Goal: Transaction & Acquisition: Purchase product/service

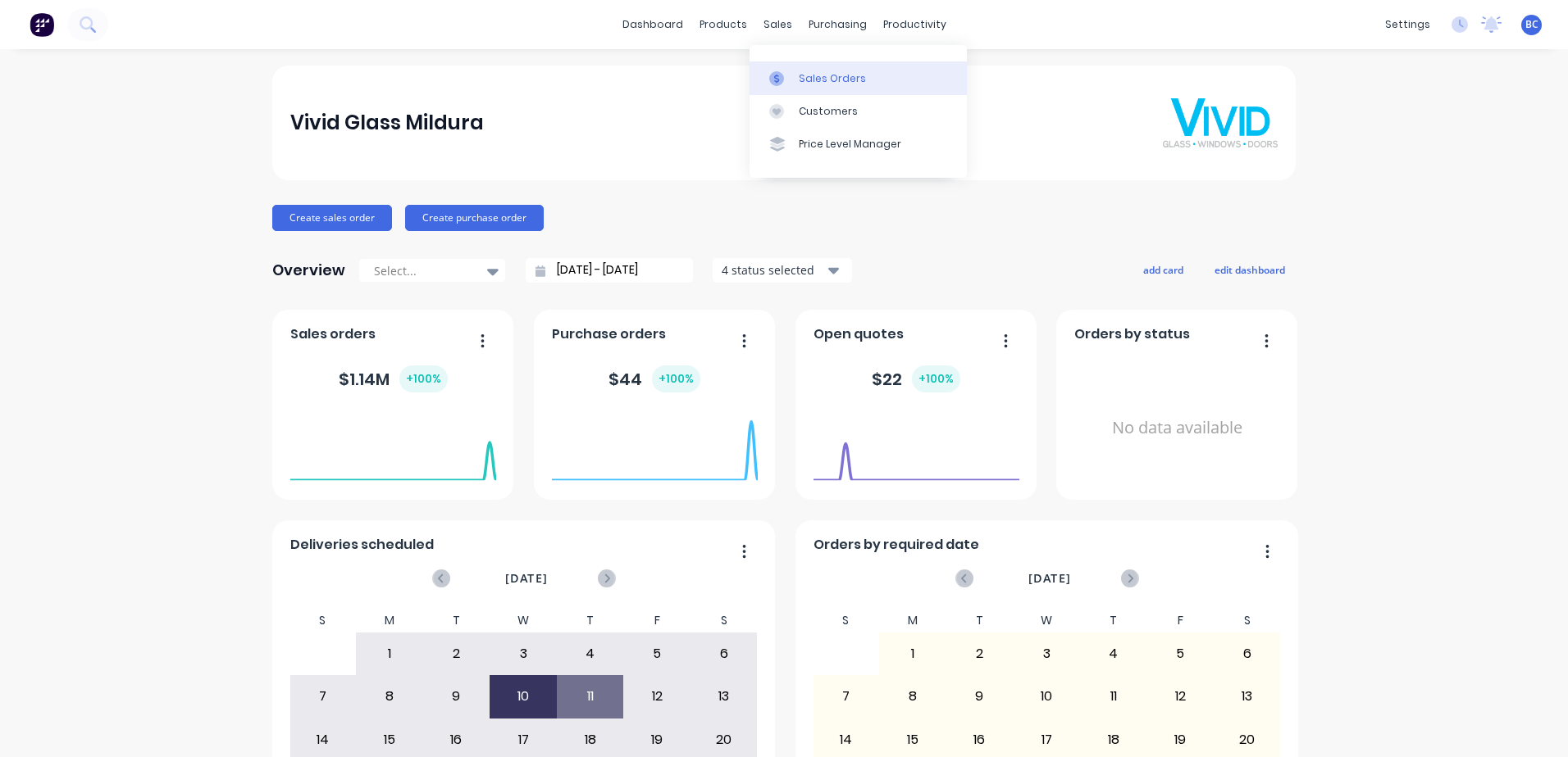
click at [799, 77] on div "Sales Orders" at bounding box center [832, 78] width 67 height 15
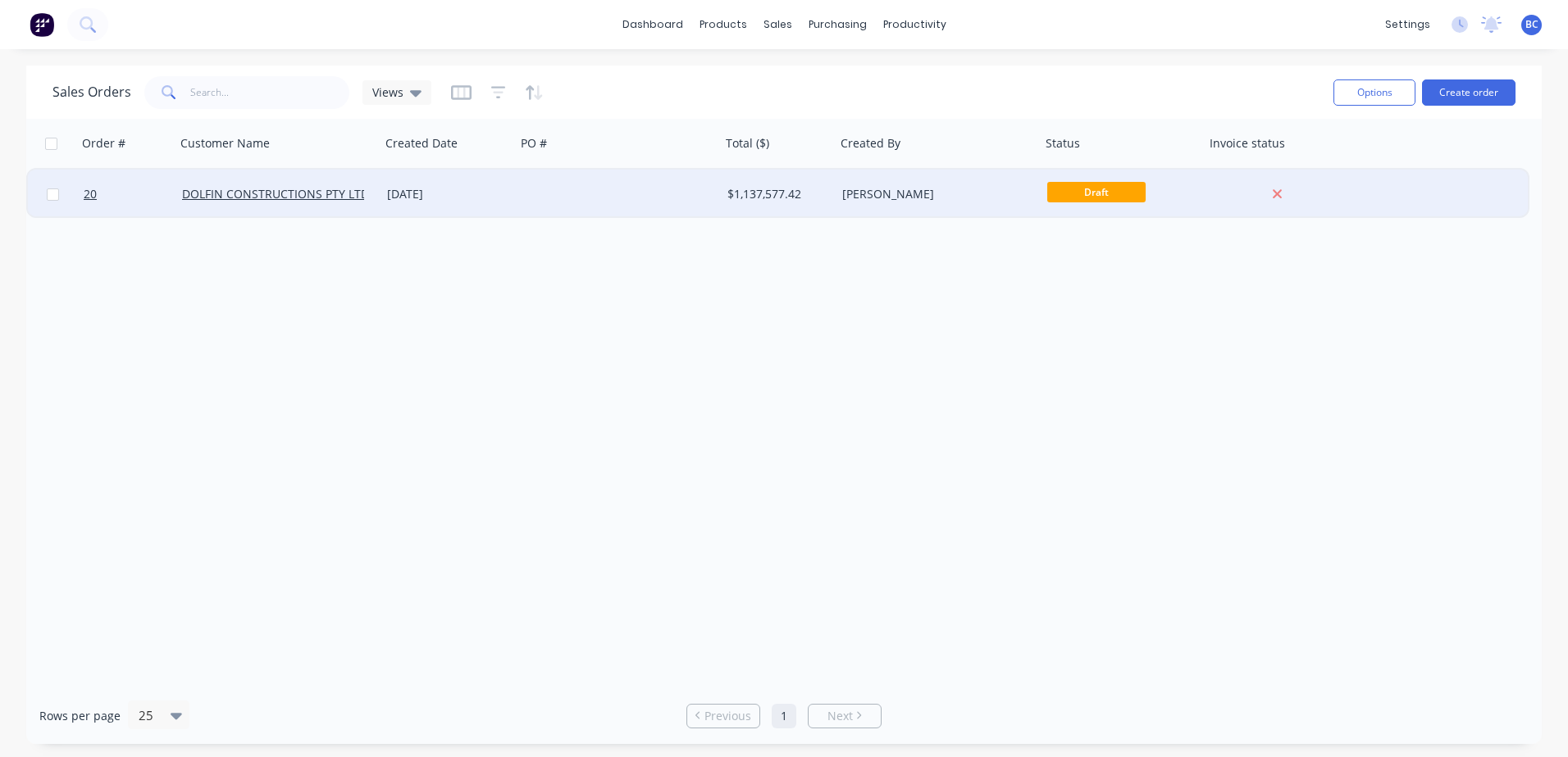
click at [1094, 197] on span "Draft" at bounding box center [1095, 191] width 98 height 20
click at [1175, 195] on div "Draft" at bounding box center [1118, 193] width 144 height 24
click at [1099, 189] on span "Draft" at bounding box center [1095, 191] width 98 height 20
click at [1362, 188] on div "20 DOLFIN CONSTRUCTIONS PTY LTD 25 Sep 2025 $1,137,577.42 Brooke Cassidy Draft" at bounding box center [778, 195] width 1500 height 50
click at [282, 191] on link "DOLFIN CONSTRUCTIONS PTY LTD" at bounding box center [275, 194] width 187 height 16
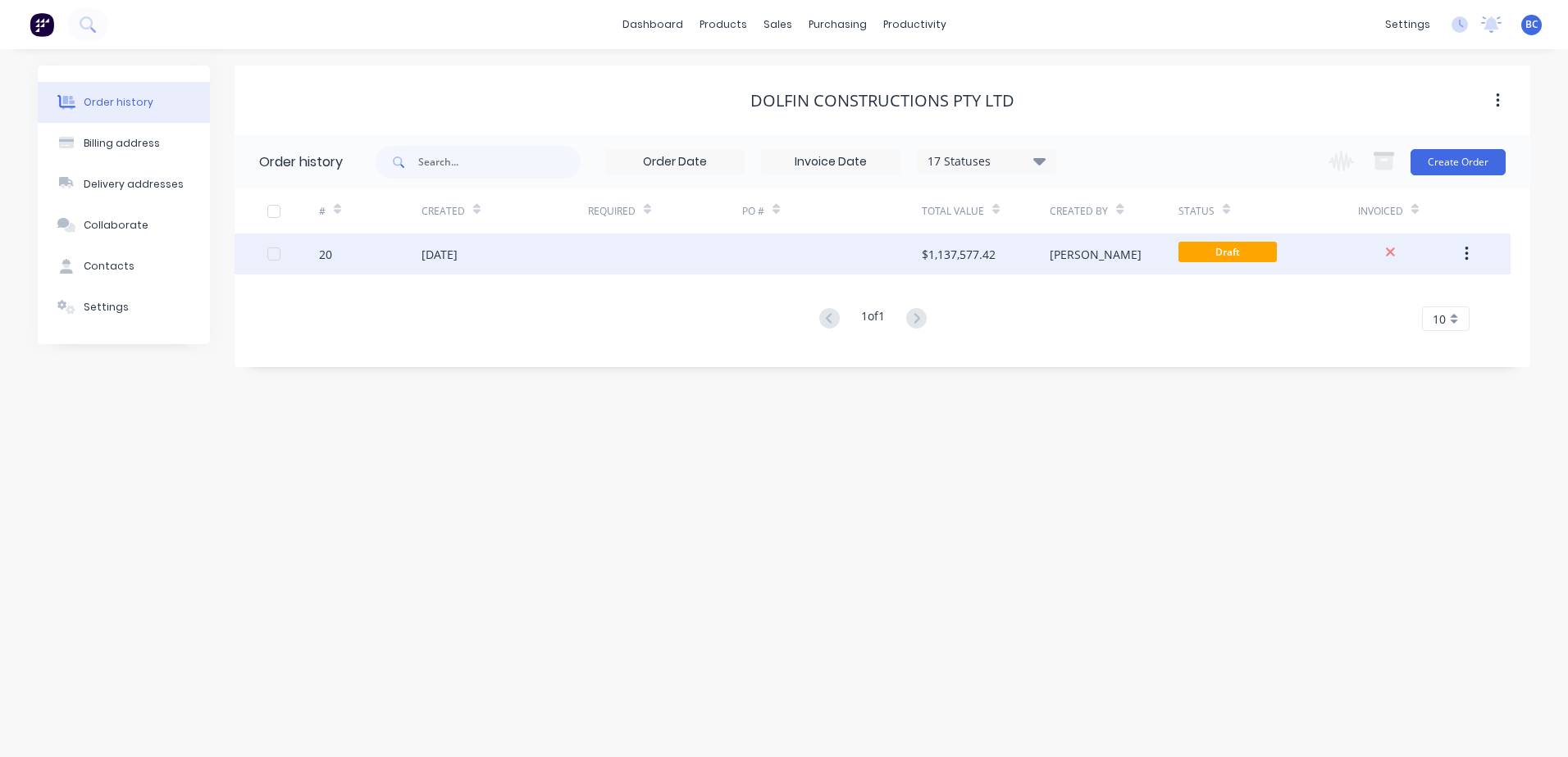
click at [1236, 264] on div "Draft" at bounding box center [1226, 253] width 98 height 24
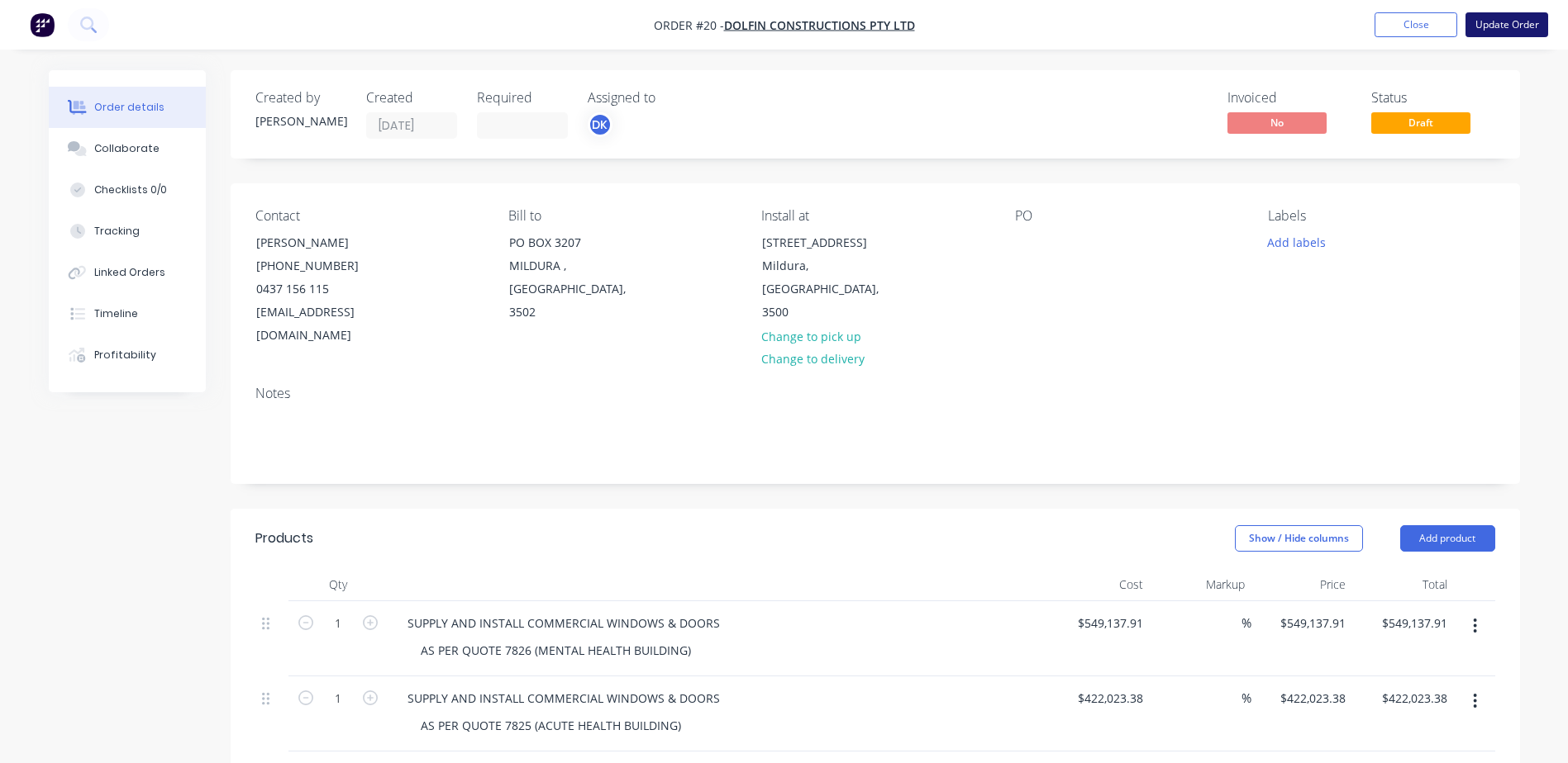
click at [1495, 31] on button "Update Order" at bounding box center [1506, 24] width 82 height 24
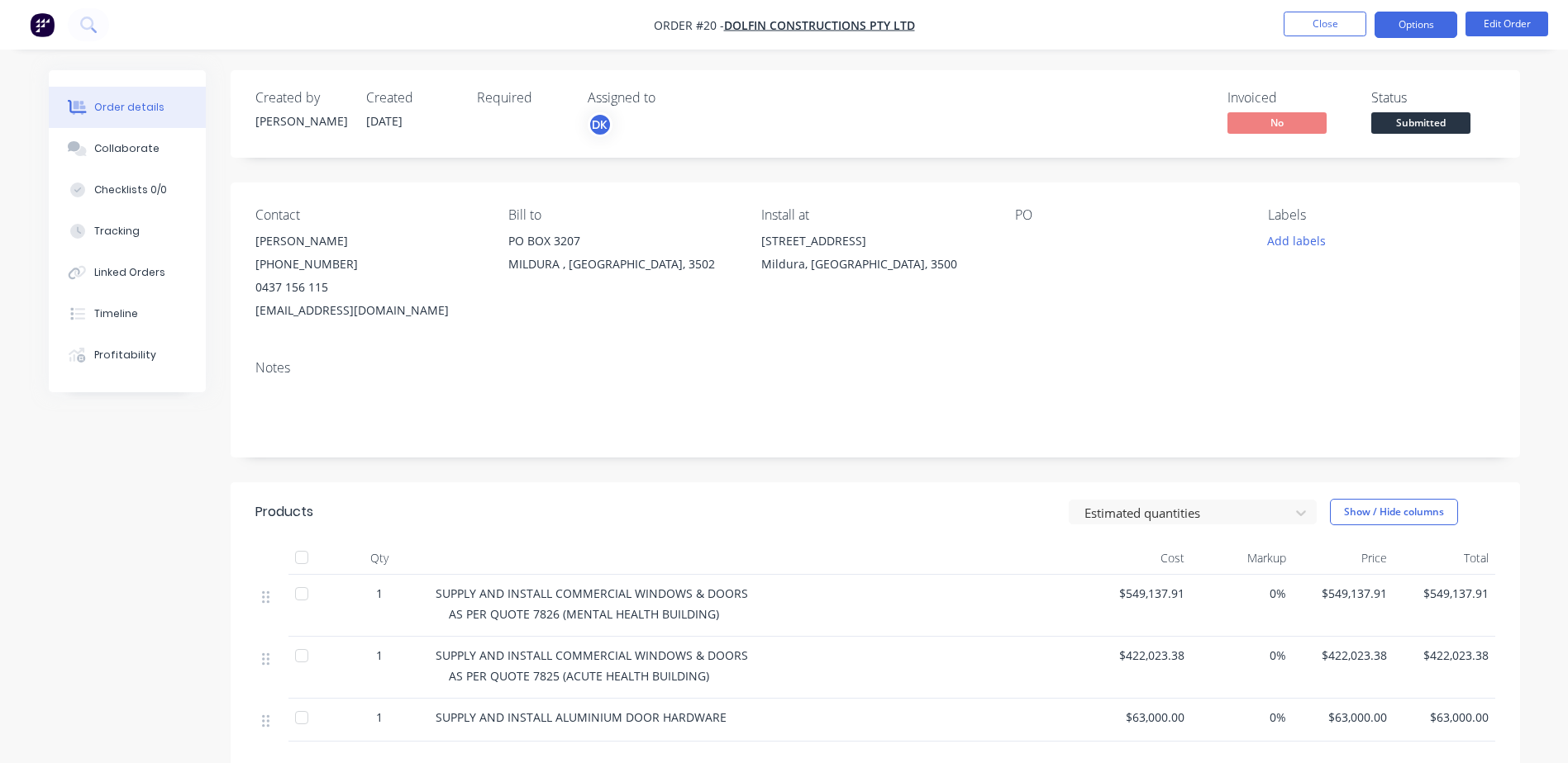
click at [1437, 31] on button "Options" at bounding box center [1415, 24] width 82 height 26
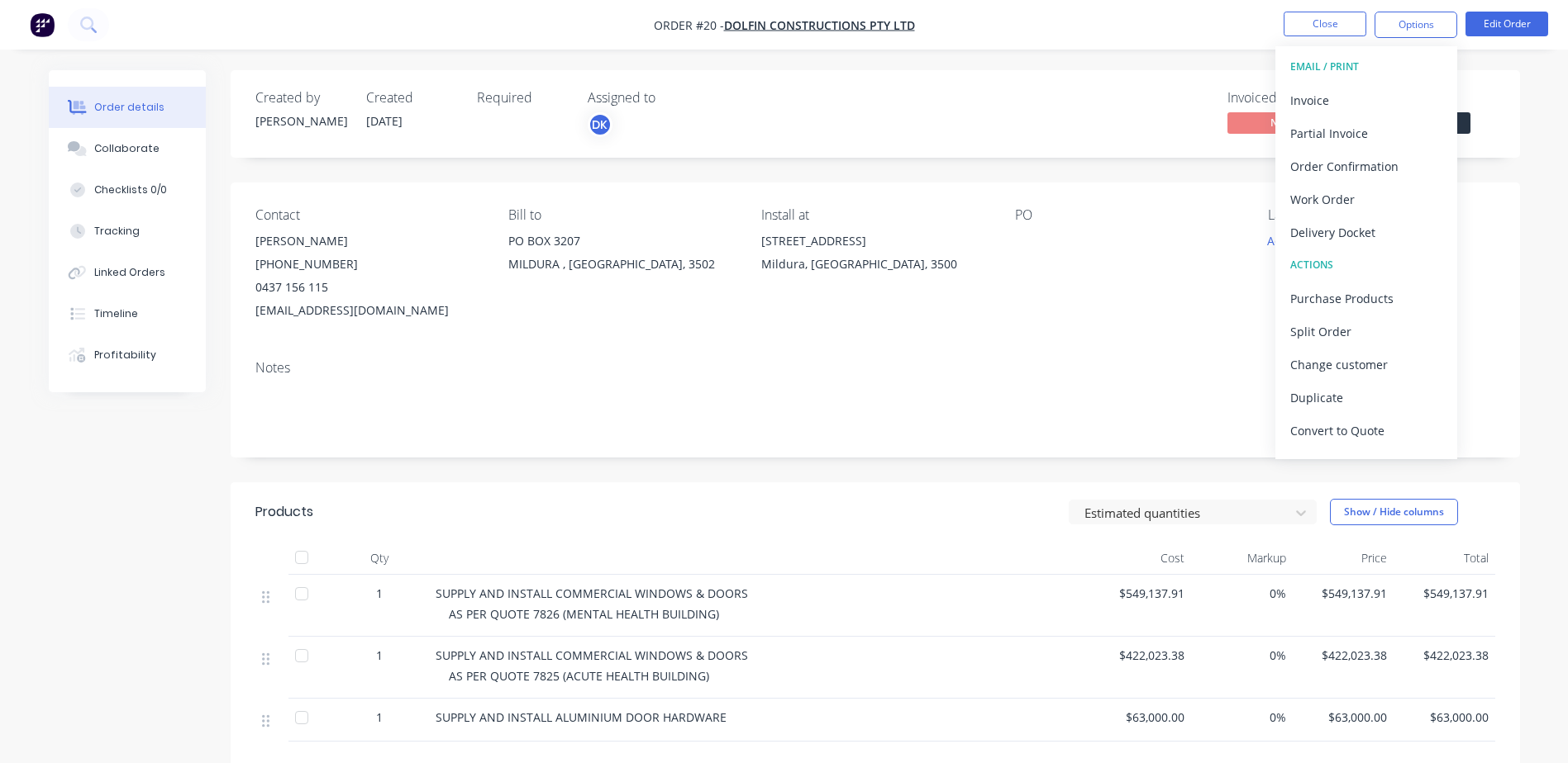
click at [1068, 300] on div "PO" at bounding box center [1128, 264] width 226 height 114
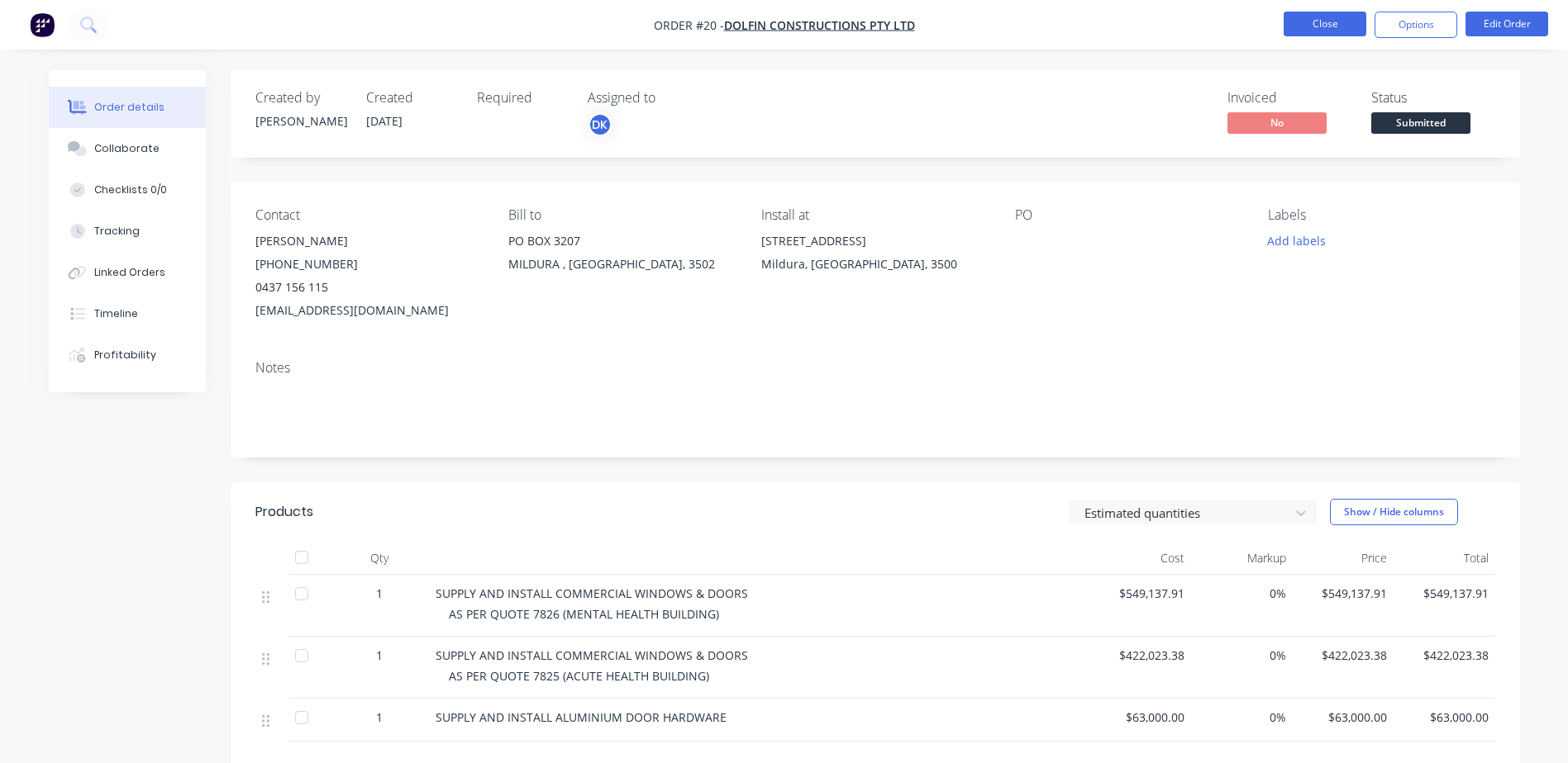
click at [1314, 32] on button "Close" at bounding box center [1324, 23] width 82 height 24
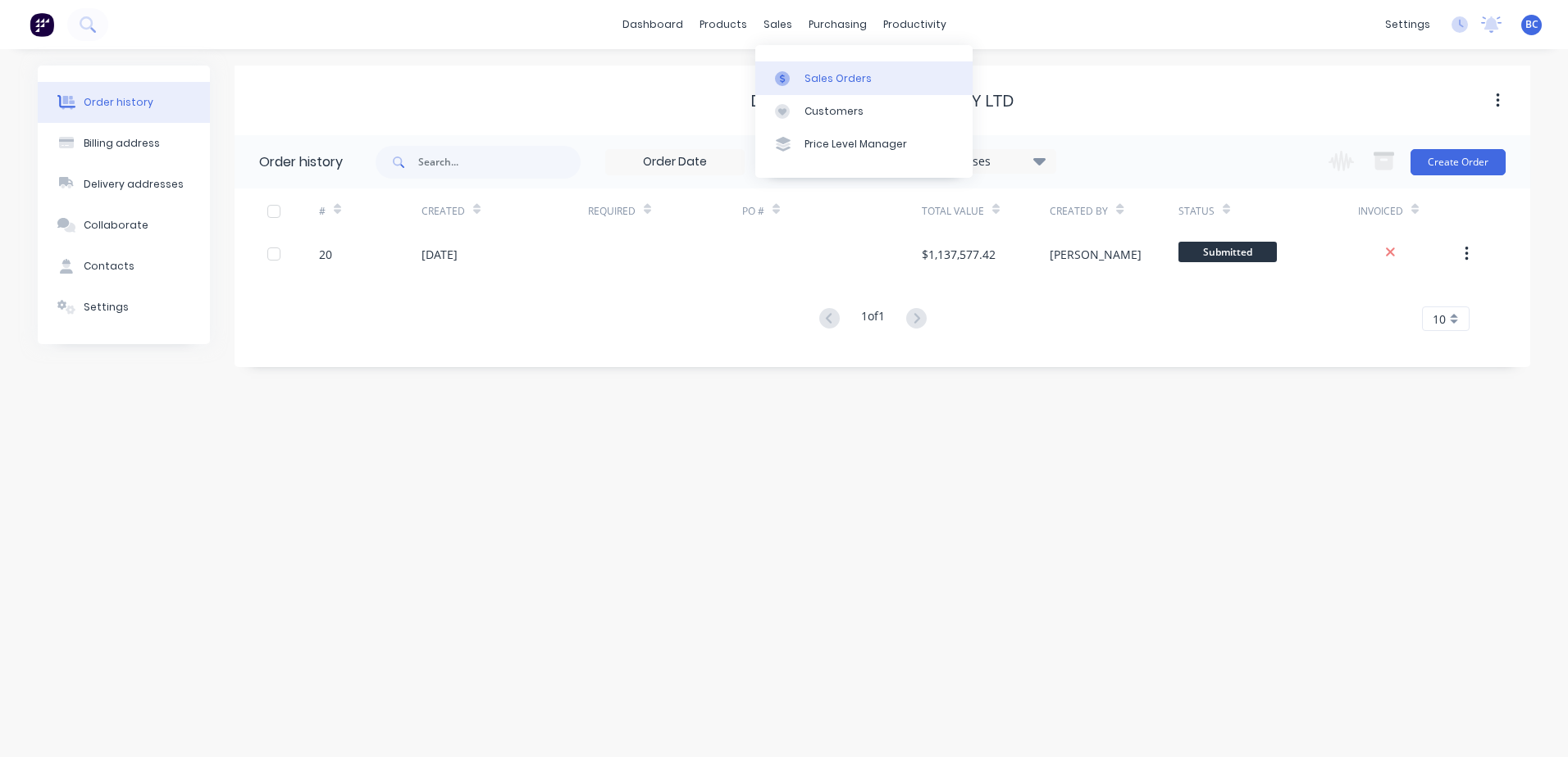
click at [811, 71] on div "Sales Orders" at bounding box center [837, 78] width 67 height 15
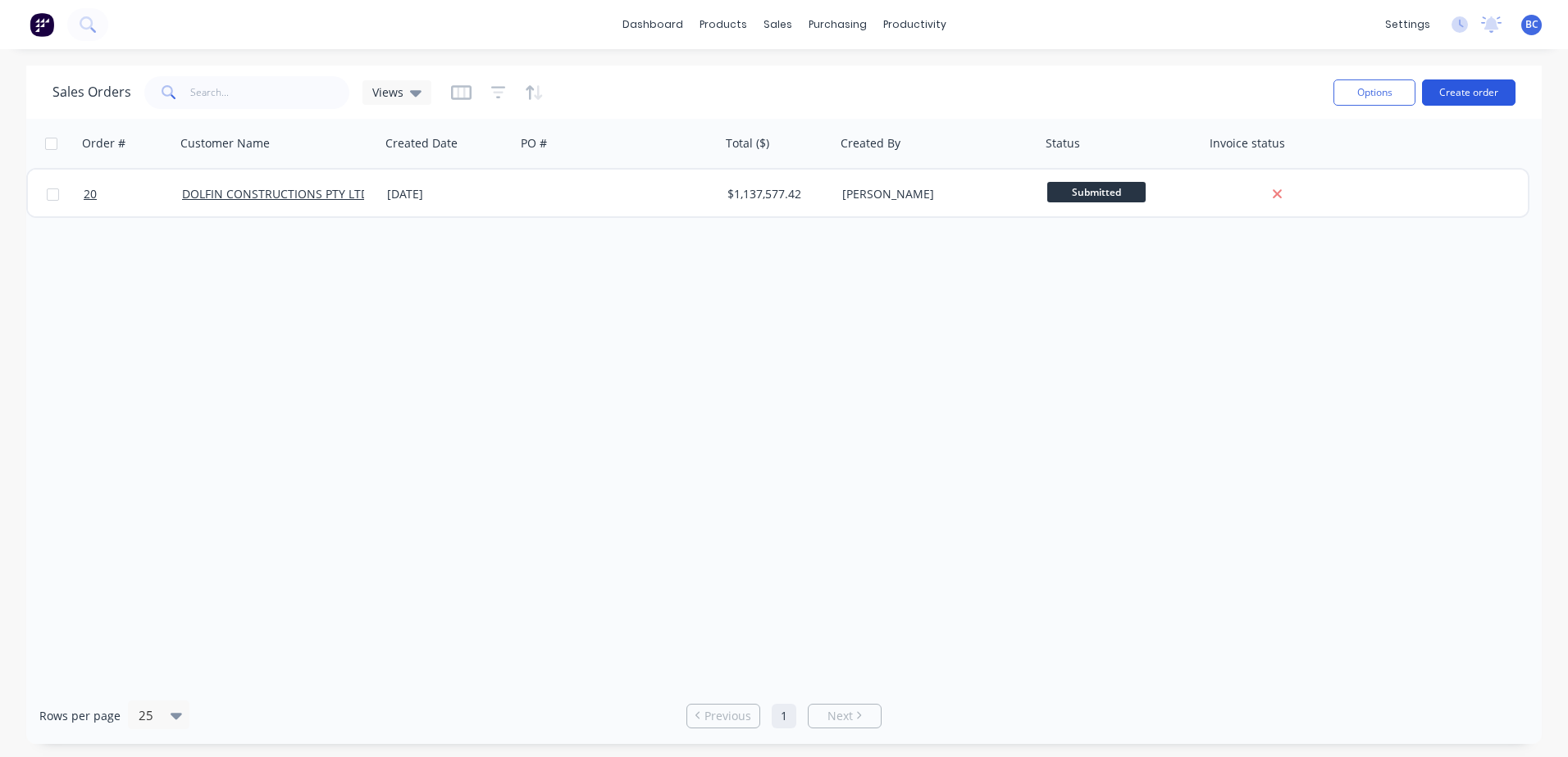
click at [1466, 97] on button "Create order" at bounding box center [1468, 92] width 93 height 26
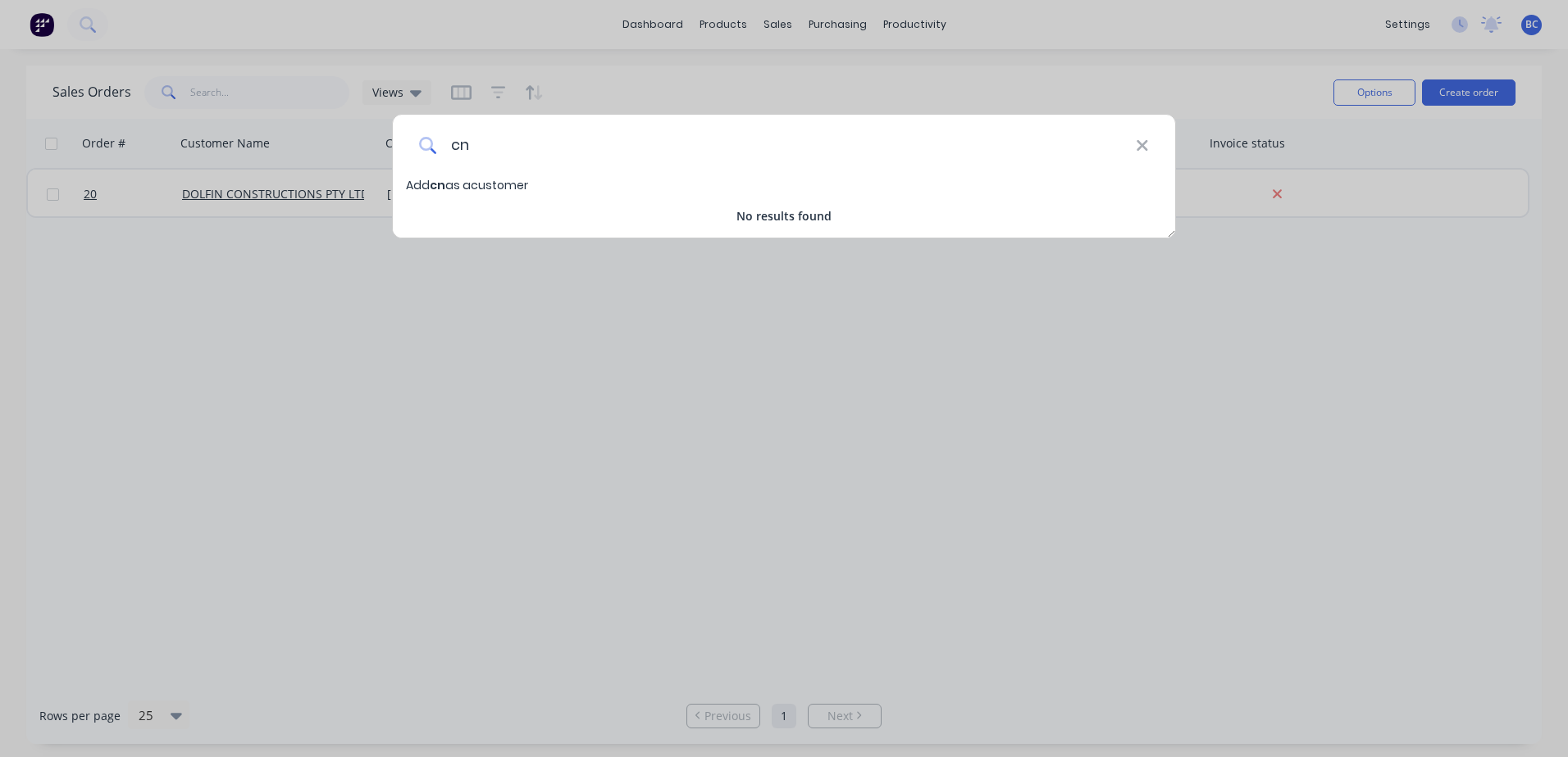
type input "c"
type input "CNB CONSTRUCTIONS PTY LTD"
click at [674, 186] on span "Add CNB CONSTRUCTIONS PTY LTD as a customer" at bounding box center [549, 184] width 286 height 16
select select "AU"
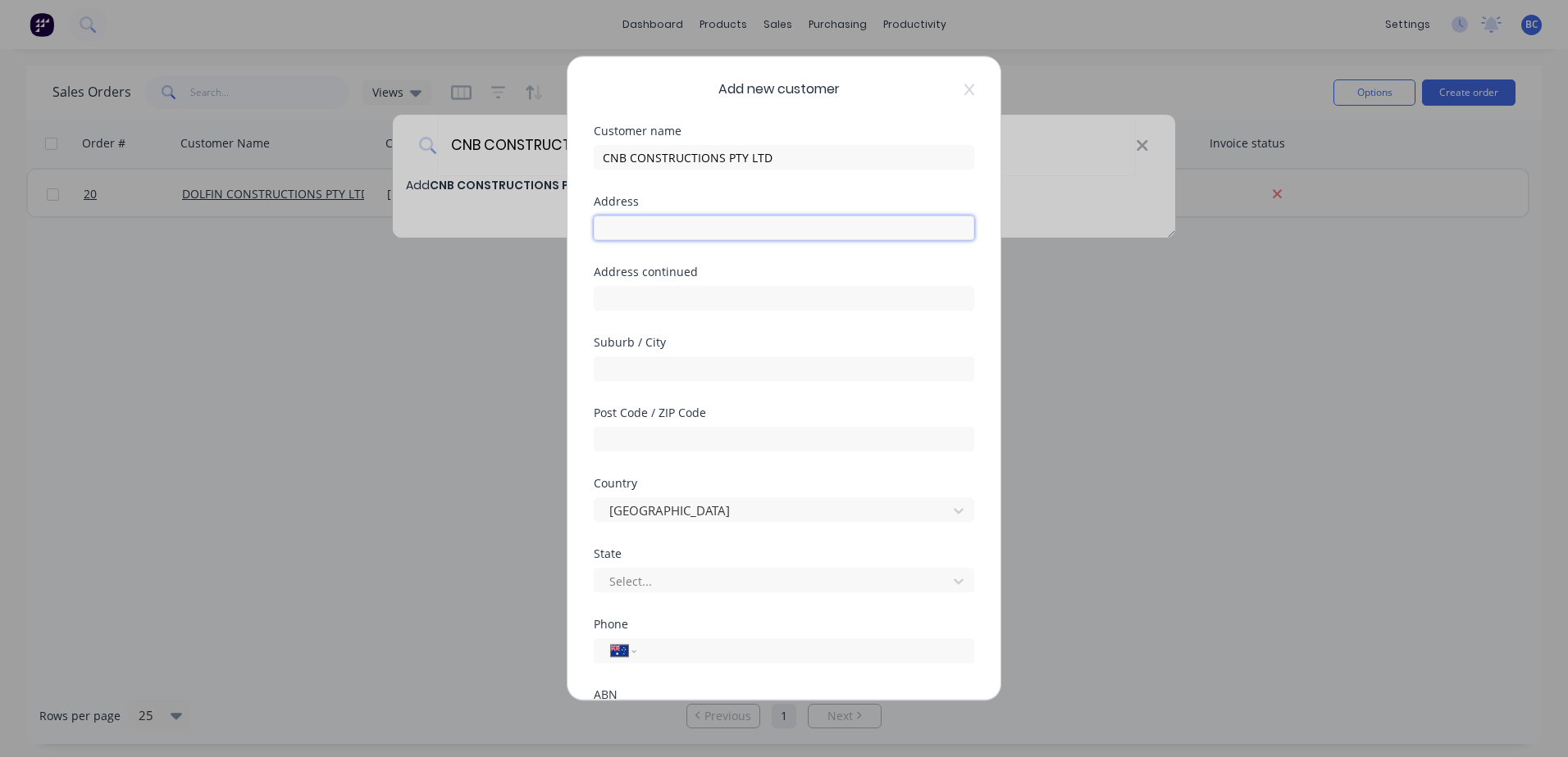
click at [662, 239] on input "text" at bounding box center [784, 227] width 381 height 24
click at [646, 230] on input "text" at bounding box center [784, 227] width 381 height 24
type input "80 FIRST ST"
click at [629, 362] on input "text" at bounding box center [784, 368] width 381 height 24
type input "[PERSON_NAME] POINT"
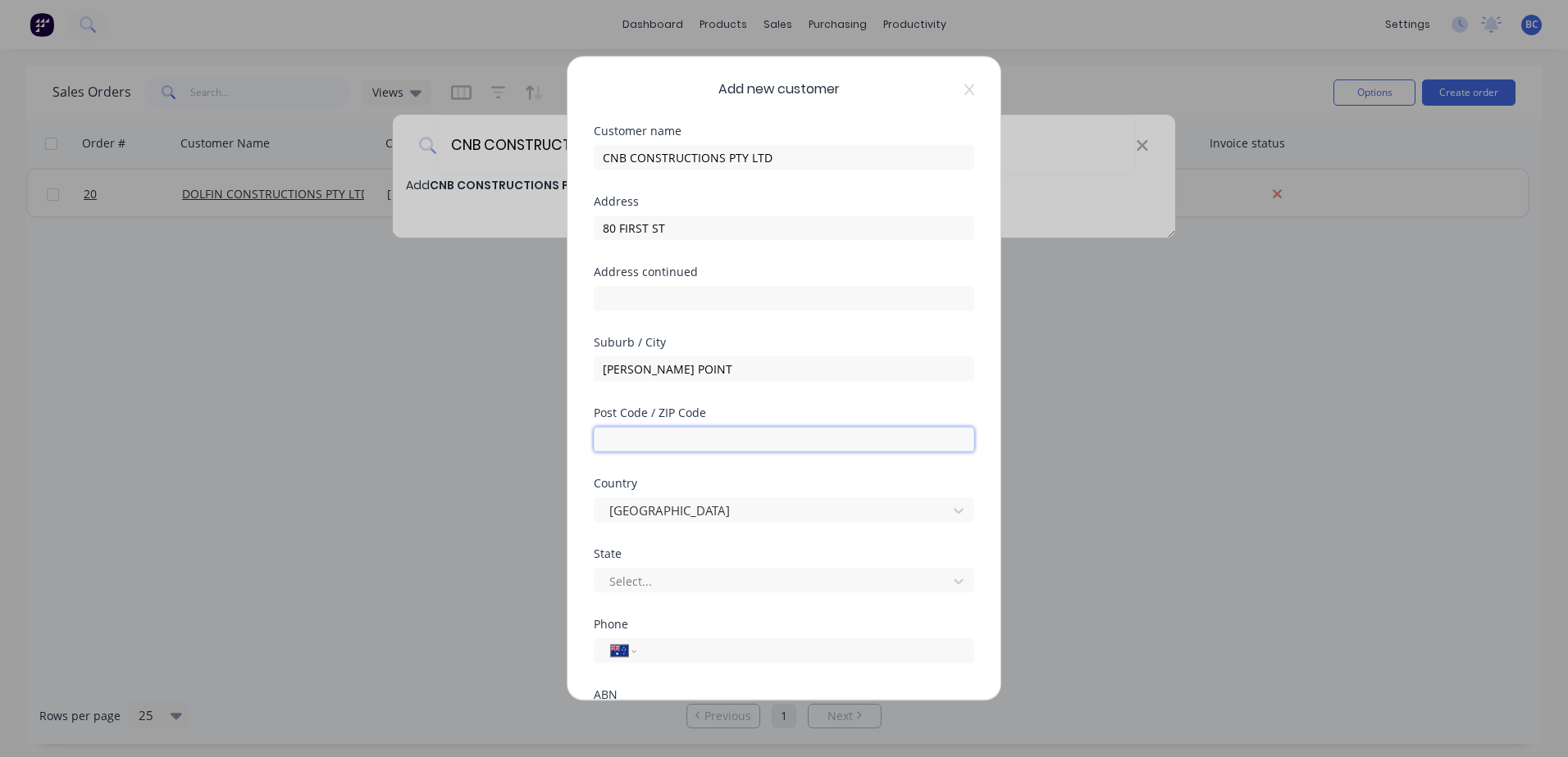
click at [660, 437] on input "text" at bounding box center [784, 439] width 381 height 24
type input "3501"
click at [656, 580] on div at bounding box center [773, 581] width 331 height 20
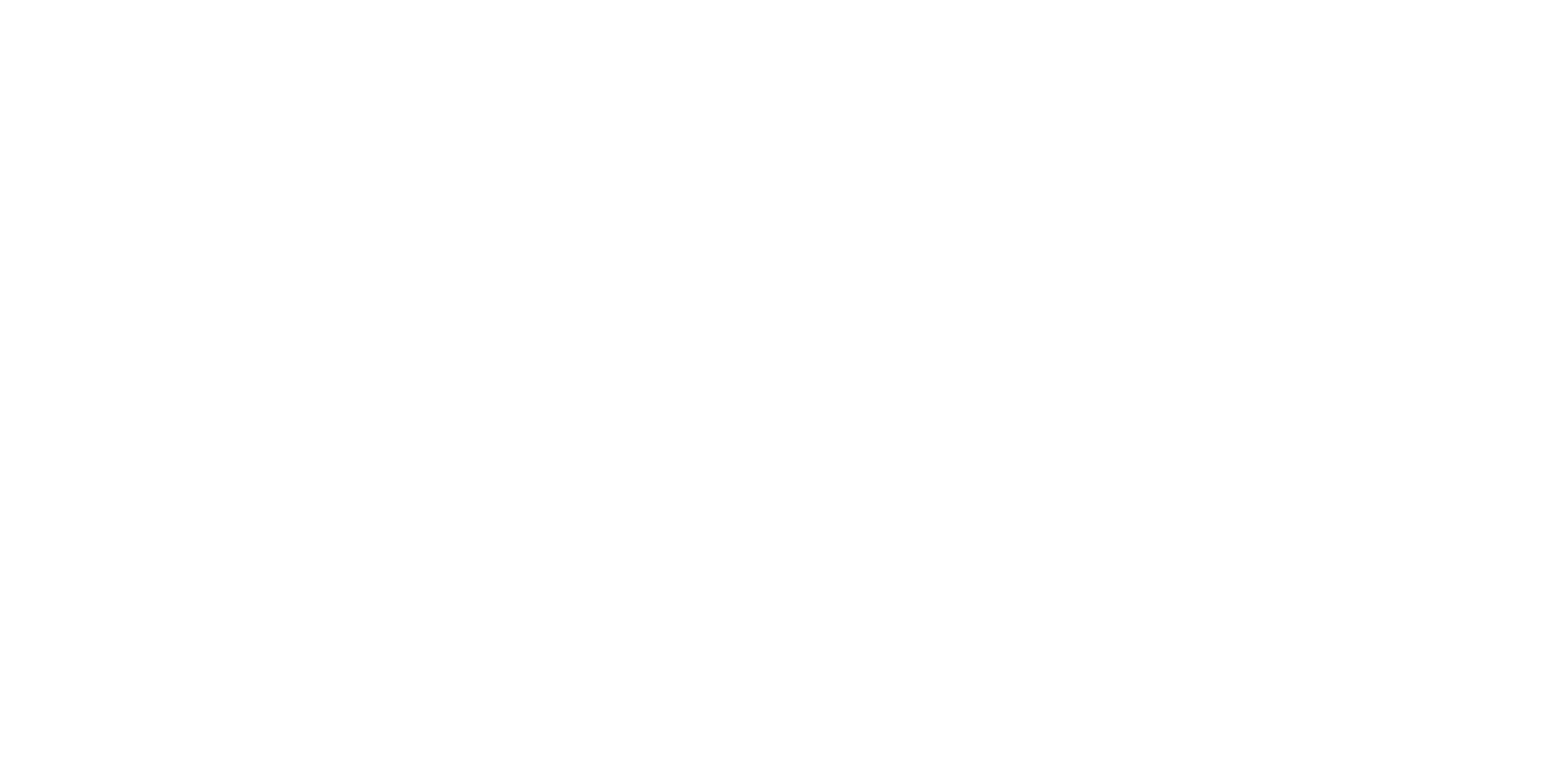
click at [856, 0] on html at bounding box center [784, 0] width 1568 height 0
click at [641, 0] on html at bounding box center [784, 0] width 1568 height 0
click at [627, 0] on html at bounding box center [784, 0] width 1568 height 0
click at [99, 0] on html at bounding box center [784, 0] width 1568 height 0
click at [621, 0] on html at bounding box center [784, 0] width 1568 height 0
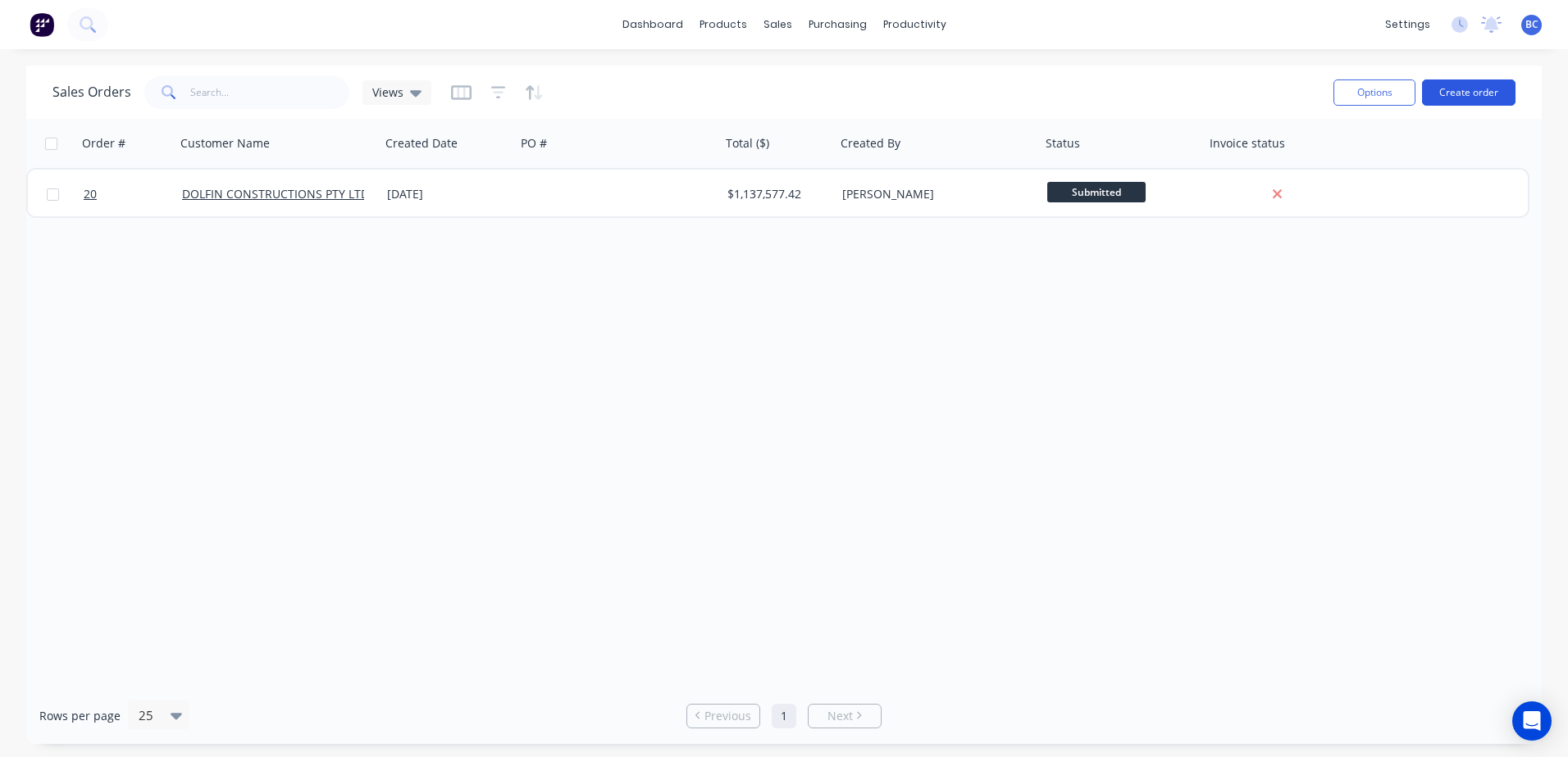
click at [1490, 96] on button "Create order" at bounding box center [1468, 92] width 93 height 26
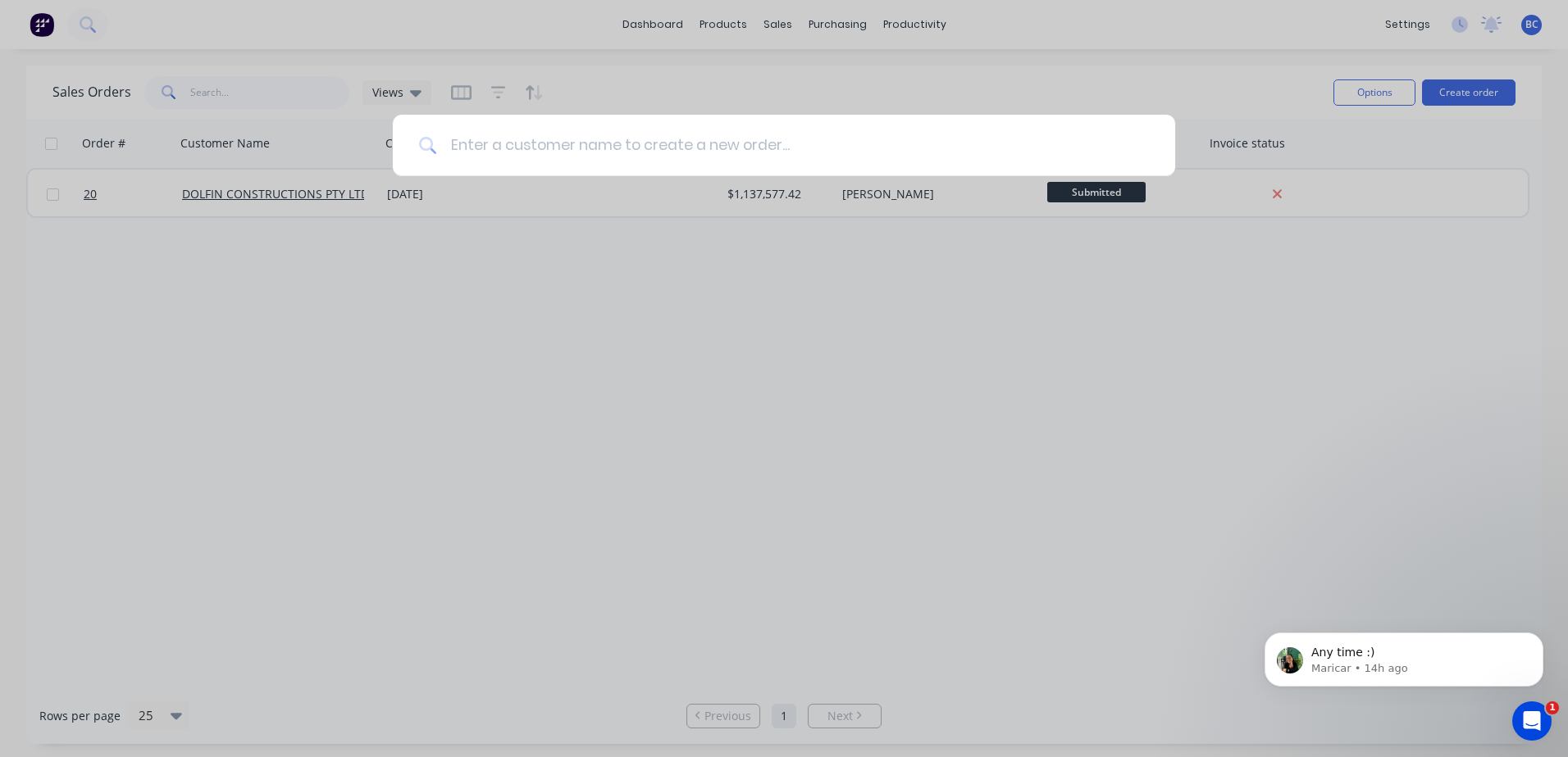
click at [532, 145] on input at bounding box center [792, 145] width 712 height 61
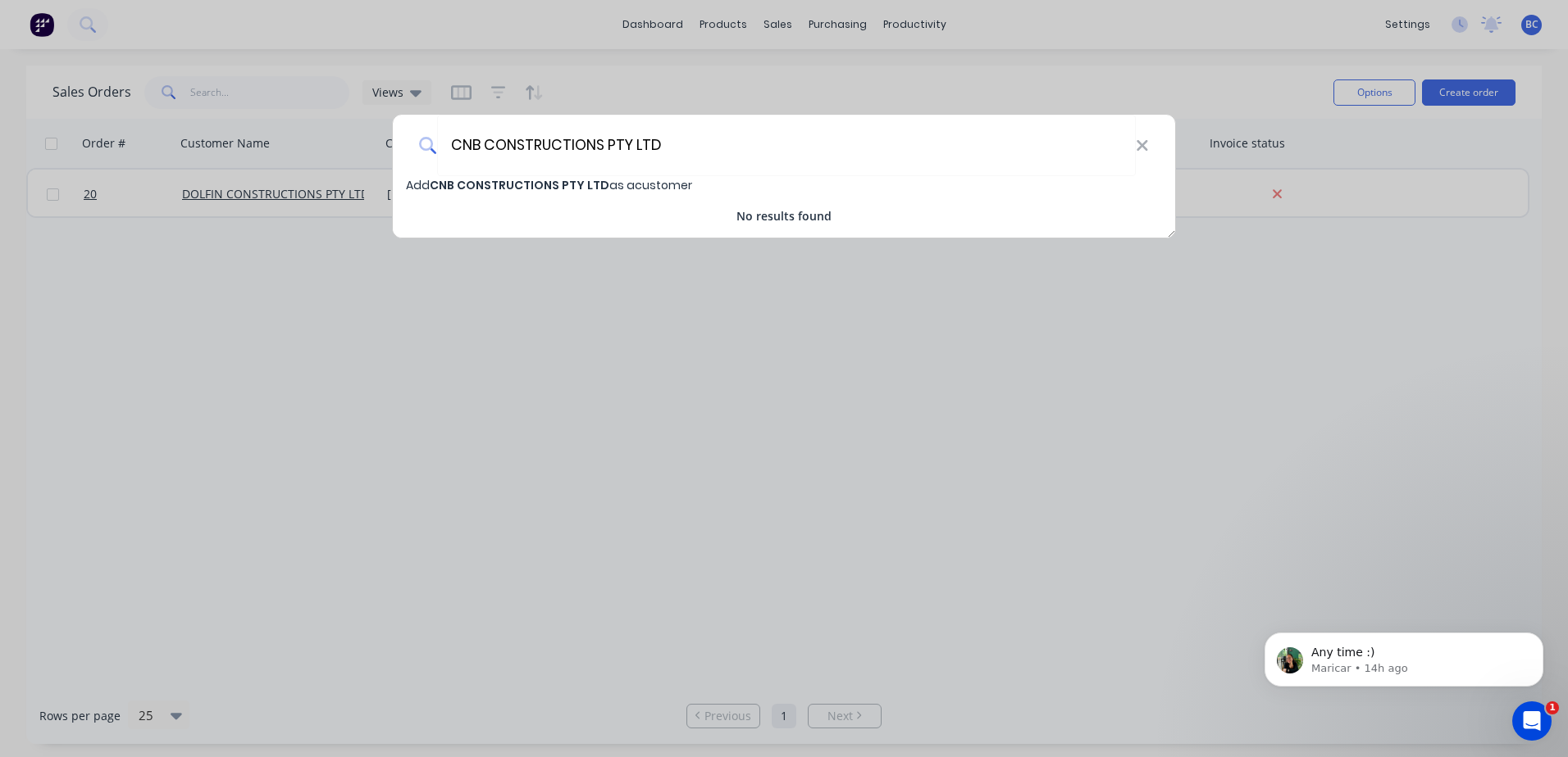
type input "CNB CONSTRUCTIONS PTY LTD"
click at [642, 189] on span "Add CNB CONSTRUCTIONS PTY LTD as a customer" at bounding box center [549, 184] width 286 height 16
select select "AU"
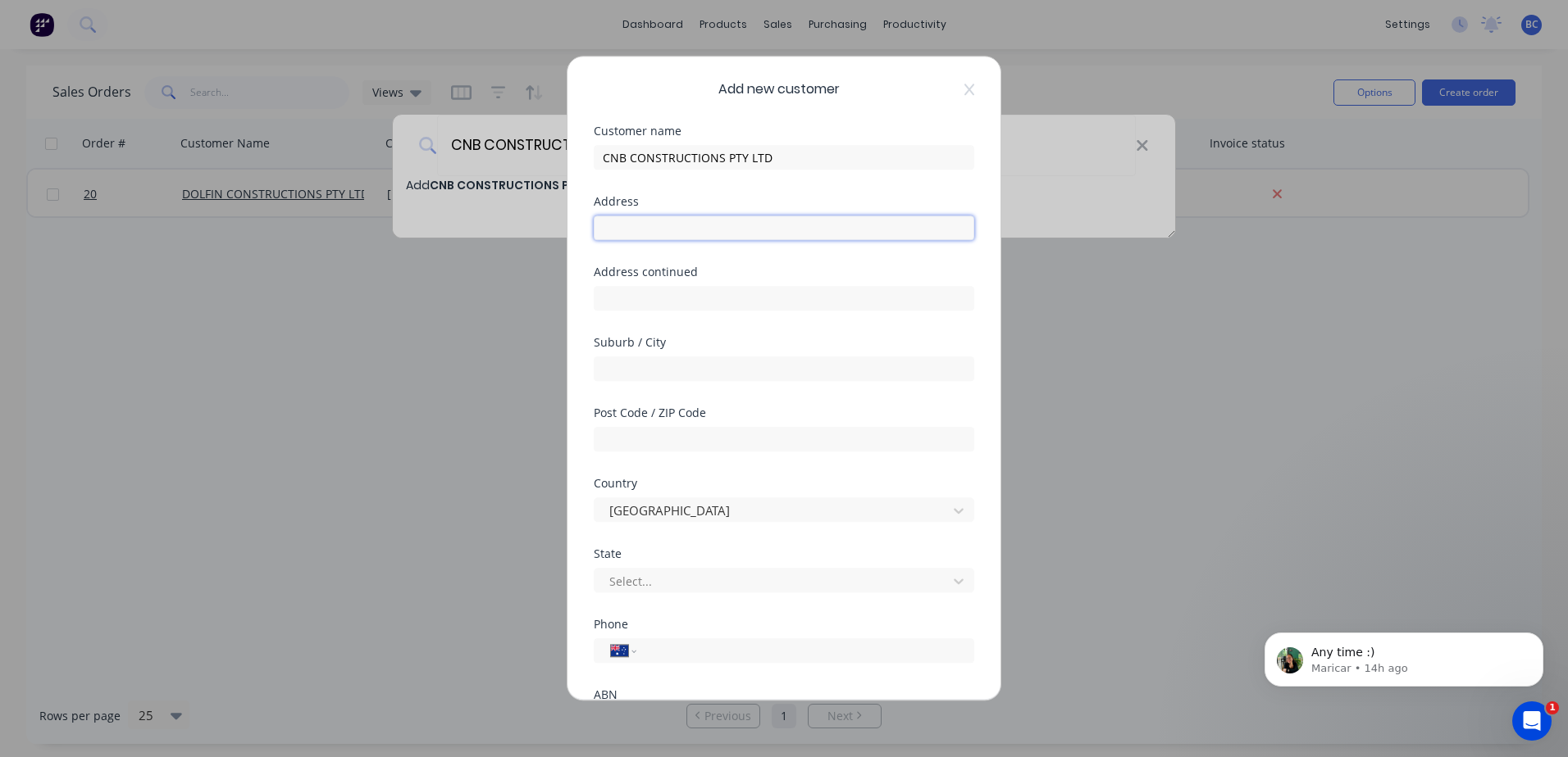
click at [708, 226] on input "text" at bounding box center [784, 227] width 381 height 24
type input "80 FIRST ST"
click at [643, 368] on input "text" at bounding box center [784, 368] width 381 height 24
type input "[PERSON_NAME] POINT"
click at [667, 439] on input "text" at bounding box center [784, 439] width 381 height 24
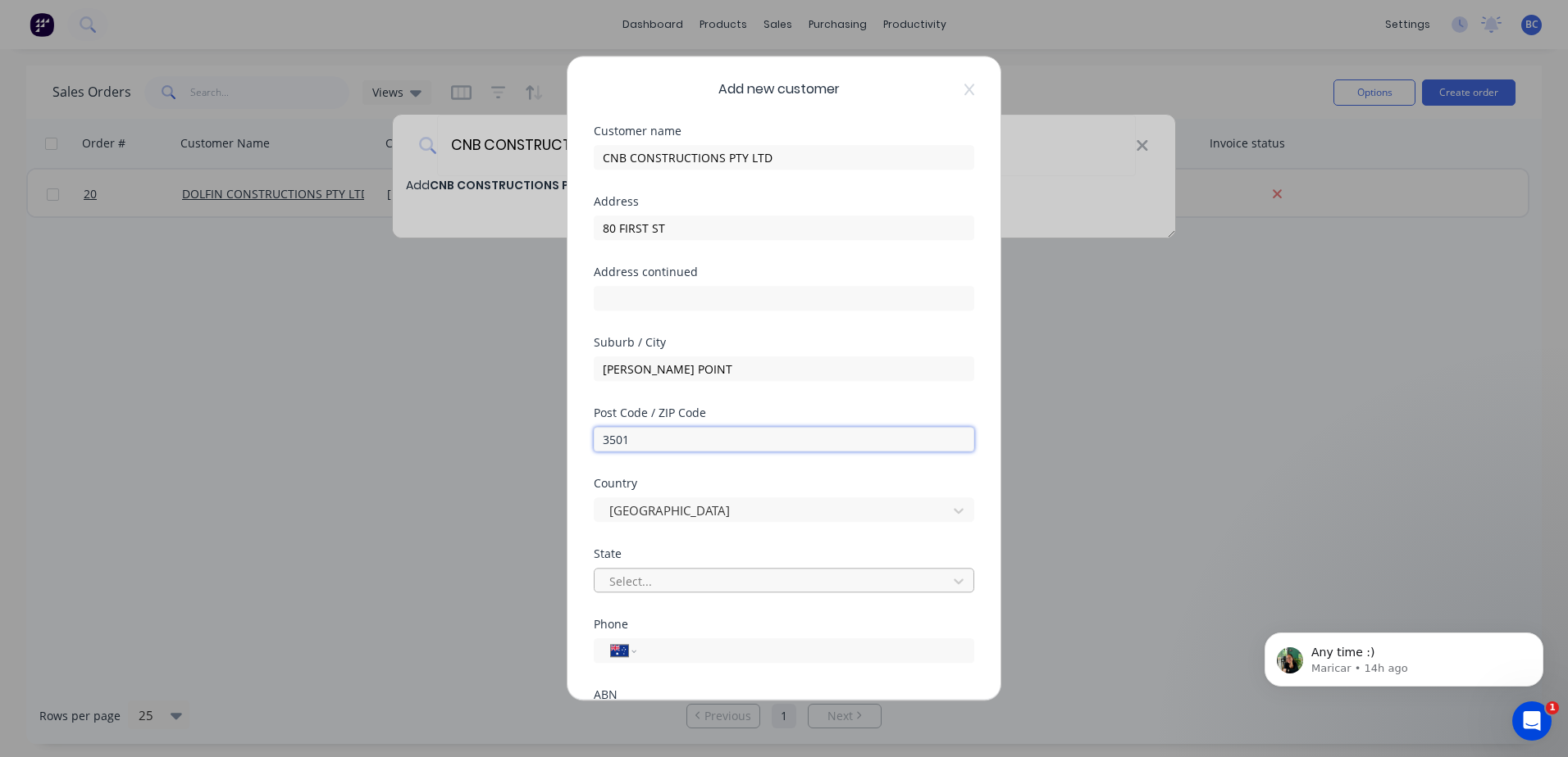
type input "3501"
click at [658, 572] on div at bounding box center [773, 581] width 331 height 20
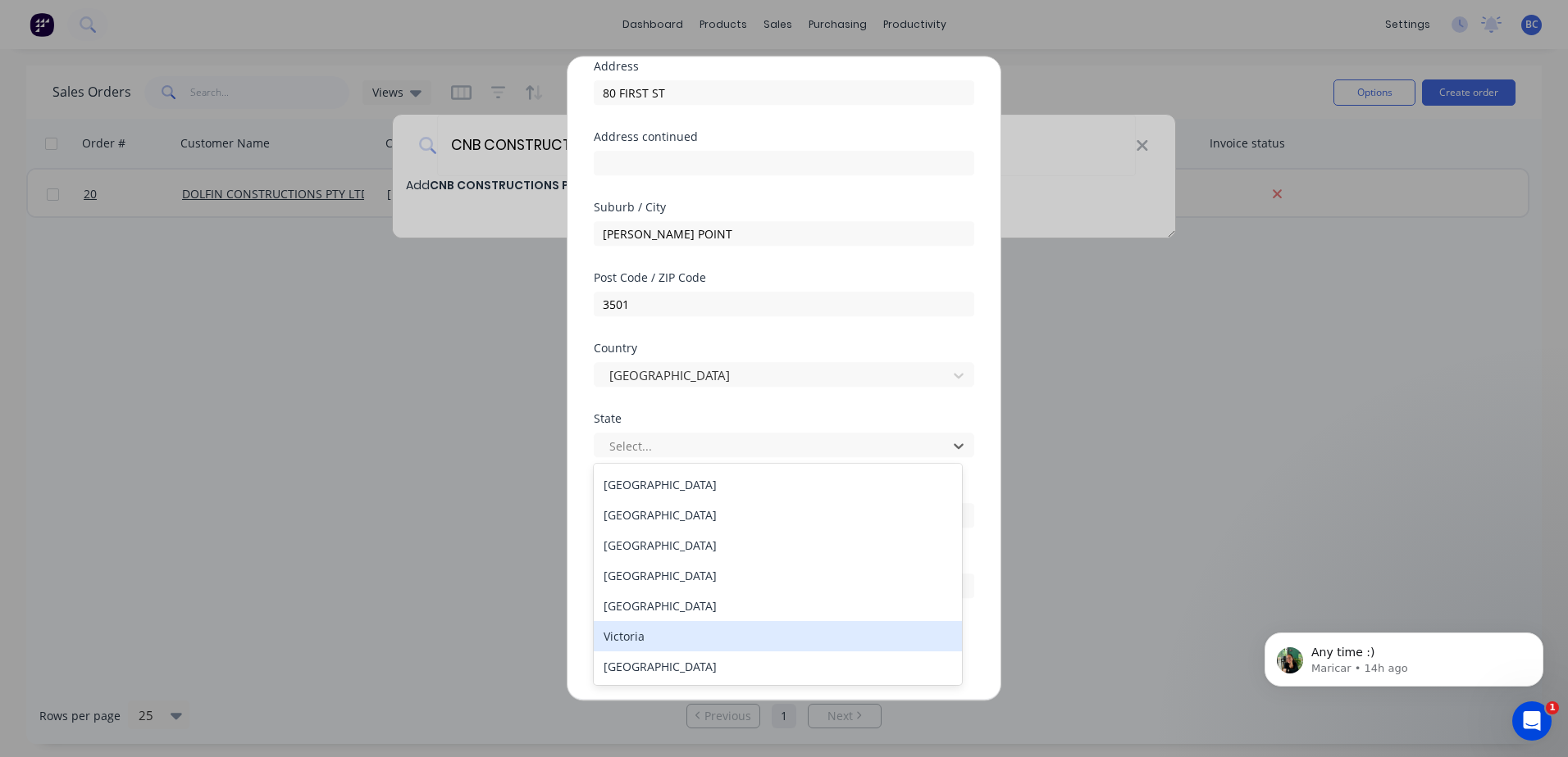
click at [694, 635] on div "Victoria" at bounding box center [777, 636] width 368 height 30
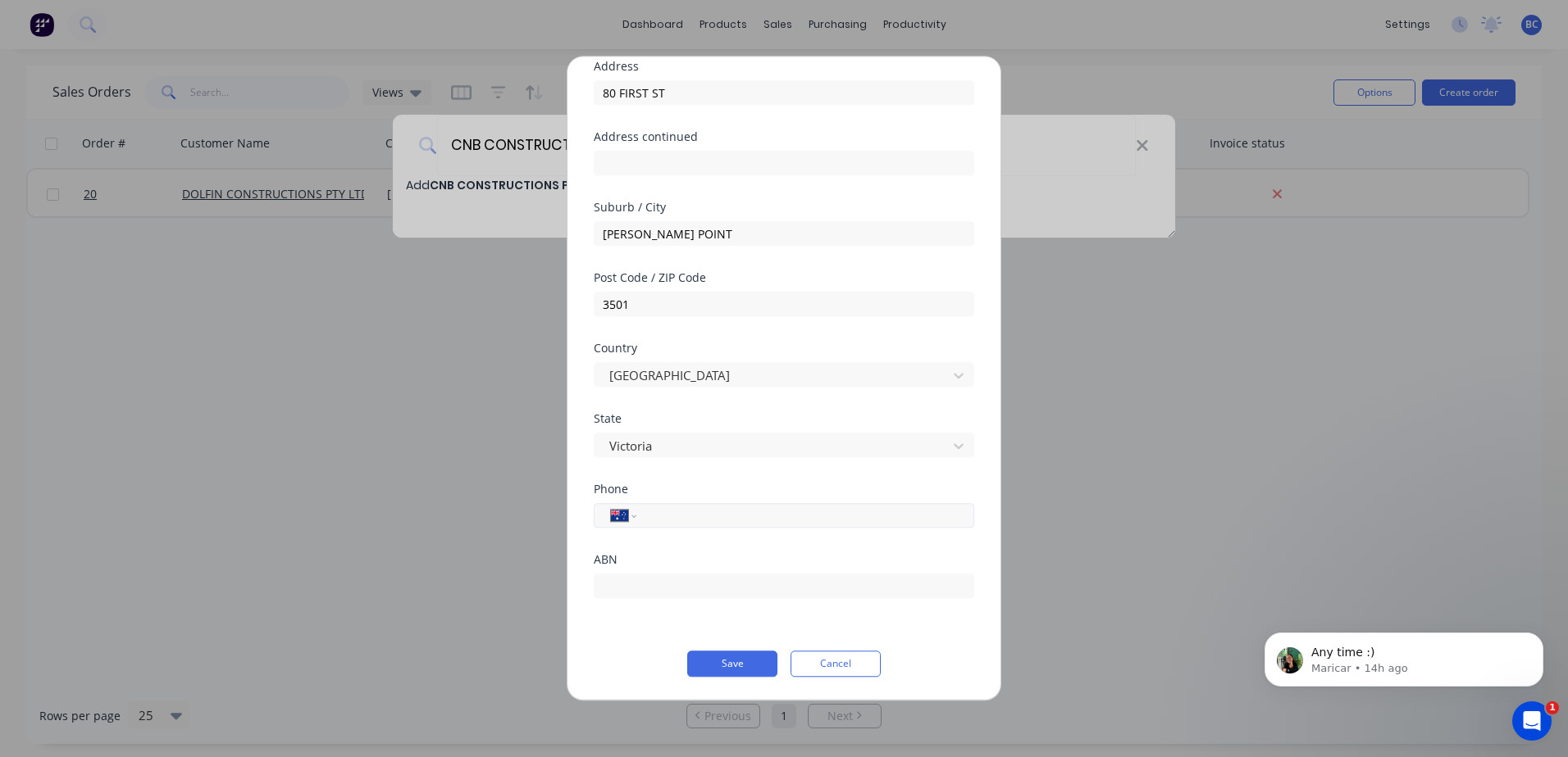
click at [680, 508] on input "tel" at bounding box center [802, 515] width 309 height 18
paste input "0447 583 770"
type input "0447 583 770"
click at [656, 576] on input "text" at bounding box center [784, 585] width 381 height 24
paste input "98 087 947 662"
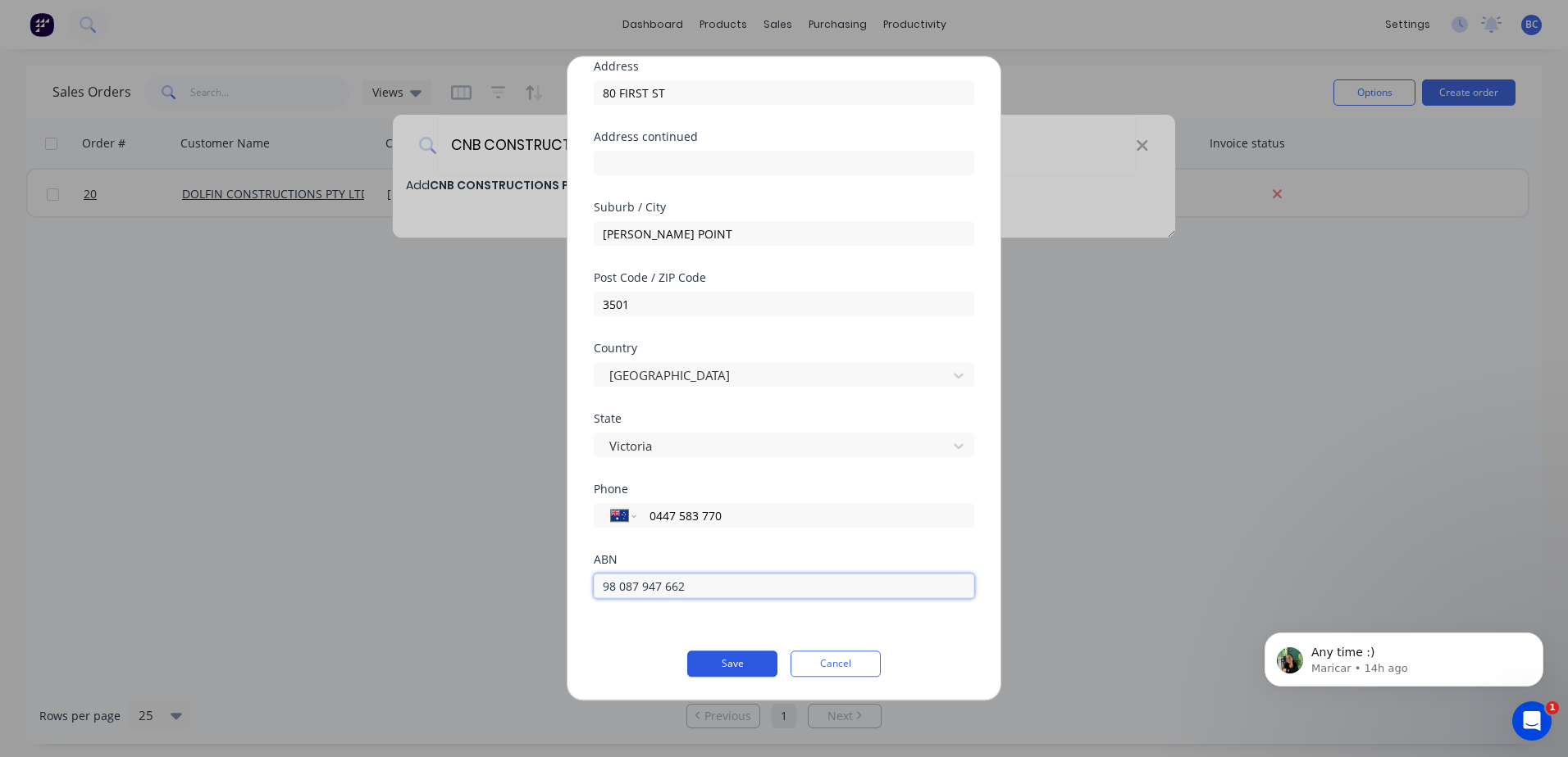
type input "98 087 947 662"
click at [746, 670] on button "Save" at bounding box center [732, 664] width 90 height 26
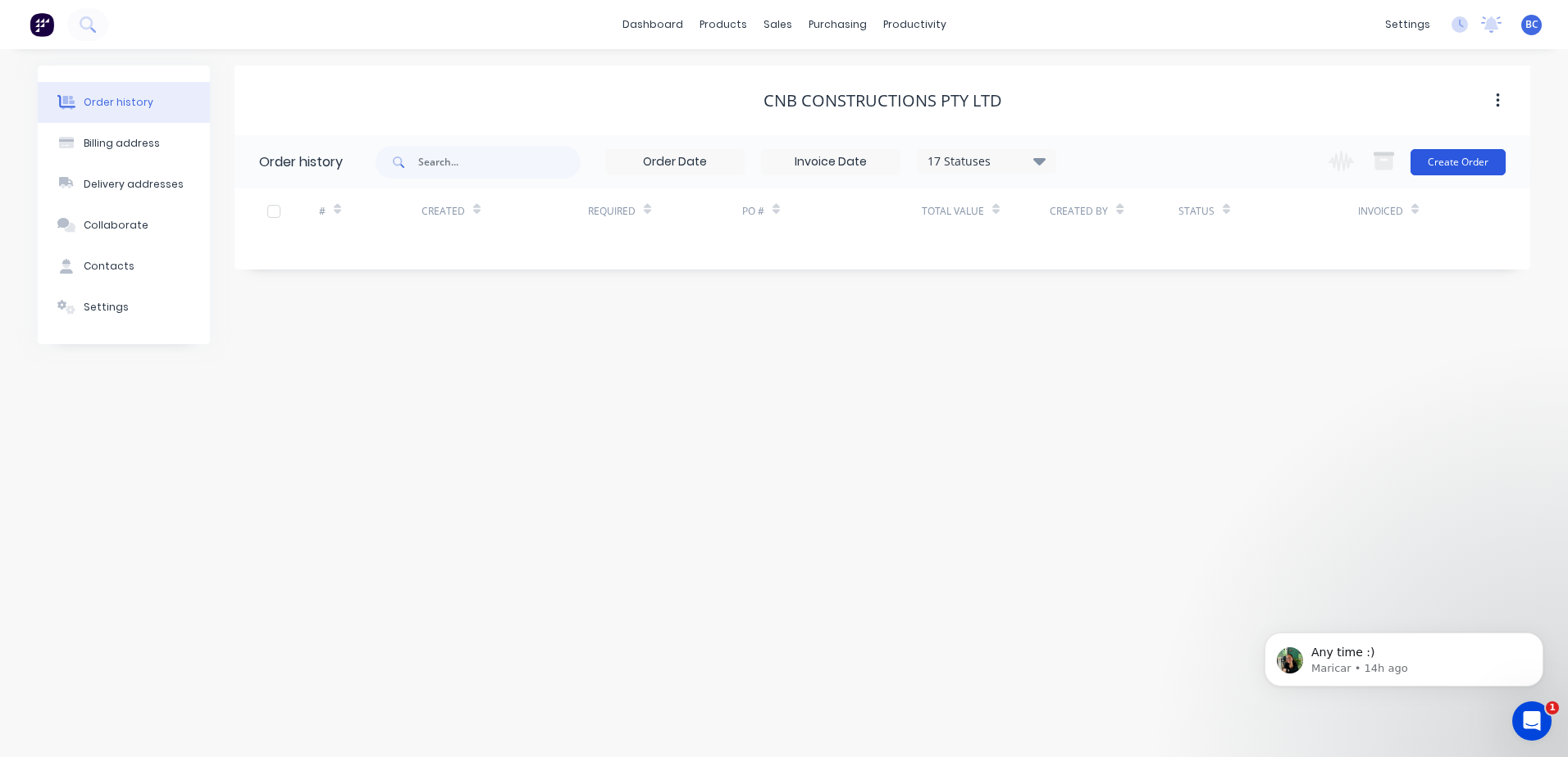
click at [1458, 165] on button "Create Order" at bounding box center [1457, 162] width 95 height 26
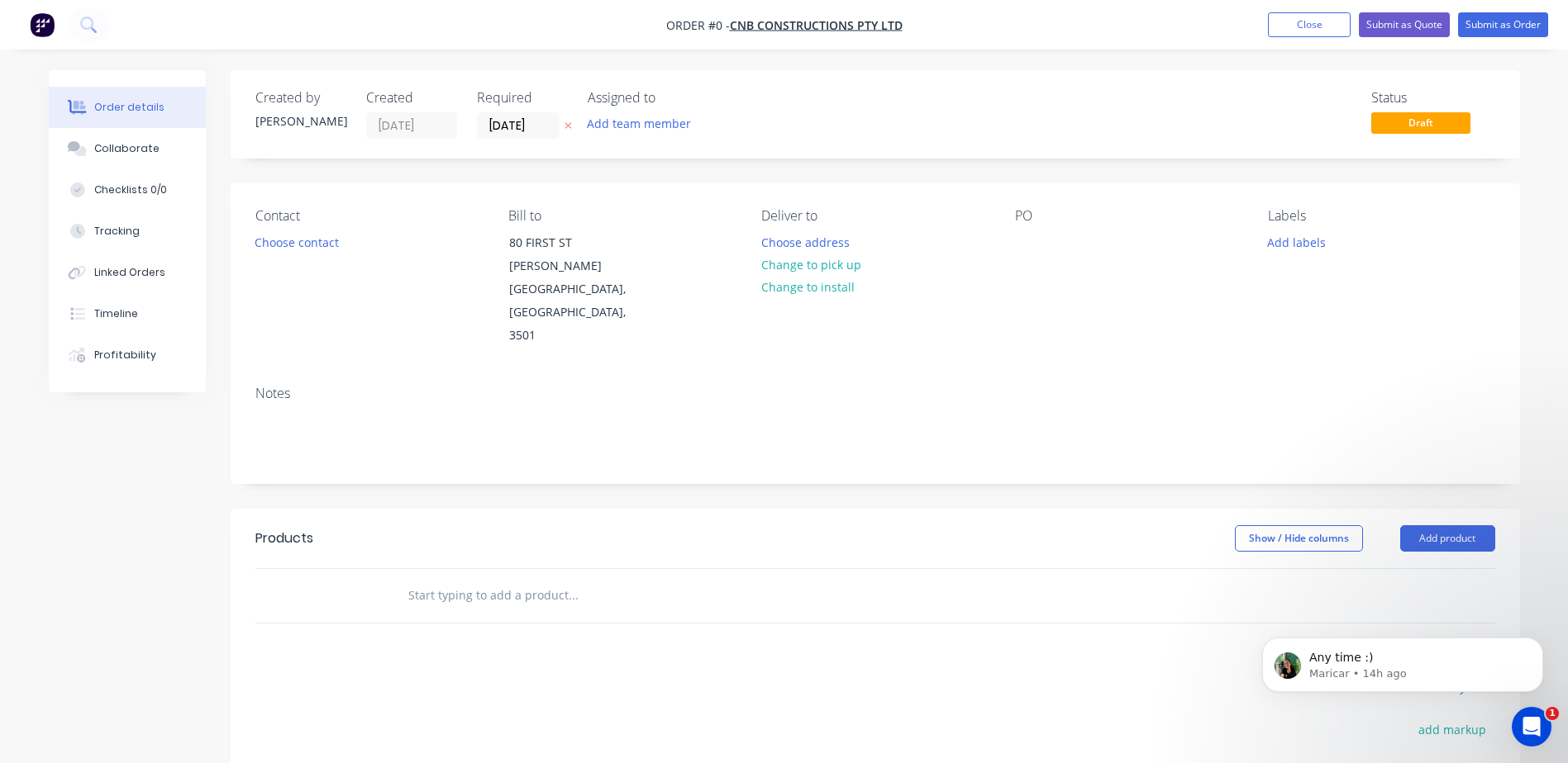
click at [566, 126] on icon "button" at bounding box center [569, 125] width 8 height 10
click at [646, 124] on button "Add team member" at bounding box center [638, 123] width 121 height 22
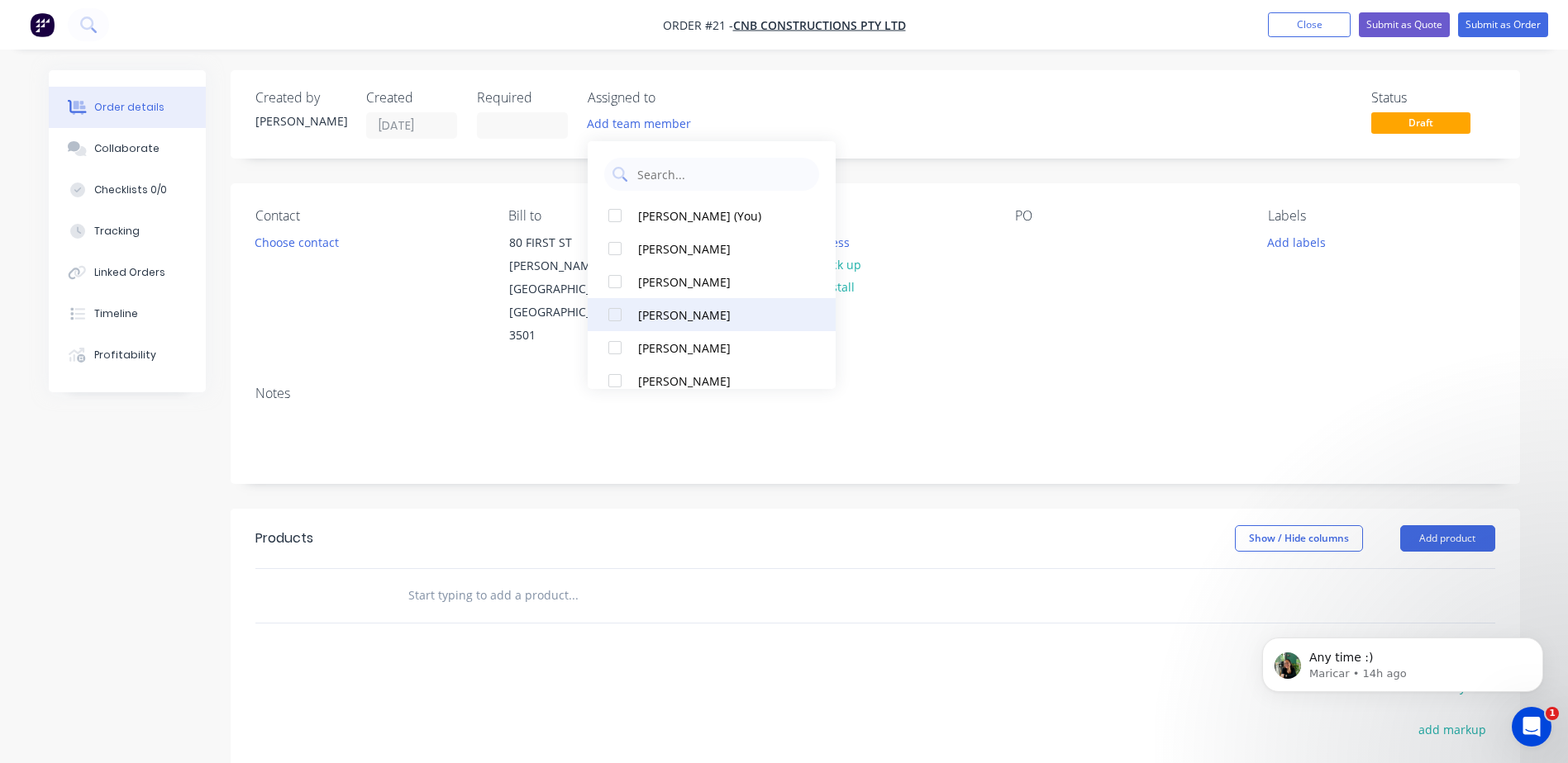
click at [620, 315] on div at bounding box center [615, 315] width 33 height 33
click at [848, 569] on div at bounding box center [685, 596] width 595 height 54
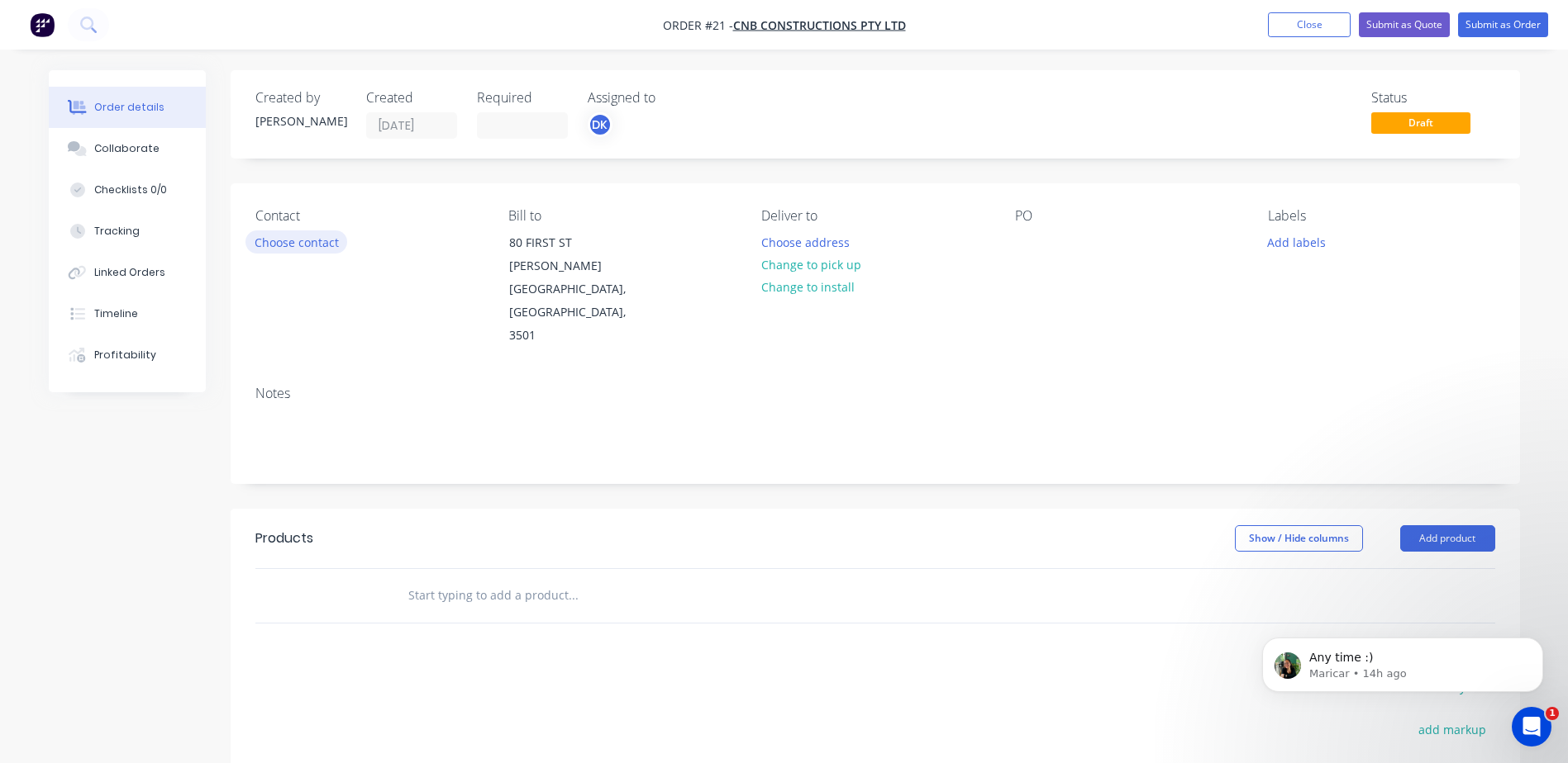
click at [300, 242] on button "Choose contact" at bounding box center [297, 242] width 102 height 22
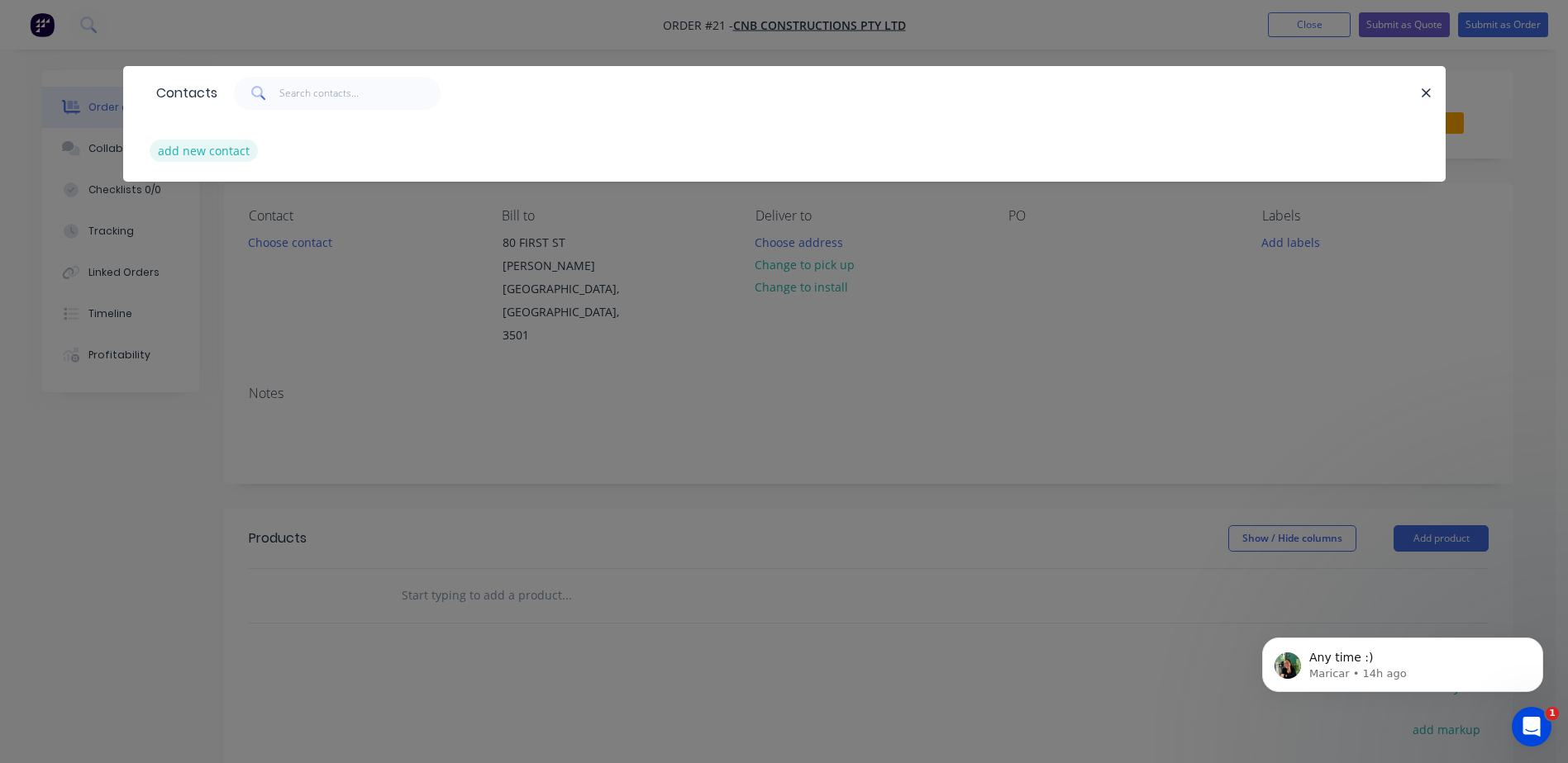
click at [226, 157] on button "add new contact" at bounding box center [204, 151] width 109 height 22
select select "AU"
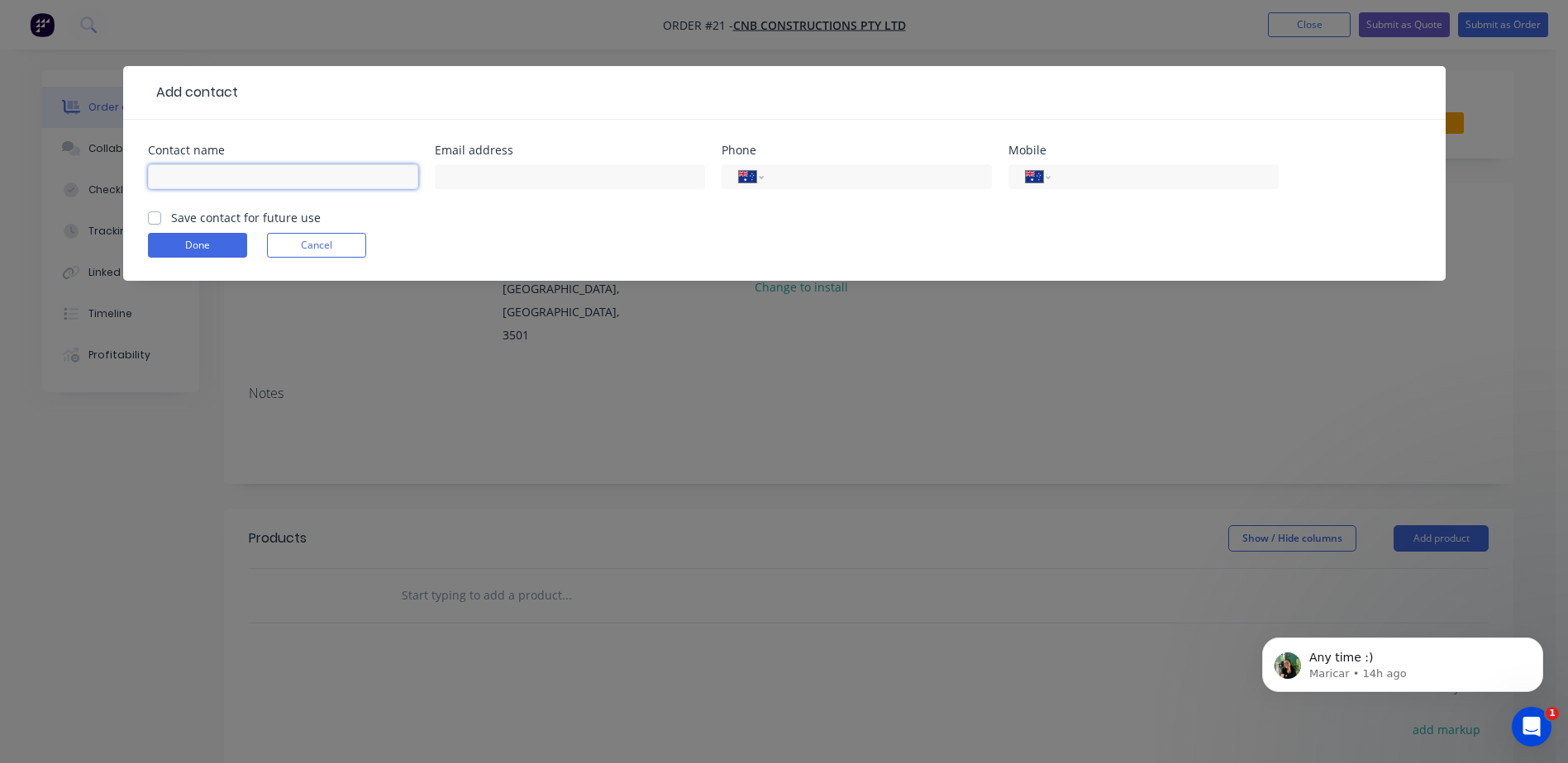
click at [207, 189] on input "text" at bounding box center [283, 176] width 270 height 24
type input "c"
type input "[PERSON_NAME]"
click at [522, 178] on input "text" at bounding box center [570, 176] width 270 height 24
paste input "[PERSON_NAME][EMAIL_ADDRESS][DOMAIN_NAME]"
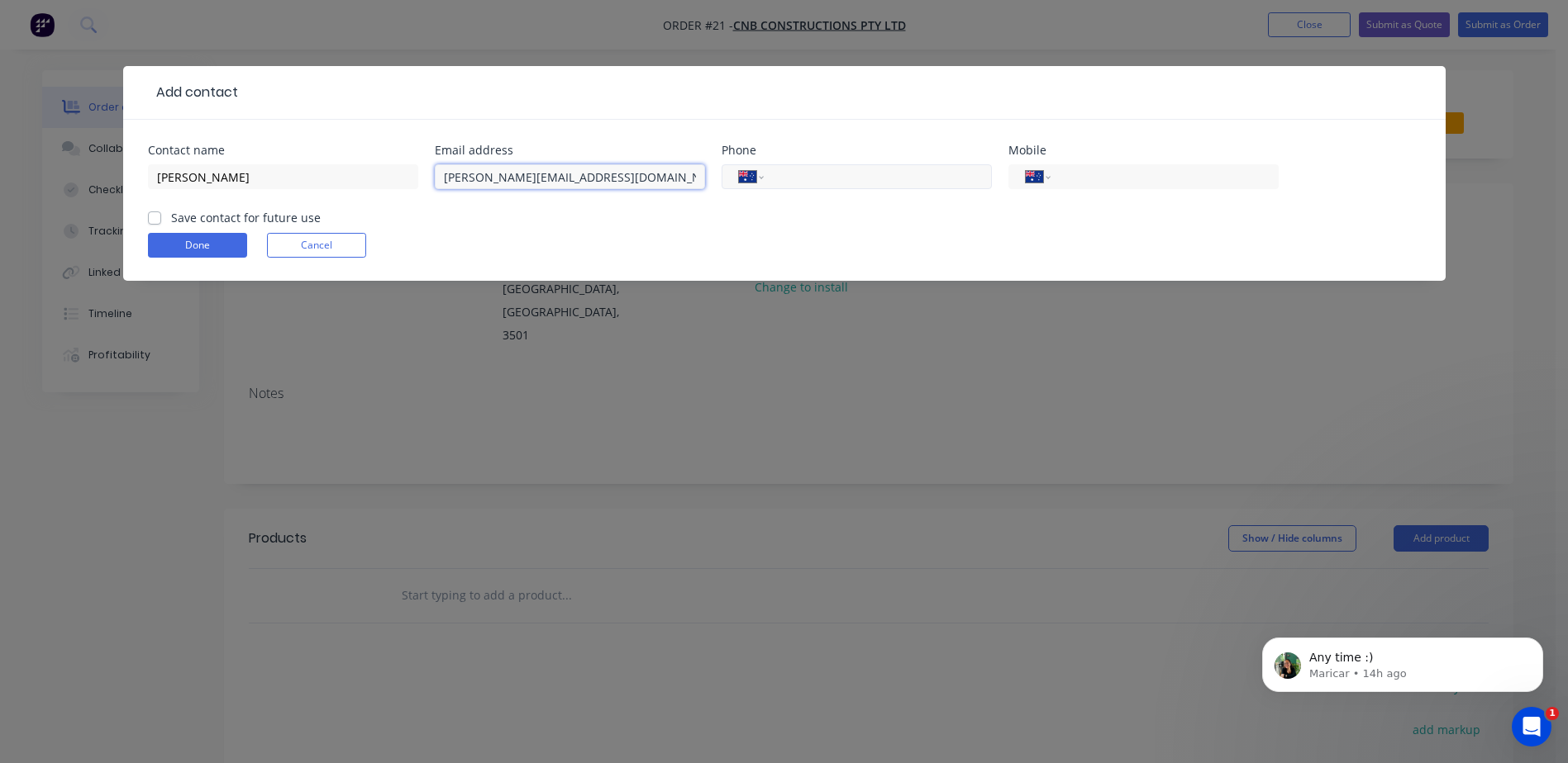
type input "[PERSON_NAME][EMAIL_ADDRESS][DOMAIN_NAME]"
click at [789, 183] on input "tel" at bounding box center [874, 176] width 199 height 19
click at [1092, 180] on input "tel" at bounding box center [1161, 176] width 199 height 19
paste input "0447 583 770"
type input "0447 583 770"
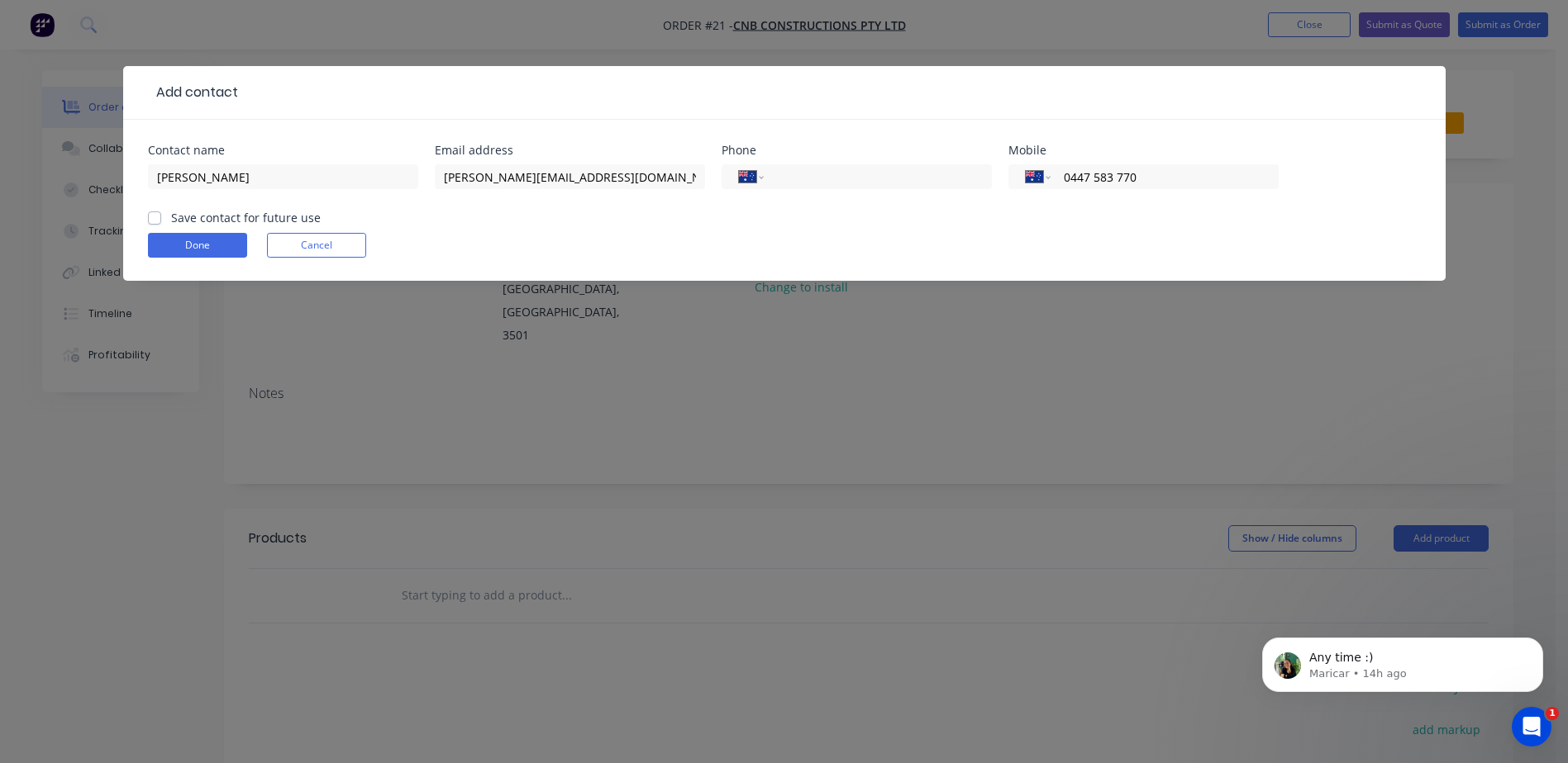
click at [215, 219] on label "Save contact for future use" at bounding box center [246, 218] width 150 height 18
click at [161, 219] on input "Save contact for future use" at bounding box center [155, 217] width 14 height 16
checkbox input "true"
click at [205, 247] on button "Done" at bounding box center [197, 245] width 99 height 24
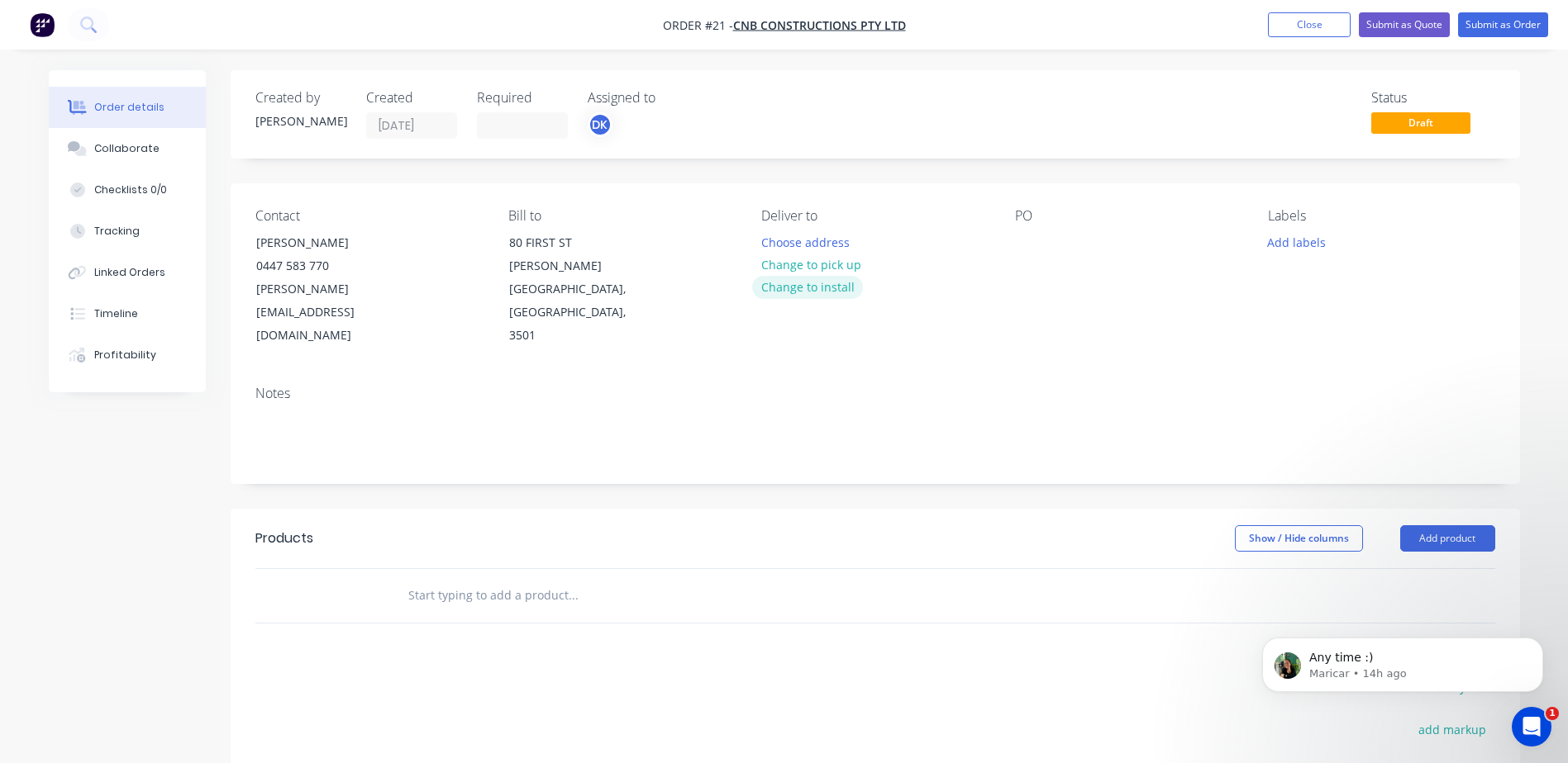
click at [810, 287] on button "Change to install" at bounding box center [807, 287] width 111 height 22
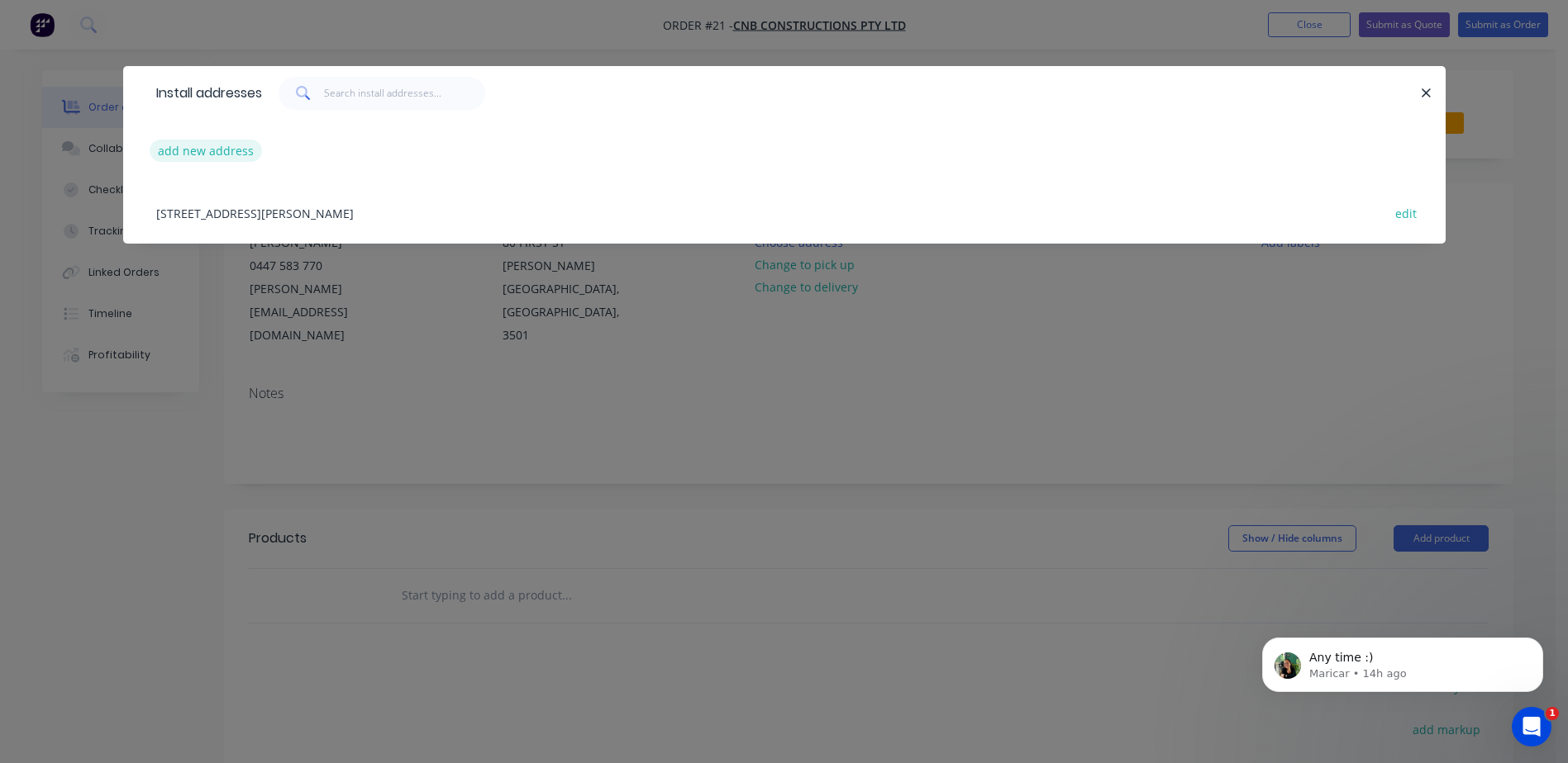
click at [222, 145] on button "add new address" at bounding box center [207, 151] width 114 height 22
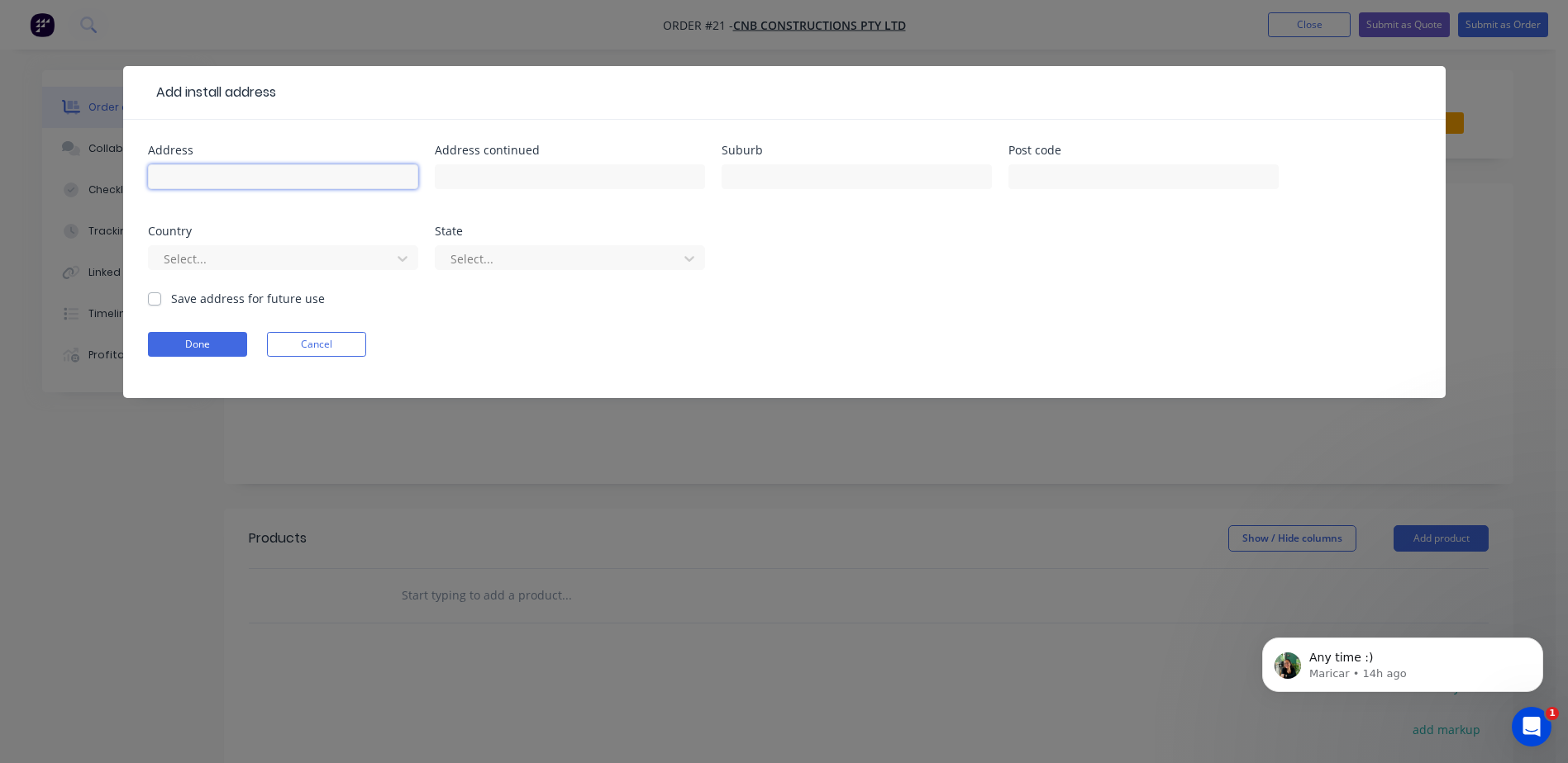
click at [182, 183] on input "text" at bounding box center [283, 176] width 270 height 24
type input "[STREET_ADDRESS]"
click at [754, 180] on input "text" at bounding box center [856, 176] width 270 height 24
type input "MLDURA"
click at [1148, 177] on input "text" at bounding box center [1143, 176] width 270 height 24
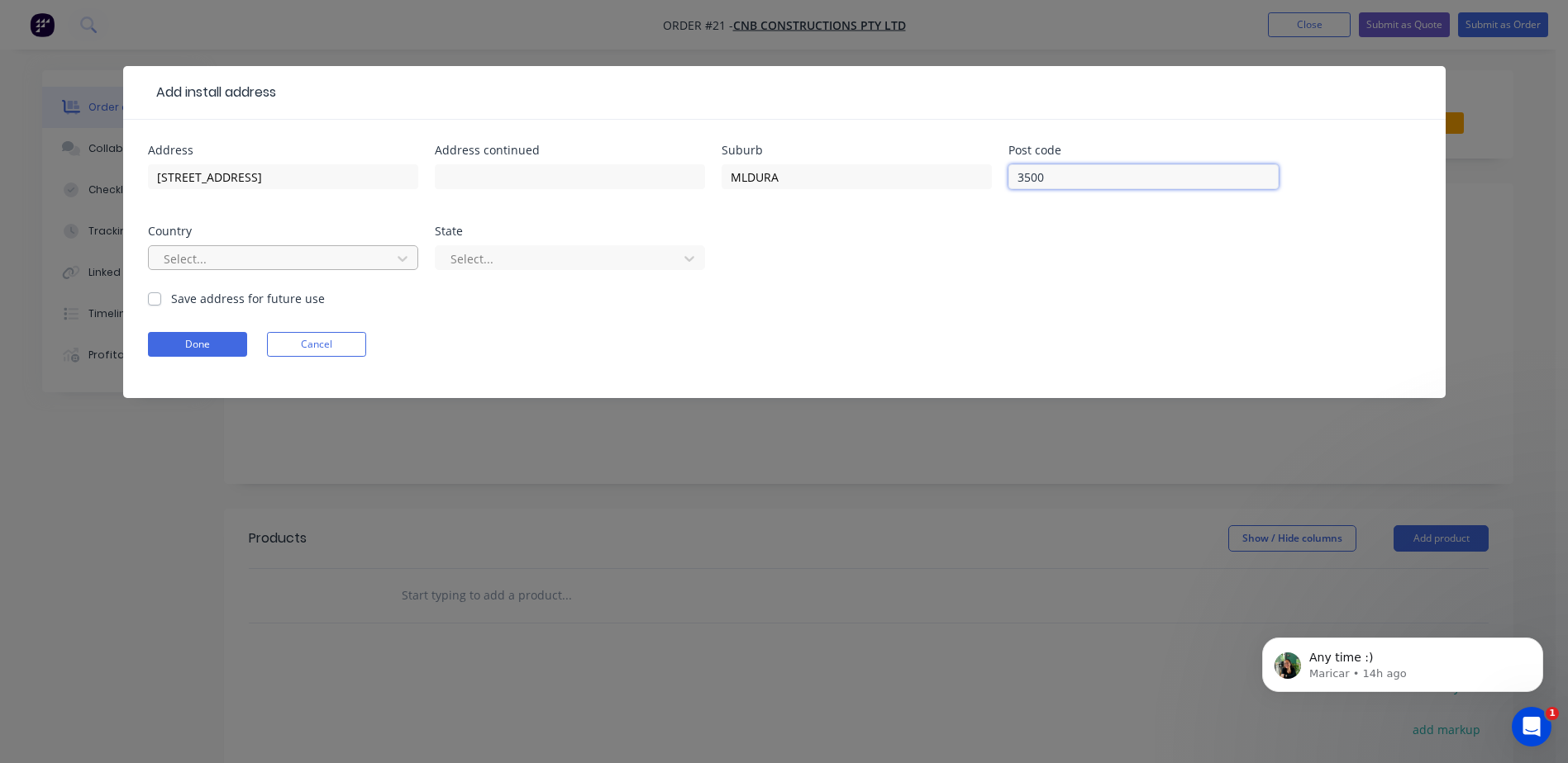
type input "3500"
click at [325, 252] on div at bounding box center [272, 258] width 220 height 21
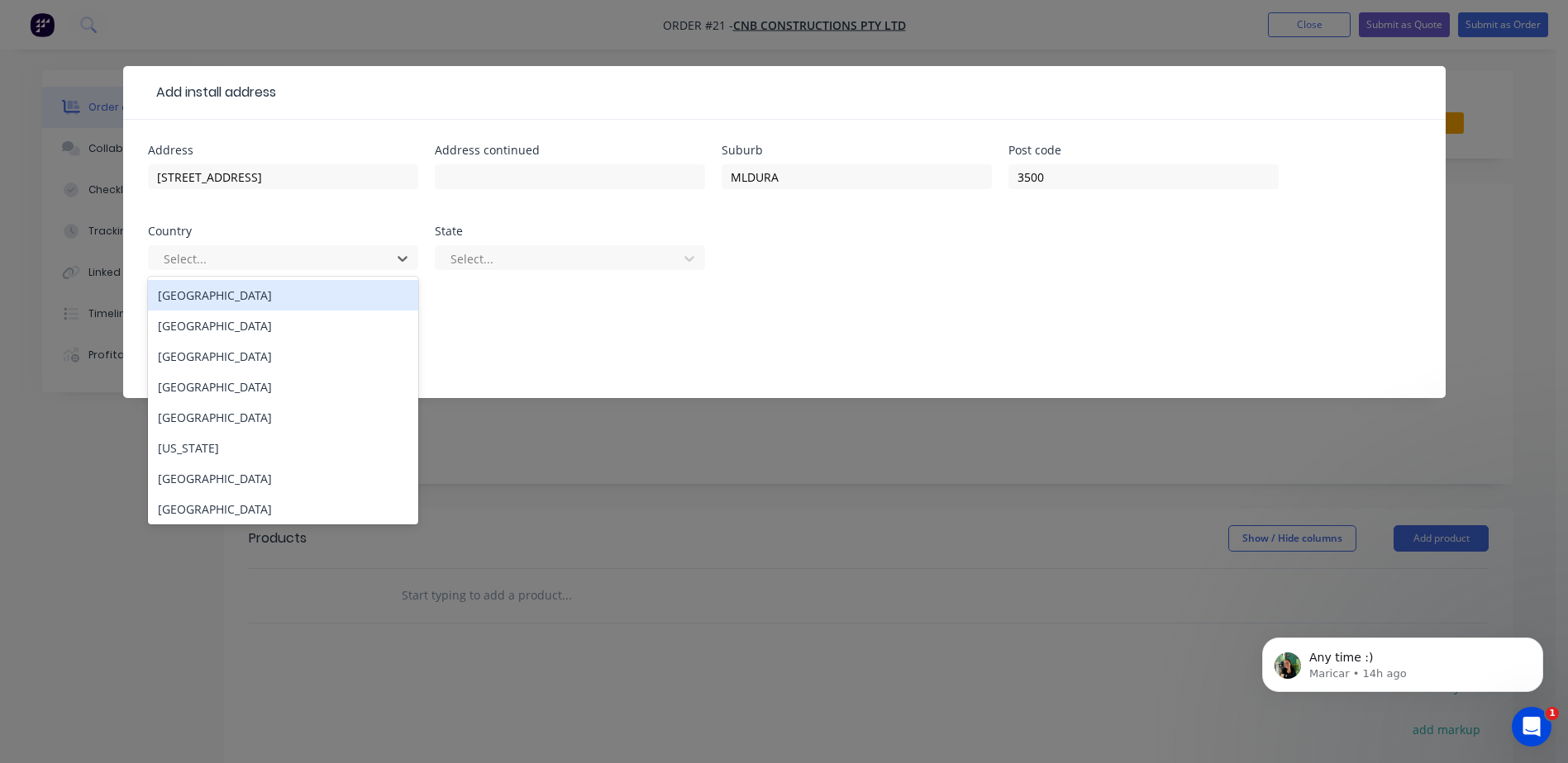
click at [215, 295] on div "[GEOGRAPHIC_DATA]" at bounding box center [283, 294] width 270 height 30
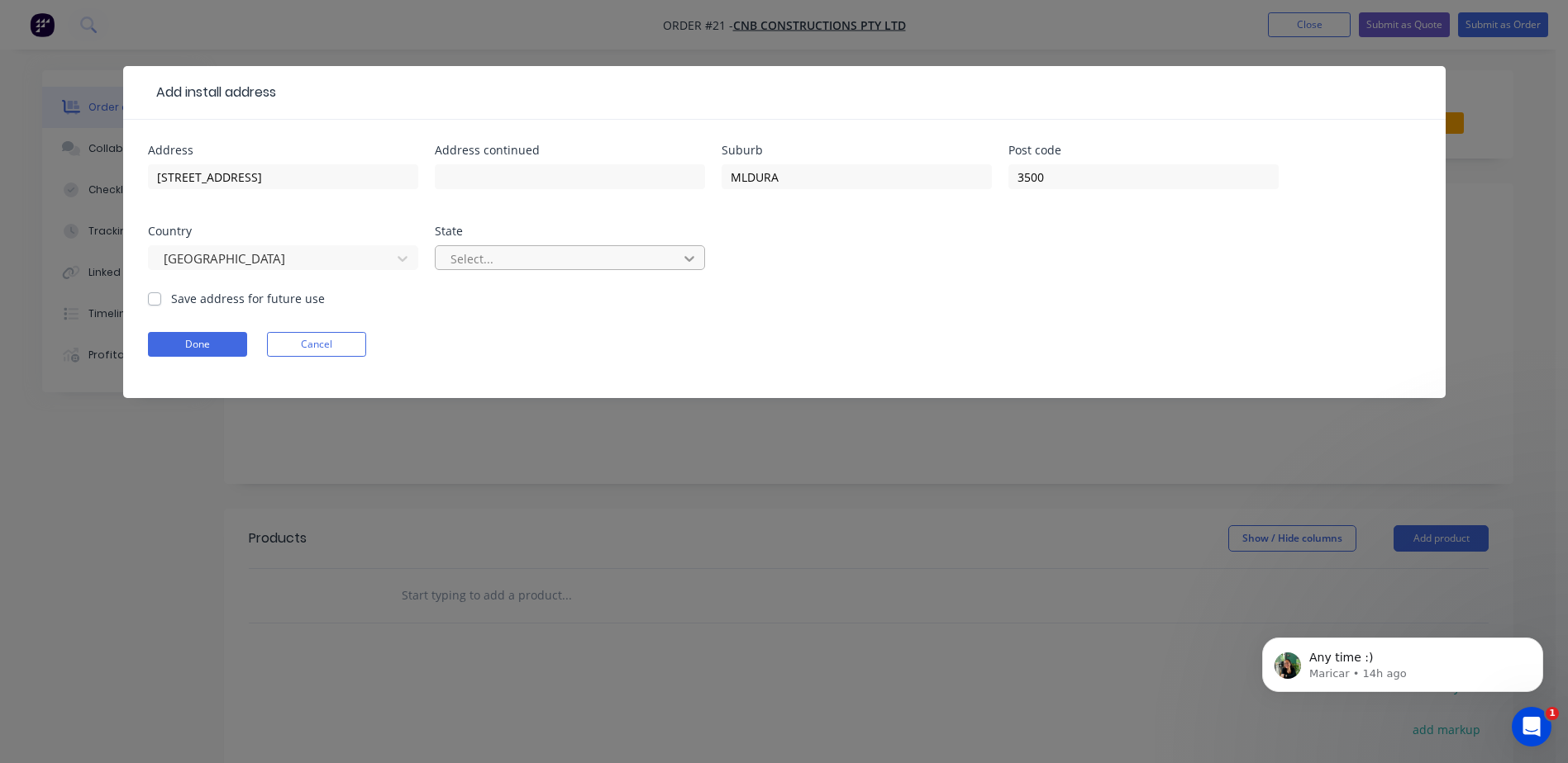
click at [677, 260] on div at bounding box center [689, 258] width 29 height 26
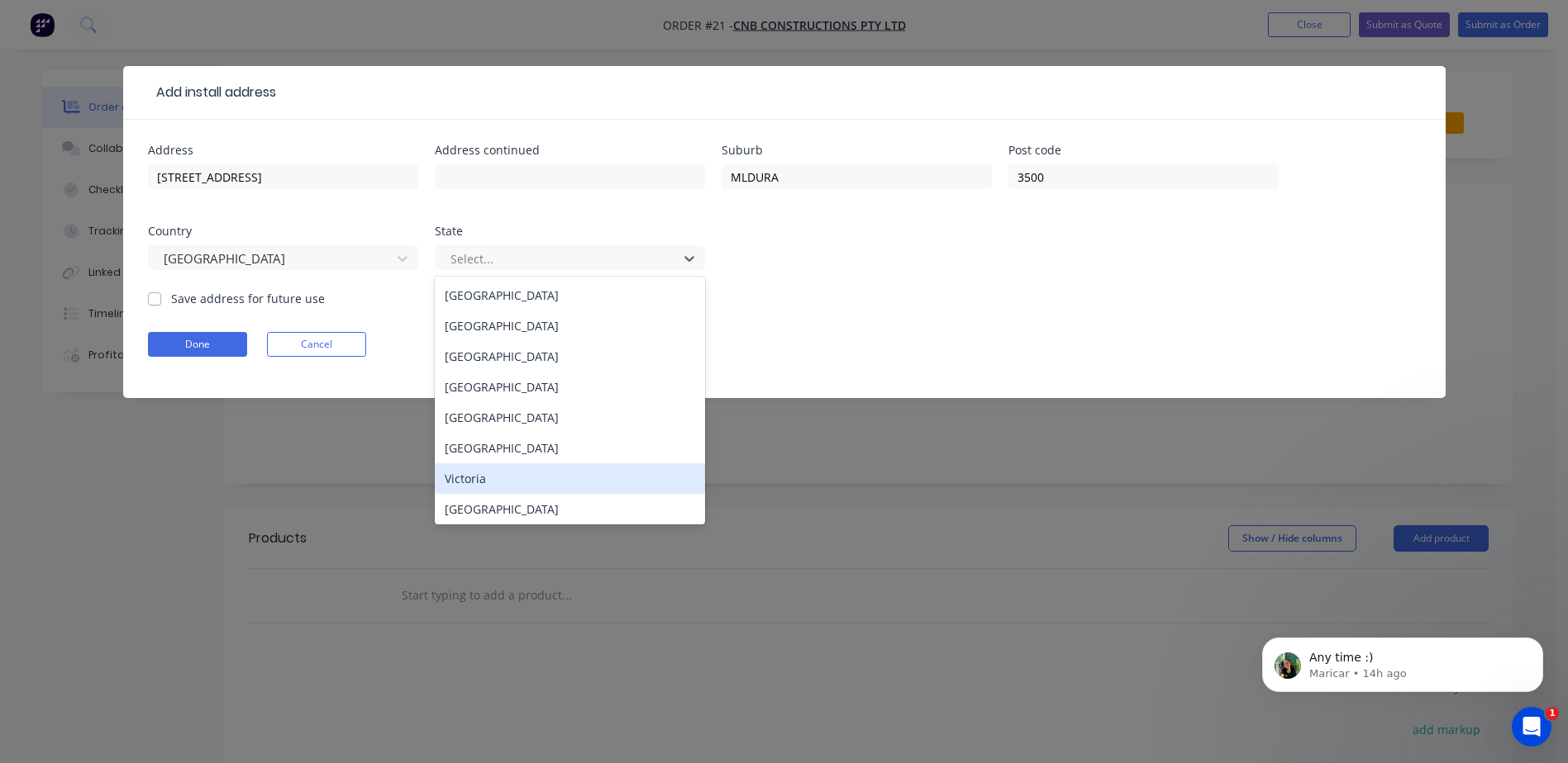
click at [486, 474] on div "Victoria" at bounding box center [570, 478] width 270 height 30
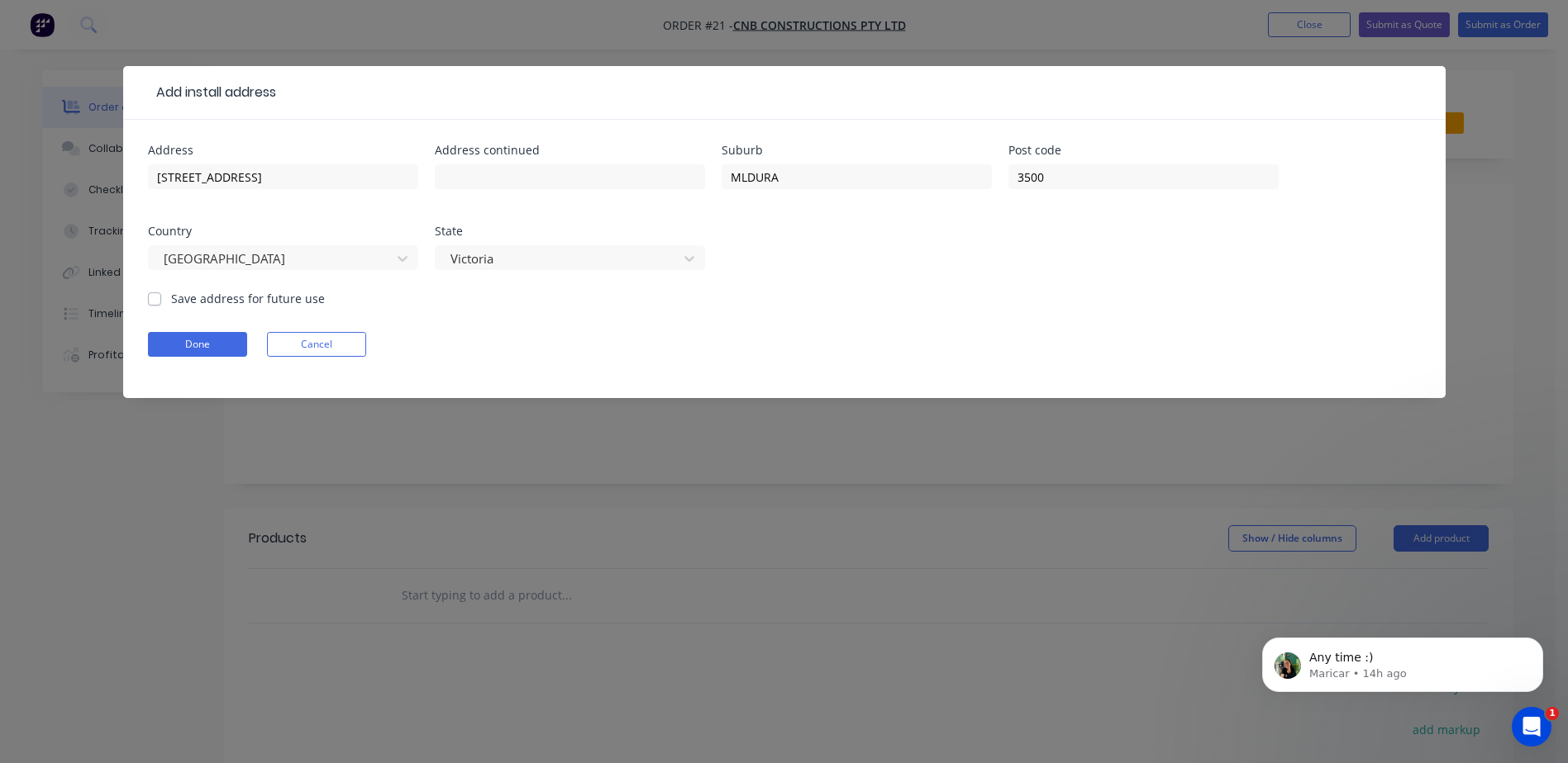
click at [206, 297] on label "Save address for future use" at bounding box center [248, 298] width 154 height 18
click at [161, 297] on input "Save address for future use" at bounding box center [155, 297] width 14 height 16
click at [171, 303] on label "Save address for future use" at bounding box center [248, 298] width 154 height 18
click at [157, 303] on input "Save address for future use" at bounding box center [155, 297] width 14 height 16
checkbox input "false"
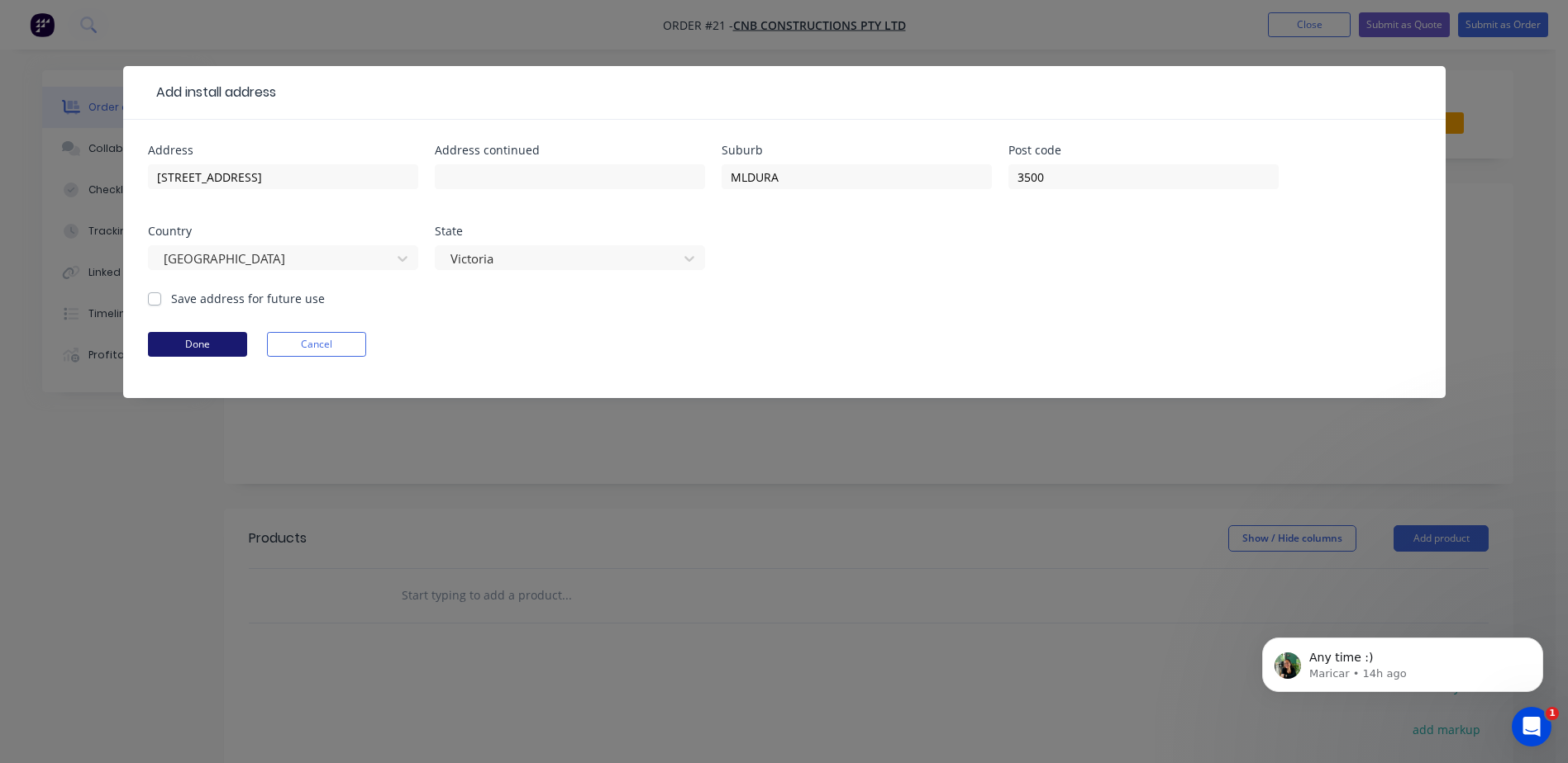
click at [202, 345] on button "Done" at bounding box center [197, 343] width 99 height 24
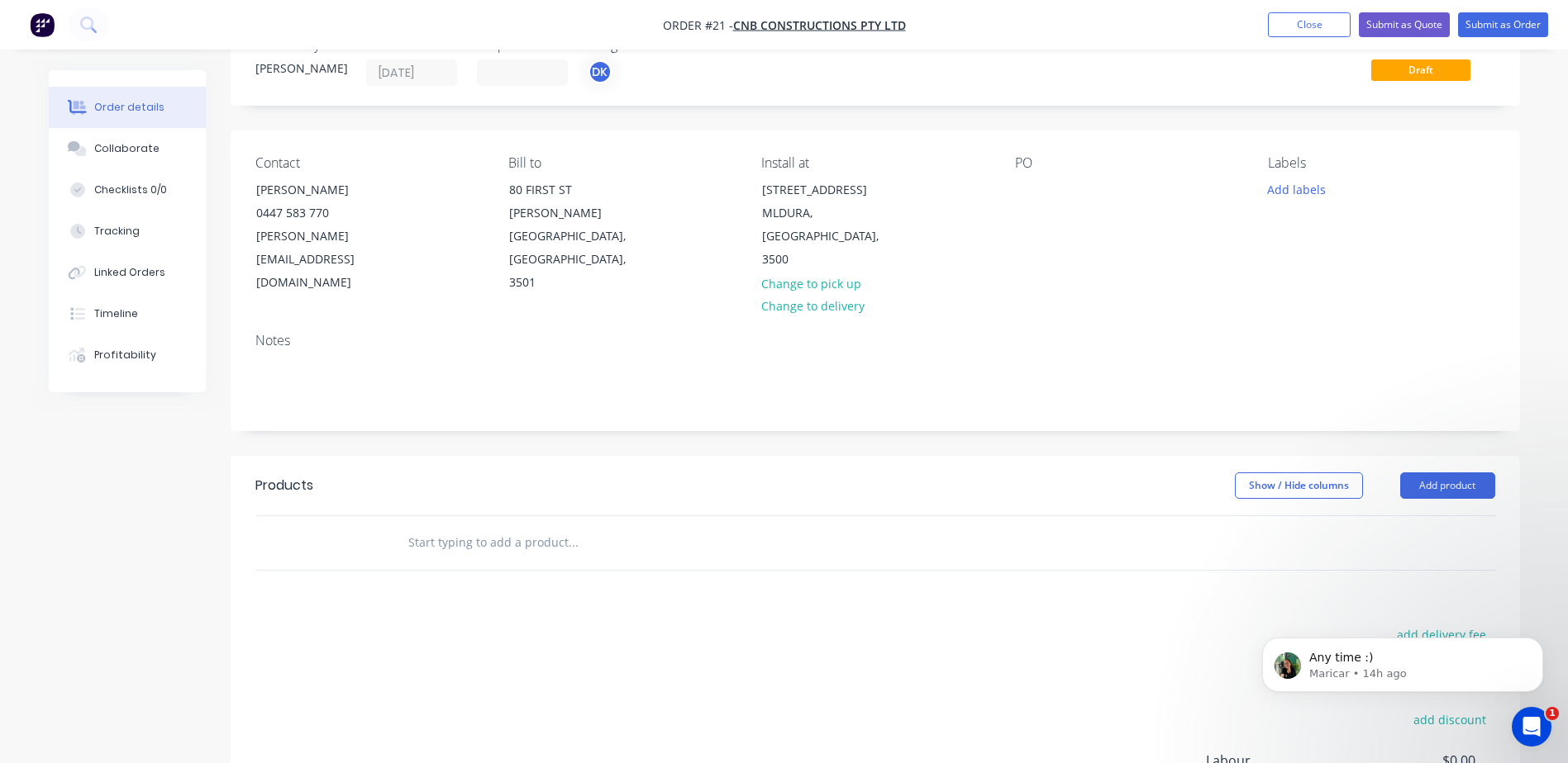
scroll to position [82, 0]
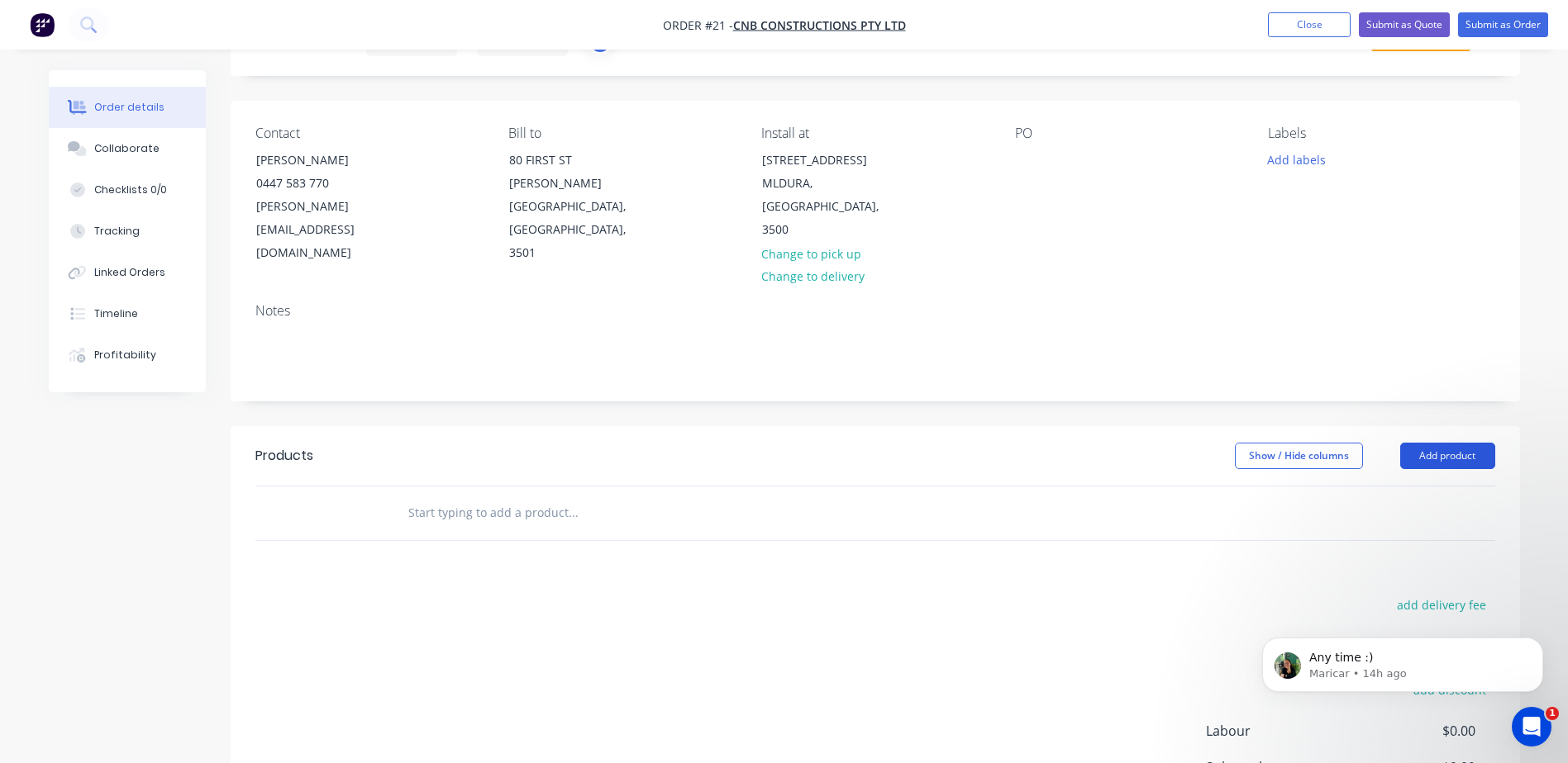
click at [1436, 443] on button "Add product" at bounding box center [1448, 456] width 95 height 26
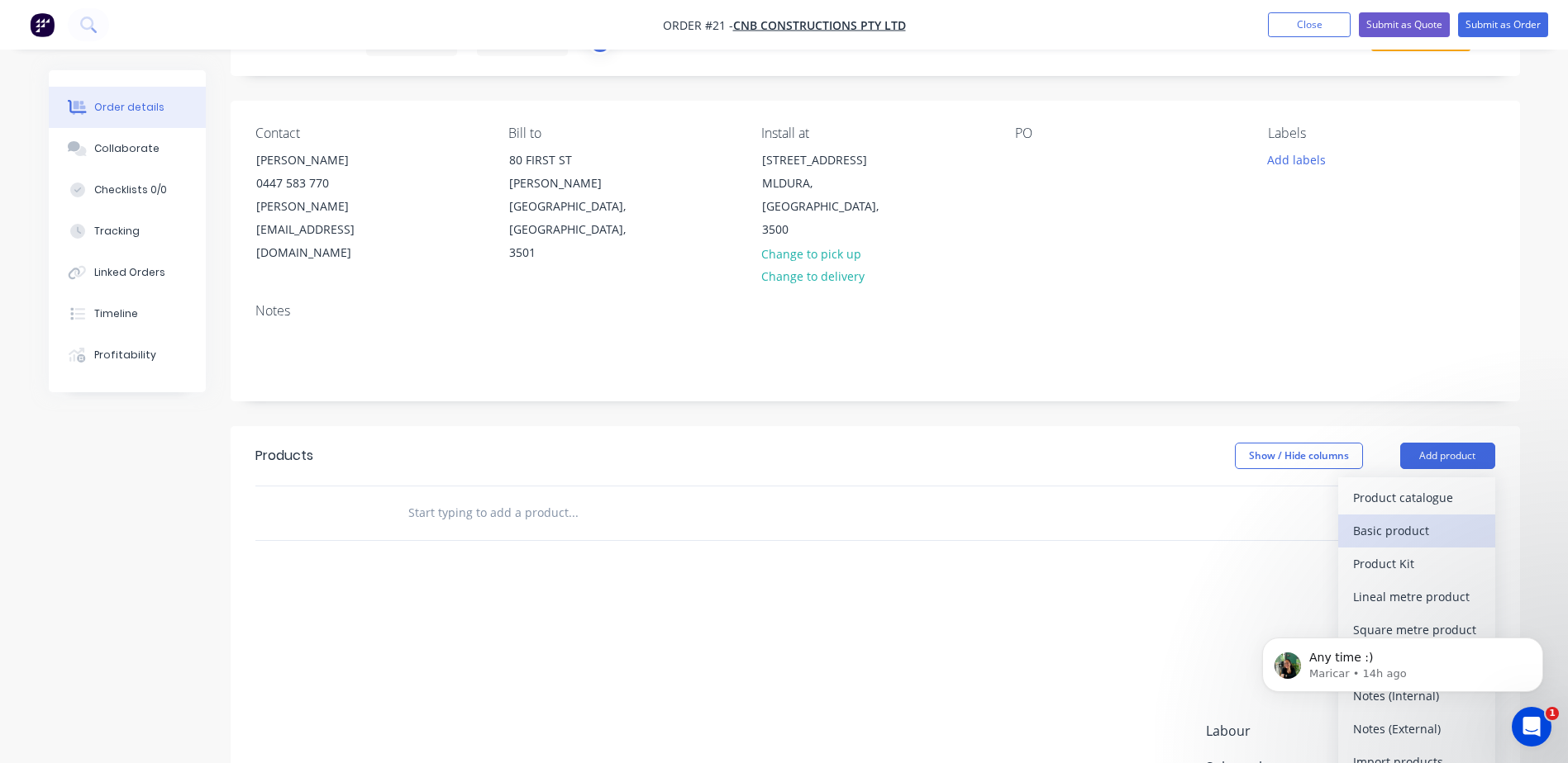
click at [1382, 518] on div "Basic product" at bounding box center [1416, 530] width 127 height 23
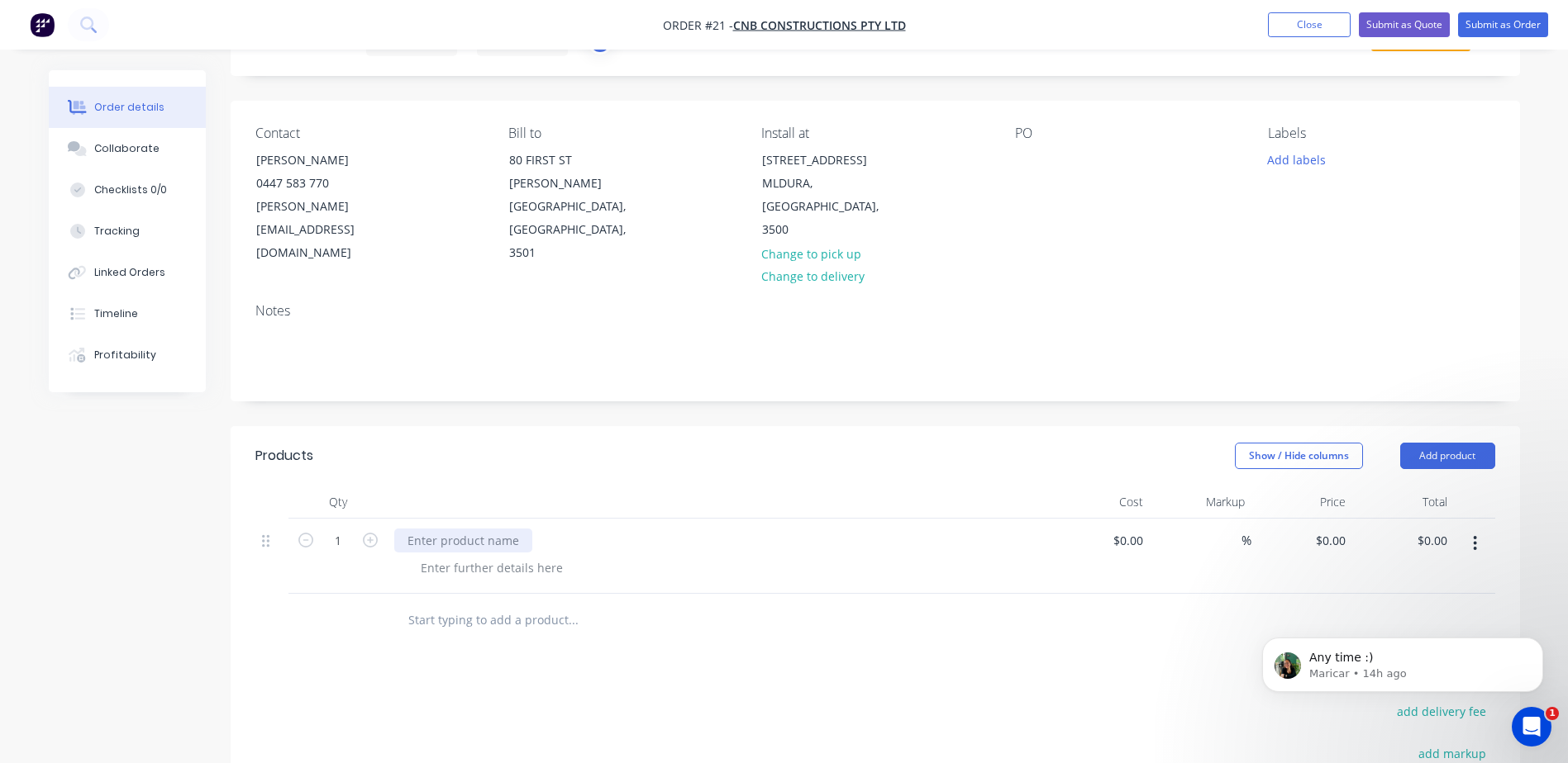
click at [472, 528] on div at bounding box center [463, 540] width 138 height 23
click at [471, 556] on div at bounding box center [491, 567] width 168 height 23
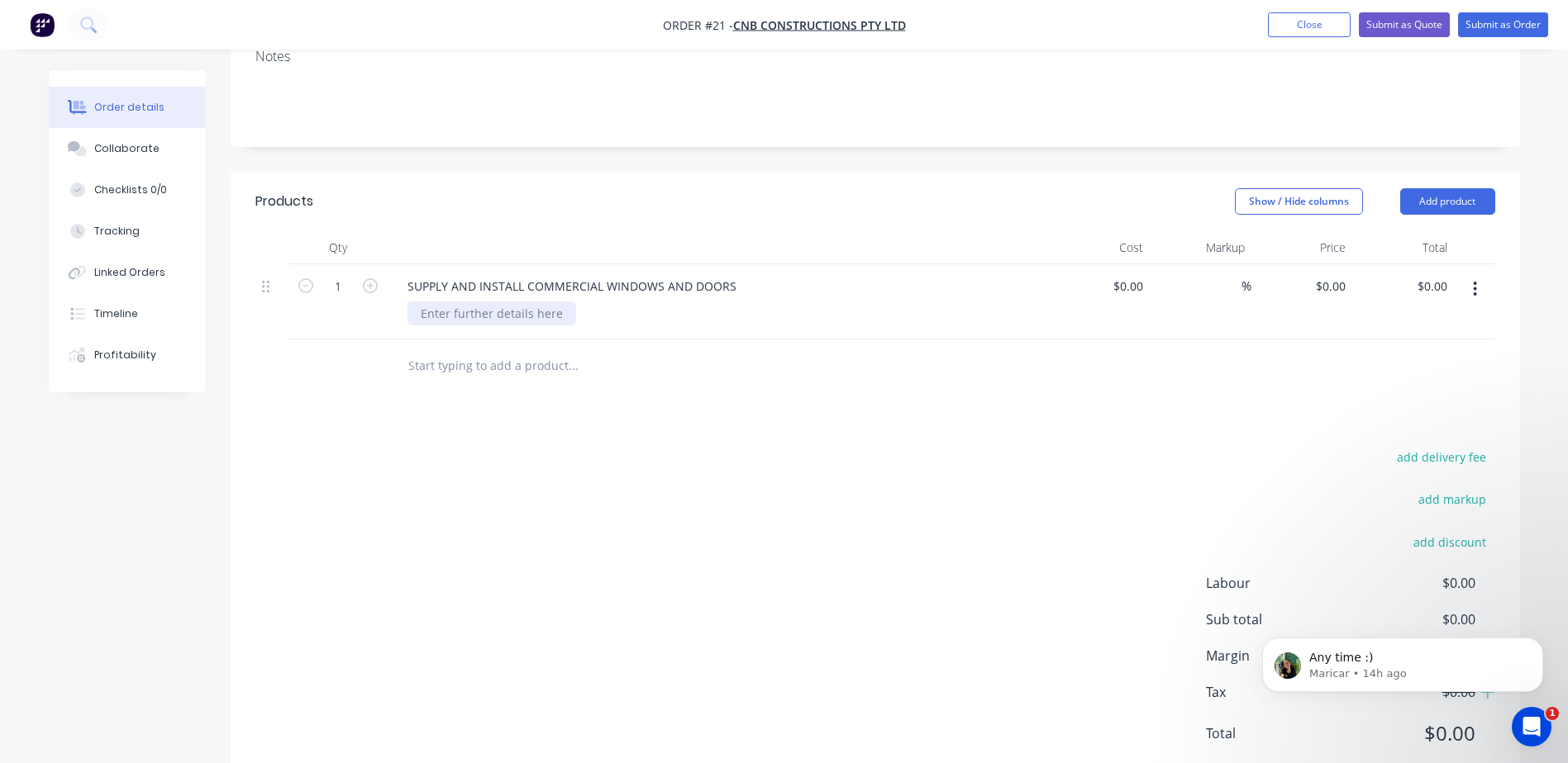
scroll to position [342, 0]
click at [438, 296] on div at bounding box center [491, 308] width 168 height 23
click at [1127, 259] on div "$0.00" at bounding box center [1100, 296] width 102 height 75
type input "$20,354.92"
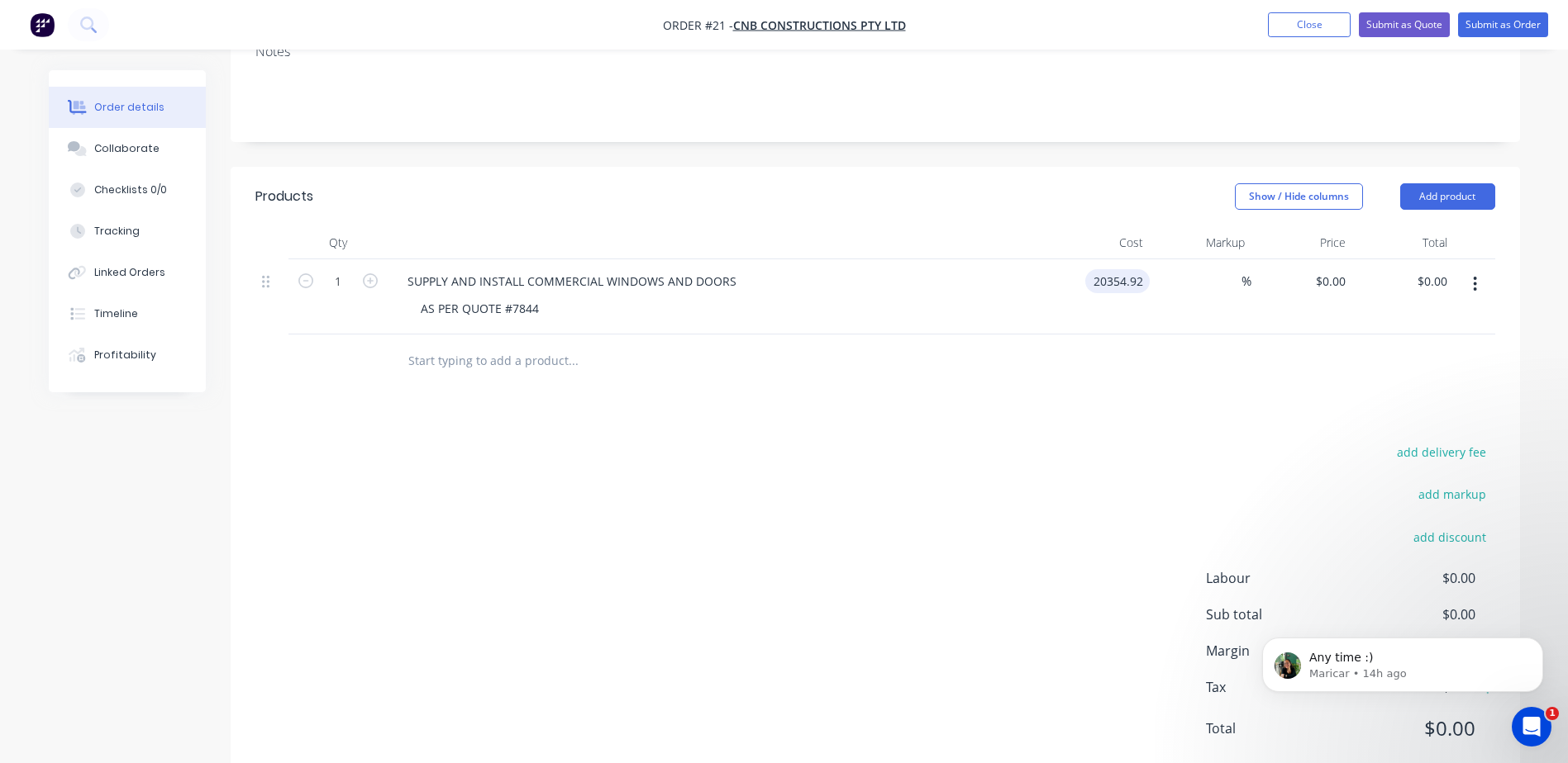
type input "$20,354.92"
click at [1145, 335] on div at bounding box center [875, 361] width 1240 height 54
click at [1469, 658] on p "Any time :)" at bounding box center [1416, 658] width 213 height 17
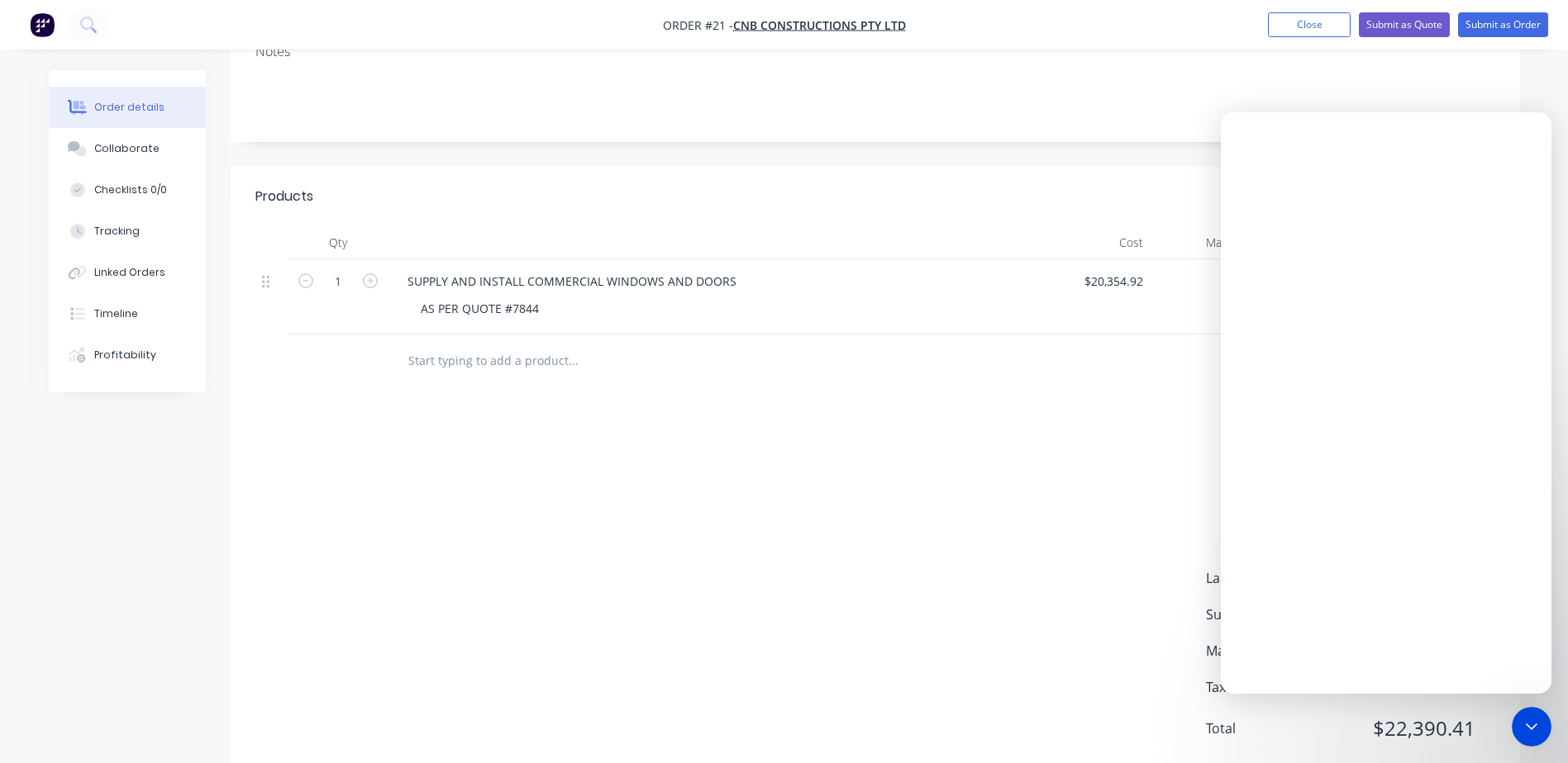
scroll to position [0, 0]
click at [1527, 721] on icon "Close Intercom Messenger" at bounding box center [1529, 724] width 20 height 20
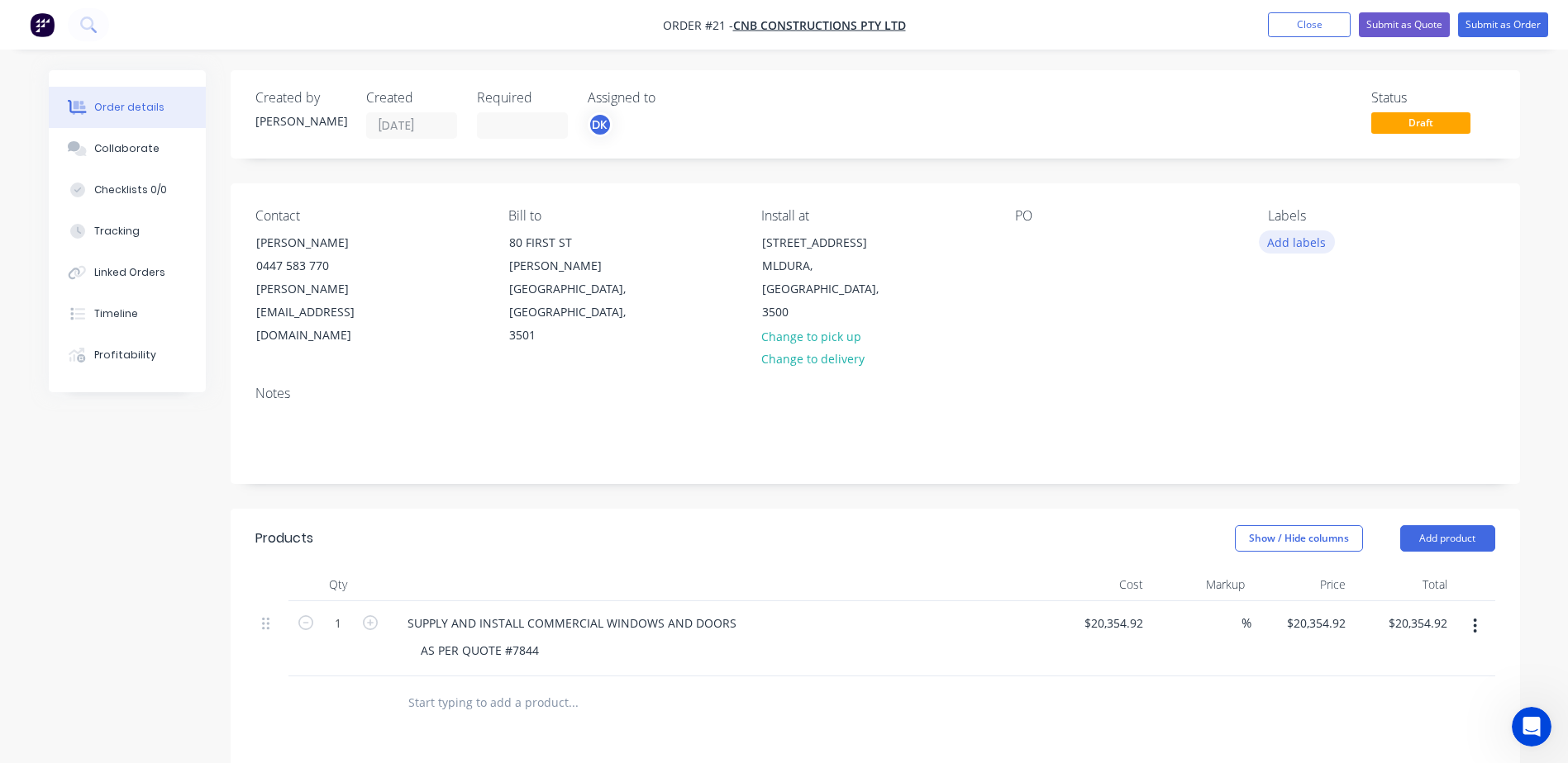
click at [1292, 245] on button "Add labels" at bounding box center [1297, 242] width 76 height 22
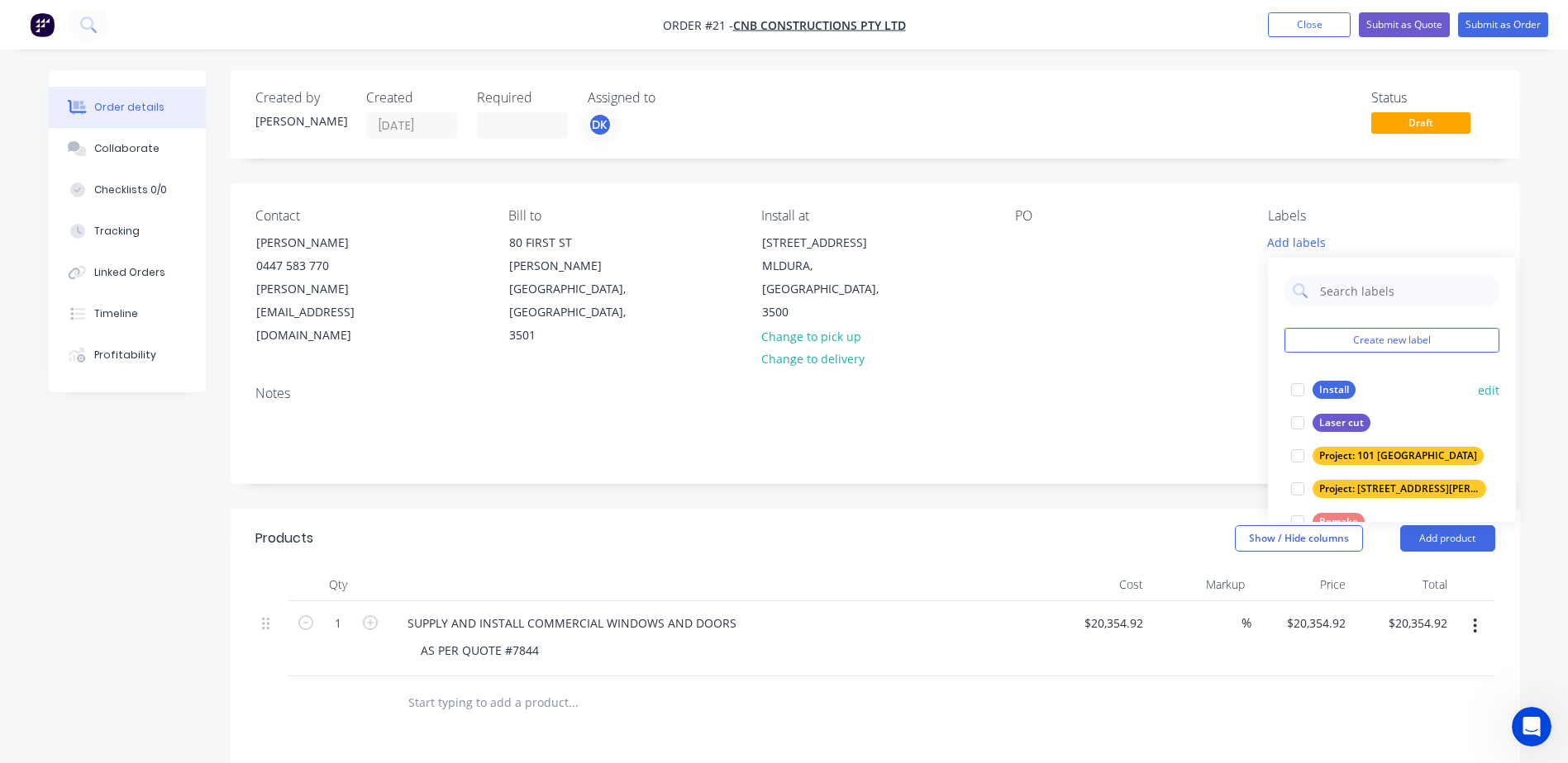
click at [1298, 385] on div at bounding box center [1298, 390] width 33 height 33
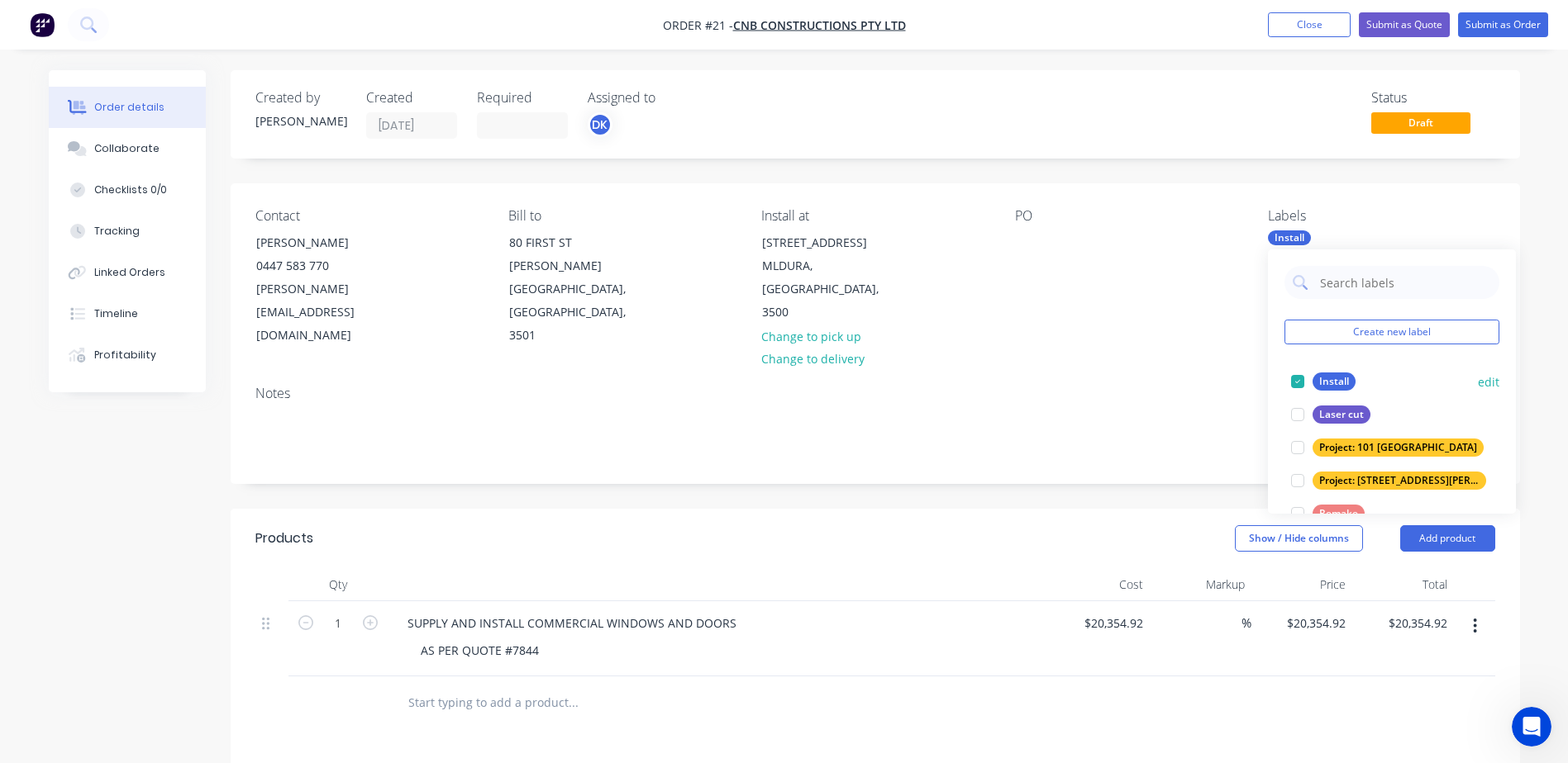
click at [1299, 382] on div at bounding box center [1298, 382] width 33 height 33
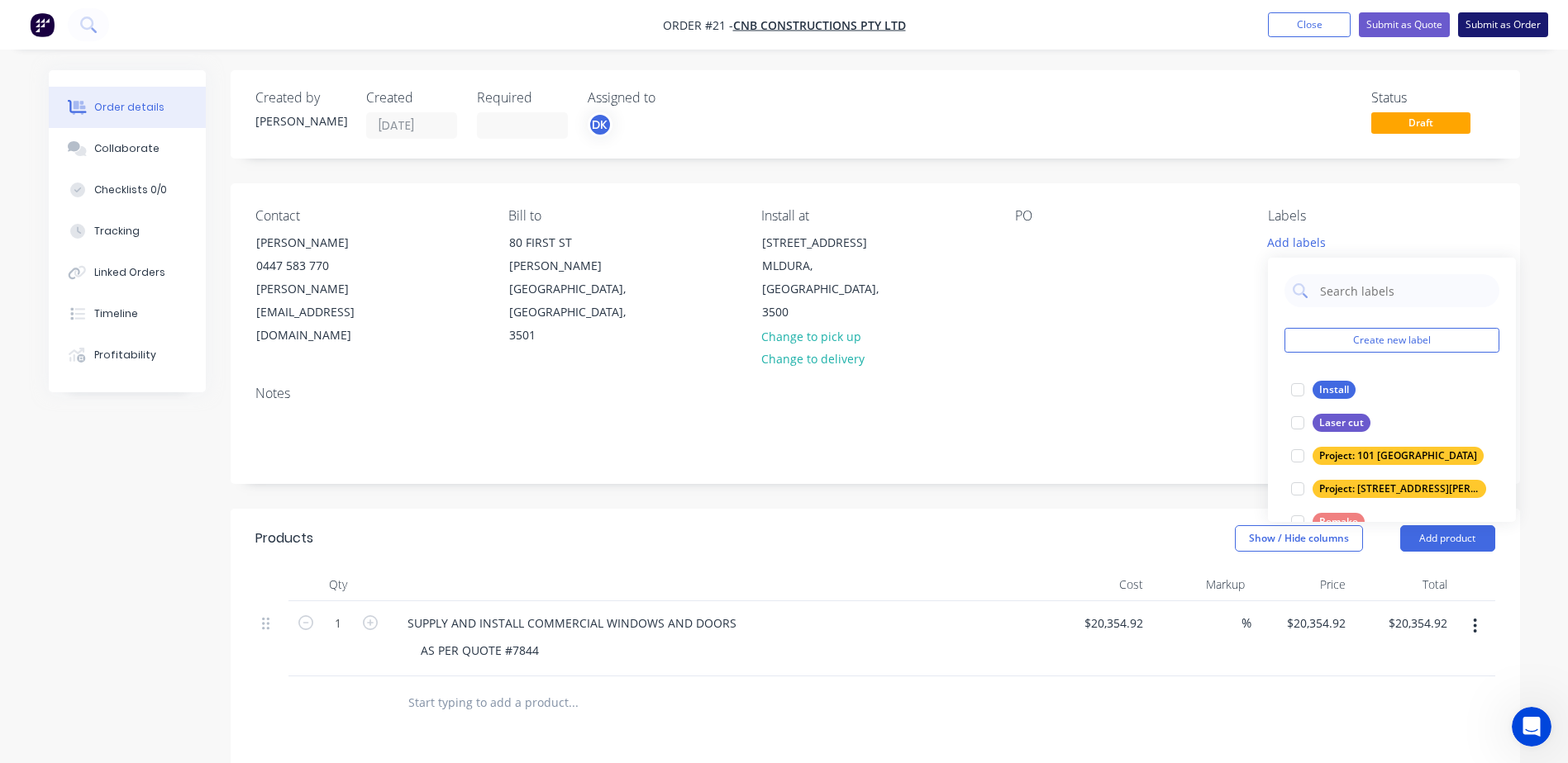
click at [1493, 29] on button "Submit as Order" at bounding box center [1503, 24] width 90 height 24
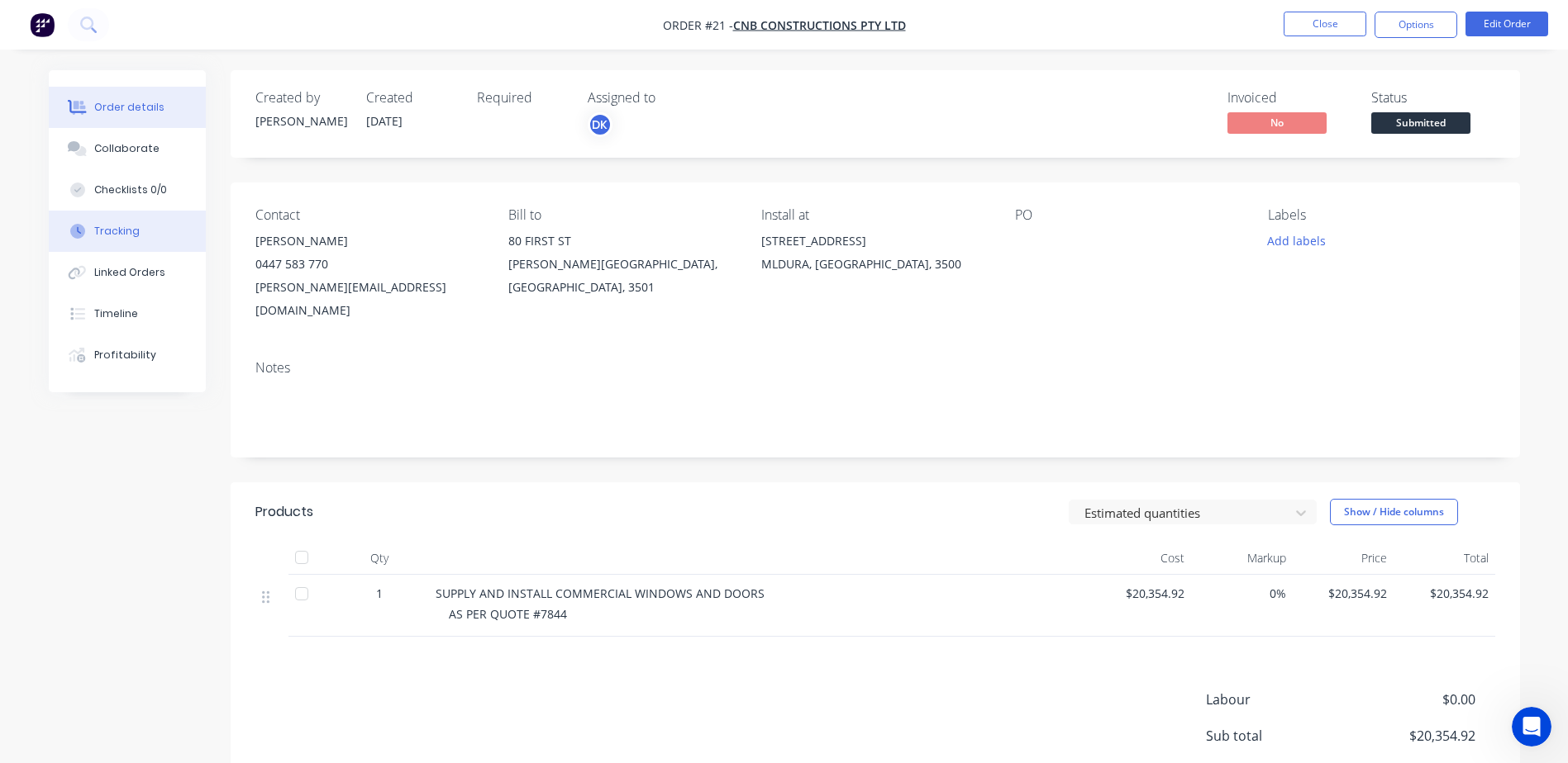
click at [146, 231] on button "Tracking" at bounding box center [127, 231] width 157 height 41
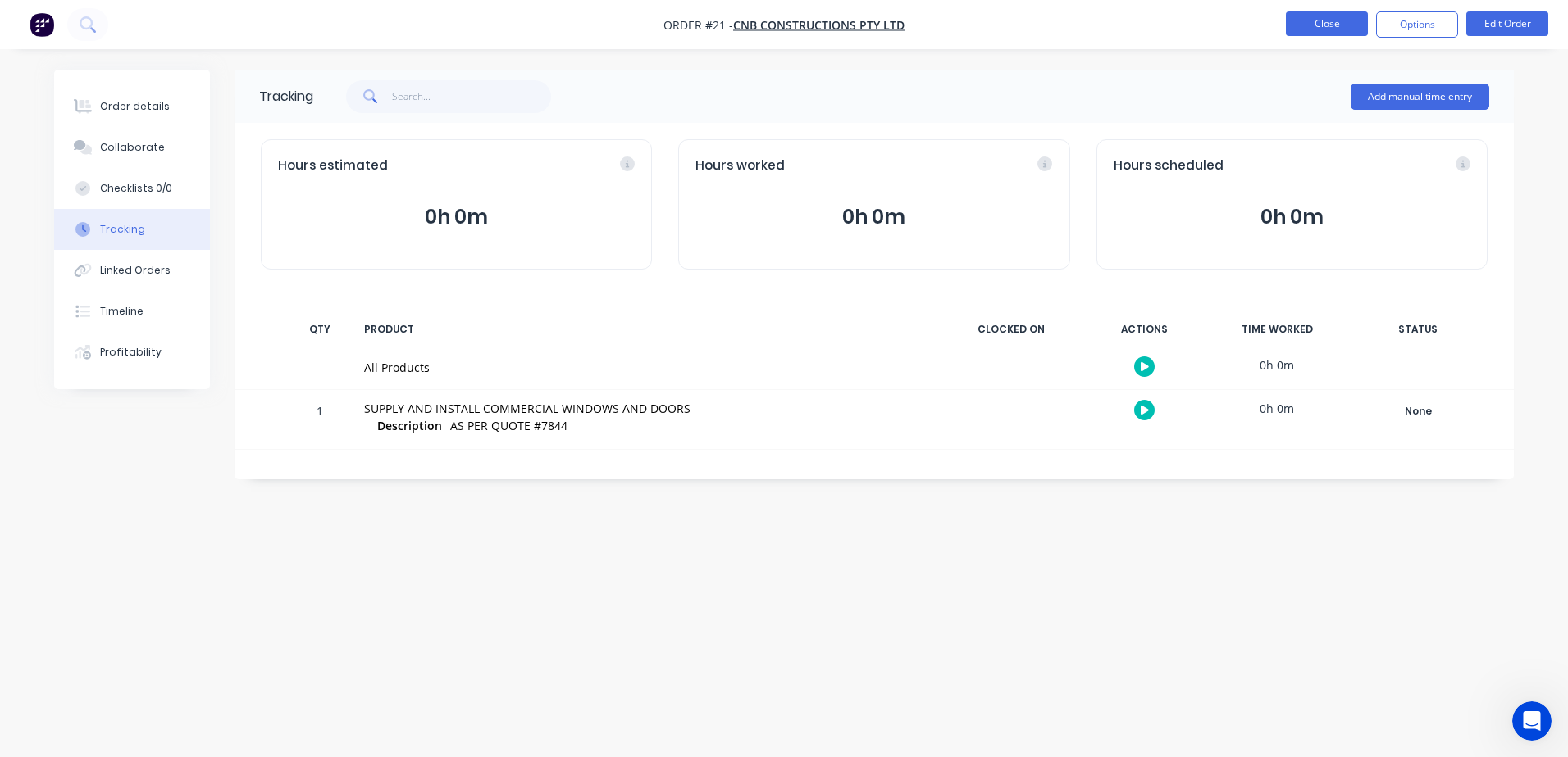
click at [1334, 28] on button "Close" at bounding box center [1326, 23] width 82 height 24
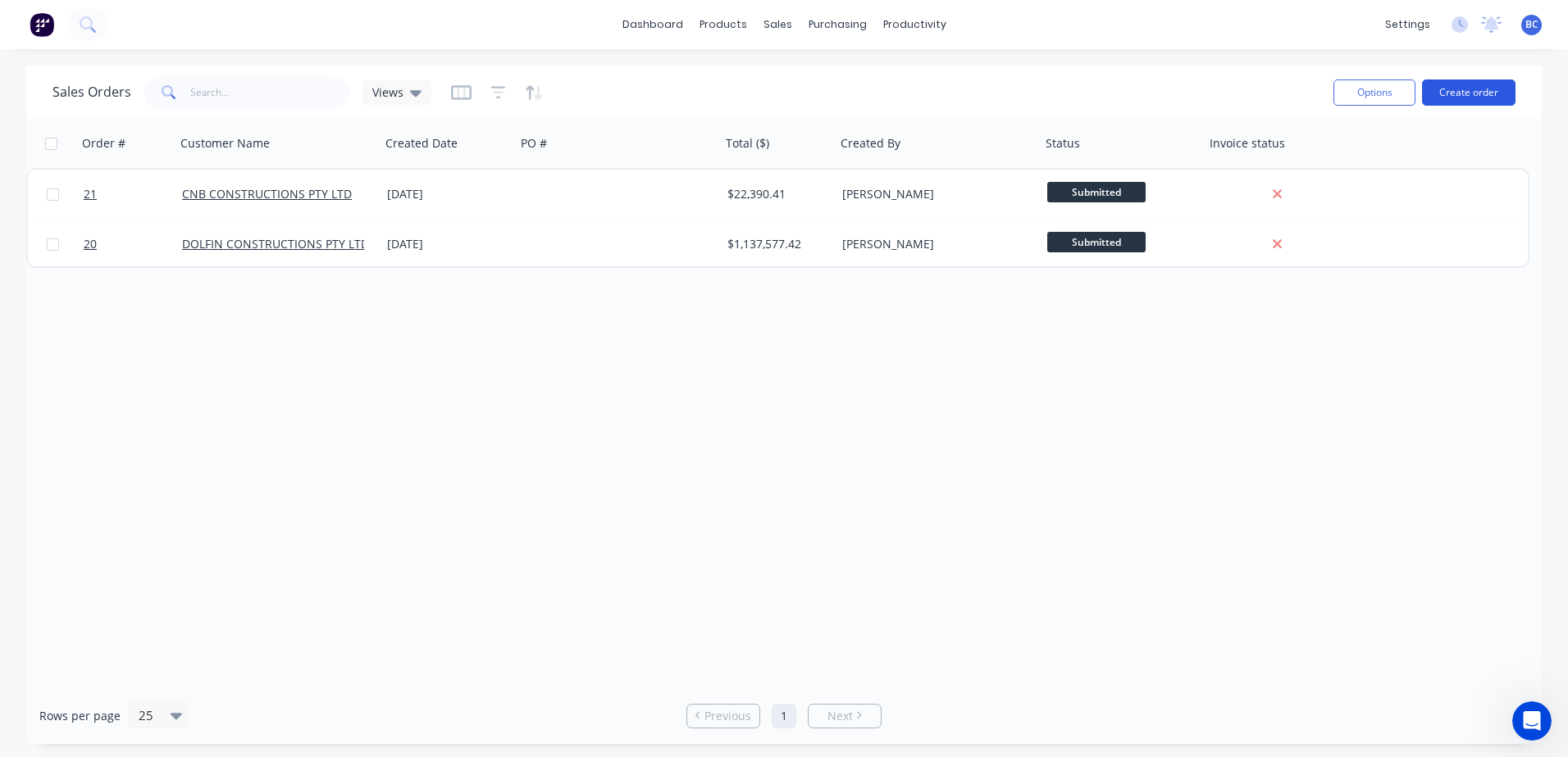
click at [1468, 89] on button "Create order" at bounding box center [1468, 92] width 93 height 26
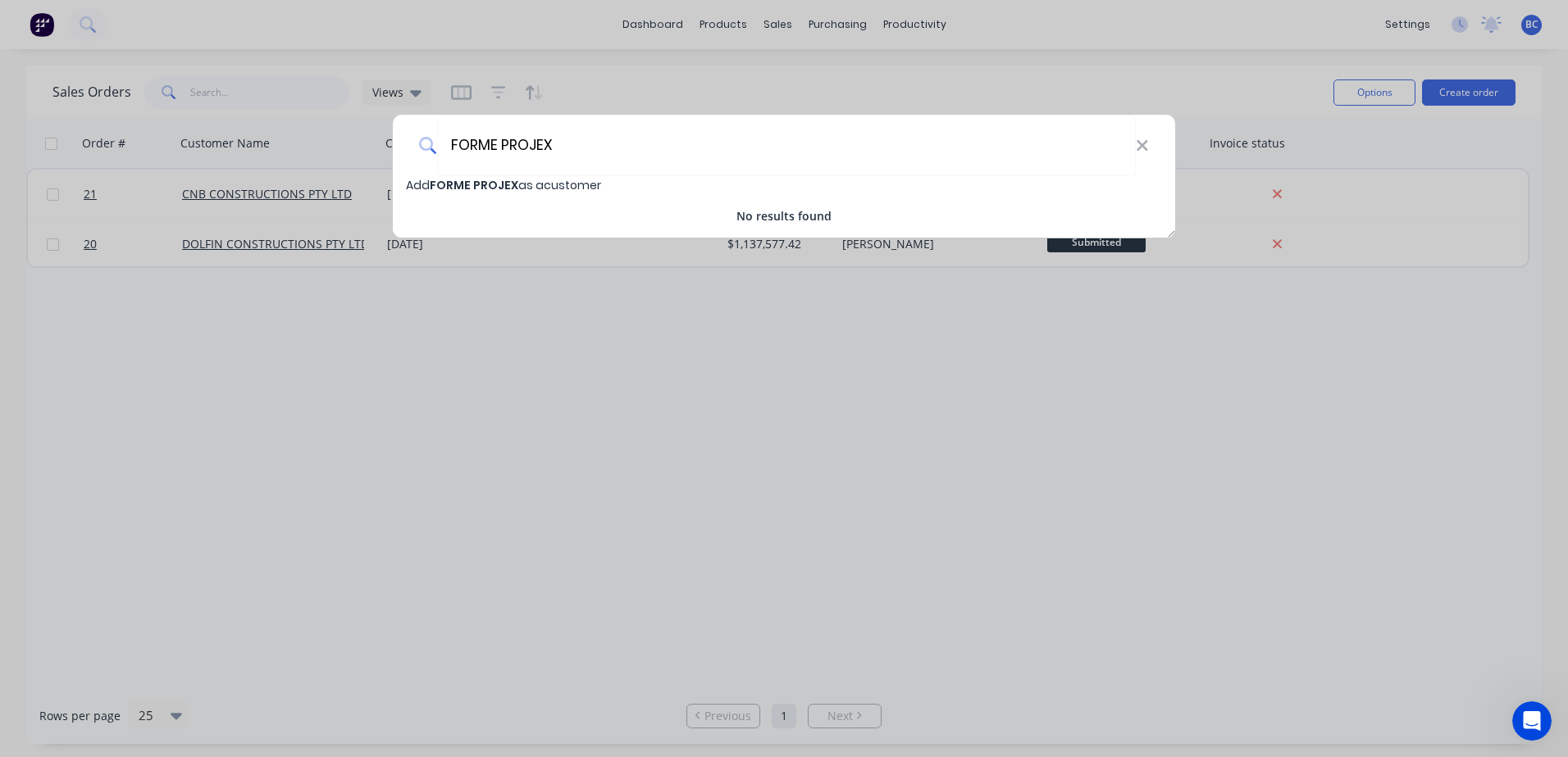
type input "FORME PROJEX"
click at [572, 181] on span "Add FORME PROJEX as a customer" at bounding box center [503, 184] width 195 height 16
select select "AU"
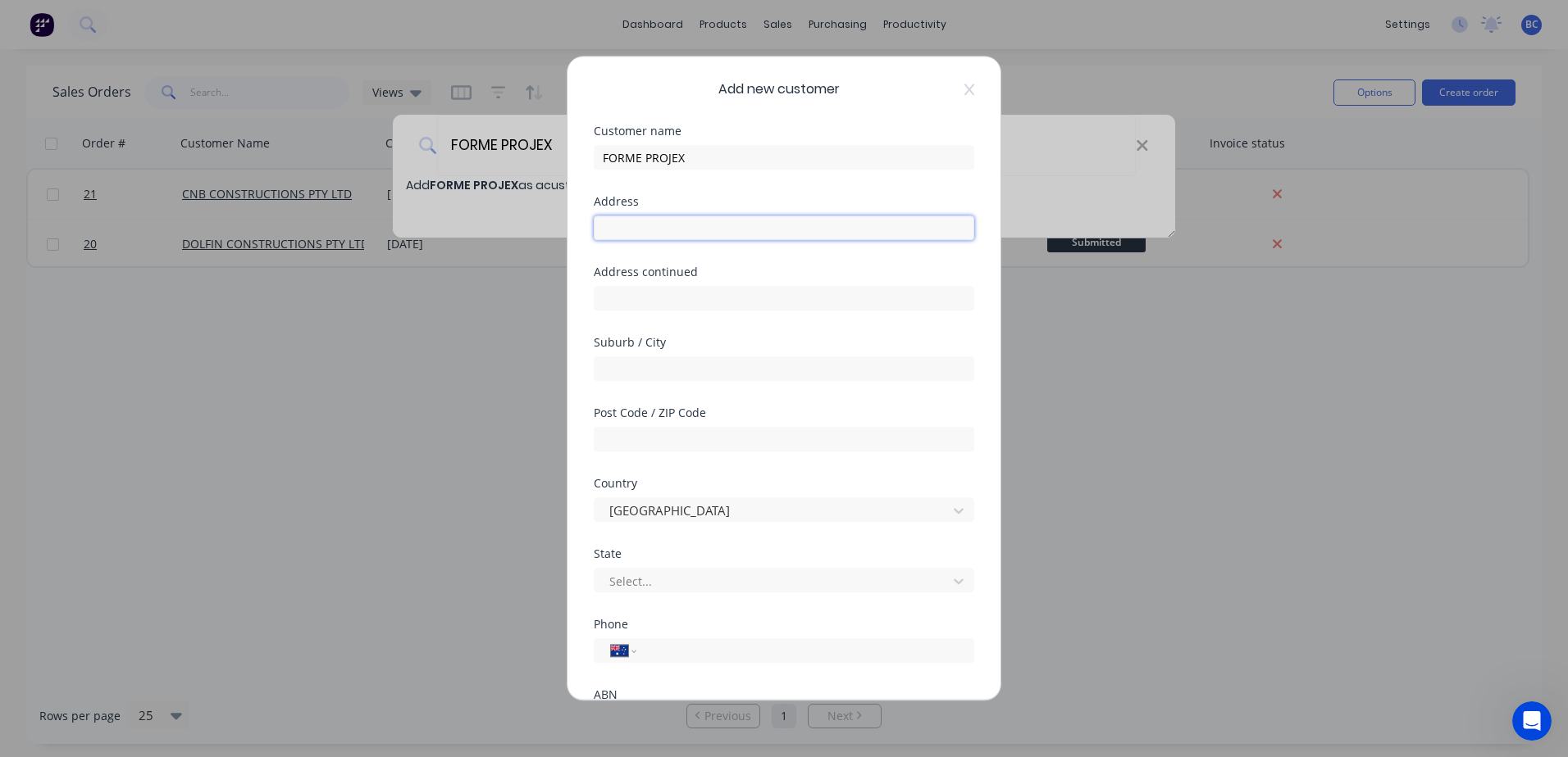
click at [682, 229] on input "text" at bounding box center [784, 227] width 381 height 24
type input "[STREET_ADDRESS][PERSON_NAME]"
click at [658, 372] on input "text" at bounding box center [784, 368] width 381 height 24
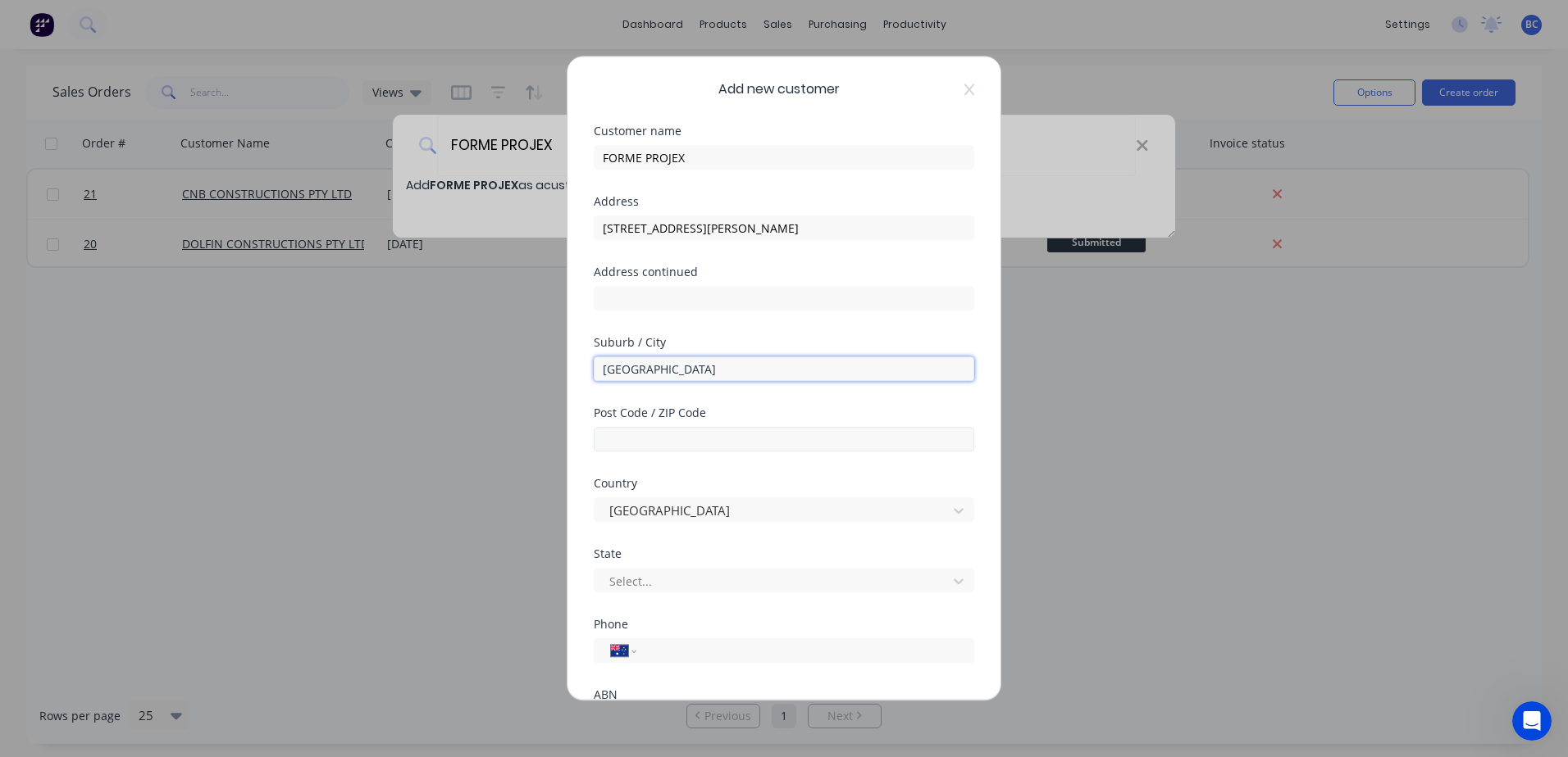
type input "[GEOGRAPHIC_DATA]"
click at [681, 431] on input "text" at bounding box center [784, 439] width 381 height 24
type input "5000"
click at [658, 577] on div at bounding box center [773, 581] width 331 height 20
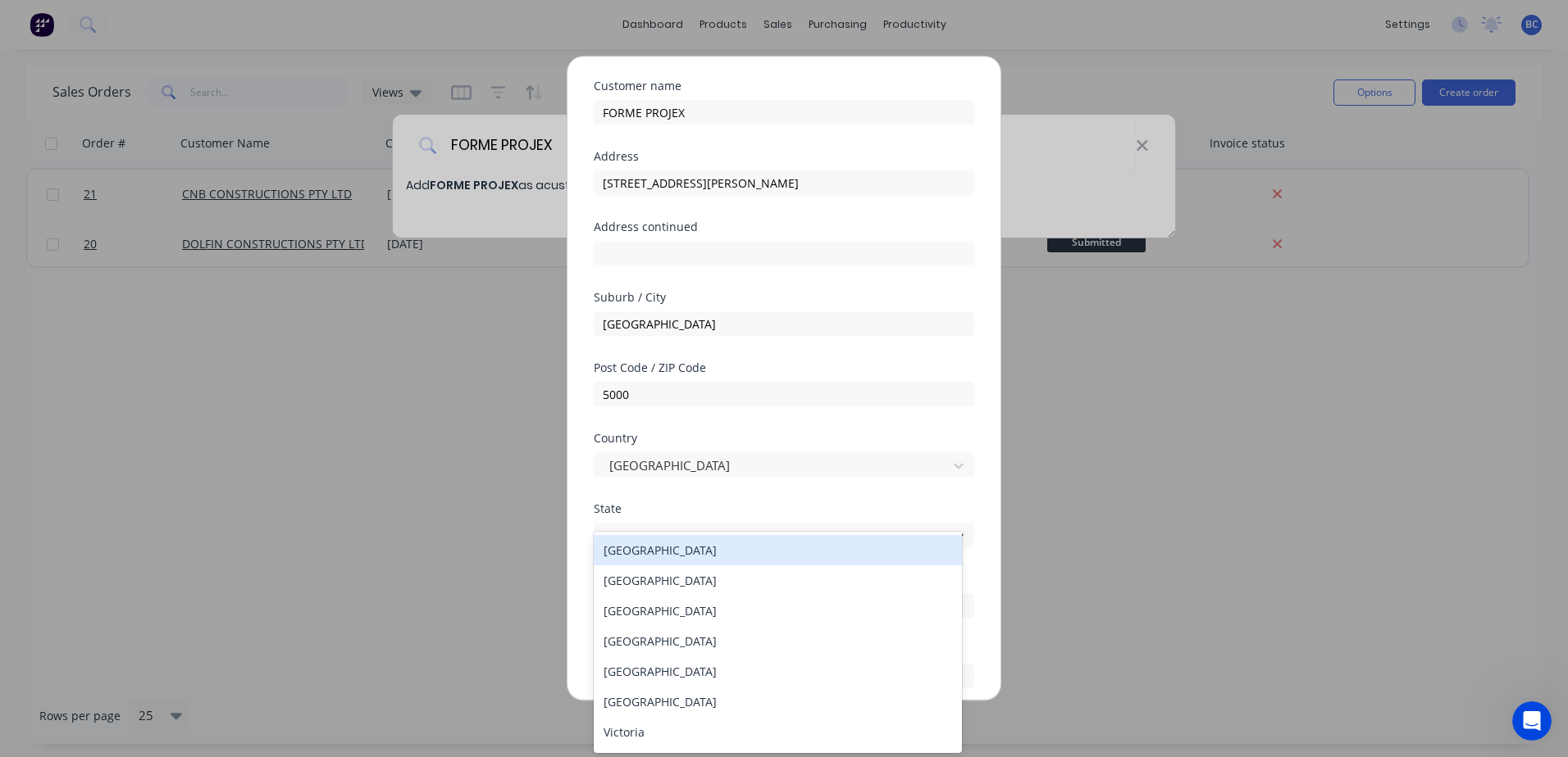
scroll to position [82, 0]
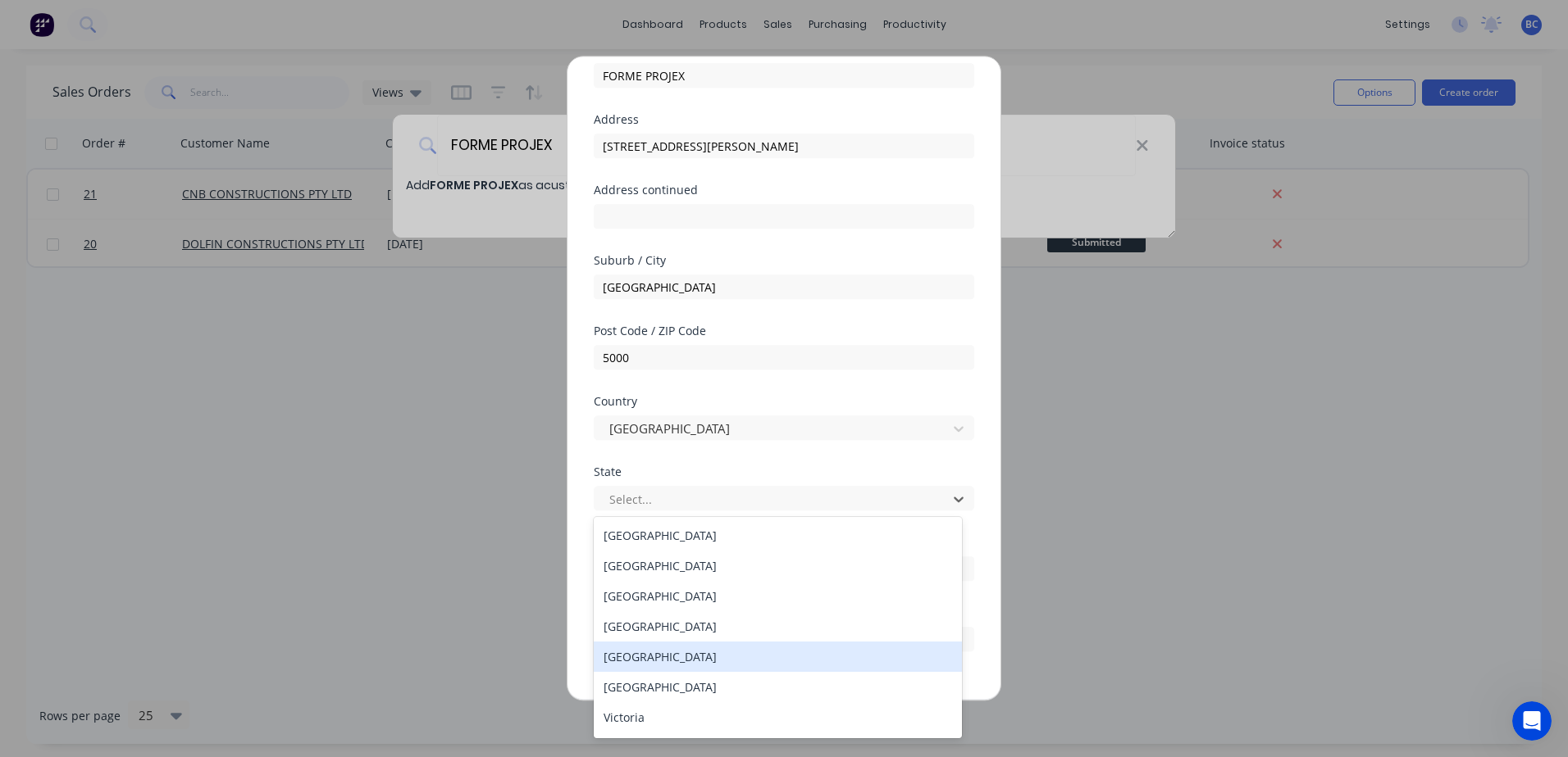
click at [658, 653] on div "[GEOGRAPHIC_DATA]" at bounding box center [777, 656] width 368 height 30
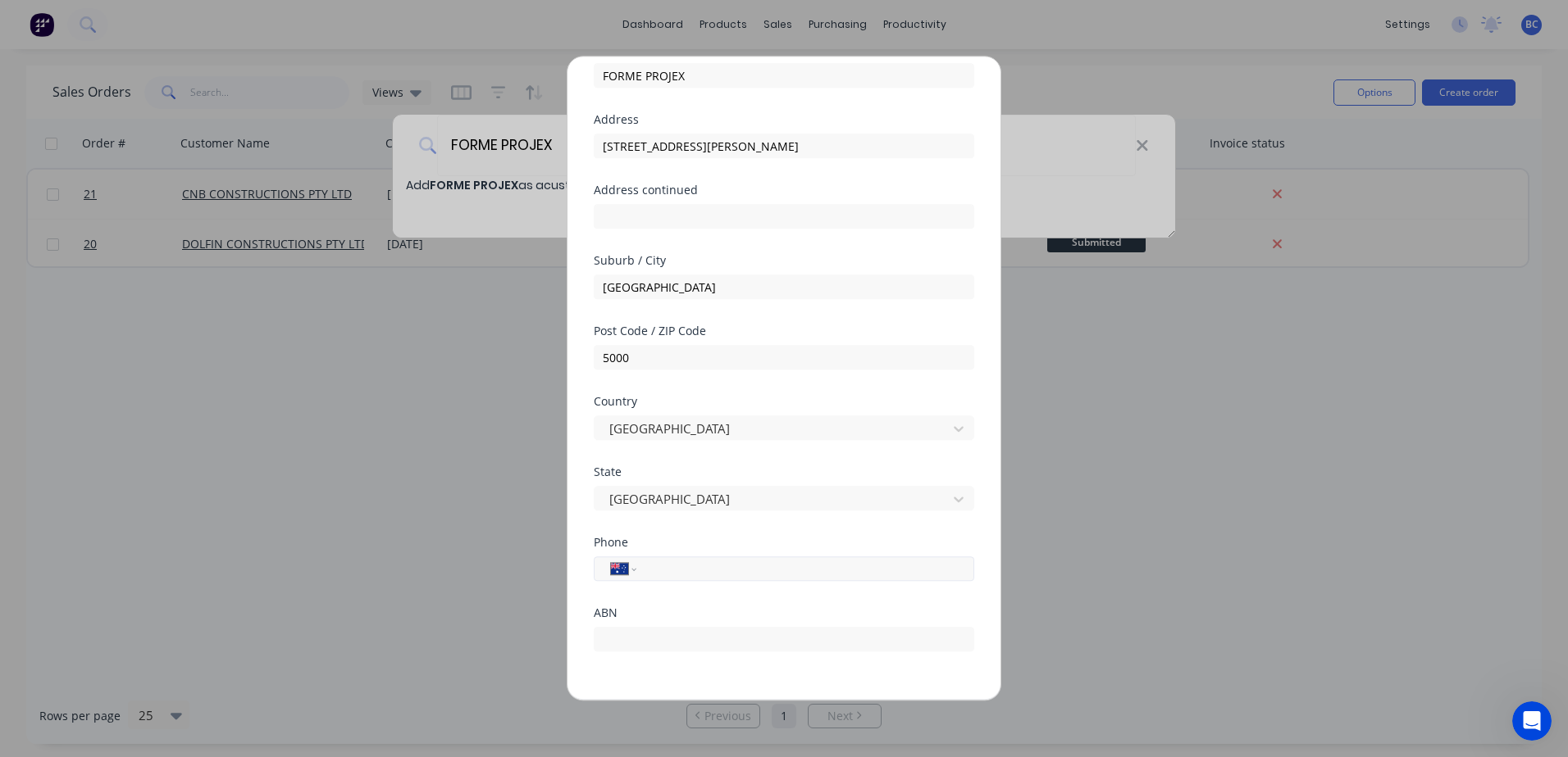
click at [666, 572] on input "tel" at bounding box center [802, 569] width 309 height 18
paste input "[PHONE_NUMBER]"
type input "[PHONE_NUMBER]"
click at [630, 644] on input "text" at bounding box center [784, 639] width 381 height 24
paste input "34 931 480 289"
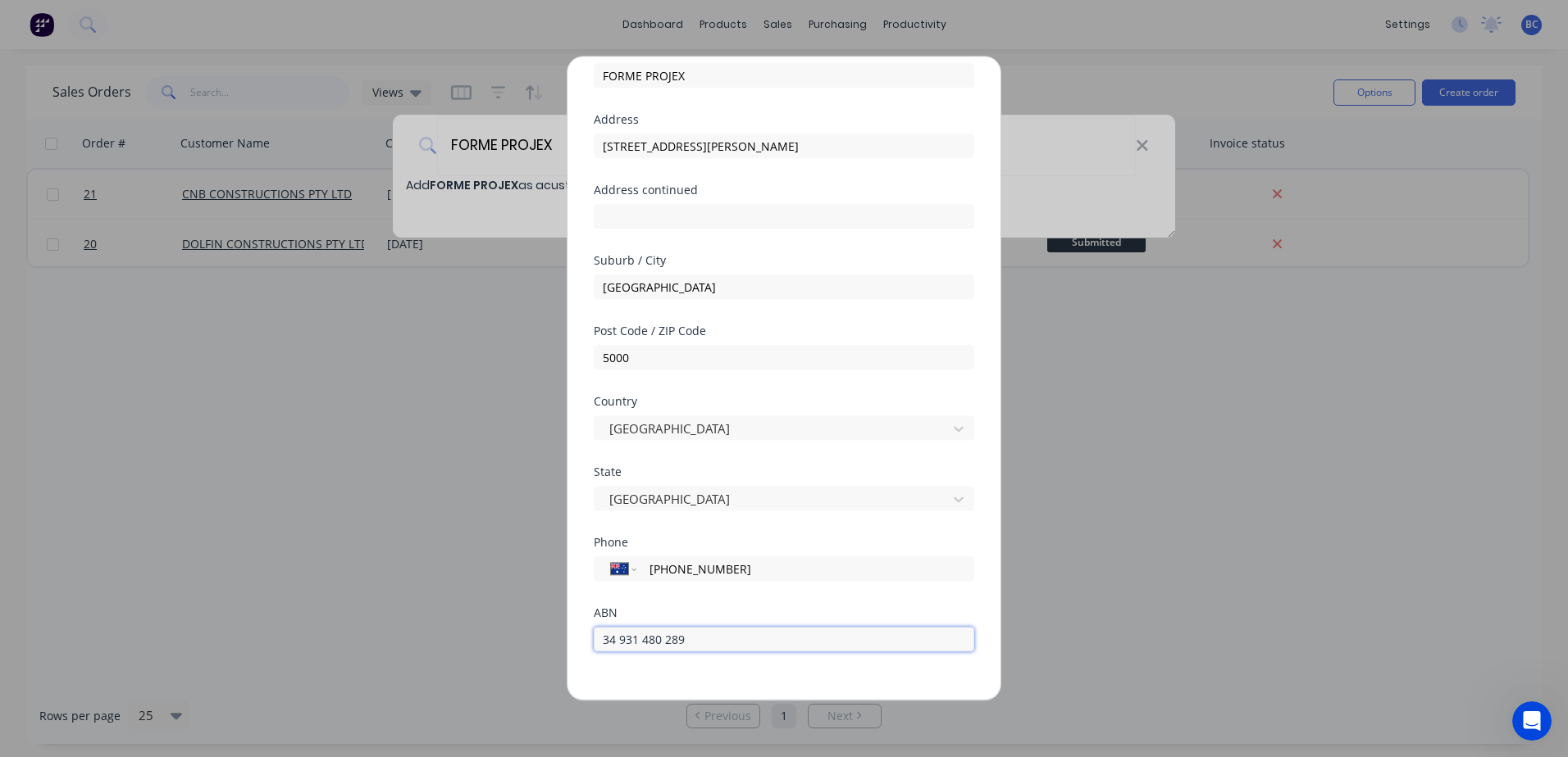
type input "34 931 480 289"
click at [836, 671] on div "ABN 34 931 480 289" at bounding box center [784, 642] width 381 height 71
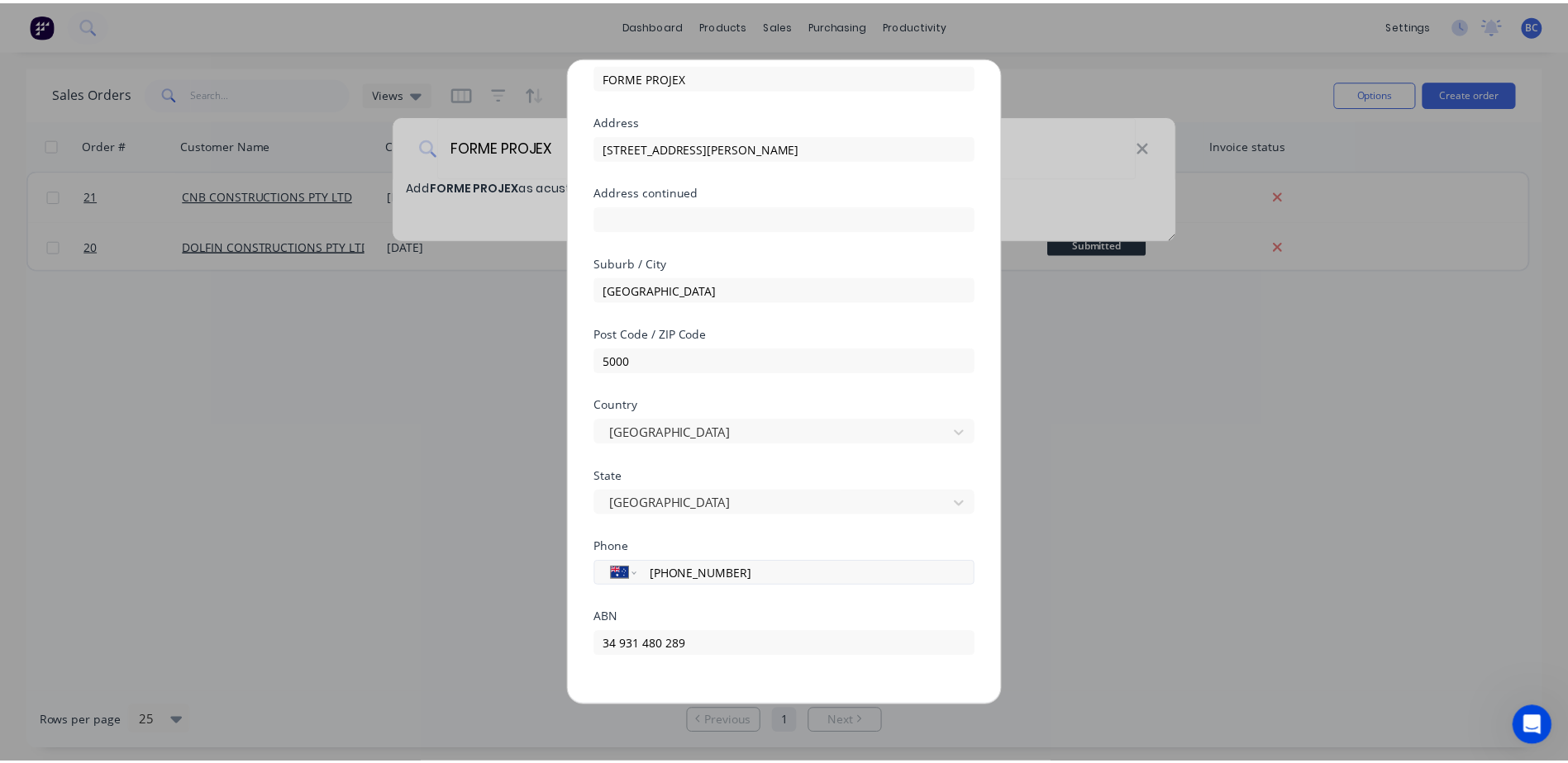
scroll to position [136, 0]
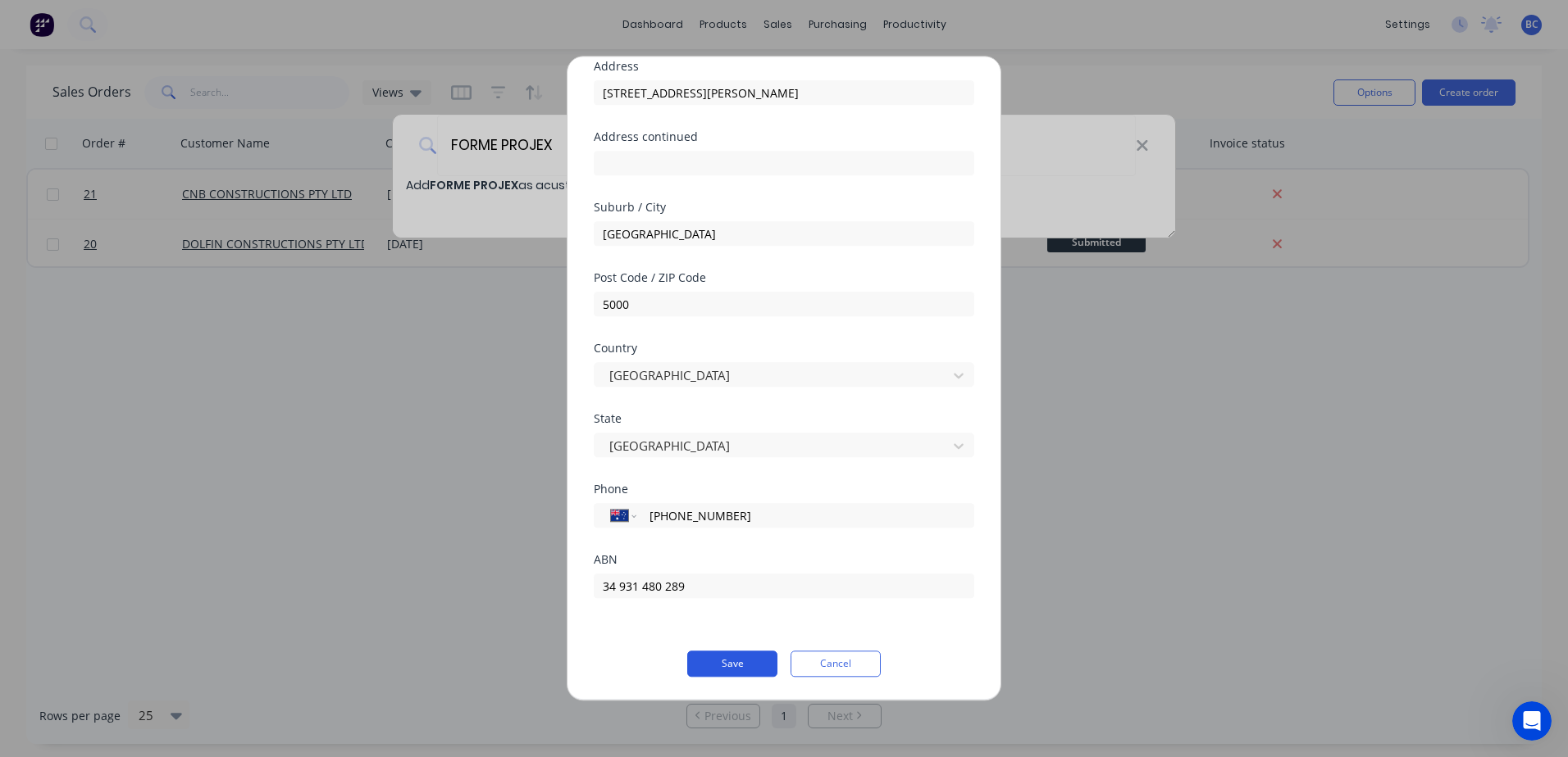
click at [721, 663] on button "Save" at bounding box center [732, 664] width 90 height 26
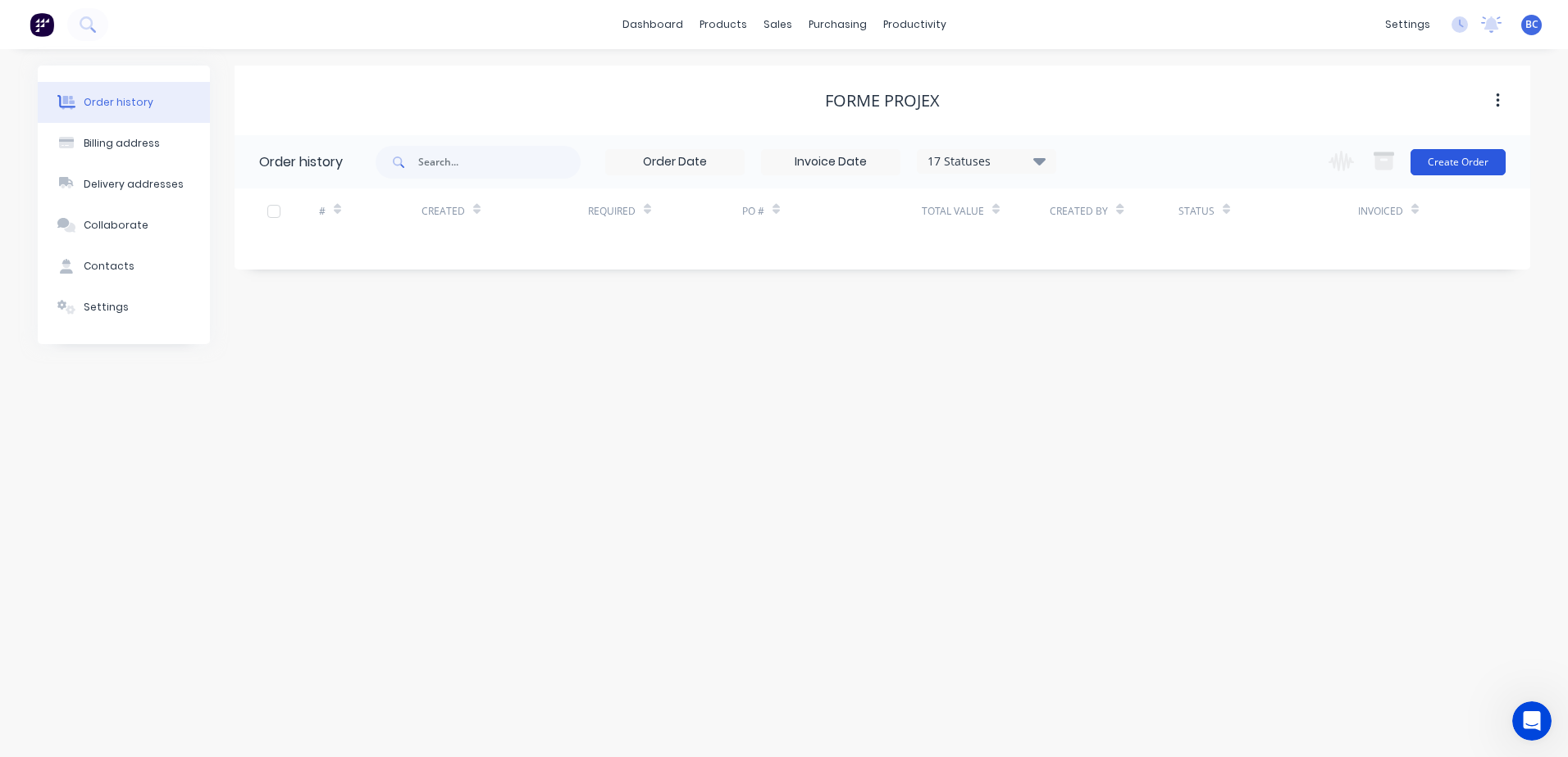
click at [1464, 157] on button "Create Order" at bounding box center [1457, 162] width 95 height 26
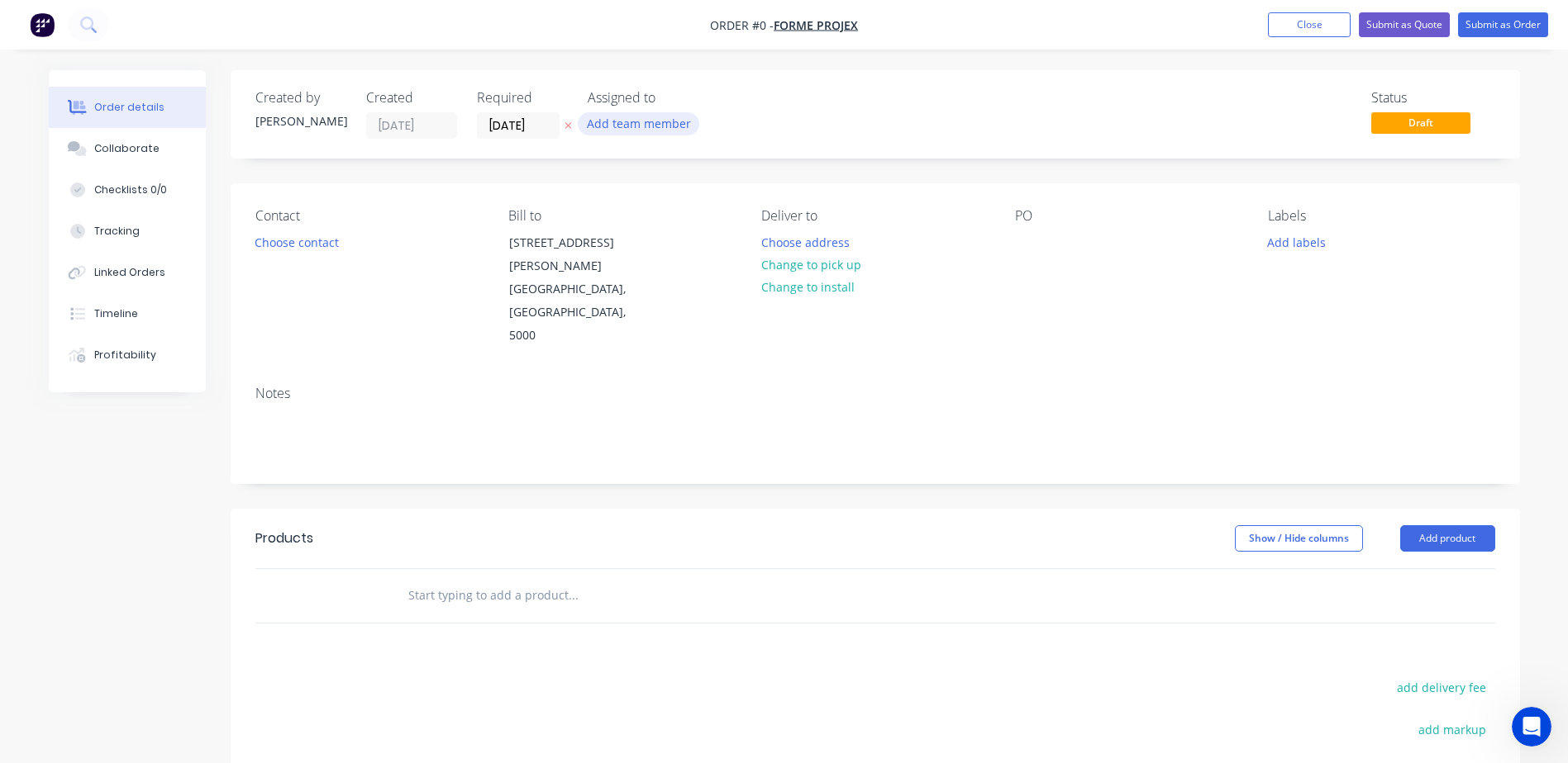
click at [635, 124] on button "Add team member" at bounding box center [638, 123] width 121 height 22
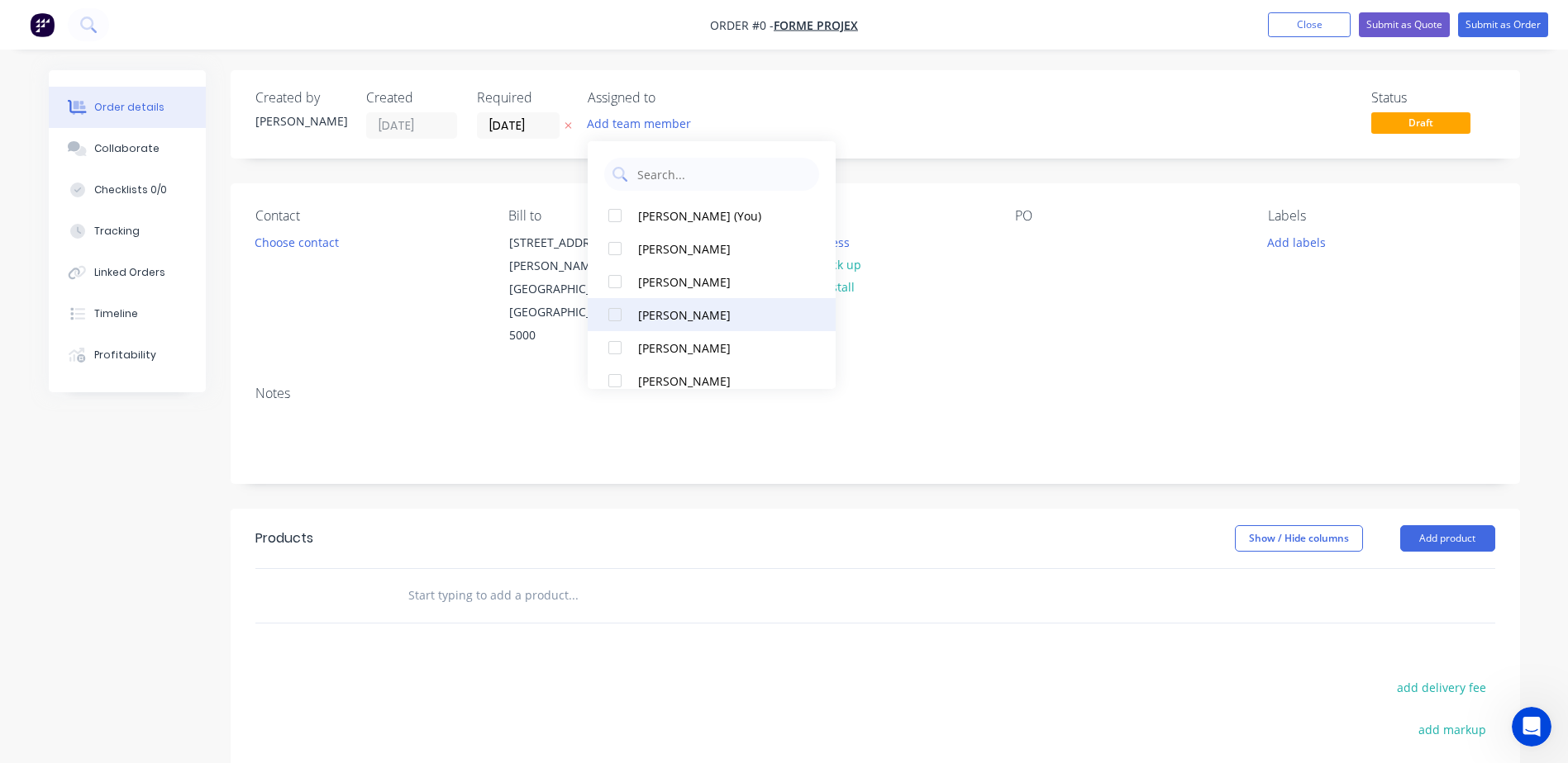
click at [624, 311] on div at bounding box center [615, 315] width 33 height 33
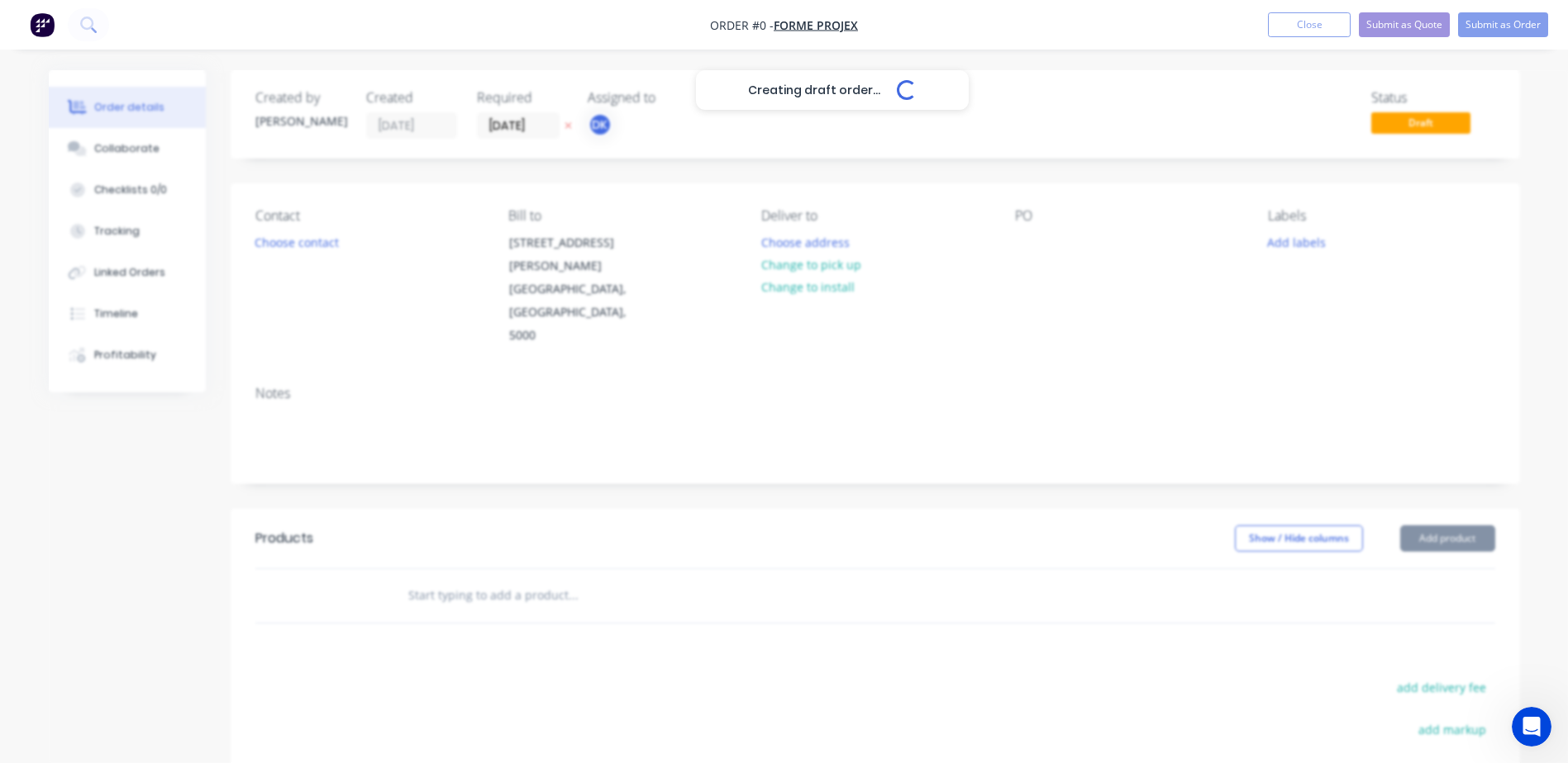
click at [877, 99] on div "Creating draft order... Loading... Order details Collaborate Checklists 0/0 Tra…" at bounding box center [784, 558] width 1504 height 974
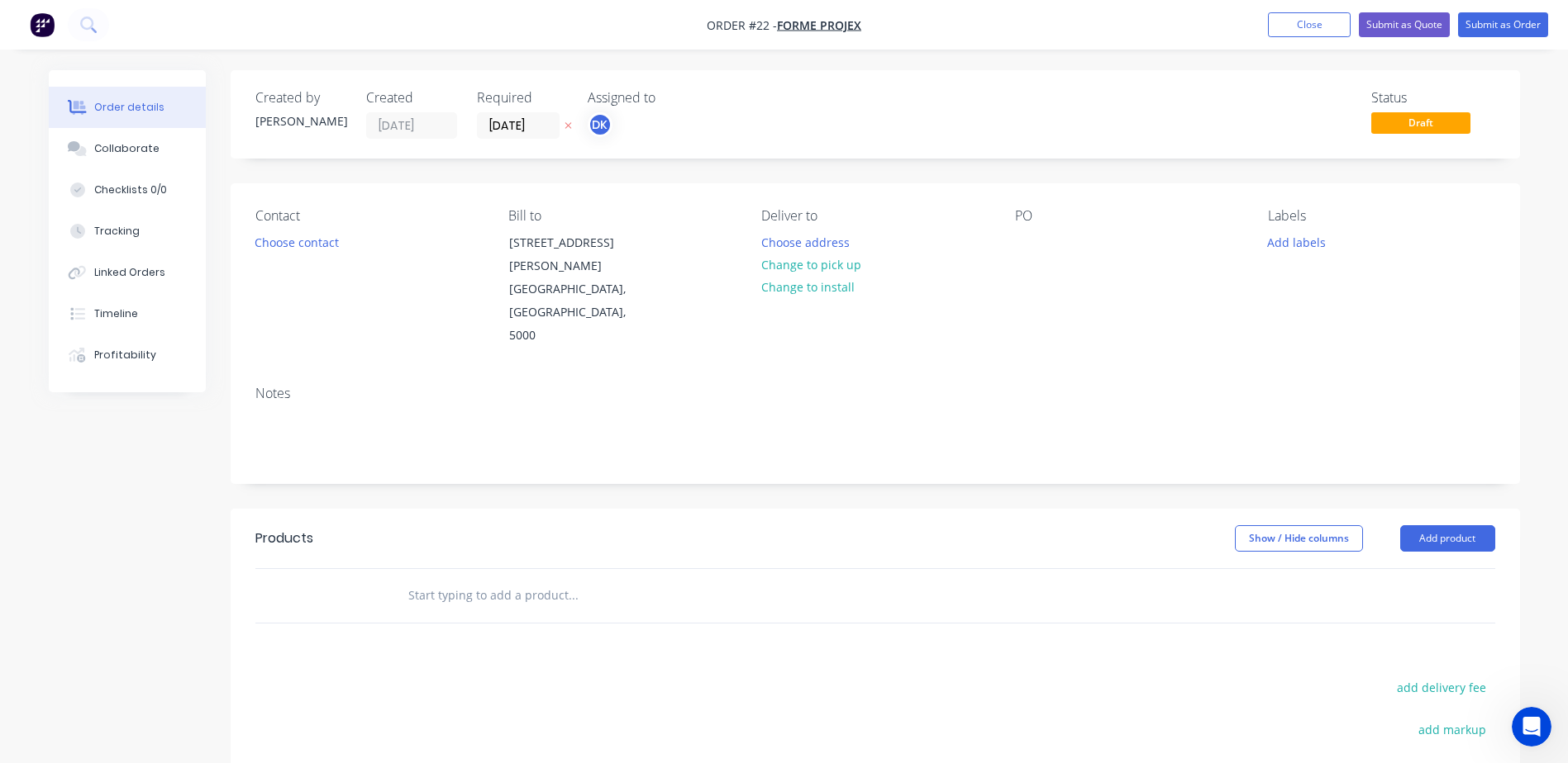
click at [572, 129] on icon "button" at bounding box center [569, 125] width 8 height 10
click at [819, 293] on button "Change to install" at bounding box center [807, 287] width 111 height 22
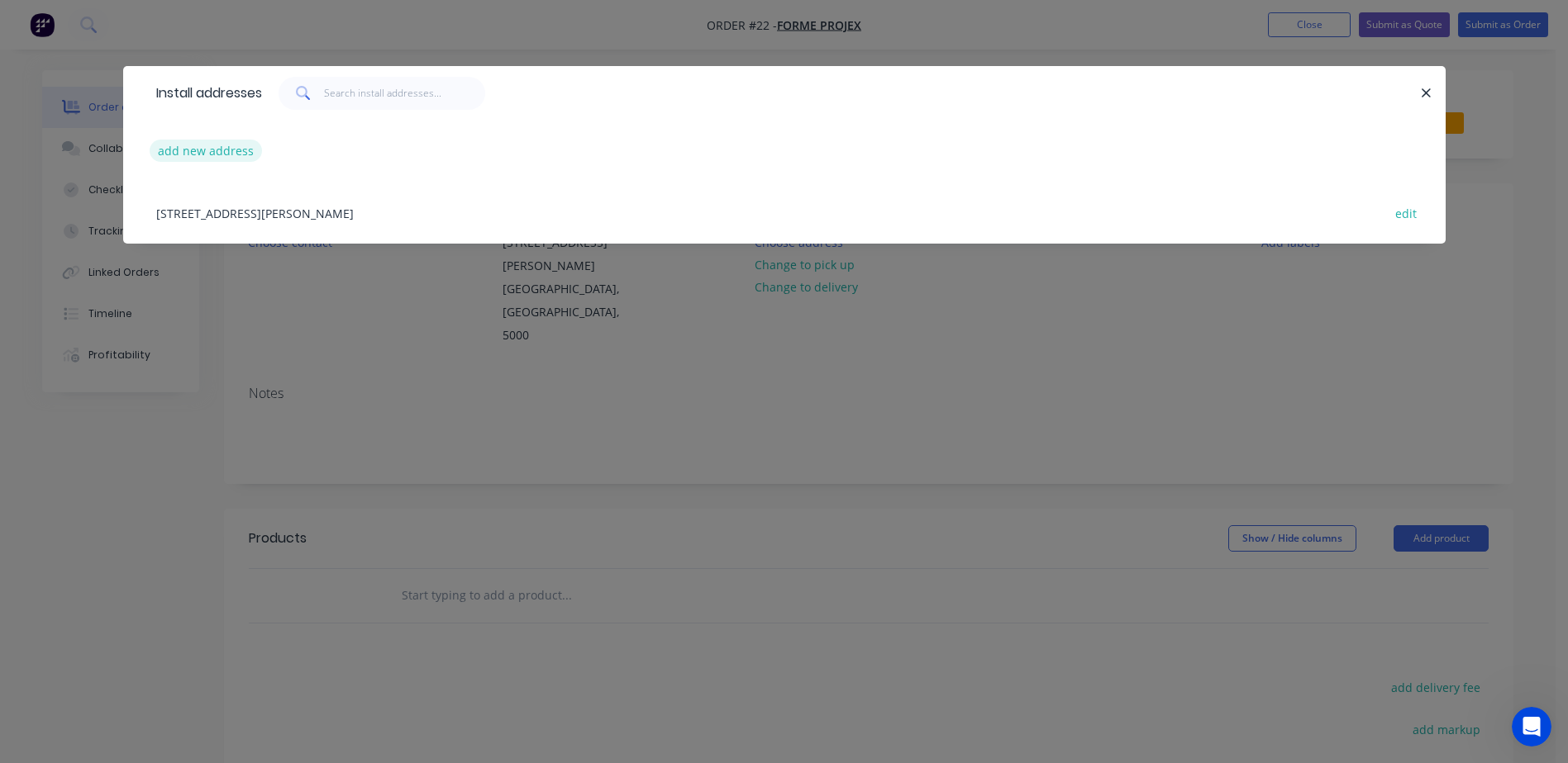
click at [205, 149] on button "add new address" at bounding box center [207, 151] width 114 height 22
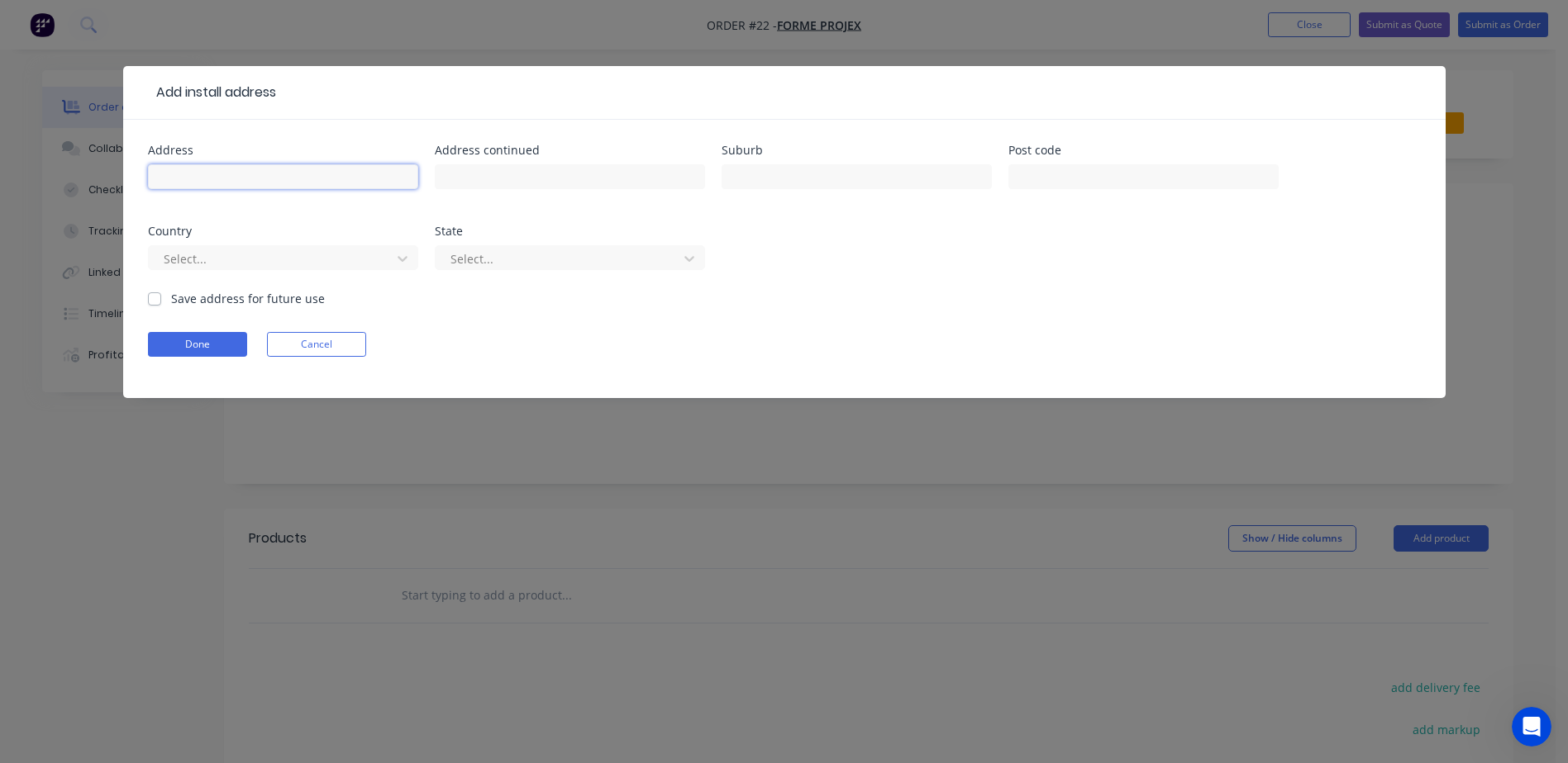
click at [206, 175] on input "text" at bounding box center [283, 176] width 270 height 24
type input "193 ANGAS ST"
click at [524, 174] on input "text" at bounding box center [570, 176] width 270 height 24
click at [798, 172] on input "text" at bounding box center [856, 176] width 270 height 24
type input "[GEOGRAPHIC_DATA]"
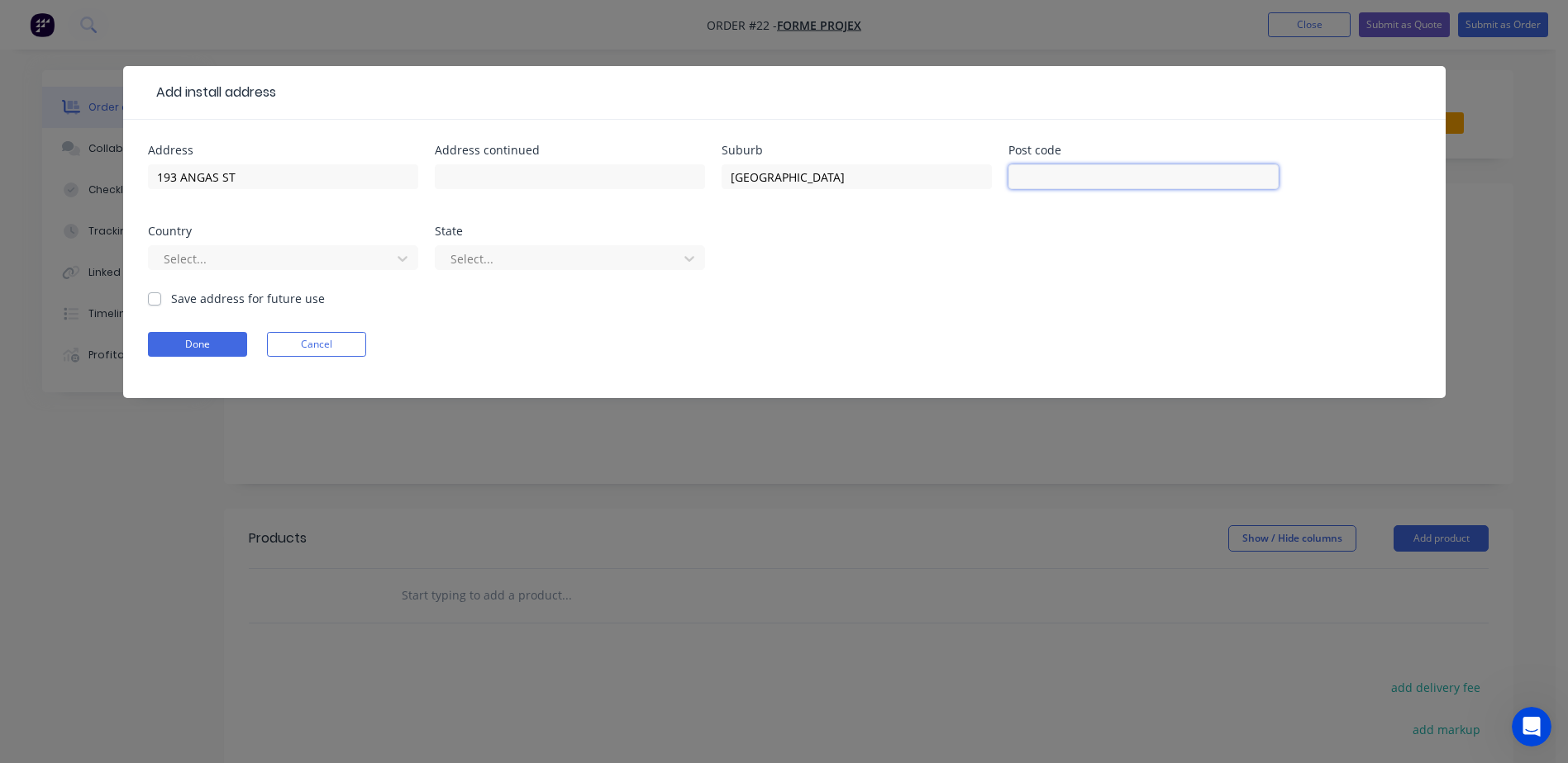
click at [1039, 172] on input "text" at bounding box center [1143, 176] width 270 height 24
type input "5000"
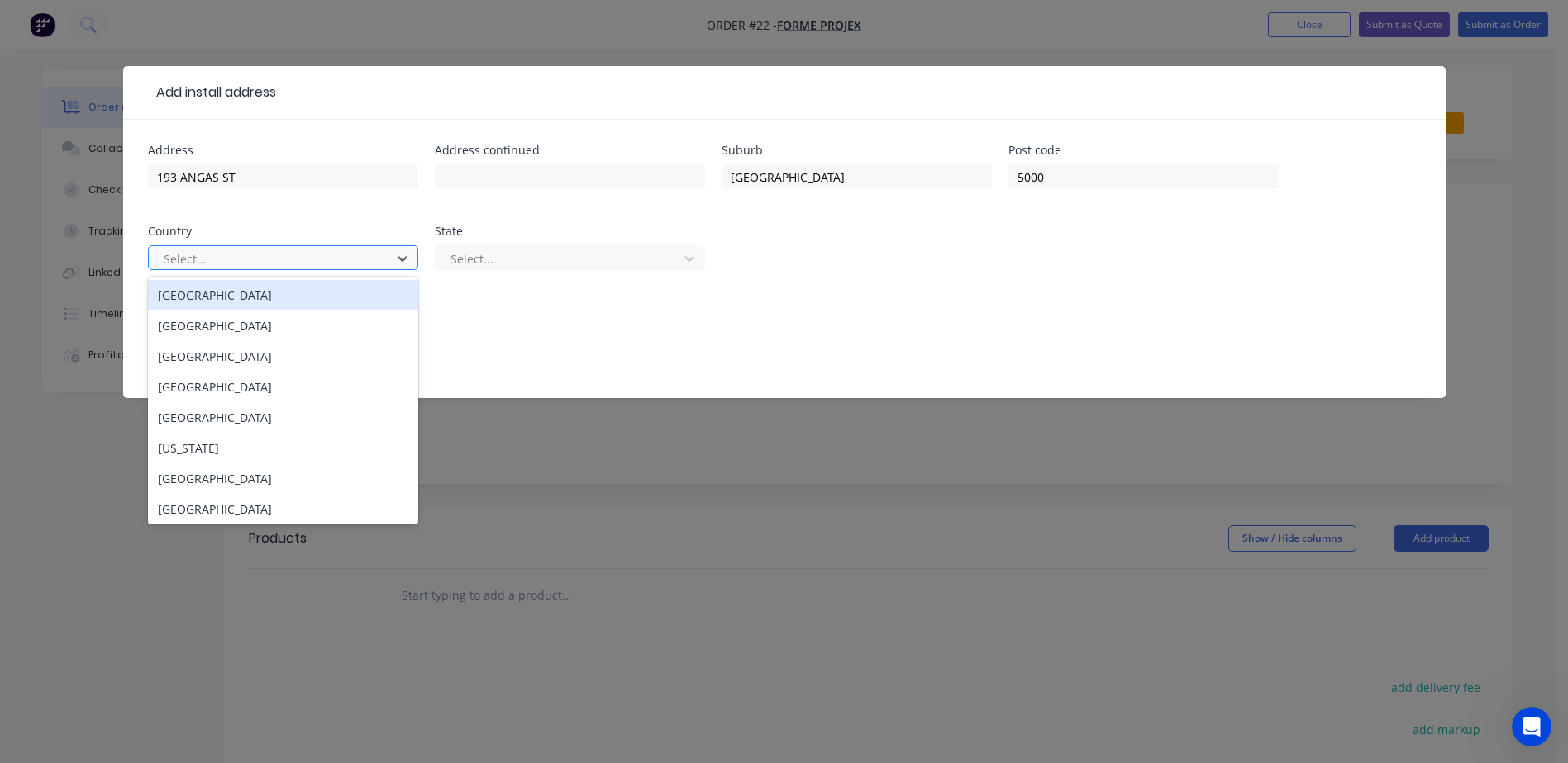
click at [237, 307] on div "[GEOGRAPHIC_DATA]" at bounding box center [283, 294] width 270 height 30
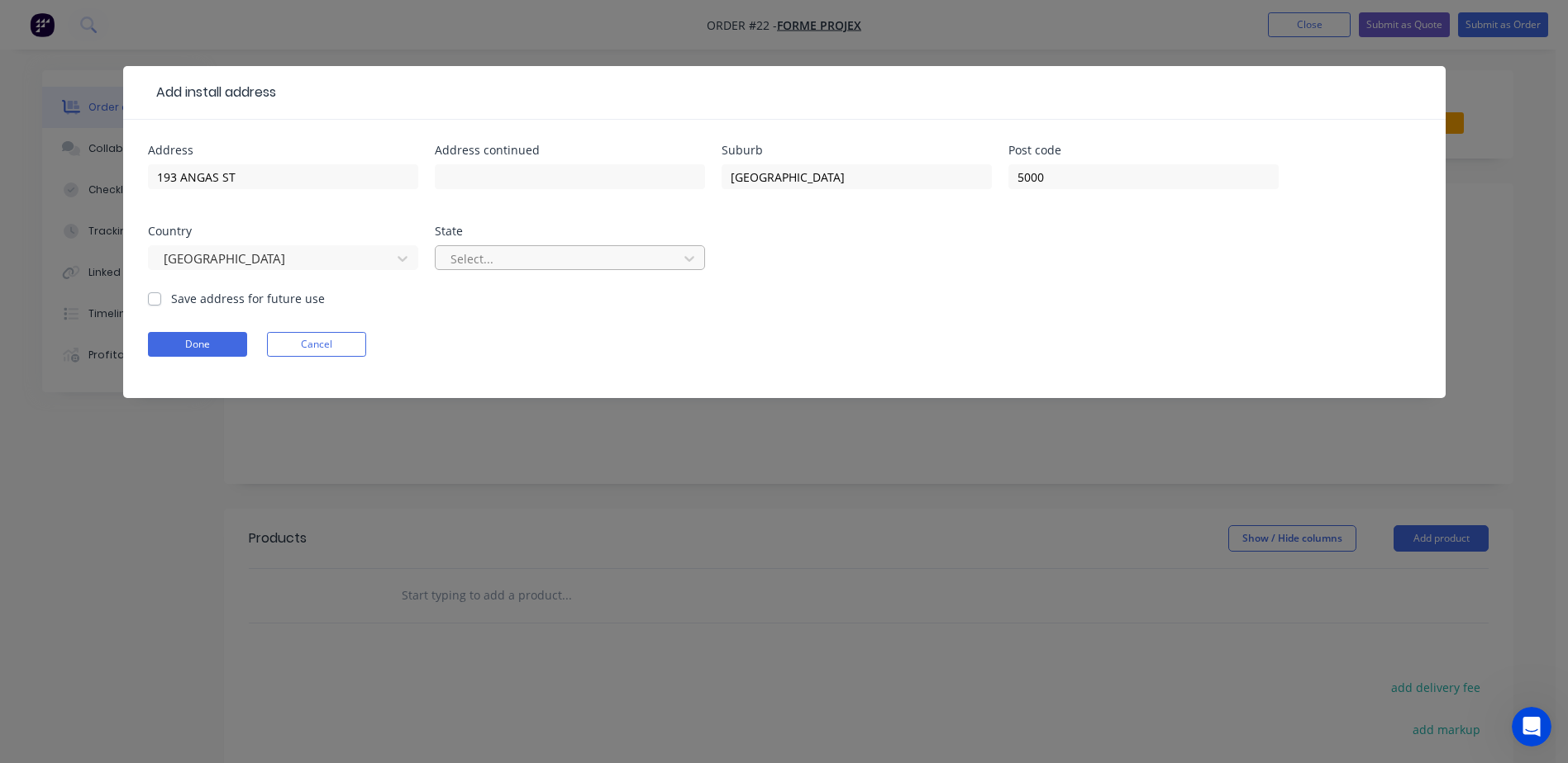
click at [531, 264] on div at bounding box center [559, 258] width 220 height 21
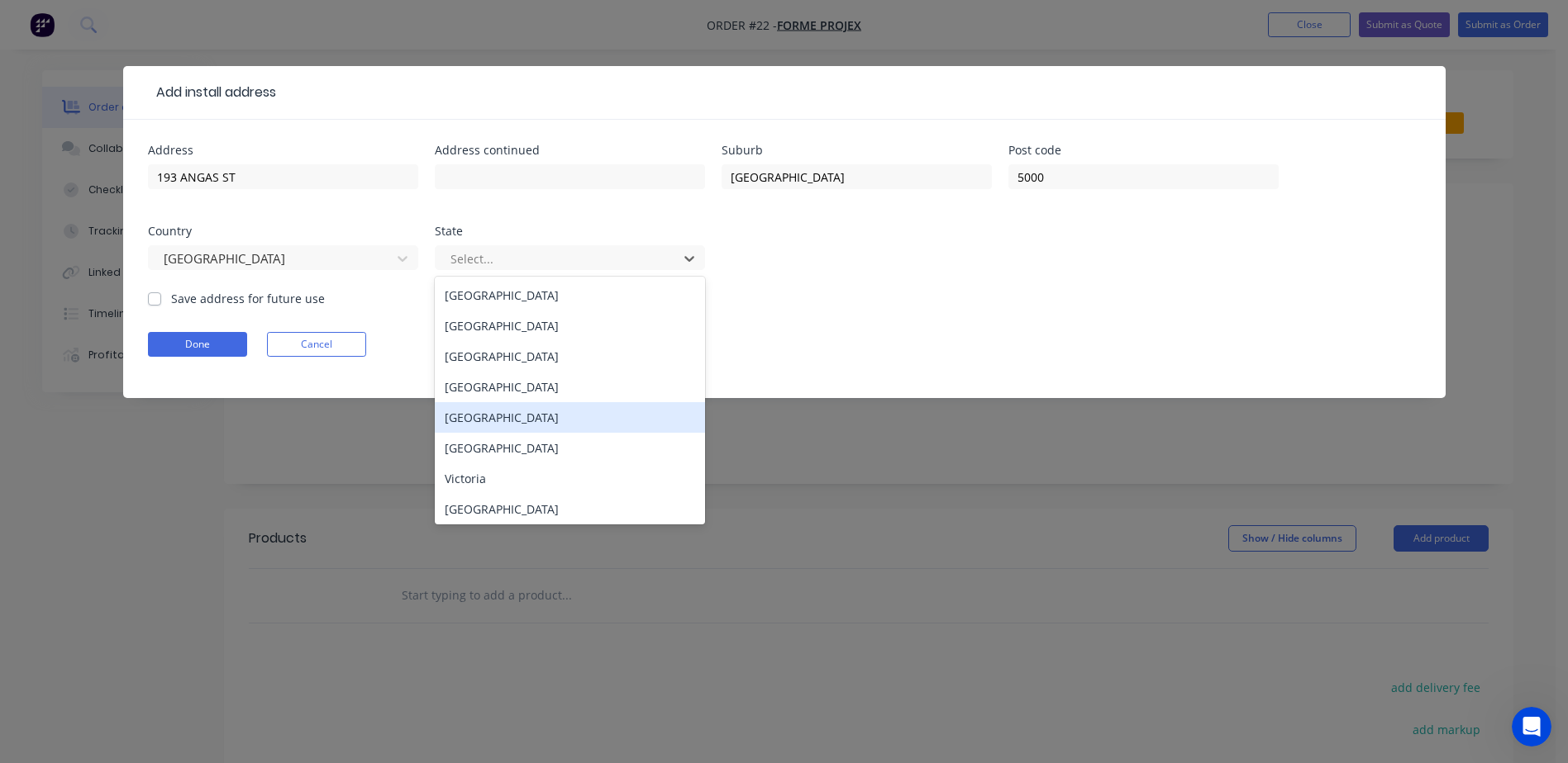
click at [483, 425] on div "[GEOGRAPHIC_DATA]" at bounding box center [570, 417] width 270 height 30
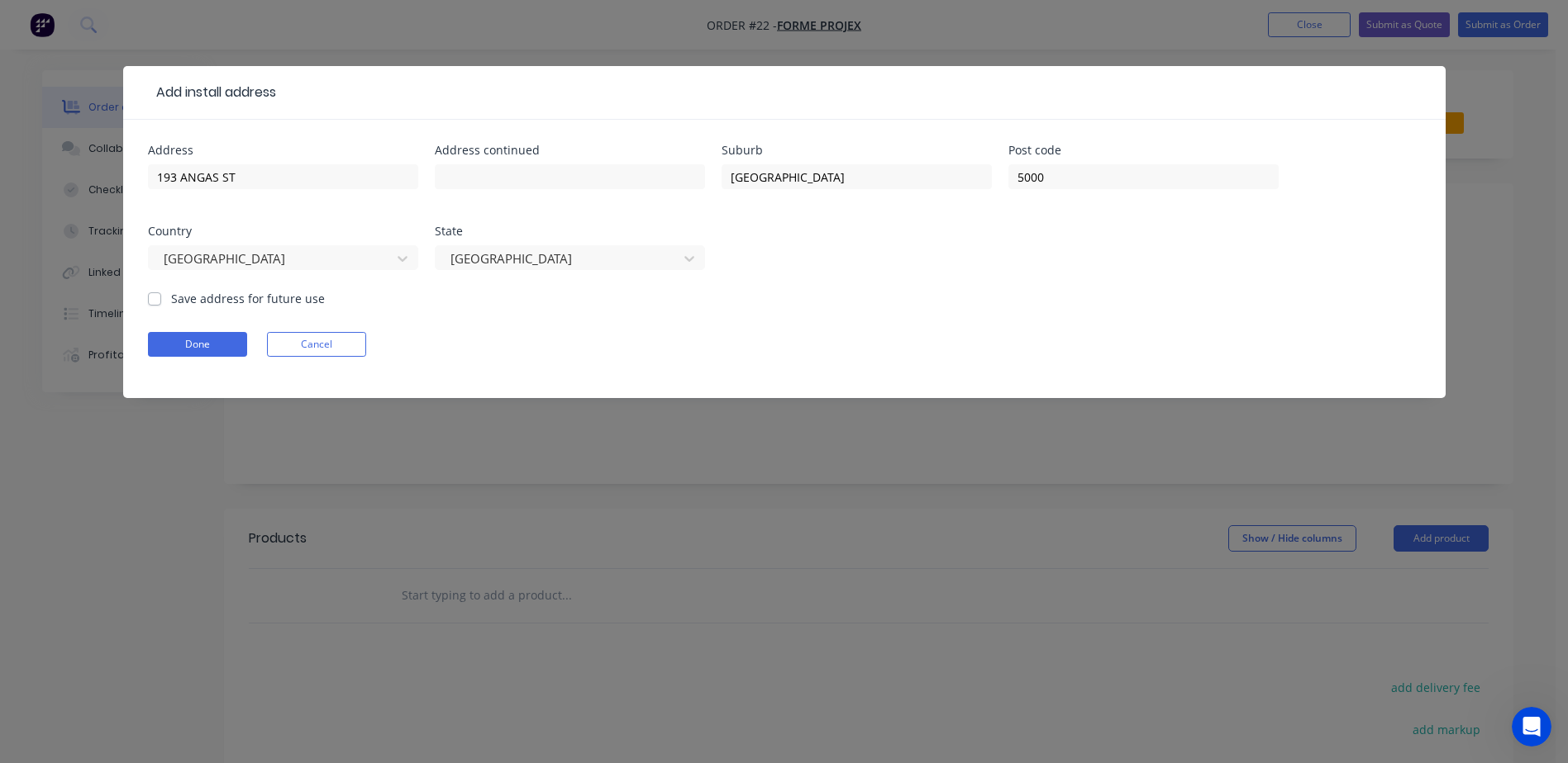
click at [177, 294] on label "Save address for future use" at bounding box center [248, 298] width 154 height 18
click at [161, 294] on input "Save address for future use" at bounding box center [155, 297] width 14 height 16
checkbox input "true"
click at [184, 341] on button "Done" at bounding box center [197, 343] width 99 height 24
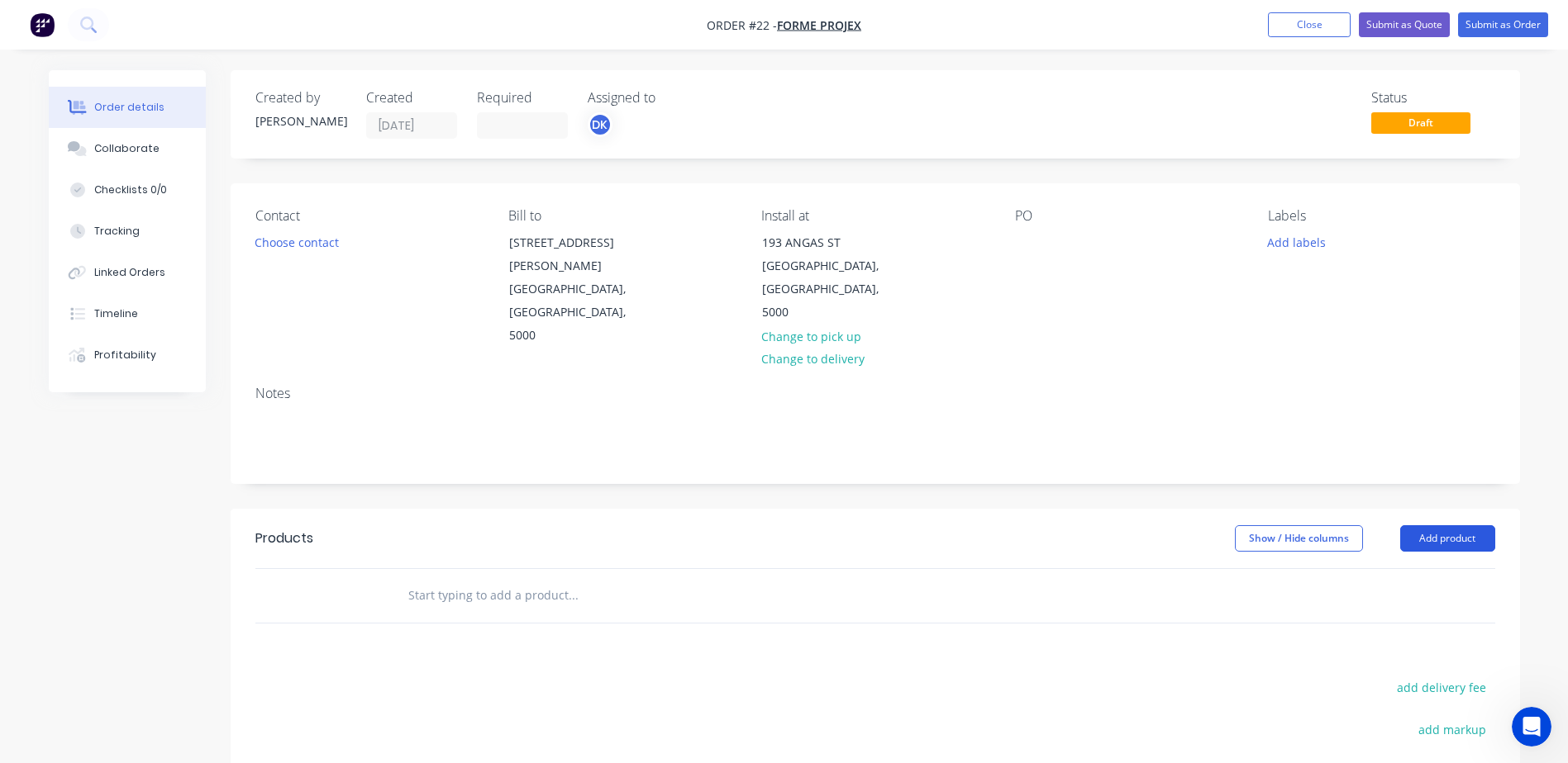
click at [1433, 525] on button "Add product" at bounding box center [1448, 538] width 95 height 26
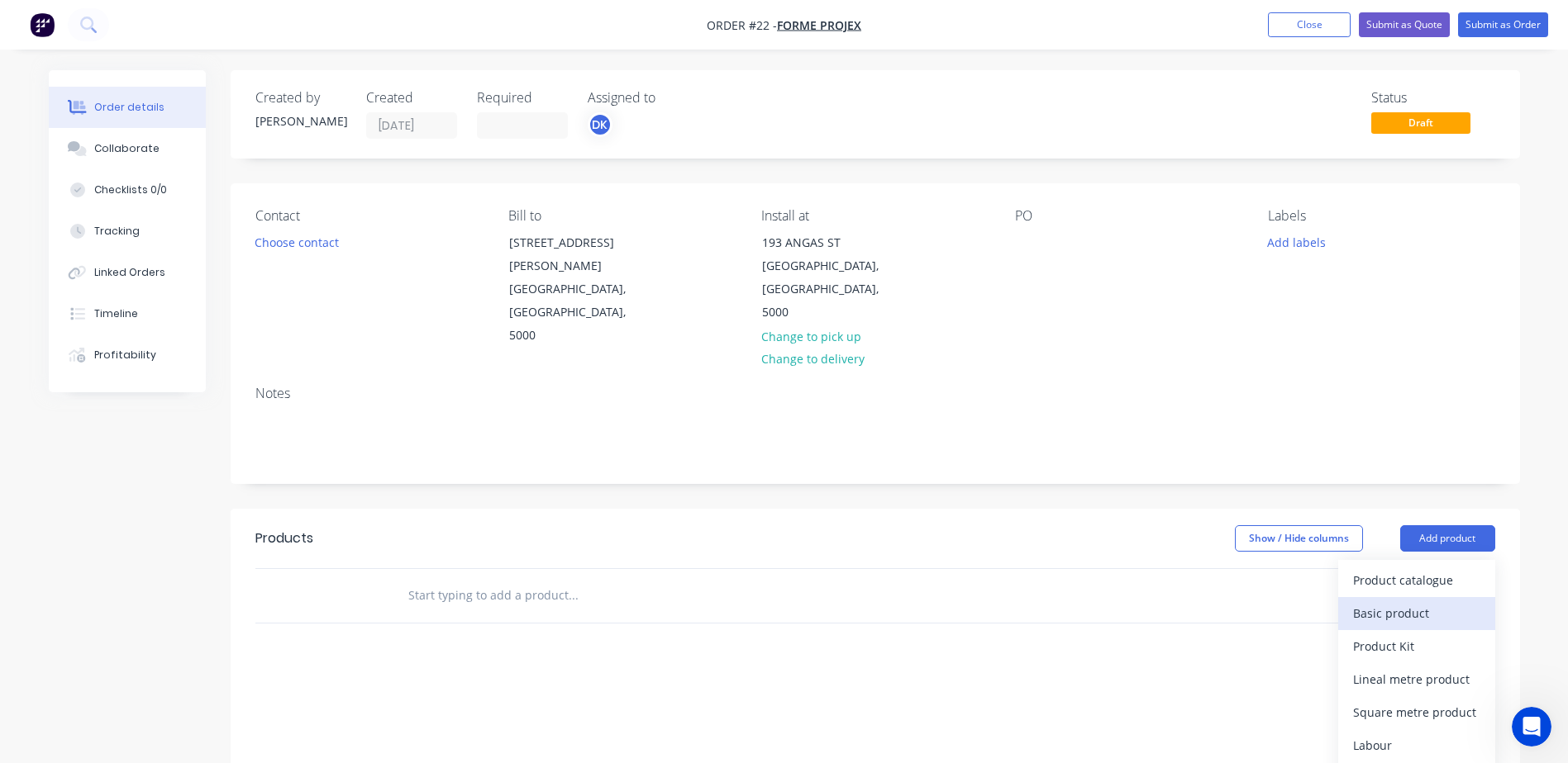
click at [1379, 602] on div "Basic product" at bounding box center [1416, 613] width 127 height 23
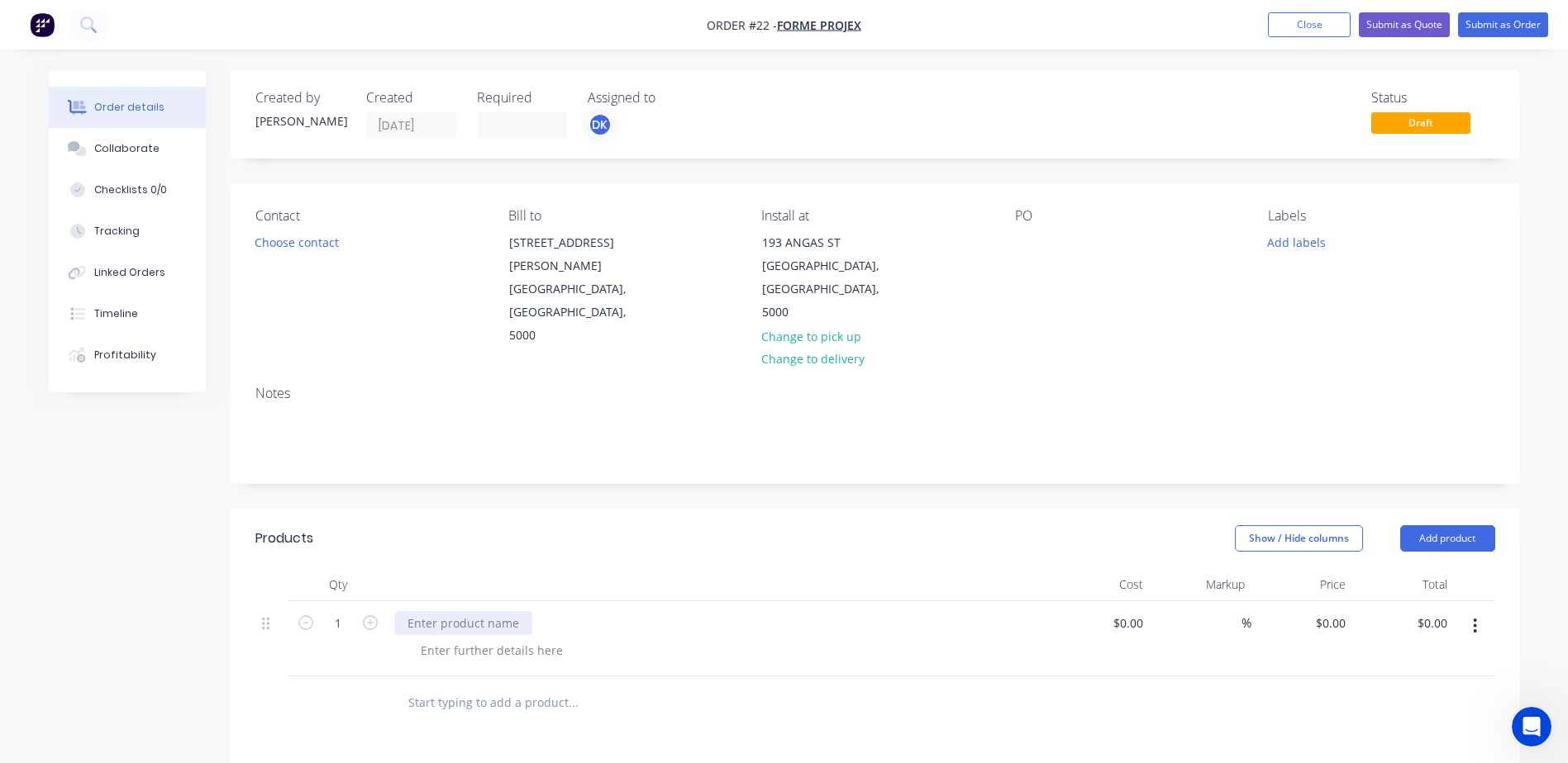
click at [479, 611] on div at bounding box center [463, 623] width 138 height 23
click at [513, 639] on div at bounding box center [491, 651] width 168 height 23
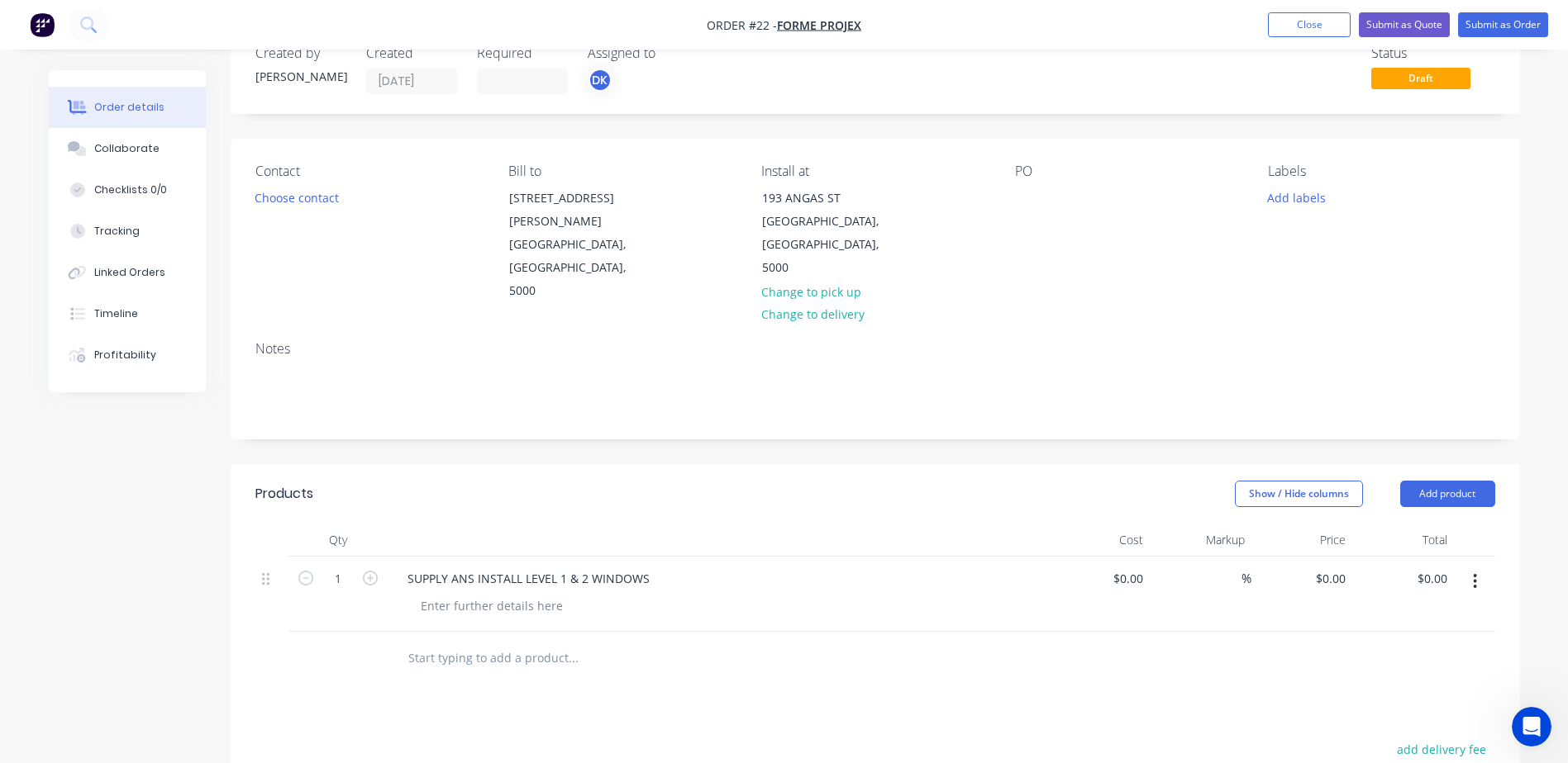
scroll to position [82, 0]
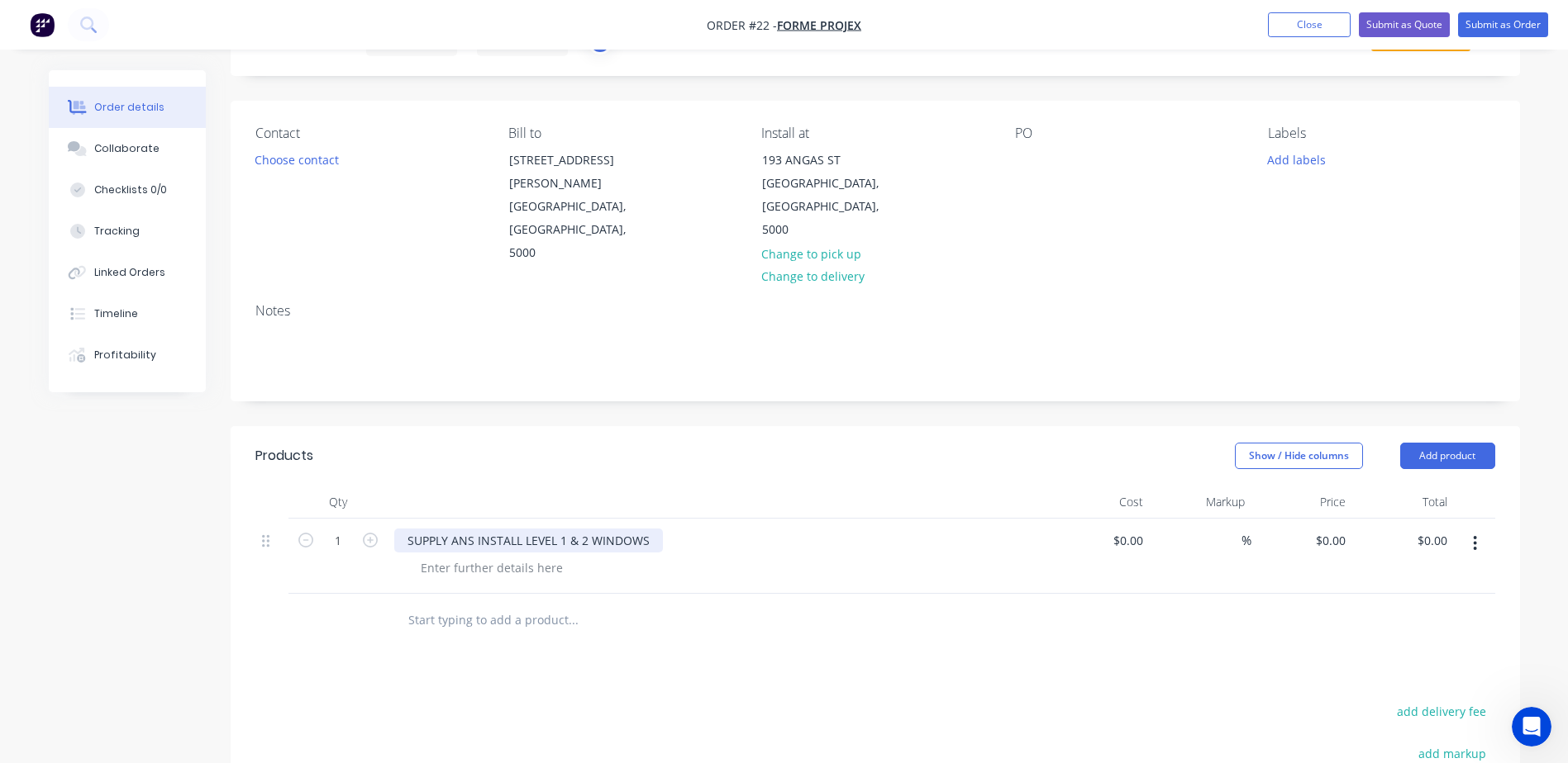
click at [550, 528] on div "SUPPLY ANS INSTALL LEVEL 1 & 2 WINDOWS" at bounding box center [529, 540] width 268 height 23
drag, startPoint x: 522, startPoint y: 494, endPoint x: 647, endPoint y: 497, distance: 125.0
click at [647, 528] on div "SUPPLY ANS INSTALL LEVEL 1 & 2 WINDOWS" at bounding box center [529, 540] width 268 height 23
click at [473, 556] on div at bounding box center [491, 567] width 168 height 23
click at [476, 556] on div at bounding box center [491, 567] width 168 height 23
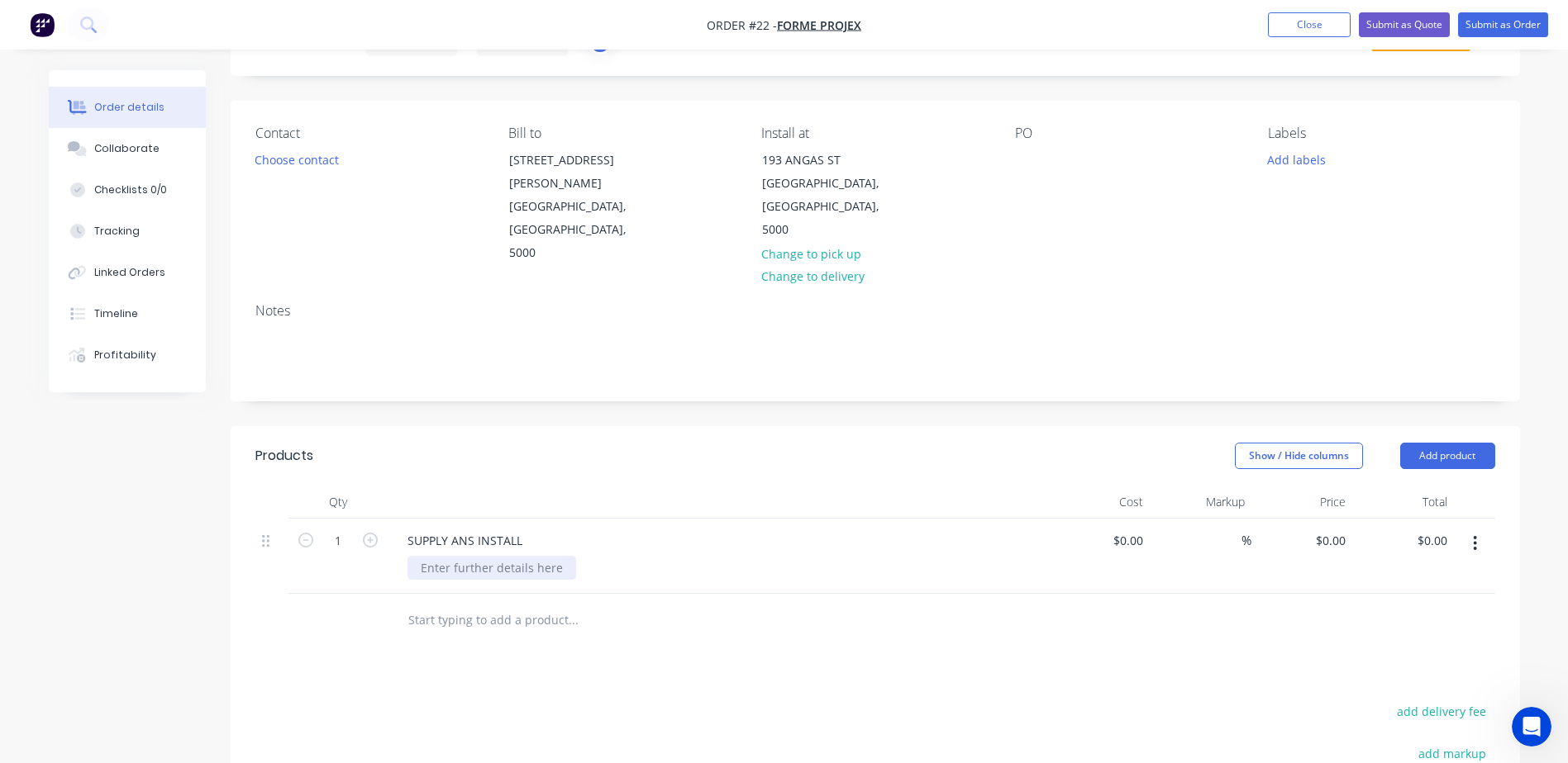
click at [475, 556] on div at bounding box center [491, 567] width 168 height 23
paste div
click at [513, 528] on div "SUPPLY ANS INSTALL" at bounding box center [465, 540] width 141 height 23
drag, startPoint x: 525, startPoint y: 492, endPoint x: 290, endPoint y: 504, distance: 235.3
click at [294, 518] on div "1 SUPPLY ANS INSTALL LEVEL 1 & 2 WINDOWS $0.00 $0.00 % $0.00 $0.00 $0.00 $0.00" at bounding box center [875, 556] width 1240 height 75
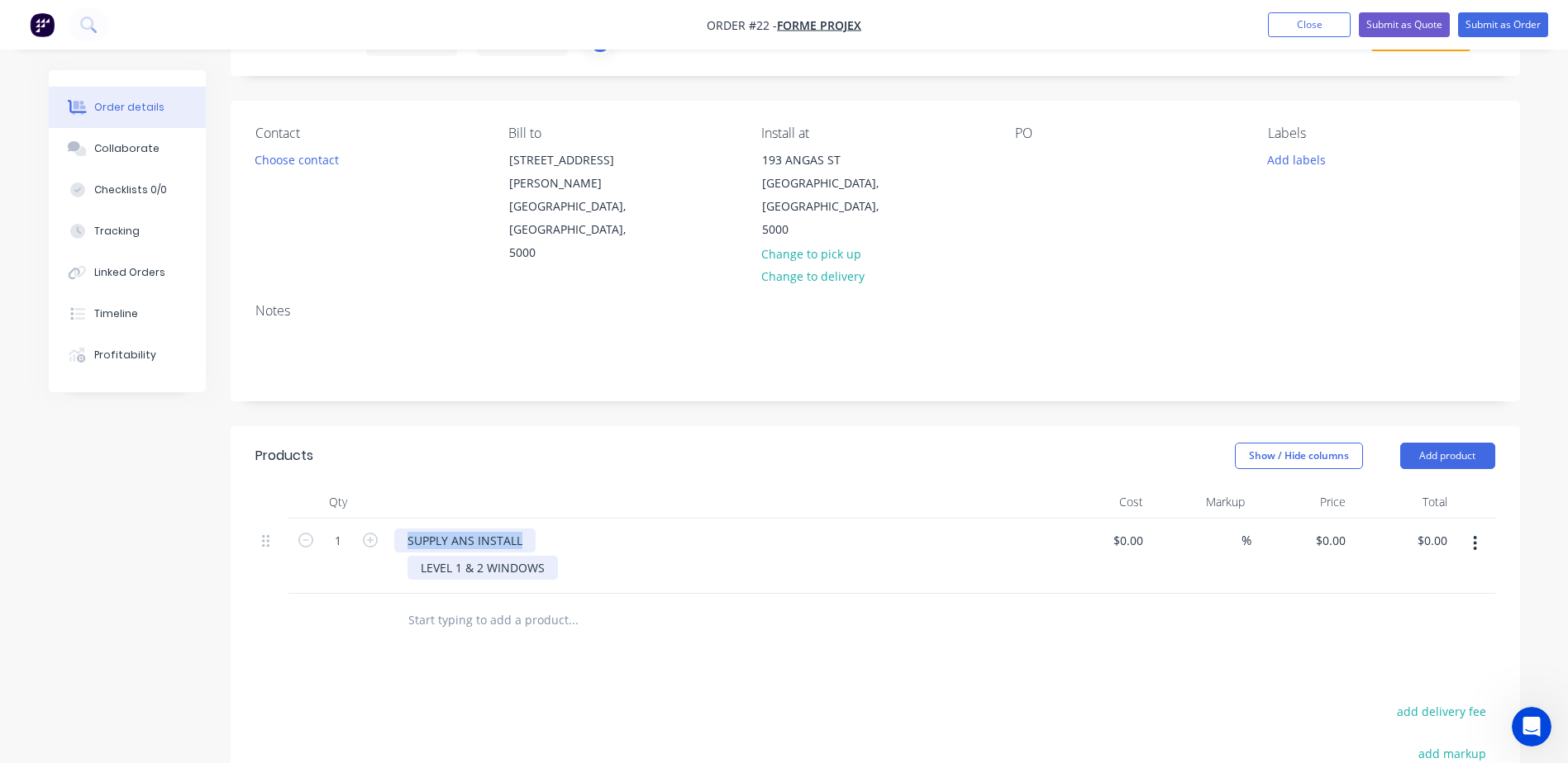
copy div "SUPPLY ANS INSTALL"
click at [976, 631] on div "Products Show / Hide columns Add product Qty Cost Markup Price Total 1 SUPPLY A…" at bounding box center [875, 736] width 1289 height 618
click at [1458, 443] on button "Add product" at bounding box center [1448, 456] width 95 height 26
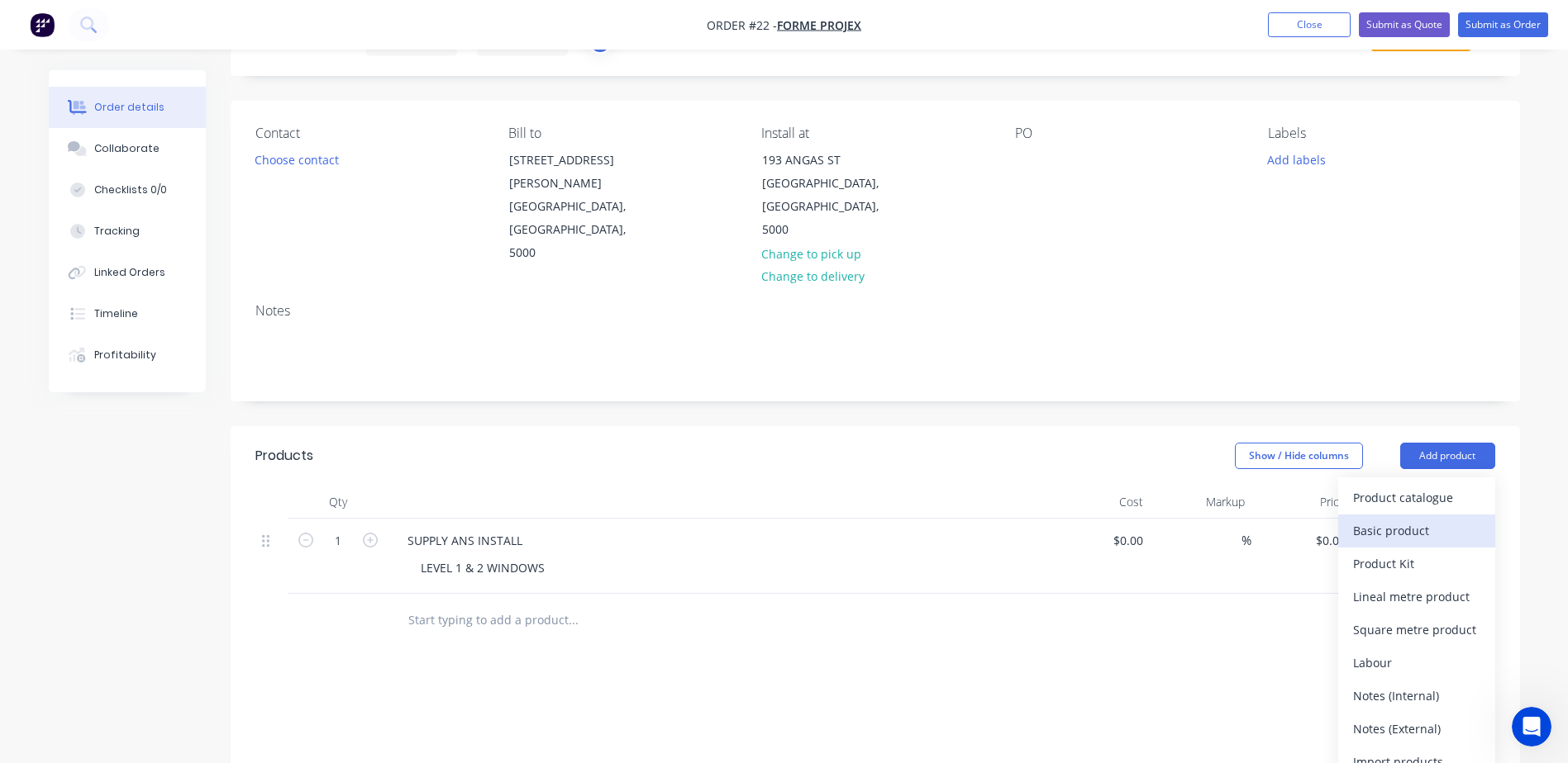
click at [1395, 518] on div "Basic product" at bounding box center [1416, 530] width 127 height 23
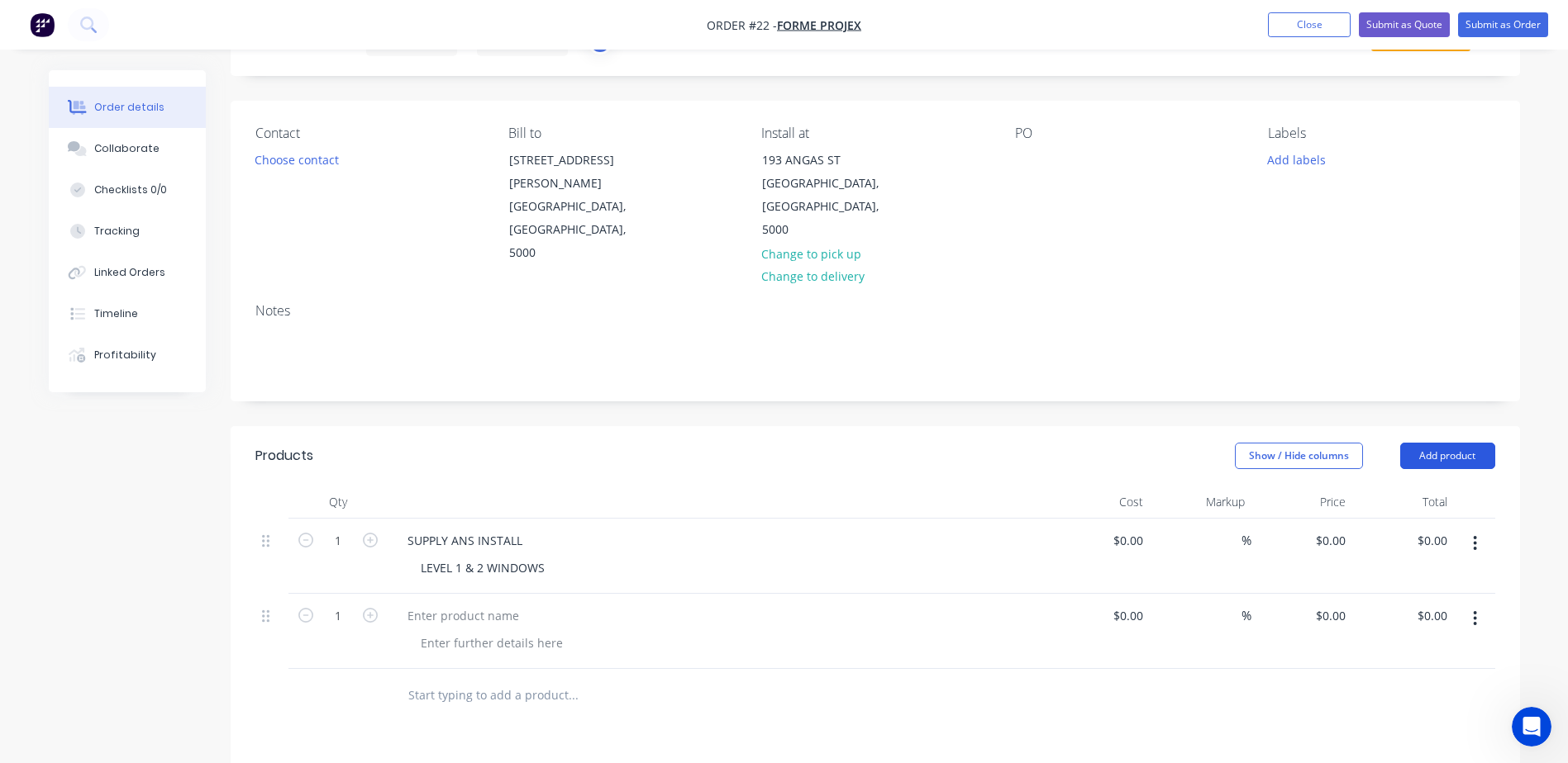
click at [1444, 443] on button "Add product" at bounding box center [1448, 456] width 95 height 26
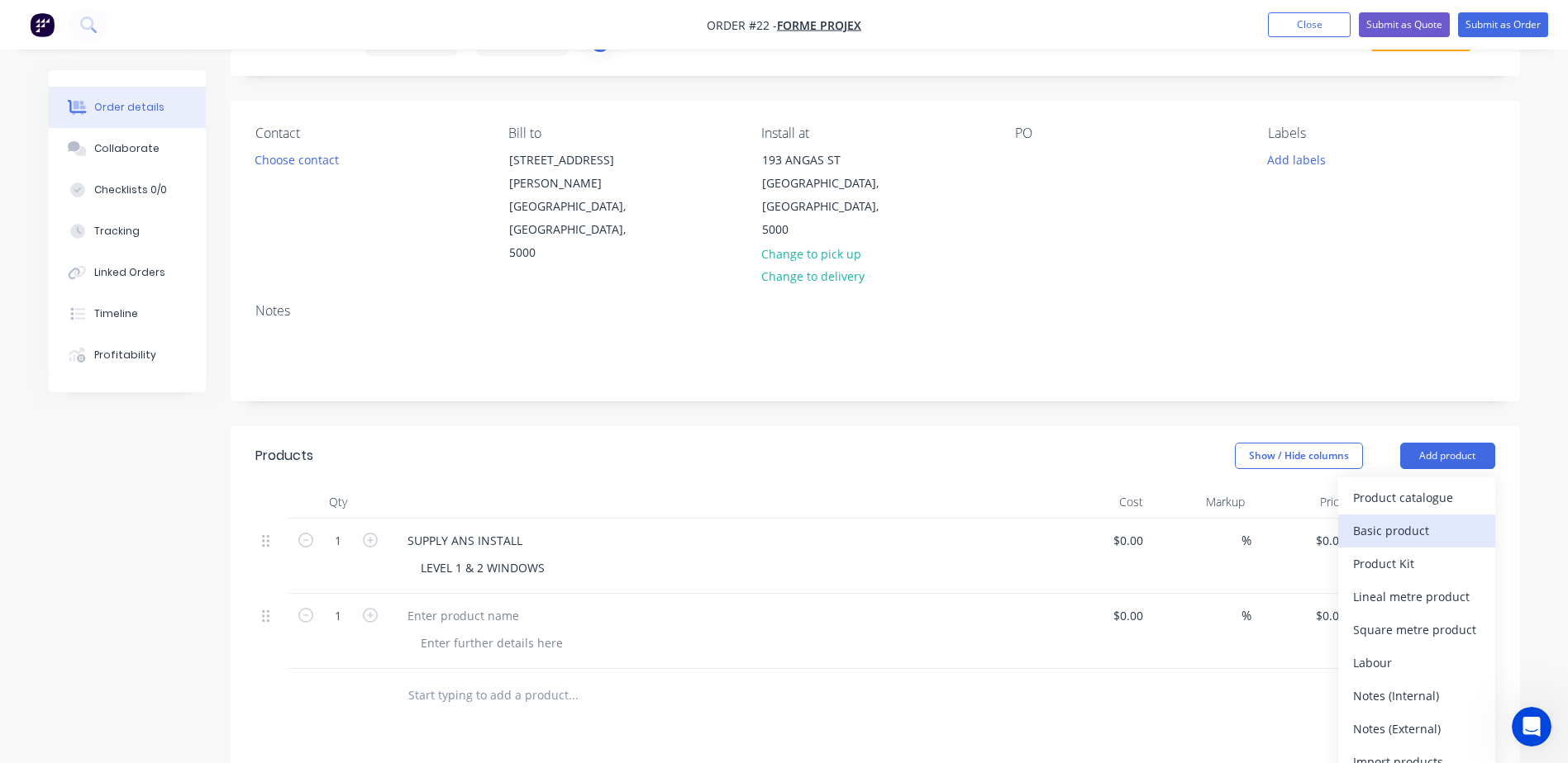
click at [1418, 518] on div "Basic product" at bounding box center [1416, 530] width 127 height 23
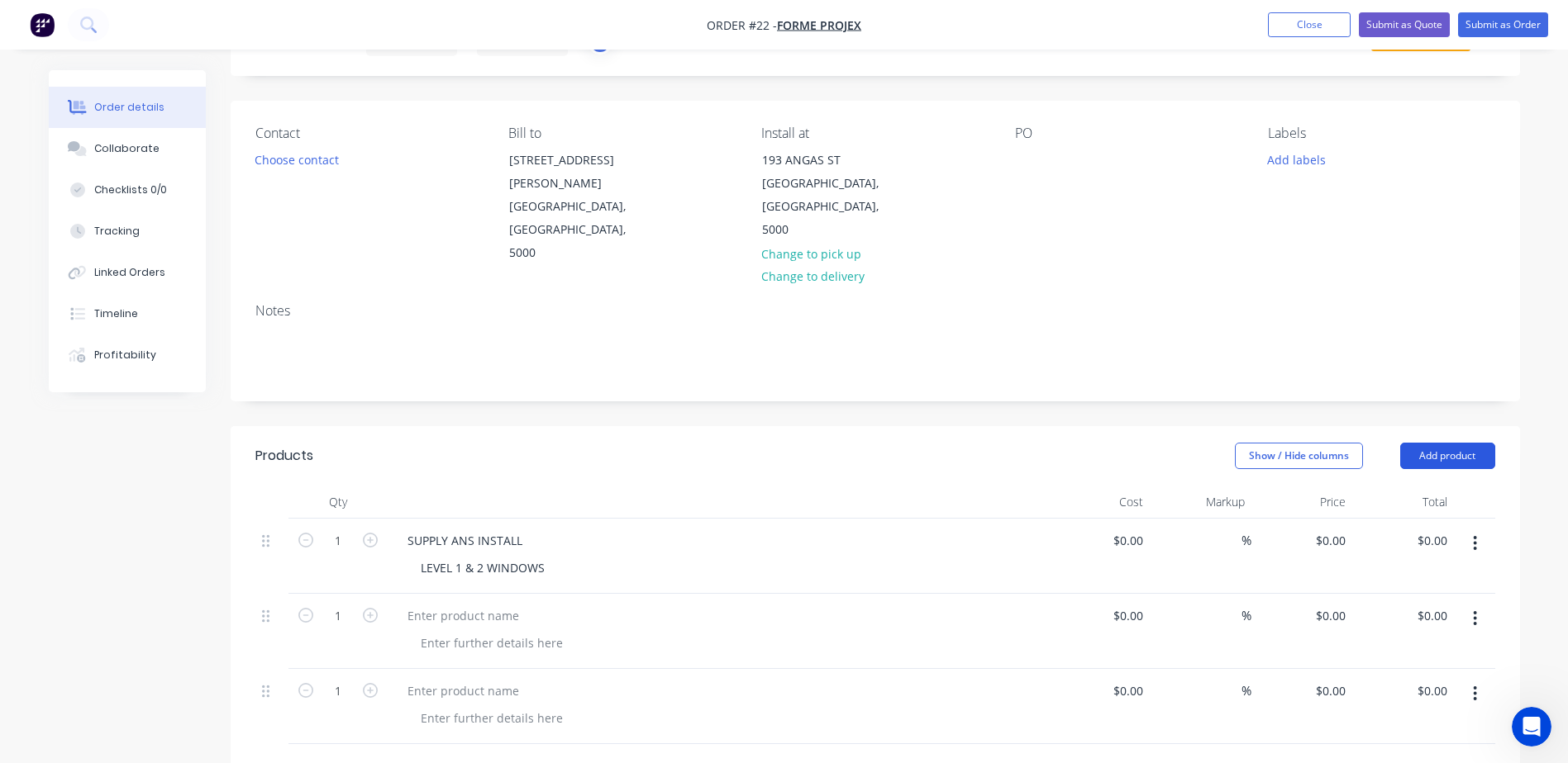
click at [1448, 443] on button "Add product" at bounding box center [1448, 456] width 95 height 26
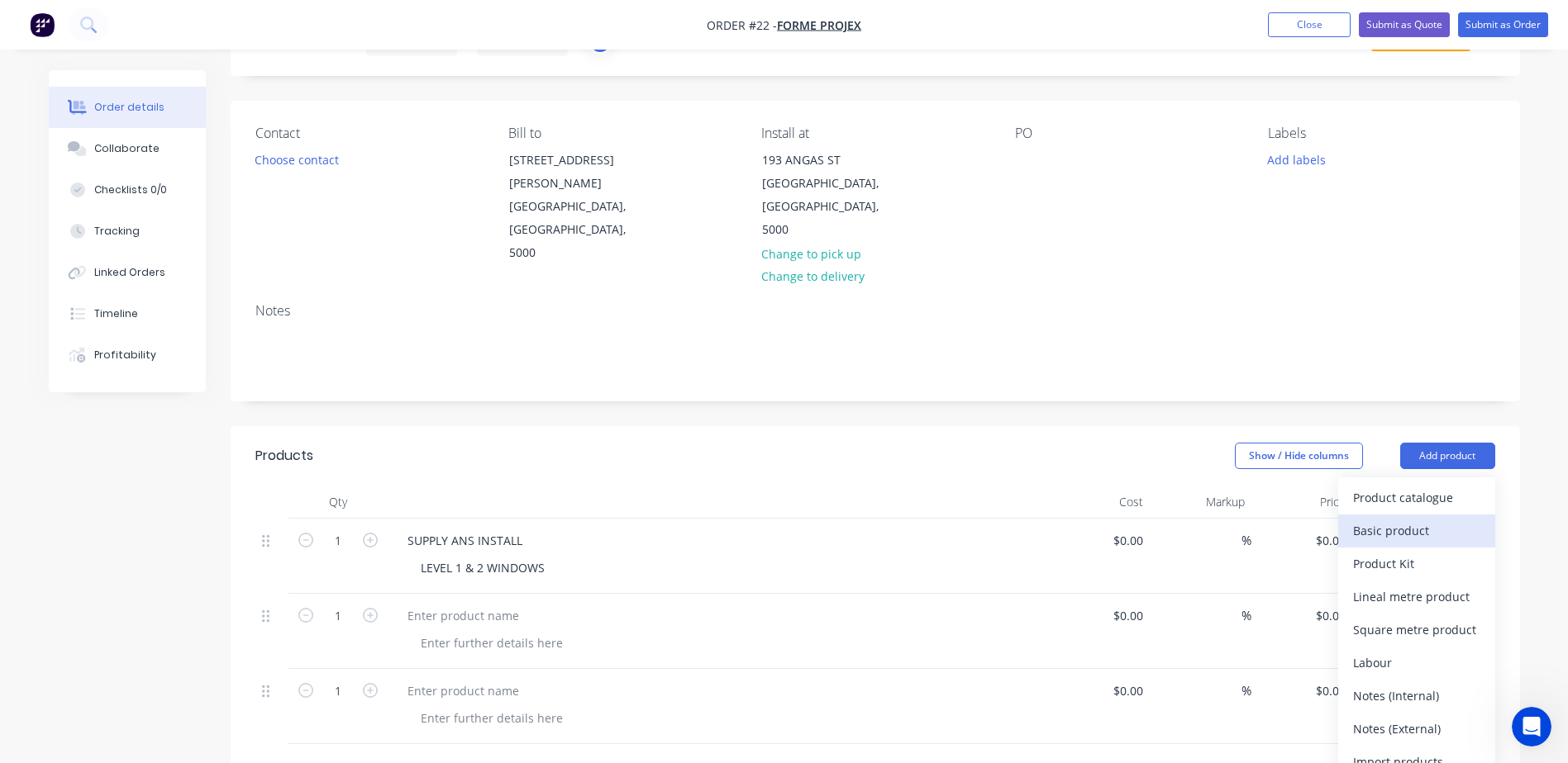
click at [1417, 518] on div "Basic product" at bounding box center [1416, 530] width 127 height 23
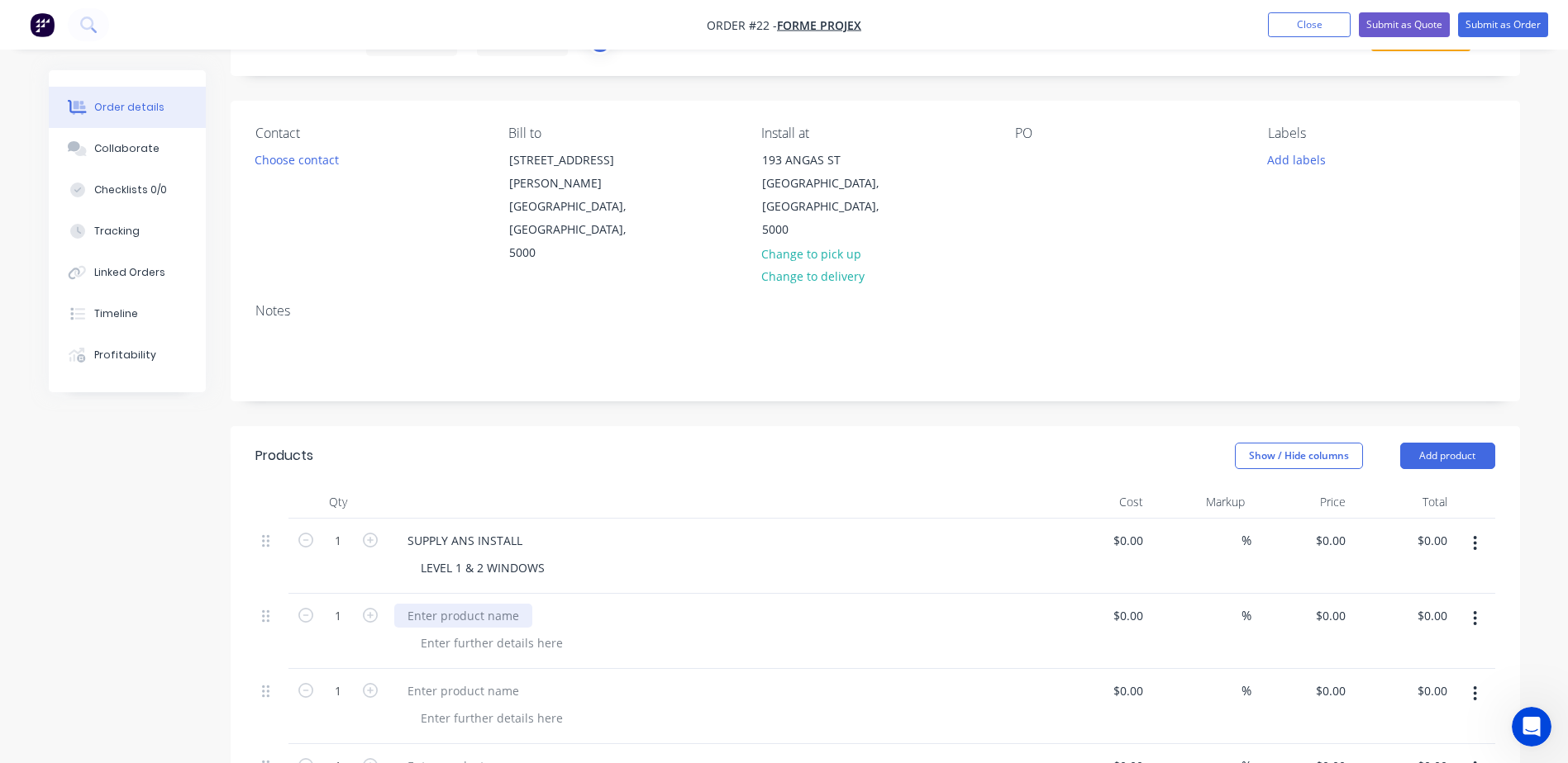
click at [480, 604] on div at bounding box center [463, 615] width 138 height 23
paste div
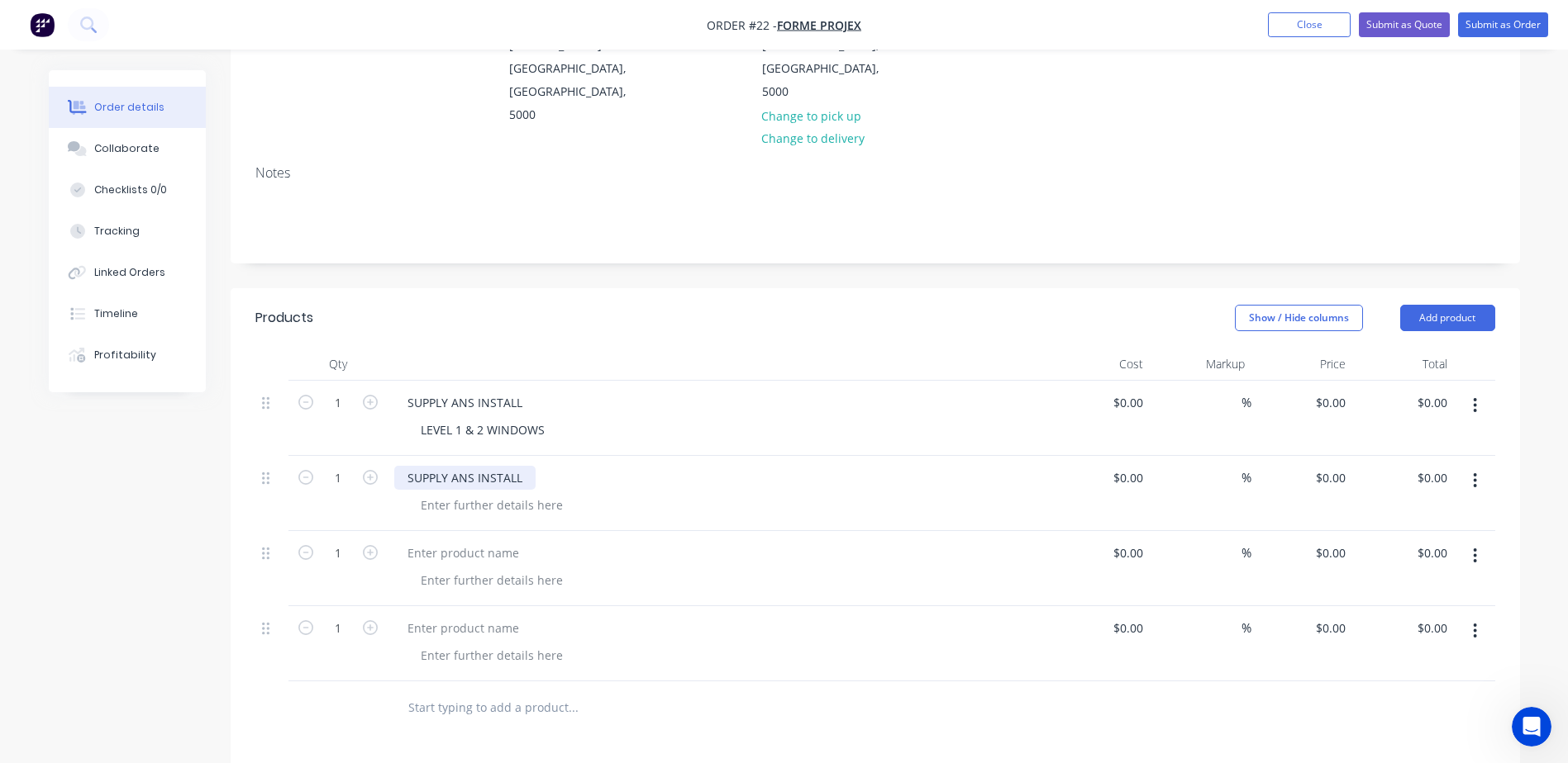
scroll to position [247, 0]
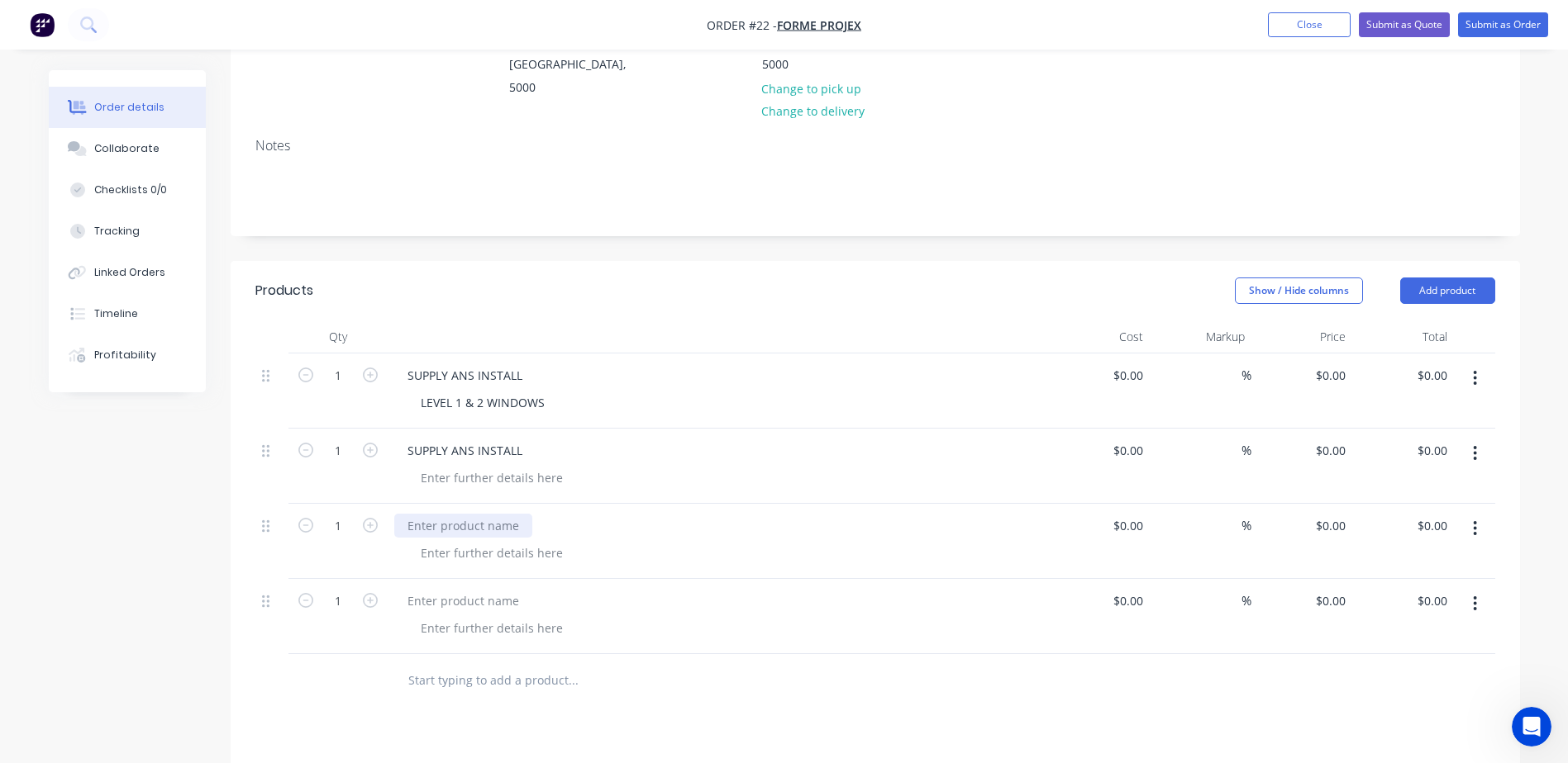
click at [460, 514] on div at bounding box center [463, 525] width 138 height 23
click at [438, 514] on div at bounding box center [463, 525] width 138 height 23
paste div
click at [433, 589] on div at bounding box center [463, 601] width 138 height 23
click at [472, 364] on div "SUPPLY ANS INSTALL" at bounding box center [465, 376] width 141 height 23
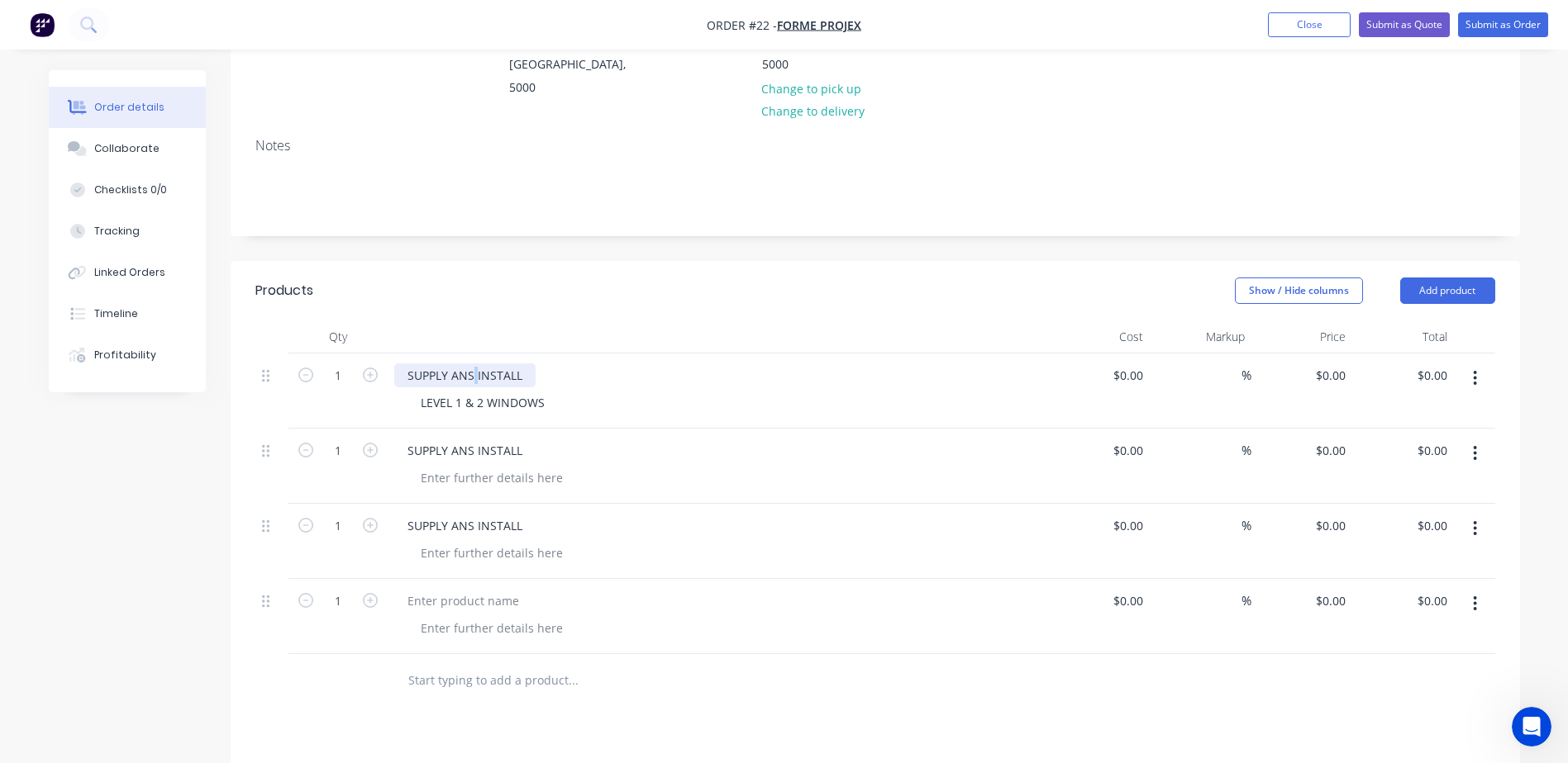
click at [472, 364] on div "SUPPLY ANS INSTALL" at bounding box center [465, 376] width 141 height 23
click at [470, 438] on div "SUPPLY ANS INSTALL" at bounding box center [465, 450] width 141 height 23
click at [473, 438] on div "SUPPLY ANS INSTALL" at bounding box center [465, 450] width 141 height 23
click at [471, 514] on div "SUPPLY ANS INSTALL" at bounding box center [465, 525] width 141 height 23
click at [470, 514] on div "SUPPLY ANS INSTALL" at bounding box center [465, 525] width 141 height 23
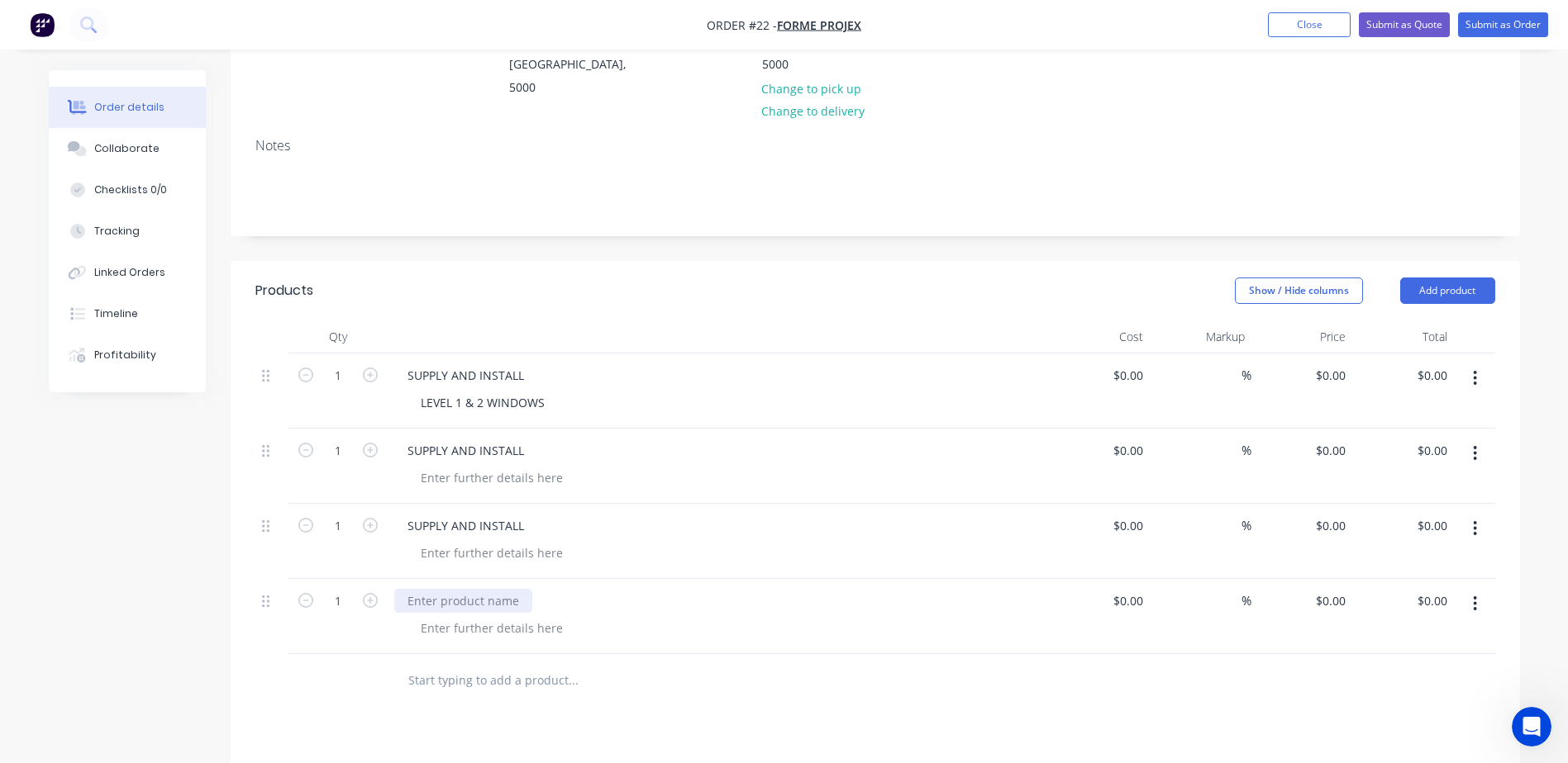
drag, startPoint x: 478, startPoint y: 546, endPoint x: 465, endPoint y: 553, distance: 14.8
click at [477, 589] on div at bounding box center [463, 601] width 138 height 23
click at [451, 589] on div at bounding box center [463, 601] width 138 height 23
paste div
click at [470, 589] on div "SUPPLY ANS INSTALL" at bounding box center [465, 601] width 141 height 23
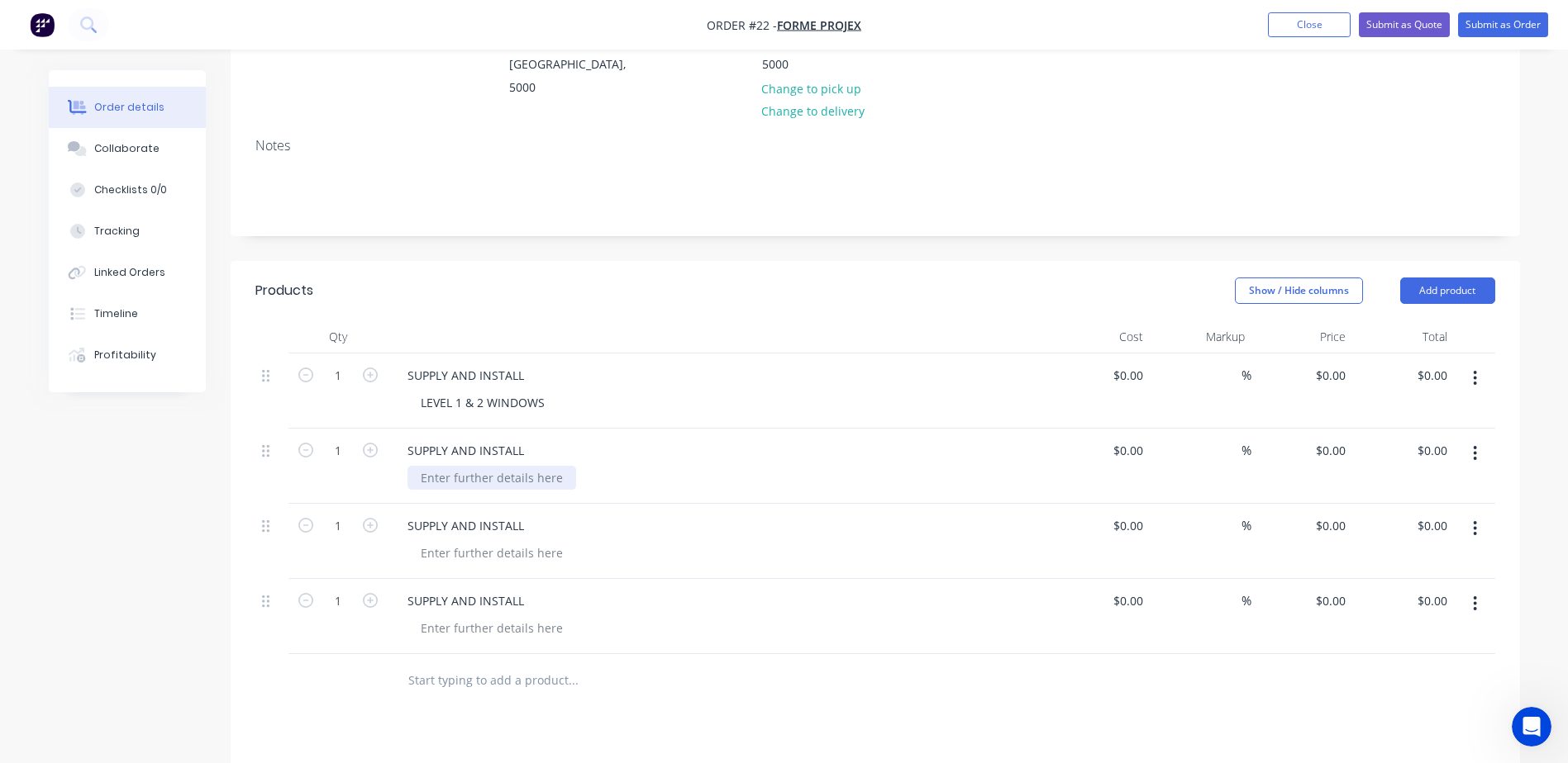
click at [497, 466] on div at bounding box center [491, 477] width 168 height 23
click at [534, 390] on div "LEVEL 1 & 2 WINDOWS" at bounding box center [483, 402] width 151 height 23
drag, startPoint x: 547, startPoint y: 361, endPoint x: 413, endPoint y: 367, distance: 134.1
click at [413, 390] on div "LEVEL 1 & 2 WINDOWS" at bounding box center [483, 402] width 151 height 23
copy div "LEVEL 1 & 2 WINDOWS"
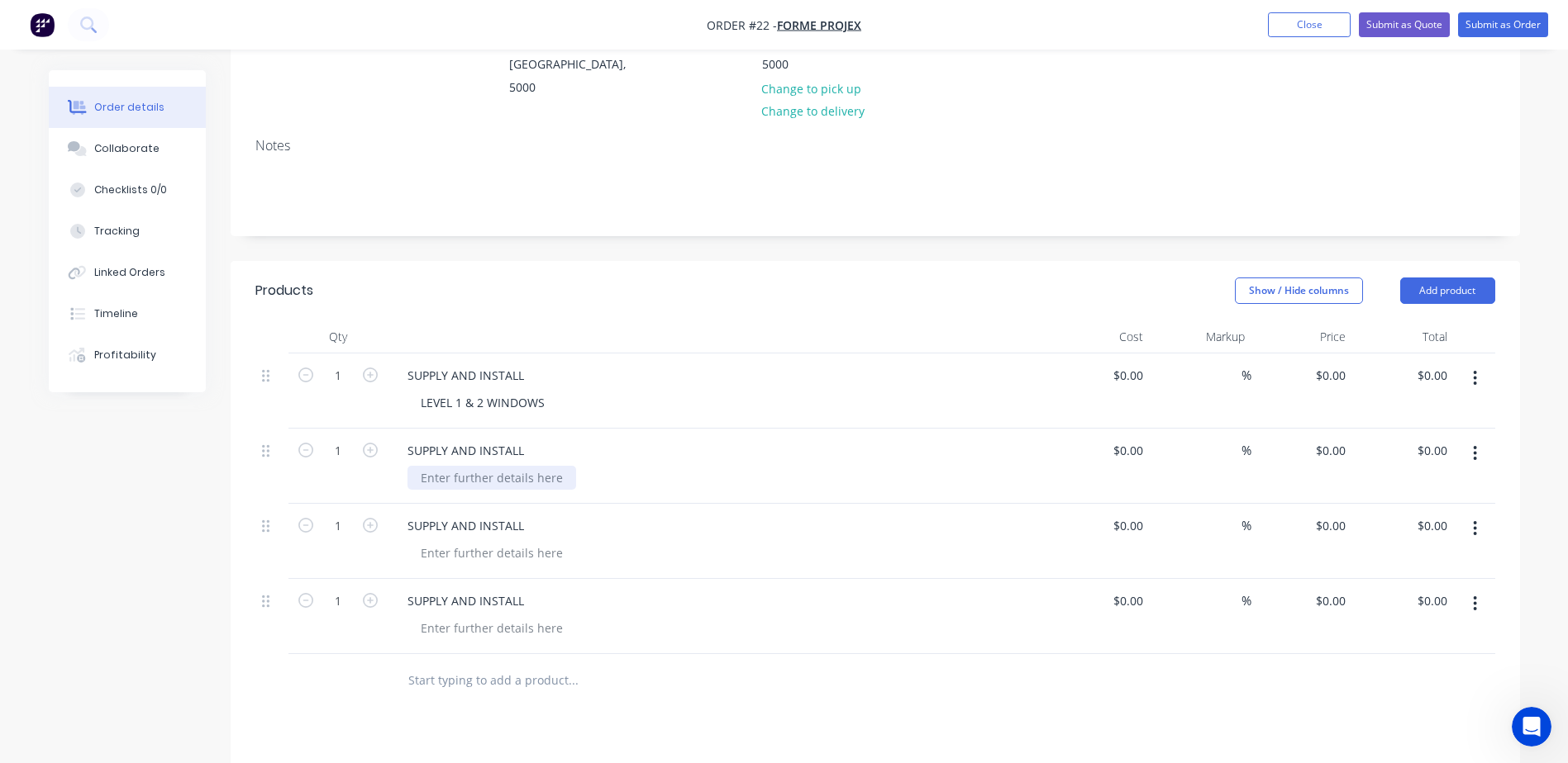
click at [466, 466] on div at bounding box center [491, 477] width 168 height 23
click at [436, 466] on div at bounding box center [491, 477] width 168 height 23
paste div
click at [459, 466] on div "LEVEL 1 & 2 WINDOWS" at bounding box center [483, 477] width 151 height 23
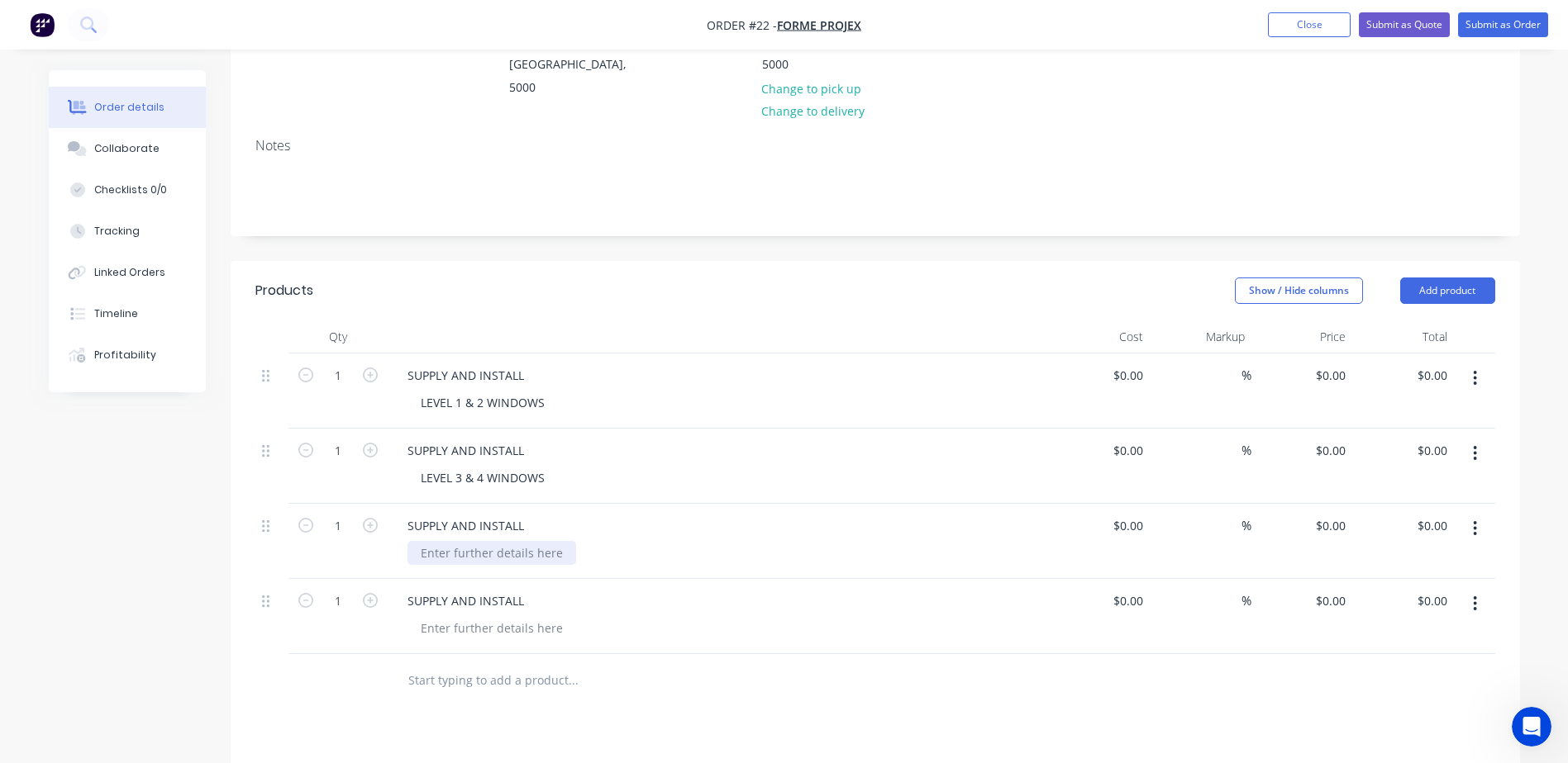
click at [444, 541] on div at bounding box center [491, 553] width 168 height 23
paste div
click at [459, 541] on div "LEVEL 1 & 2 WINDOWS" at bounding box center [483, 553] width 151 height 23
click at [443, 616] on div at bounding box center [491, 628] width 168 height 23
paste div
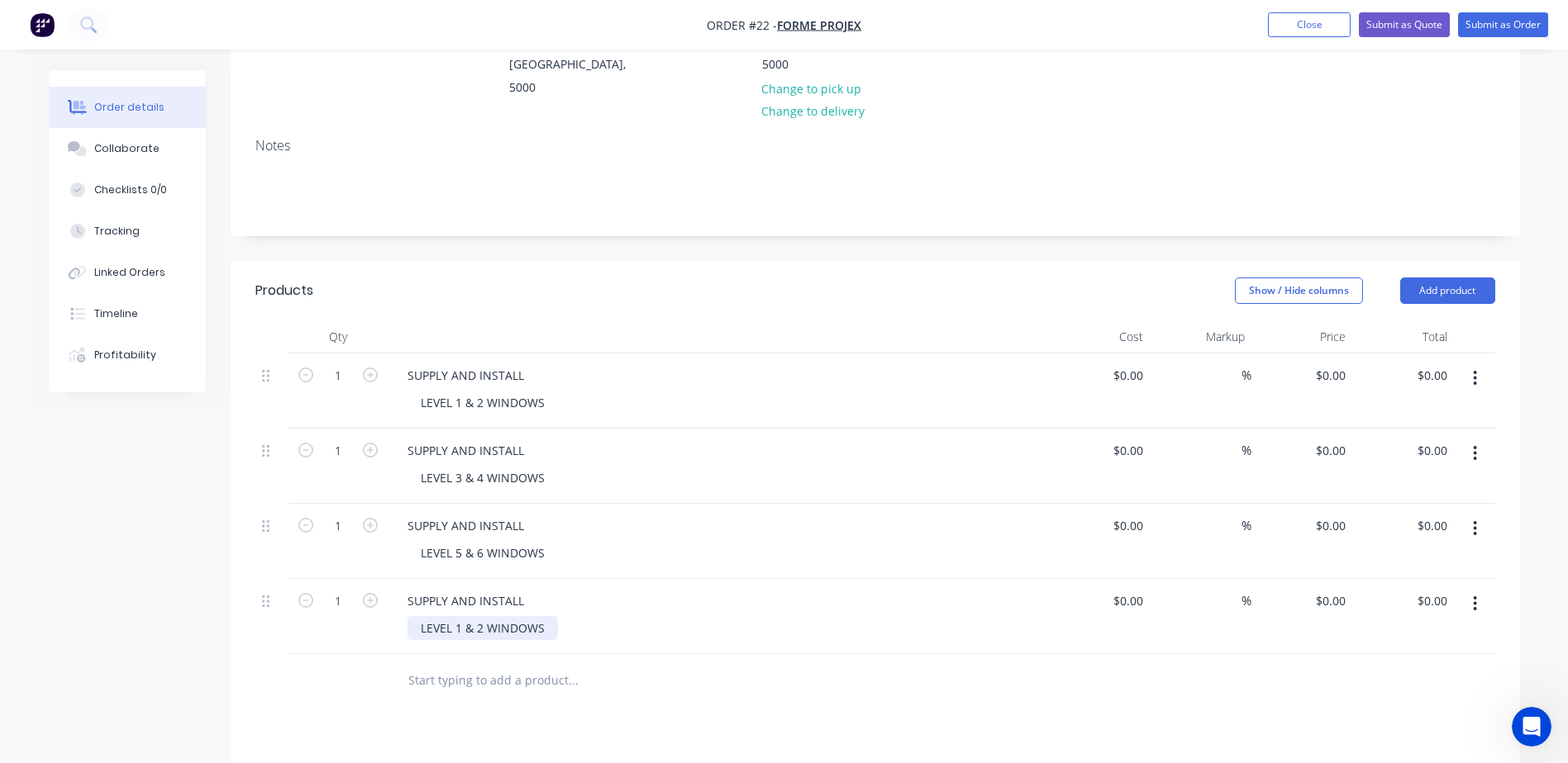
click at [458, 616] on div "LEVEL 1 & 2 WINDOWS" at bounding box center [483, 628] width 151 height 23
click at [676, 662] on div "Products Show / Hide columns Add product Qty Cost Markup Price Total 1 SUPPLY A…" at bounding box center [875, 683] width 1289 height 843
click at [1445, 278] on button "Add product" at bounding box center [1448, 291] width 95 height 26
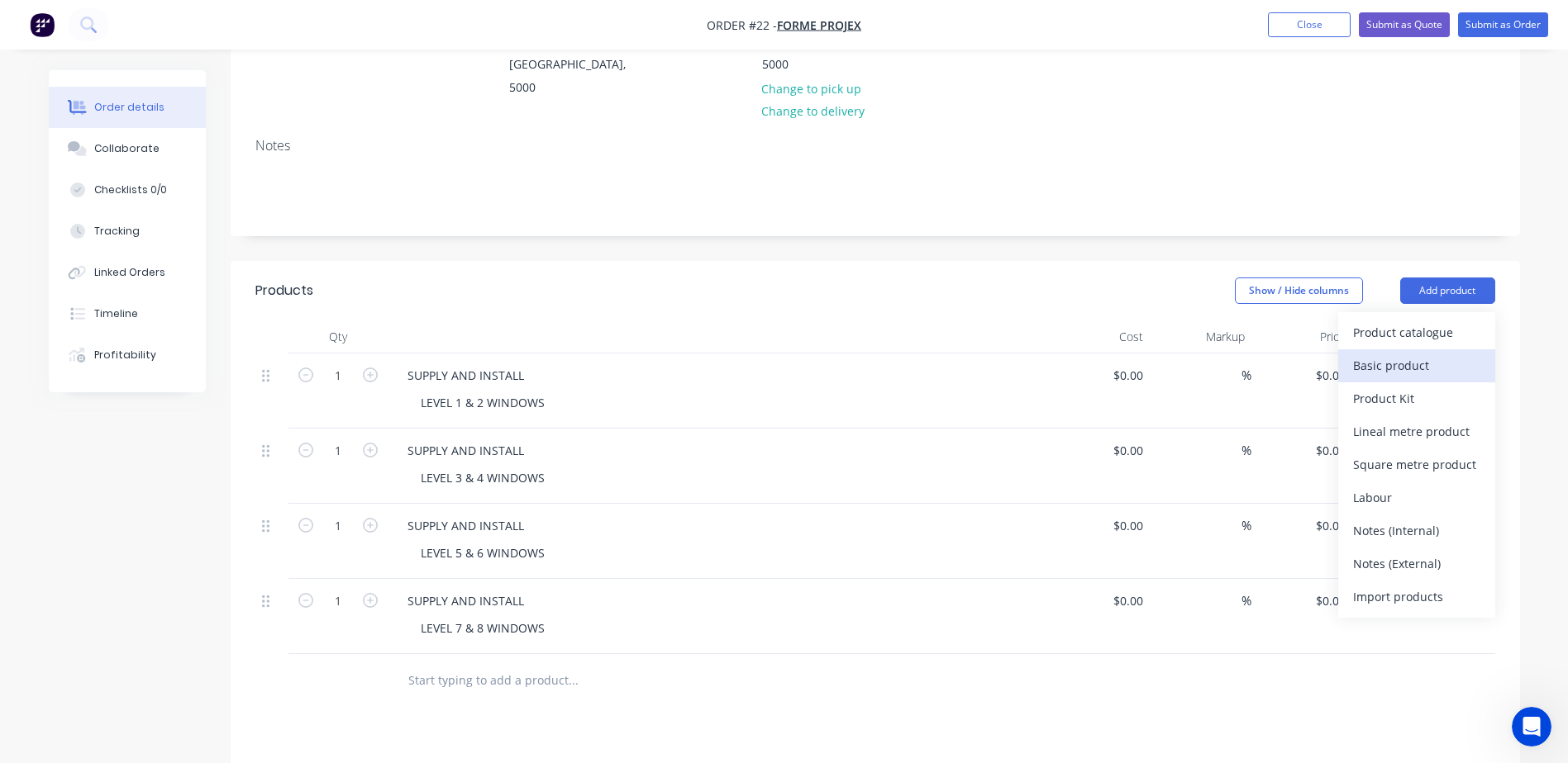
click at [1421, 353] on div "Basic product" at bounding box center [1416, 365] width 127 height 23
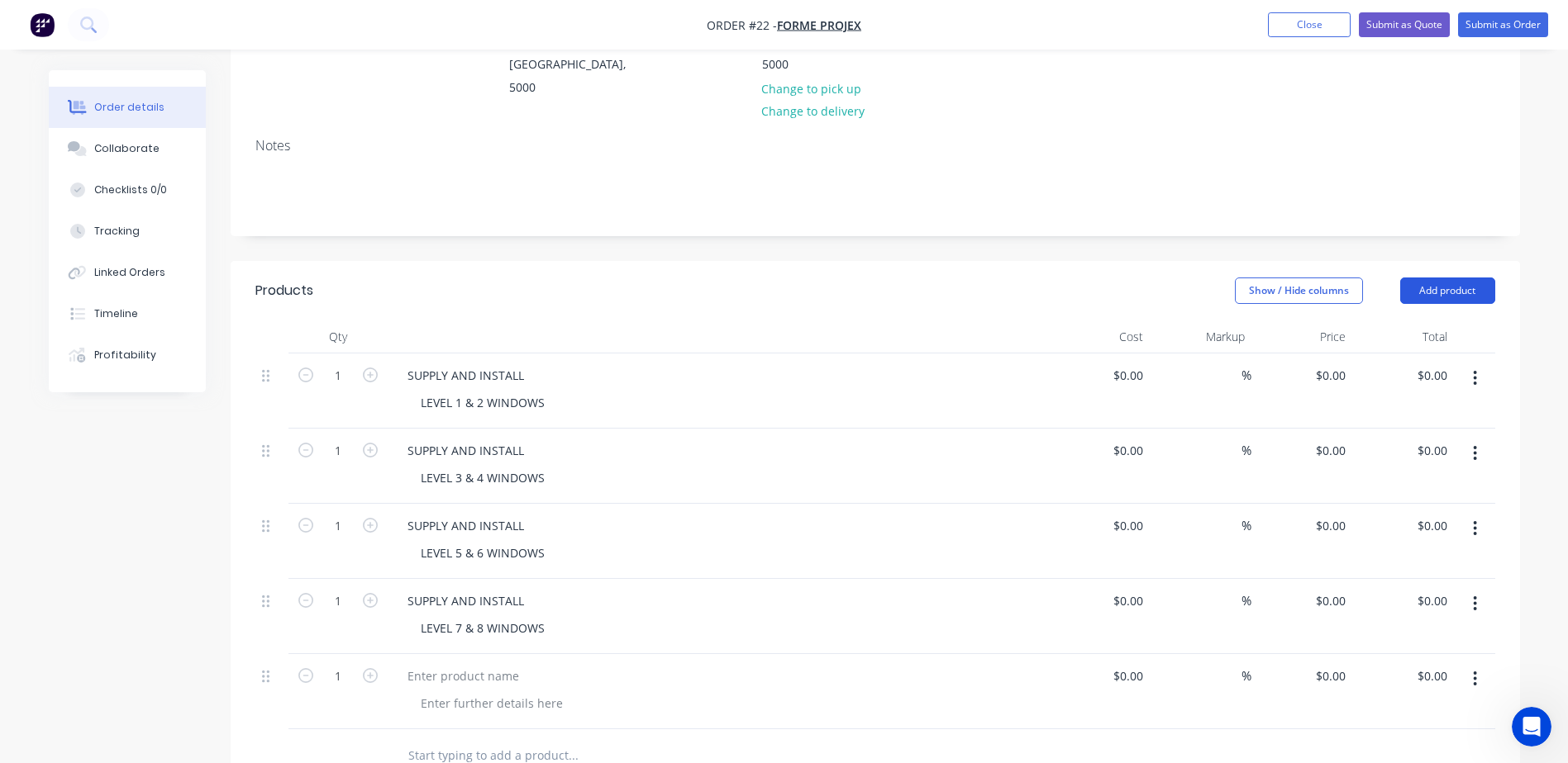
click at [1450, 278] on button "Add product" at bounding box center [1448, 291] width 95 height 26
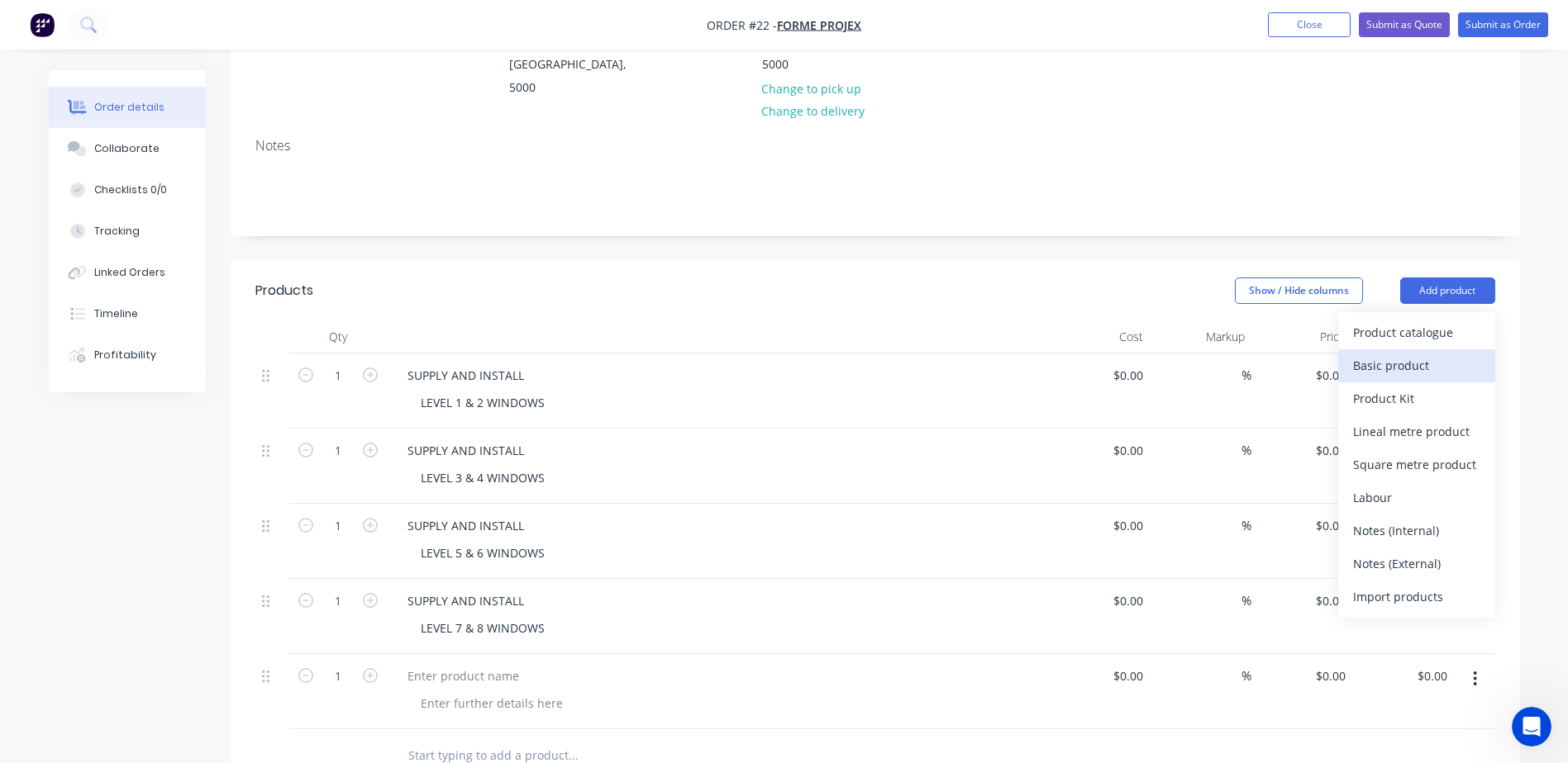
click at [1413, 353] on div "Basic product" at bounding box center [1416, 365] width 127 height 23
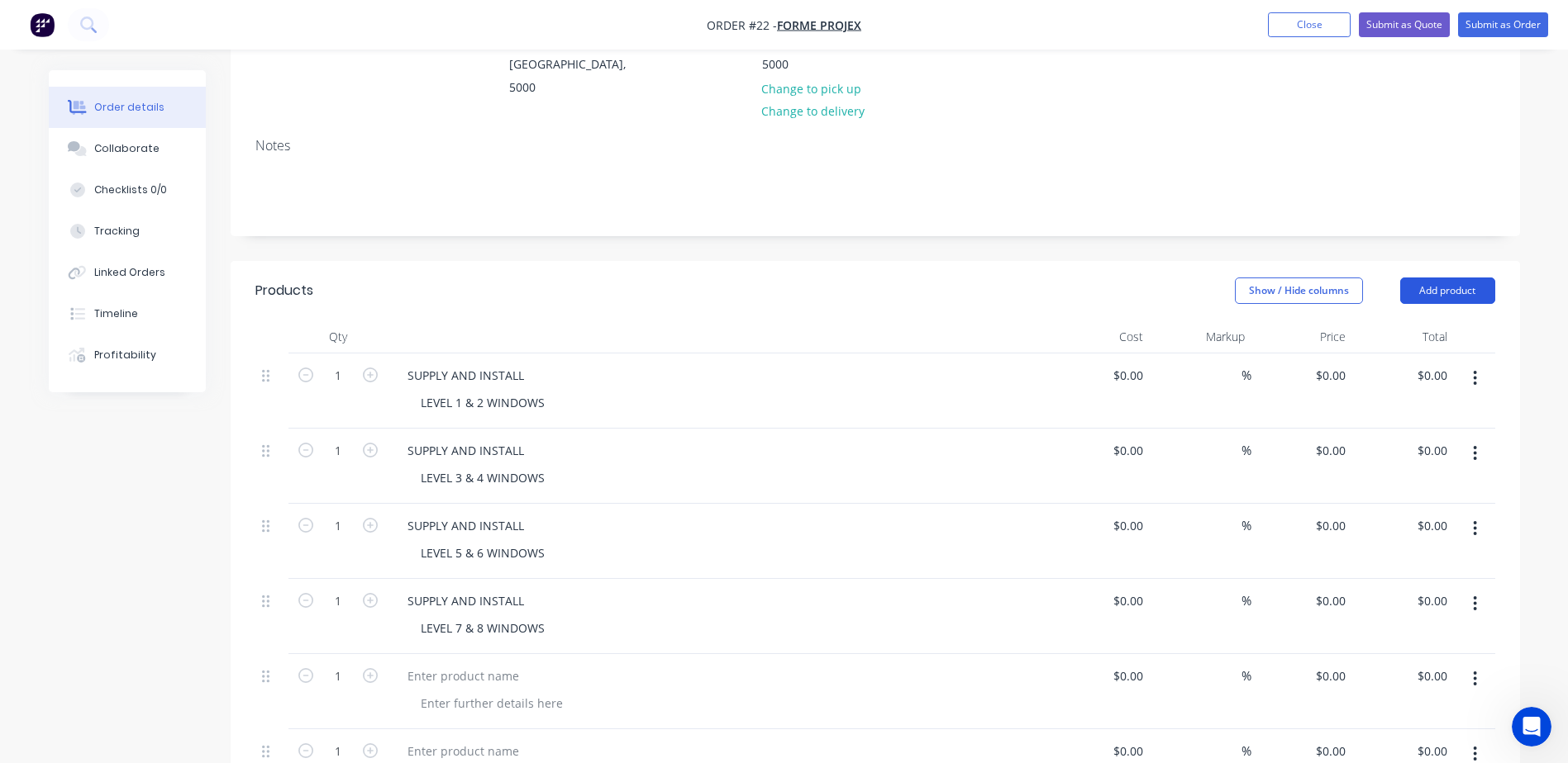
click at [1462, 278] on button "Add product" at bounding box center [1448, 291] width 95 height 26
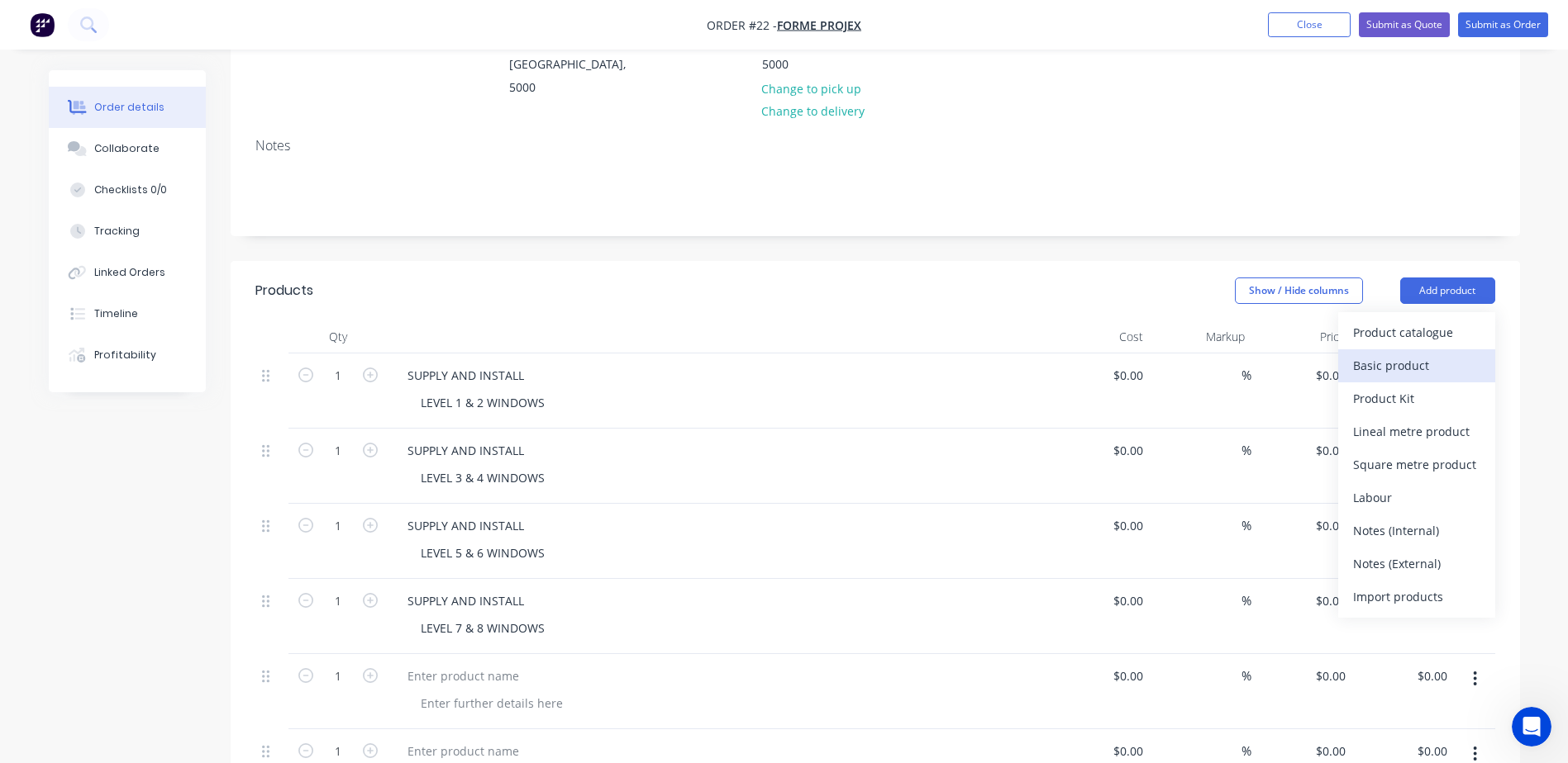
click at [1418, 353] on div "Basic product" at bounding box center [1416, 365] width 127 height 23
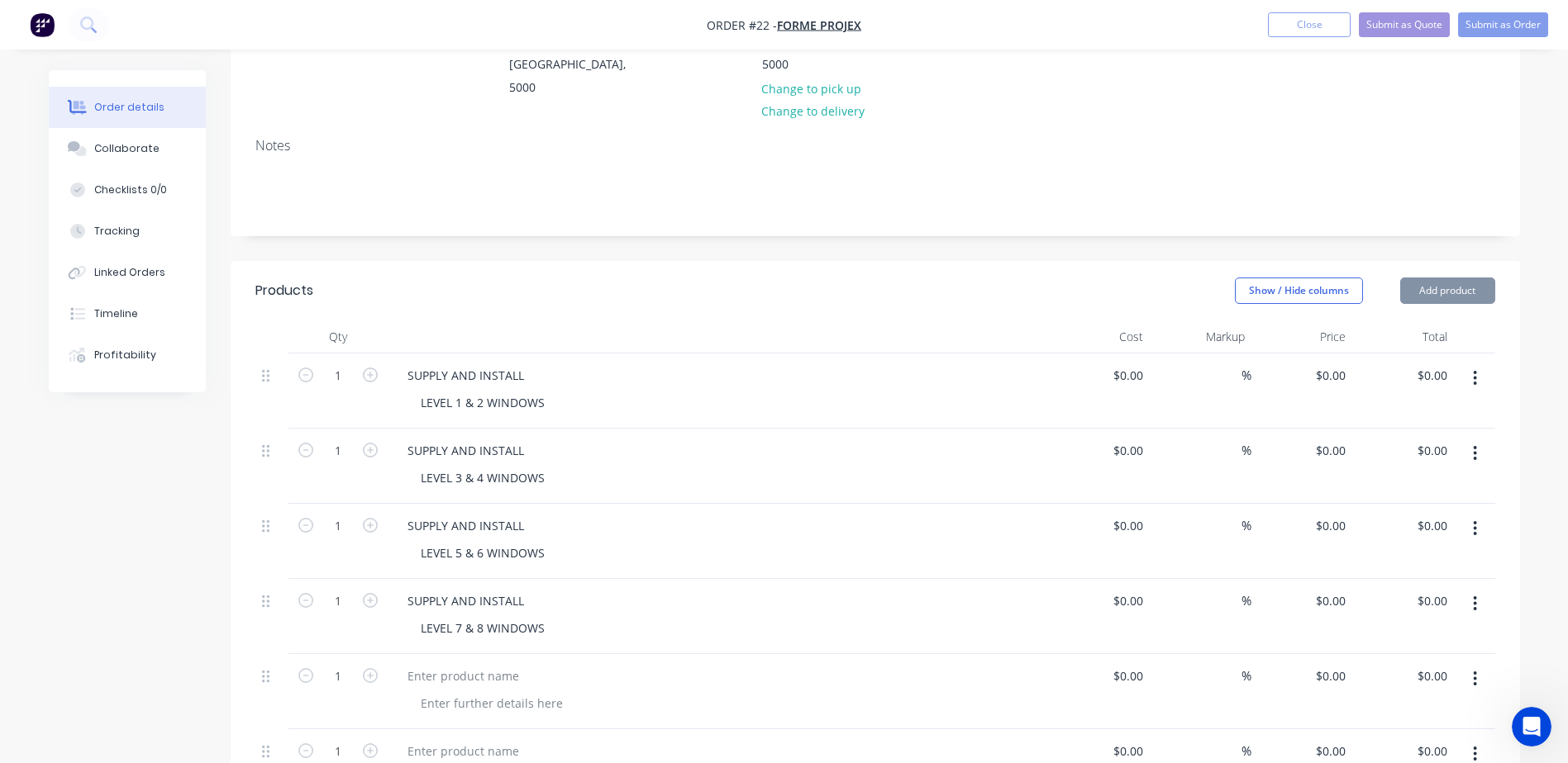
click at [1473, 278] on button "Add product" at bounding box center [1448, 291] width 95 height 26
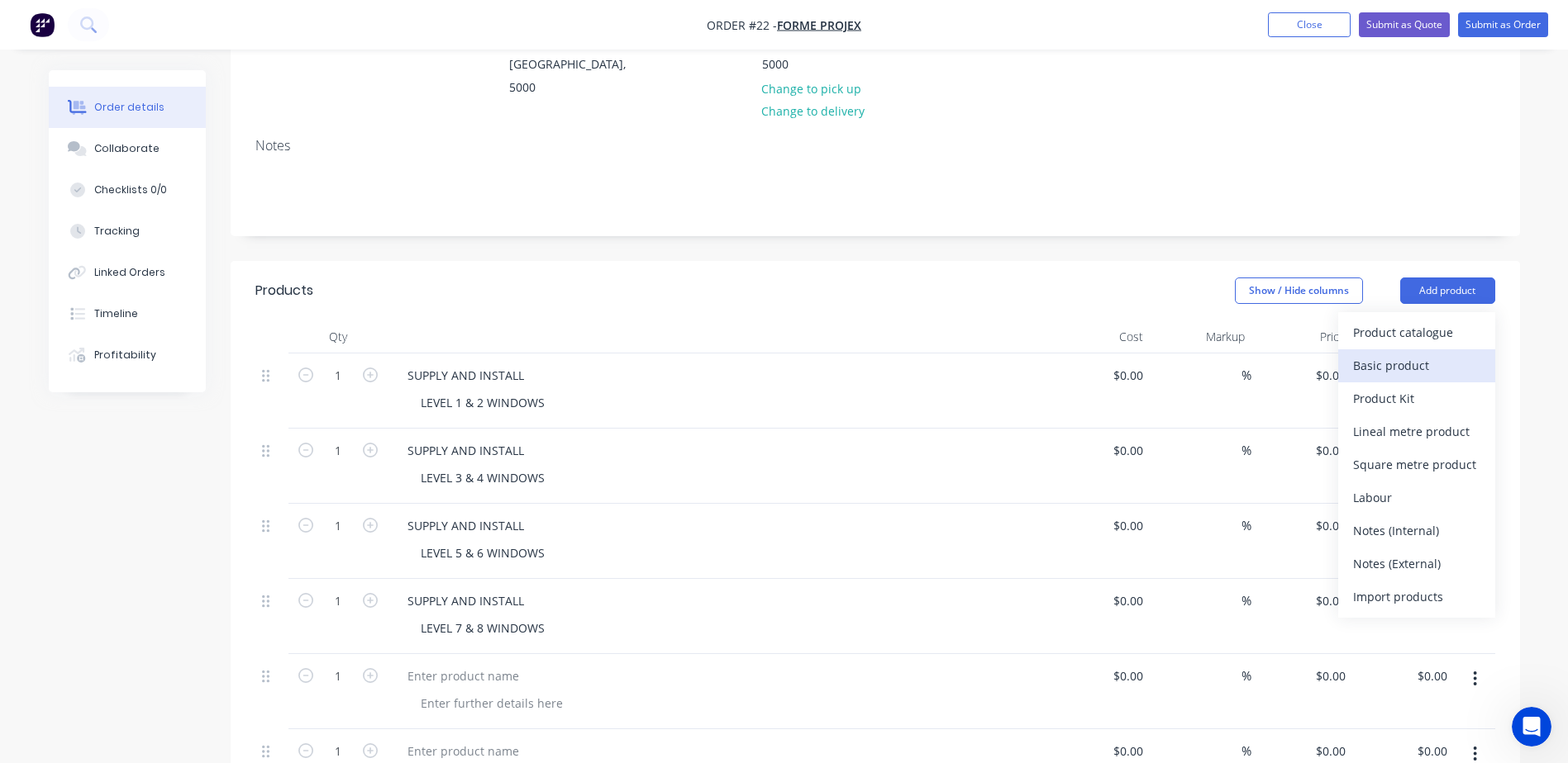
click at [1410, 353] on div "Basic product" at bounding box center [1416, 365] width 127 height 23
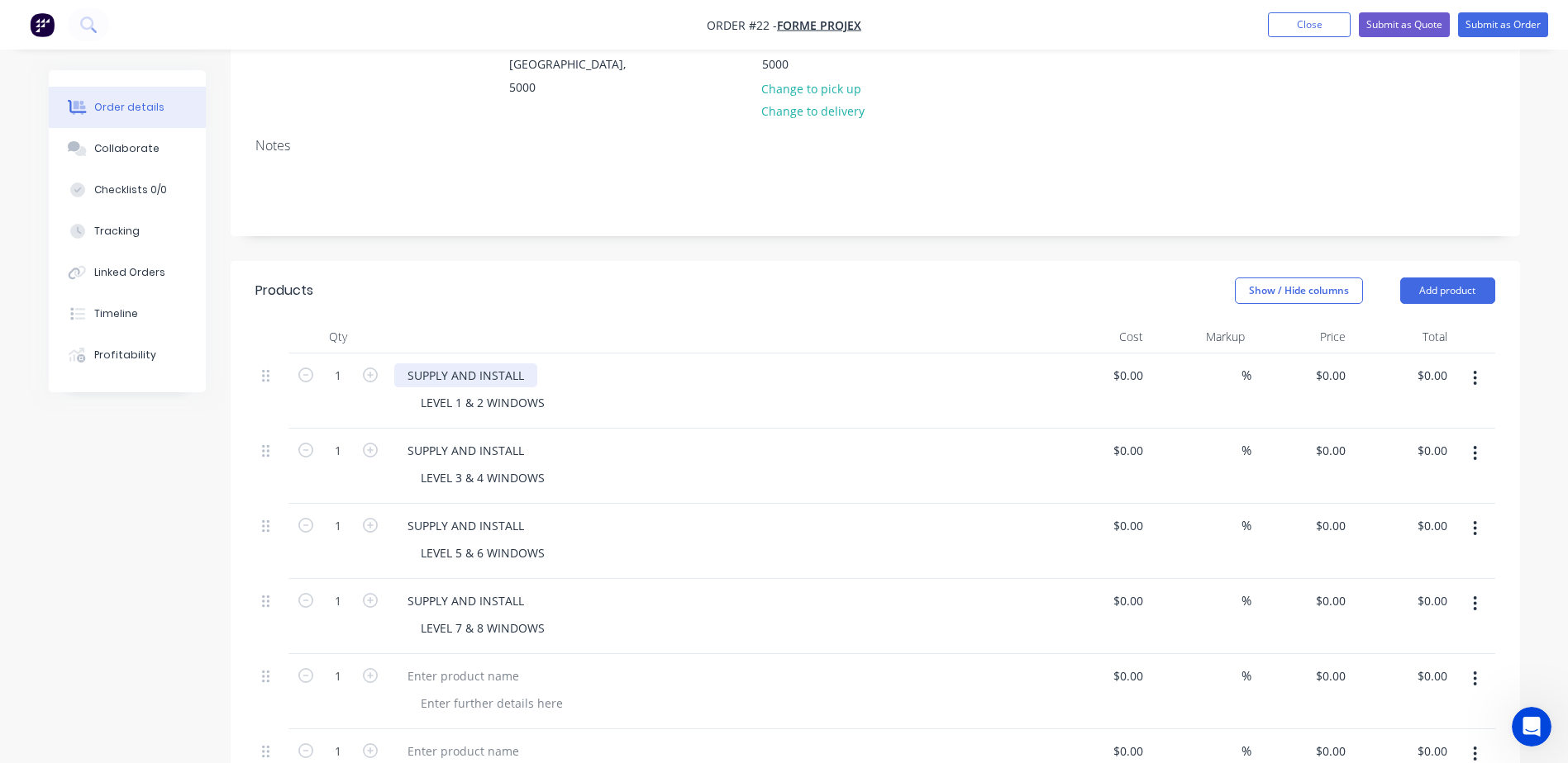
click at [495, 364] on div "SUPPLY AND INSTALL" at bounding box center [466, 376] width 143 height 23
drag, startPoint x: 525, startPoint y: 327, endPoint x: 271, endPoint y: 337, distance: 254.2
click at [272, 353] on div "1 SUPPLY AND INSTALL LEVEL 1 & 2 WINDOWS $0.00 $0.00 % $0.00 $0.00 $0.00 $0.00" at bounding box center [875, 390] width 1240 height 75
copy div "SUPPLY AND INSTALL"
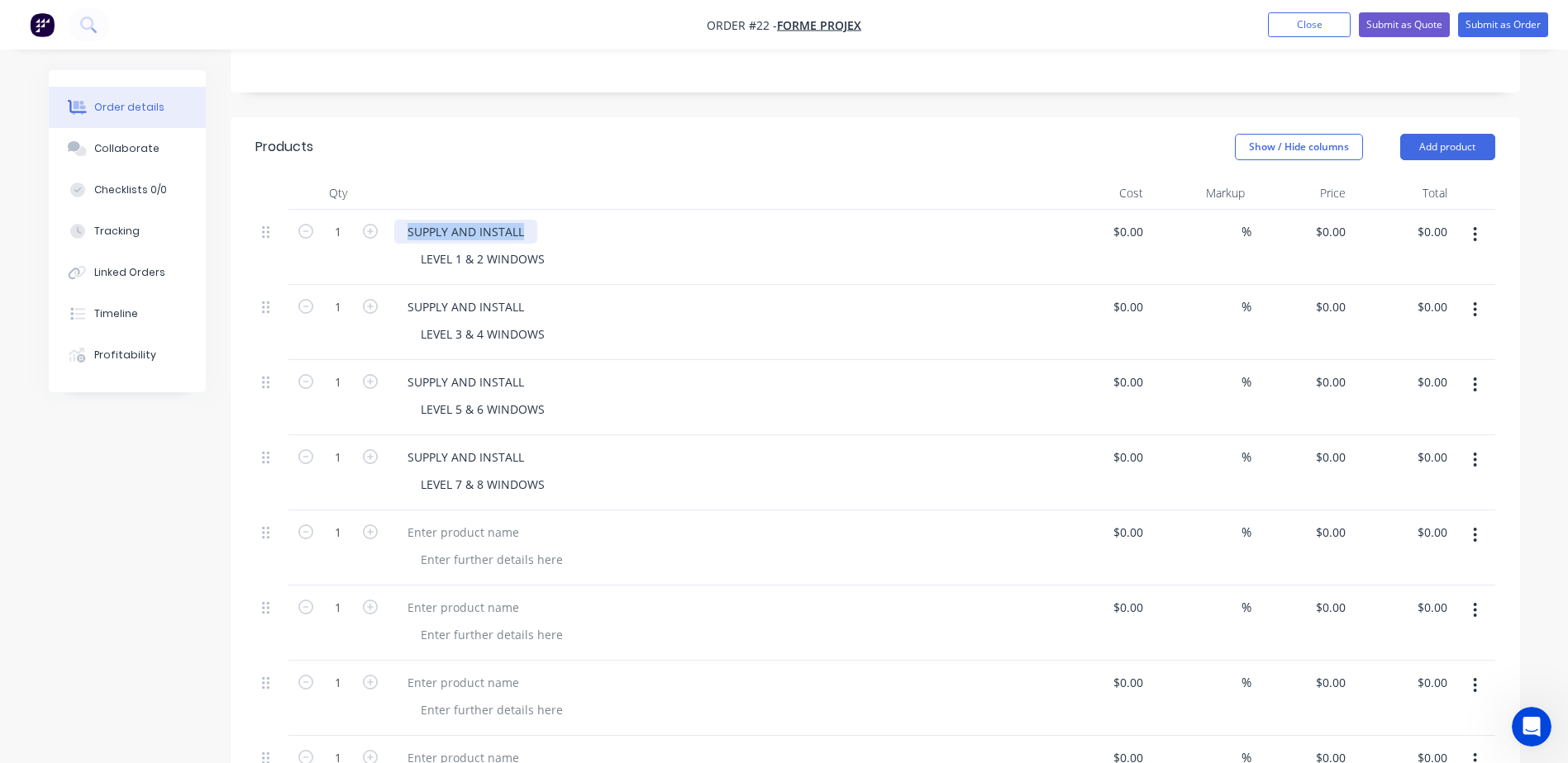
scroll to position [413, 0]
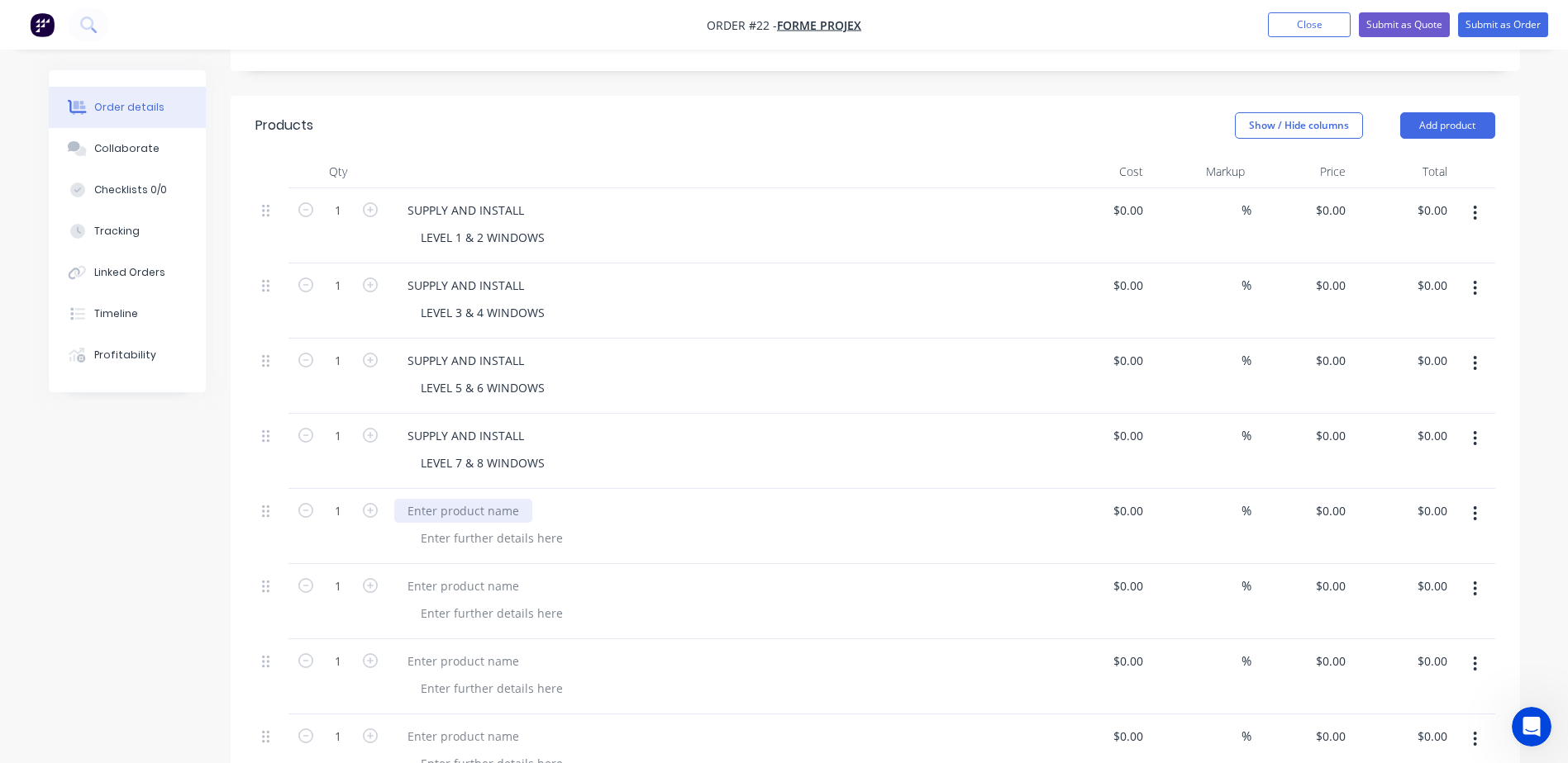
click at [481, 499] on div at bounding box center [463, 511] width 138 height 23
click at [460, 499] on div at bounding box center [463, 511] width 138 height 23
paste div
click at [440, 574] on div at bounding box center [463, 586] width 138 height 23
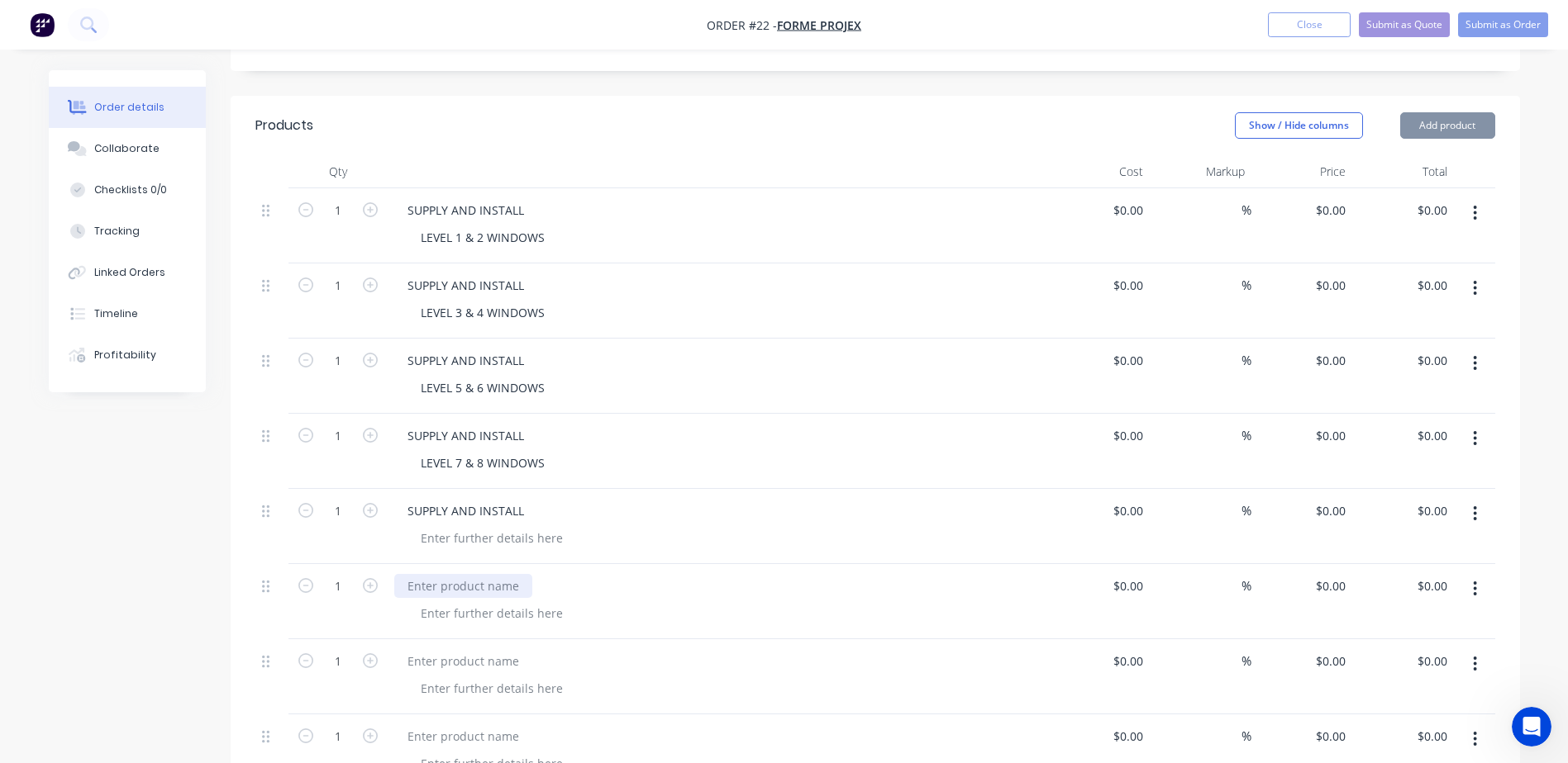
click at [436, 574] on div at bounding box center [463, 586] width 138 height 23
click at [431, 574] on div at bounding box center [463, 586] width 138 height 23
paste div
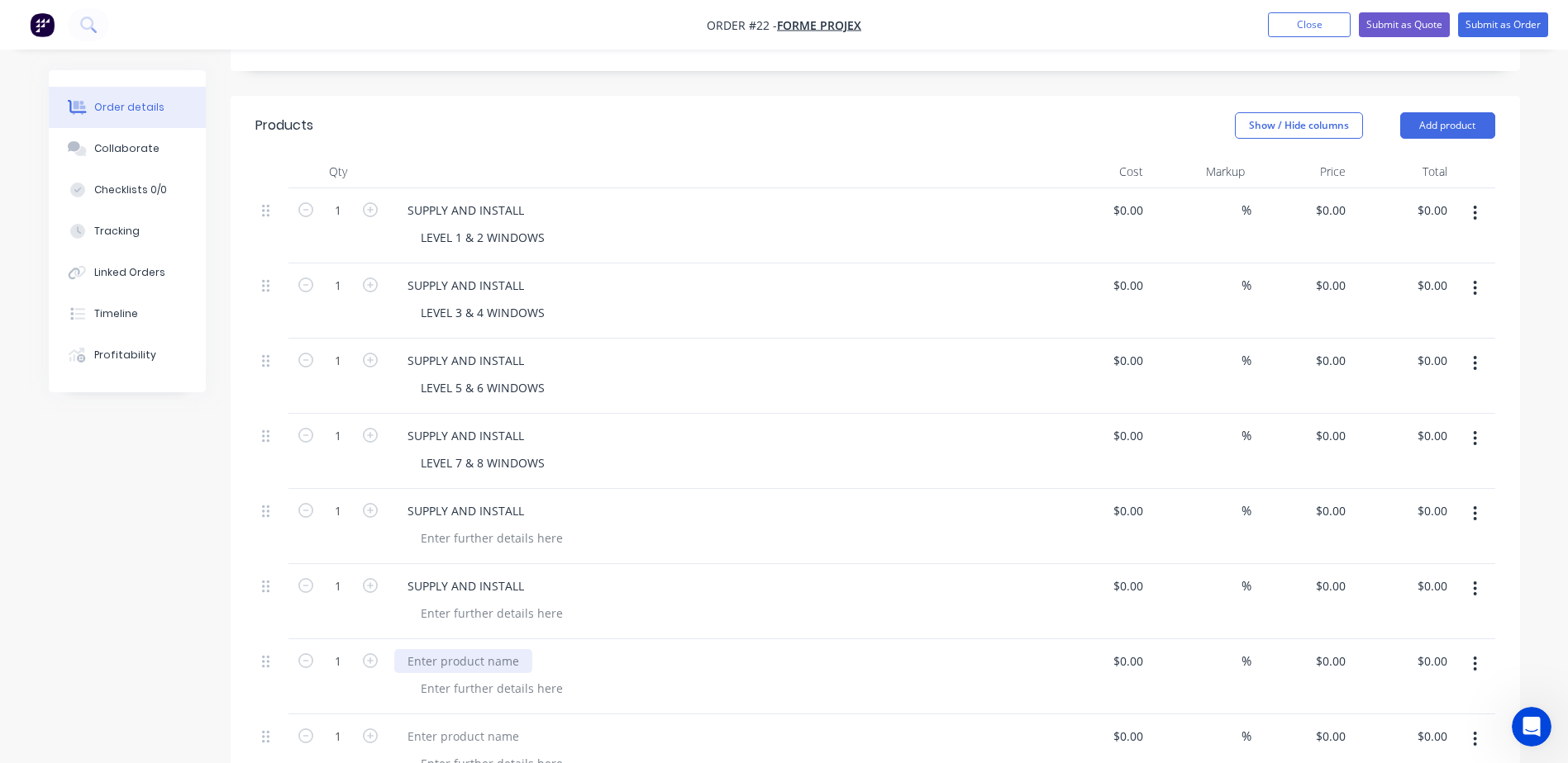
click at [432, 650] on div at bounding box center [463, 661] width 138 height 23
click at [413, 650] on div at bounding box center [463, 661] width 138 height 23
paste div
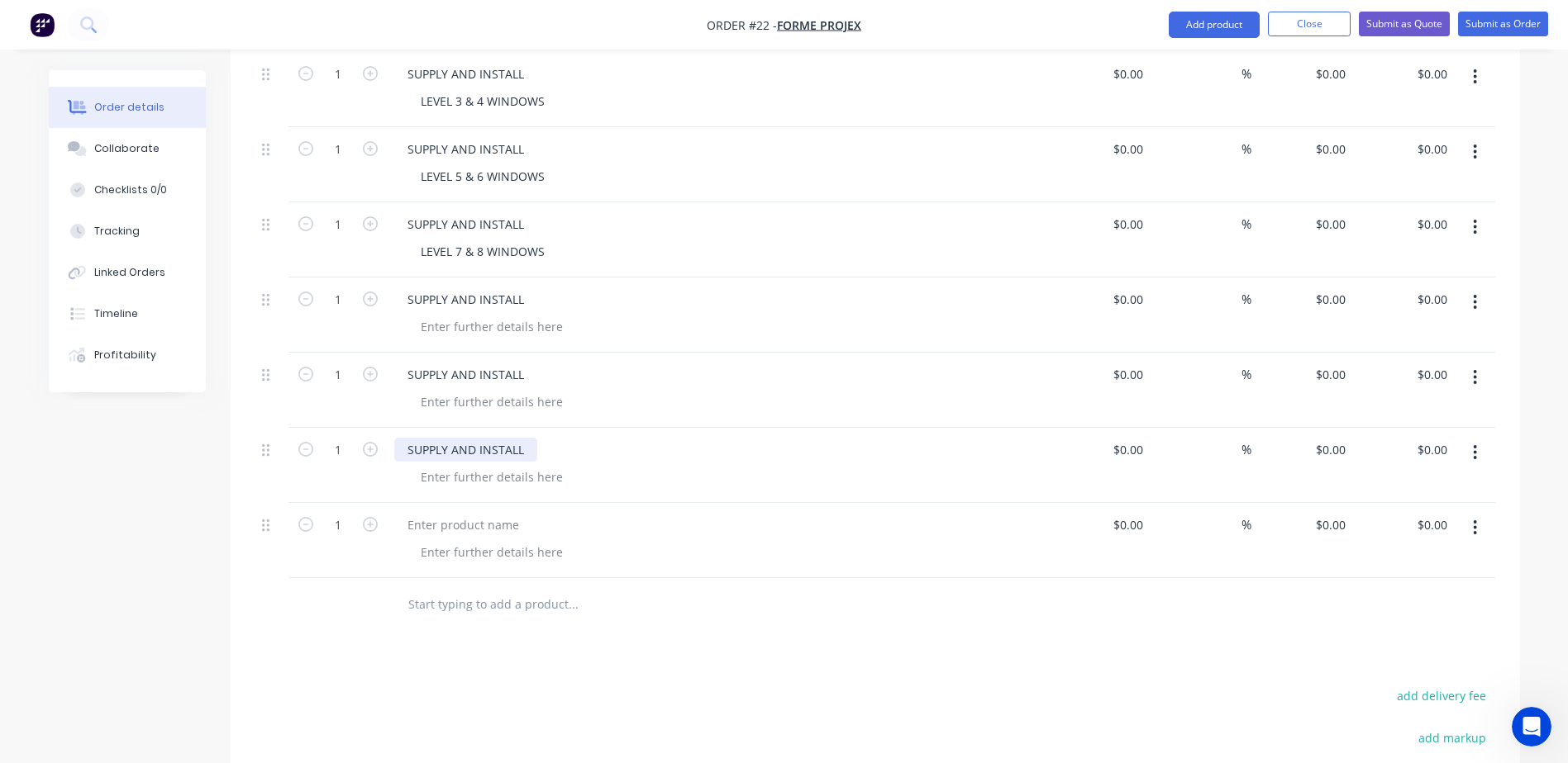
scroll to position [661, 0]
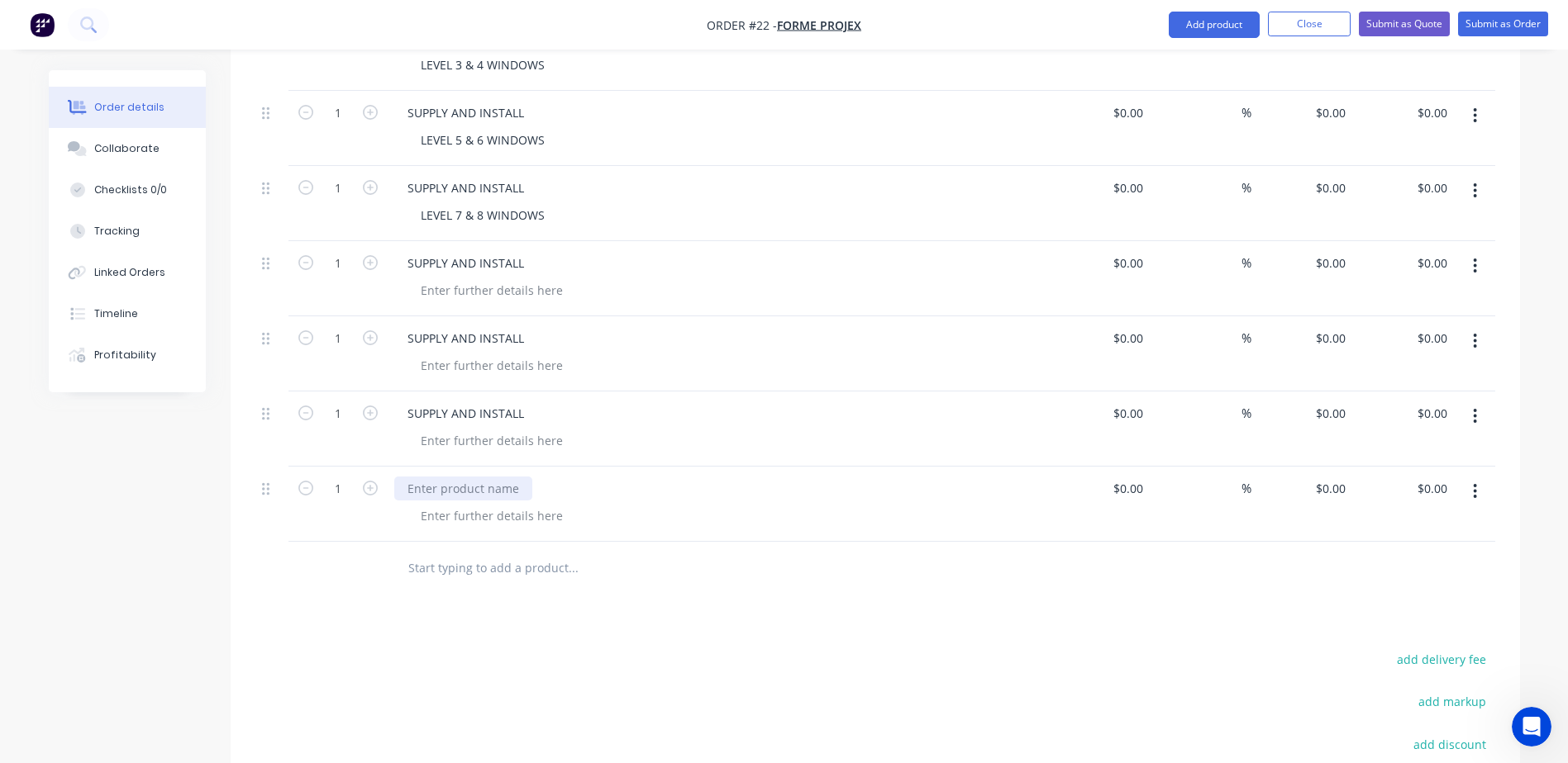
click at [435, 476] on div at bounding box center [463, 488] width 138 height 23
click at [428, 476] on div at bounding box center [463, 488] width 138 height 23
paste div
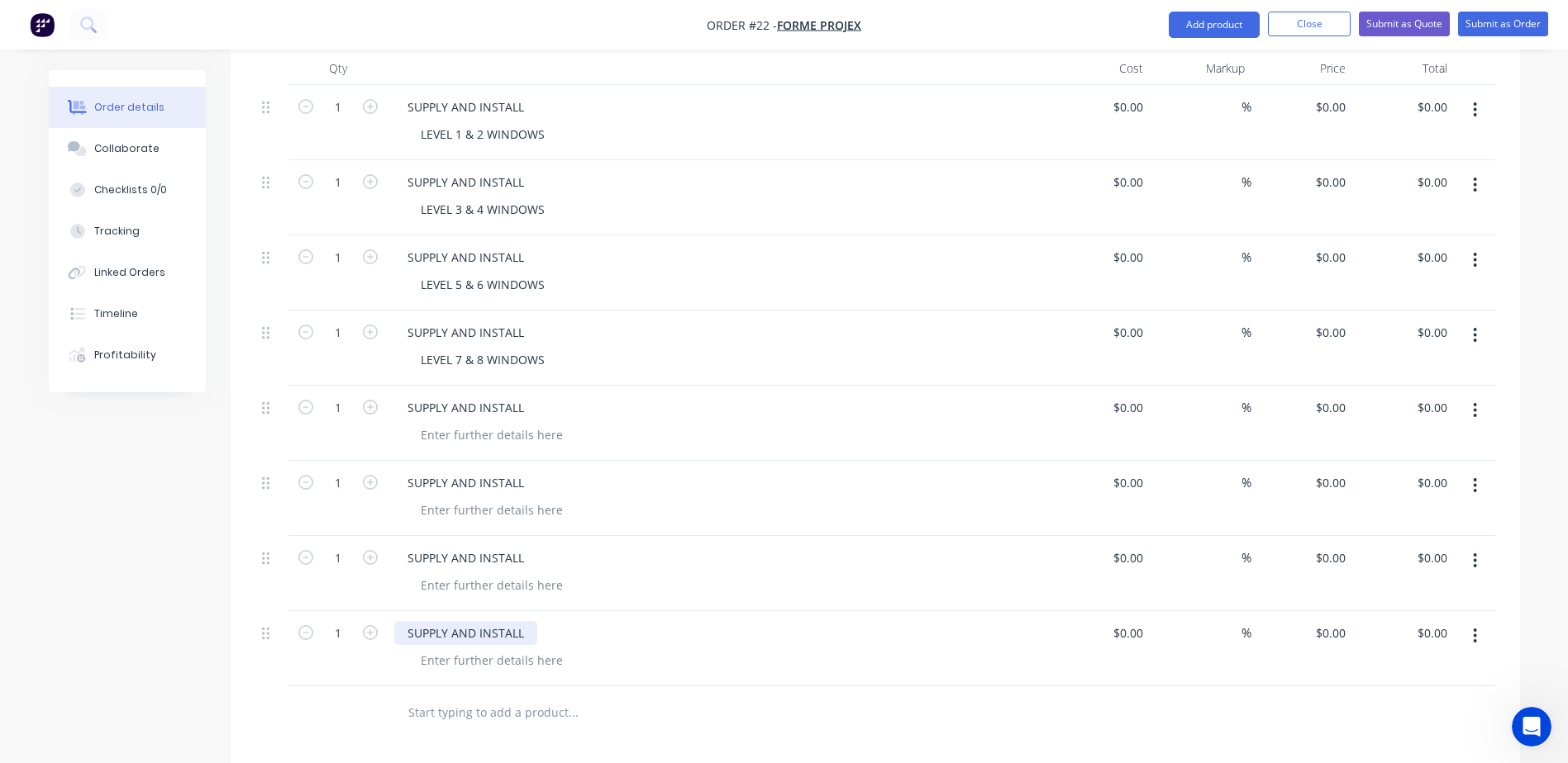
scroll to position [496, 0]
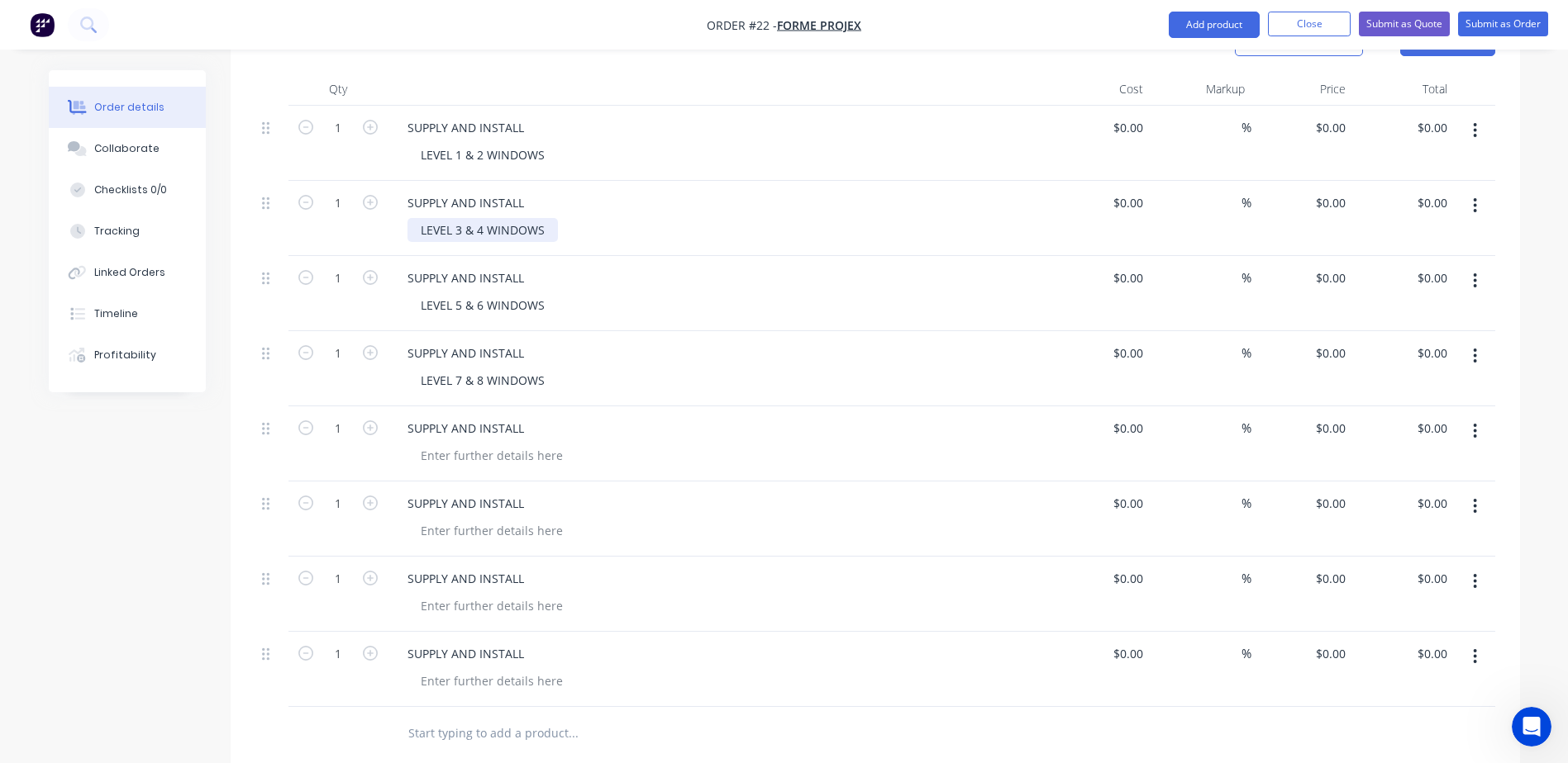
click at [530, 218] on div "LEVEL 3 & 4 WINDOWS" at bounding box center [483, 230] width 151 height 23
drag, startPoint x: 546, startPoint y: 178, endPoint x: 330, endPoint y: 185, distance: 216.1
click at [346, 185] on div "1 SUPPLY AND INSTALL LEVEL 3 & 4 WINDOWS $0.00 $0.00 % $0.00 $0.00 $0.00 $0.00" at bounding box center [875, 218] width 1240 height 75
copy div "LEVEL 3 & 4 WINDOWS"
click at [493, 443] on div at bounding box center [491, 455] width 168 height 23
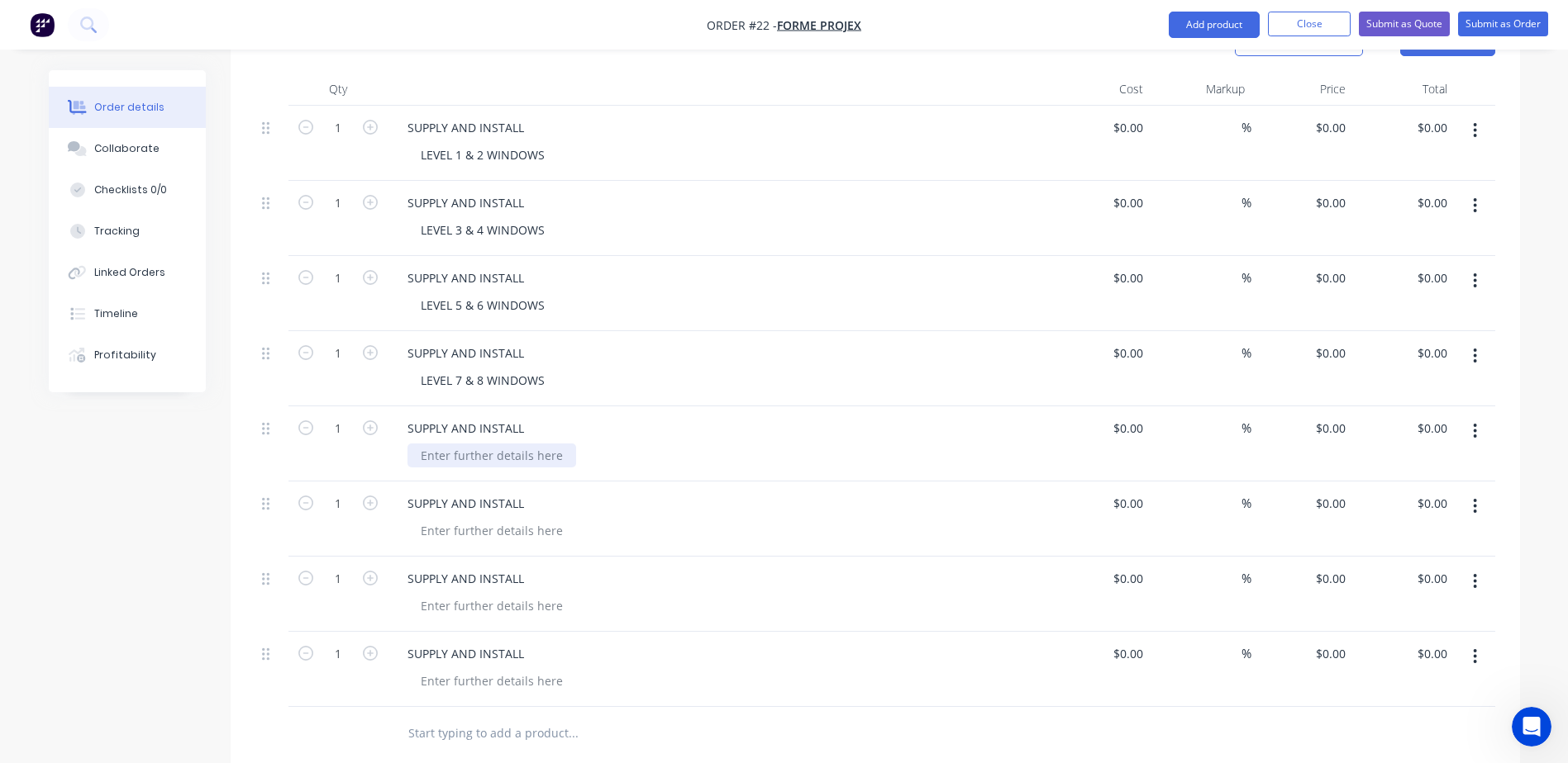
paste div
click at [484, 443] on div "LEVEL 3 & 4 WINDOWS" at bounding box center [483, 455] width 151 height 23
drag, startPoint x: 554, startPoint y: 408, endPoint x: 341, endPoint y: 412, distance: 213.0
click at [341, 412] on div "1 SUPPLY AND INSTALL LEVEL 1 & 2 SLIDING DOORS $0.00 $0.00 % $0.00 $0.00 $0.00 …" at bounding box center [875, 443] width 1240 height 75
copy div "LEVEL 1 & 2 SLIDING DOORS"
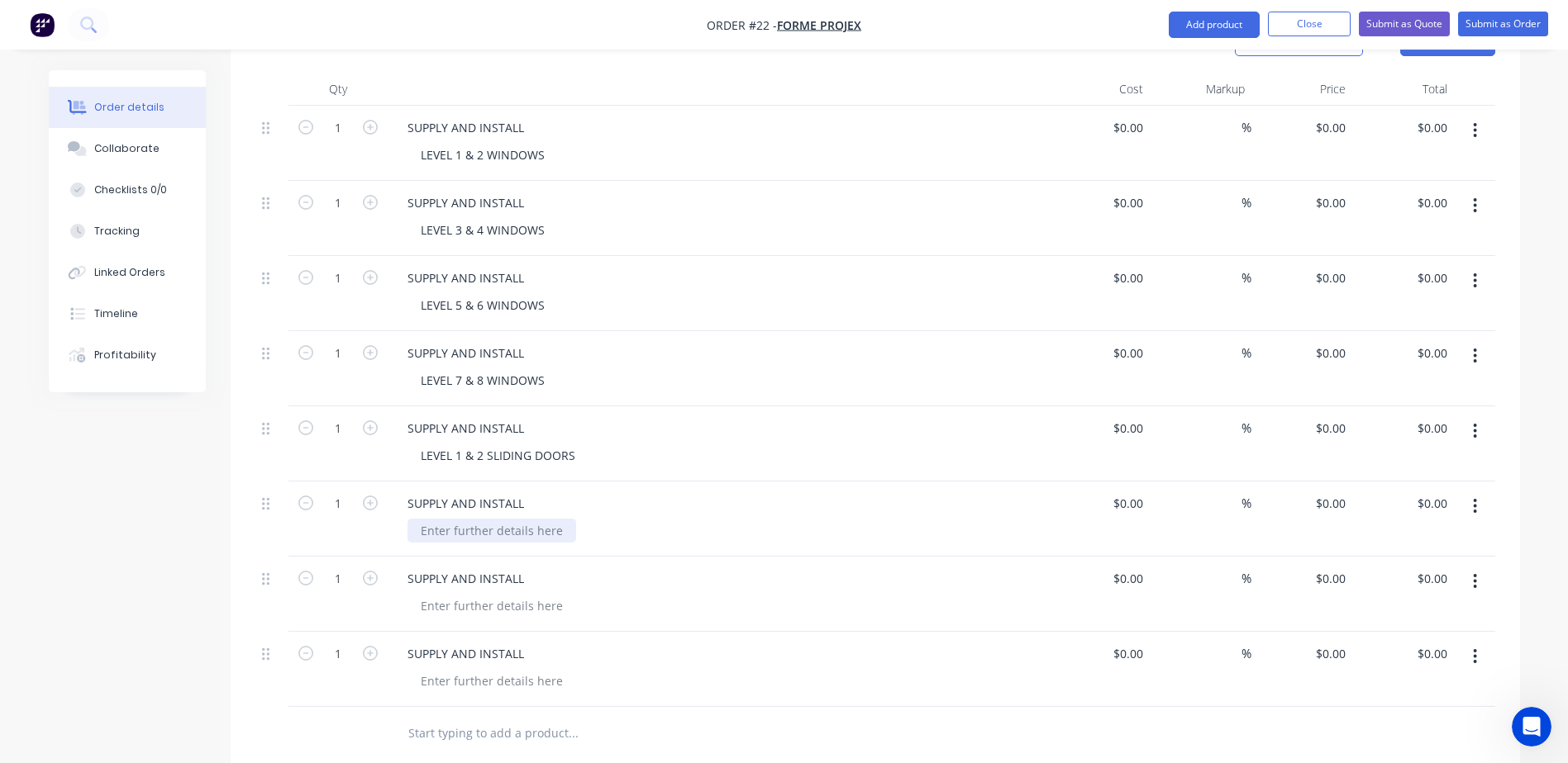
click at [476, 518] on div at bounding box center [491, 530] width 168 height 23
paste div
click at [462, 518] on div "LEVEL 1 & 2 SLIDING DOORS" at bounding box center [497, 530] width 181 height 23
click at [446, 594] on div at bounding box center [491, 606] width 168 height 23
paste div
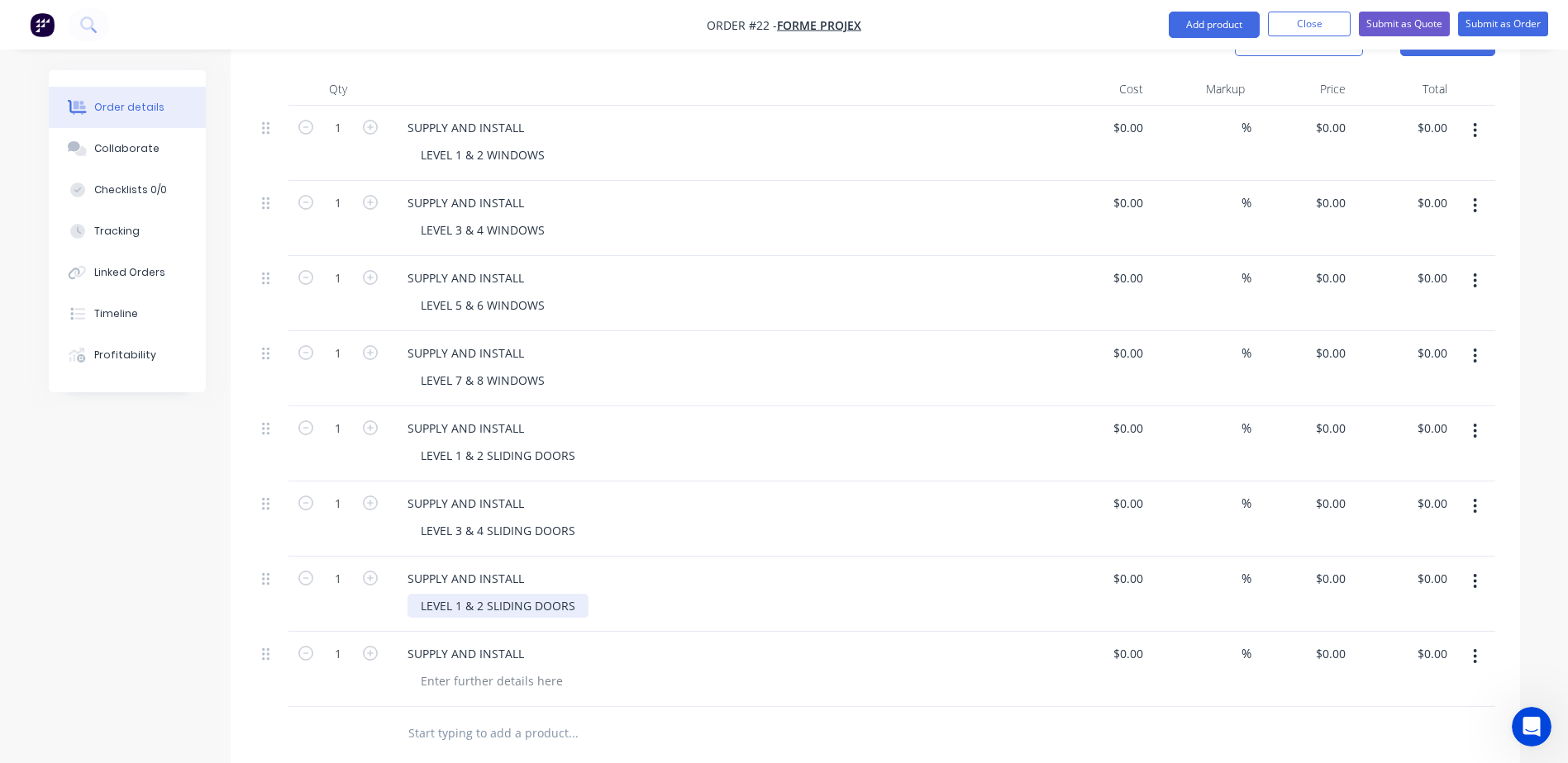
click at [484, 594] on div "LEVEL 1 & 2 SLIDING DOORS" at bounding box center [497, 606] width 181 height 23
click at [471, 669] on div at bounding box center [491, 681] width 168 height 23
paste div
click at [459, 669] on div "LEVEL 1 & 2 SLIDING DOORS" at bounding box center [497, 681] width 181 height 23
click at [849, 717] on div at bounding box center [642, 734] width 496 height 33
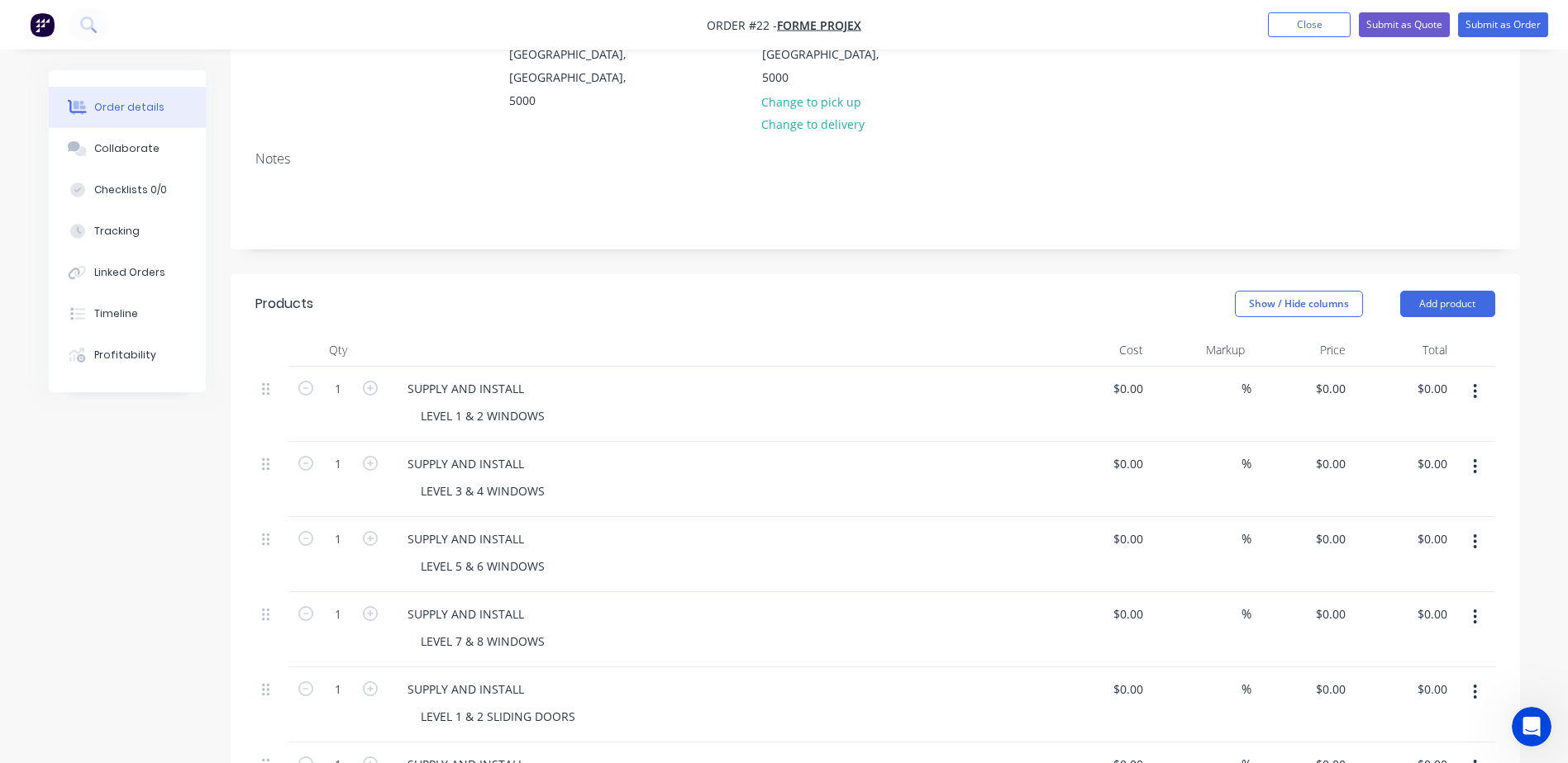
scroll to position [247, 0]
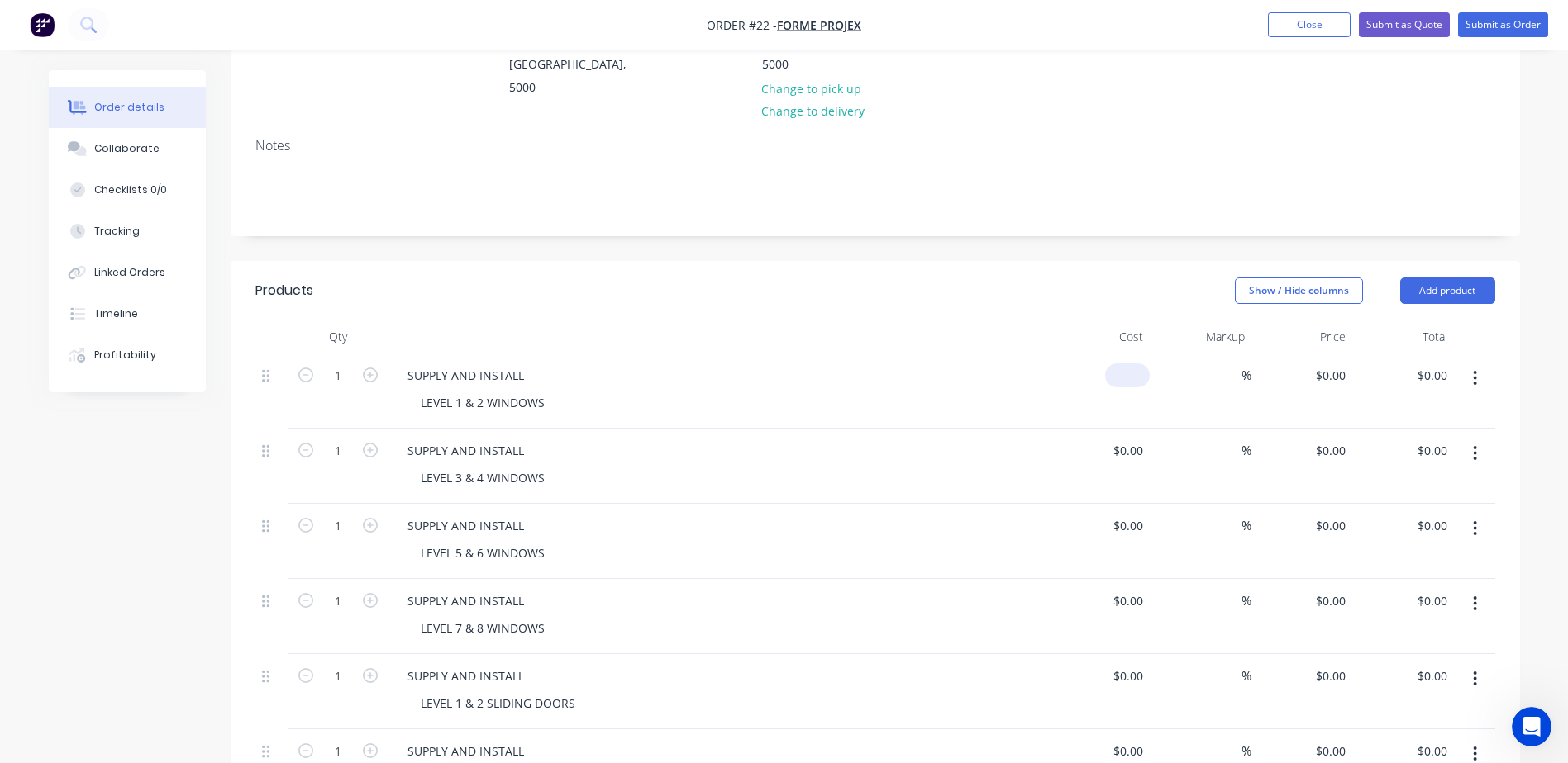
click at [1134, 364] on input at bounding box center [1130, 376] width 38 height 23
type input "$49,255.00"
click at [1130, 438] on div "$0.00" at bounding box center [1128, 450] width 45 height 23
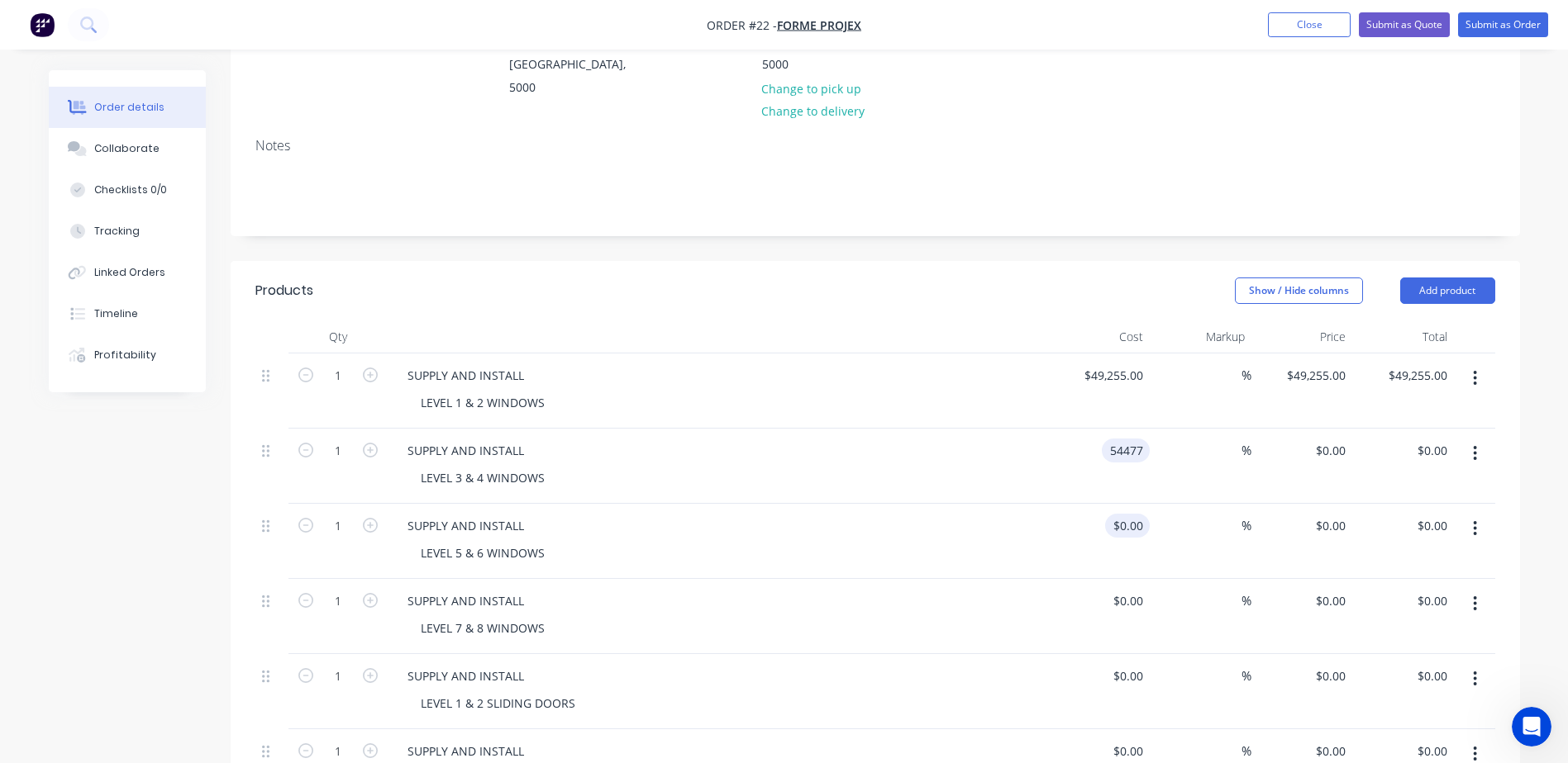
type input "$54,477.00"
click at [1134, 514] on input at bounding box center [1130, 525] width 38 height 23
type input "$63,234.00"
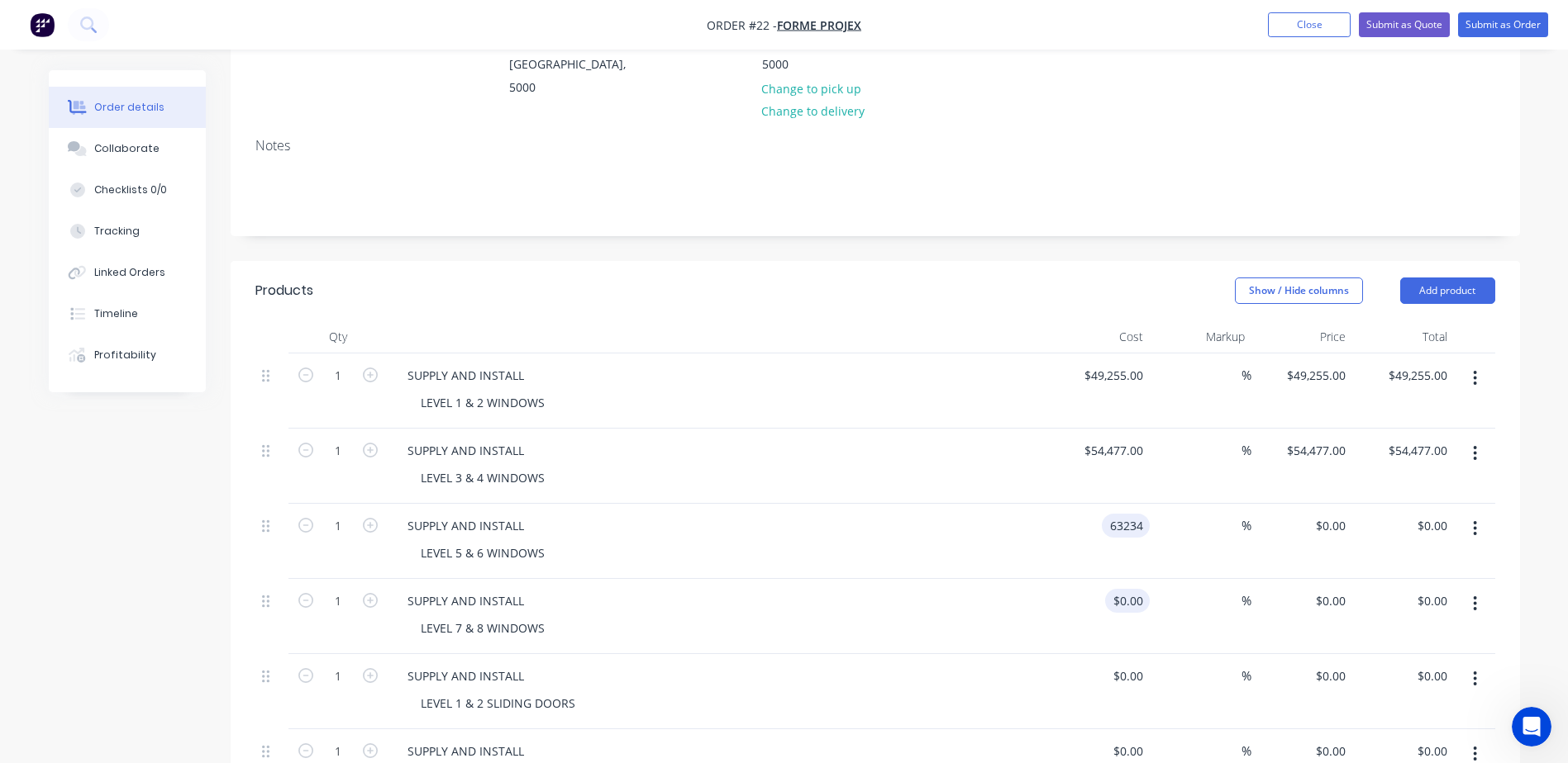
type input "$63,234.00"
click at [1136, 589] on input at bounding box center [1130, 601] width 38 height 23
type input "$63,649.00"
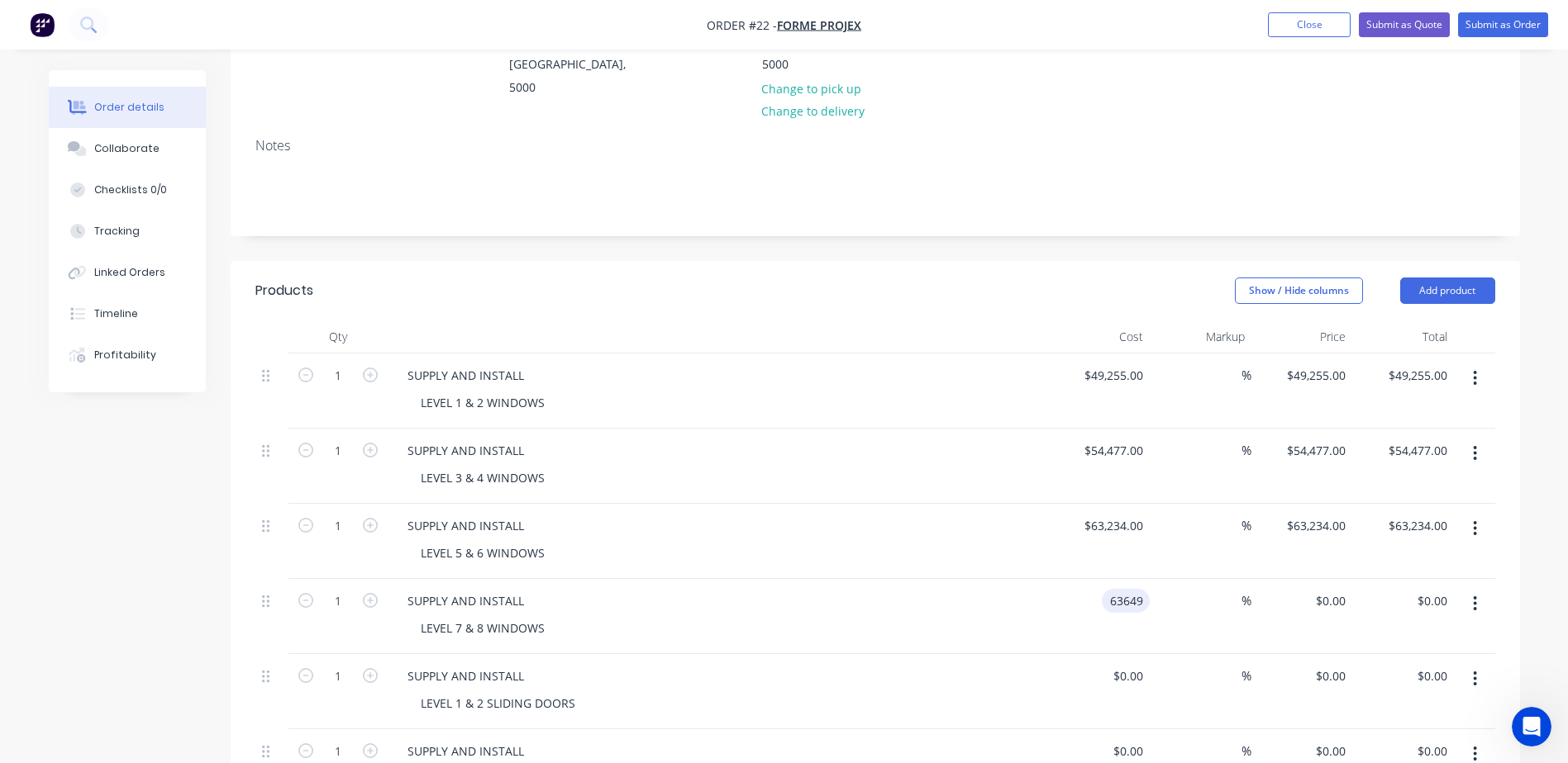
type input "$63,649.00"
click at [1164, 603] on div "%" at bounding box center [1201, 616] width 102 height 75
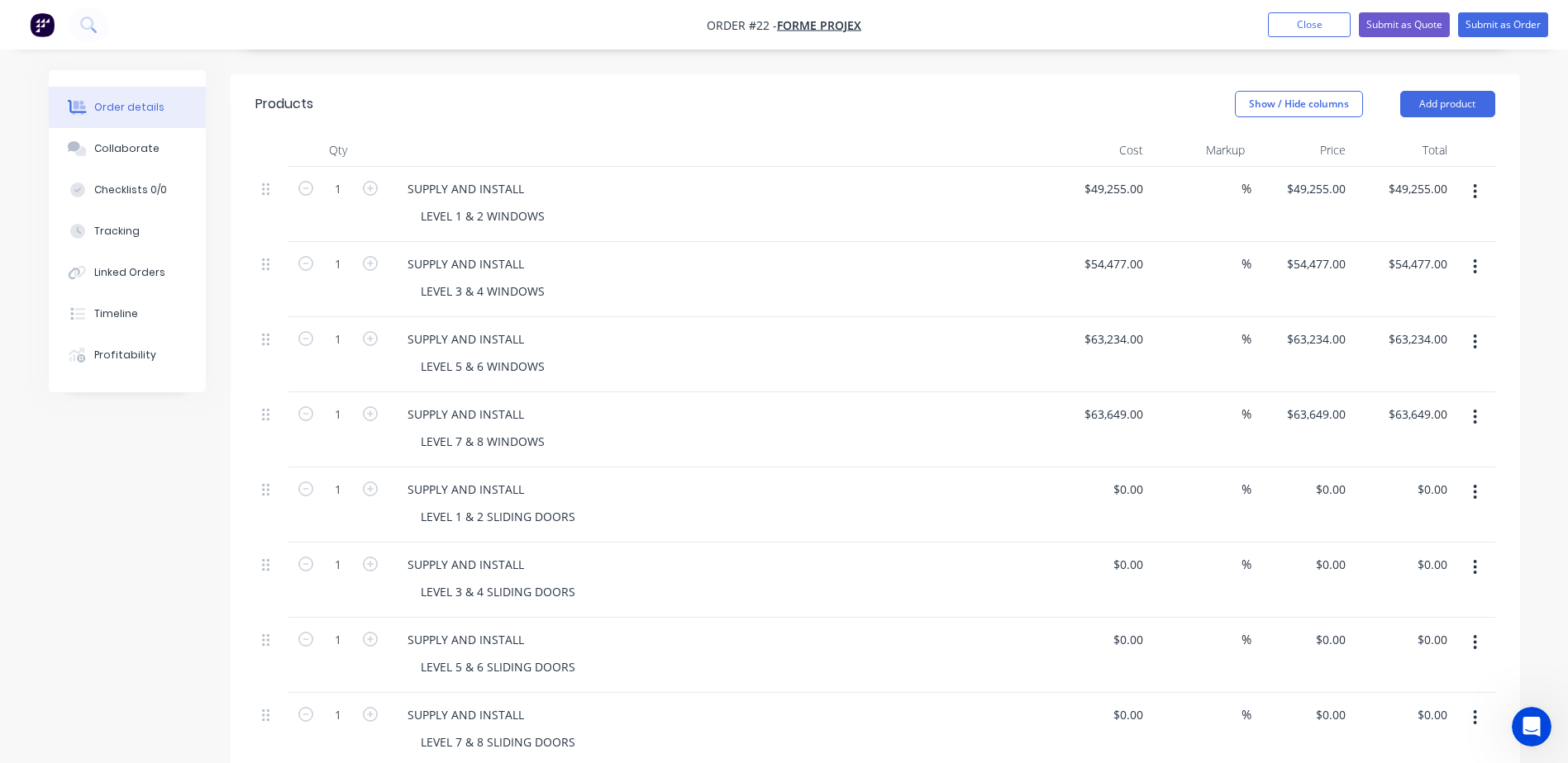
scroll to position [496, 0]
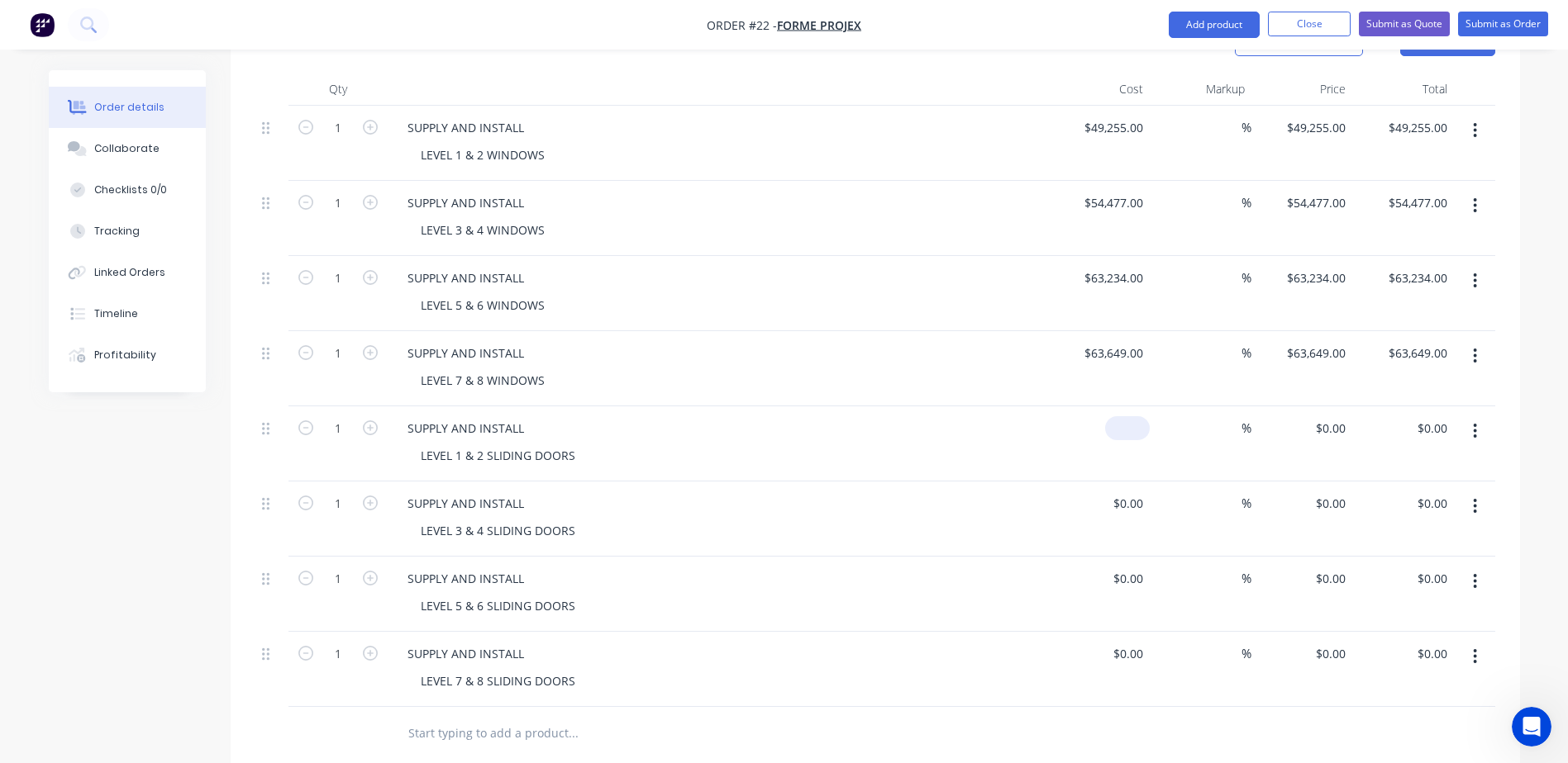
click at [1133, 417] on input at bounding box center [1130, 428] width 38 height 23
type input "$81,811.00"
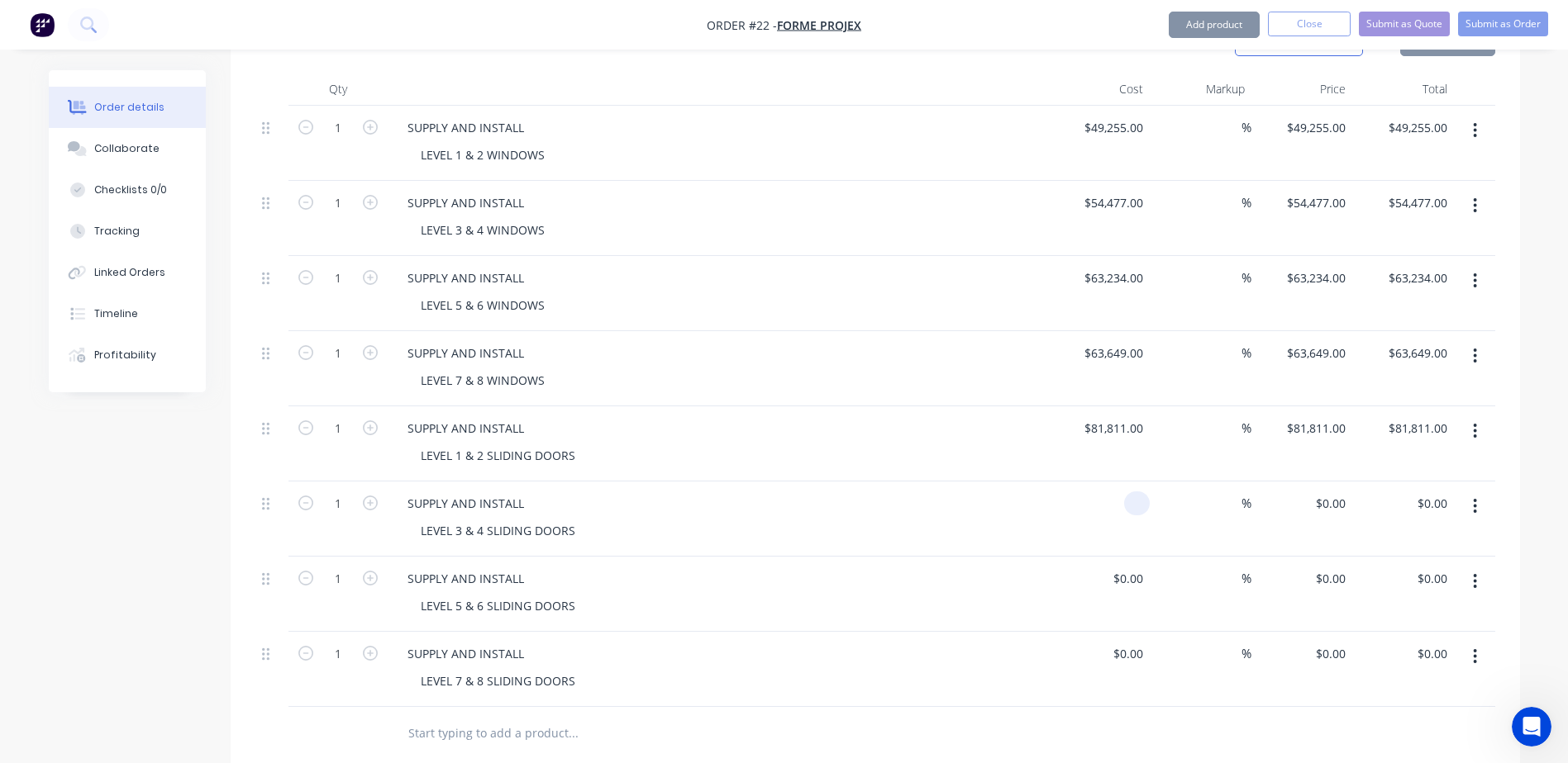
click at [1139, 491] on input at bounding box center [1139, 503] width 19 height 23
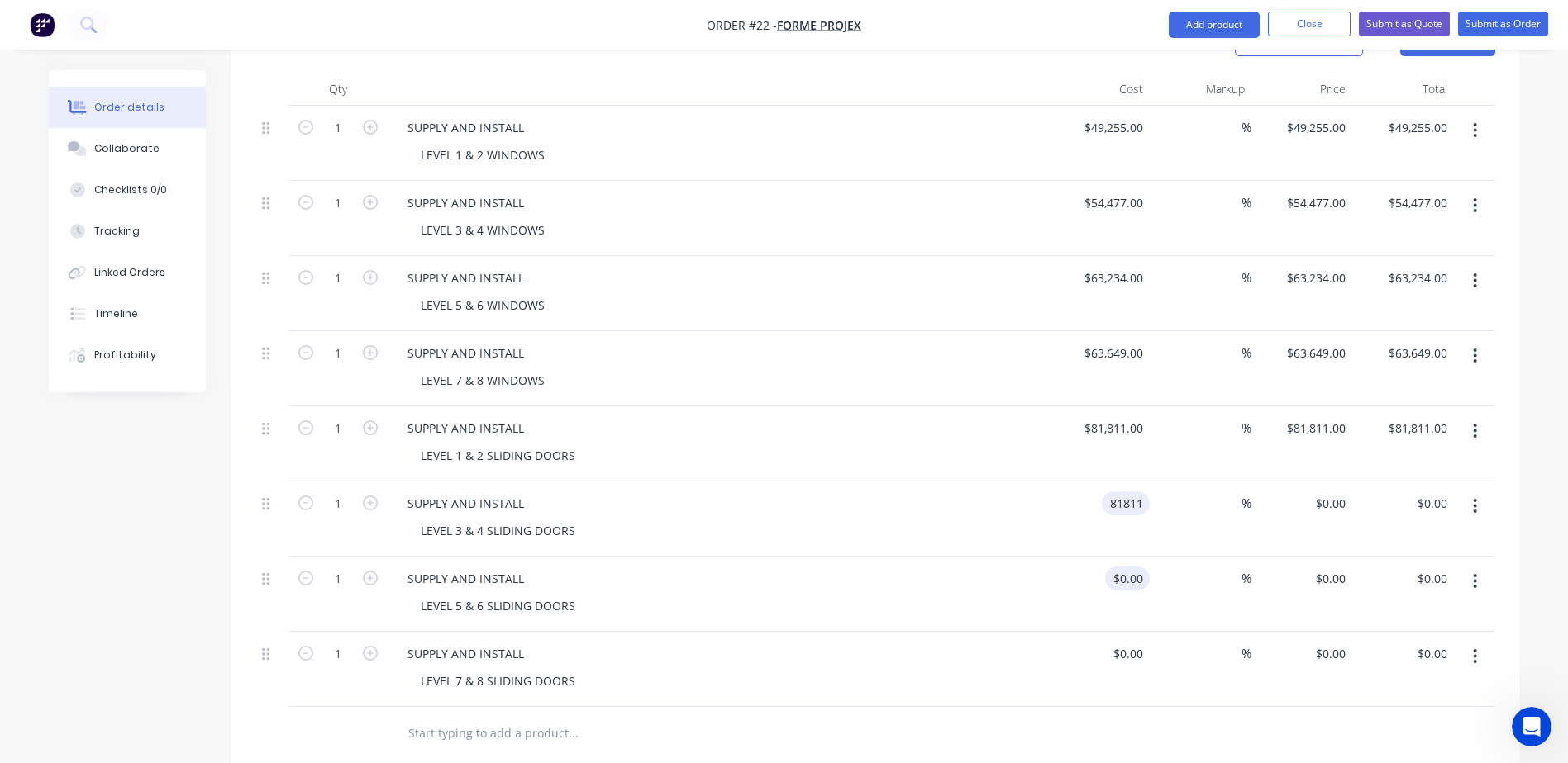
type input "$81,811.00"
click at [1134, 566] on input at bounding box center [1130, 578] width 38 height 23
type input "$81,811.00"
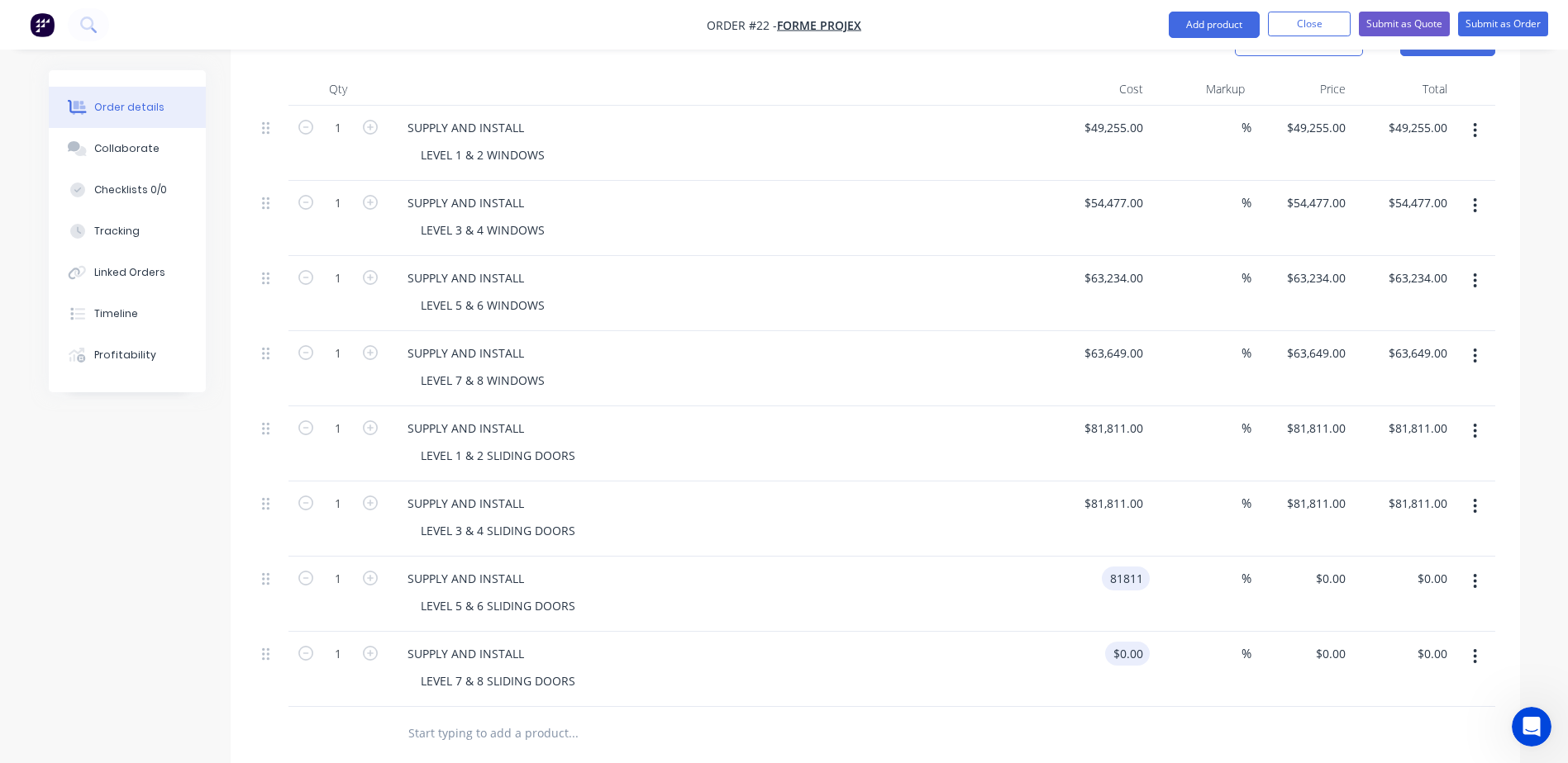
type input "$81,811.00"
click at [1126, 642] on div "$0.00" at bounding box center [1128, 653] width 45 height 23
type input "$81,811.00"
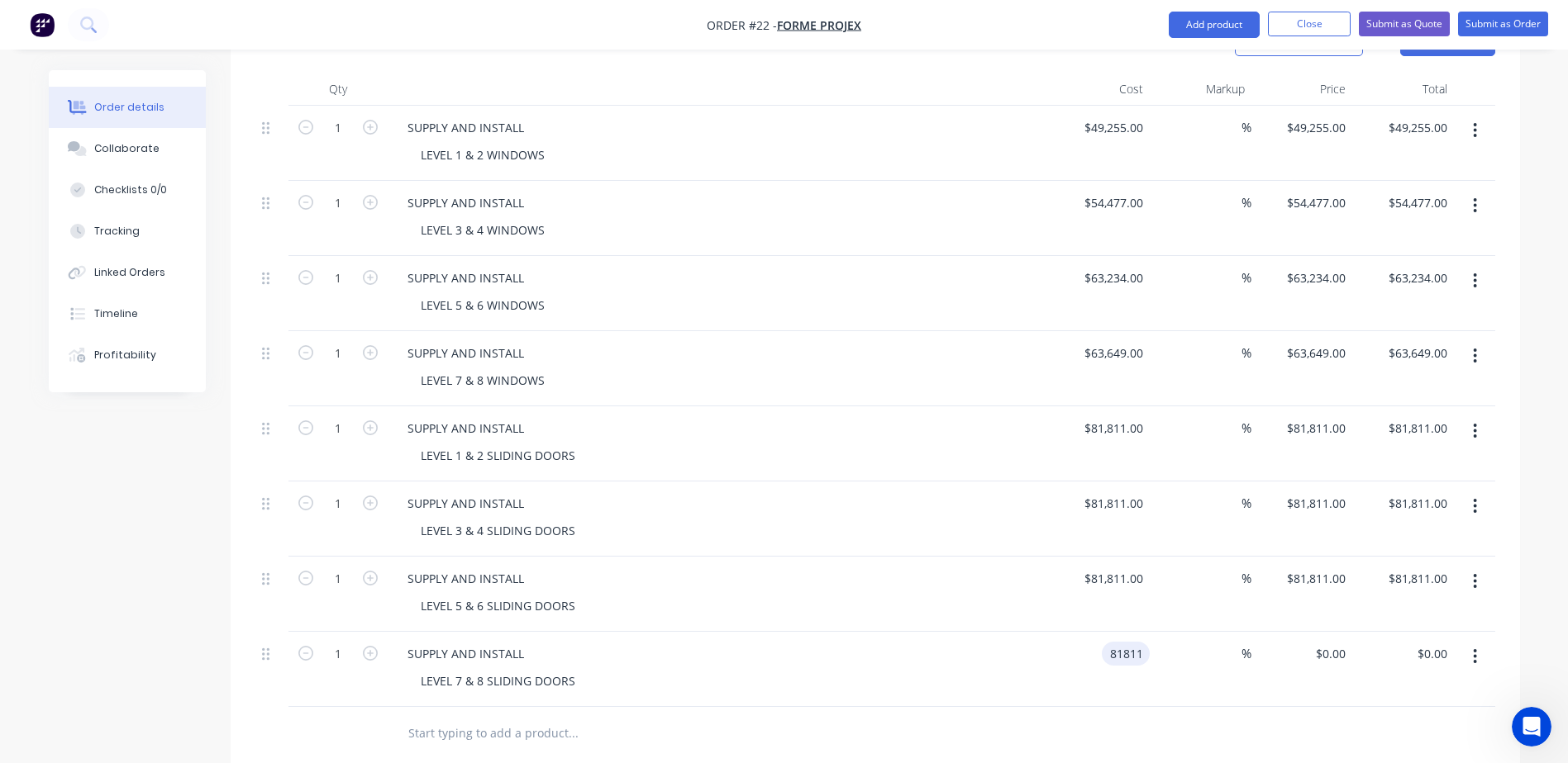
type input "$81,811.00"
click at [1174, 707] on div at bounding box center [875, 734] width 1240 height 54
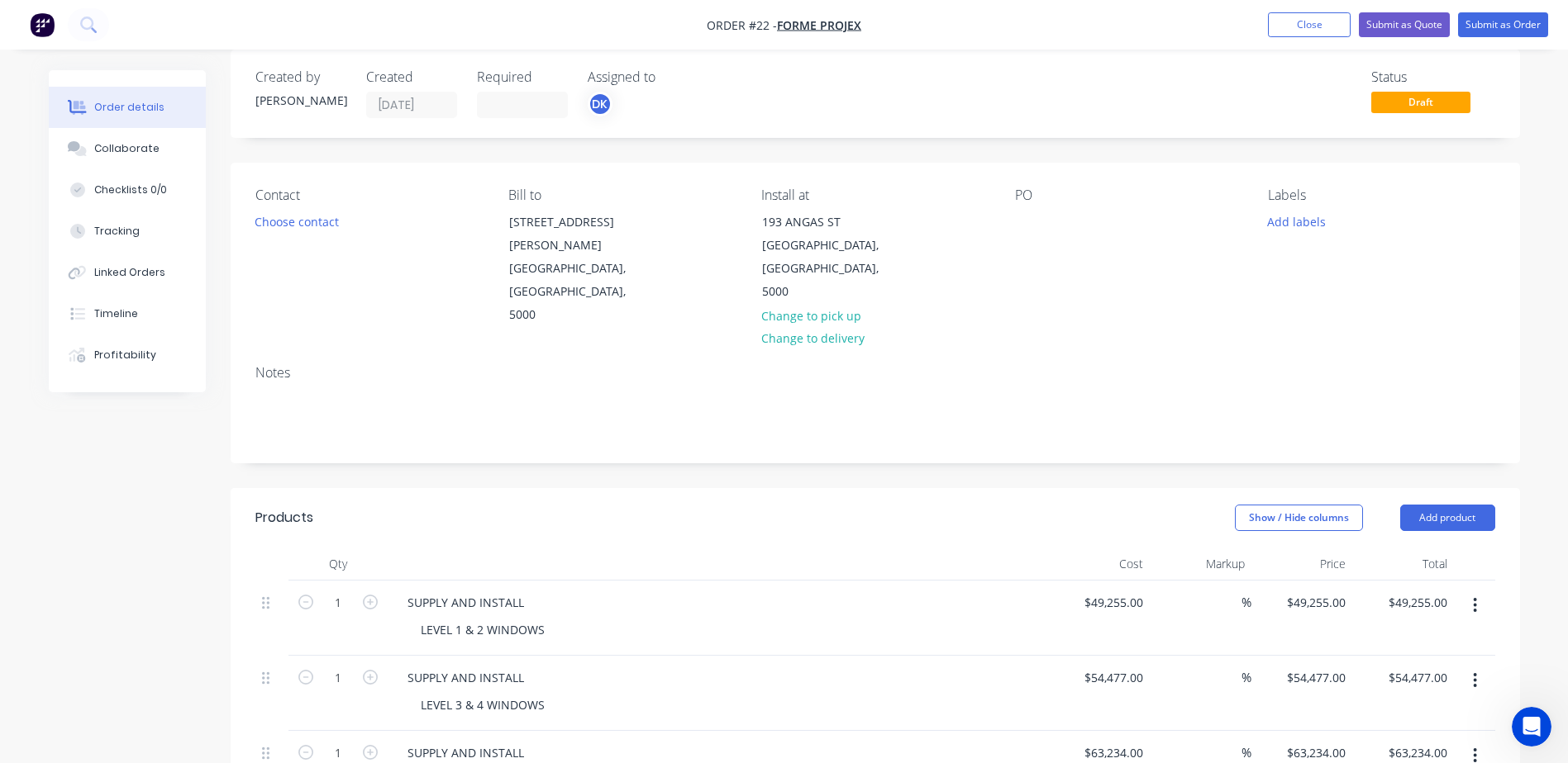
scroll to position [0, 0]
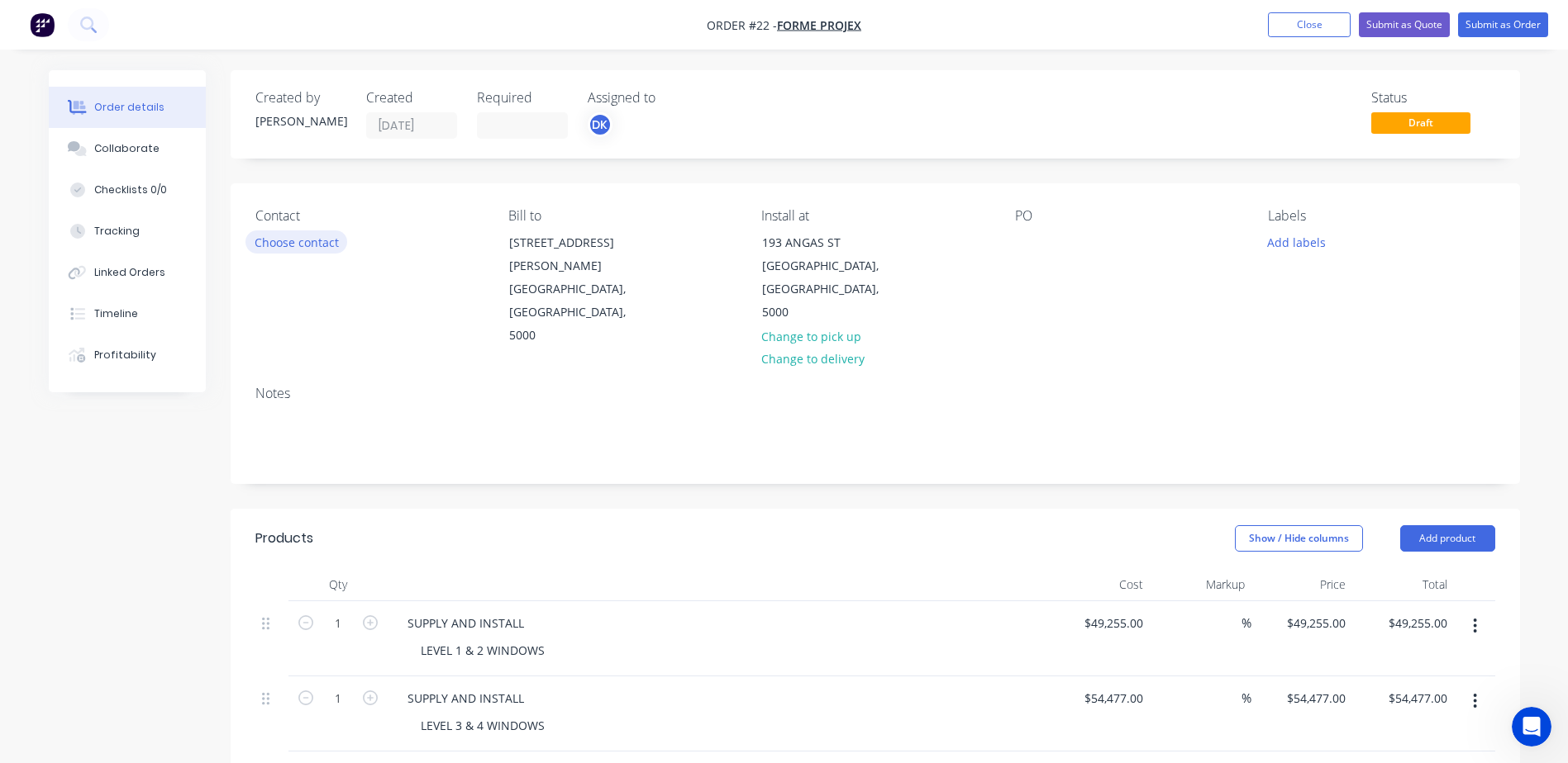
click at [300, 246] on button "Choose contact" at bounding box center [297, 242] width 102 height 22
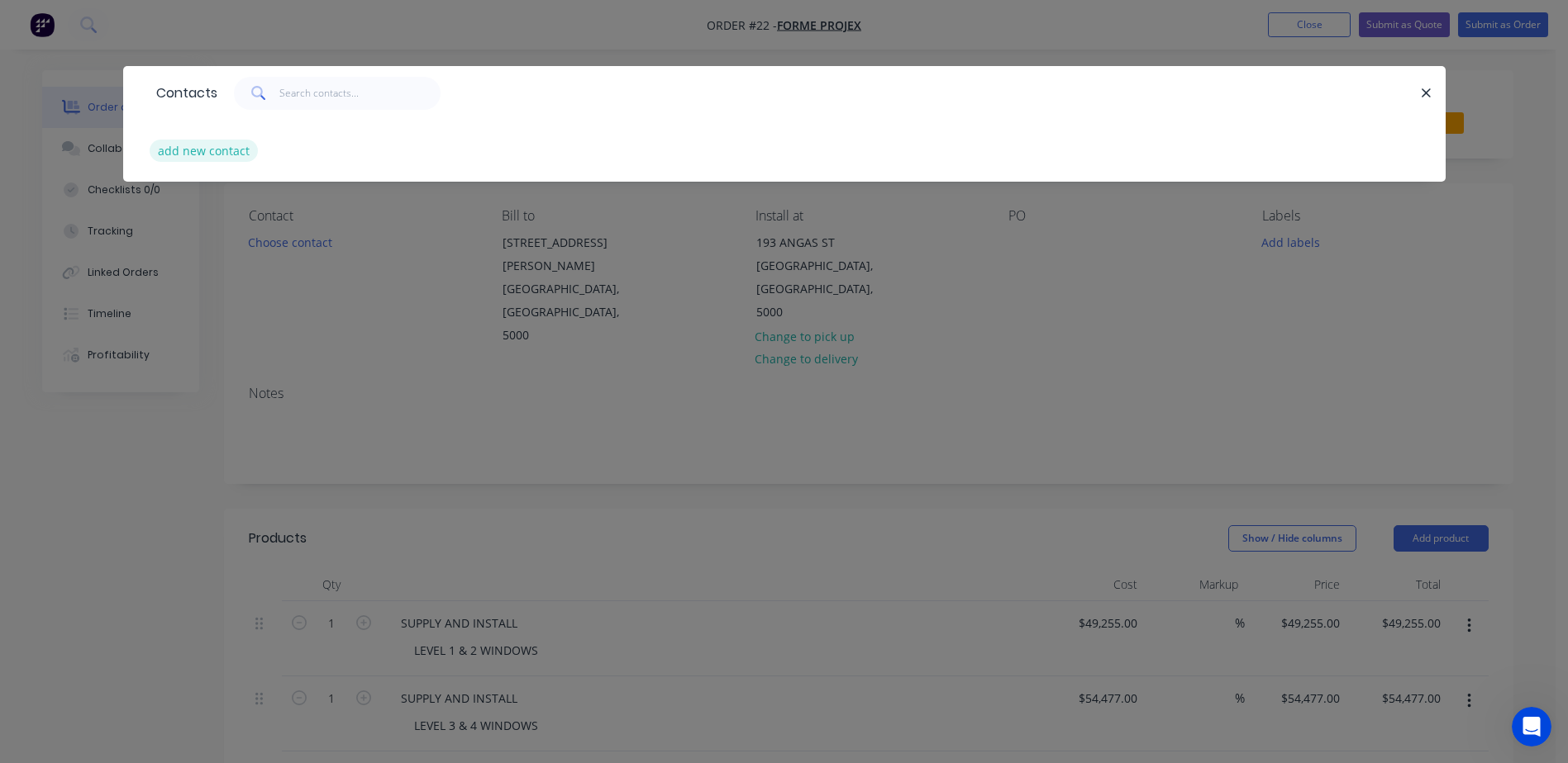
click at [203, 154] on button "add new contact" at bounding box center [204, 151] width 109 height 22
select select "AU"
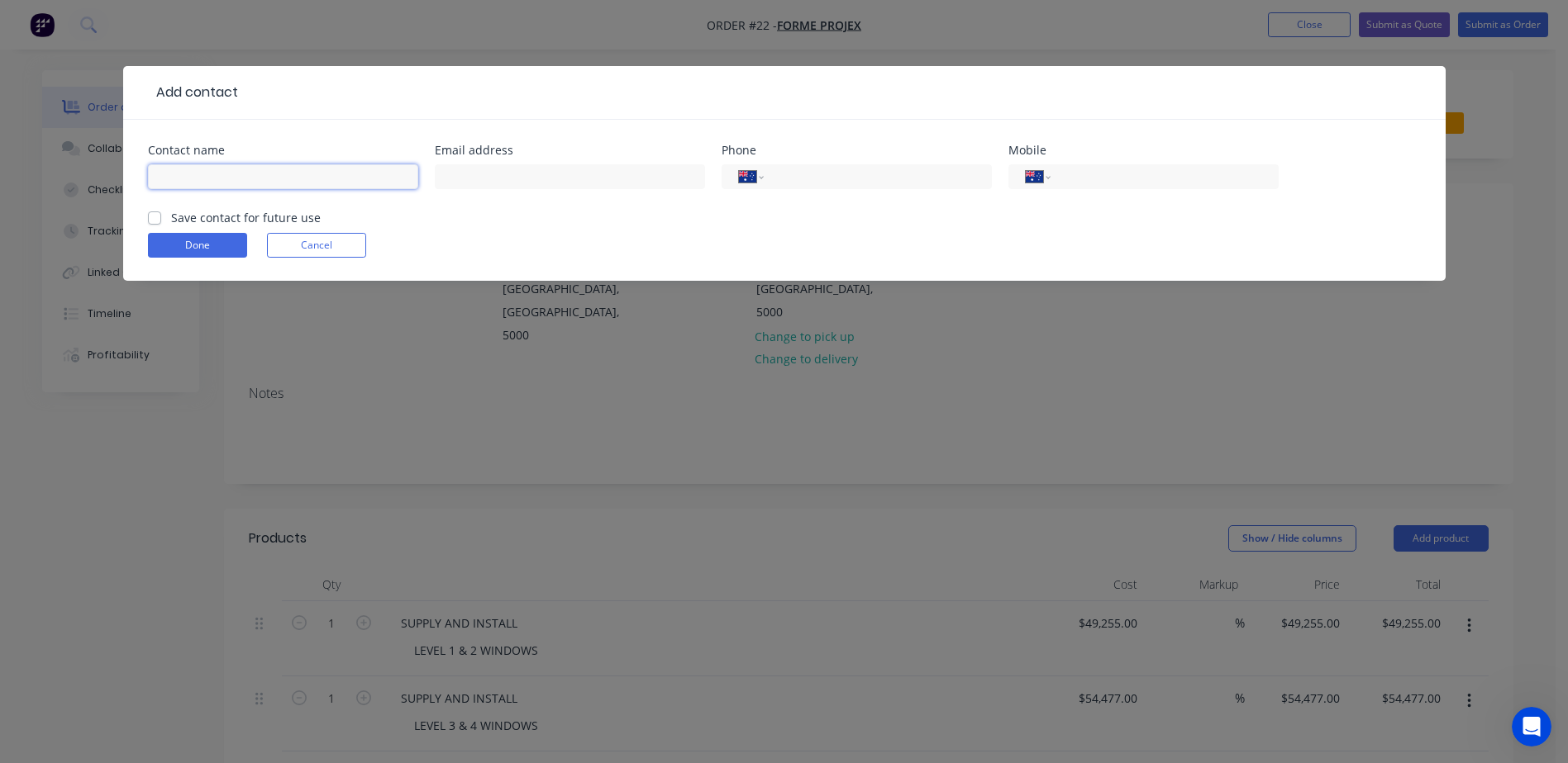
click at [220, 166] on input "text" at bounding box center [283, 176] width 270 height 24
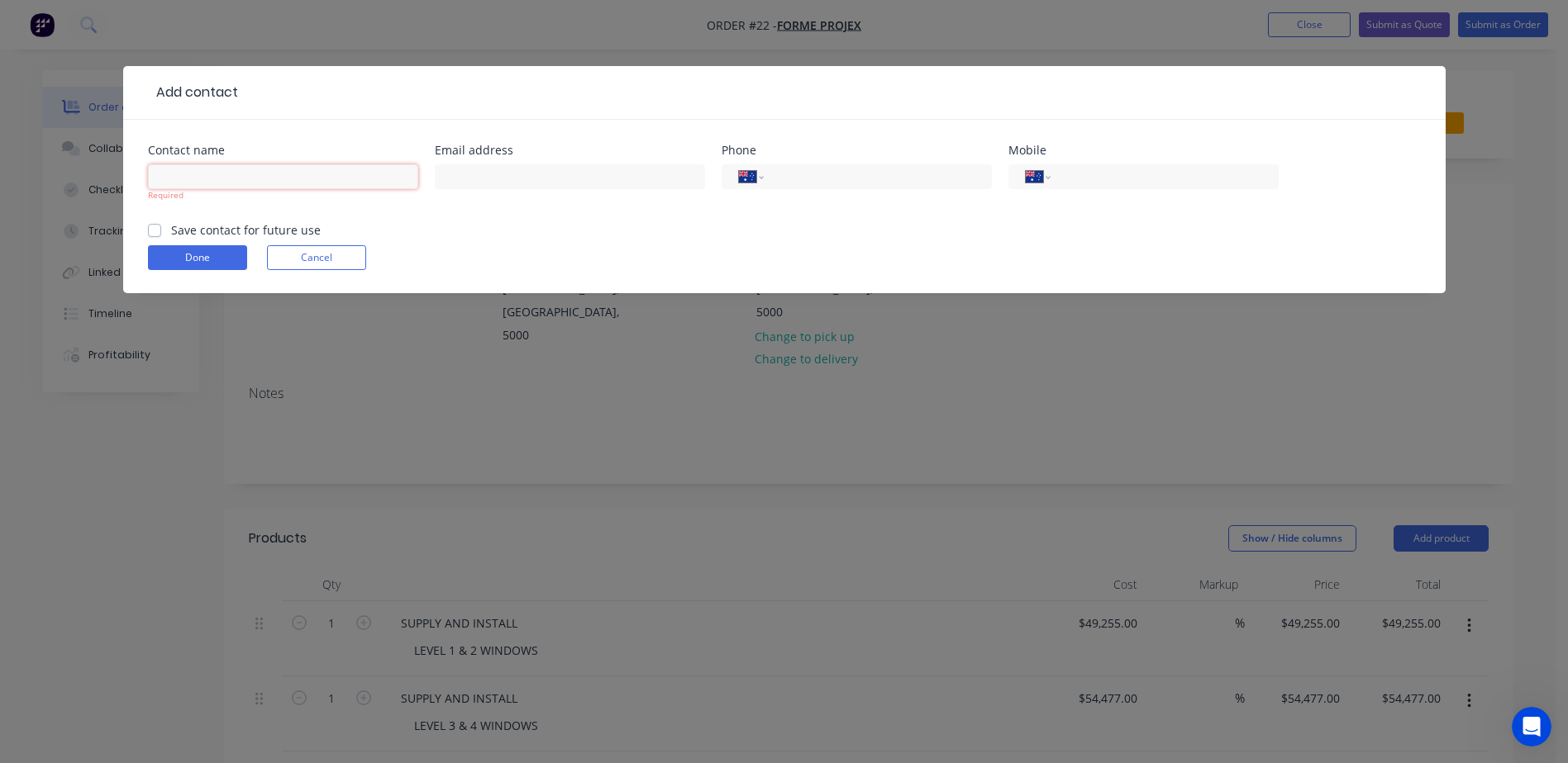
paste input "[PERSON_NAME]"
click at [524, 174] on input "text" at bounding box center [570, 176] width 270 height 24
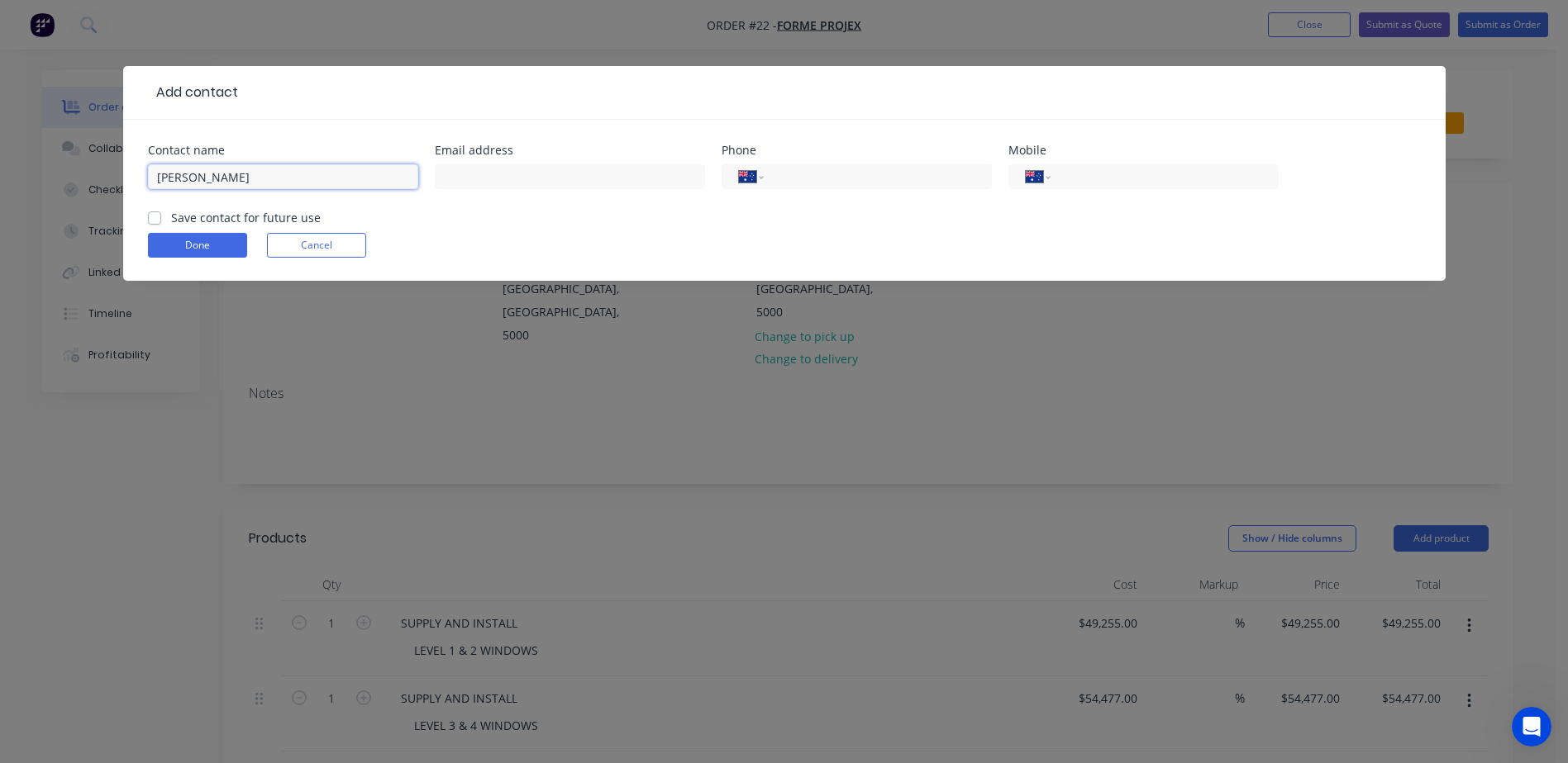
click at [332, 184] on input "[PERSON_NAME]" at bounding box center [283, 176] width 270 height 24
drag, startPoint x: 338, startPoint y: 178, endPoint x: -3, endPoint y: 183, distance: 341.0
paste input "[PERSON_NAME]"
type input "[PERSON_NAME]"
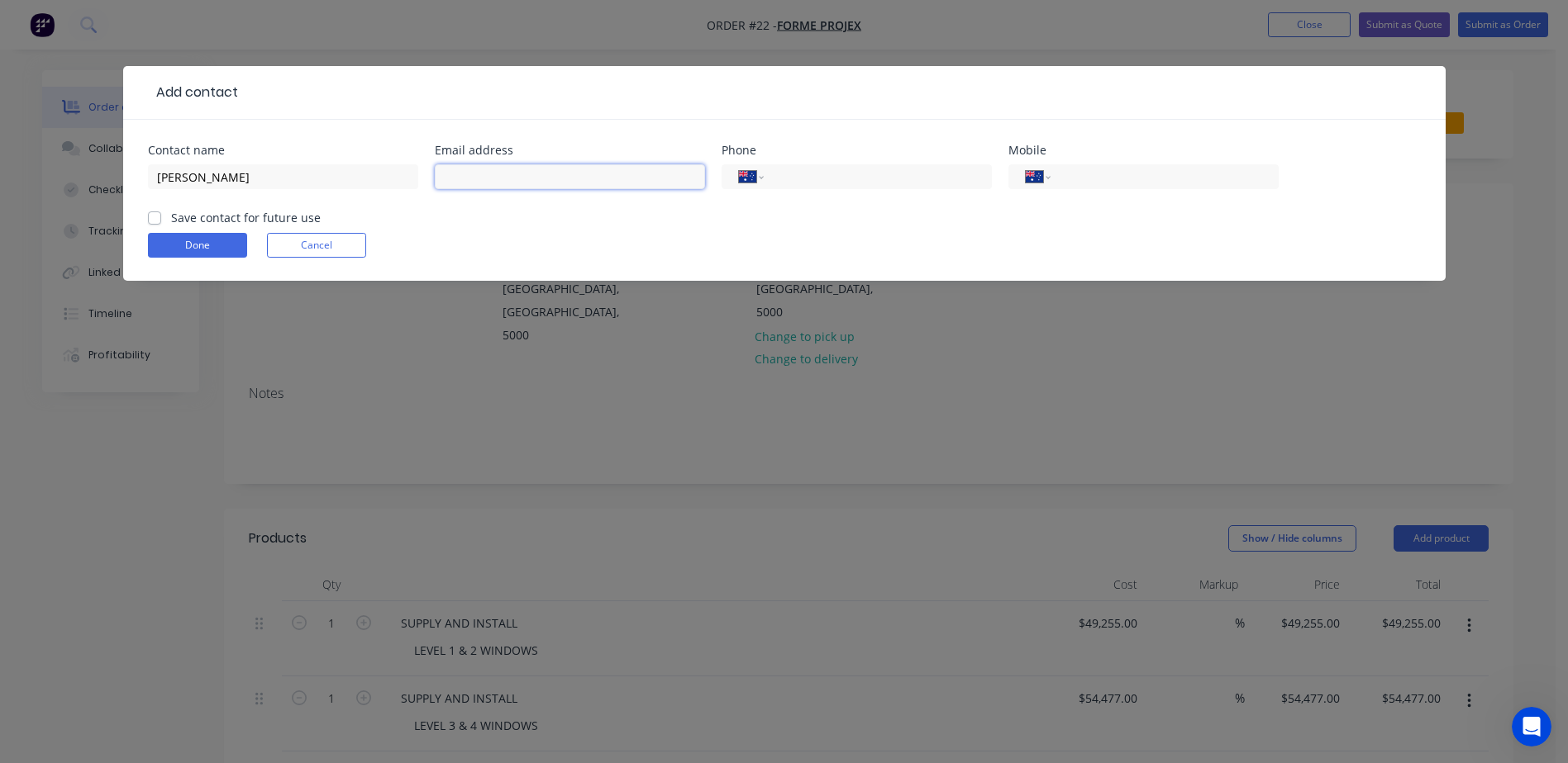
click at [486, 182] on input "text" at bounding box center [570, 176] width 270 height 24
paste input "[PERSON_NAME][EMAIL_ADDRESS][DOMAIN_NAME]"
type input "[PERSON_NAME][EMAIL_ADDRESS][DOMAIN_NAME]"
click at [872, 172] on input "tel" at bounding box center [874, 176] width 199 height 19
paste input "[PHONE_NUMBER]"
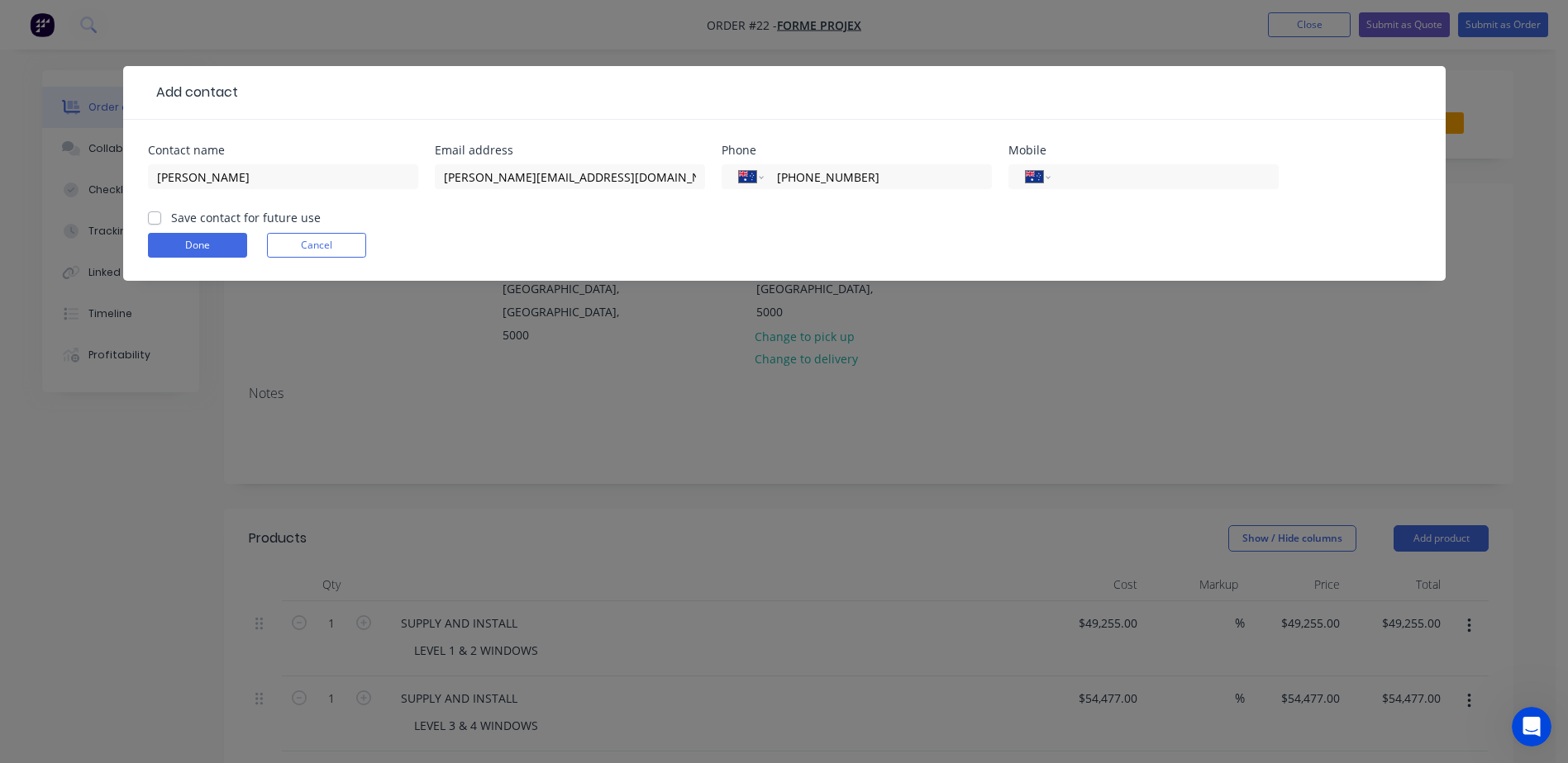
type input "[PHONE_NUMBER]"
click at [476, 238] on div "Done Cancel" at bounding box center [784, 245] width 1272 height 24
click at [220, 216] on label "Save contact for future use" at bounding box center [246, 218] width 150 height 18
click at [161, 216] on input "Save contact for future use" at bounding box center [155, 217] width 14 height 16
checkbox input "true"
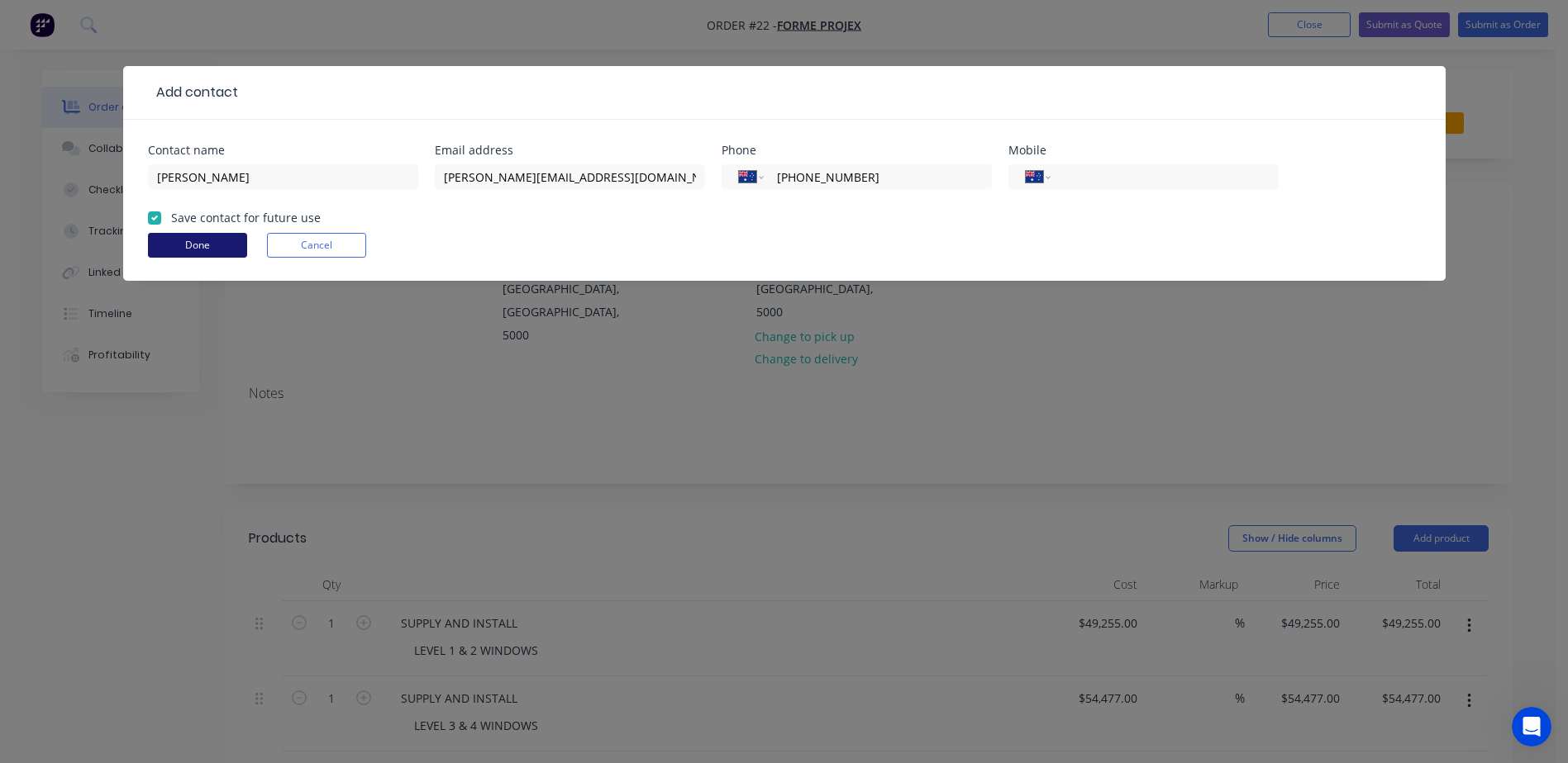
click at [218, 244] on button "Done" at bounding box center [197, 245] width 99 height 24
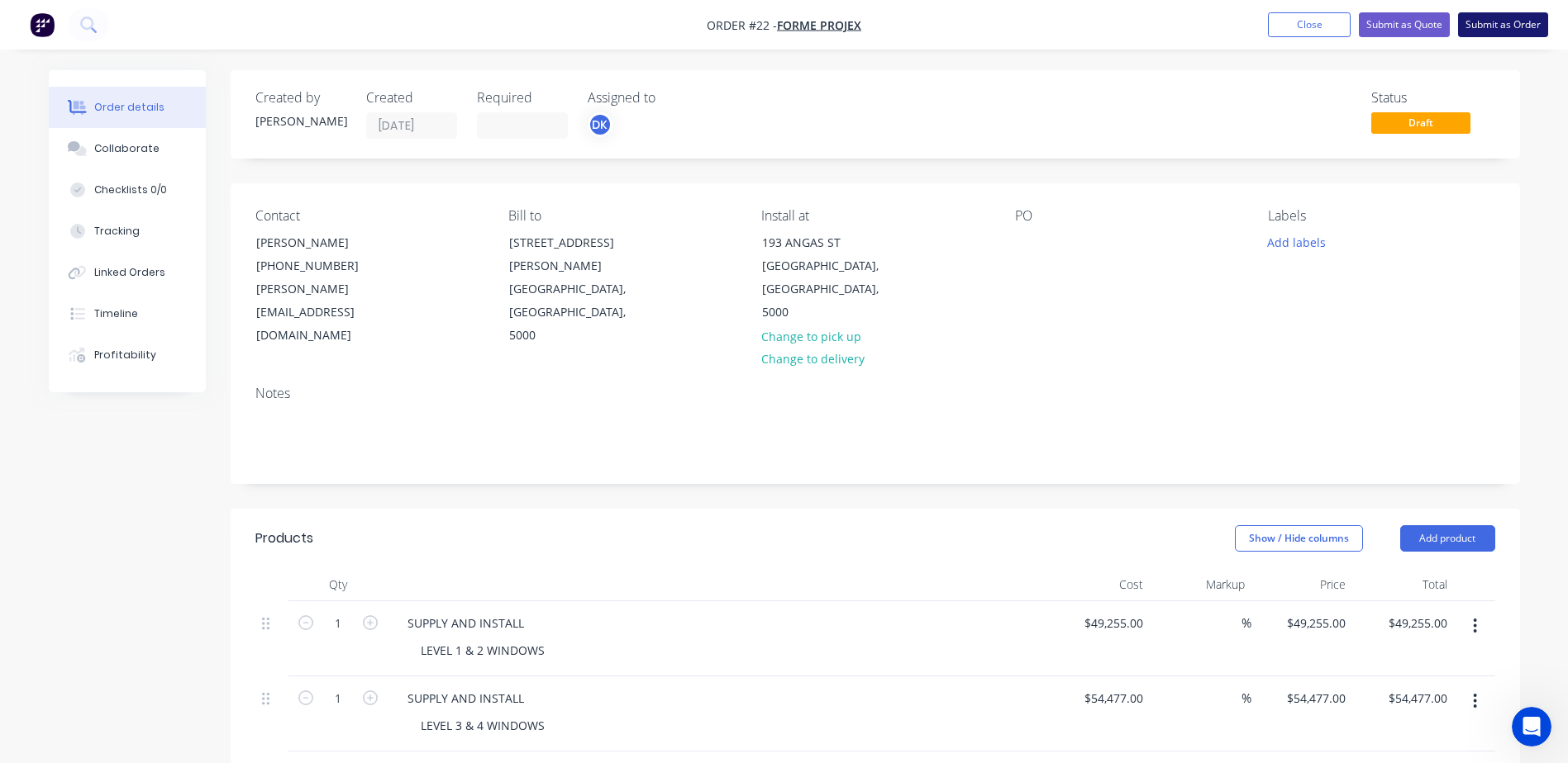
click at [1491, 22] on button "Submit as Order" at bounding box center [1503, 24] width 90 height 24
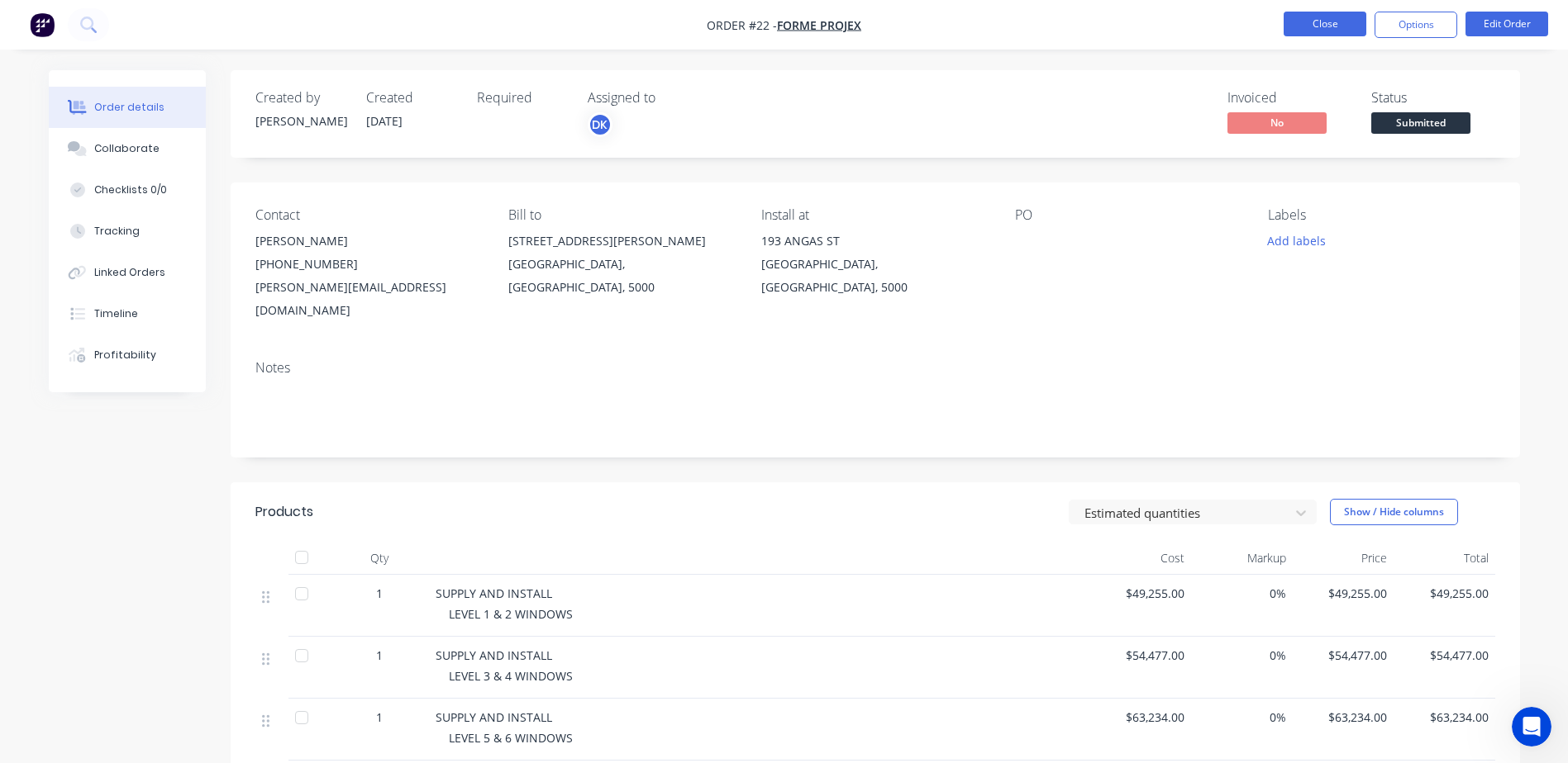
click at [1317, 32] on button "Close" at bounding box center [1324, 23] width 82 height 24
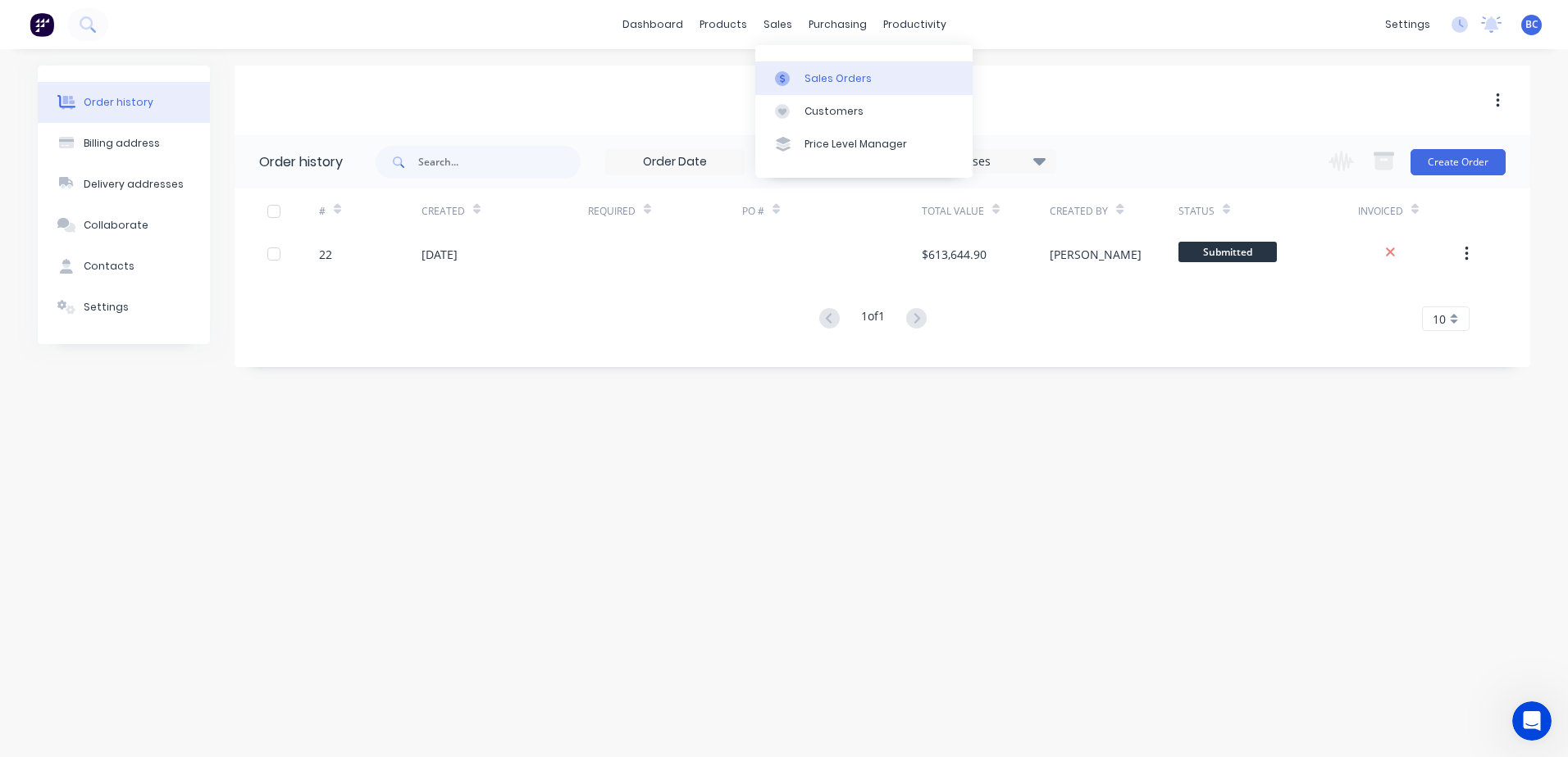
click at [820, 73] on div "Sales Orders" at bounding box center [837, 78] width 67 height 15
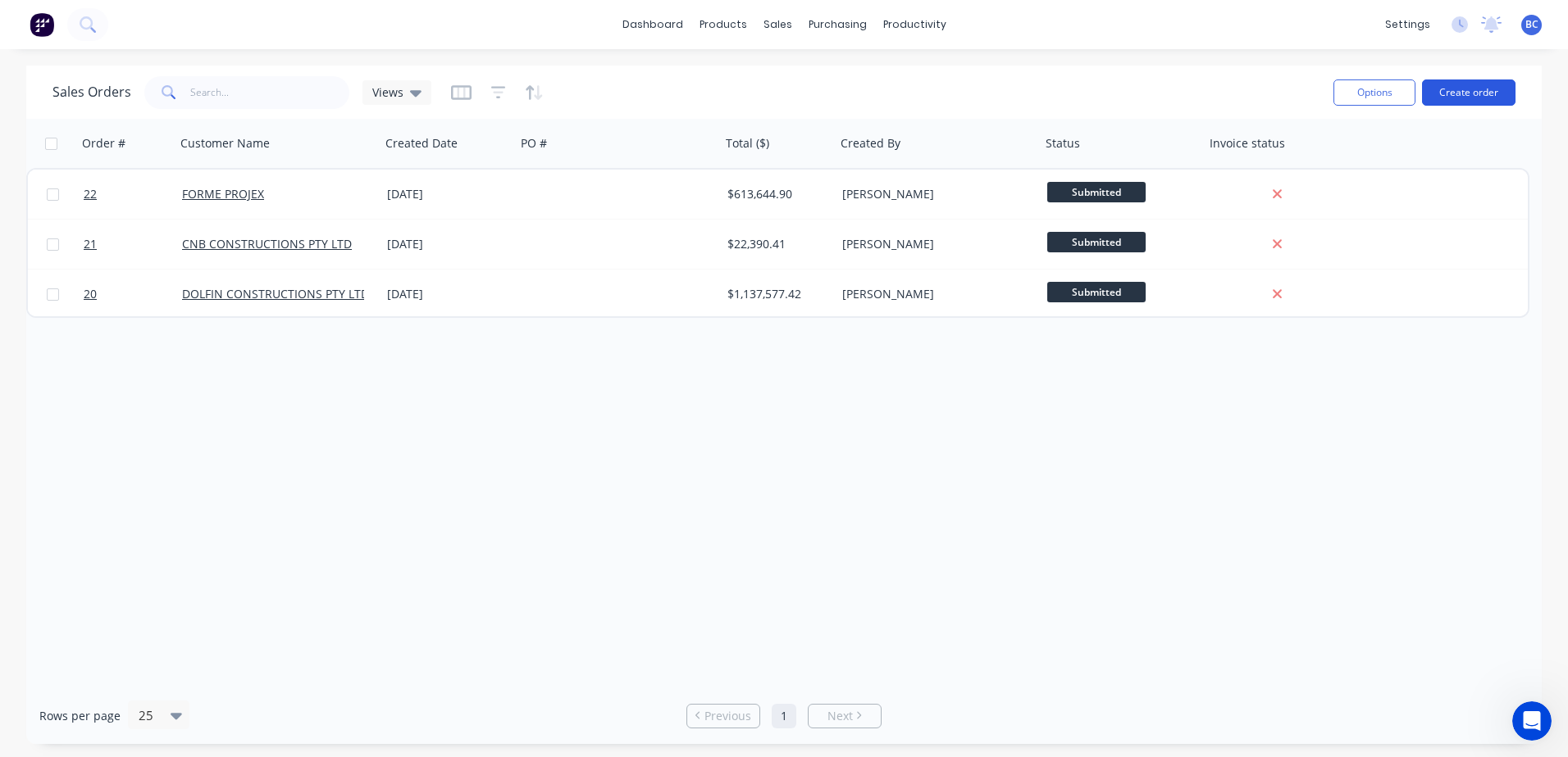
click at [1455, 98] on button "Create order" at bounding box center [1468, 92] width 93 height 26
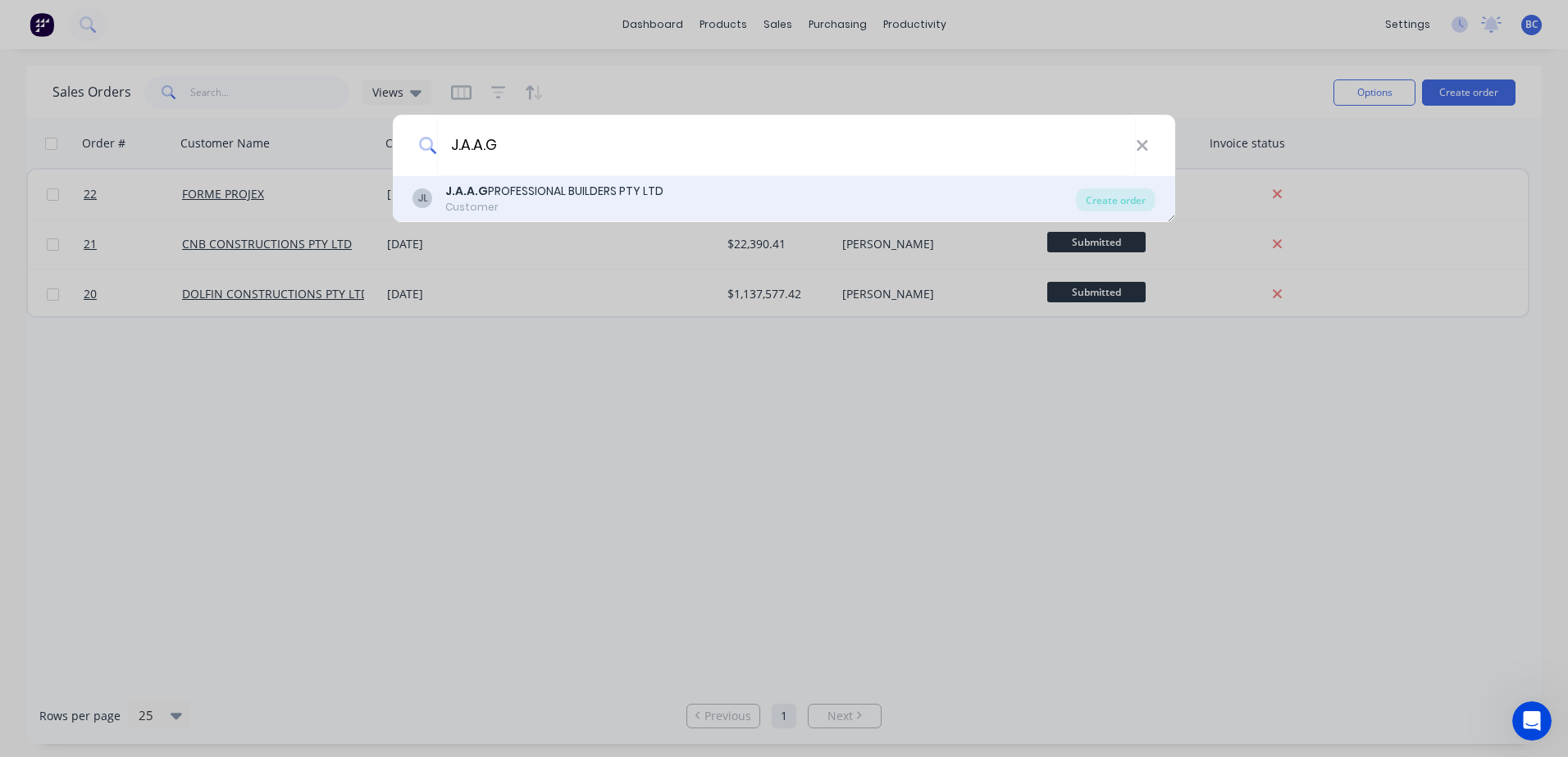
type input "J.A.A.G"
click at [576, 192] on div "J.A.A.G PROFESSIONAL BUILDERS PTY LTD" at bounding box center [554, 191] width 218 height 17
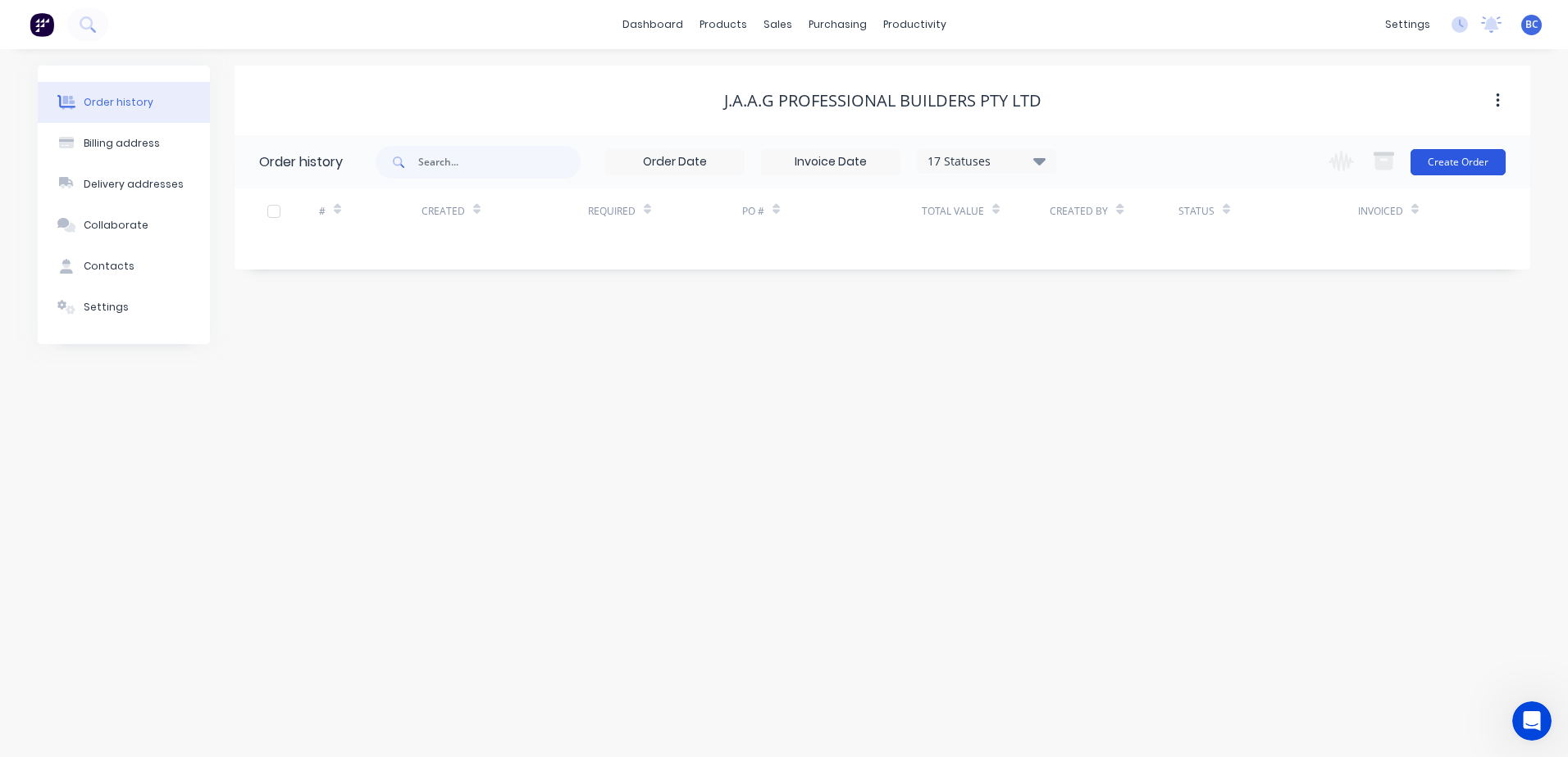
click at [1462, 162] on button "Create Order" at bounding box center [1457, 162] width 95 height 26
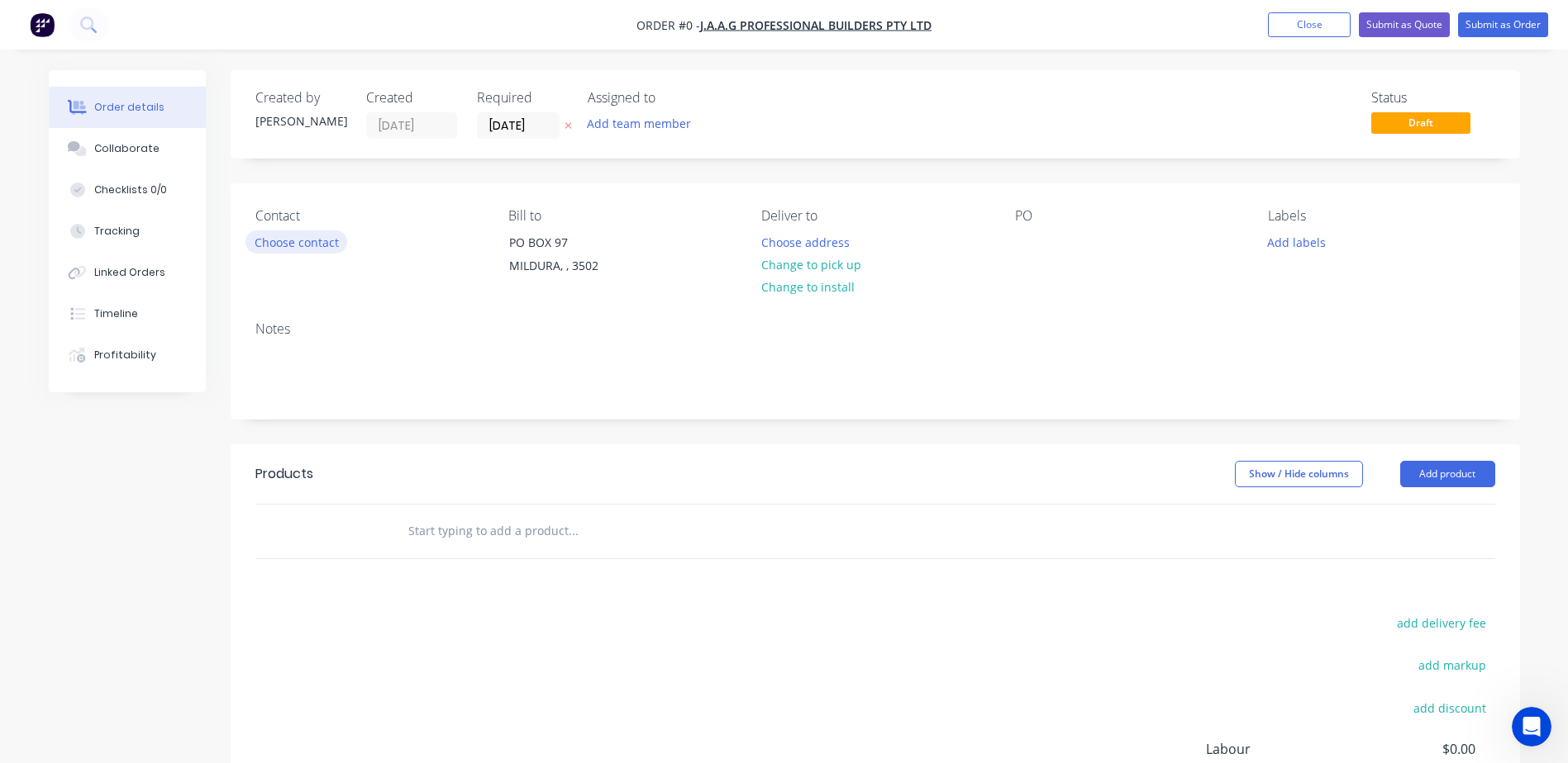
click at [299, 247] on button "Choose contact" at bounding box center [297, 242] width 102 height 22
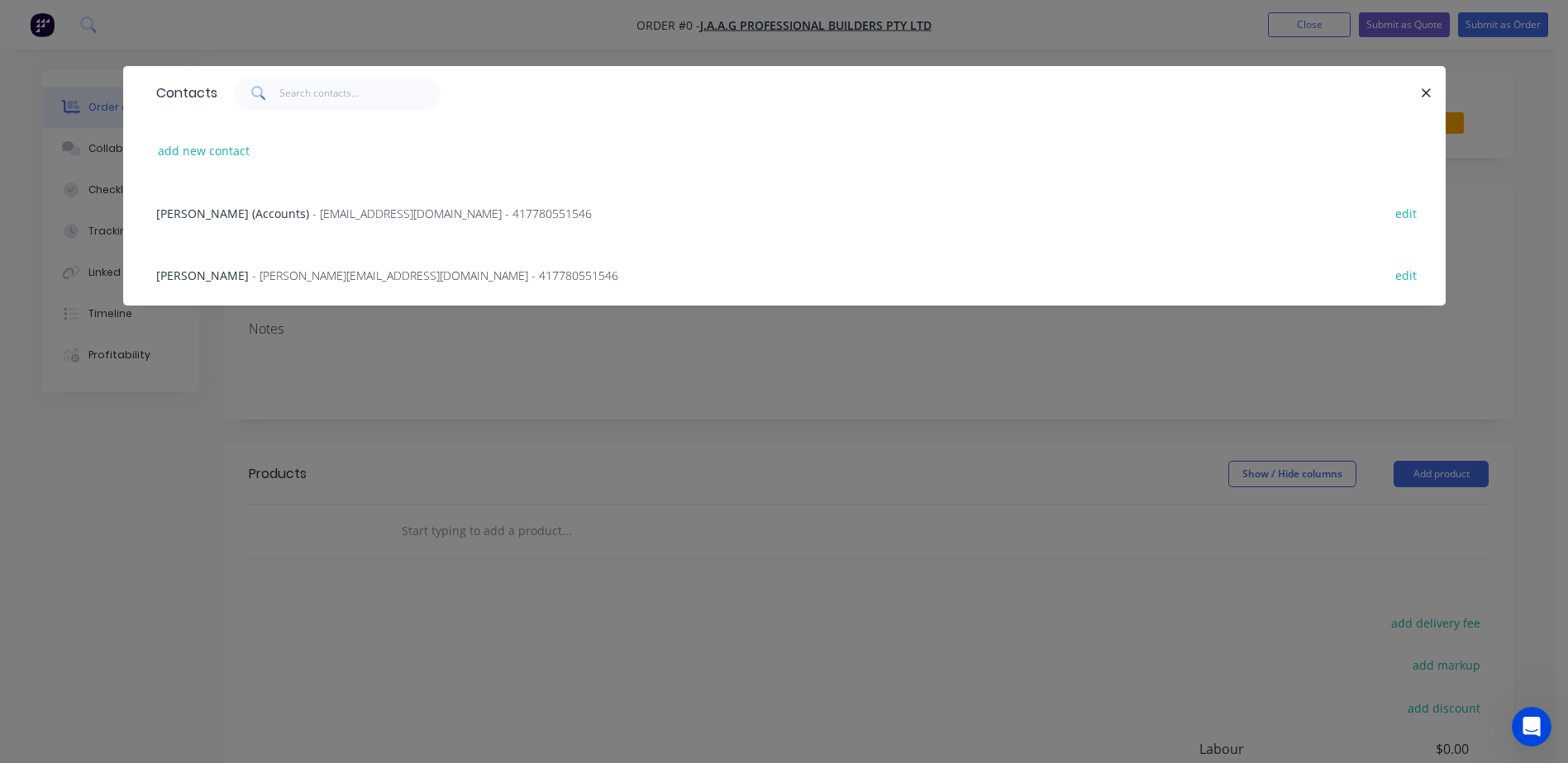
click at [1293, 274] on div "[PERSON_NAME] - [PERSON_NAME][EMAIL_ADDRESS][DOMAIN_NAME] - 417780551546 edit" at bounding box center [784, 274] width 1272 height 62
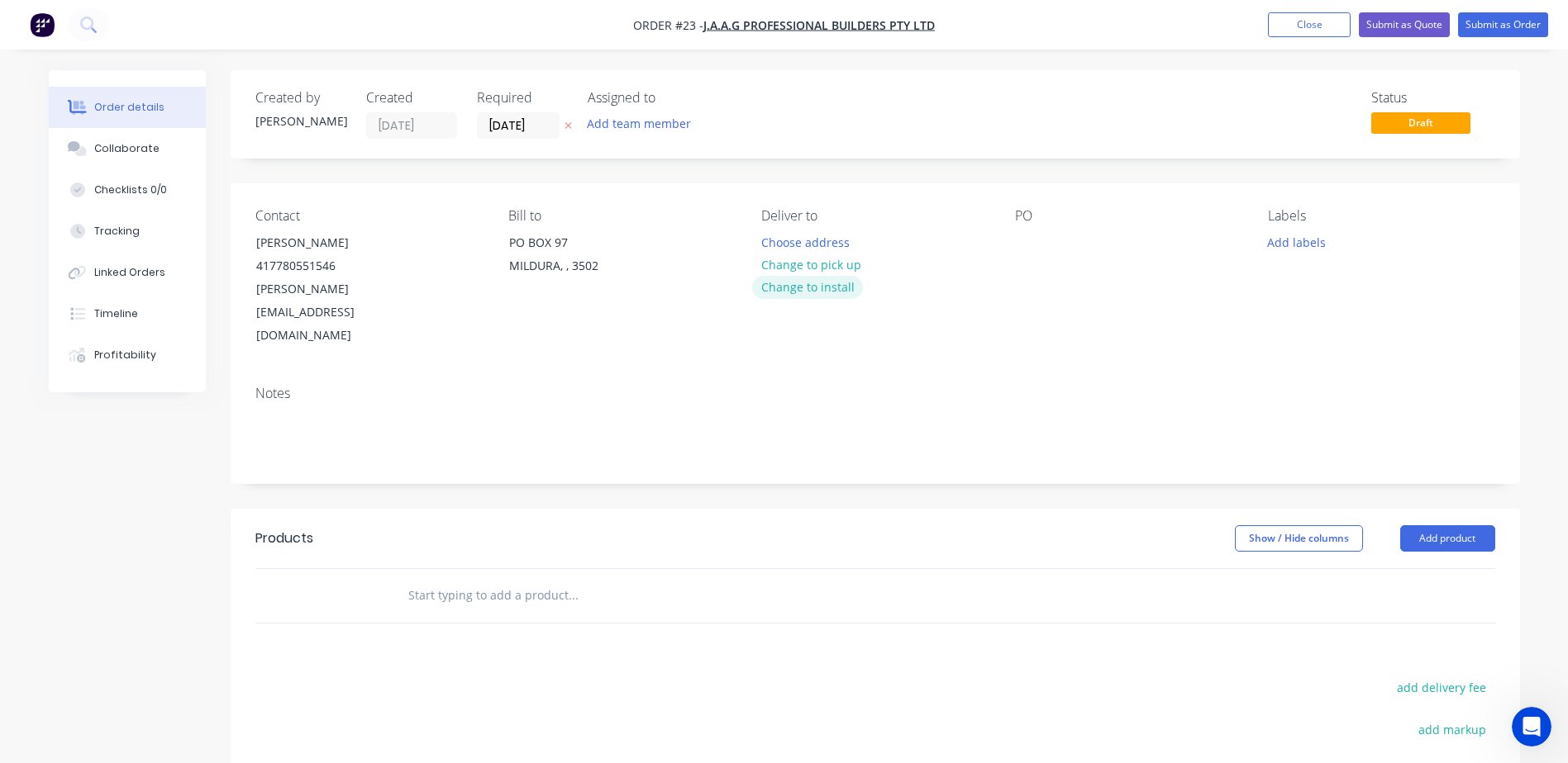
click at [809, 292] on button "Change to install" at bounding box center [807, 287] width 111 height 22
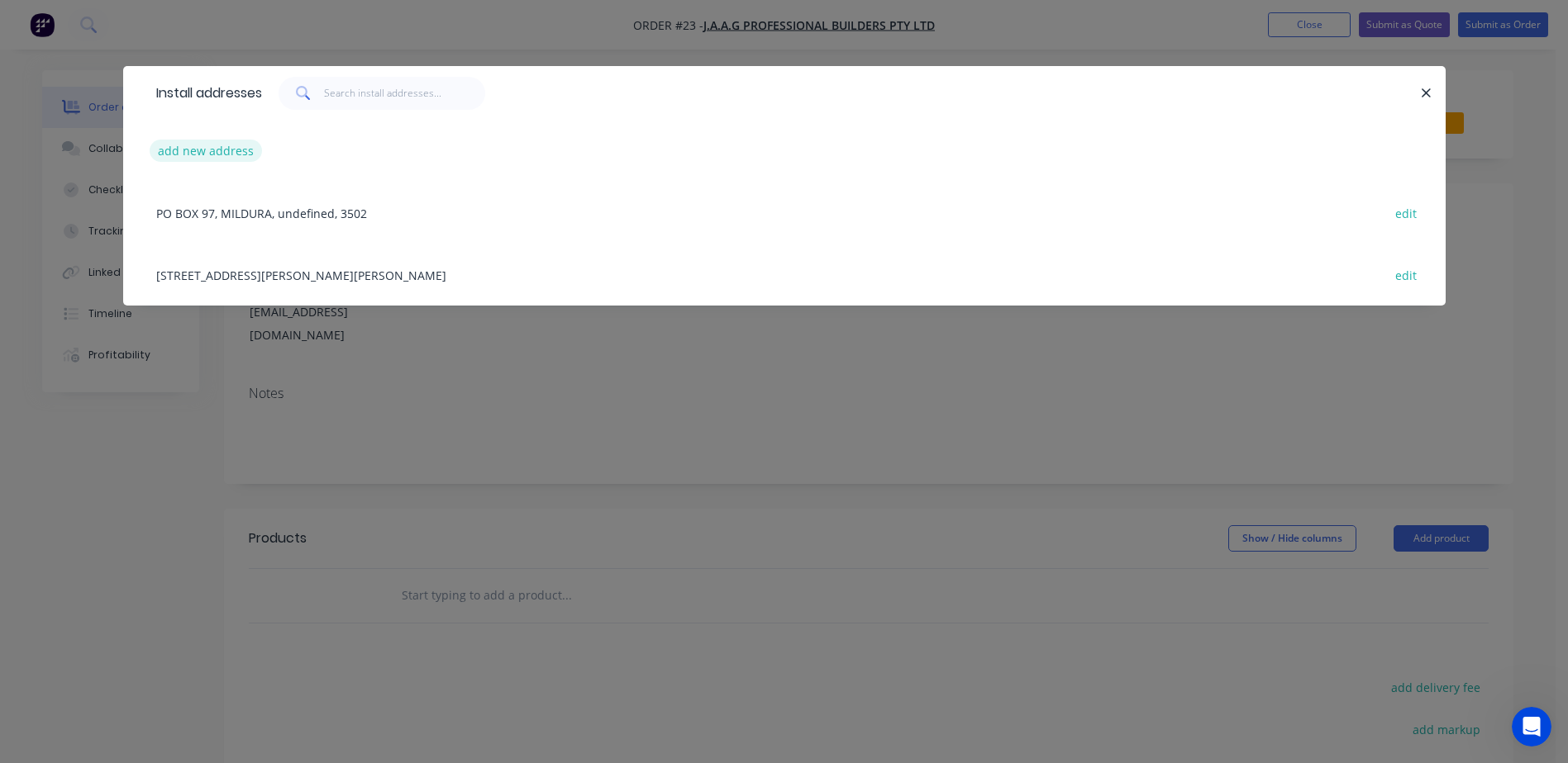
click at [208, 146] on button "add new address" at bounding box center [207, 151] width 114 height 22
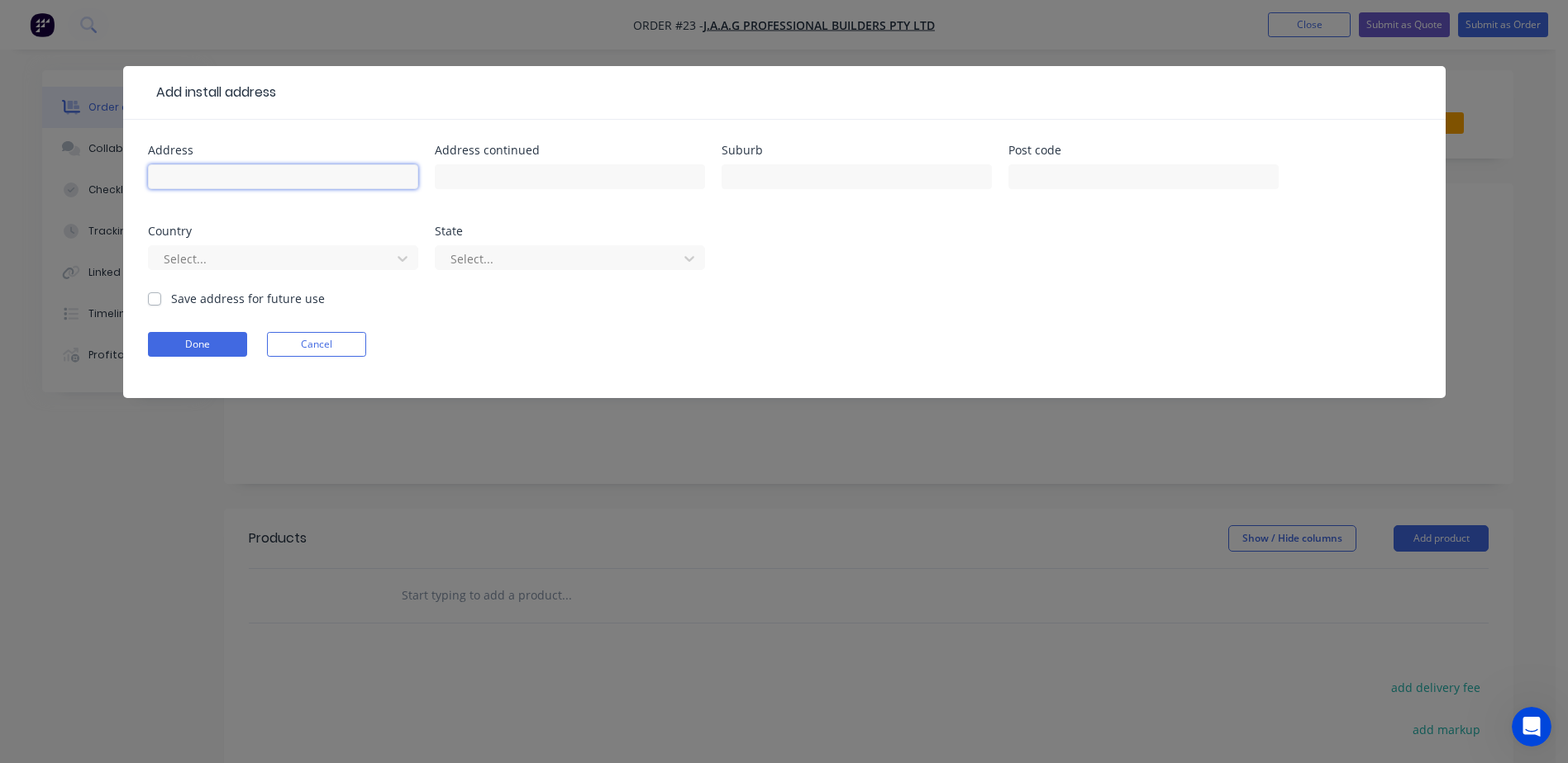
click at [275, 175] on input "text" at bounding box center [283, 176] width 270 height 24
type input "[STREET_ADDRESS][PERSON_NAME]"
click at [784, 169] on input "text" at bounding box center [856, 176] width 270 height 24
type input "BURONGA"
click at [1104, 176] on input "text" at bounding box center [1143, 176] width 270 height 24
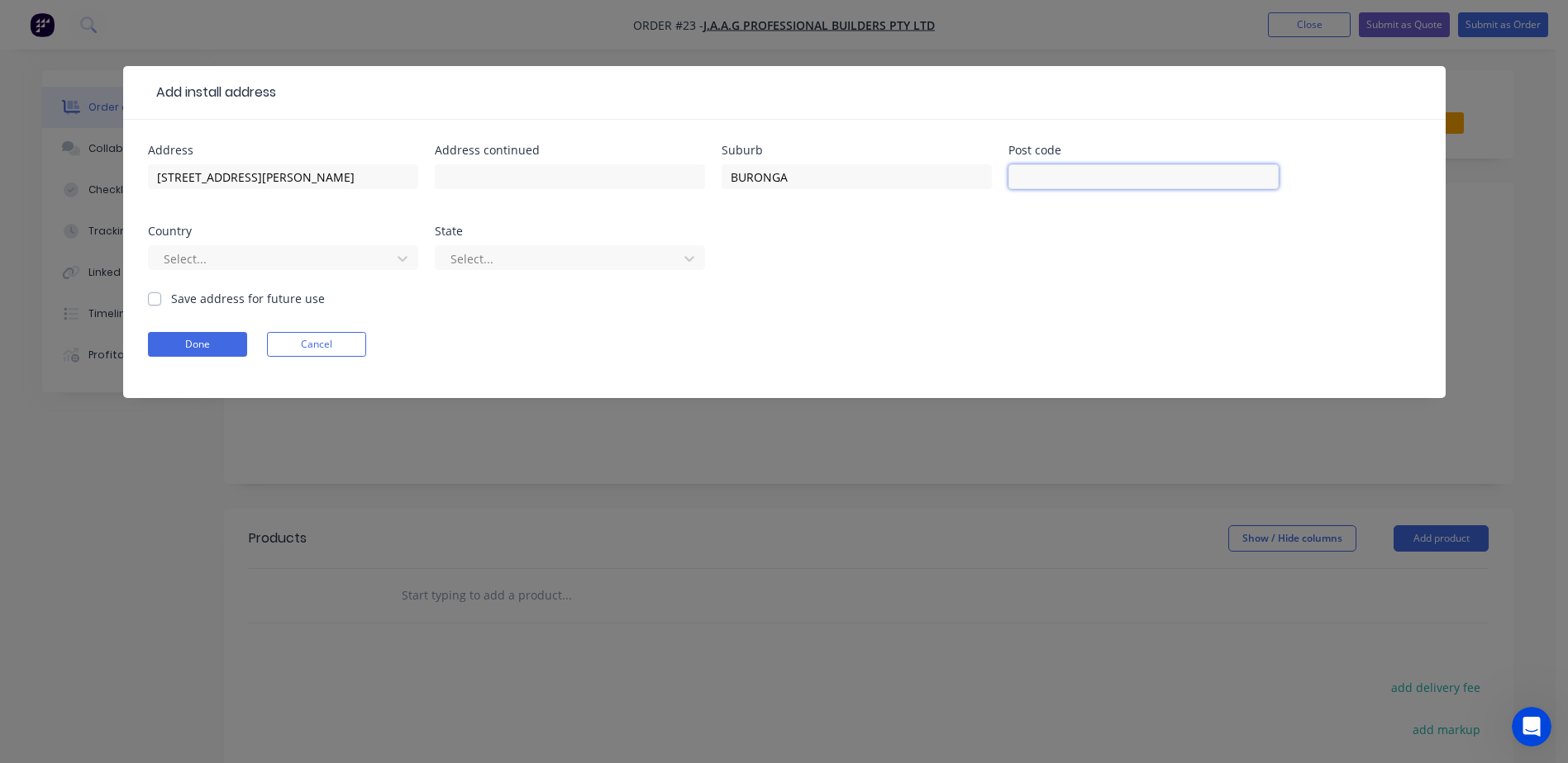
click at [1048, 172] on input "text" at bounding box center [1143, 176] width 270 height 24
type input "2739"
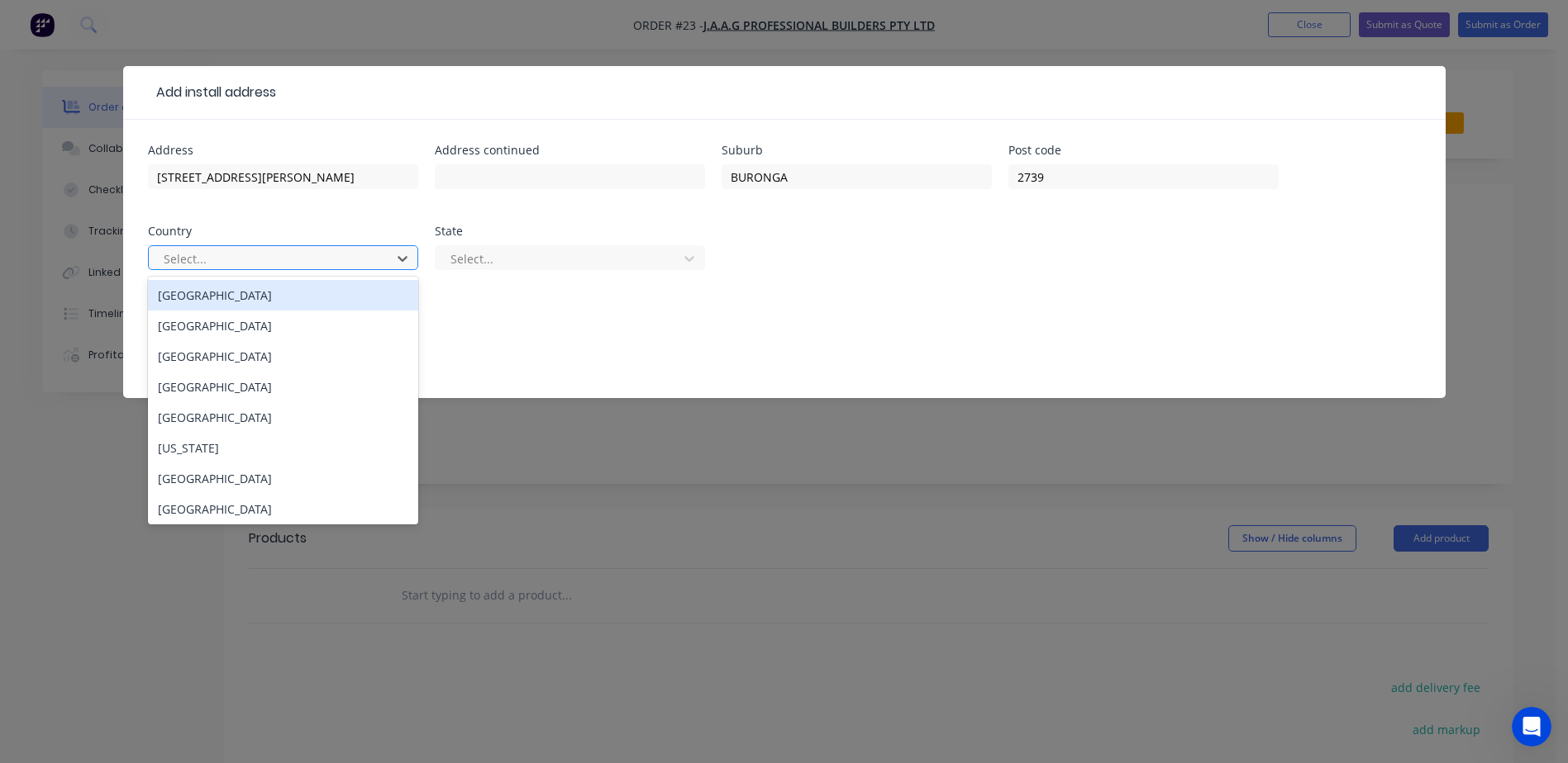
click at [195, 266] on div at bounding box center [272, 258] width 220 height 21
click at [226, 294] on div "[GEOGRAPHIC_DATA]" at bounding box center [283, 294] width 270 height 30
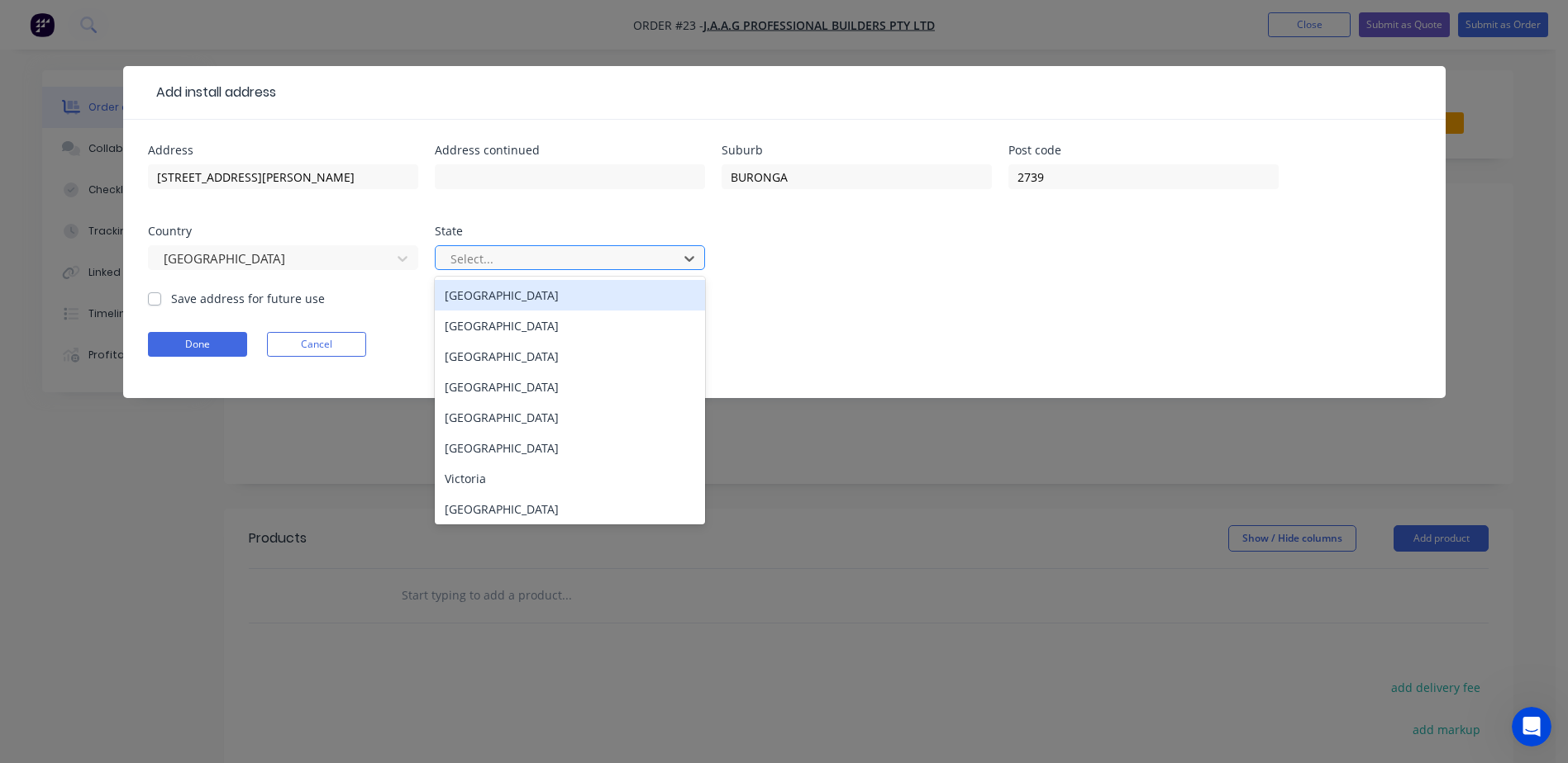
click at [571, 253] on div at bounding box center [559, 258] width 220 height 21
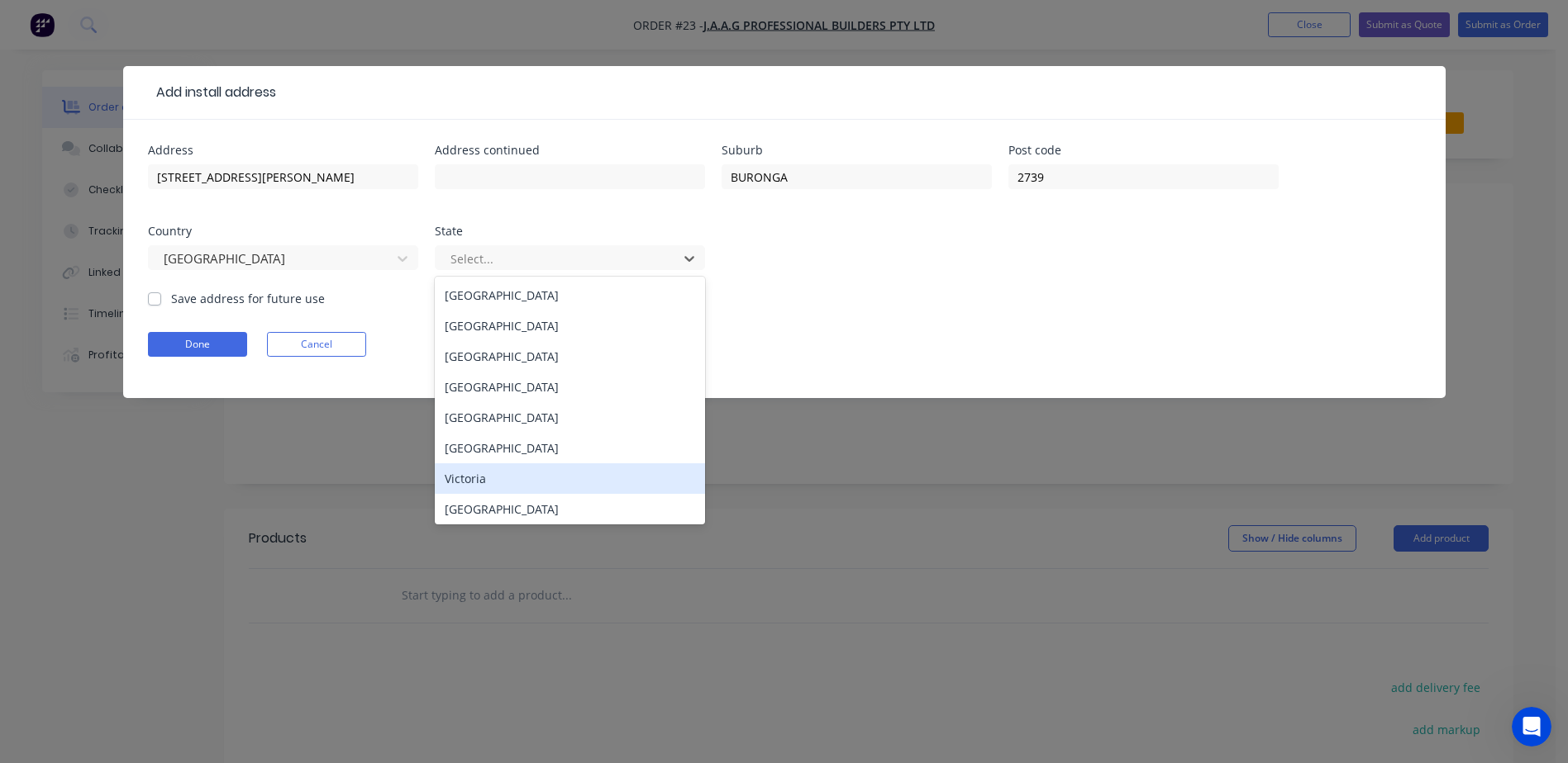
click at [478, 475] on div "Victoria" at bounding box center [570, 478] width 270 height 30
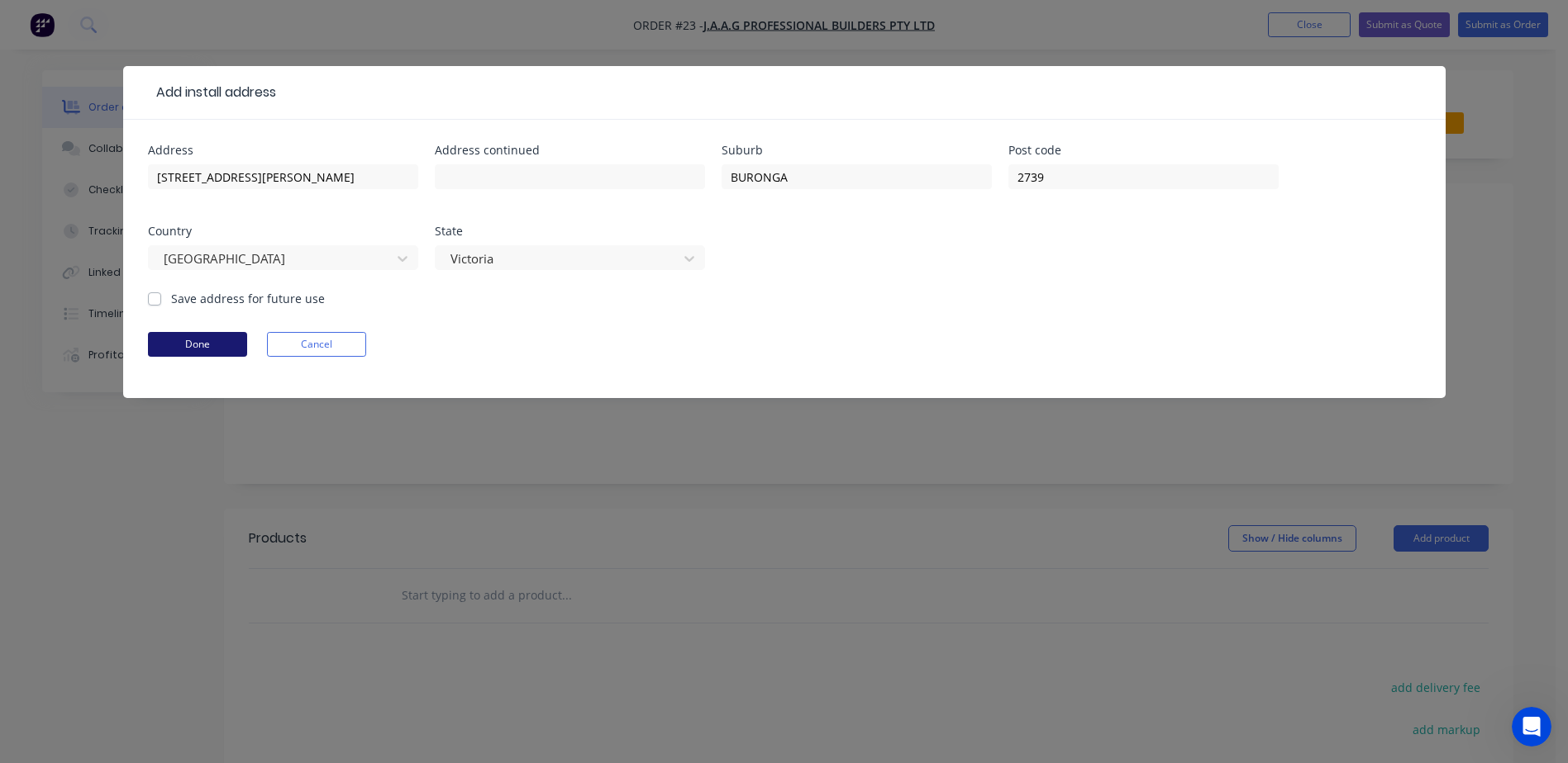
click at [201, 337] on button "Done" at bounding box center [197, 343] width 99 height 24
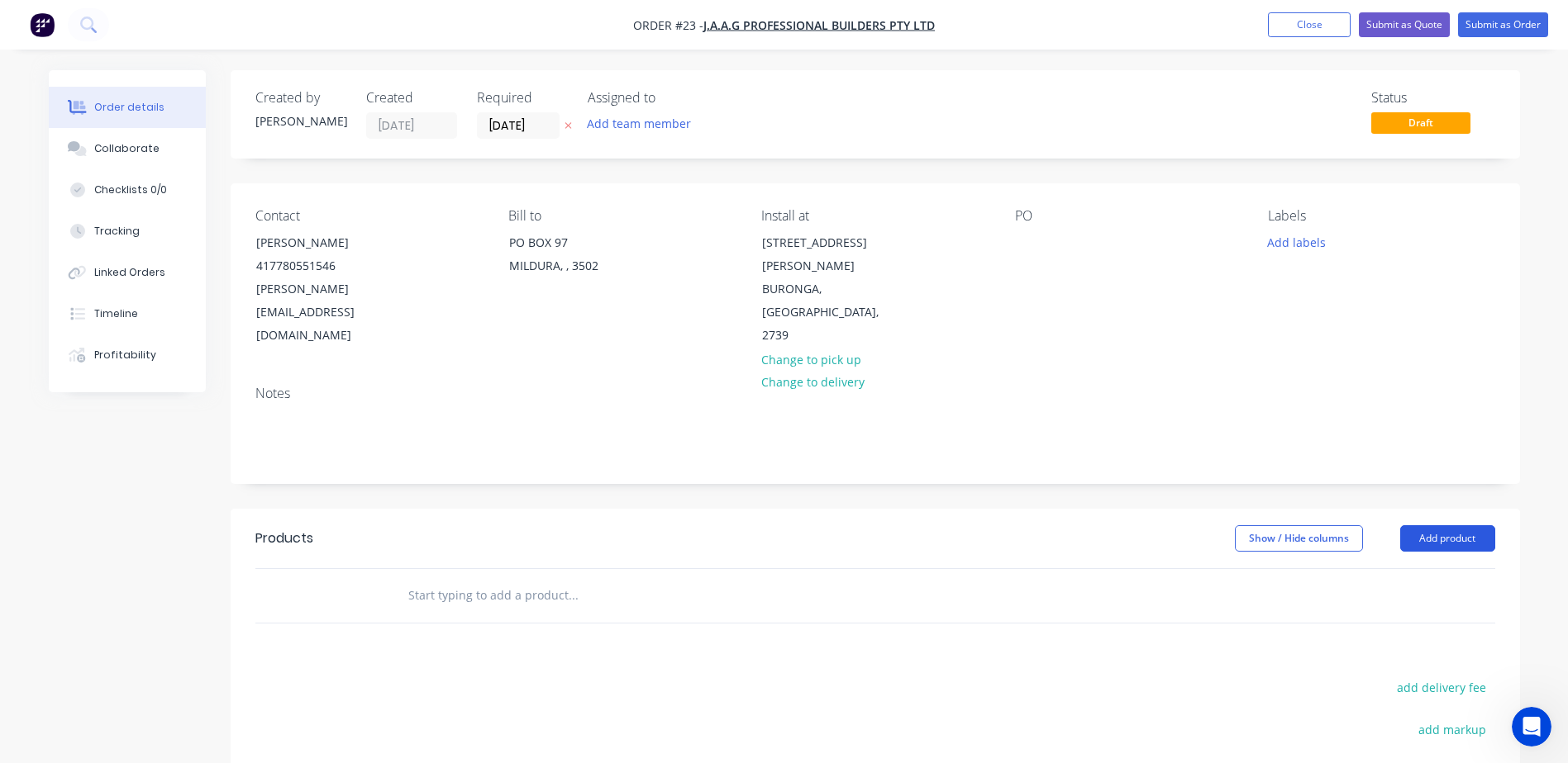
click at [1481, 525] on button "Add product" at bounding box center [1448, 538] width 95 height 26
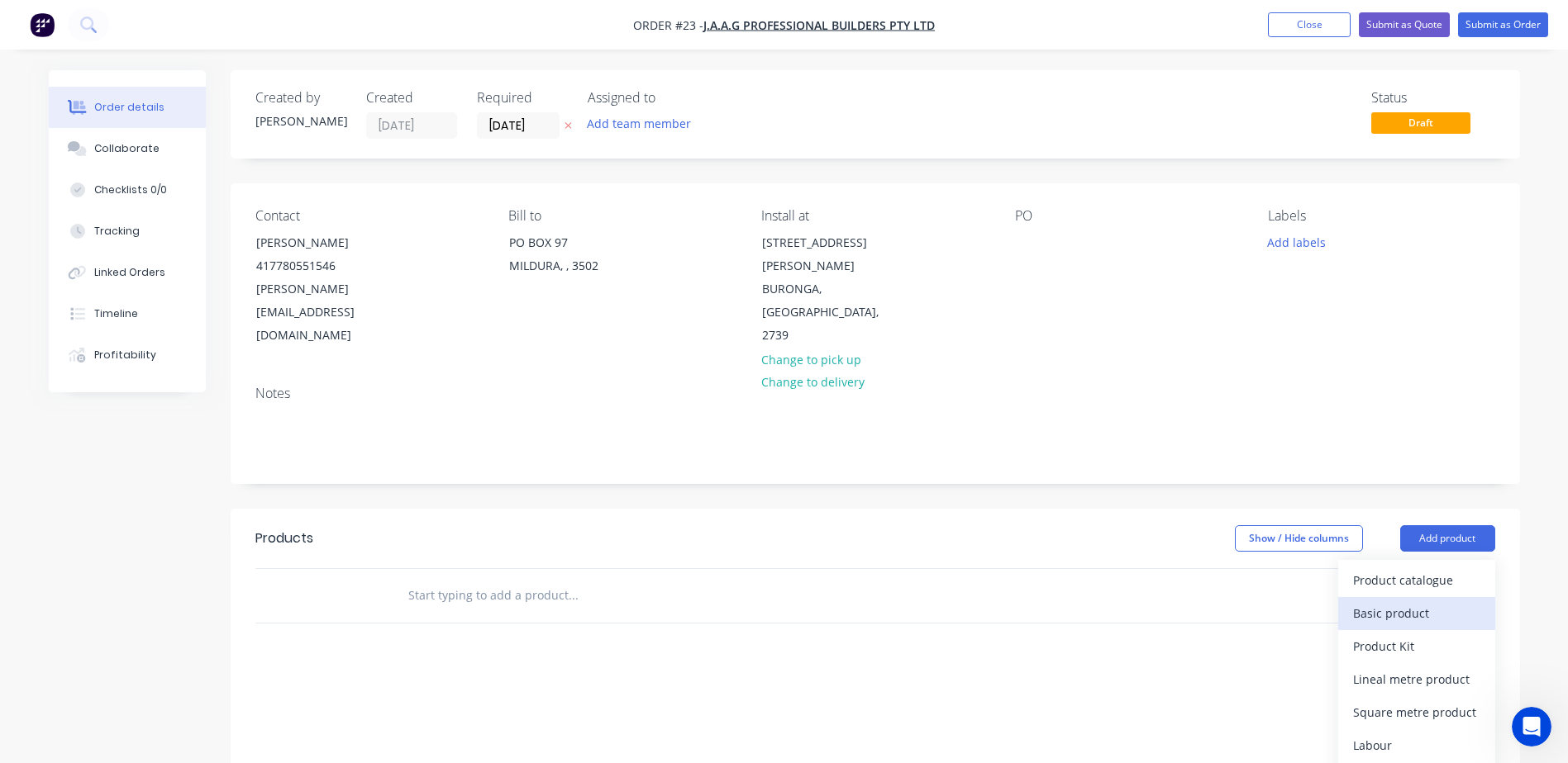
click at [1403, 602] on div "Basic product" at bounding box center [1416, 613] width 127 height 23
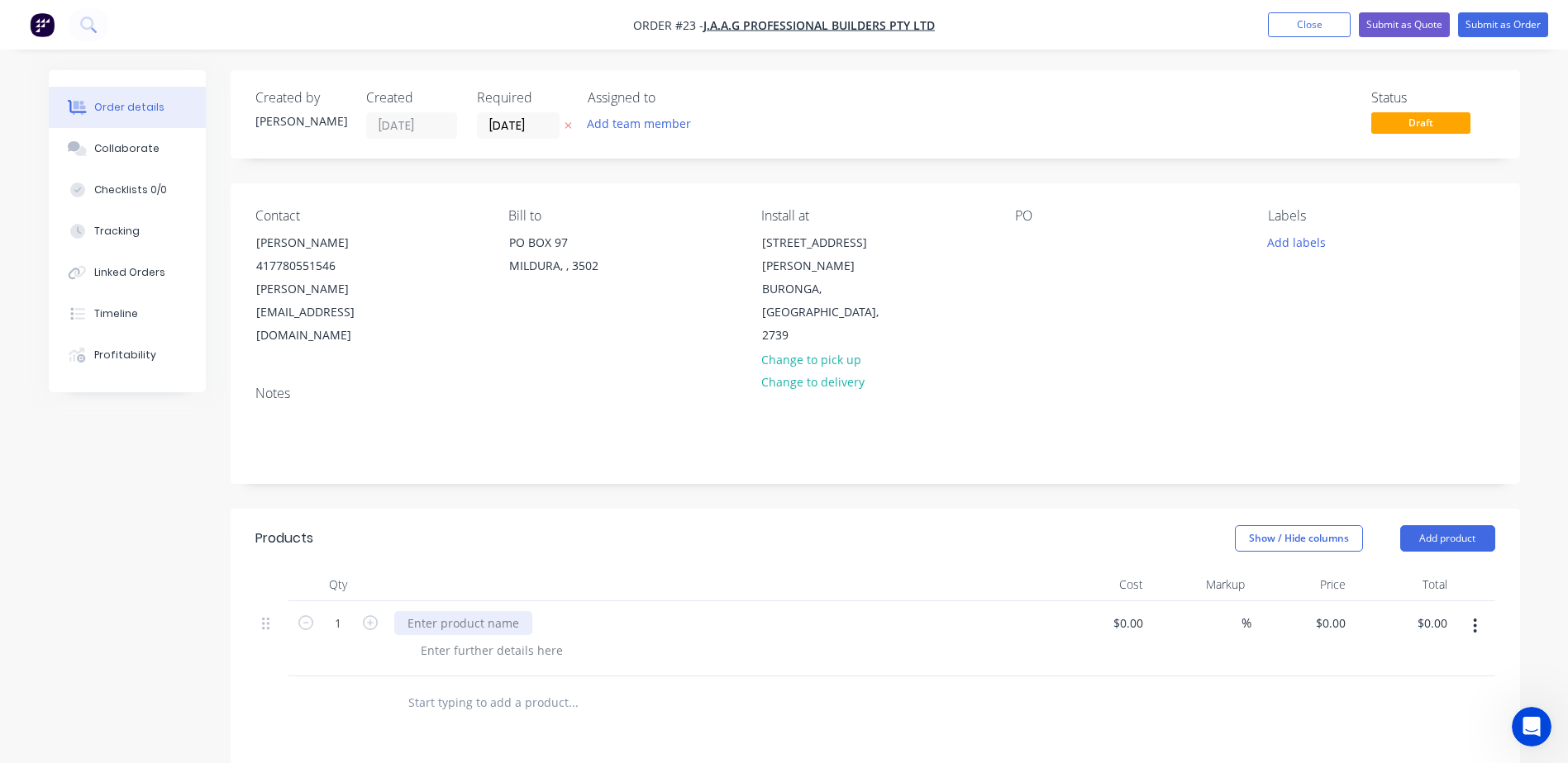
click at [460, 611] on div at bounding box center [463, 623] width 138 height 23
click at [543, 639] on div at bounding box center [491, 651] width 168 height 23
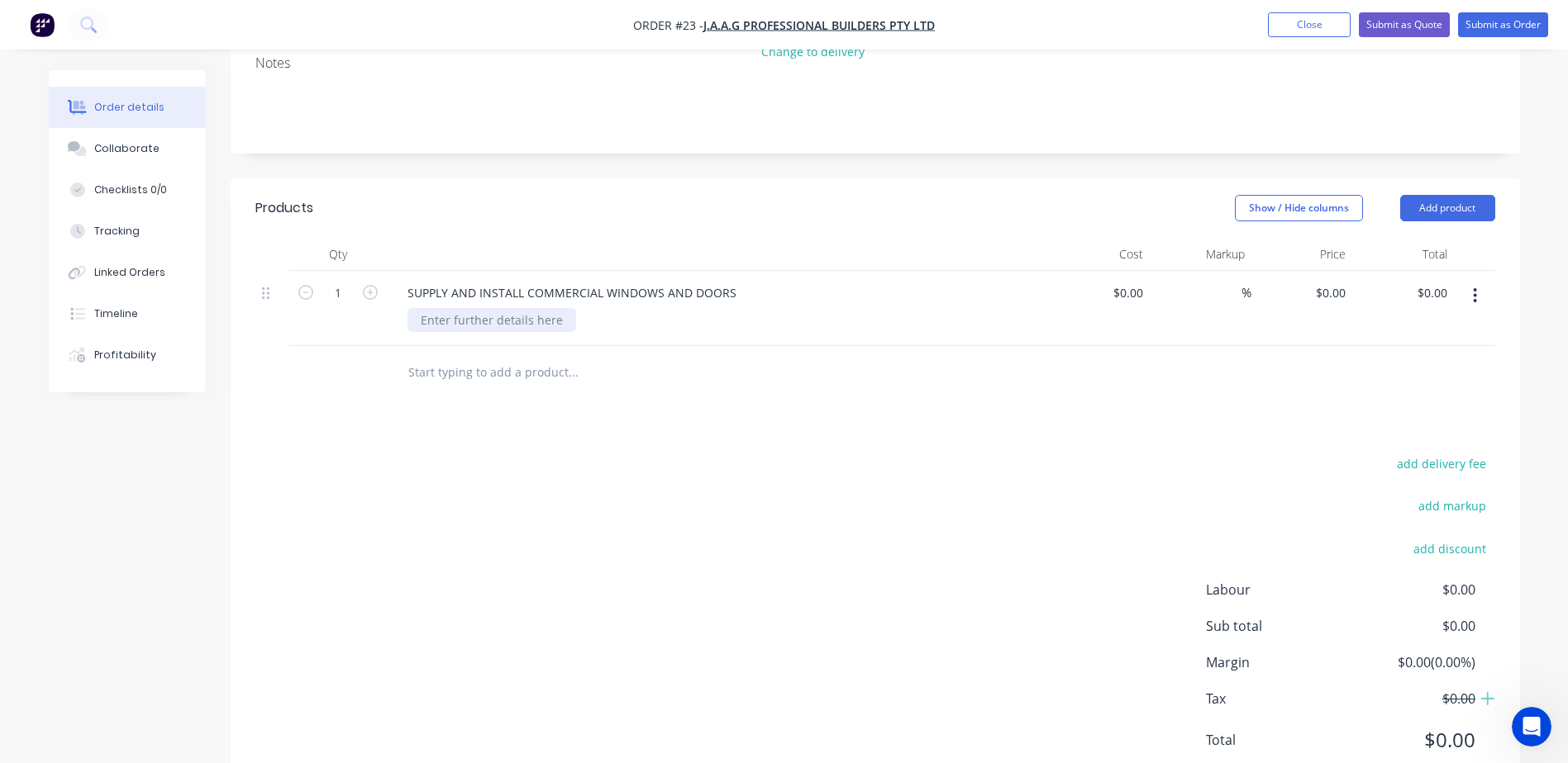
scroll to position [342, 0]
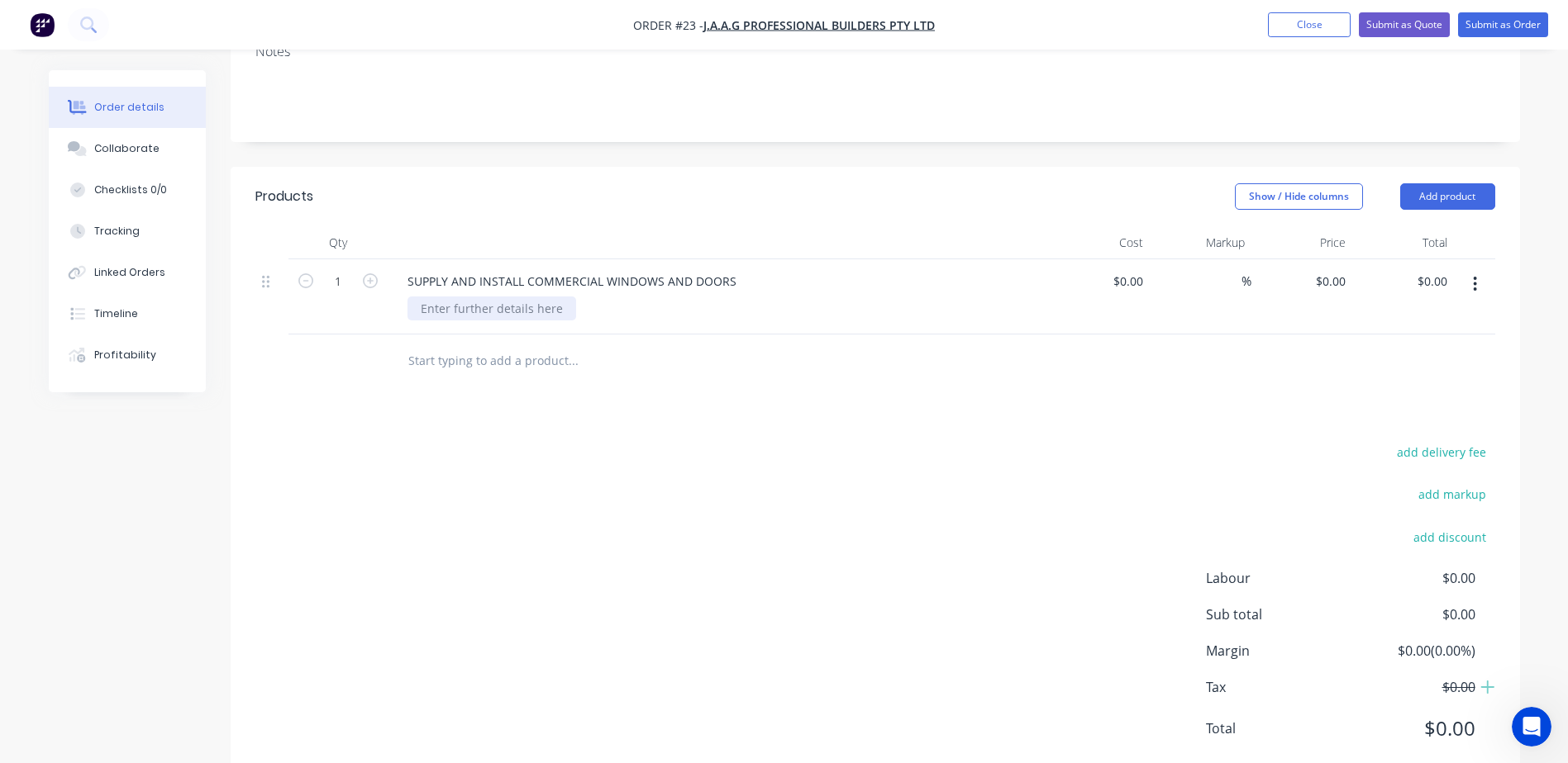
click at [474, 296] on div at bounding box center [491, 308] width 168 height 23
click at [502, 296] on div "AS PER QUOTE 7781" at bounding box center [476, 308] width 137 height 23
click at [650, 441] on div "add delivery fee add markup add discount Labour $0.00 Sub total $0.00 Margin $0…" at bounding box center [875, 601] width 1240 height 319
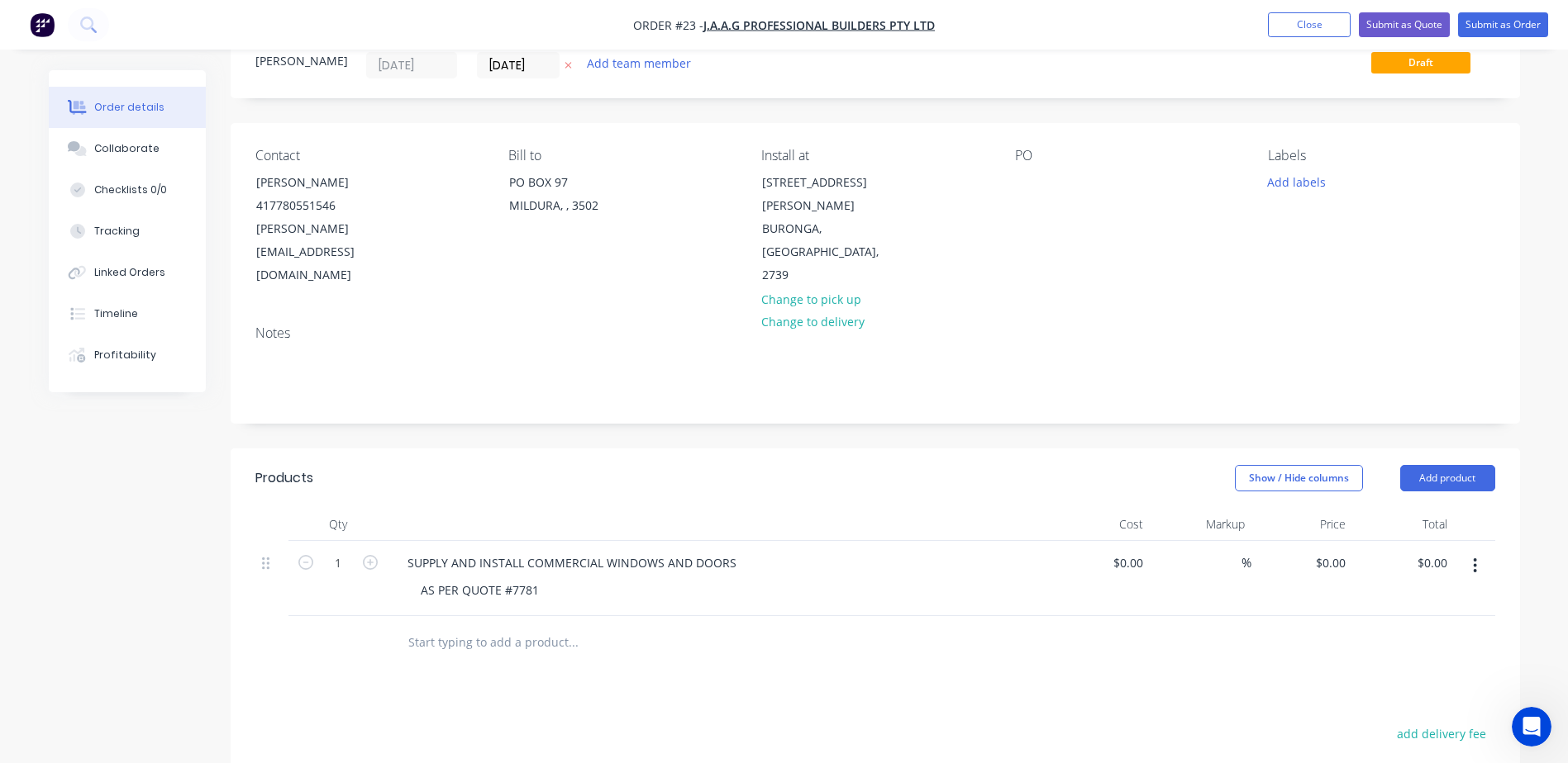
scroll to position [0, 0]
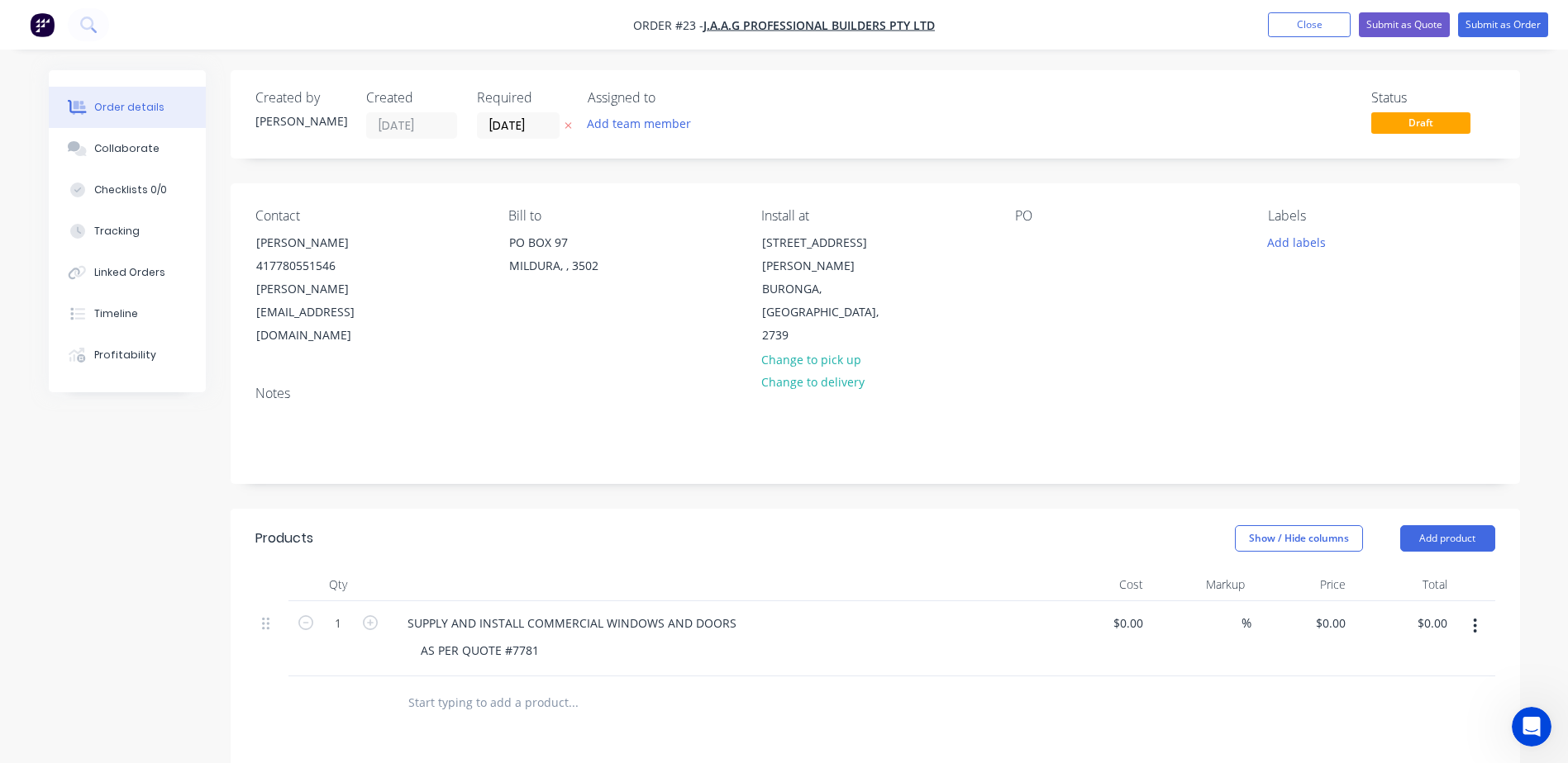
click at [565, 125] on icon "button" at bounding box center [569, 125] width 8 height 10
click at [614, 132] on button "Add team member" at bounding box center [638, 123] width 121 height 22
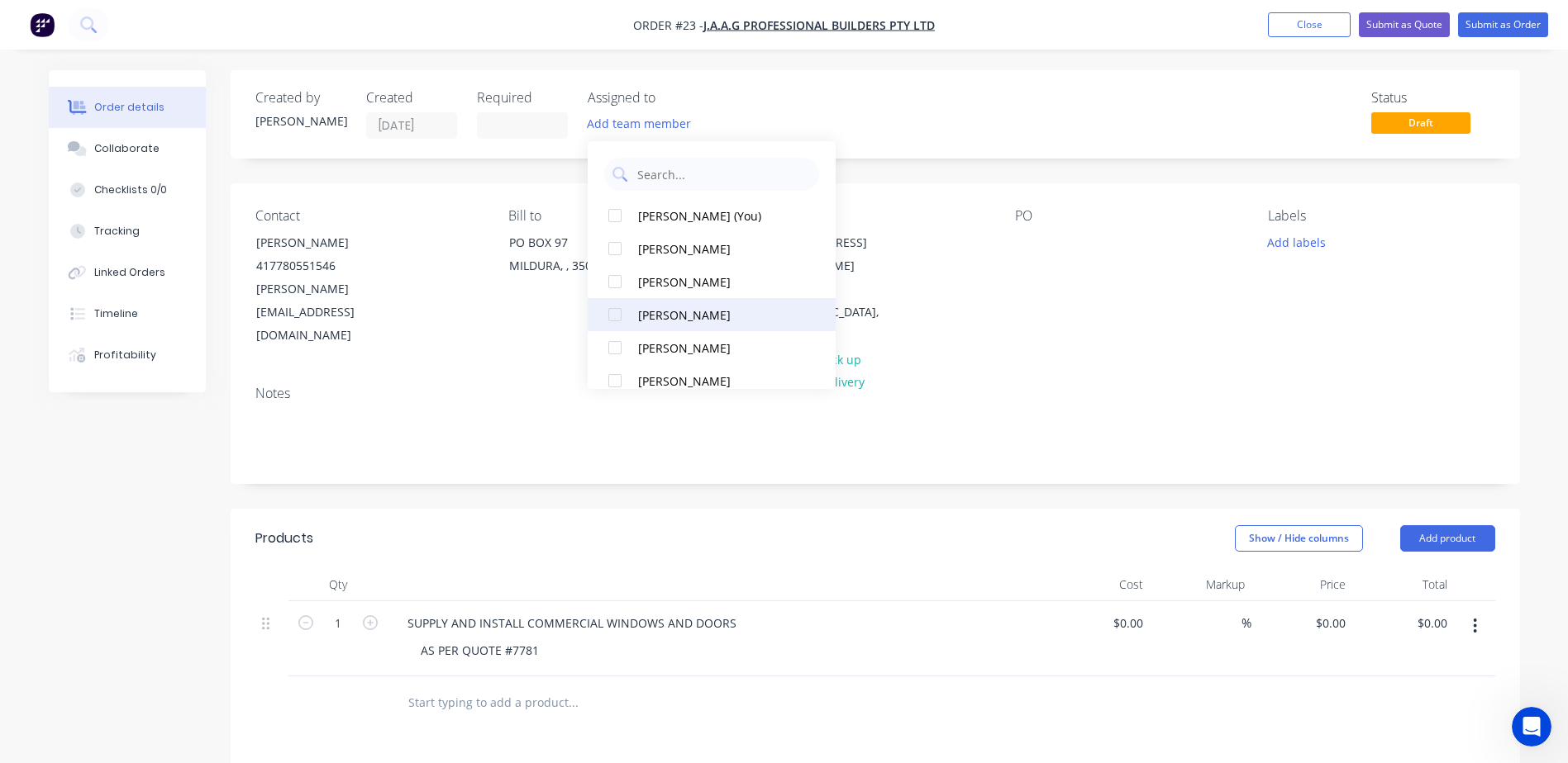
click at [621, 318] on div at bounding box center [615, 315] width 33 height 33
click at [1058, 149] on div "Created by [PERSON_NAME] Created [DATE] Required Assigned to DK Status Draft" at bounding box center [875, 114] width 1289 height 88
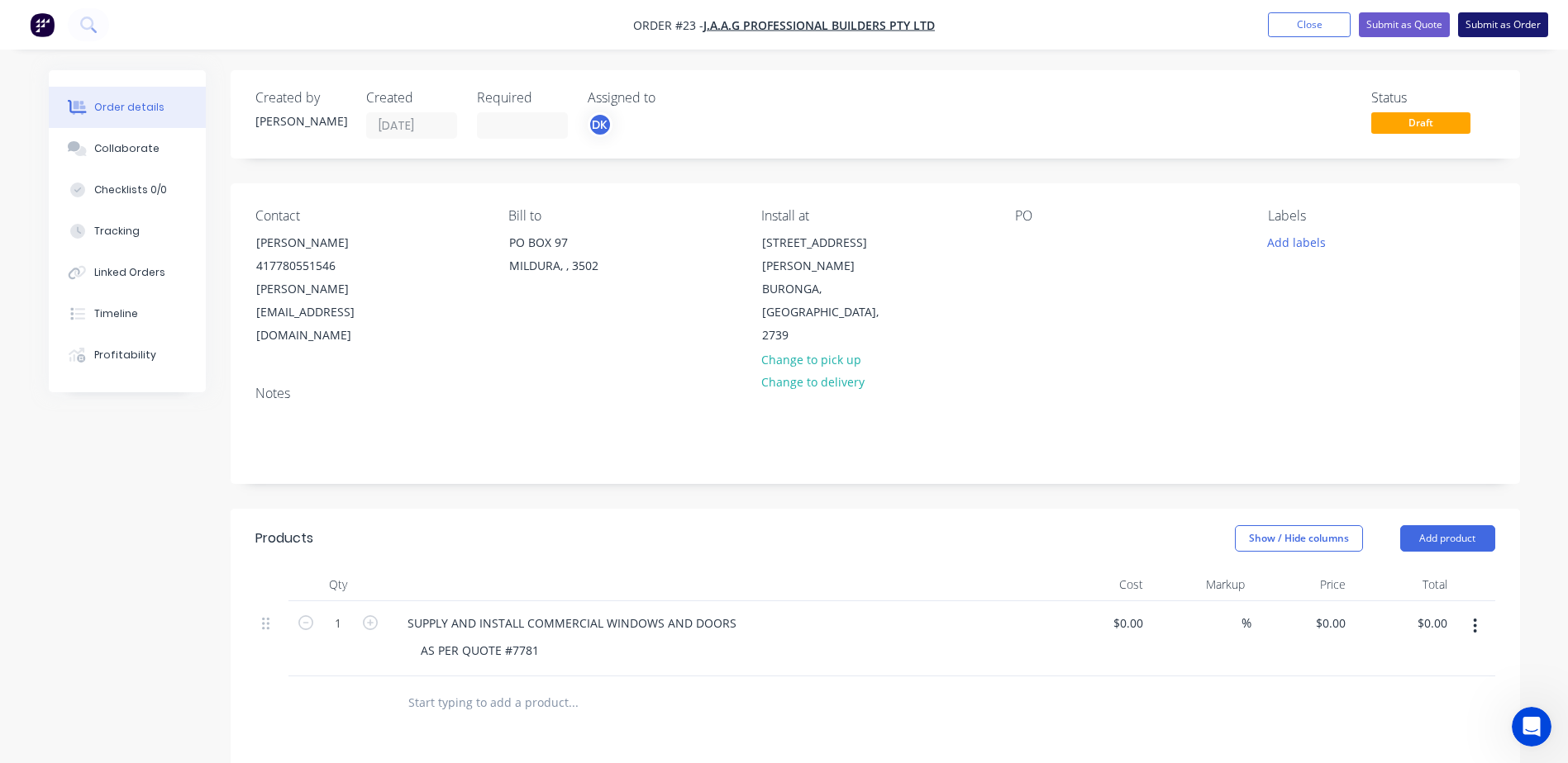
click at [1512, 25] on button "Submit as Order" at bounding box center [1503, 24] width 90 height 24
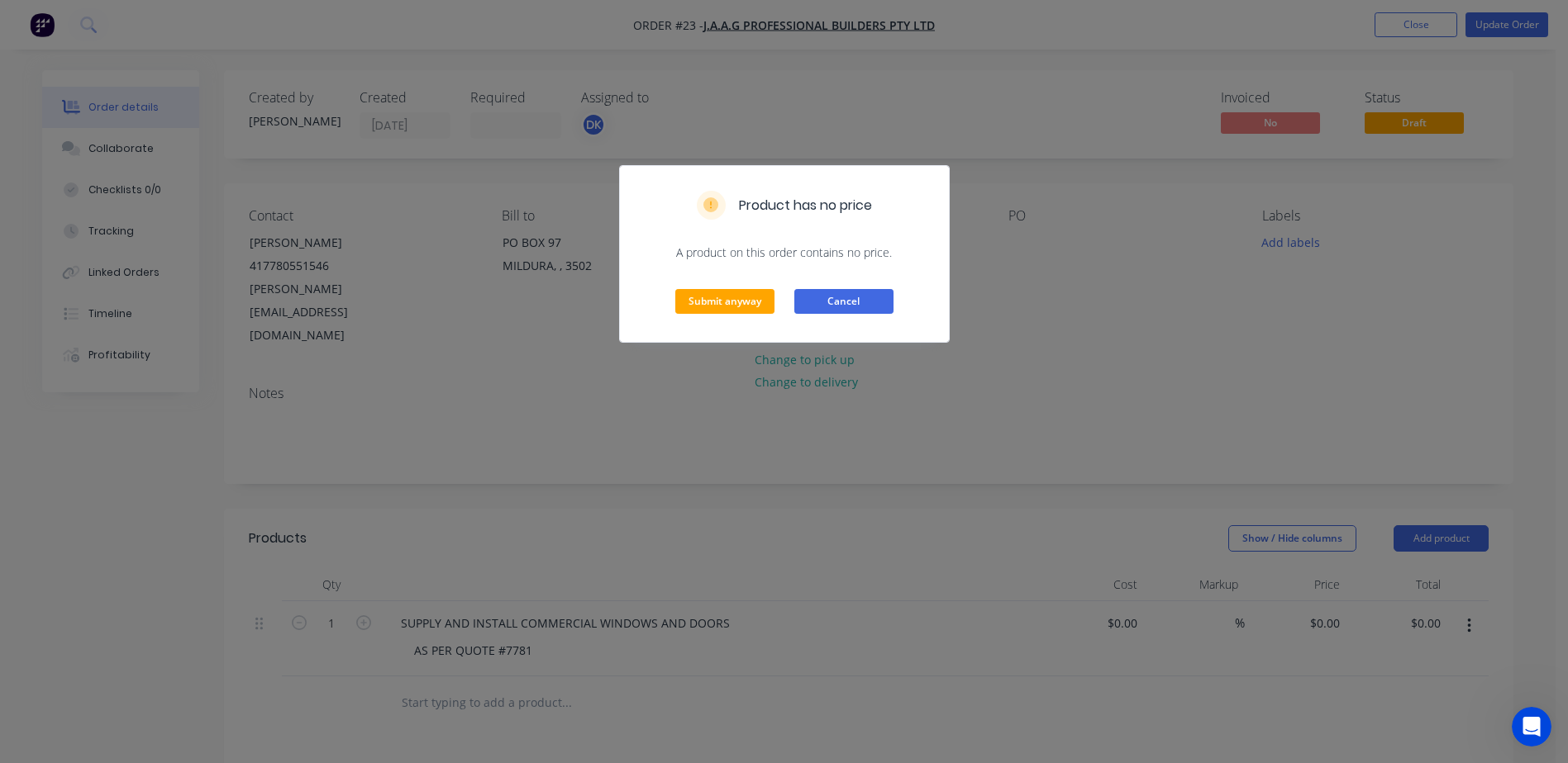
click at [866, 299] on button "Cancel" at bounding box center [844, 301] width 99 height 24
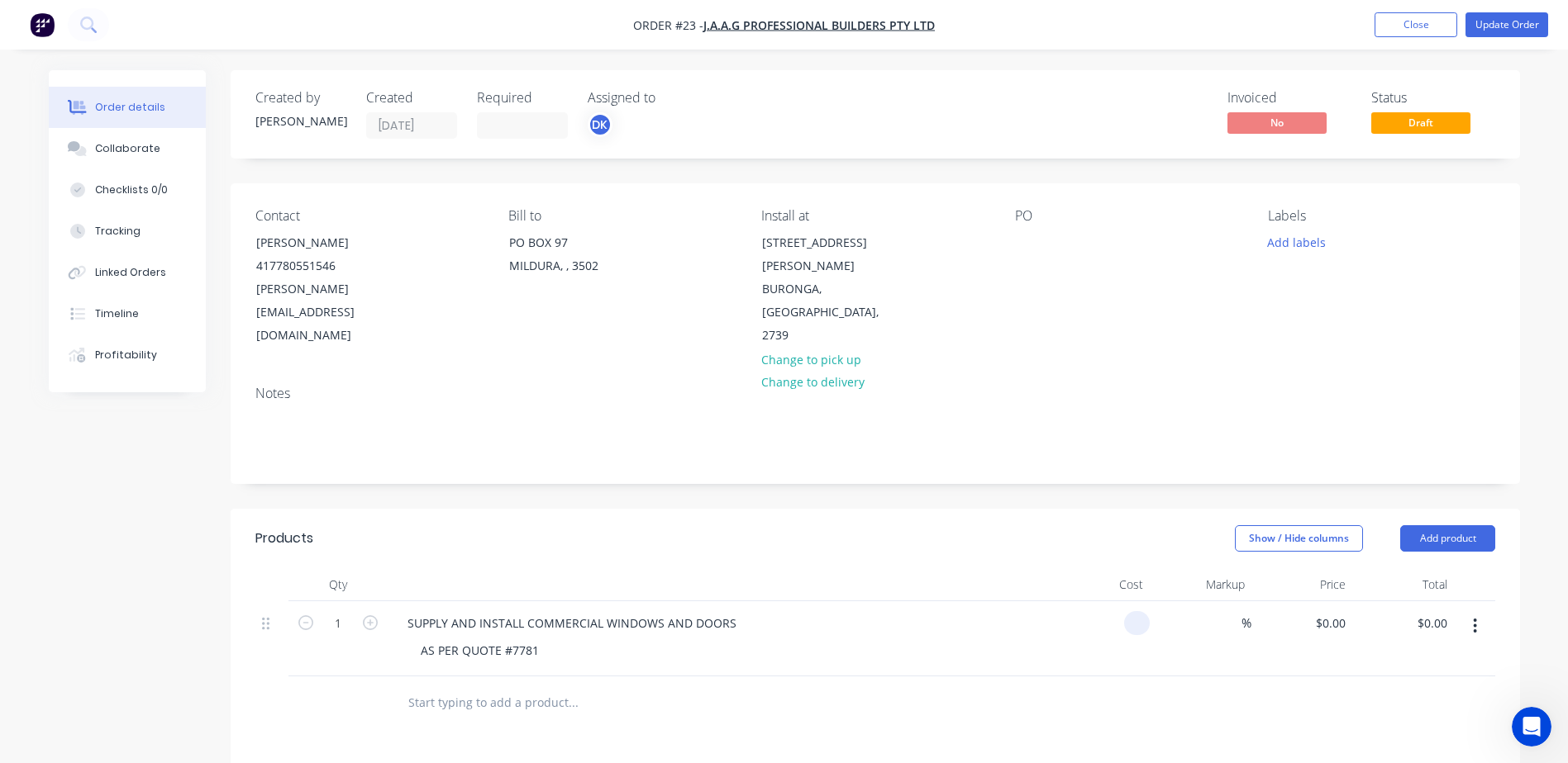
click at [1140, 611] on input at bounding box center [1139, 623] width 19 height 23
type input "$15,954.05"
click at [1150, 677] on div at bounding box center [875, 703] width 1240 height 54
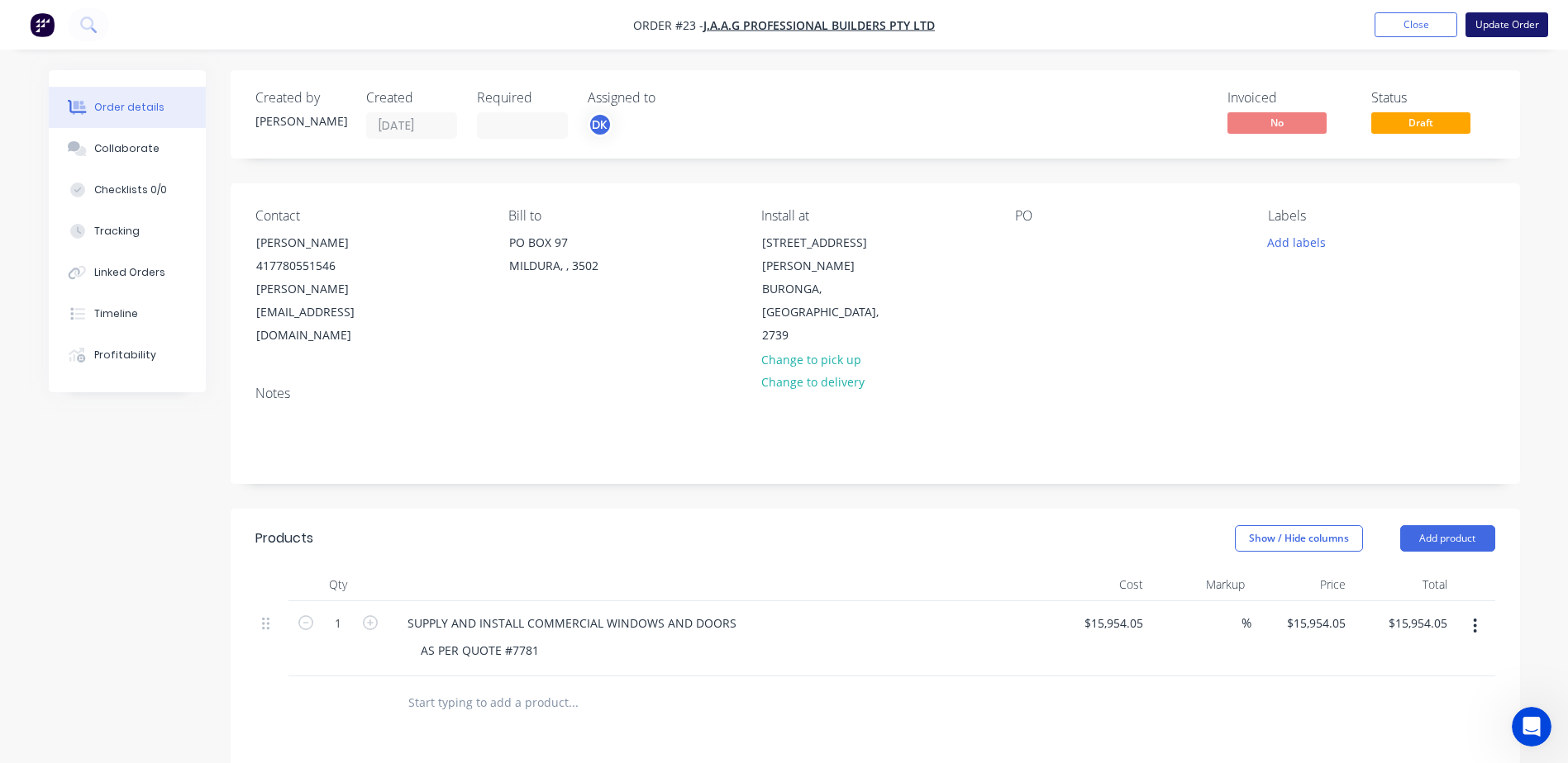
click at [1485, 29] on button "Update Order" at bounding box center [1506, 24] width 82 height 24
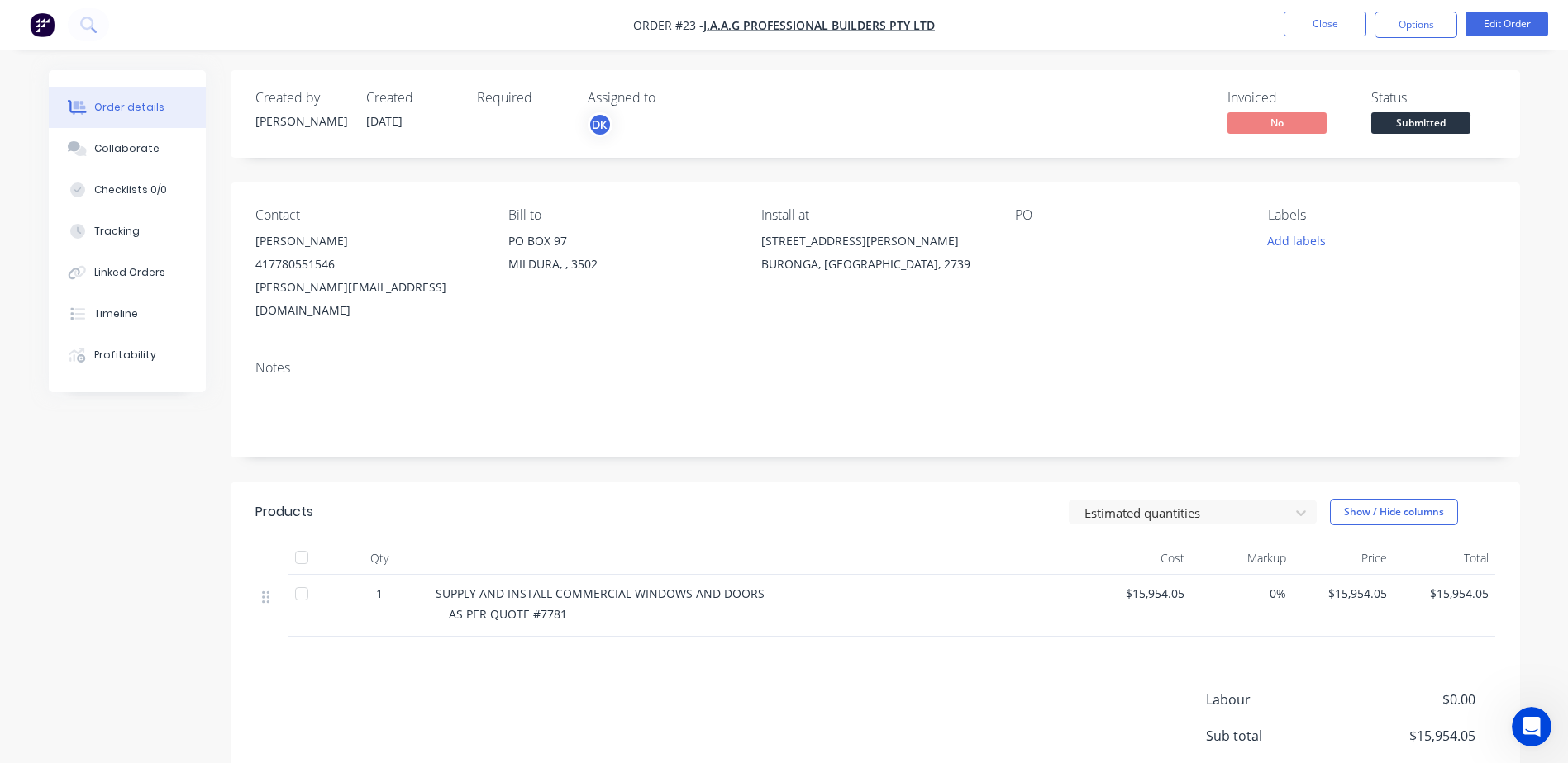
scroll to position [801, 0]
click at [1320, 22] on button "Close" at bounding box center [1324, 23] width 82 height 24
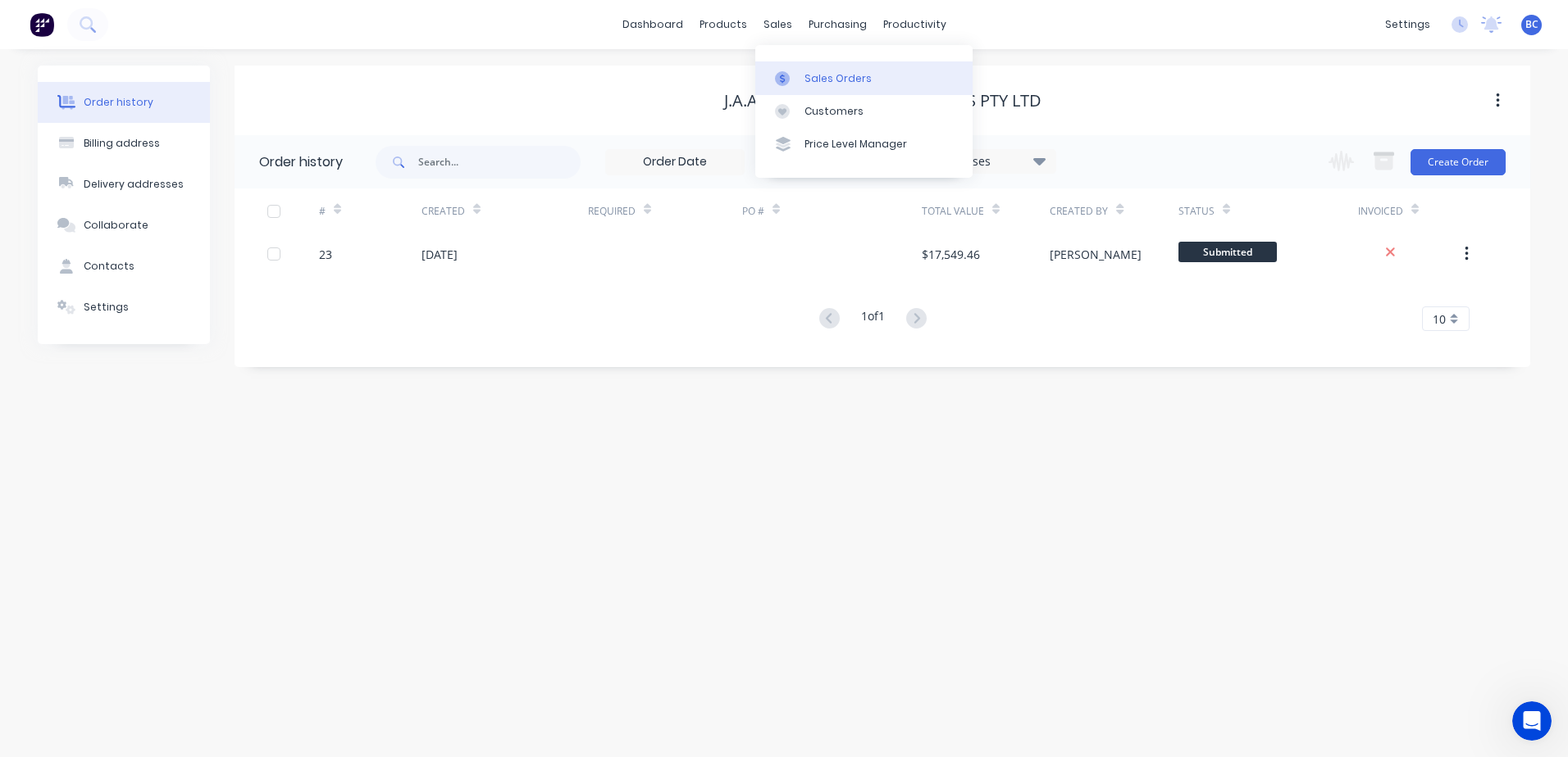
click at [816, 69] on link "Sales Orders" at bounding box center [864, 78] width 217 height 33
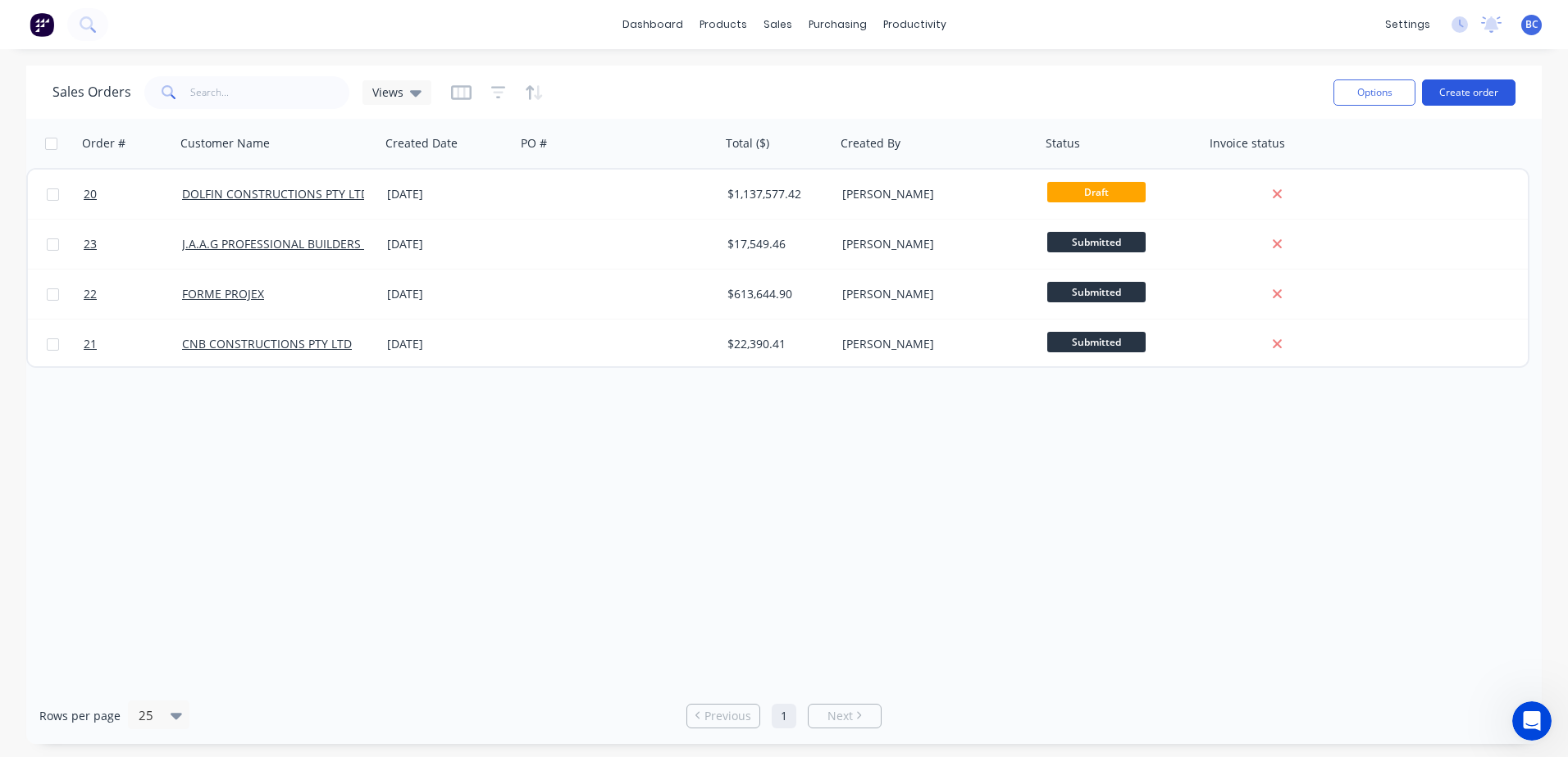
click at [1464, 95] on button "Create order" at bounding box center [1468, 92] width 93 height 26
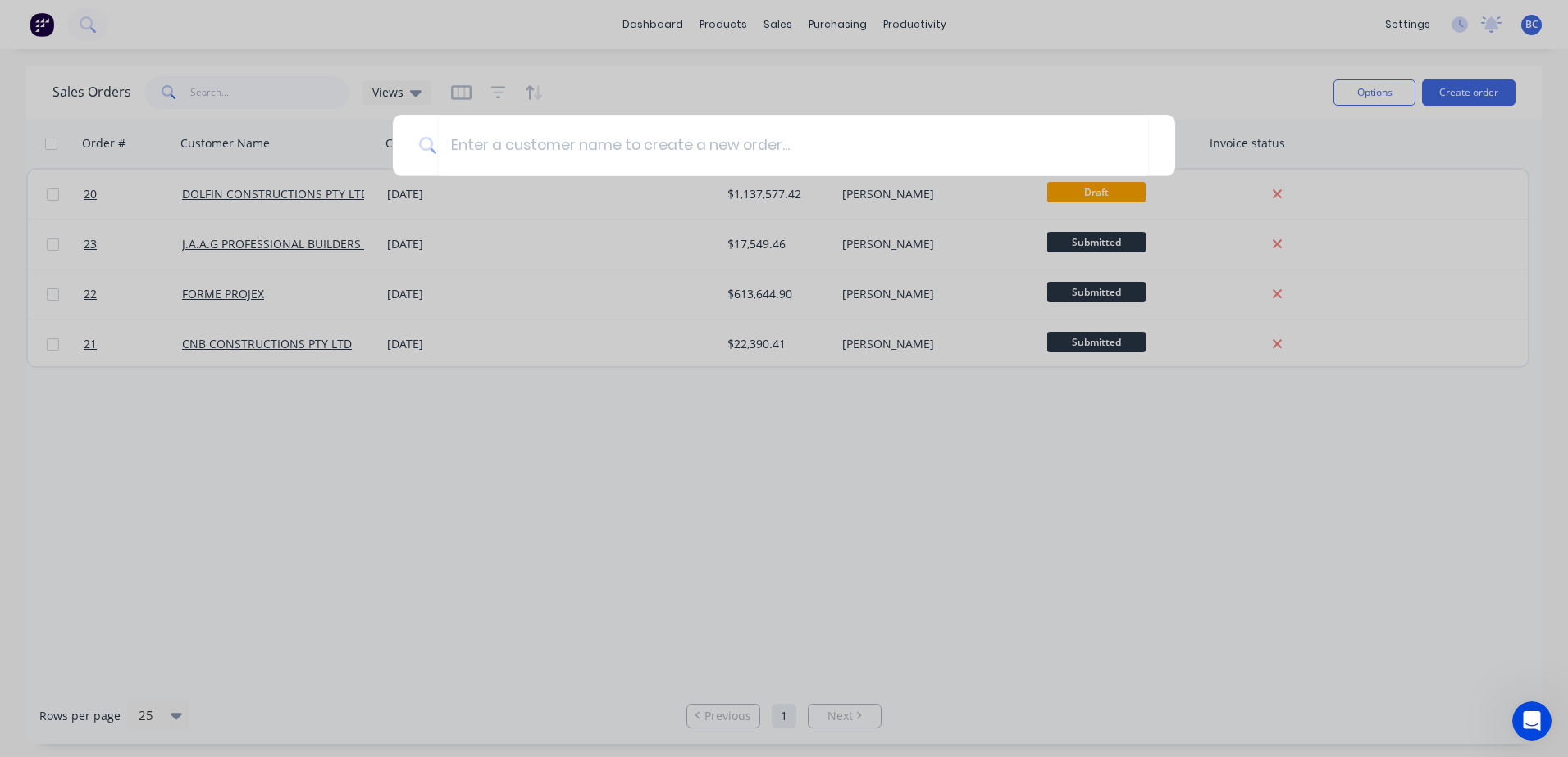
click at [1078, 413] on div at bounding box center [784, 378] width 1568 height 757
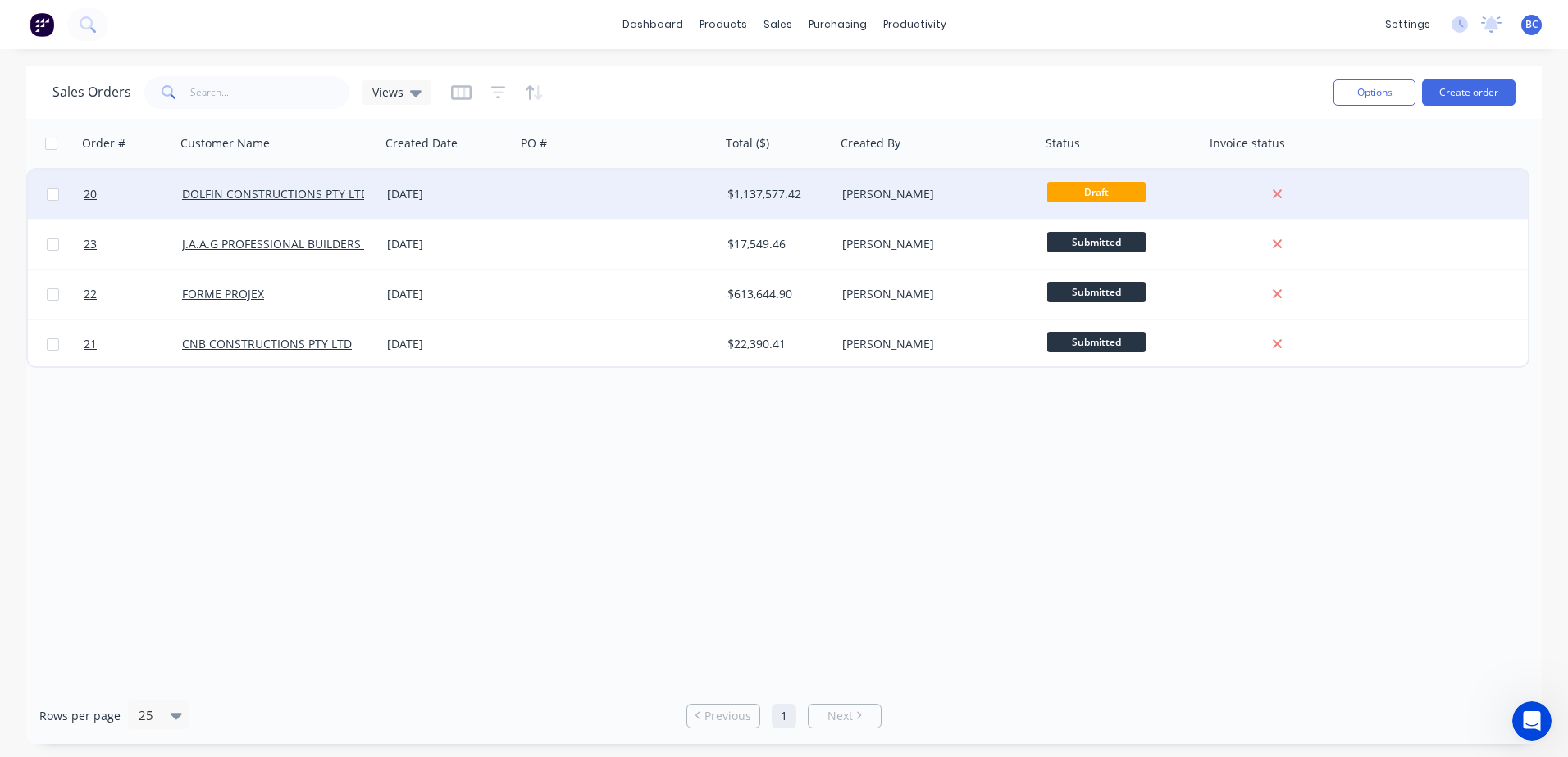
click at [1227, 190] on div at bounding box center [1277, 194] width 132 height 15
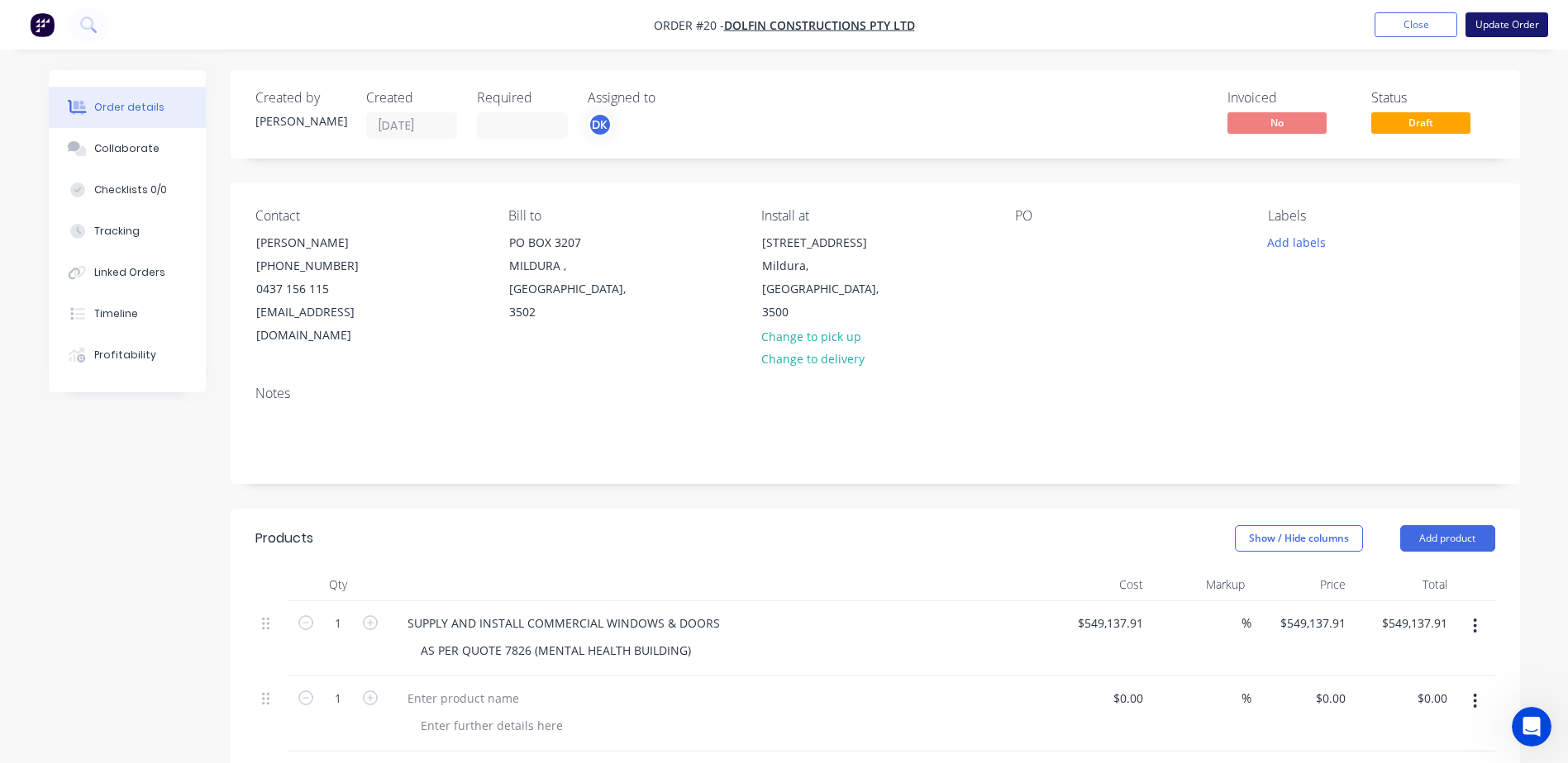
click at [1491, 29] on button "Update Order" at bounding box center [1506, 24] width 82 height 24
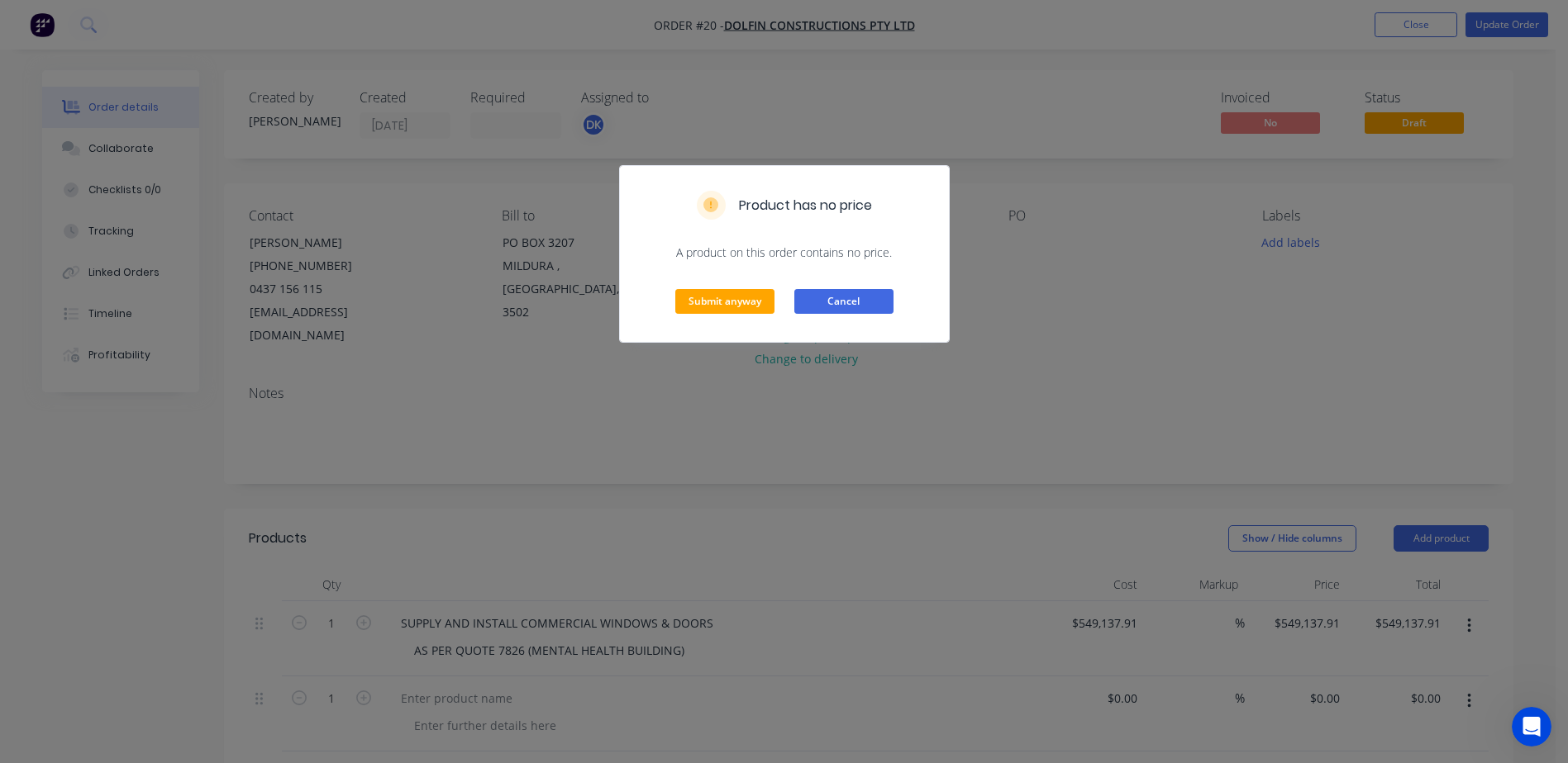
click at [843, 300] on button "Cancel" at bounding box center [844, 301] width 99 height 24
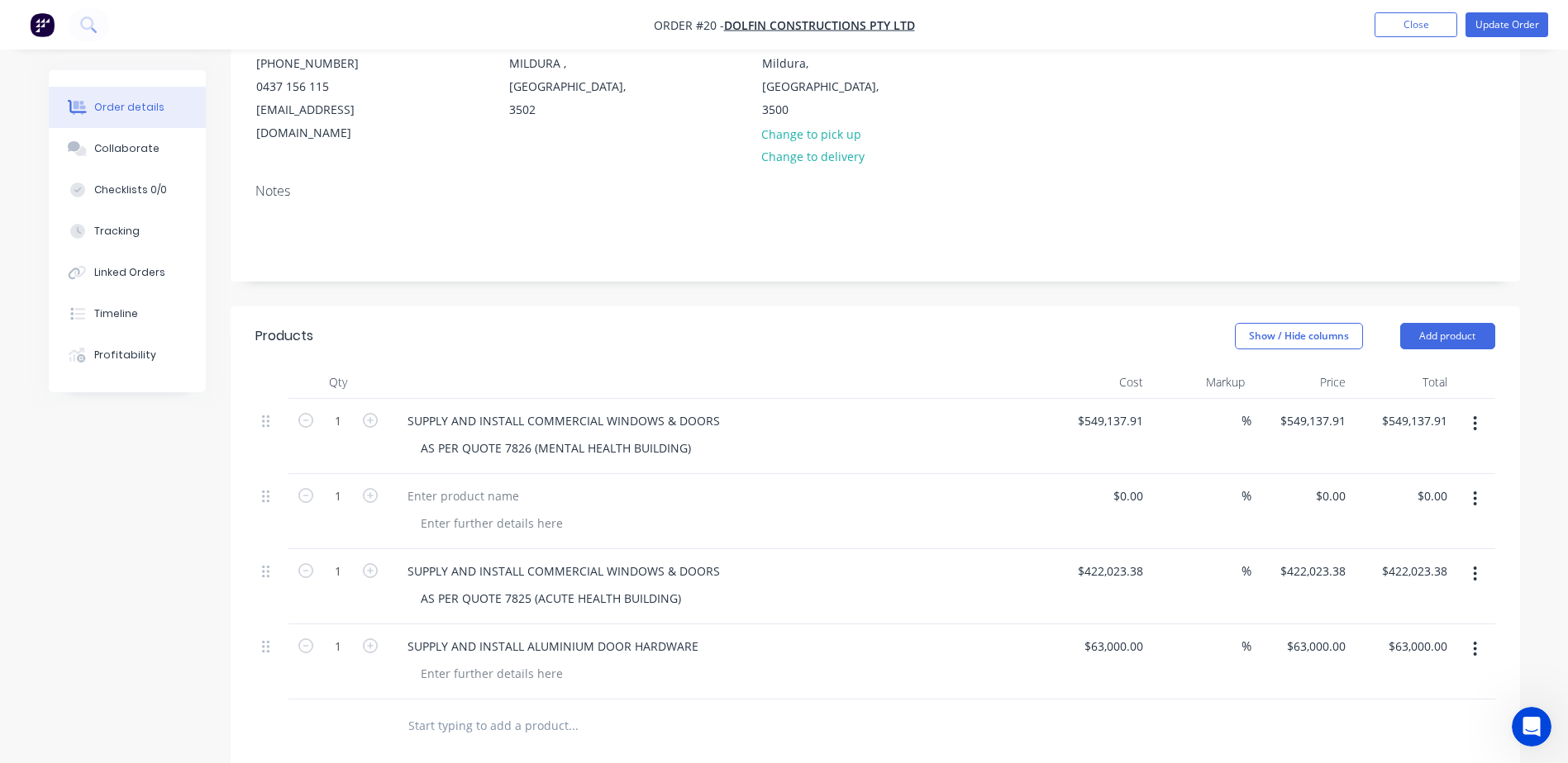
scroll to position [247, 0]
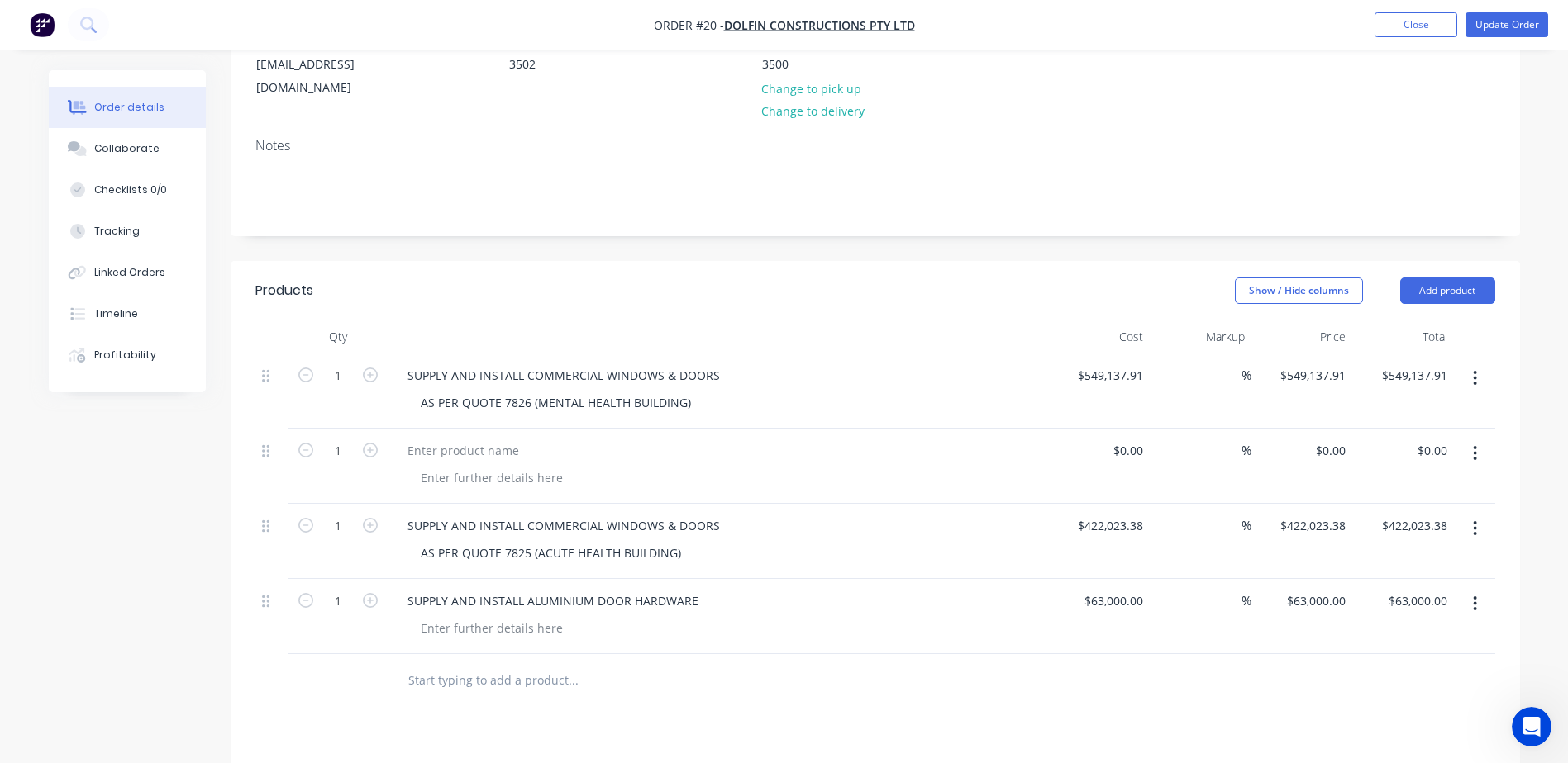
click at [1477, 444] on icon "button" at bounding box center [1475, 453] width 4 height 19
click at [1384, 517] on div "Duplicate" at bounding box center [1416, 529] width 127 height 23
click at [1471, 438] on button "button" at bounding box center [1475, 453] width 39 height 29
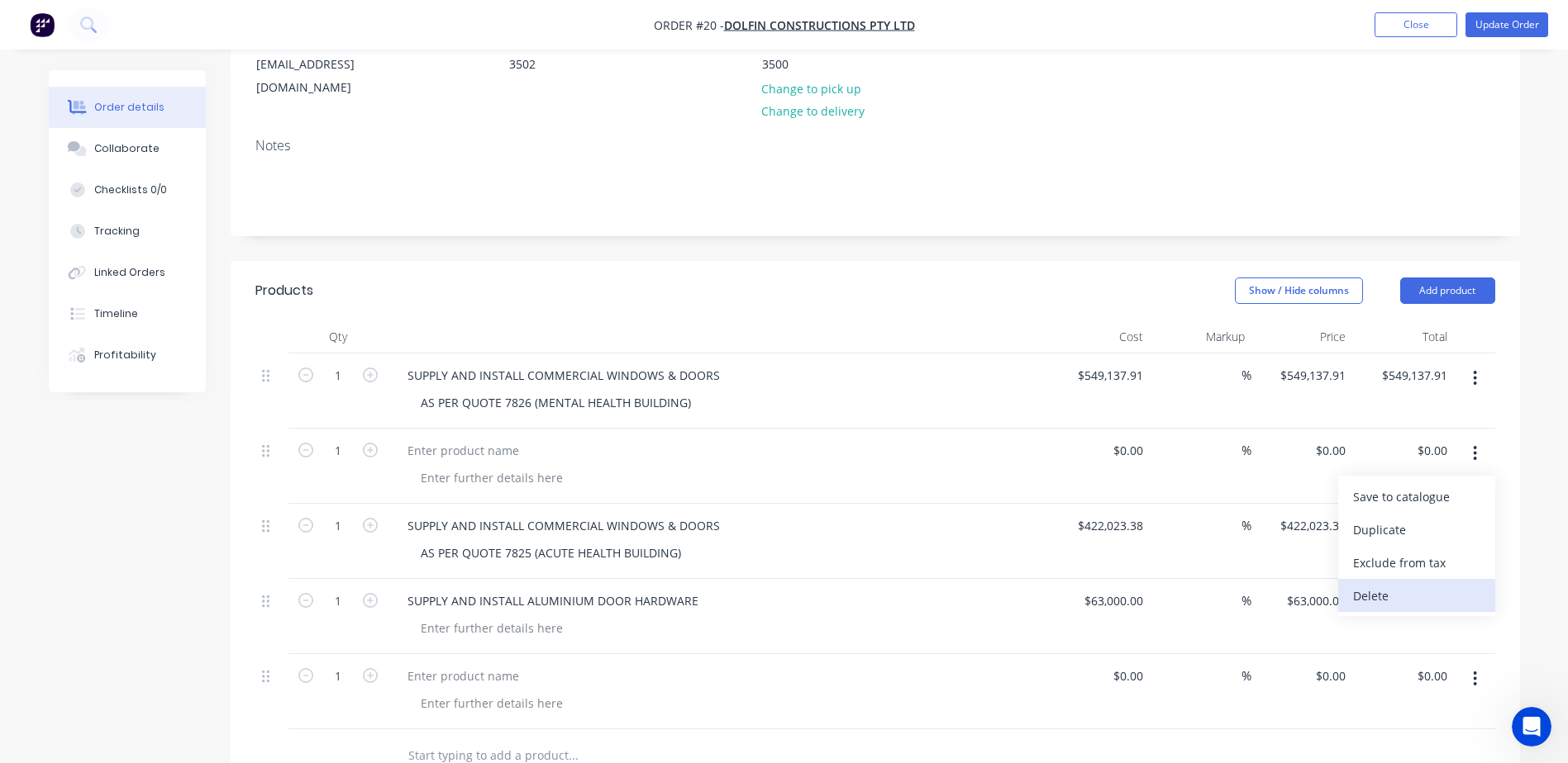
click at [1375, 584] on div "Delete" at bounding box center [1416, 596] width 127 height 23
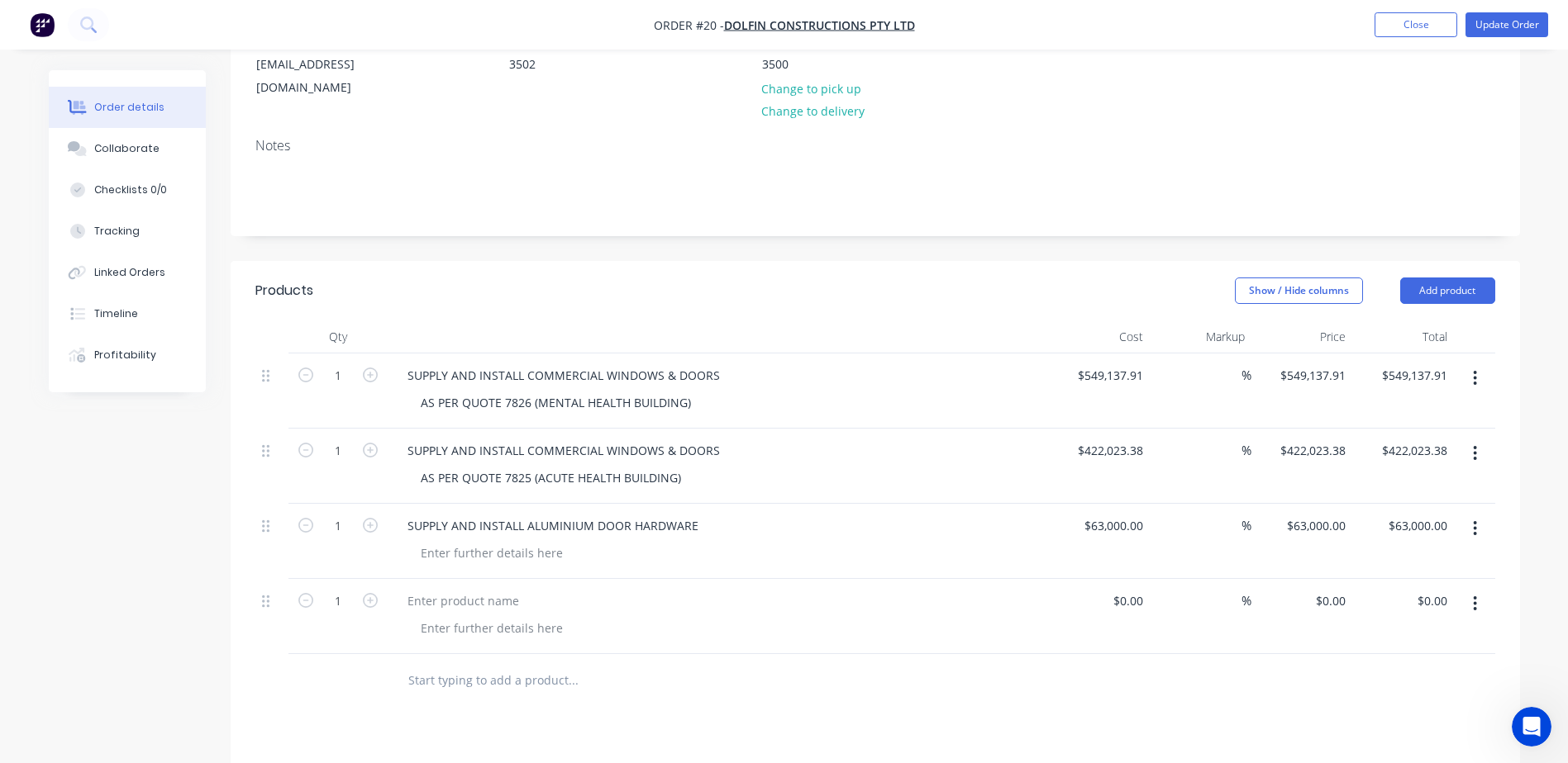
click at [1481, 589] on button "button" at bounding box center [1475, 604] width 39 height 29
click at [1370, 735] on div "Delete" at bounding box center [1416, 746] width 127 height 23
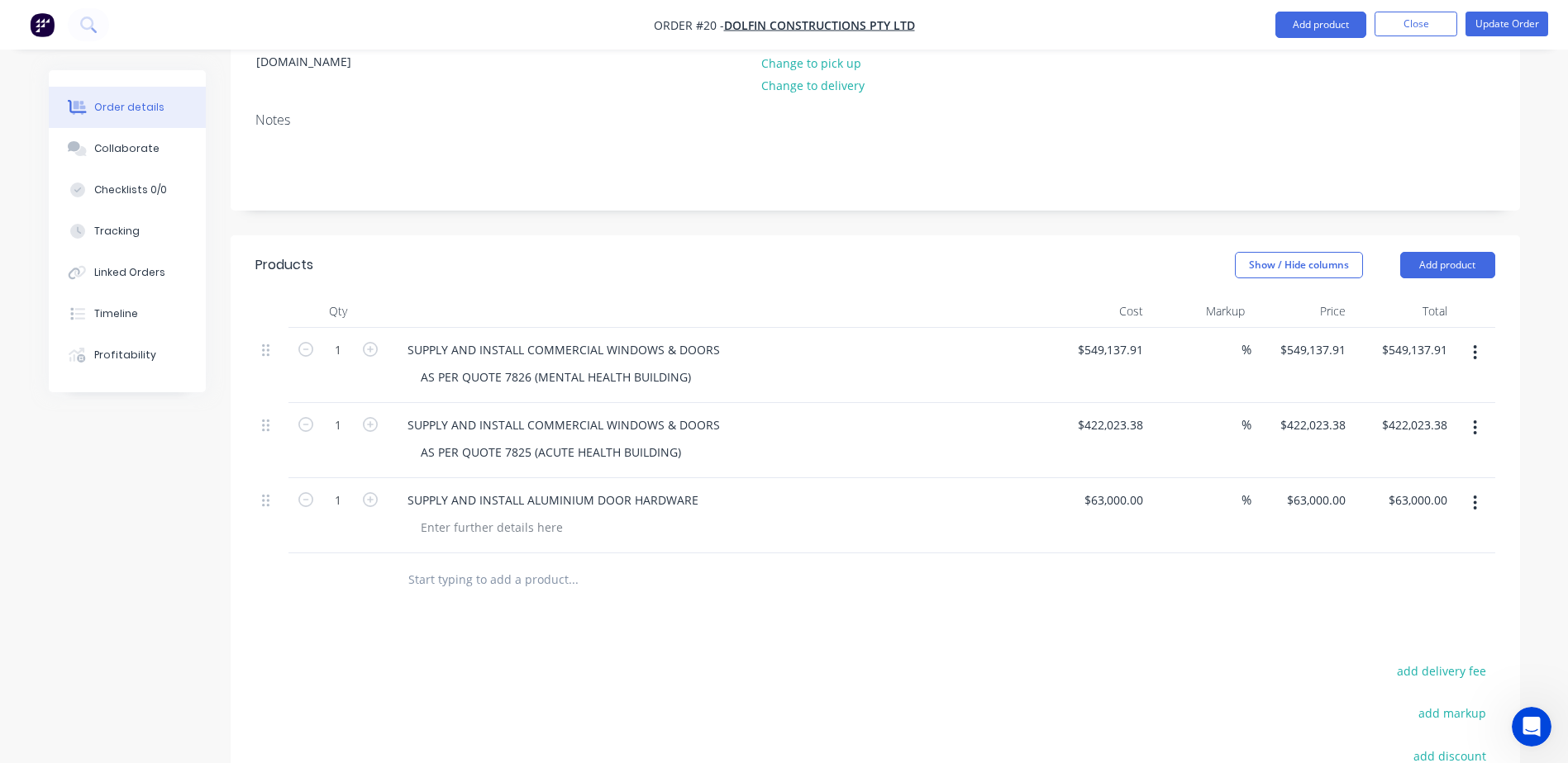
scroll to position [0, 0]
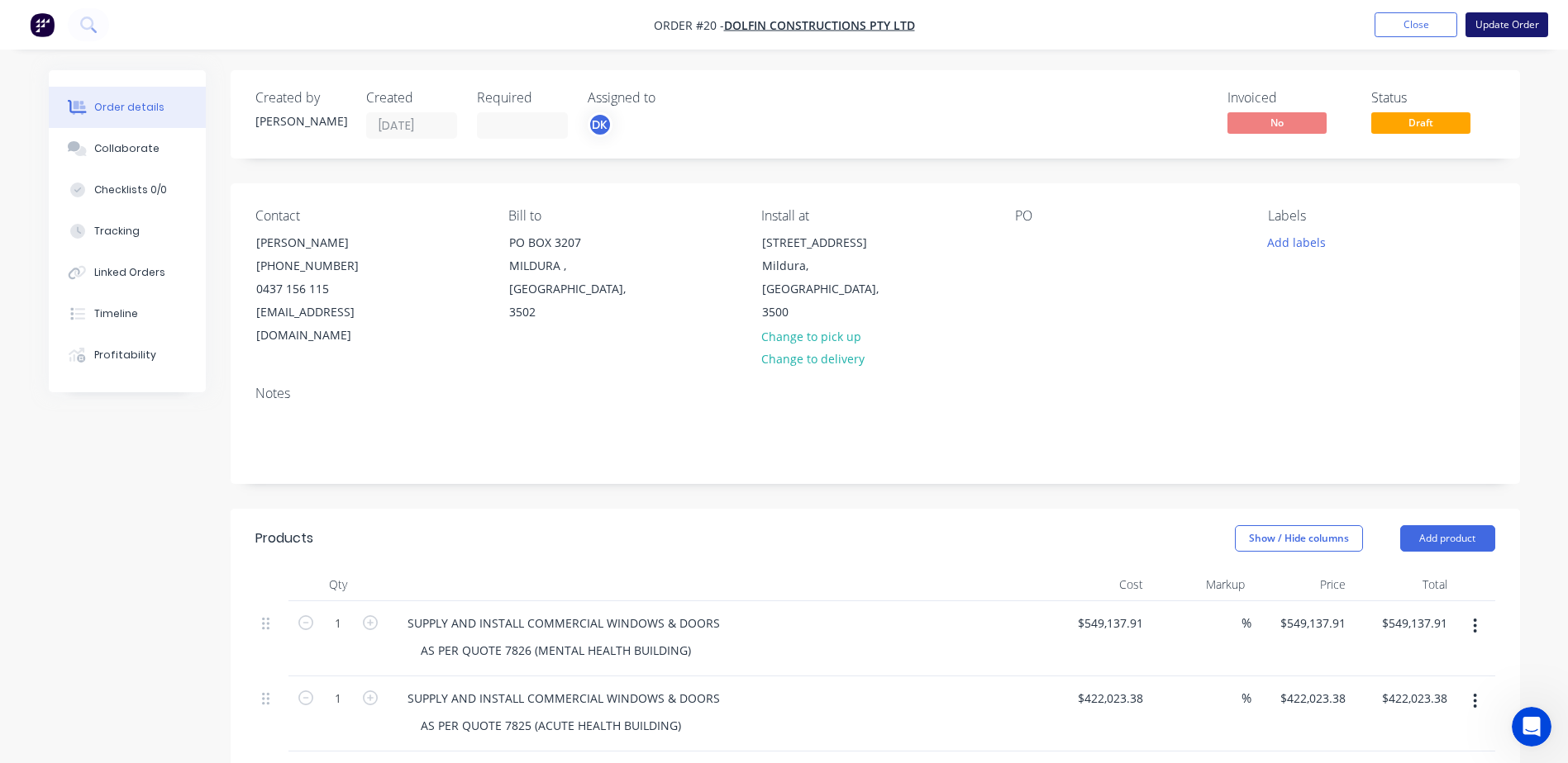
click at [1509, 29] on button "Update Order" at bounding box center [1506, 24] width 82 height 24
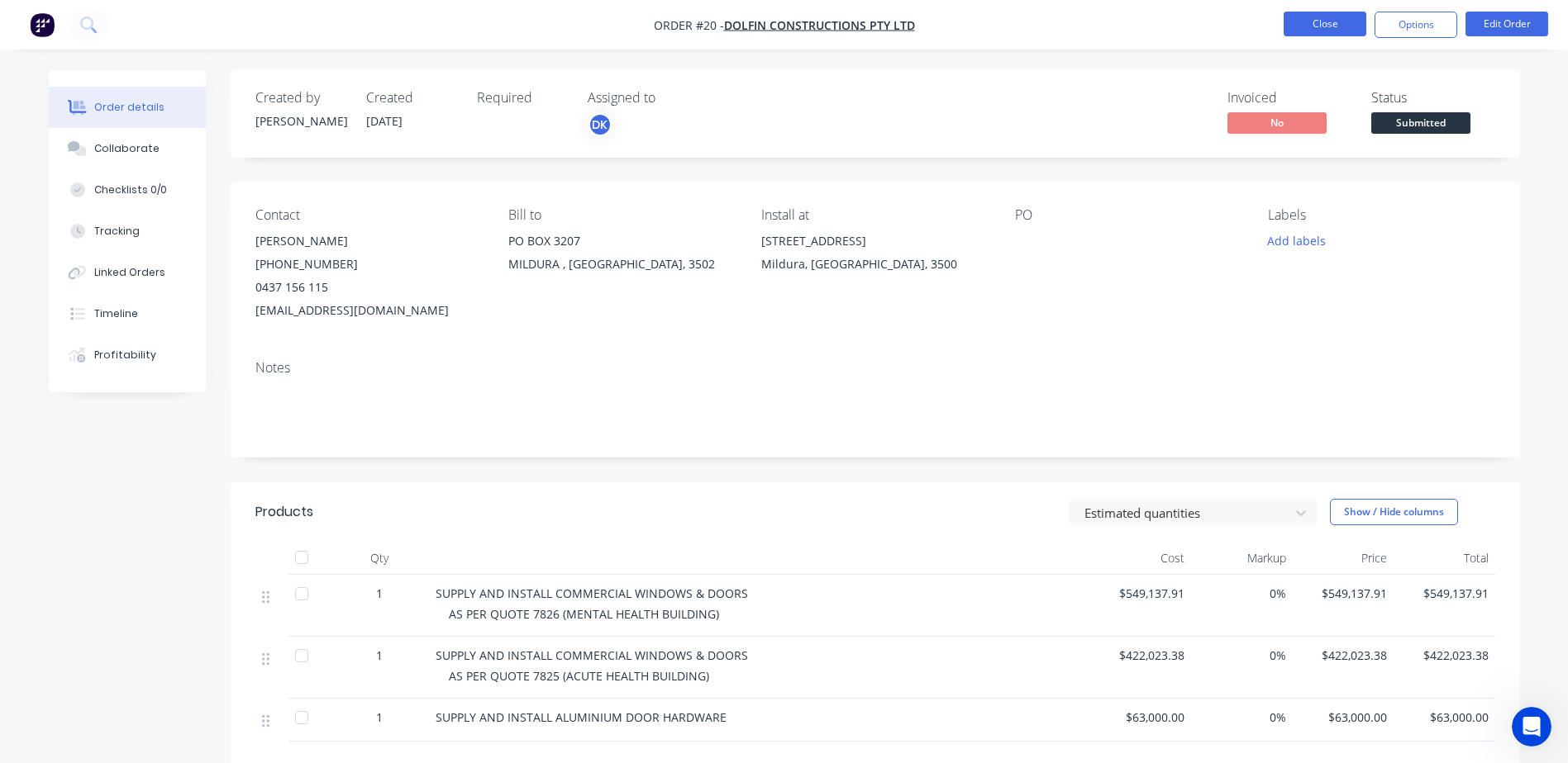
click at [1333, 28] on button "Close" at bounding box center [1324, 23] width 82 height 24
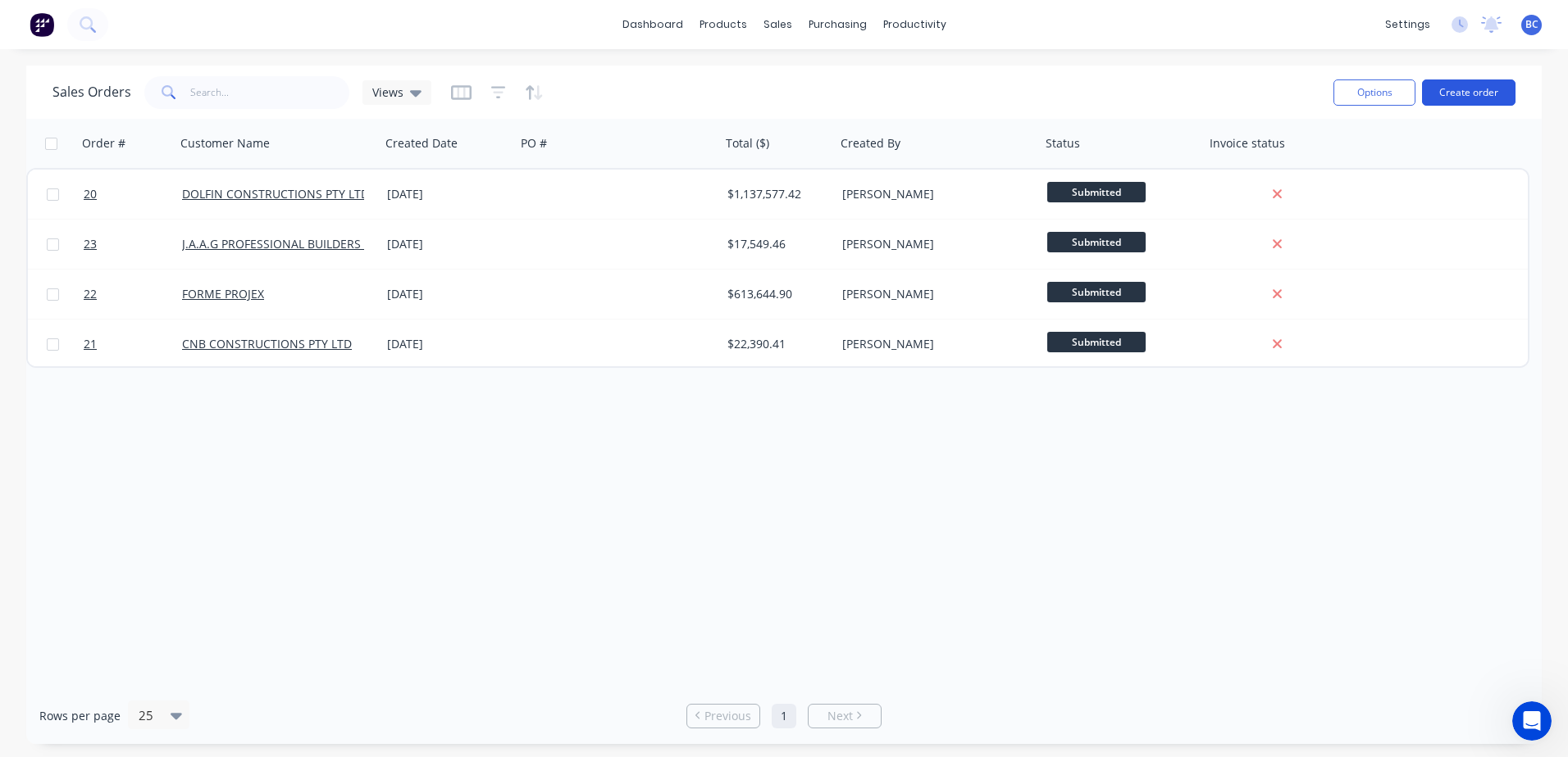
click at [1453, 96] on button "Create order" at bounding box center [1468, 92] width 93 height 26
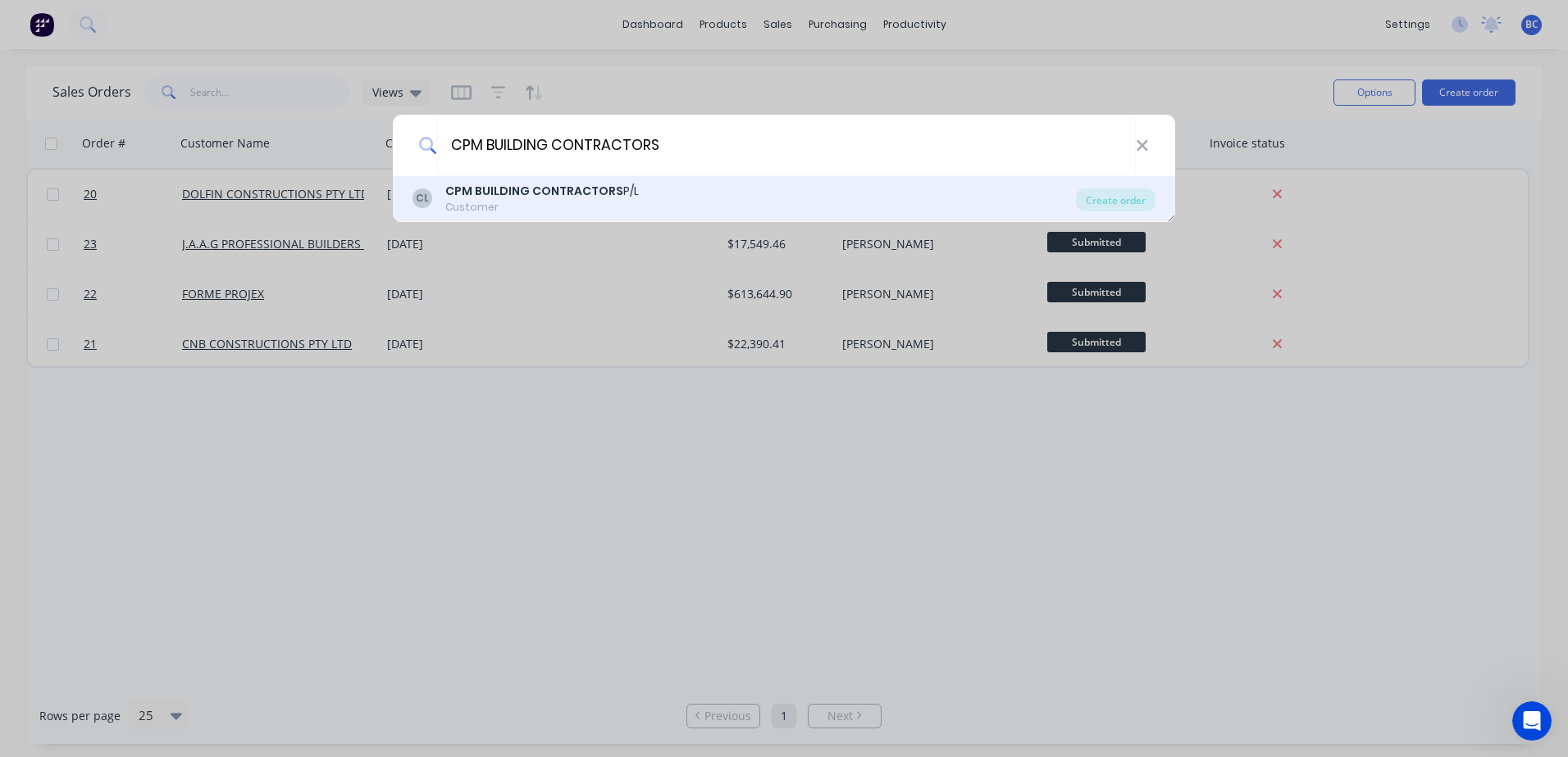
type input "CPM BUILDING CONTRACTORS"
click at [631, 187] on div "CPM BUILDING CONTRACTORS P/L" at bounding box center [542, 191] width 193 height 17
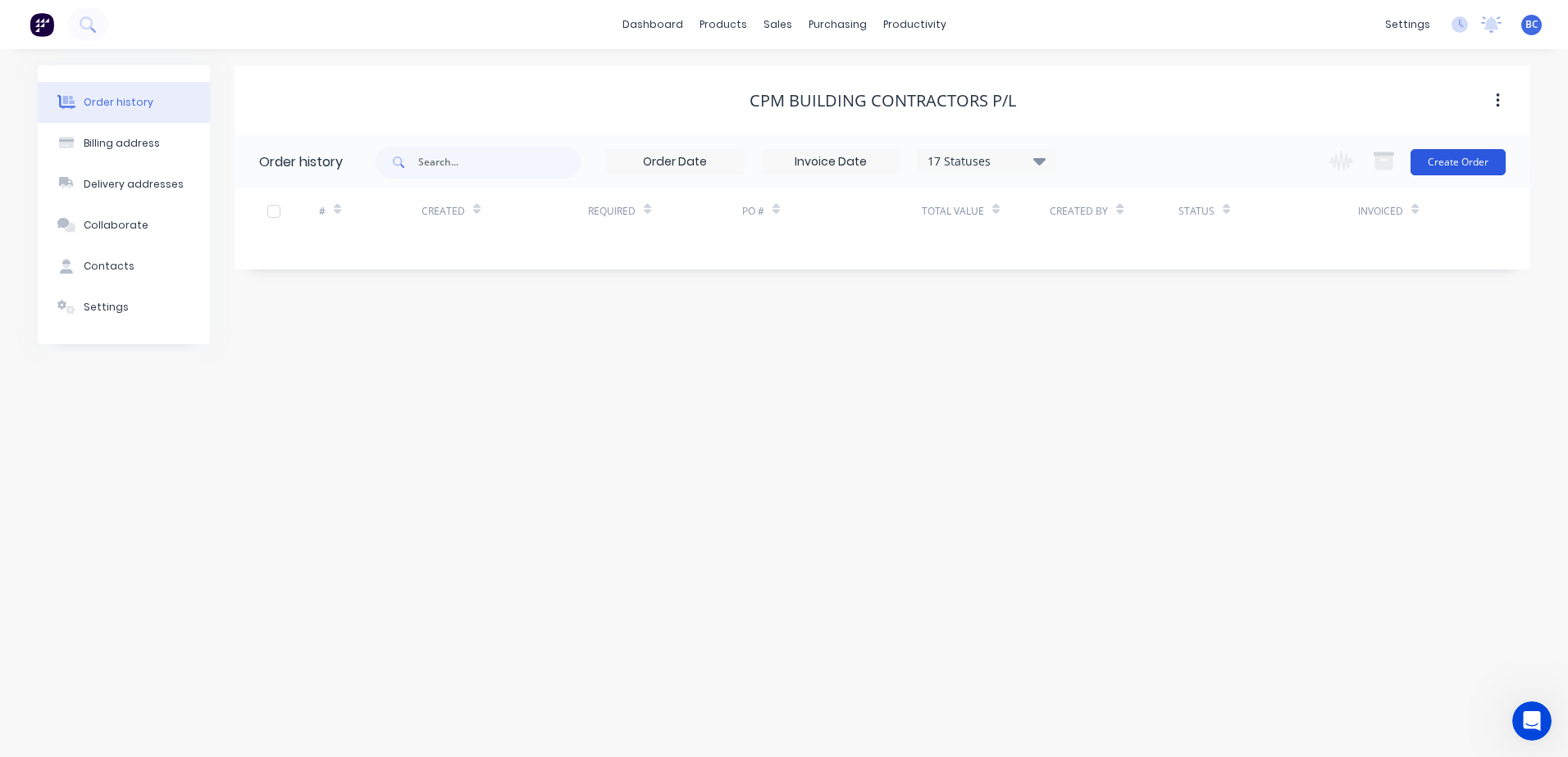
click at [1446, 175] on button "Create Order" at bounding box center [1457, 162] width 95 height 26
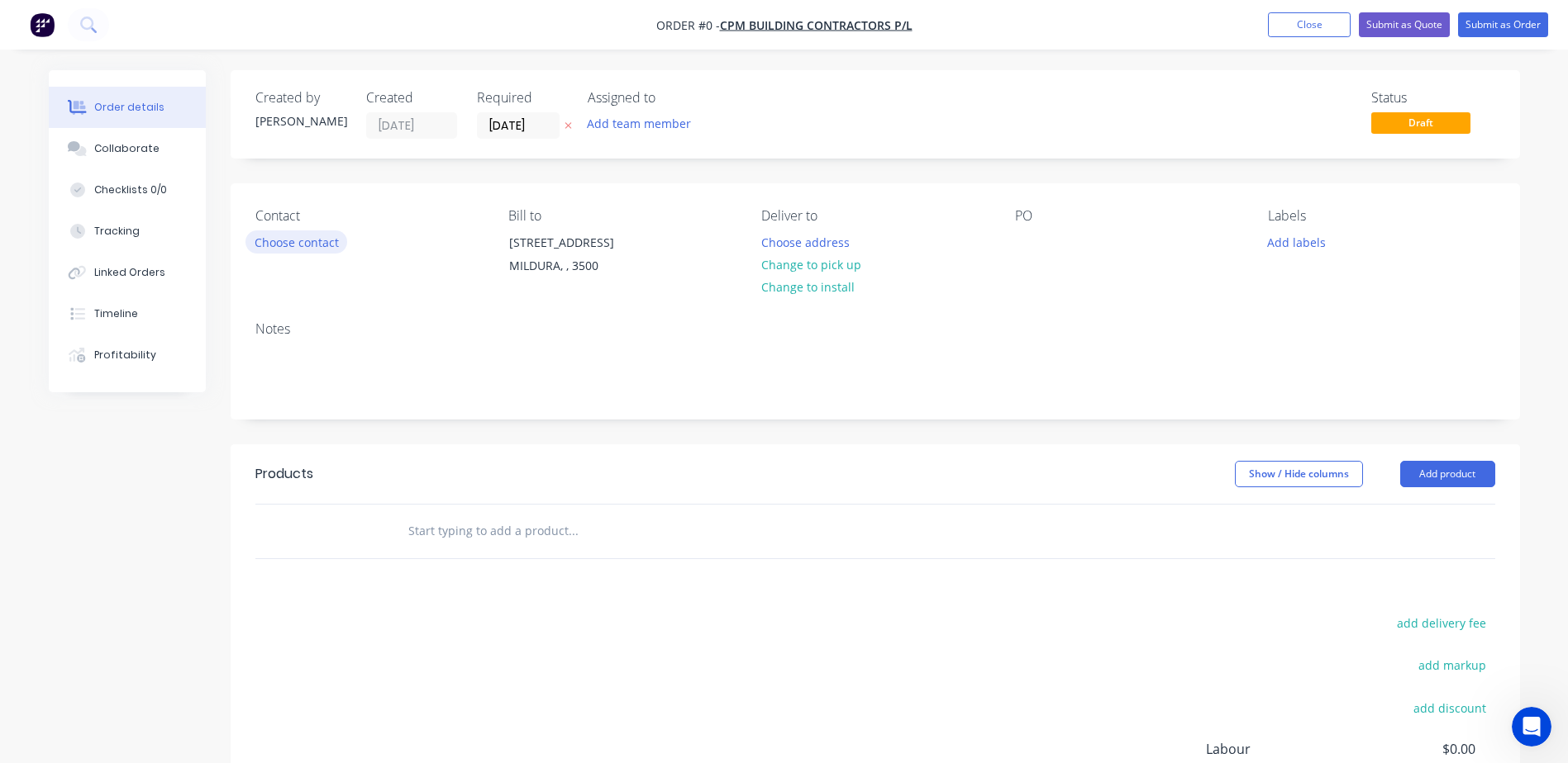
click at [297, 244] on button "Choose contact" at bounding box center [297, 242] width 102 height 22
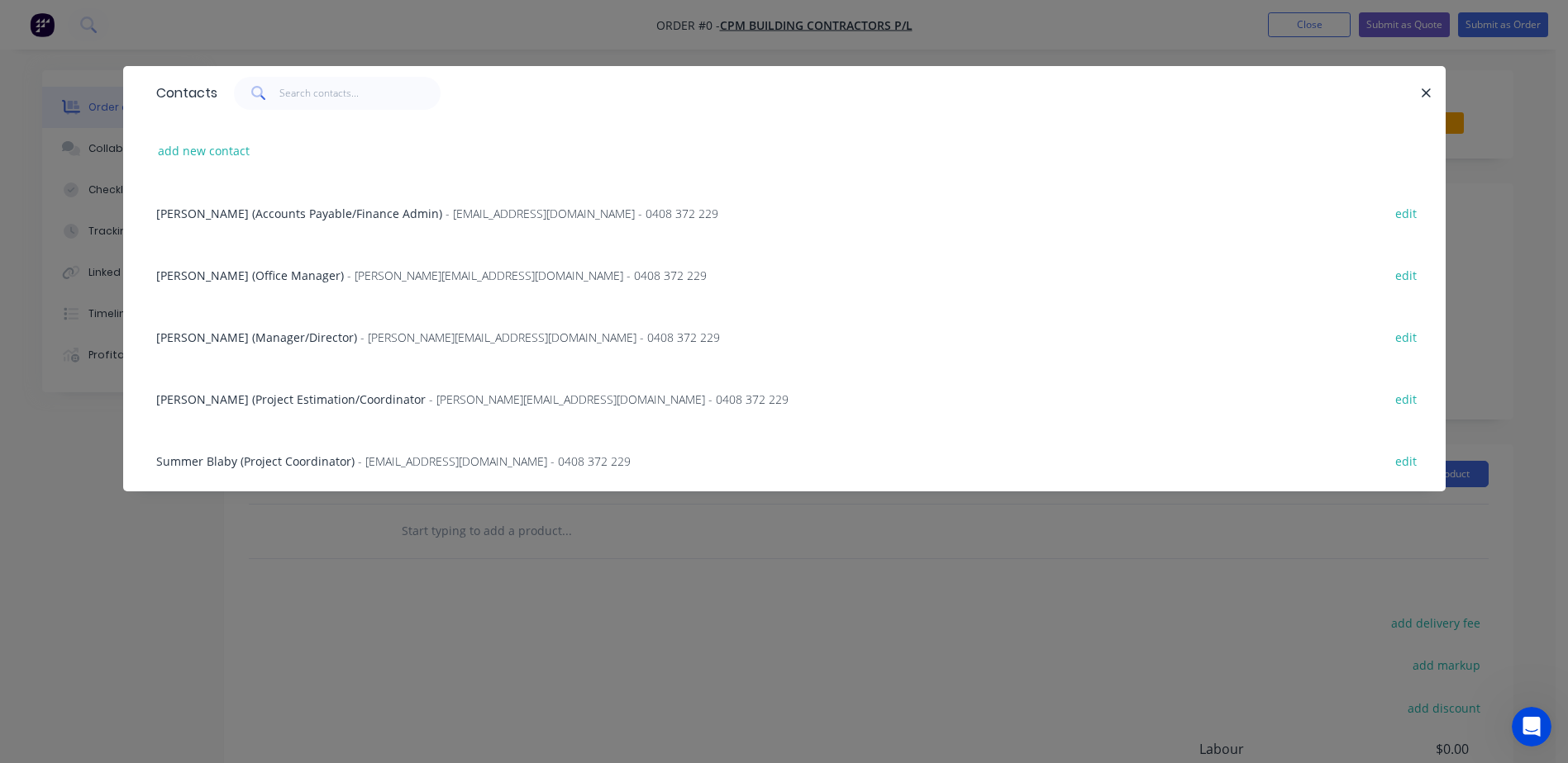
click at [373, 337] on span "- [PERSON_NAME][EMAIL_ADDRESS][DOMAIN_NAME] - 0408 372 229" at bounding box center [539, 337] width 359 height 16
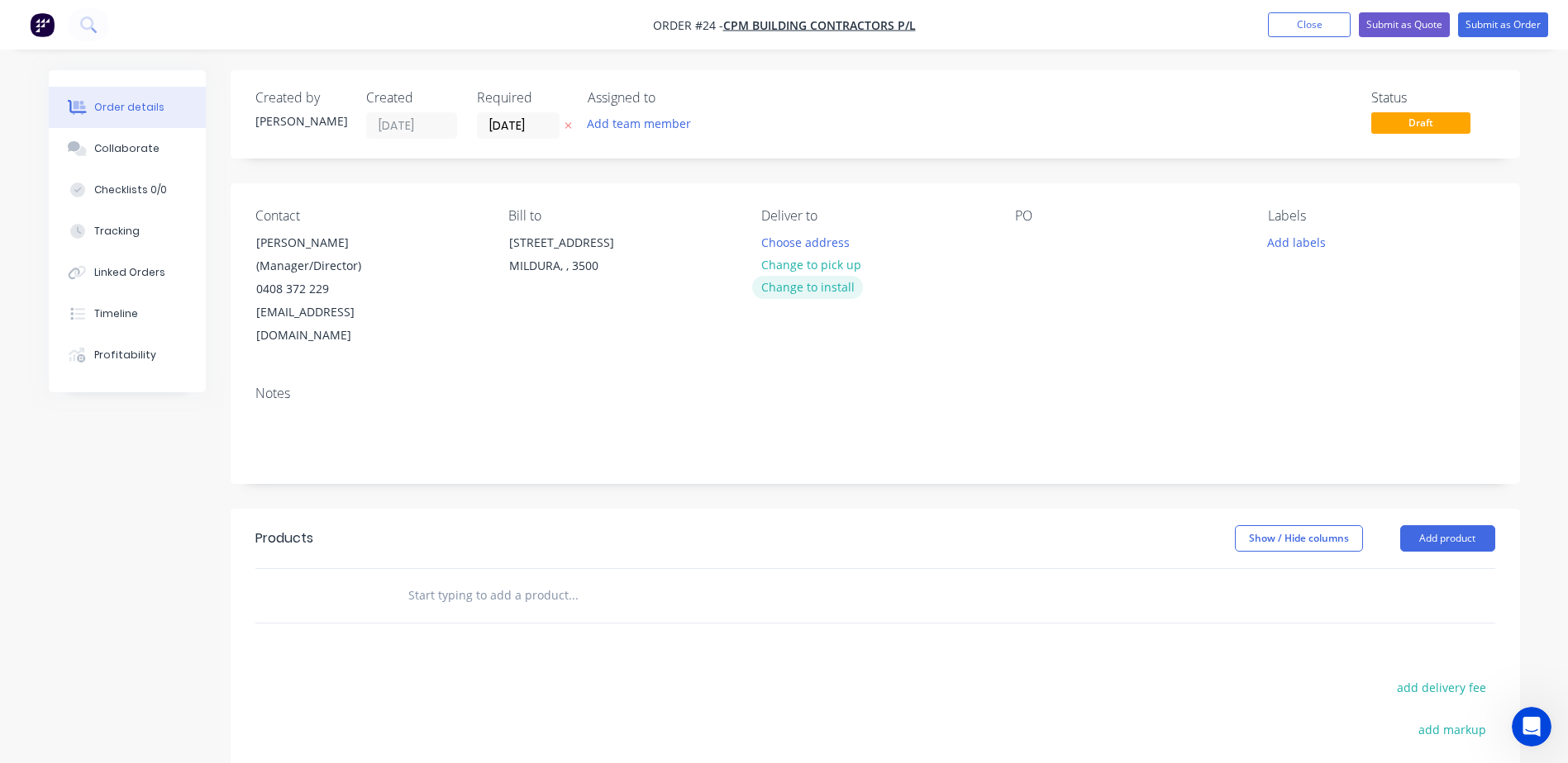
click at [826, 286] on button "Change to install" at bounding box center [807, 287] width 111 height 22
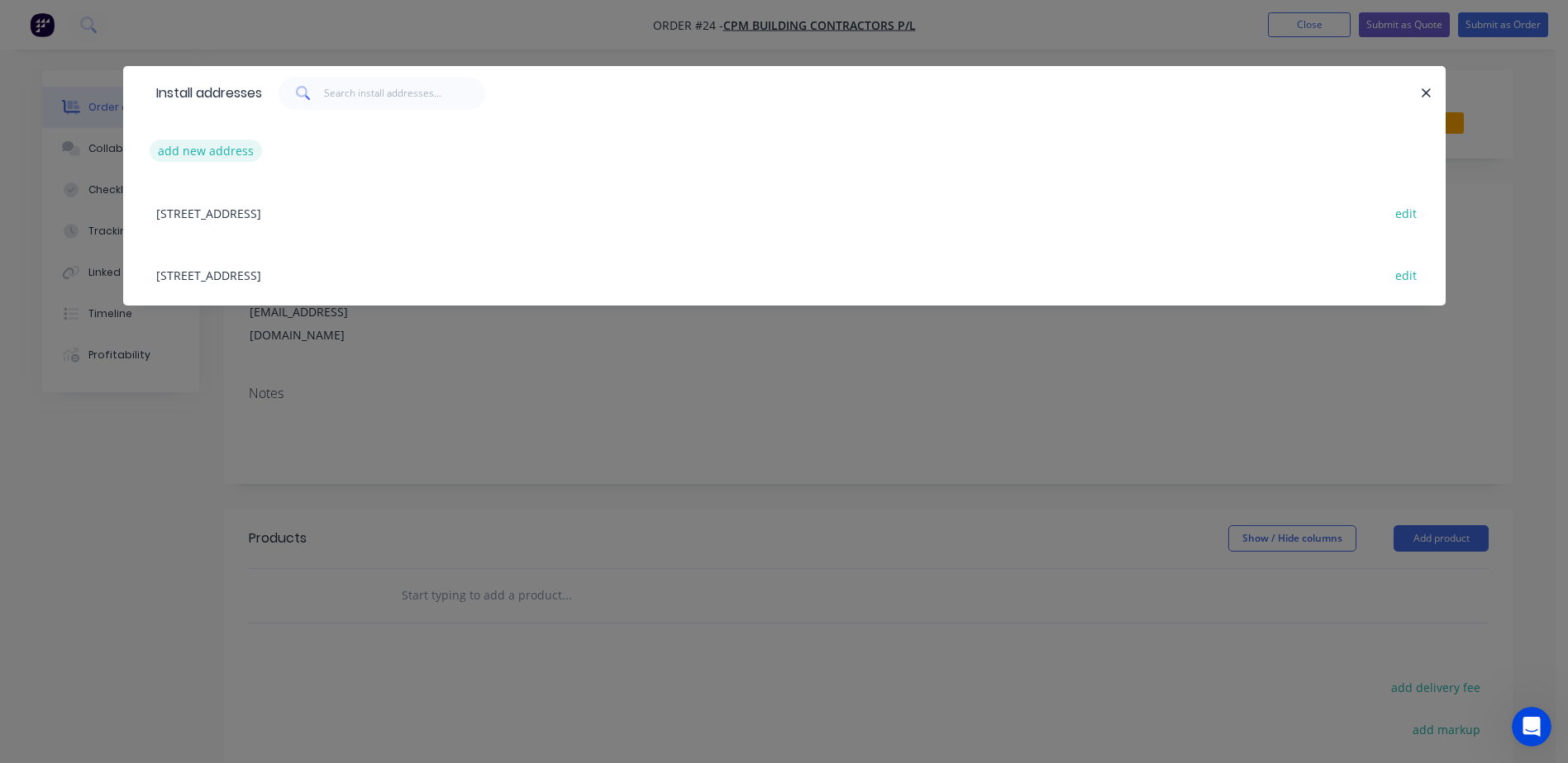
click at [219, 151] on button "add new address" at bounding box center [207, 151] width 114 height 22
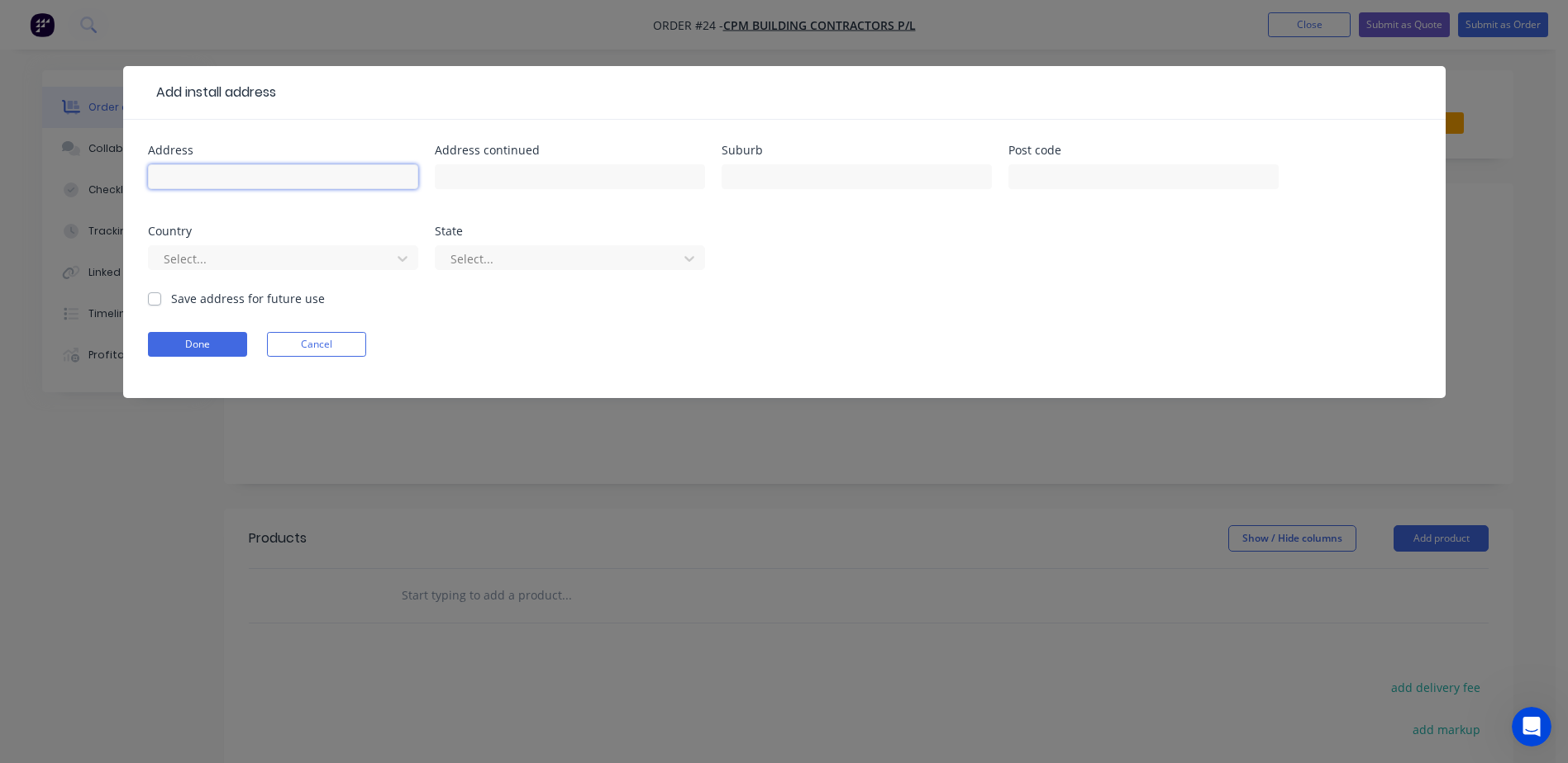
click at [201, 171] on input "text" at bounding box center [283, 176] width 270 height 24
type input "[STREET_ADDRESS]"
click at [878, 183] on input "text" at bounding box center [856, 176] width 270 height 24
type input "MILDURA"
click at [1026, 170] on input "text" at bounding box center [1143, 176] width 270 height 24
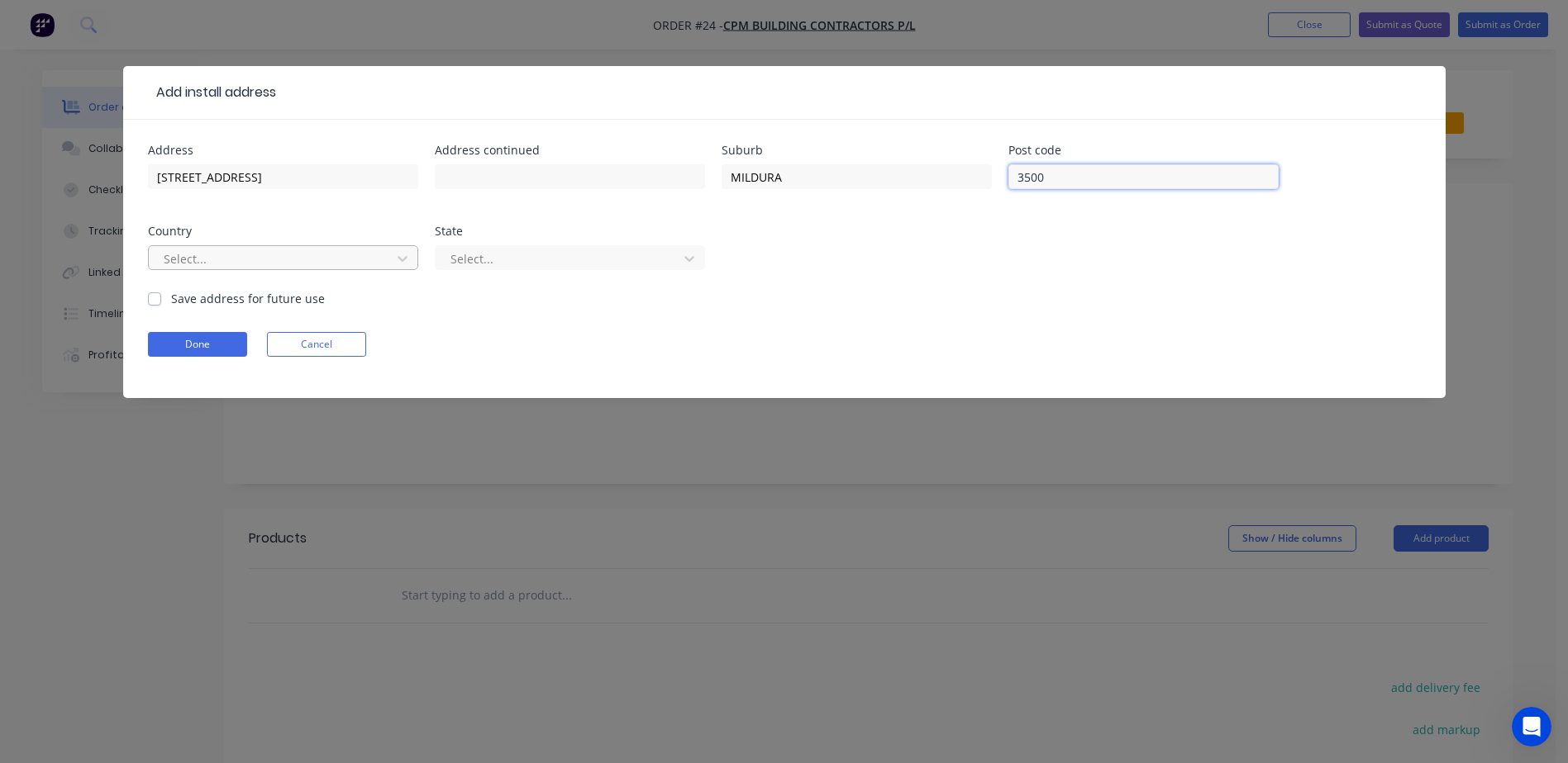
type input "3500"
click at [279, 258] on div at bounding box center [272, 258] width 220 height 21
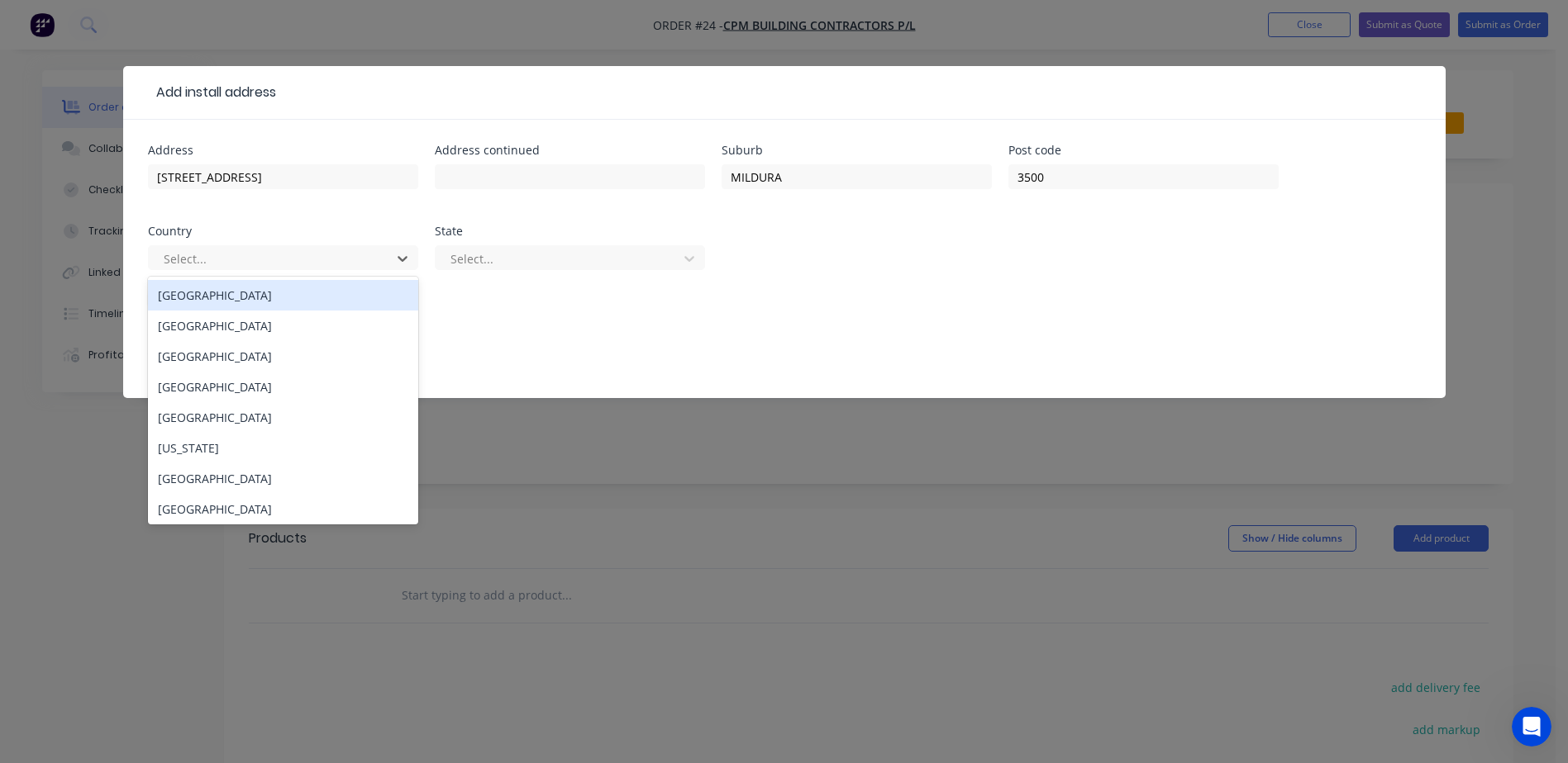
click at [237, 301] on div "[GEOGRAPHIC_DATA]" at bounding box center [283, 294] width 270 height 30
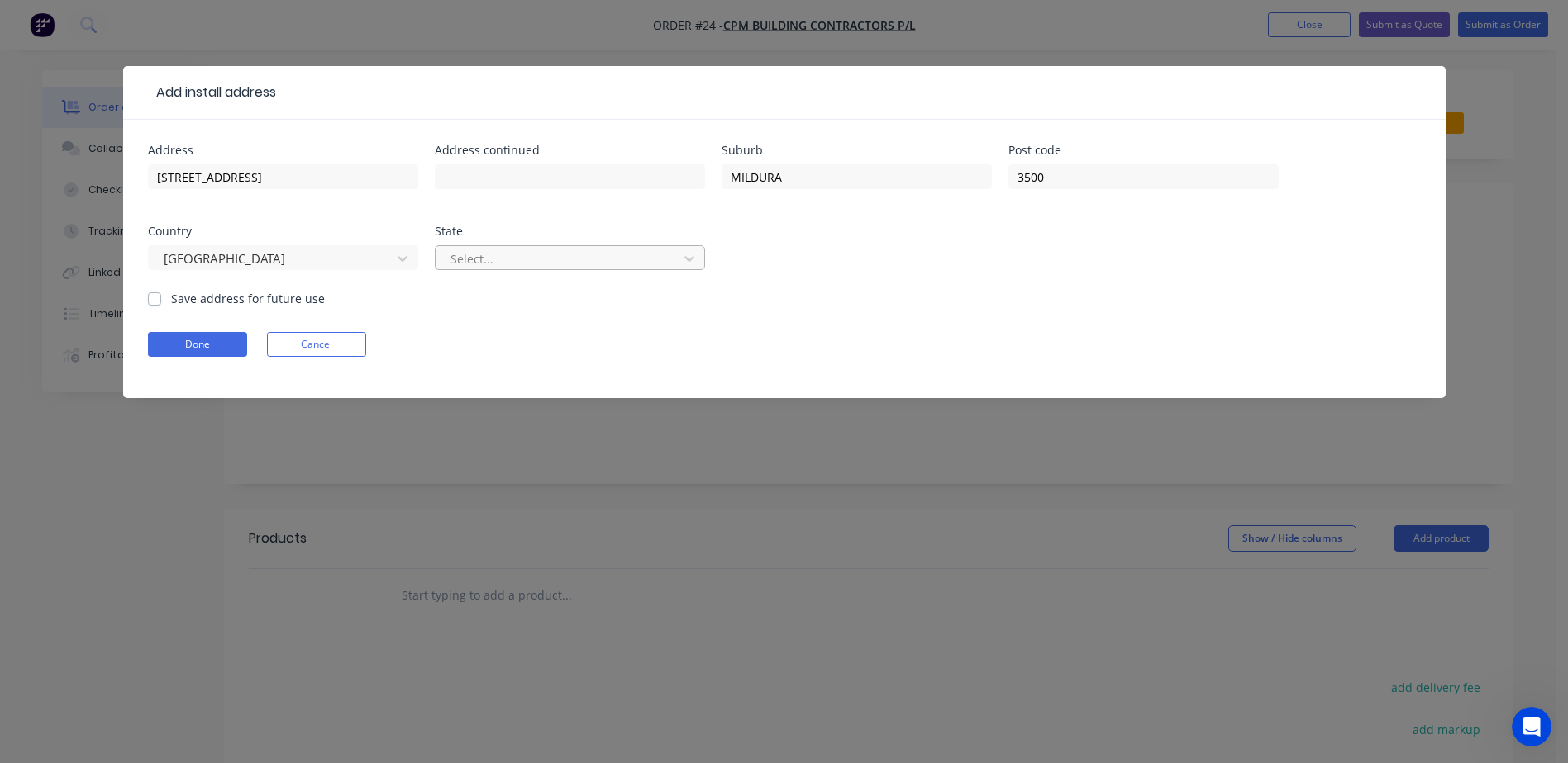
click at [566, 268] on div at bounding box center [559, 258] width 220 height 21
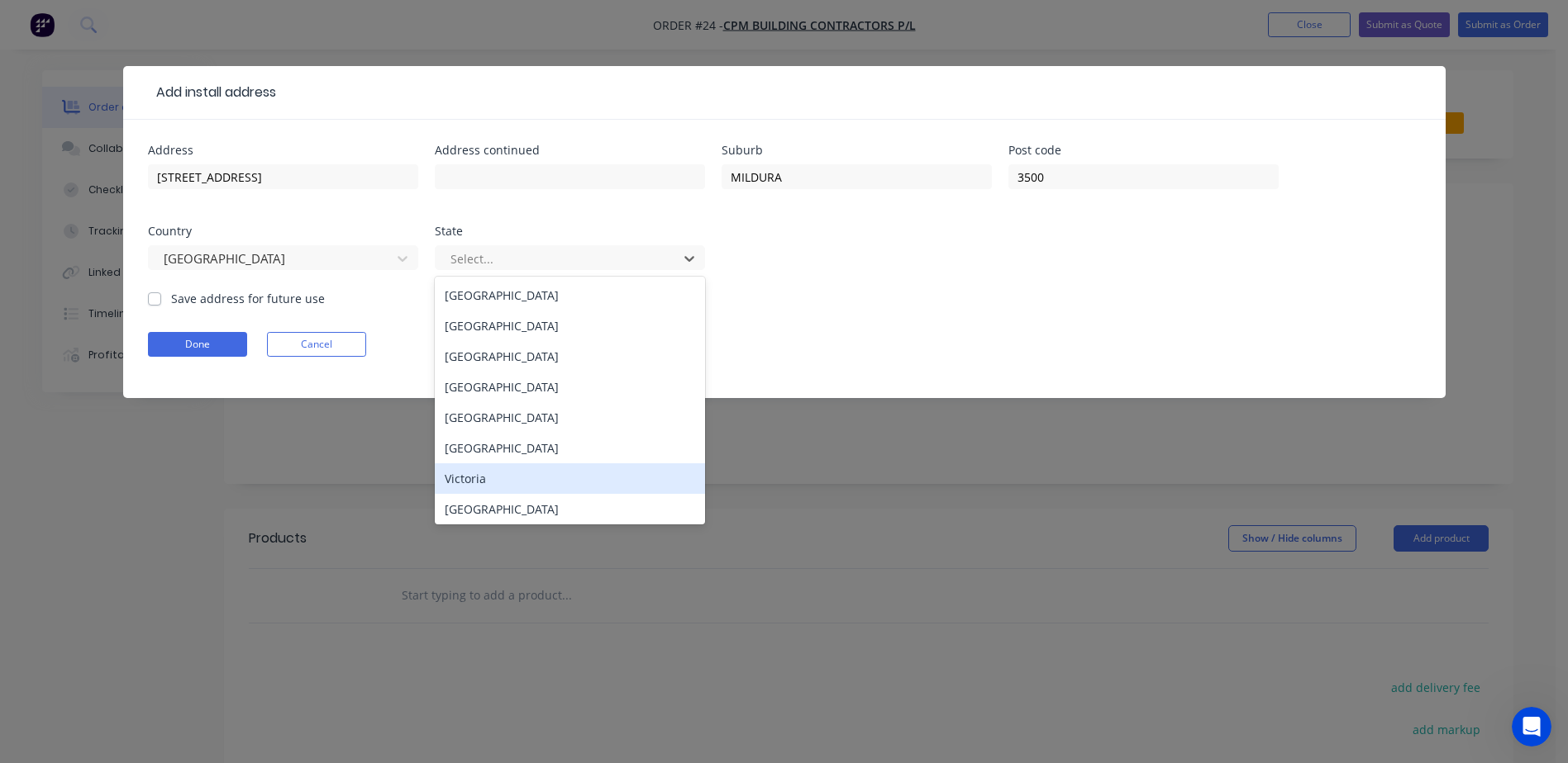
click at [474, 479] on div "Victoria" at bounding box center [570, 478] width 270 height 30
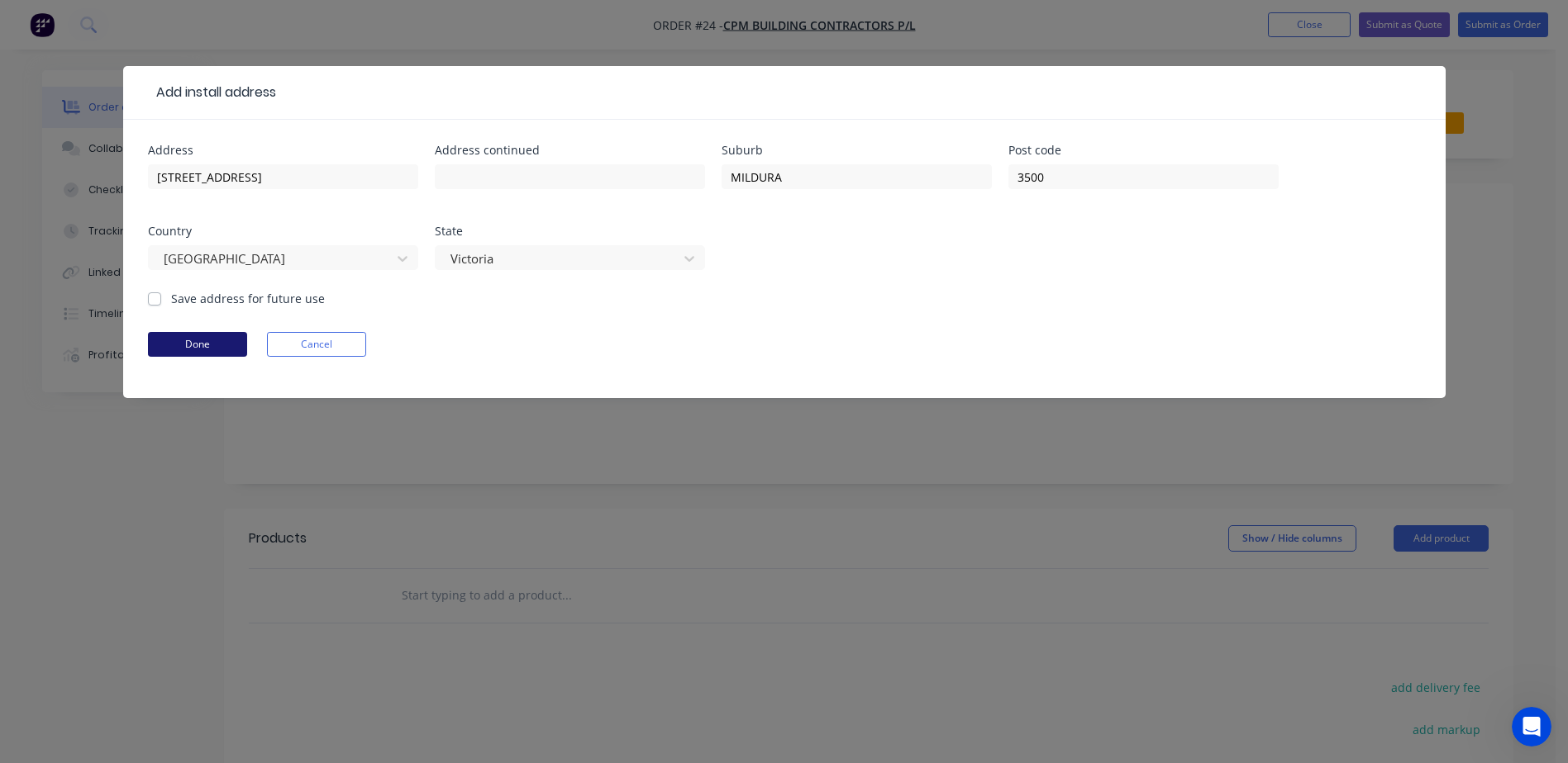
click at [199, 348] on button "Done" at bounding box center [197, 343] width 99 height 24
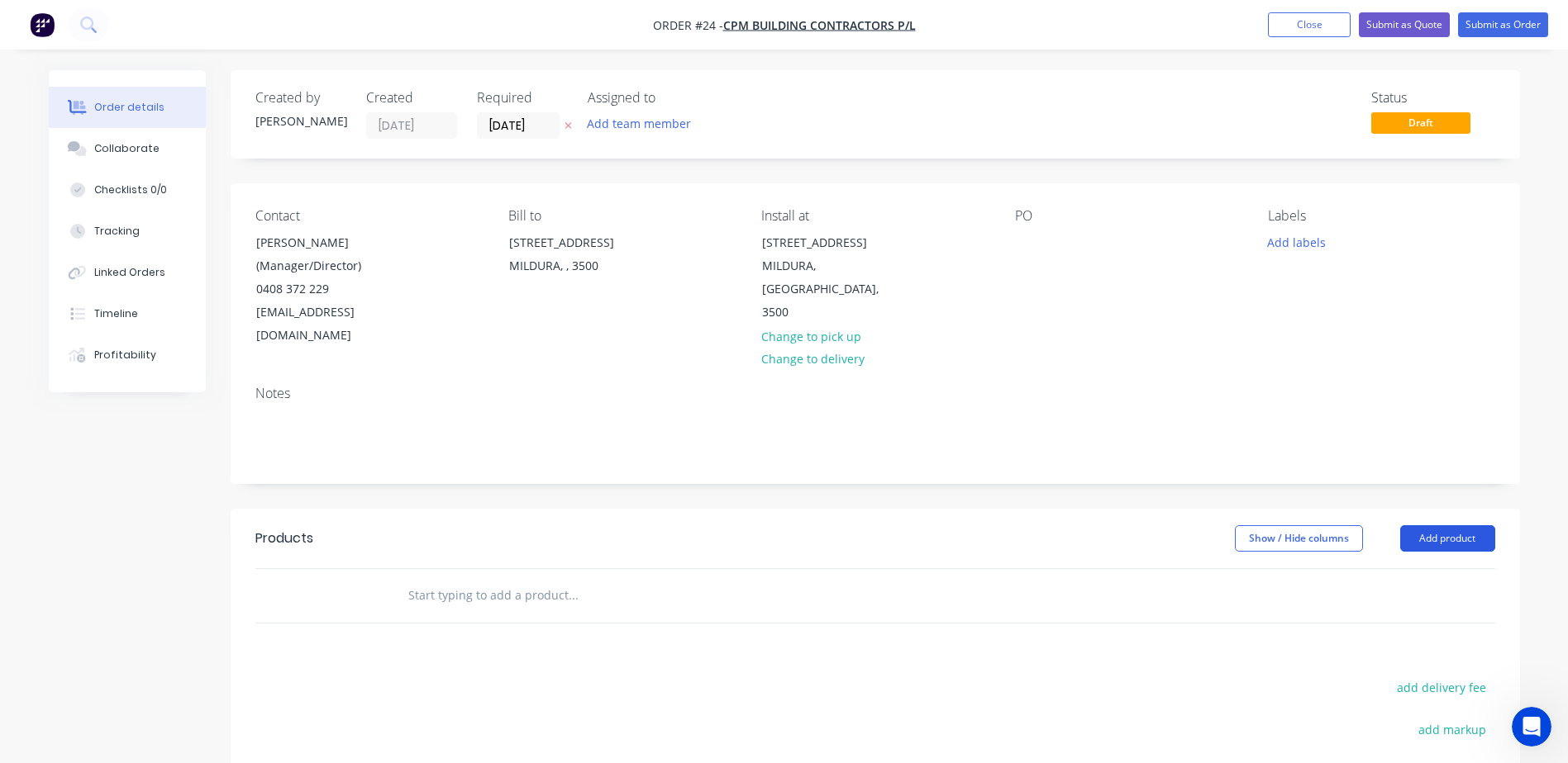
click at [1442, 525] on button "Add product" at bounding box center [1448, 538] width 95 height 26
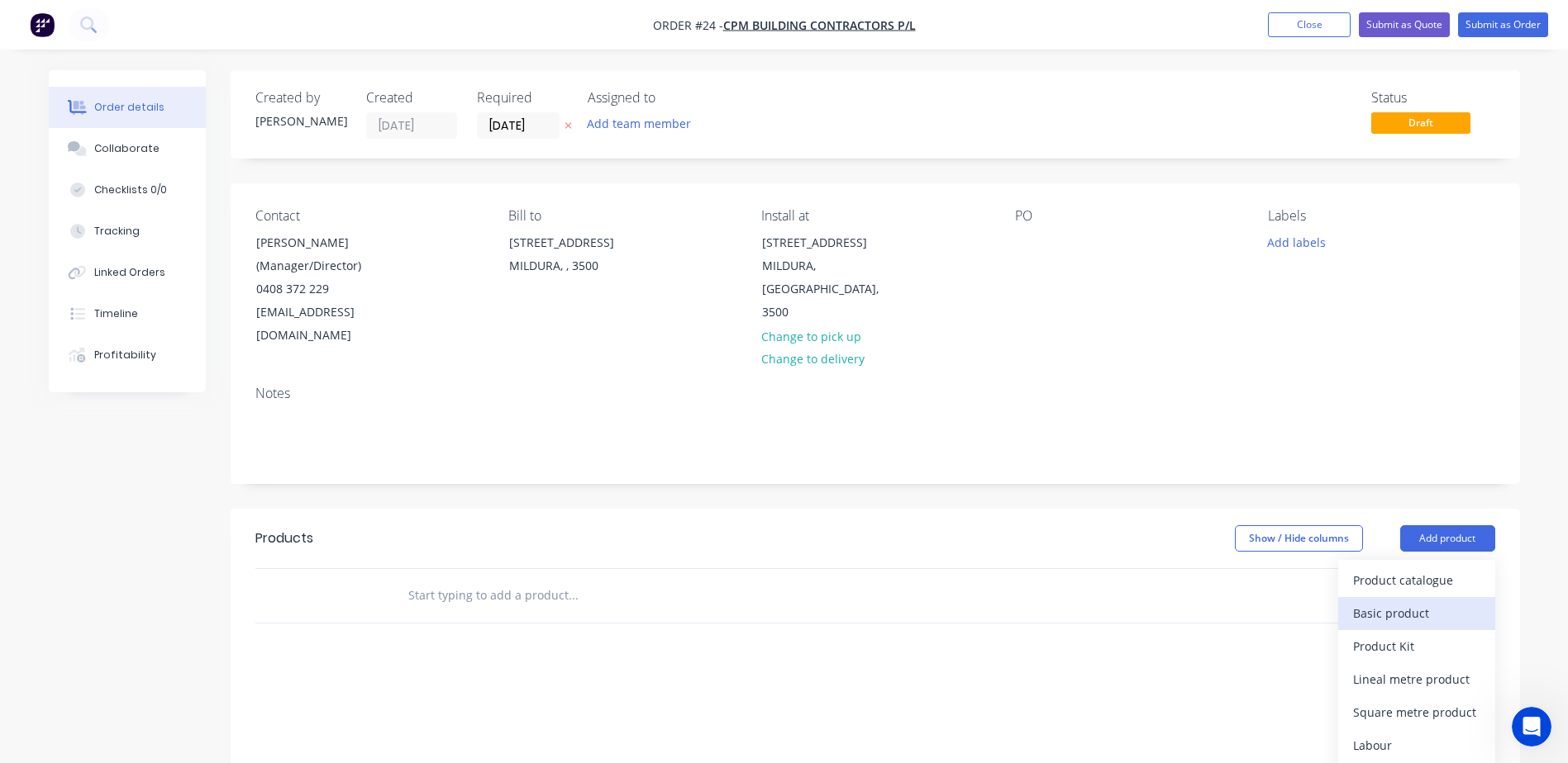
click at [1376, 602] on div "Basic product" at bounding box center [1416, 613] width 127 height 23
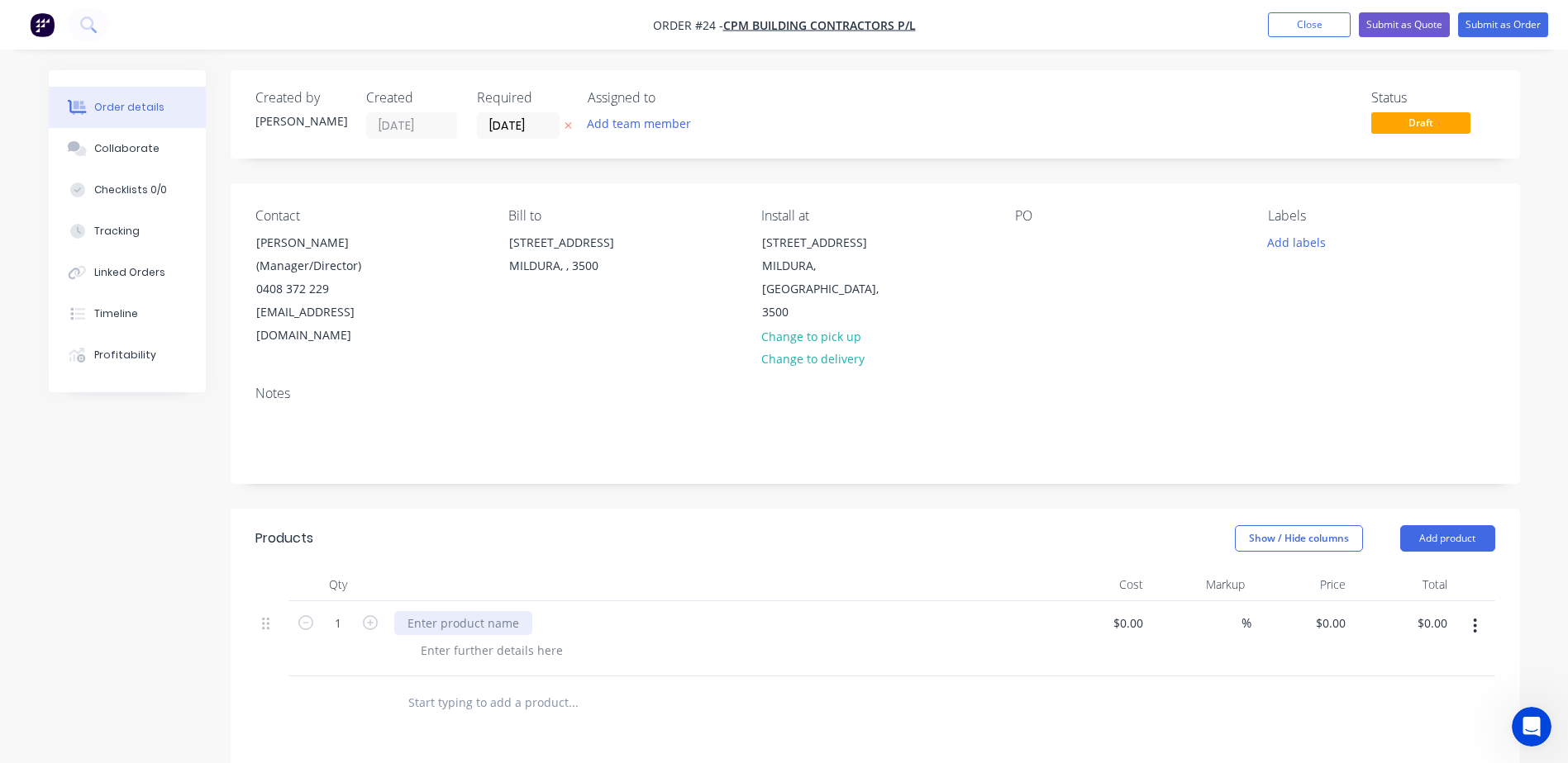
click at [463, 611] on div at bounding box center [463, 623] width 138 height 23
click at [505, 639] on div at bounding box center [491, 651] width 168 height 23
click at [476, 639] on div at bounding box center [491, 651] width 168 height 23
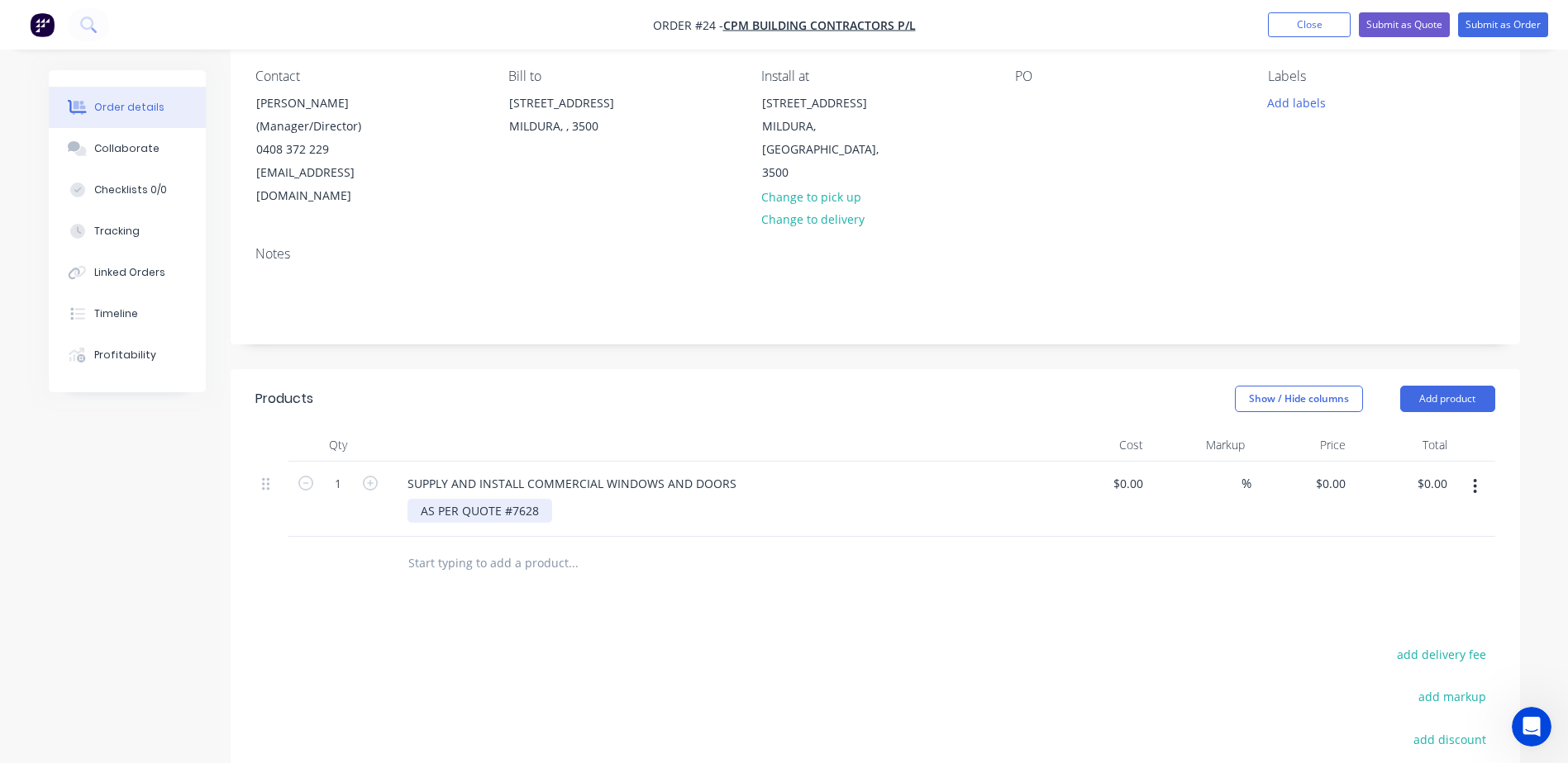
scroll to position [165, 0]
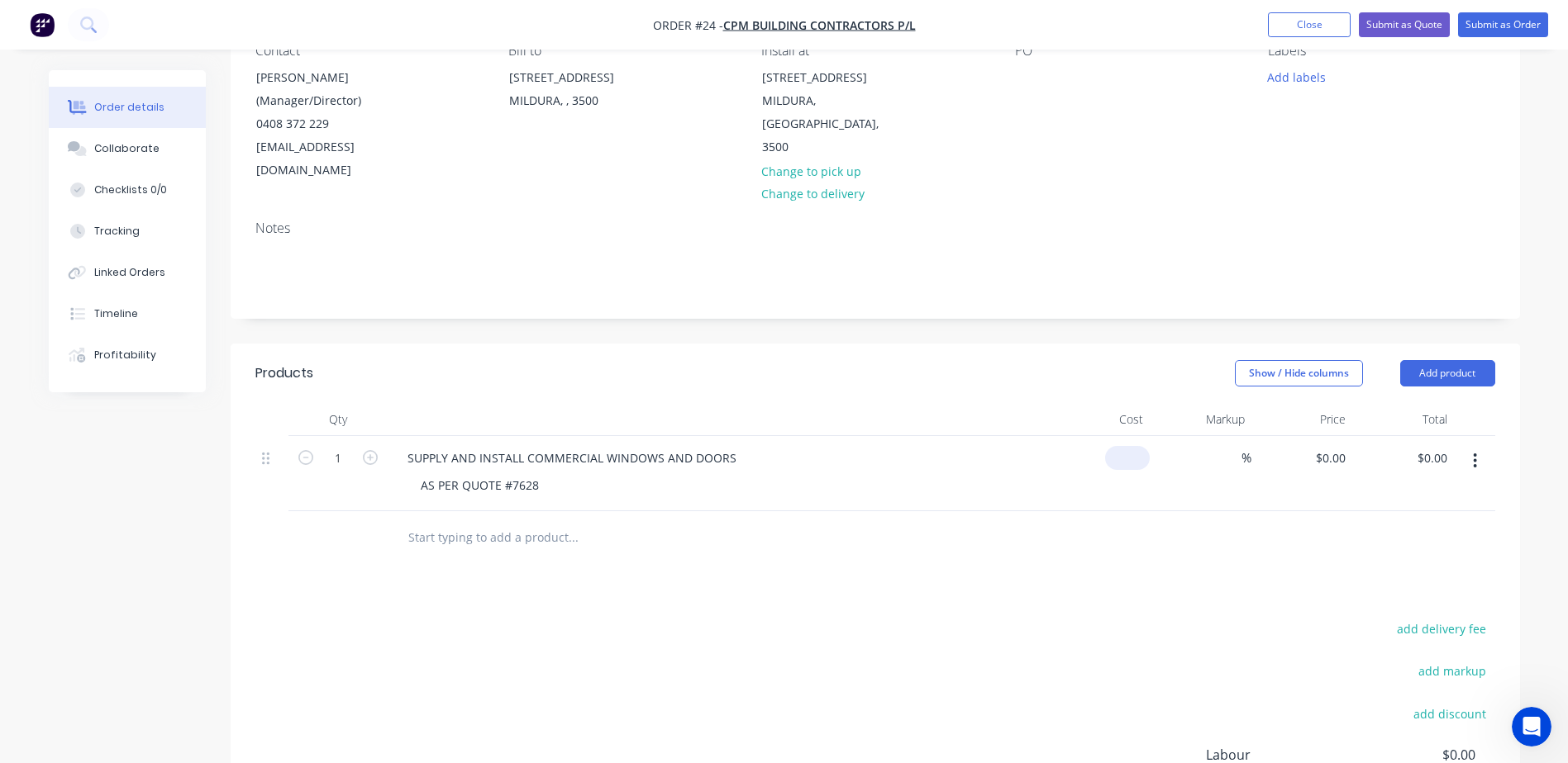
click at [1134, 446] on input at bounding box center [1130, 458] width 38 height 23
type input "$23,465.43"
click at [1159, 530] on div at bounding box center [875, 538] width 1240 height 54
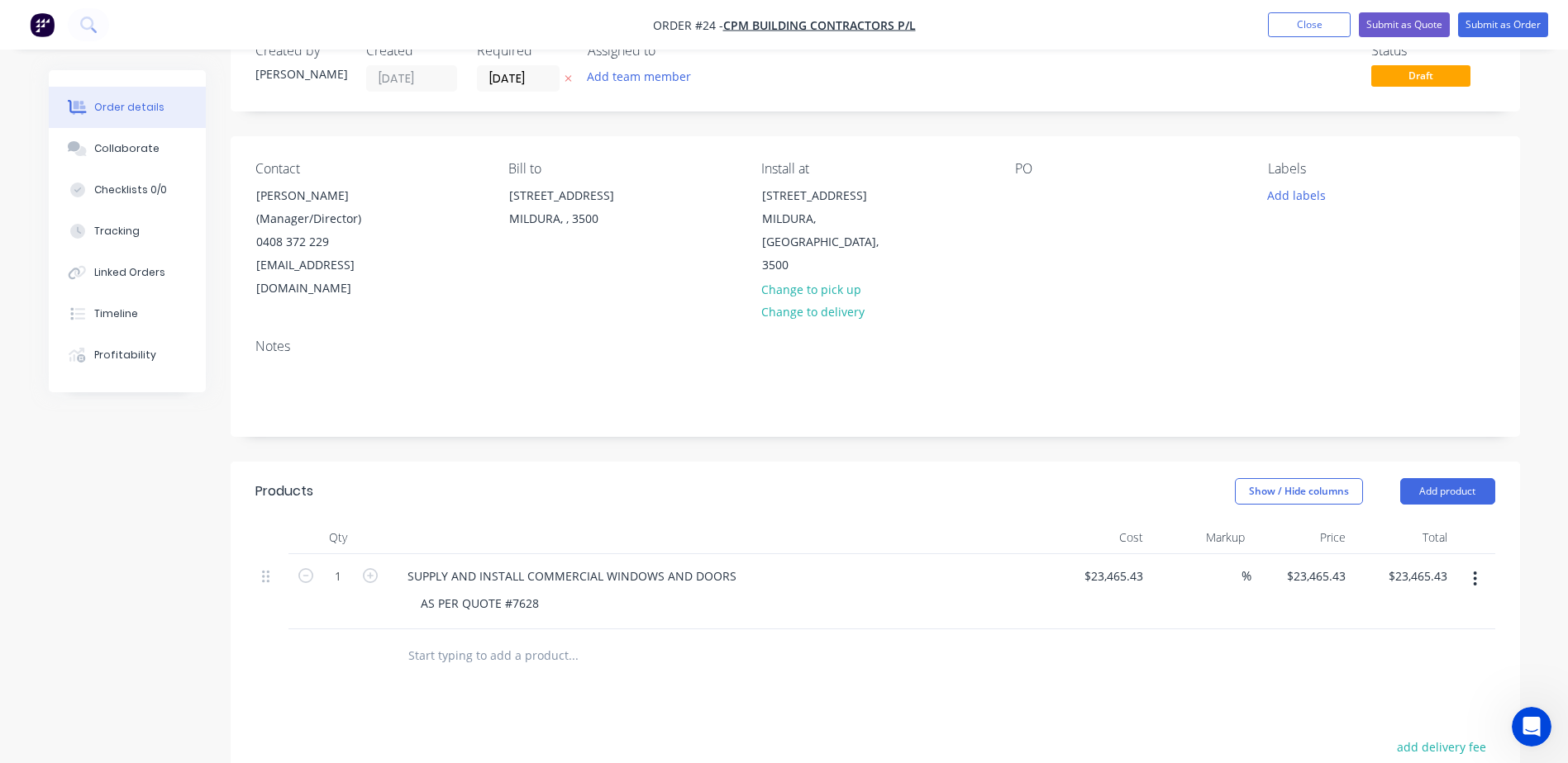
scroll to position [34, 0]
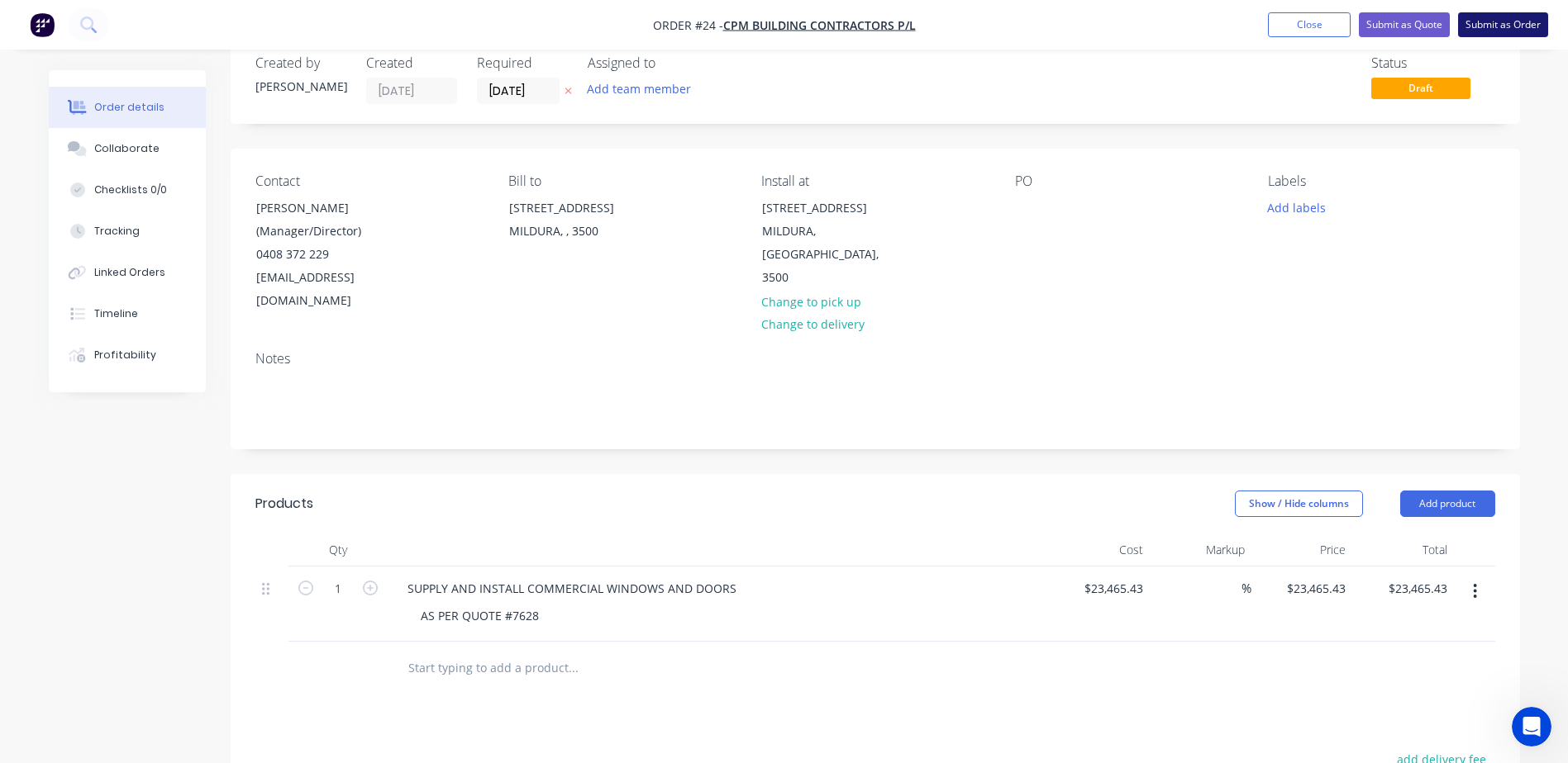
click at [1502, 22] on button "Submit as Order" at bounding box center [1503, 24] width 90 height 24
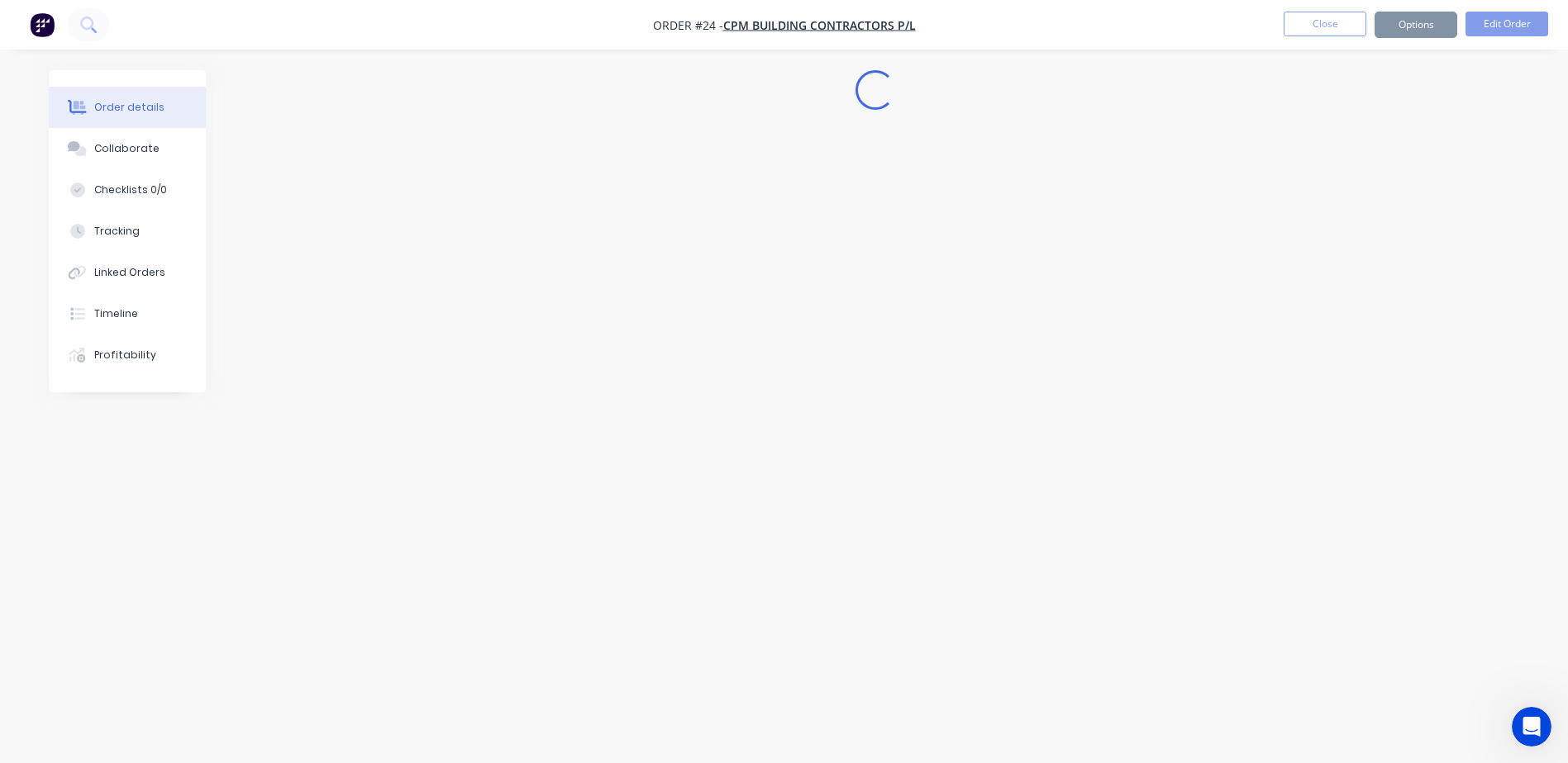
scroll to position [0, 0]
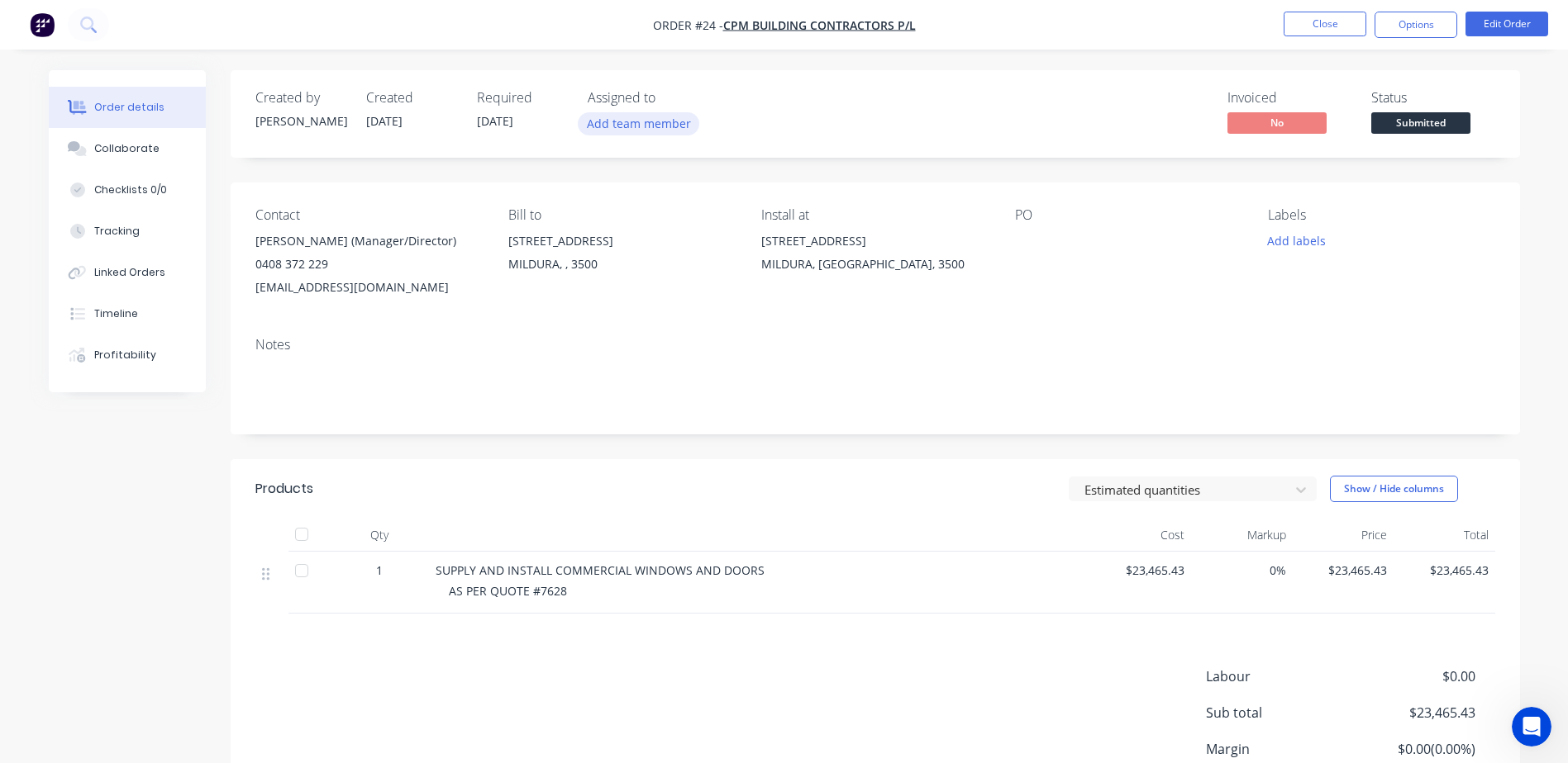
click at [646, 124] on button "Add team member" at bounding box center [638, 123] width 121 height 22
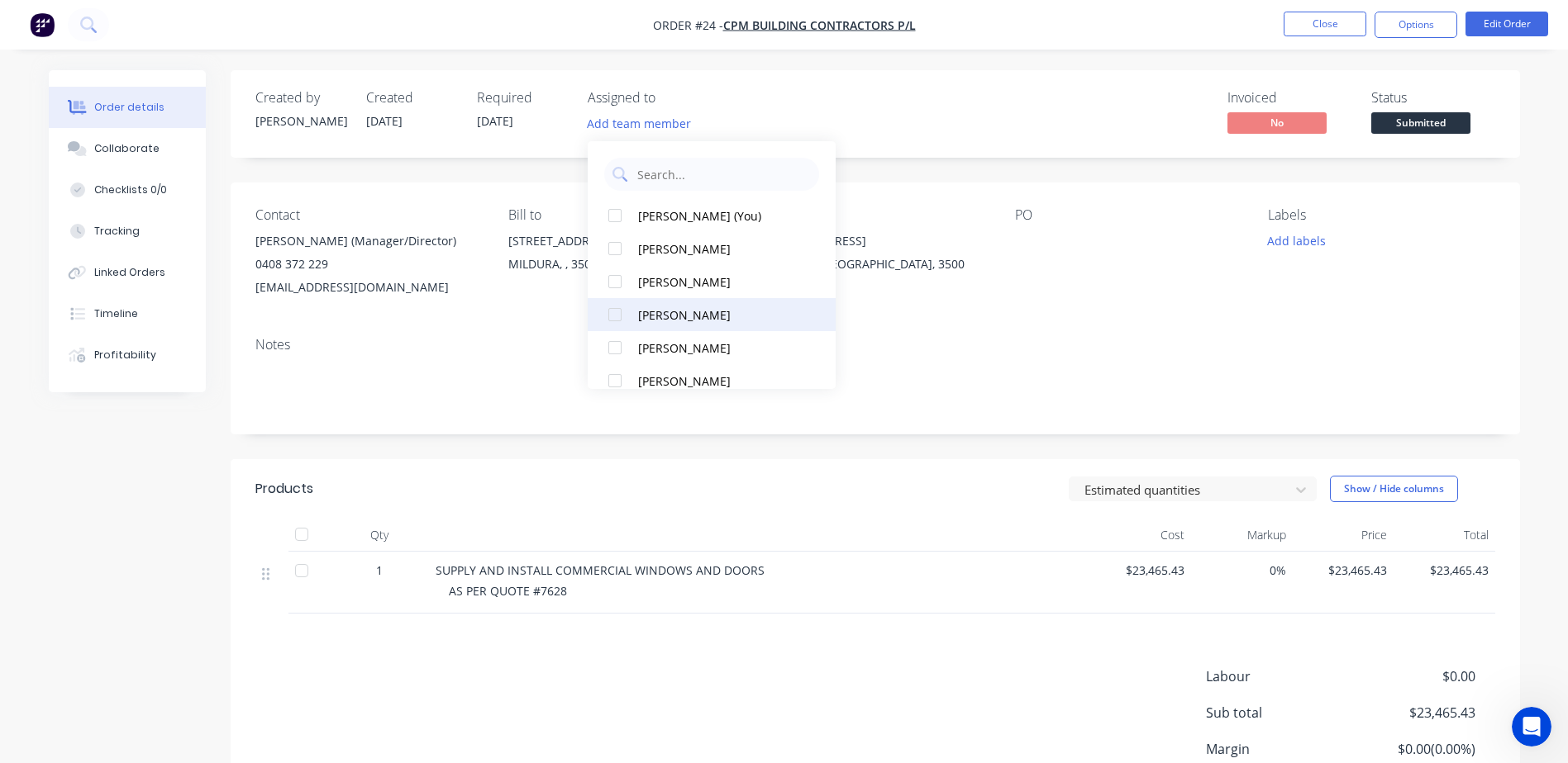
click at [623, 307] on div at bounding box center [615, 315] width 33 height 33
click at [959, 132] on div "Invoiced No Status Submitted" at bounding box center [1124, 113] width 742 height 48
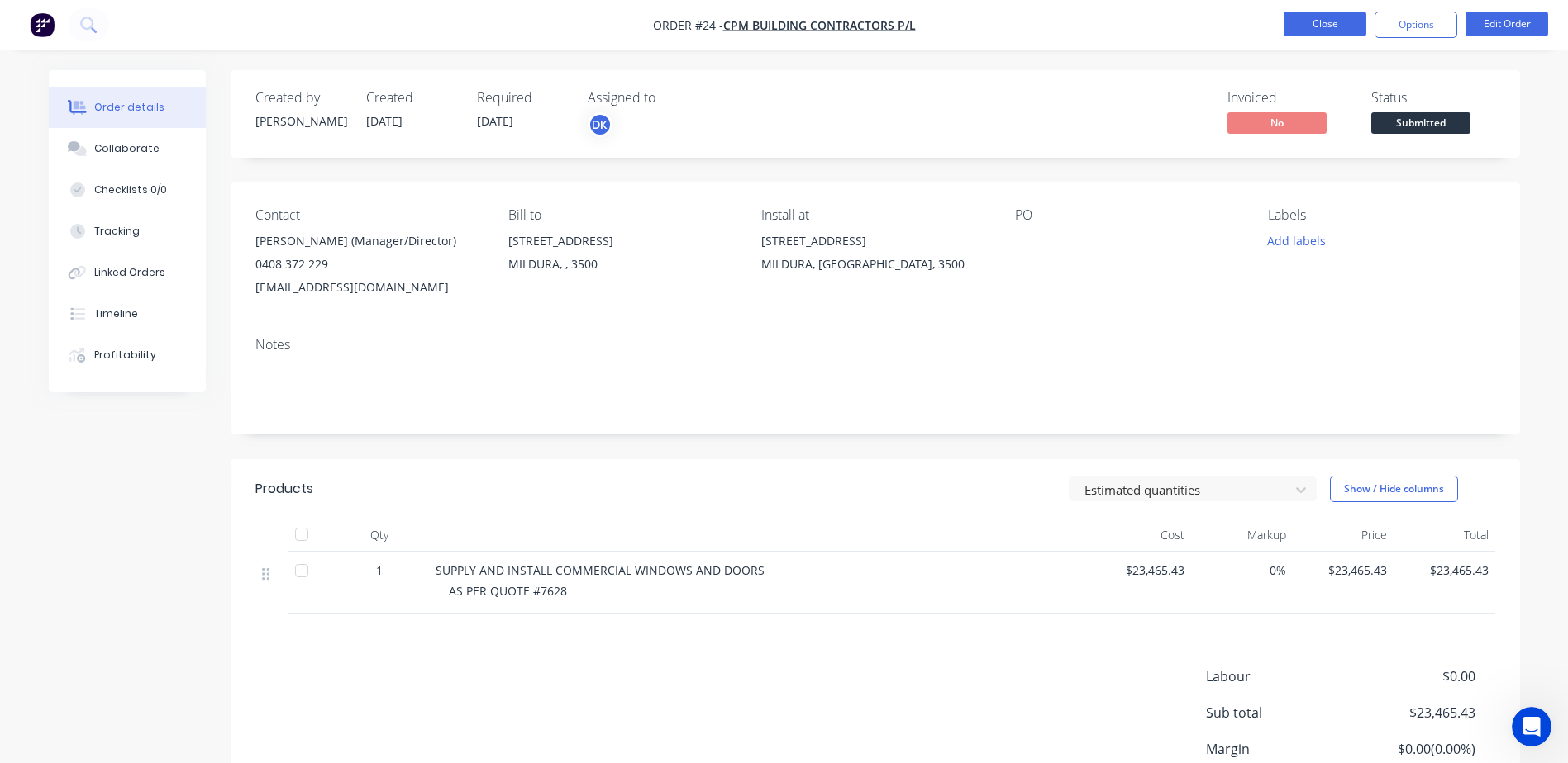
click at [1330, 25] on button "Close" at bounding box center [1324, 23] width 82 height 24
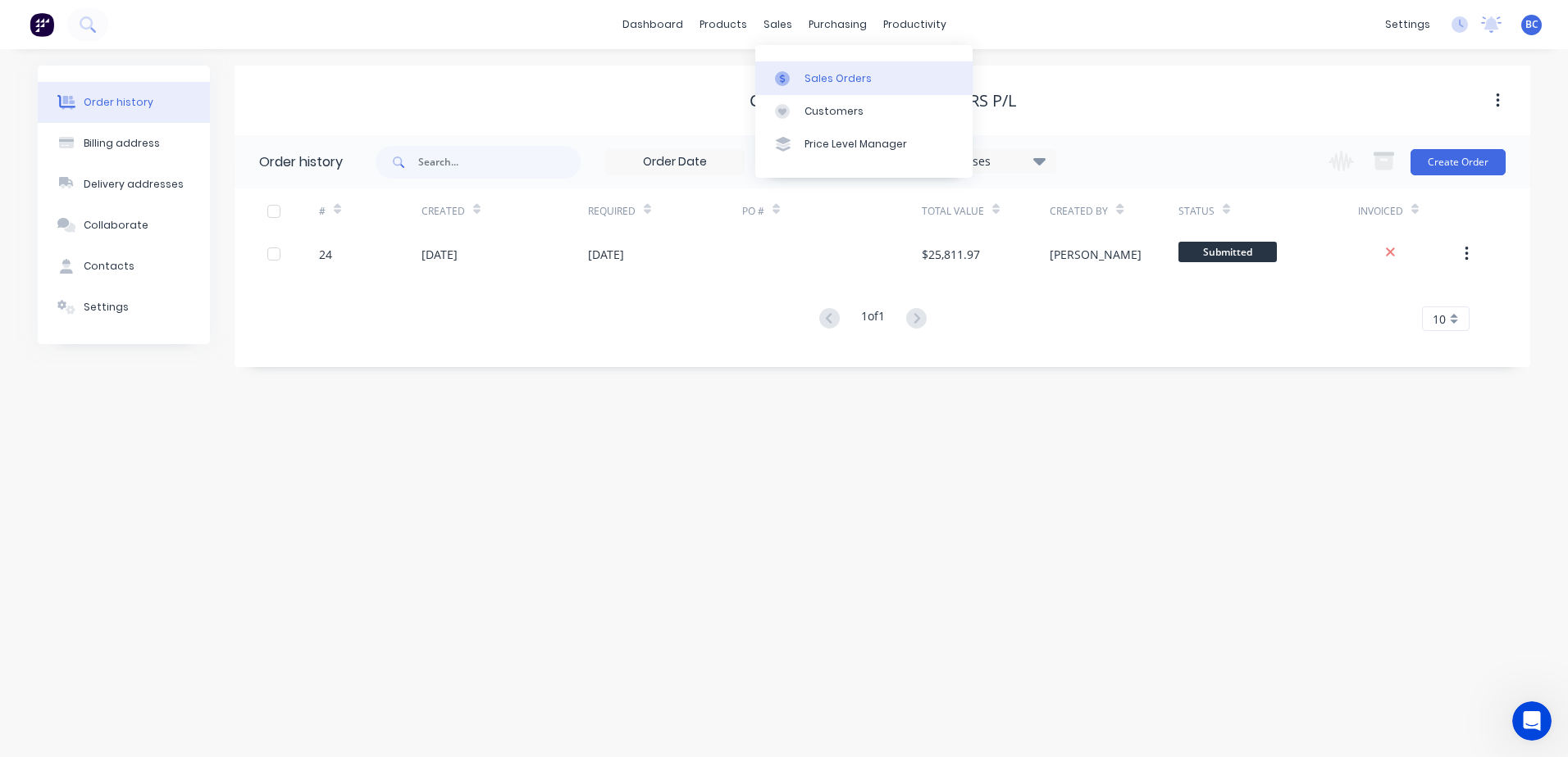
click at [834, 81] on div "Sales Orders" at bounding box center [837, 78] width 67 height 15
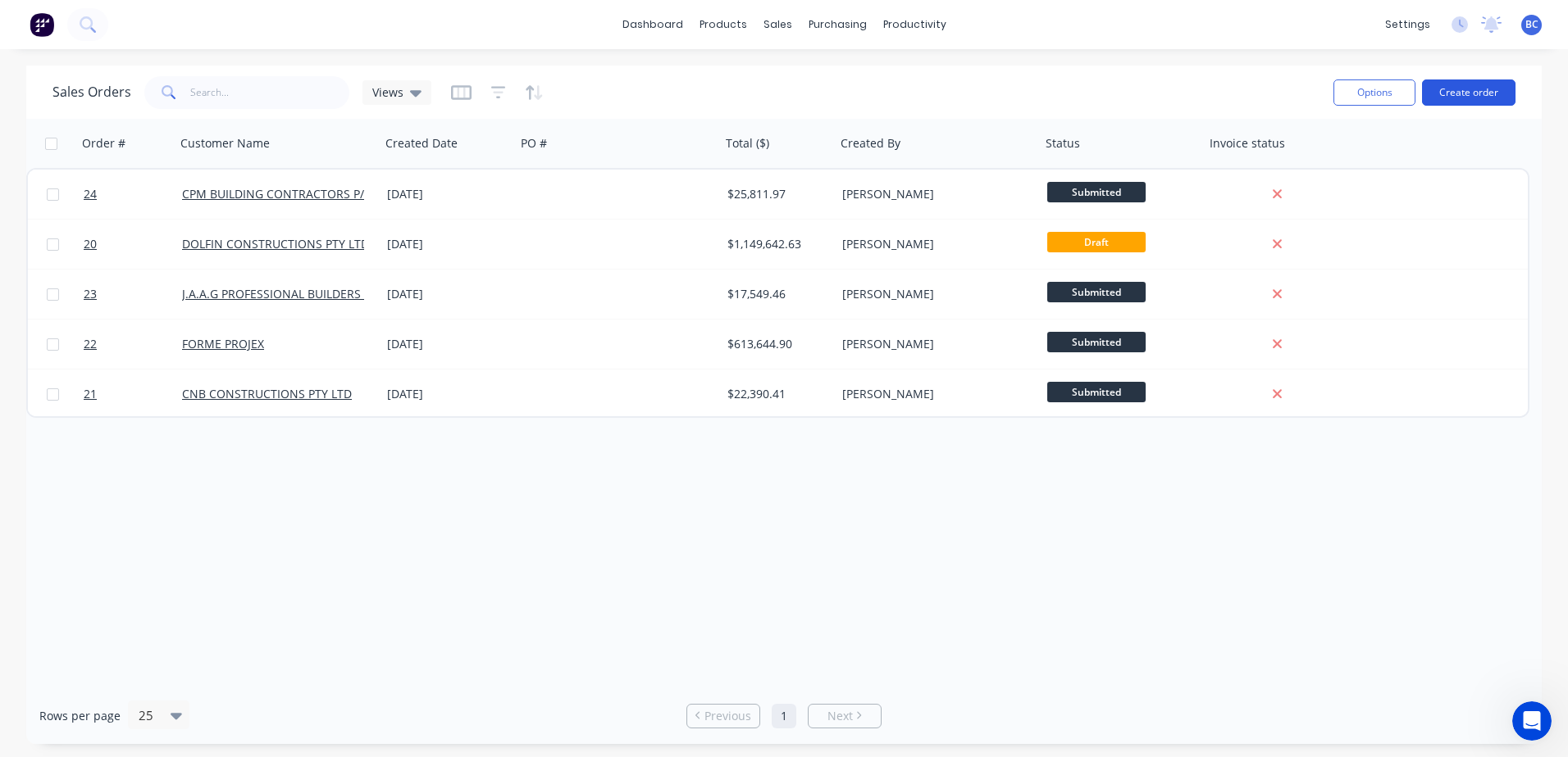
click at [1458, 97] on button "Create order" at bounding box center [1468, 92] width 93 height 26
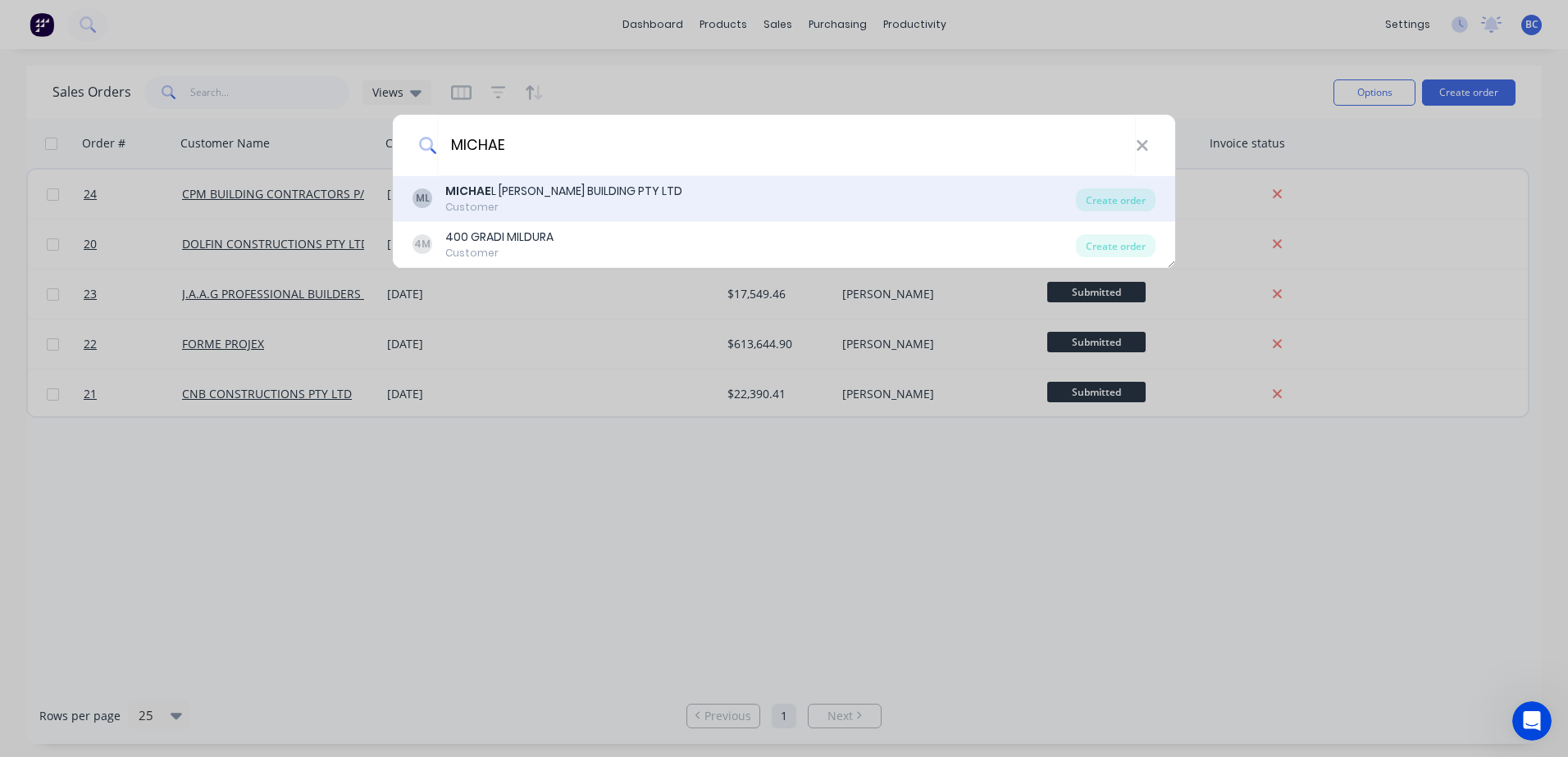
type input "MICHAE"
click at [549, 191] on div "[PERSON_NAME] BUILDING PTY LTD" at bounding box center [564, 191] width 237 height 17
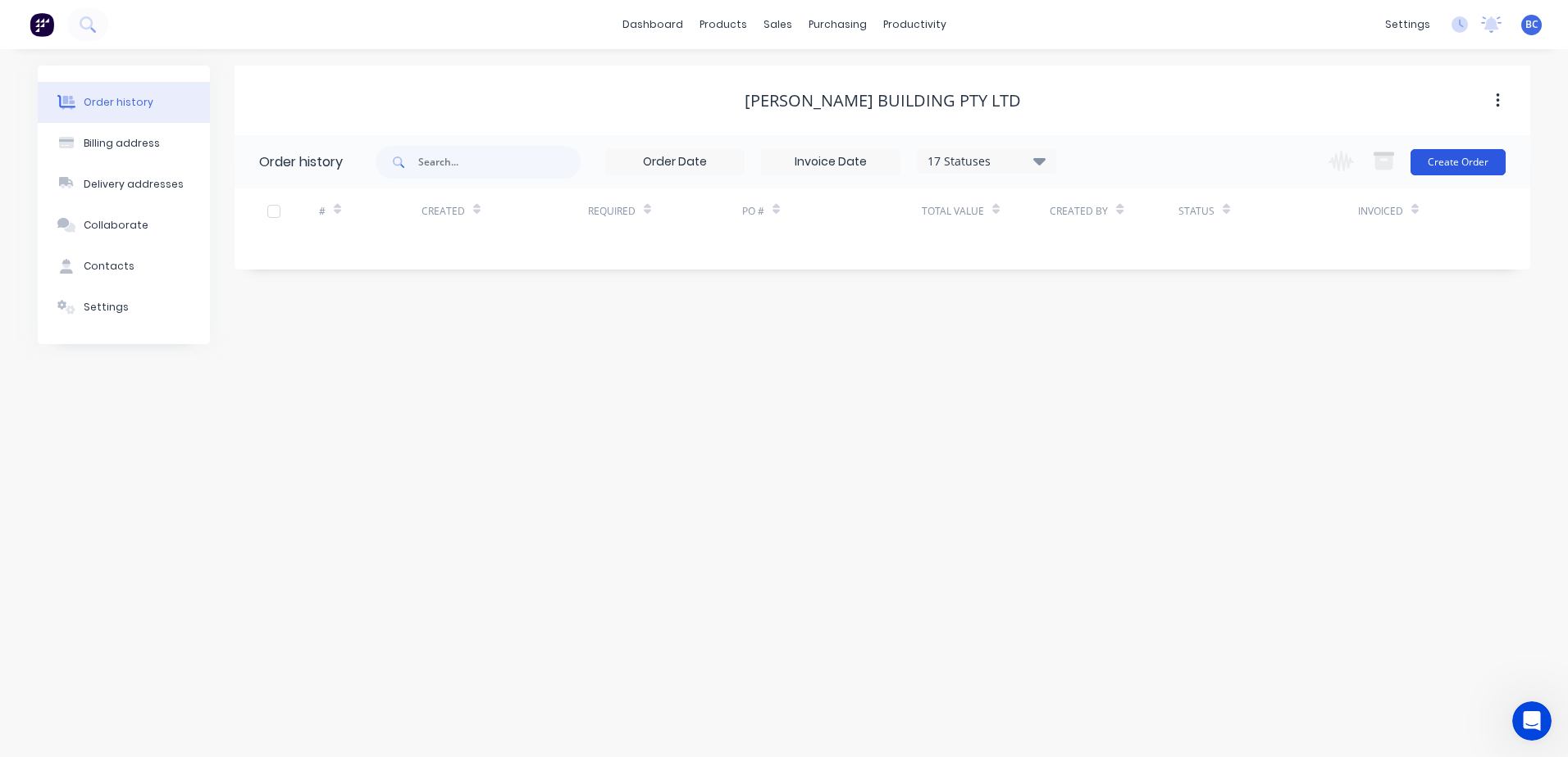
click at [1435, 166] on button "Create Order" at bounding box center [1457, 162] width 95 height 26
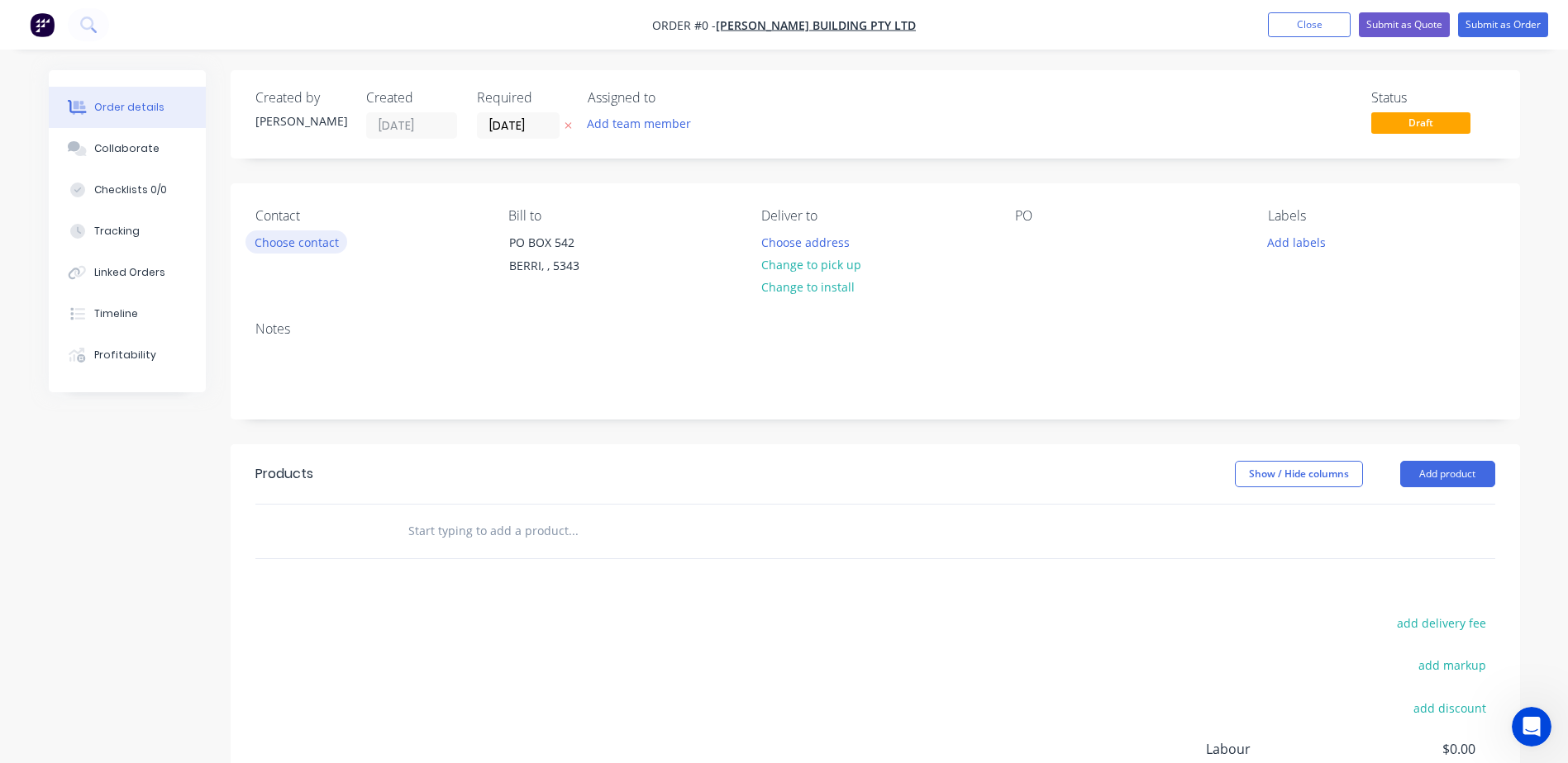
click at [274, 242] on button "Choose contact" at bounding box center [297, 242] width 102 height 22
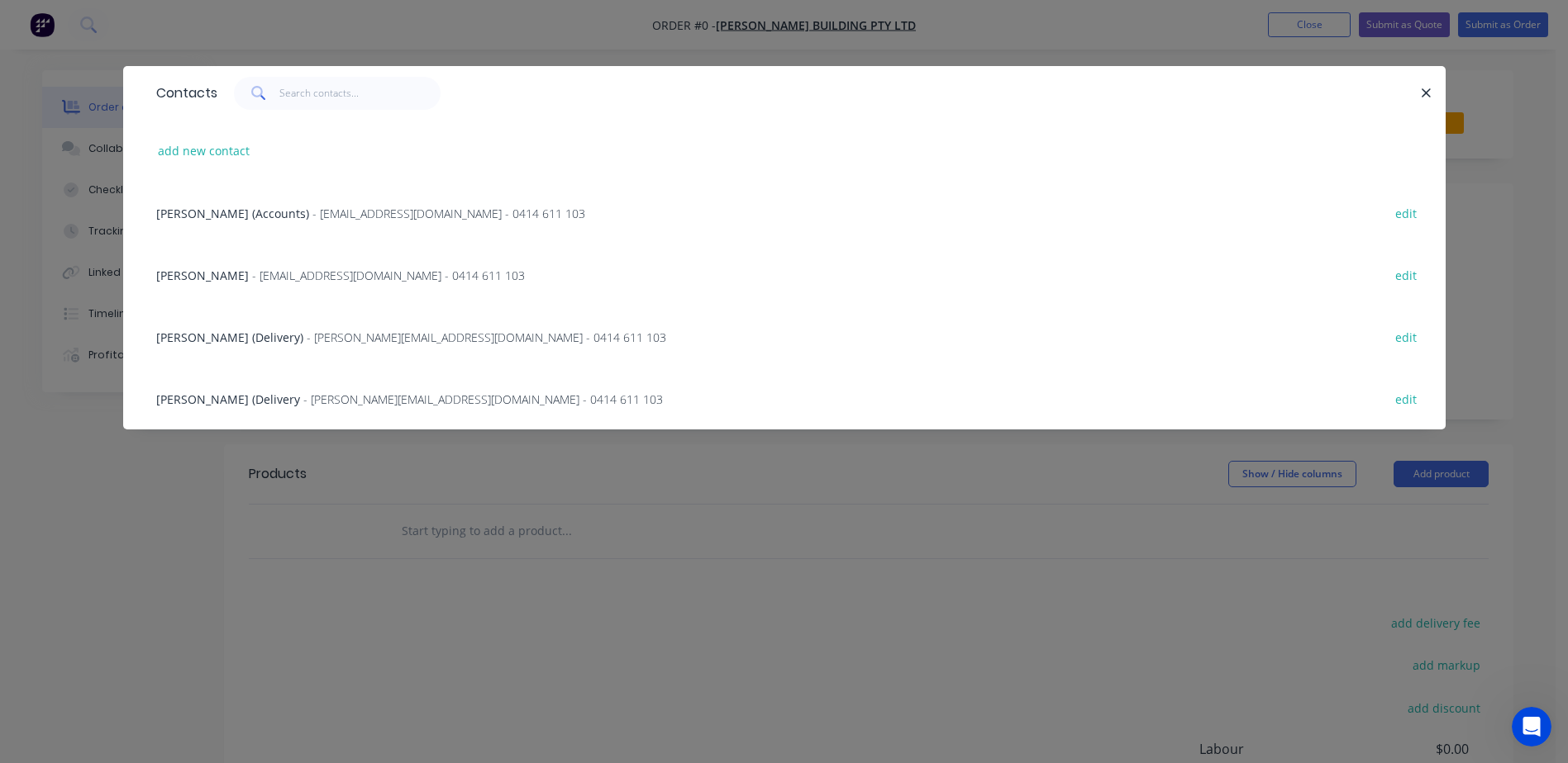
click at [369, 335] on span "- [PERSON_NAME][EMAIL_ADDRESS][DOMAIN_NAME] - 0414 611 103" at bounding box center [485, 337] width 359 height 16
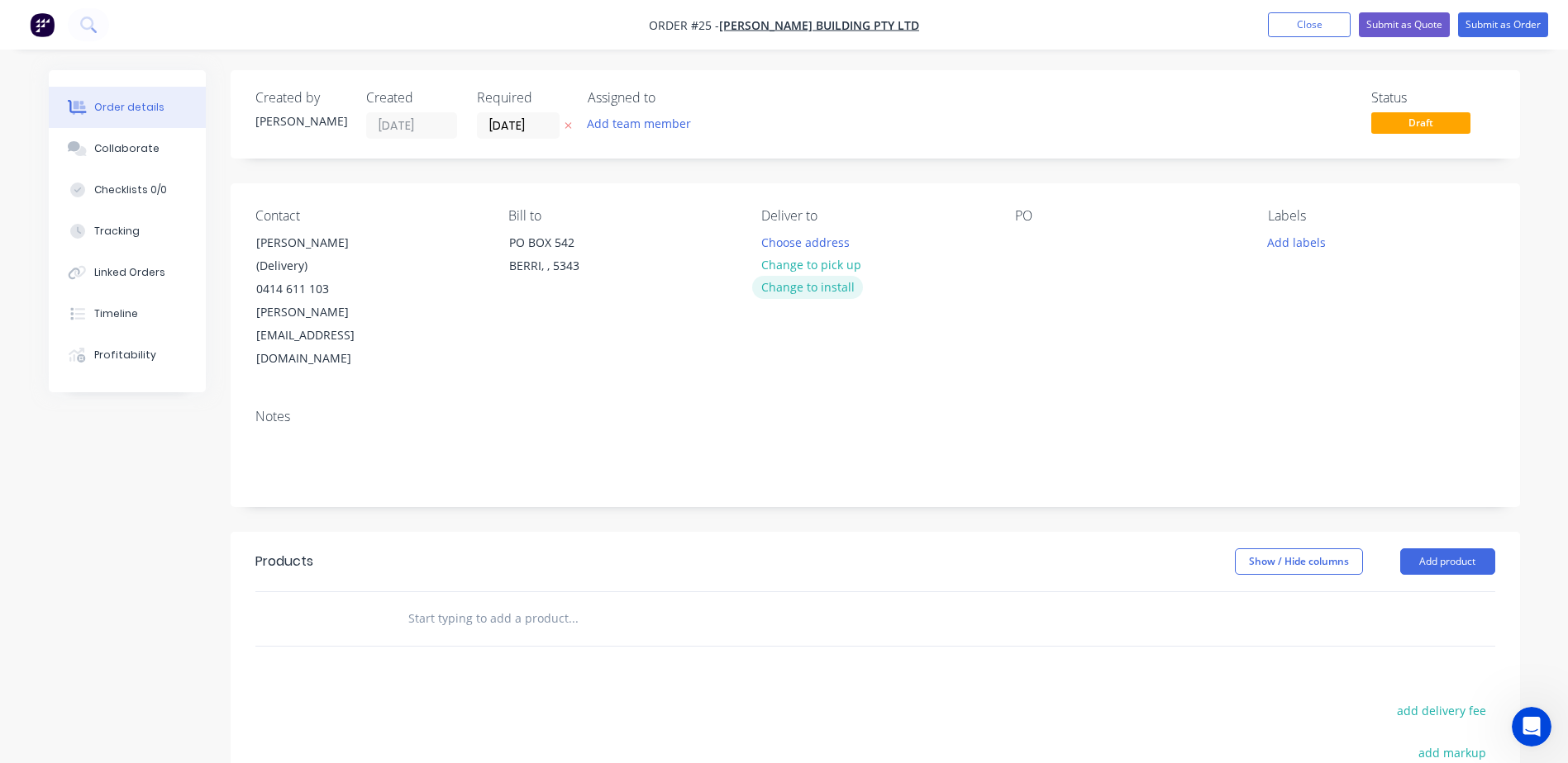
click at [818, 291] on button "Change to install" at bounding box center [807, 287] width 111 height 22
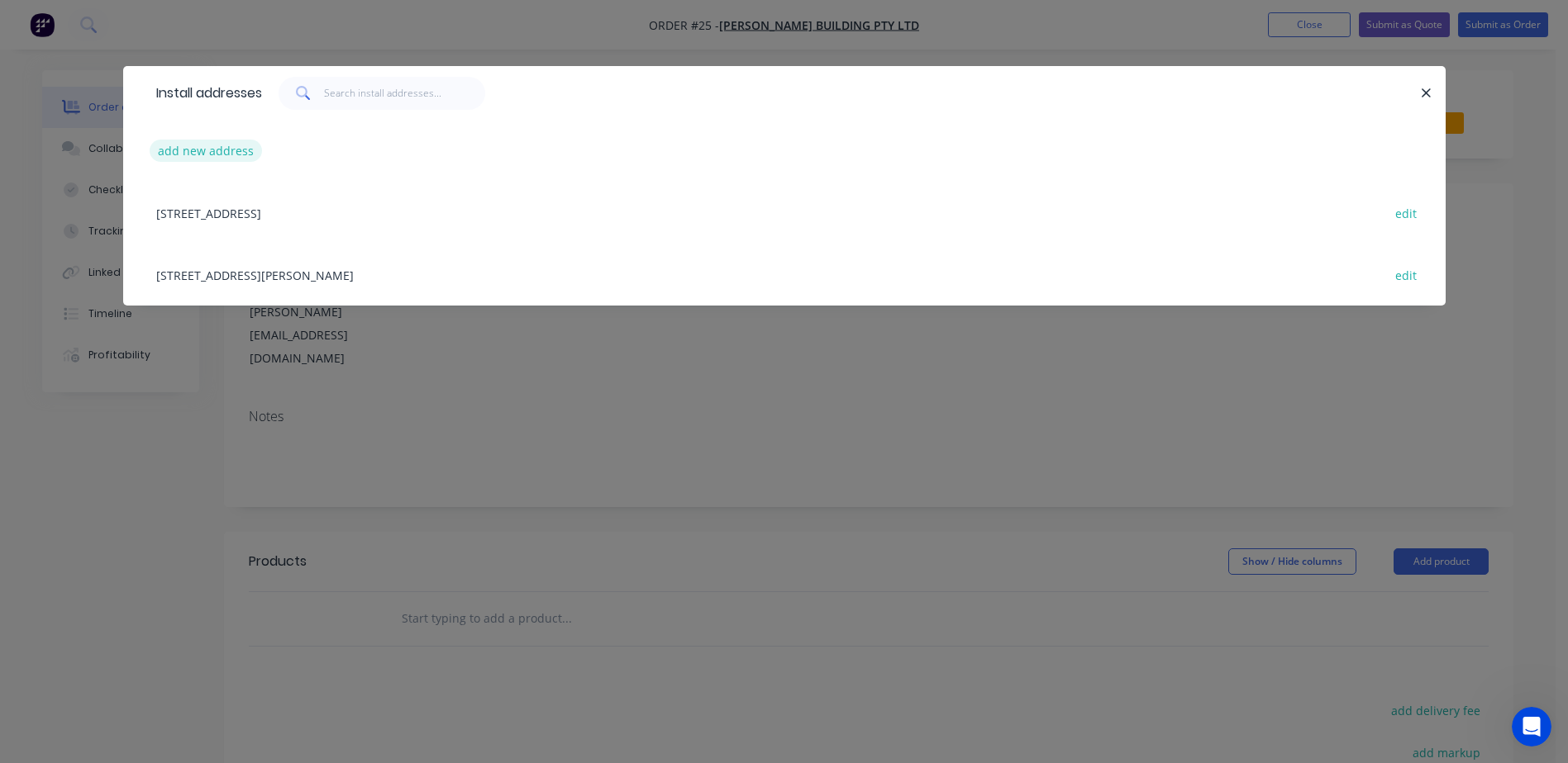
click at [224, 151] on button "add new address" at bounding box center [207, 151] width 114 height 22
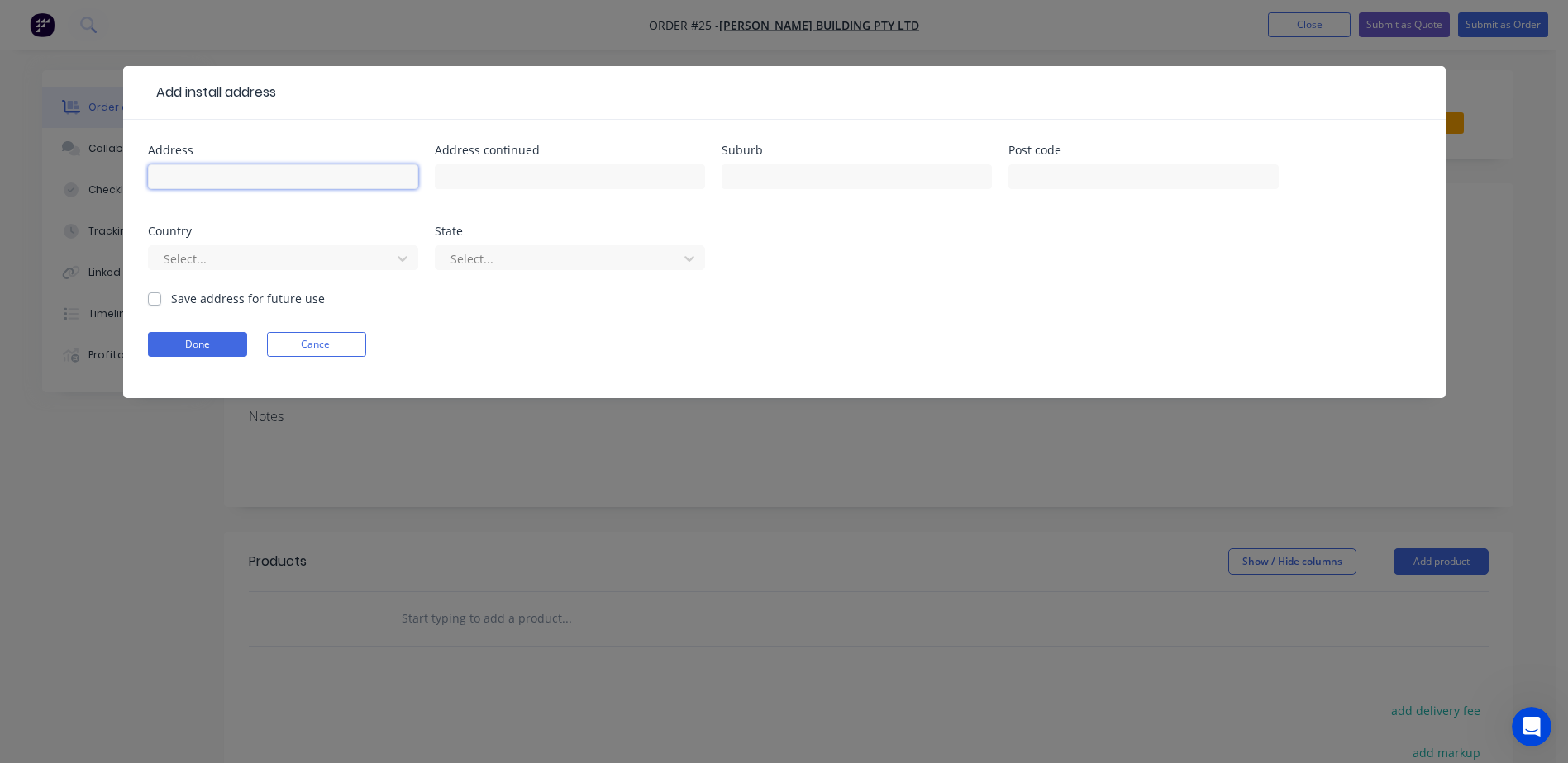
click at [295, 172] on input "text" at bounding box center [283, 176] width 270 height 24
type input "[PERSON_NAME] TERRACE"
click at [868, 175] on input "text" at bounding box center [856, 176] width 270 height 24
type input "BERRI"
click at [1087, 169] on input "text" at bounding box center [1143, 176] width 270 height 24
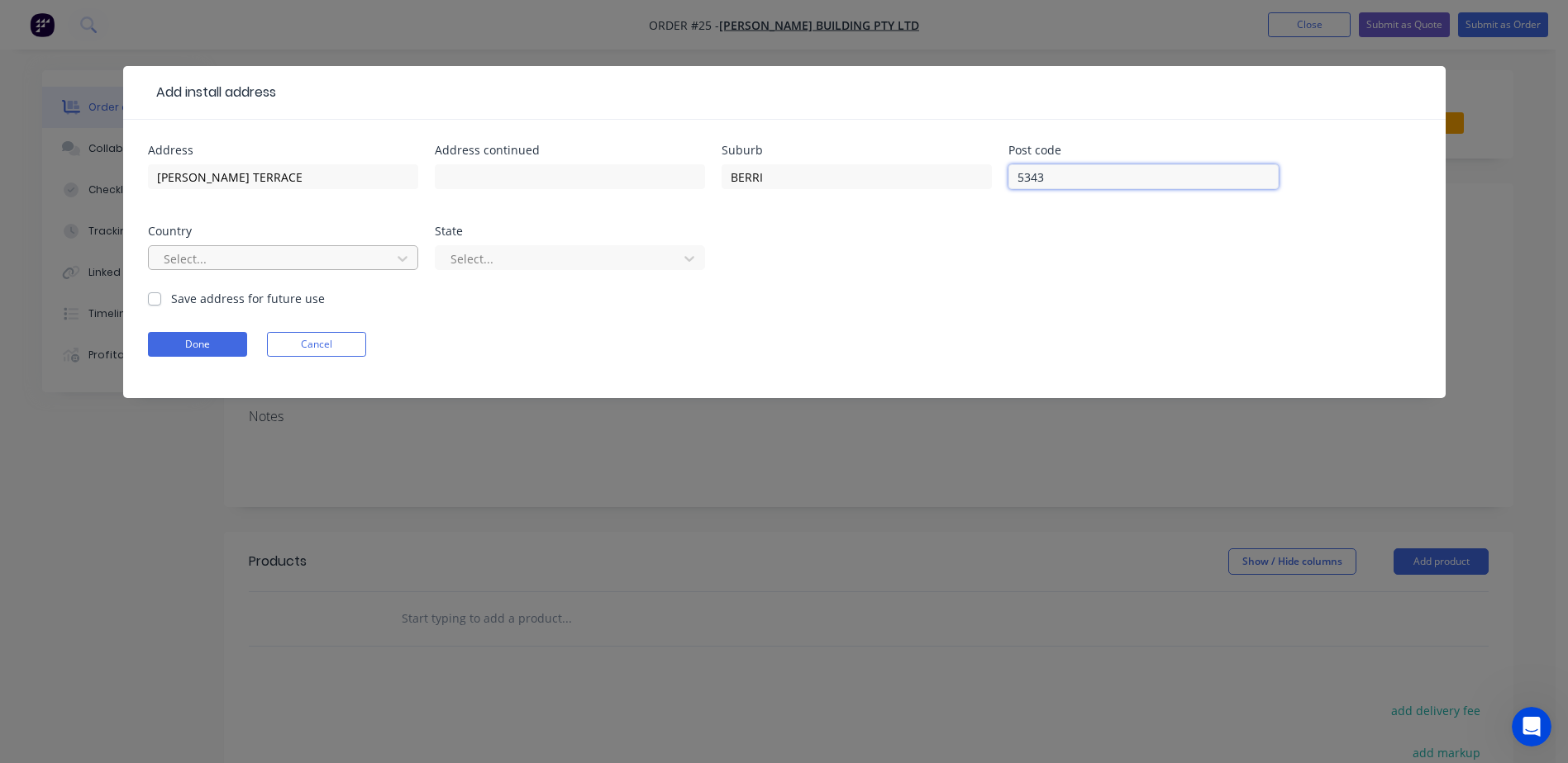
type input "5343"
click at [279, 252] on div at bounding box center [272, 258] width 220 height 21
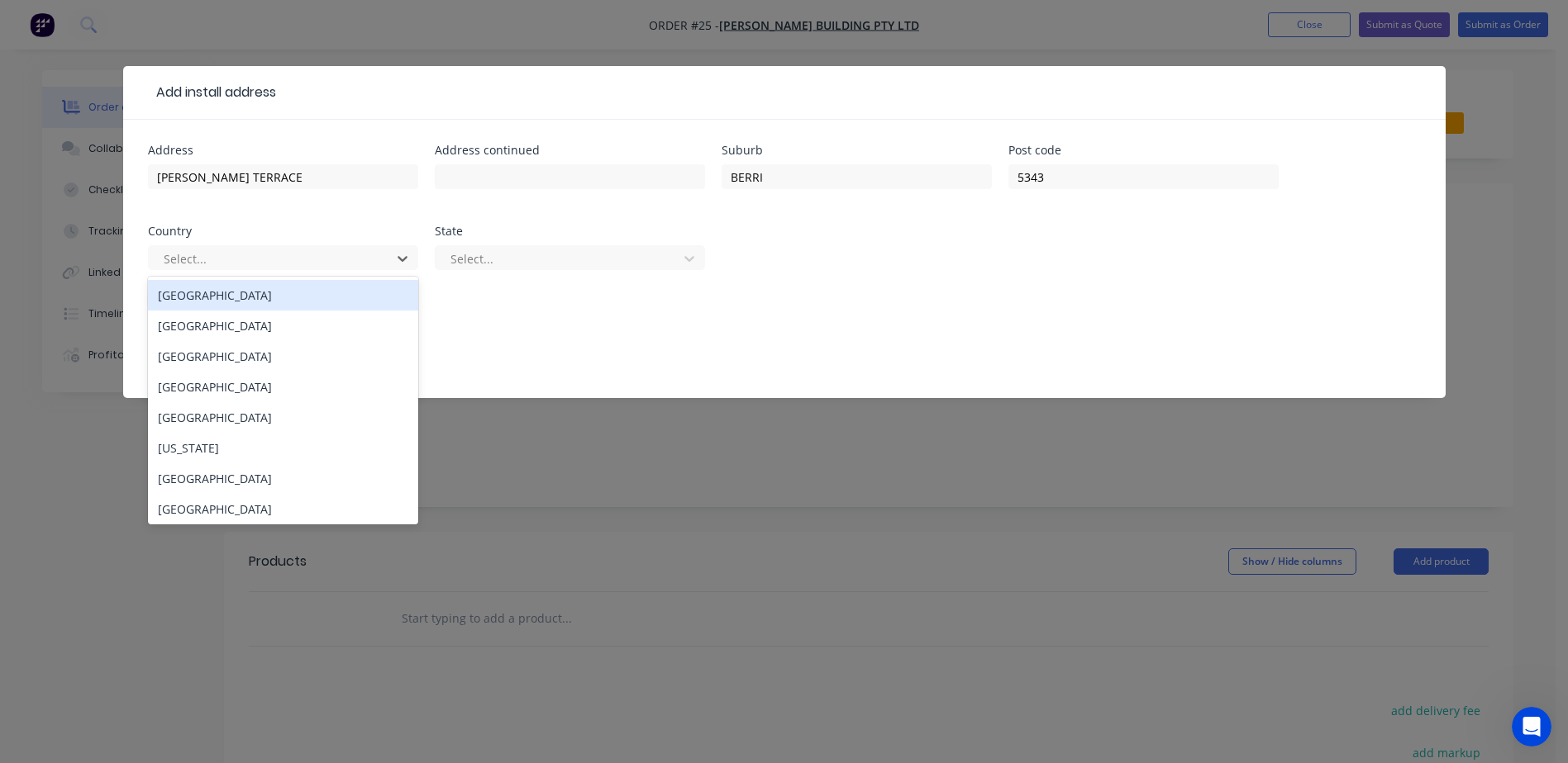
click at [196, 298] on div "[GEOGRAPHIC_DATA]" at bounding box center [283, 294] width 270 height 30
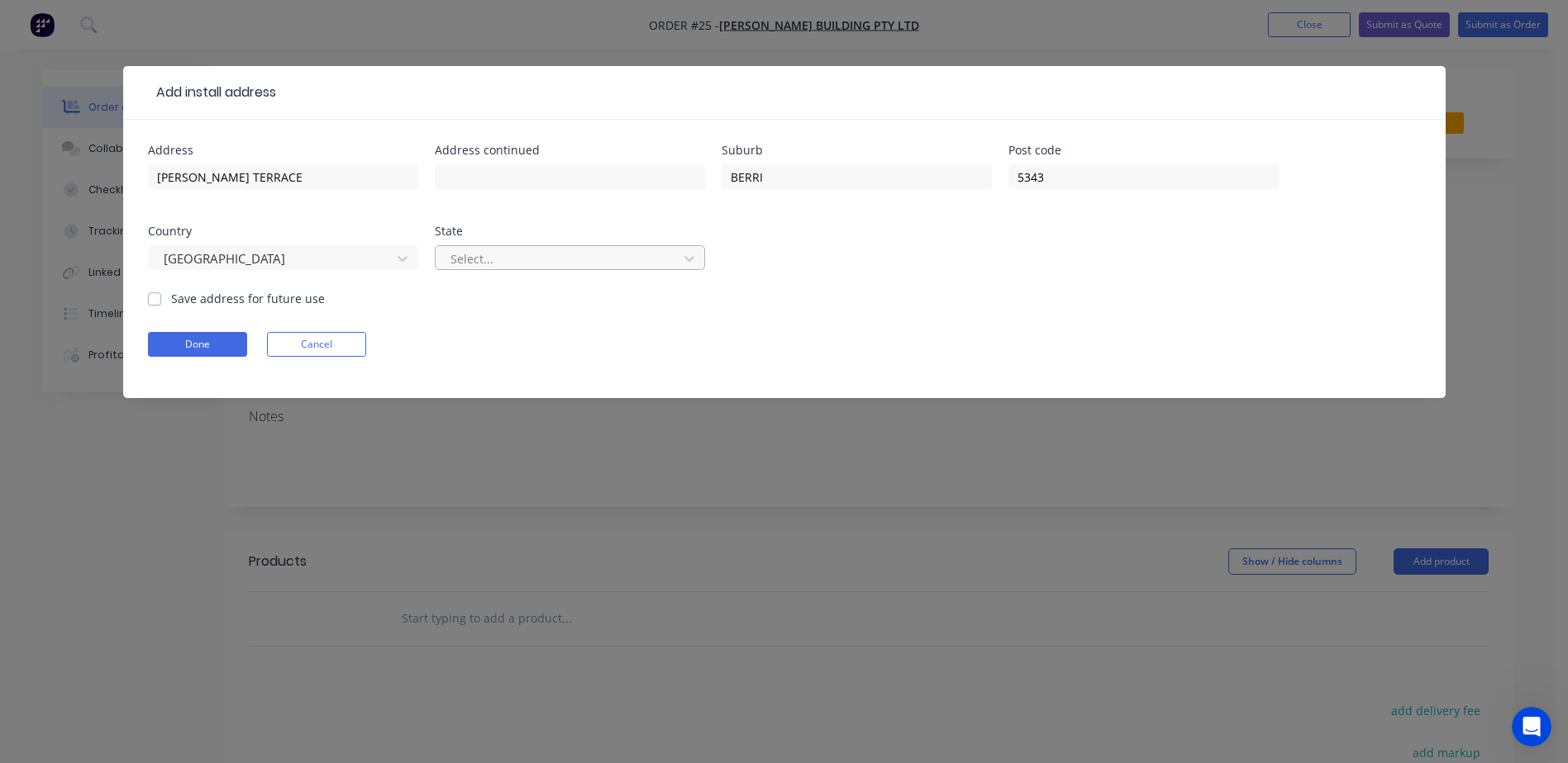
click at [519, 261] on div at bounding box center [559, 258] width 220 height 21
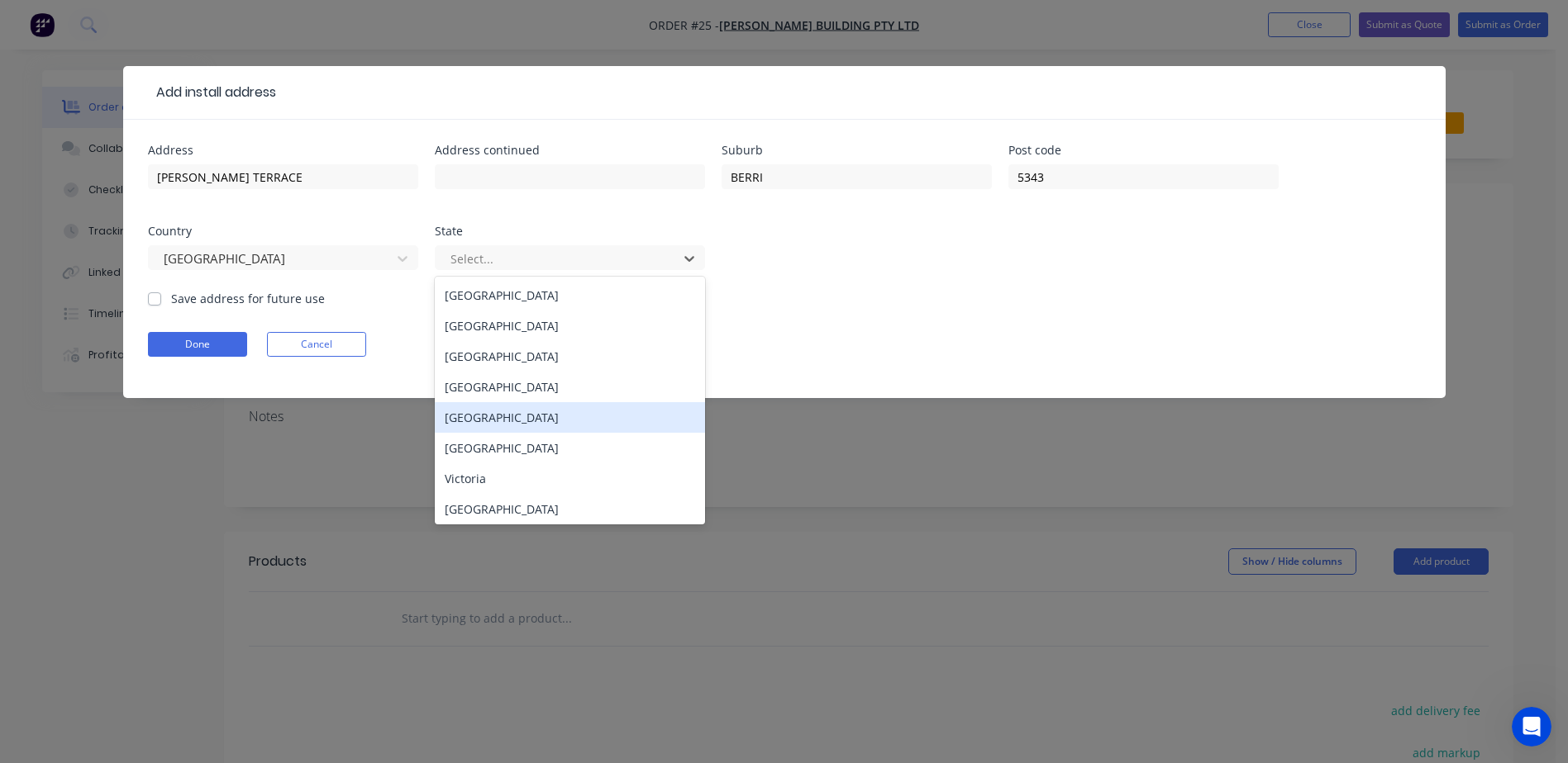
click at [497, 409] on div "[GEOGRAPHIC_DATA]" at bounding box center [570, 417] width 270 height 30
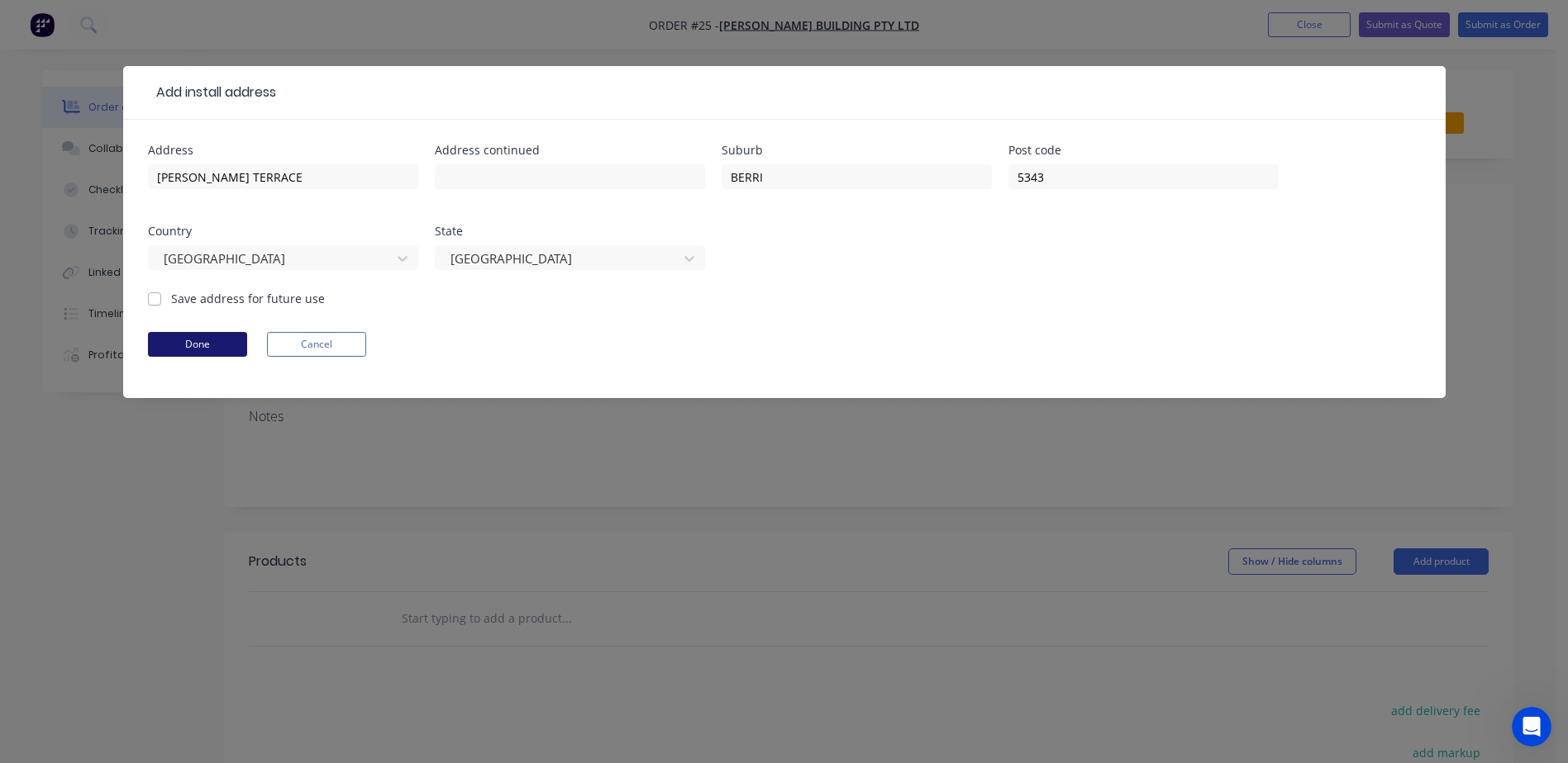
click at [200, 342] on button "Done" at bounding box center [197, 343] width 99 height 24
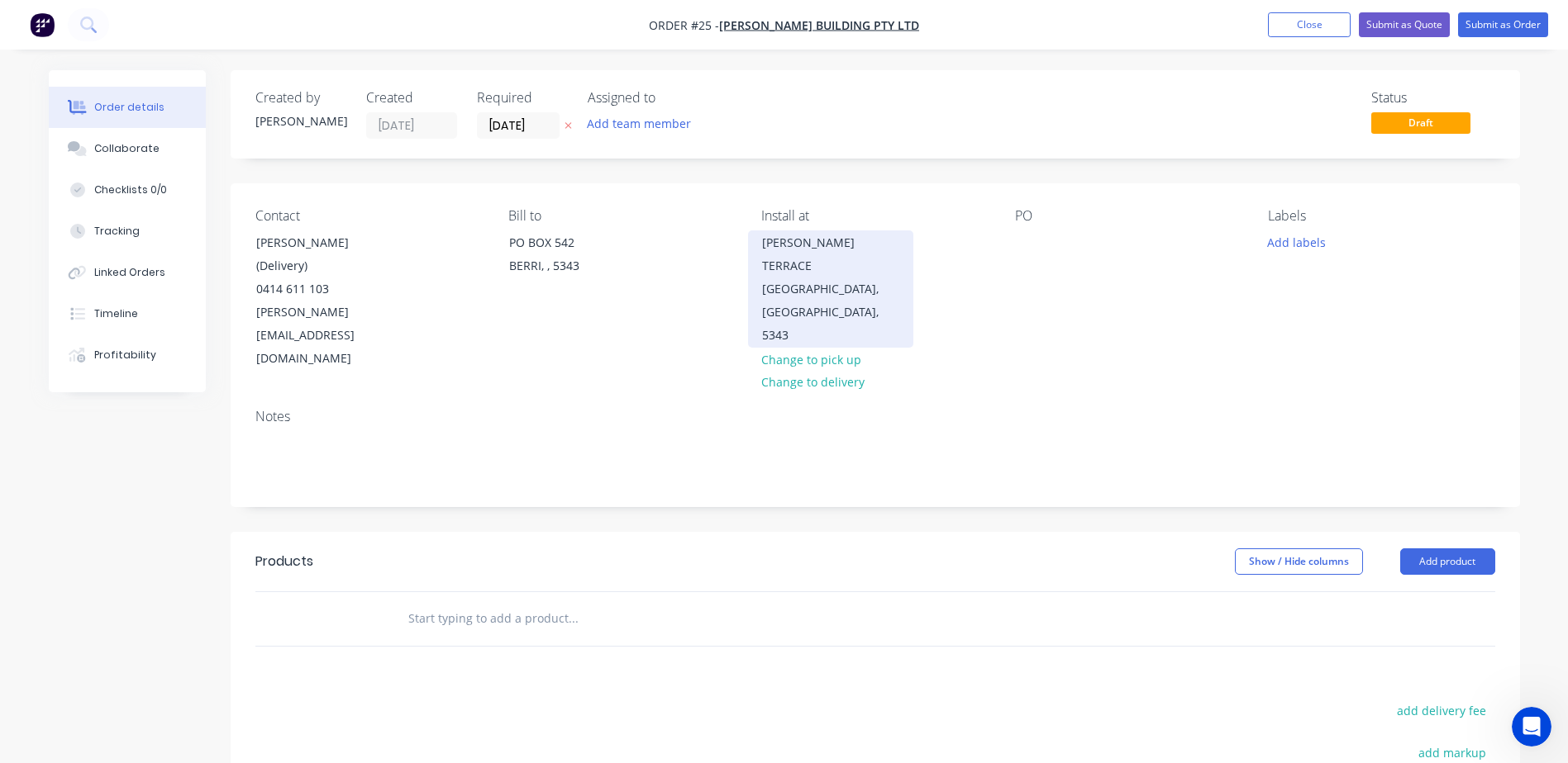
click at [853, 249] on div "[PERSON_NAME] TERRACE" at bounding box center [831, 253] width 137 height 46
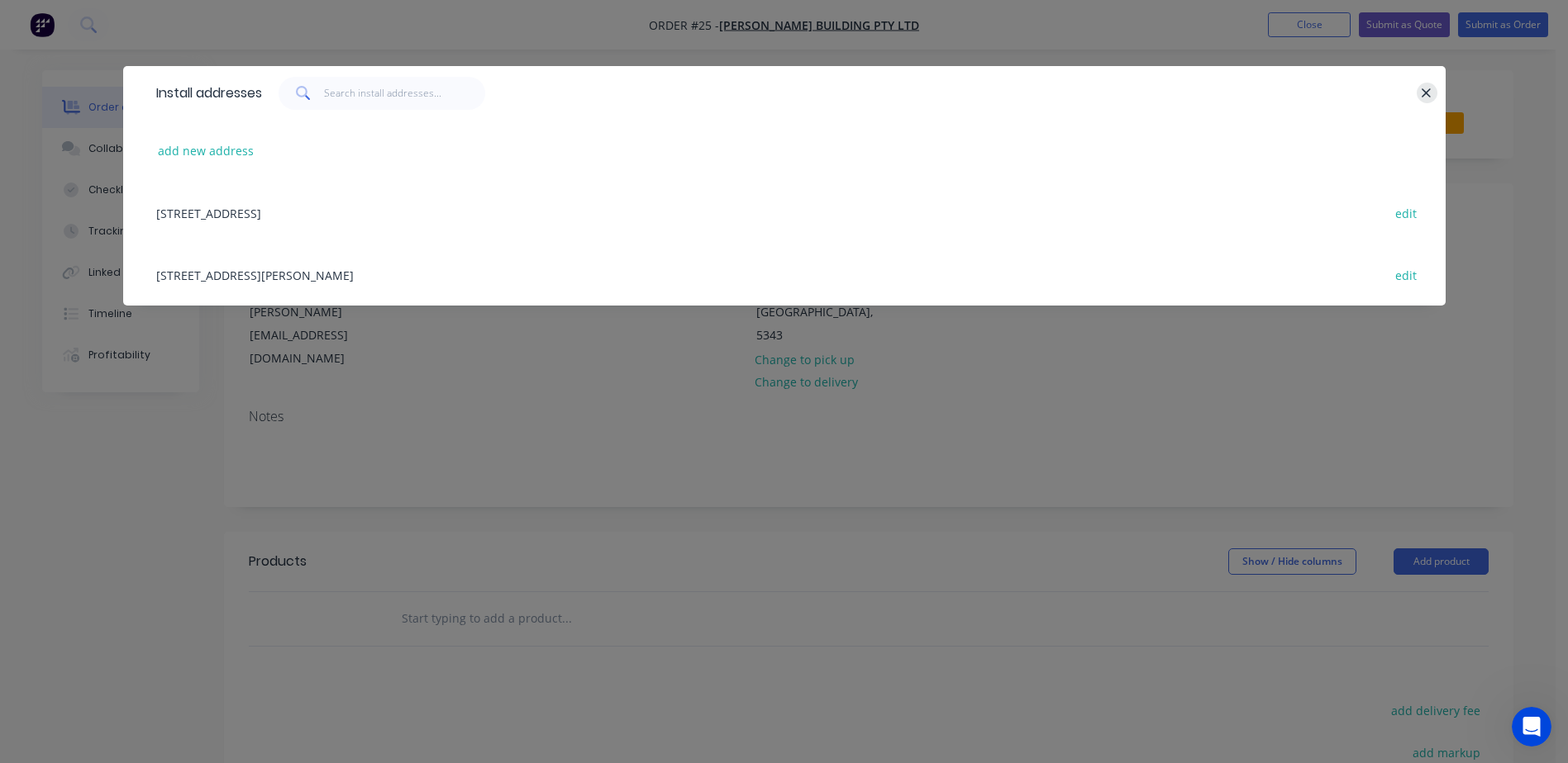
click at [1426, 88] on icon "button" at bounding box center [1426, 93] width 11 height 15
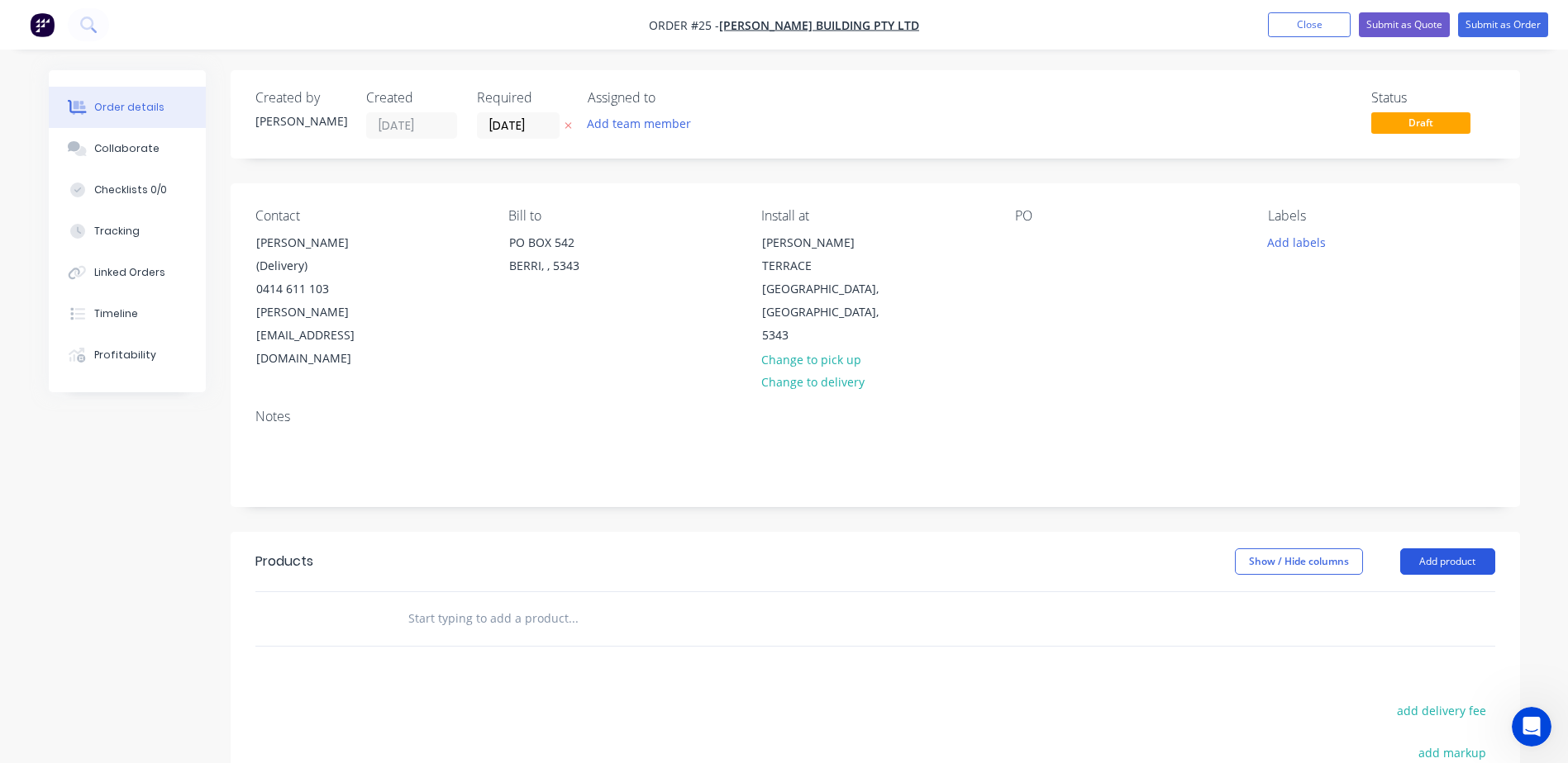
click at [1453, 549] on button "Add product" at bounding box center [1448, 561] width 95 height 26
click at [1427, 624] on div "Basic product" at bounding box center [1416, 636] width 127 height 23
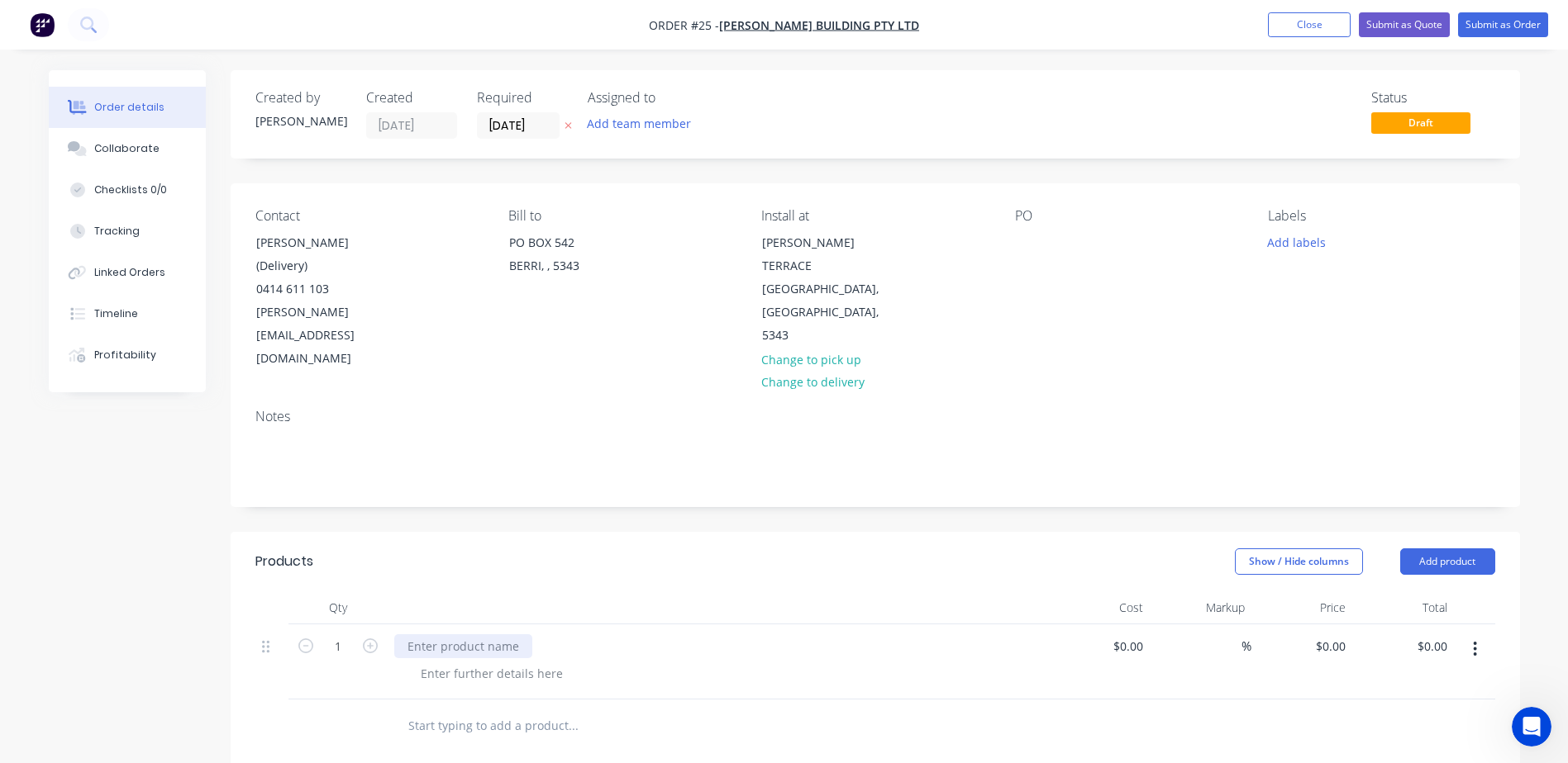
click at [452, 635] on div at bounding box center [463, 647] width 138 height 23
click at [496, 661] on div at bounding box center [491, 673] width 168 height 23
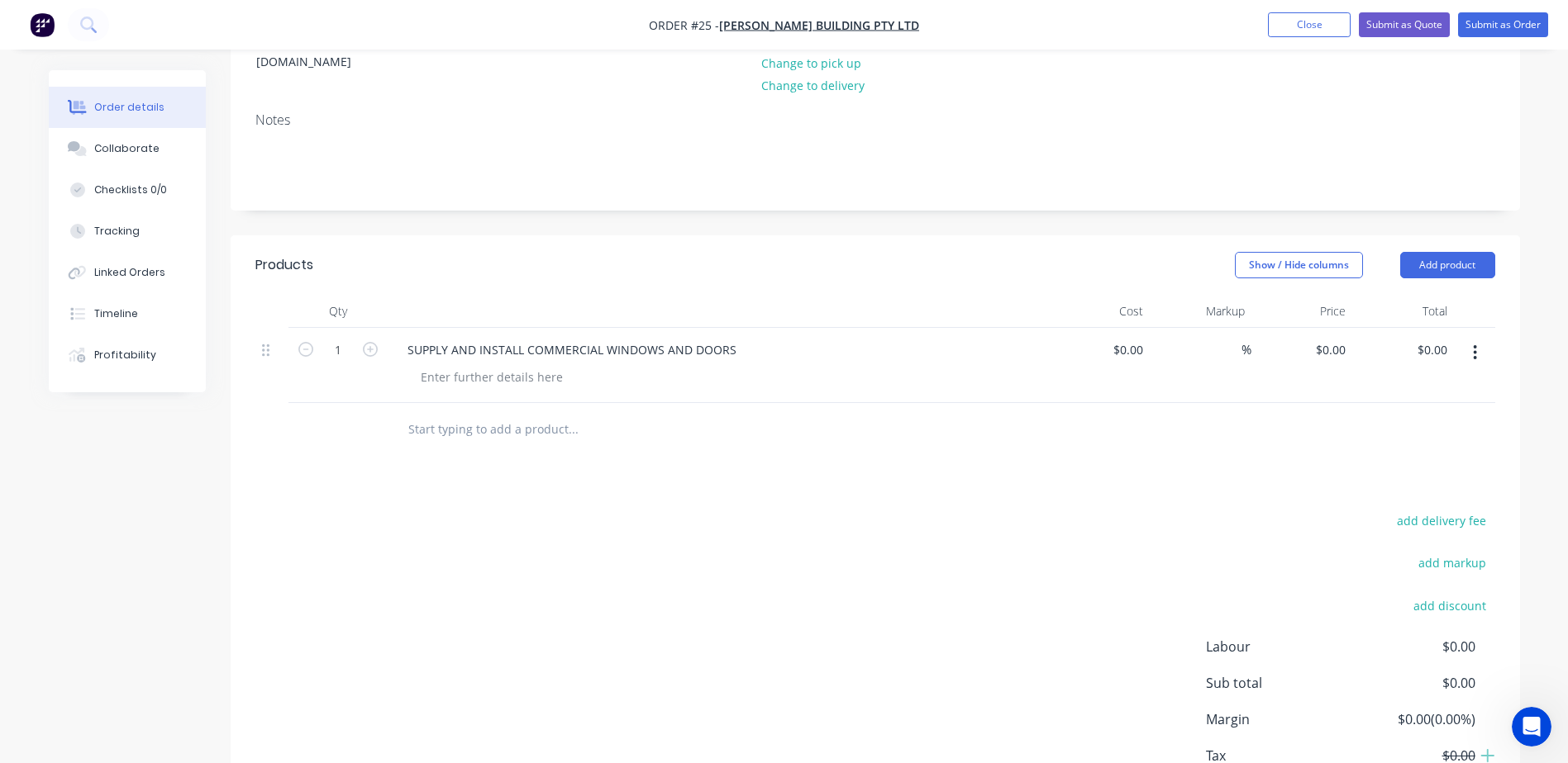
scroll to position [259, 0]
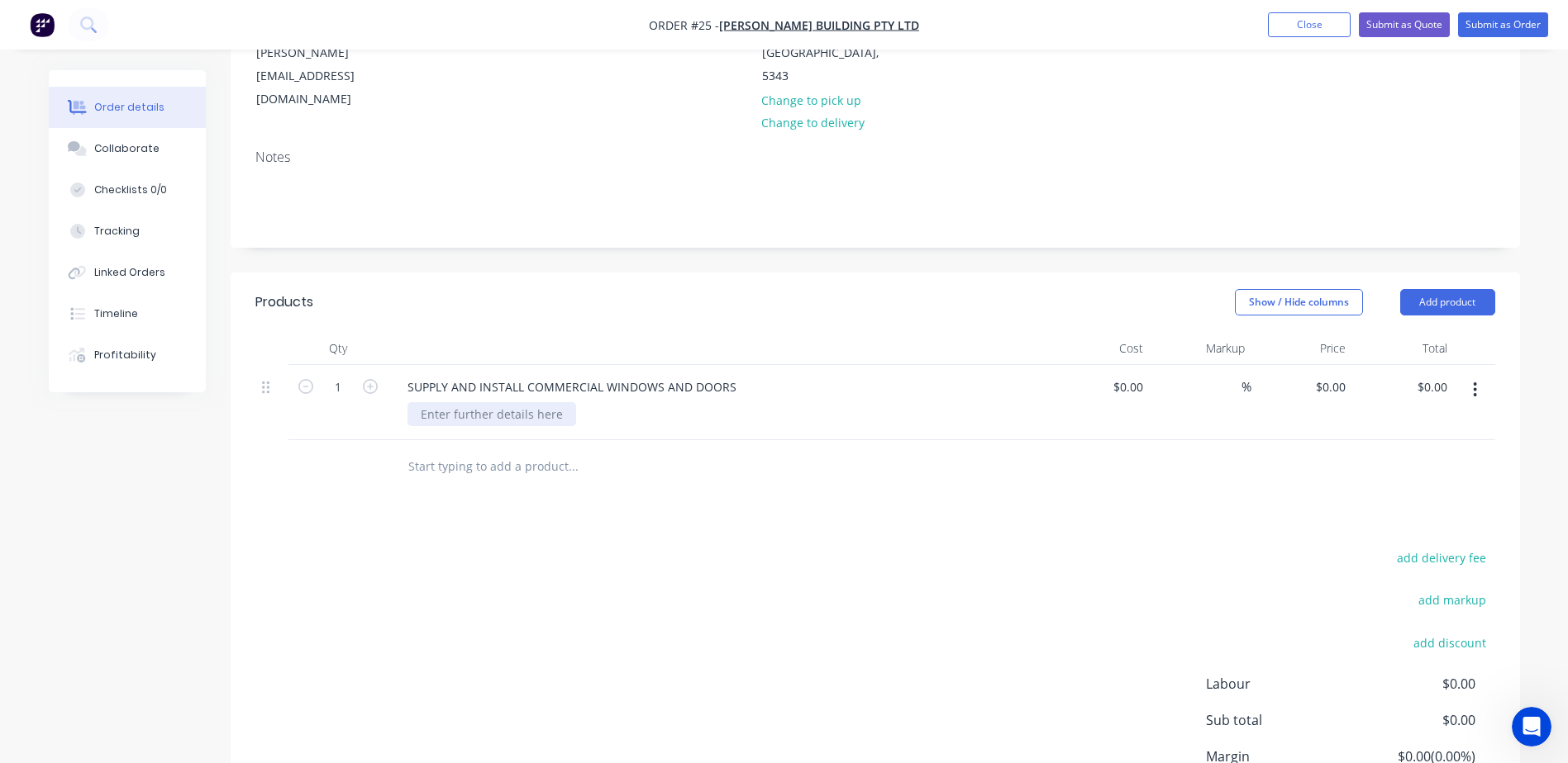
click at [485, 402] on div at bounding box center [491, 414] width 168 height 23
click at [1141, 375] on input at bounding box center [1130, 386] width 38 height 23
type input "$277,847.61"
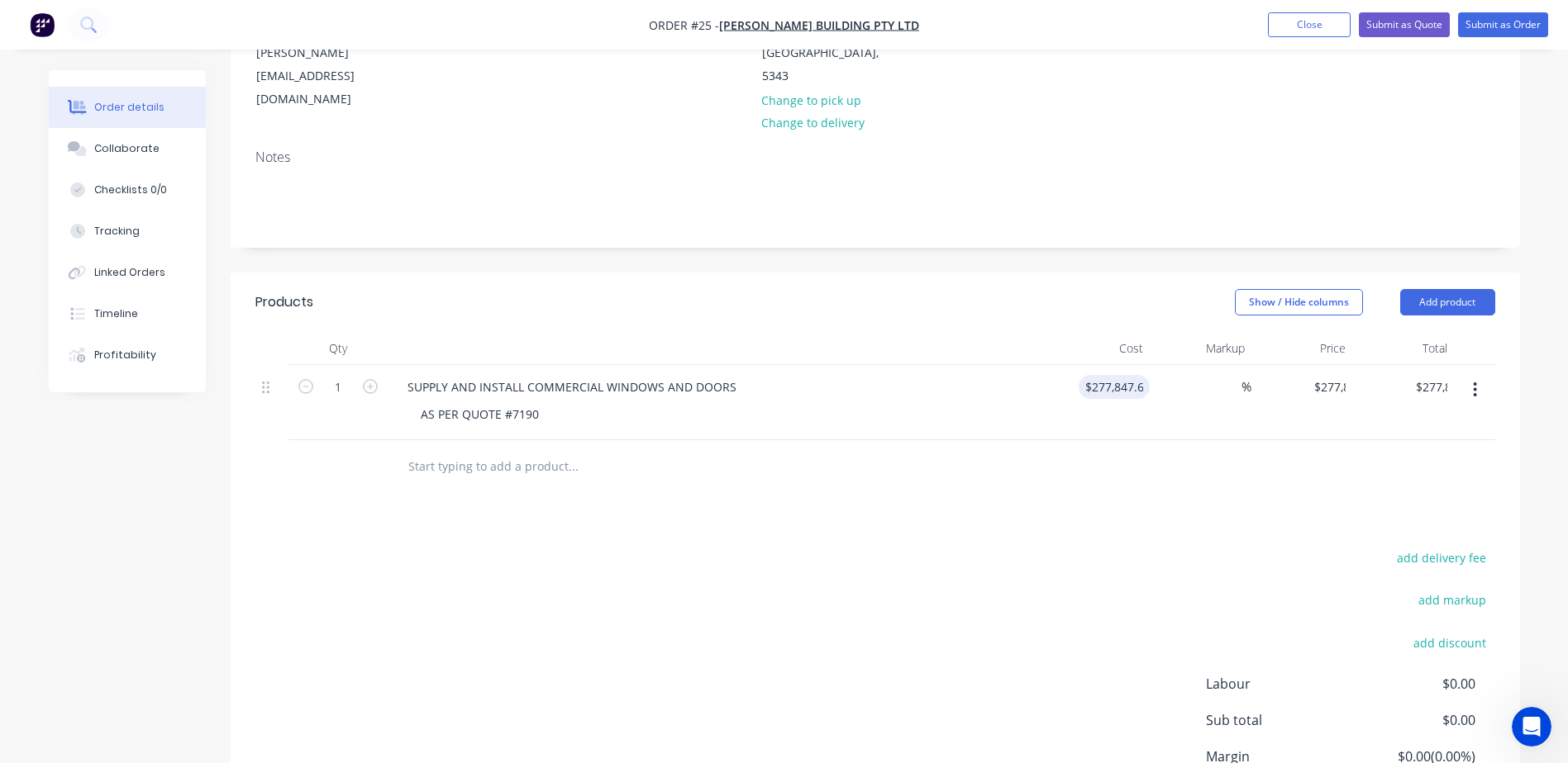
click at [1121, 441] on div "Products Show / Hide columns Add product Qty Cost Markup Price Total 1 SUPPLY A…" at bounding box center [875, 582] width 1289 height 618
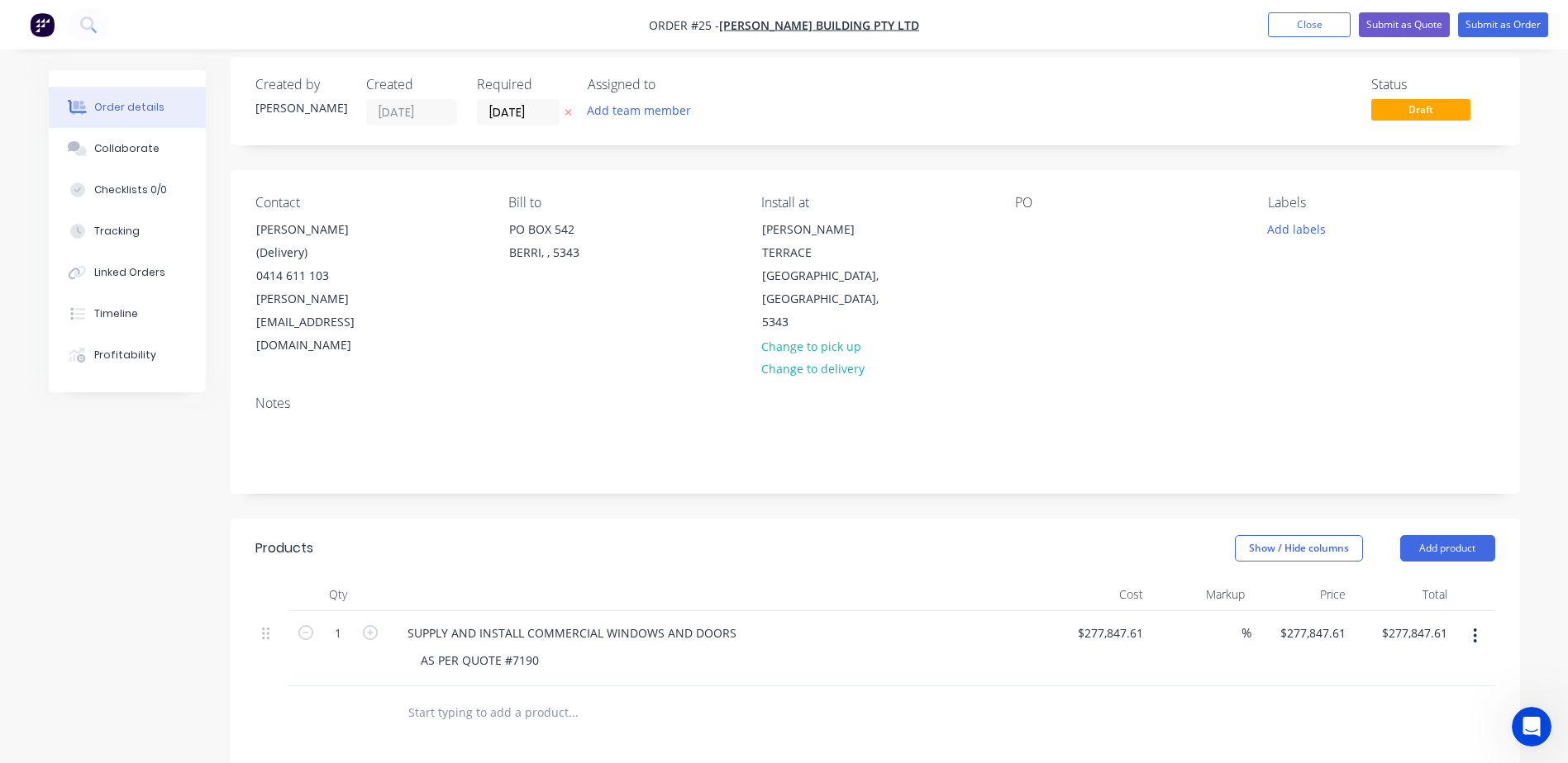
scroll to position [12, 0]
click at [1496, 28] on button "Submit as Order" at bounding box center [1503, 24] width 90 height 24
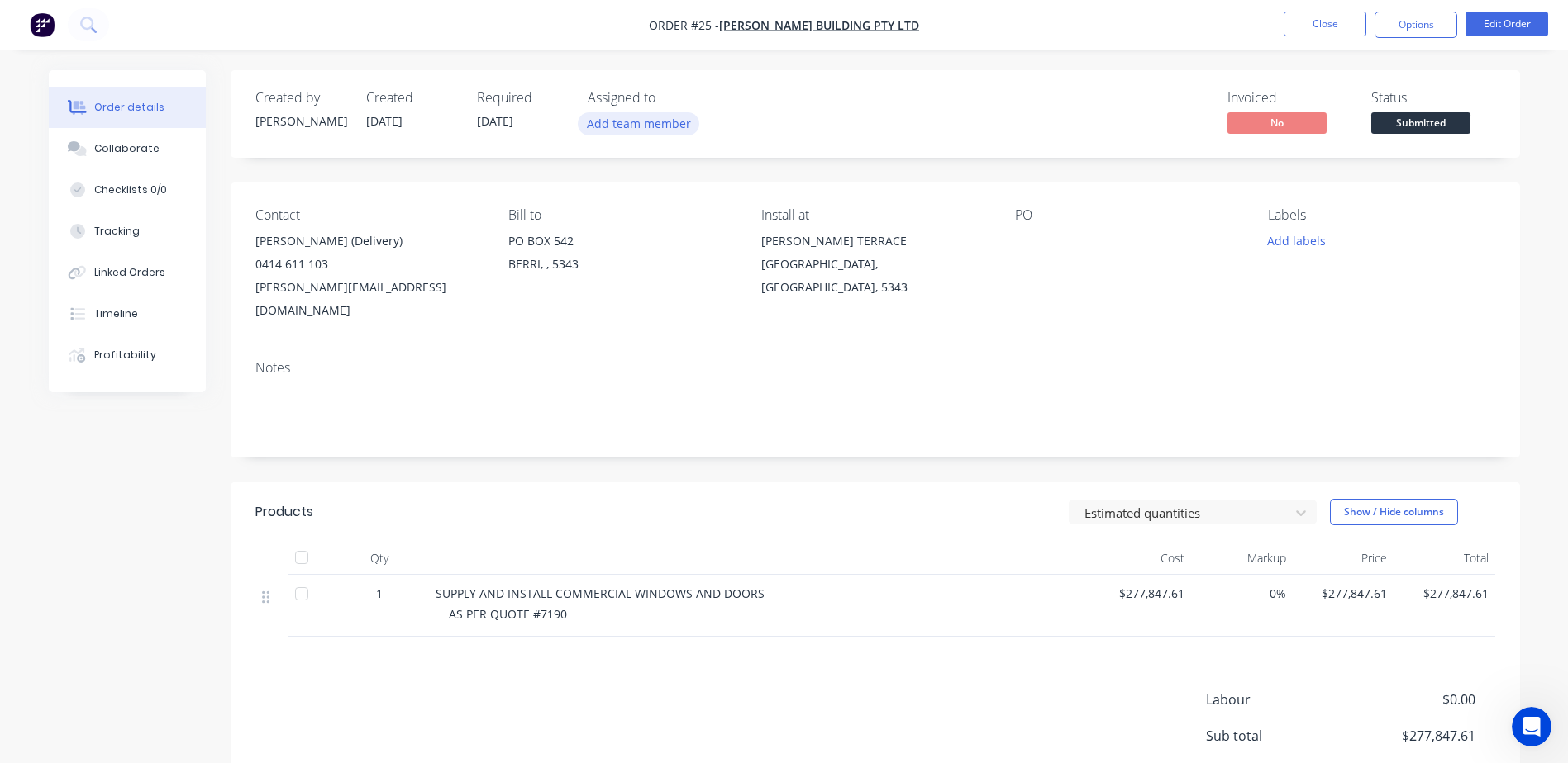
click at [624, 127] on button "Add team member" at bounding box center [638, 123] width 121 height 22
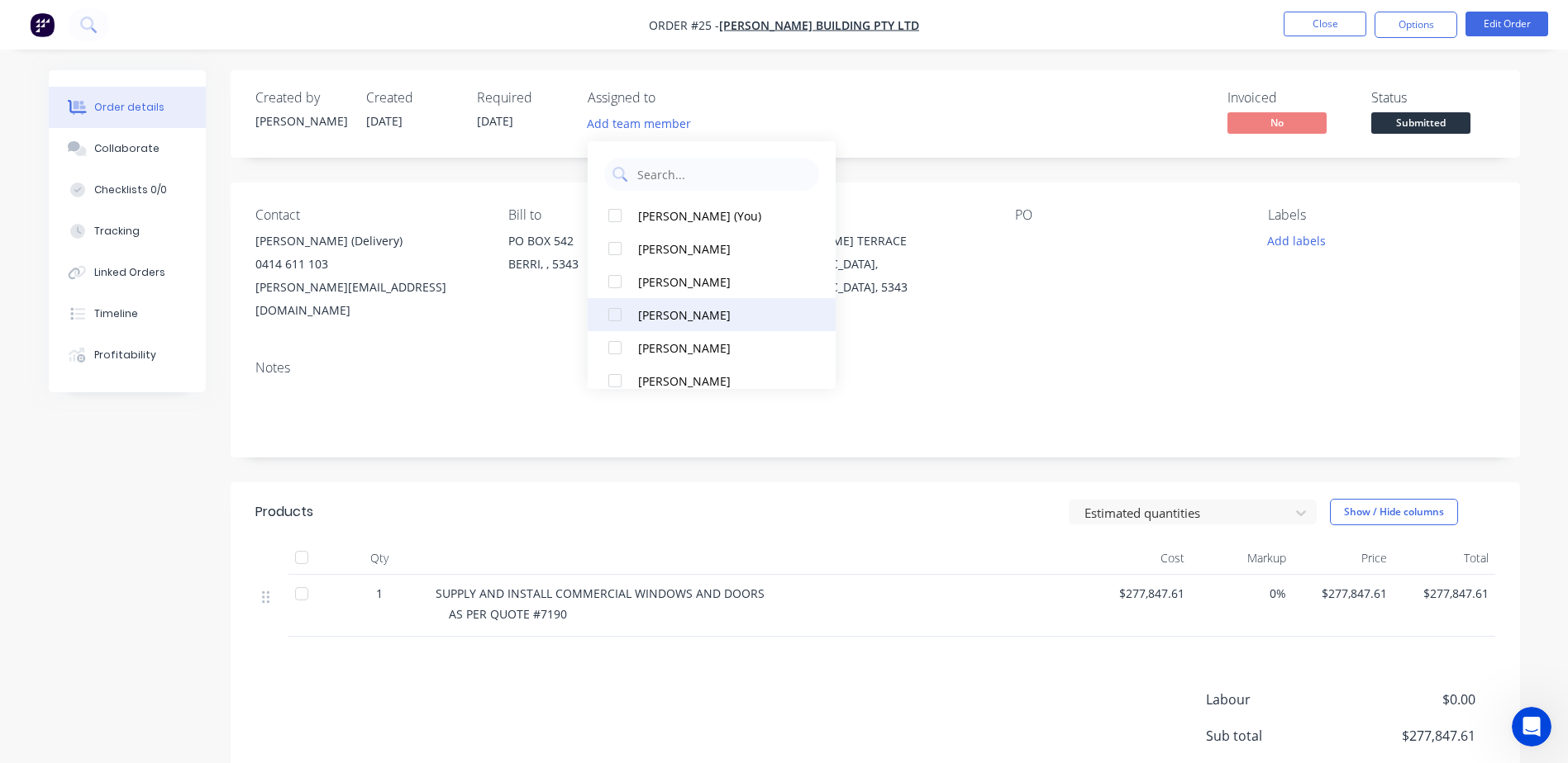
click at [667, 310] on div "[PERSON_NAME]" at bounding box center [720, 315] width 165 height 18
click at [848, 482] on header "Products Estimated quantities Show / Hide columns" at bounding box center [875, 512] width 1289 height 60
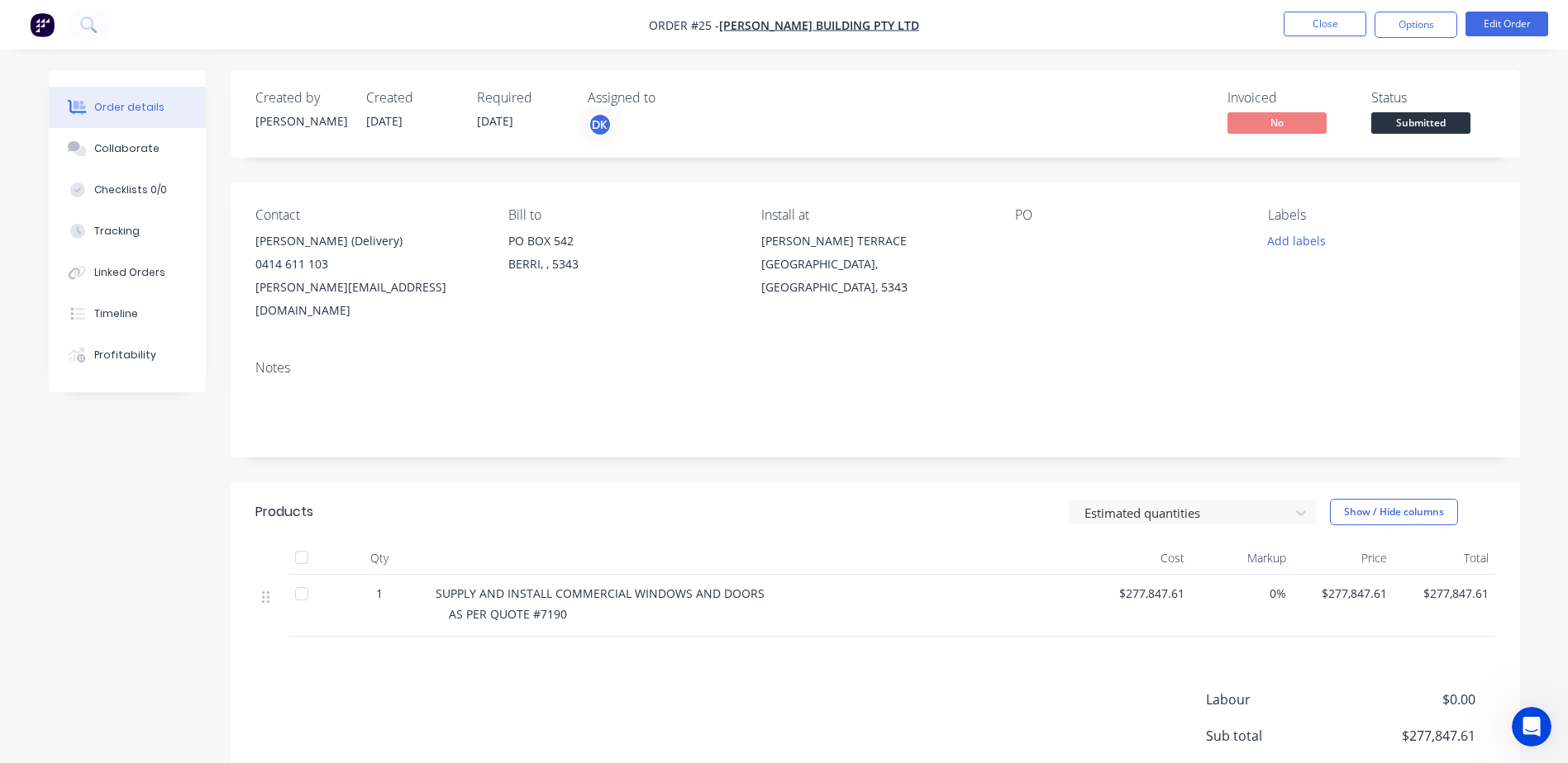
click at [504, 119] on span "[DATE]" at bounding box center [494, 121] width 36 height 16
click at [515, 103] on div "Required" at bounding box center [522, 98] width 91 height 16
click at [1494, 23] on button "Edit Order" at bounding box center [1506, 23] width 82 height 24
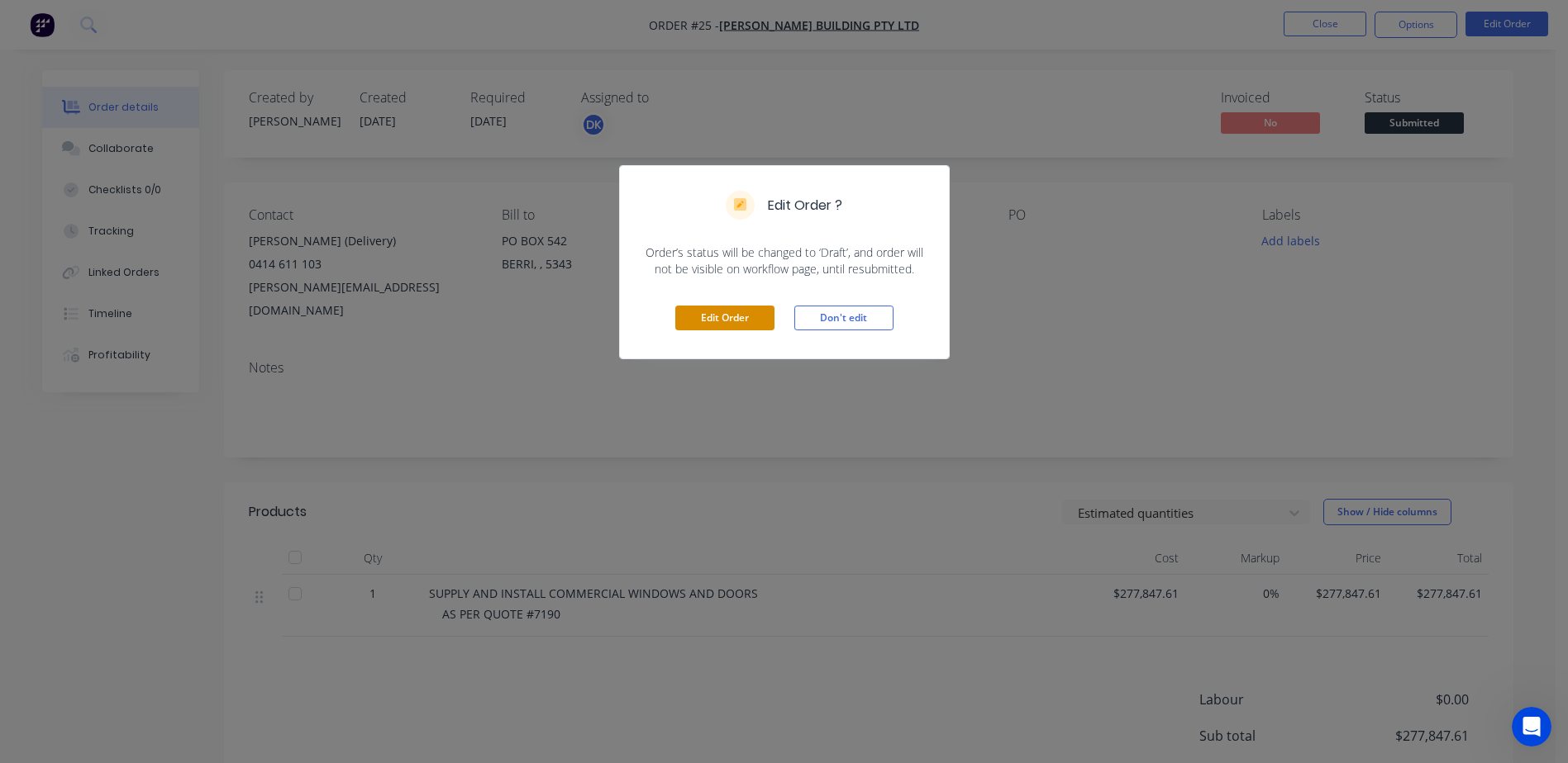
click at [733, 313] on button "Edit Order" at bounding box center [724, 317] width 99 height 24
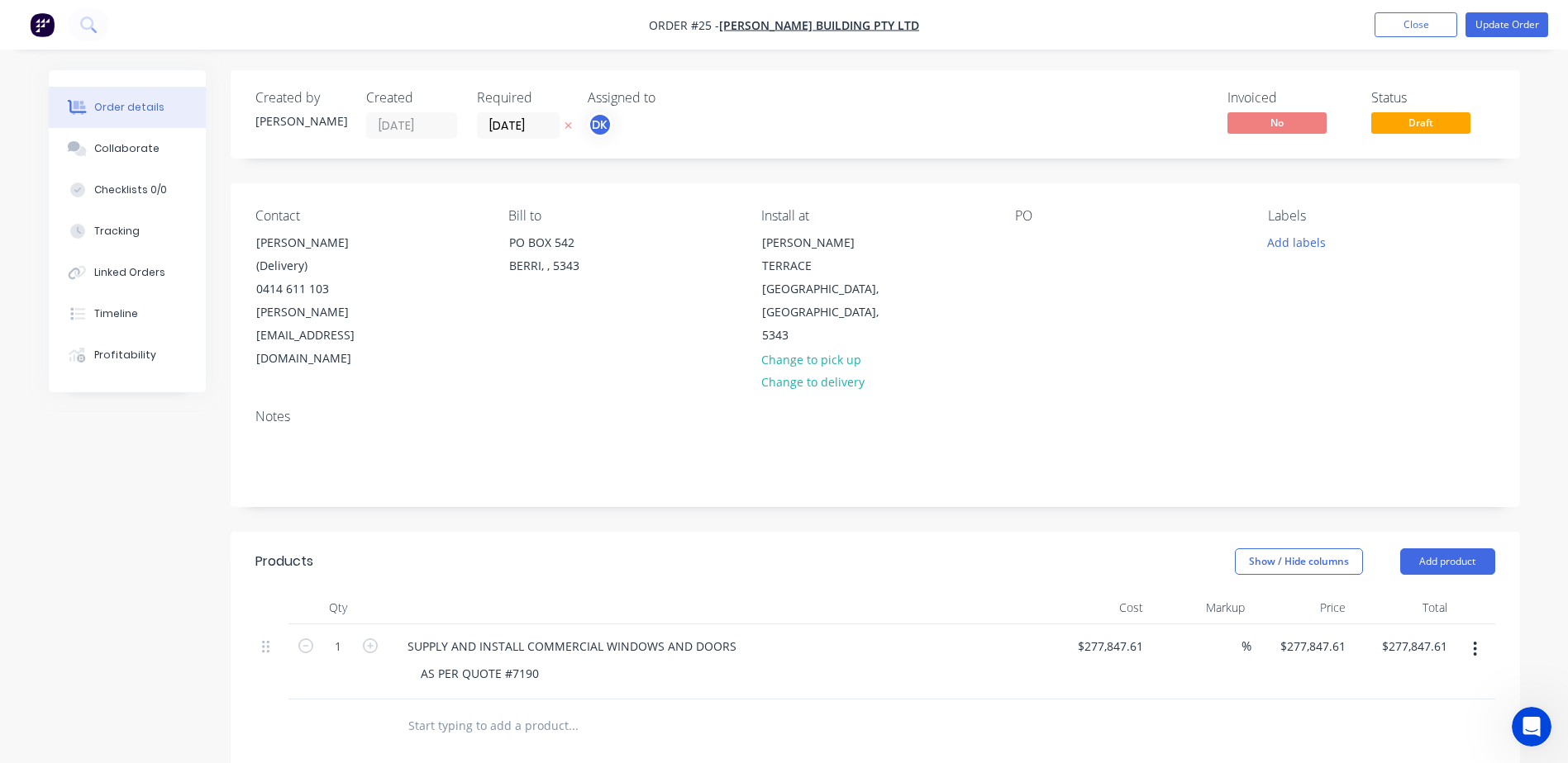
click at [570, 127] on icon "button" at bounding box center [568, 126] width 7 height 7
click at [1509, 29] on button "Update Order" at bounding box center [1506, 24] width 82 height 24
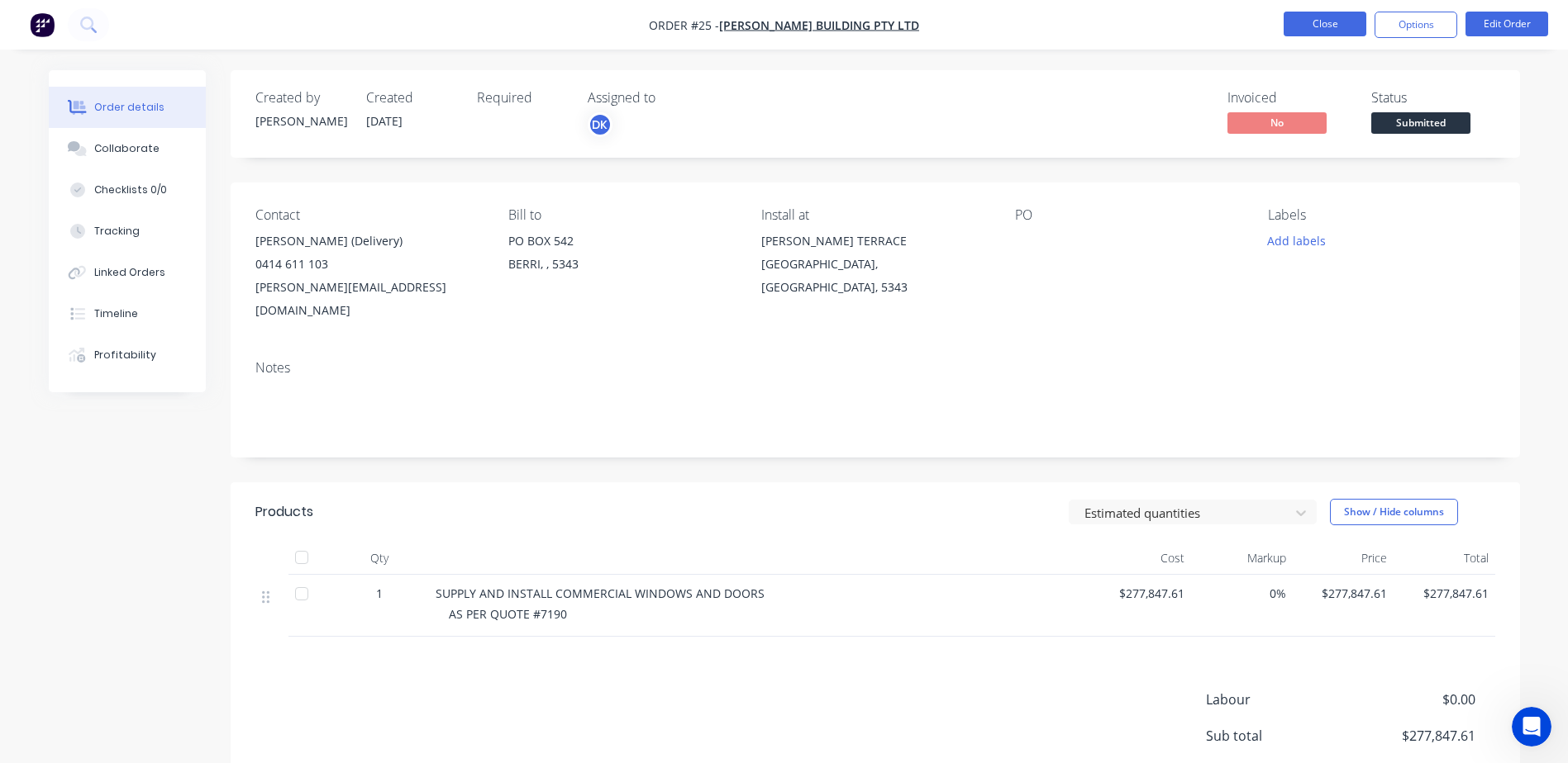
click at [1334, 21] on button "Close" at bounding box center [1324, 23] width 82 height 24
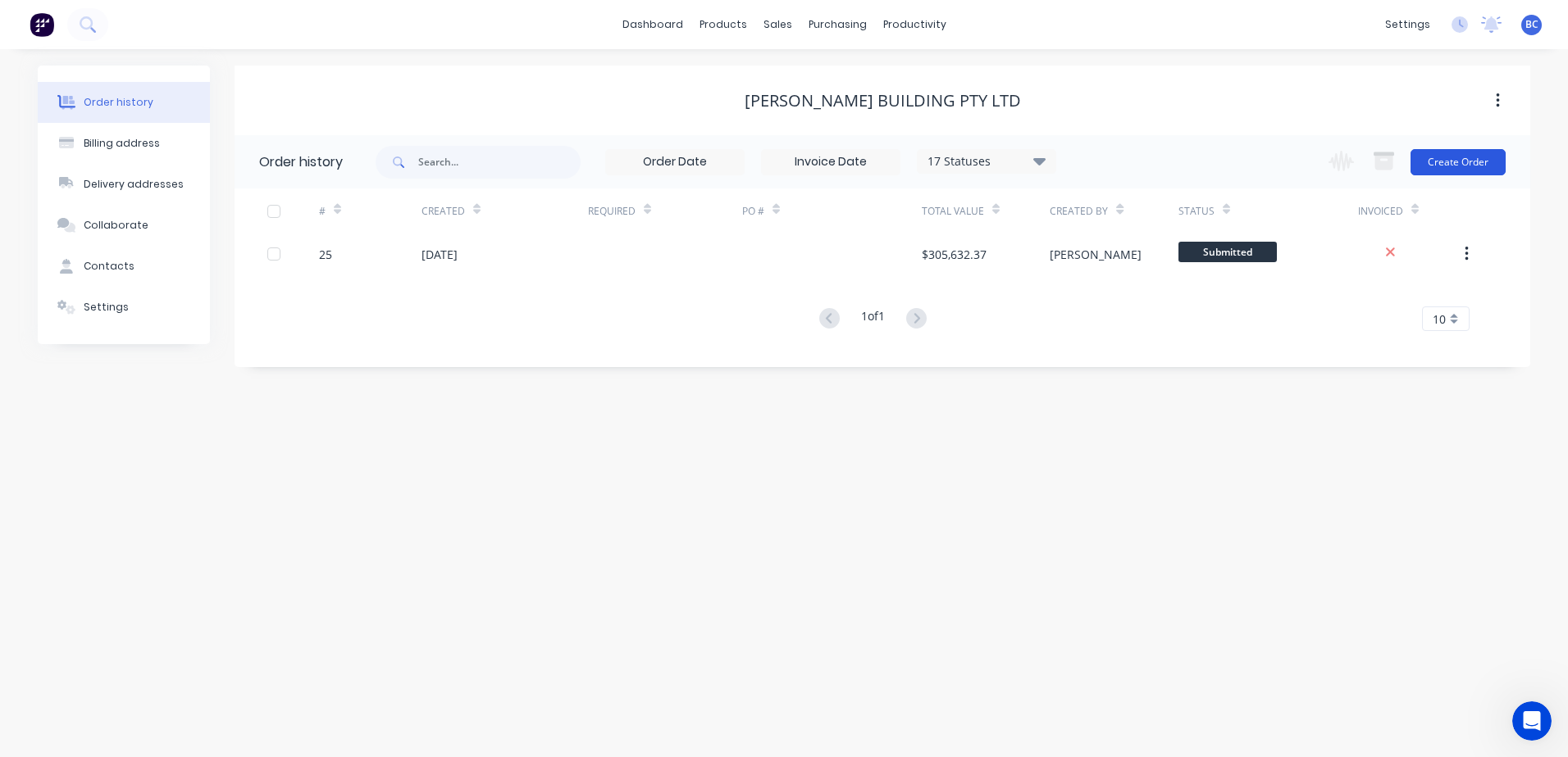
click at [1489, 161] on button "Create Order" at bounding box center [1457, 162] width 95 height 26
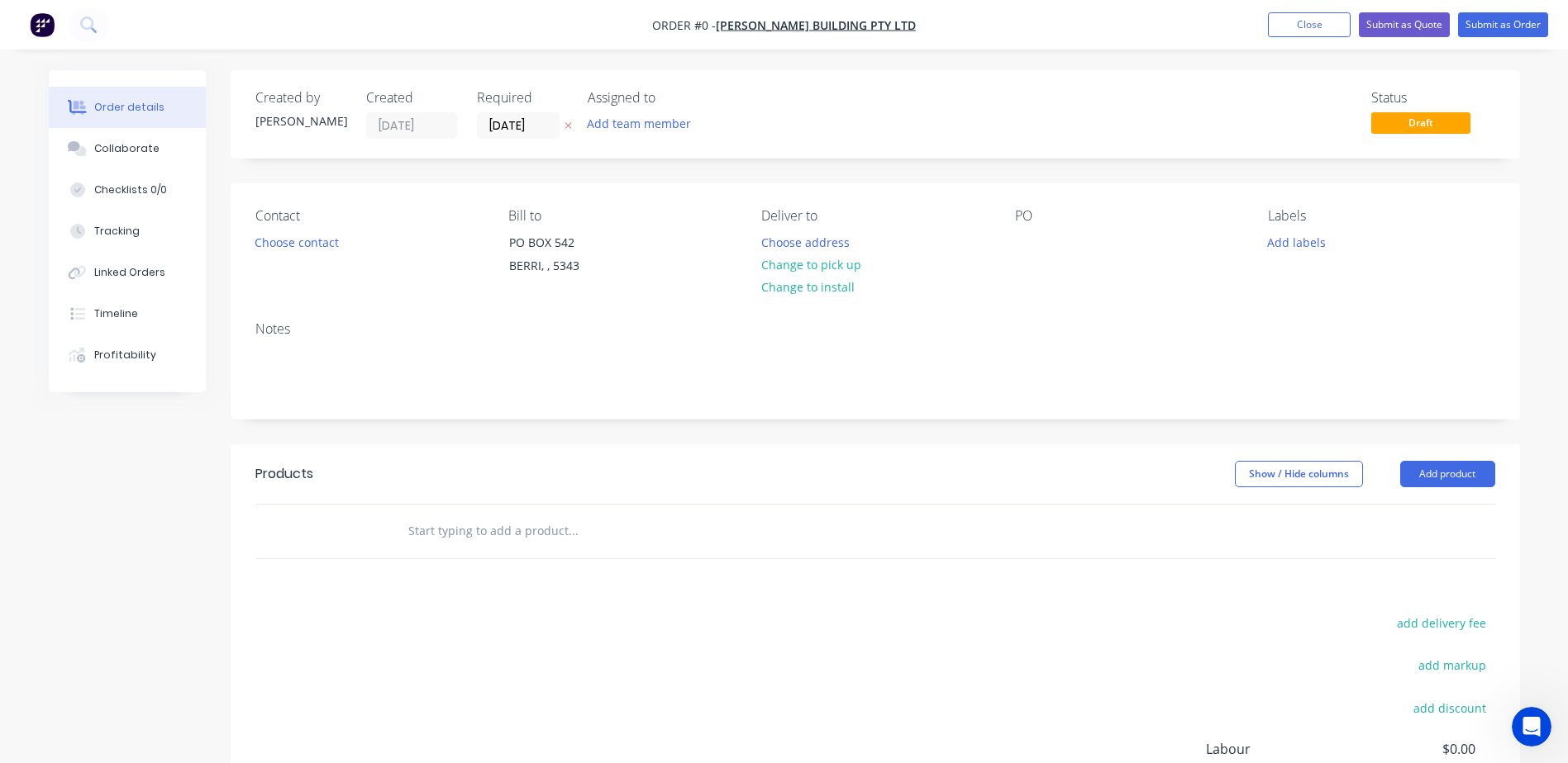
click at [567, 126] on icon "button" at bounding box center [568, 126] width 7 height 7
click at [635, 126] on button "Add team member" at bounding box center [638, 123] width 121 height 22
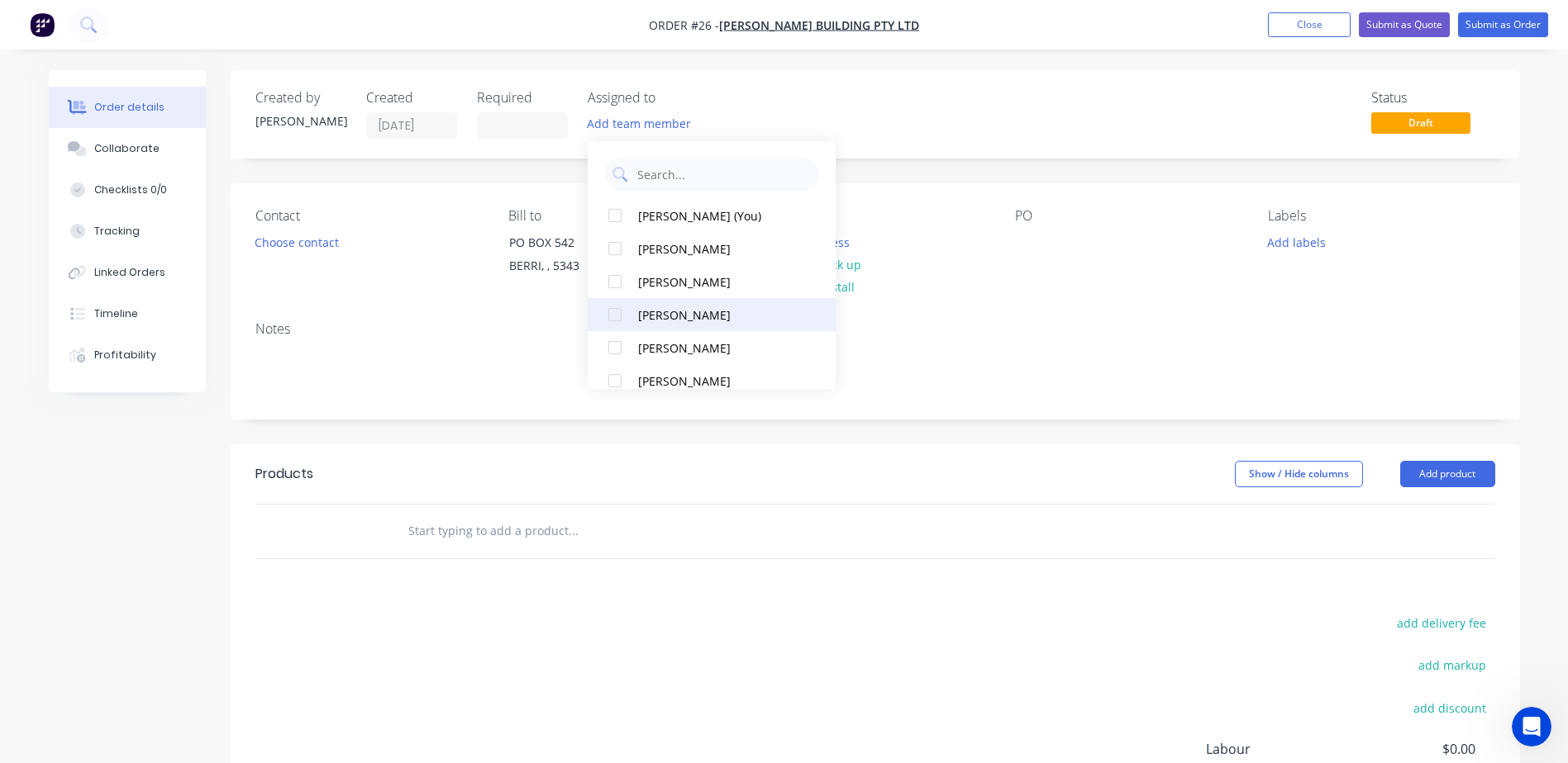
click at [662, 305] on button "[PERSON_NAME]" at bounding box center [711, 315] width 248 height 33
click at [468, 414] on div "Notes" at bounding box center [875, 363] width 1289 height 111
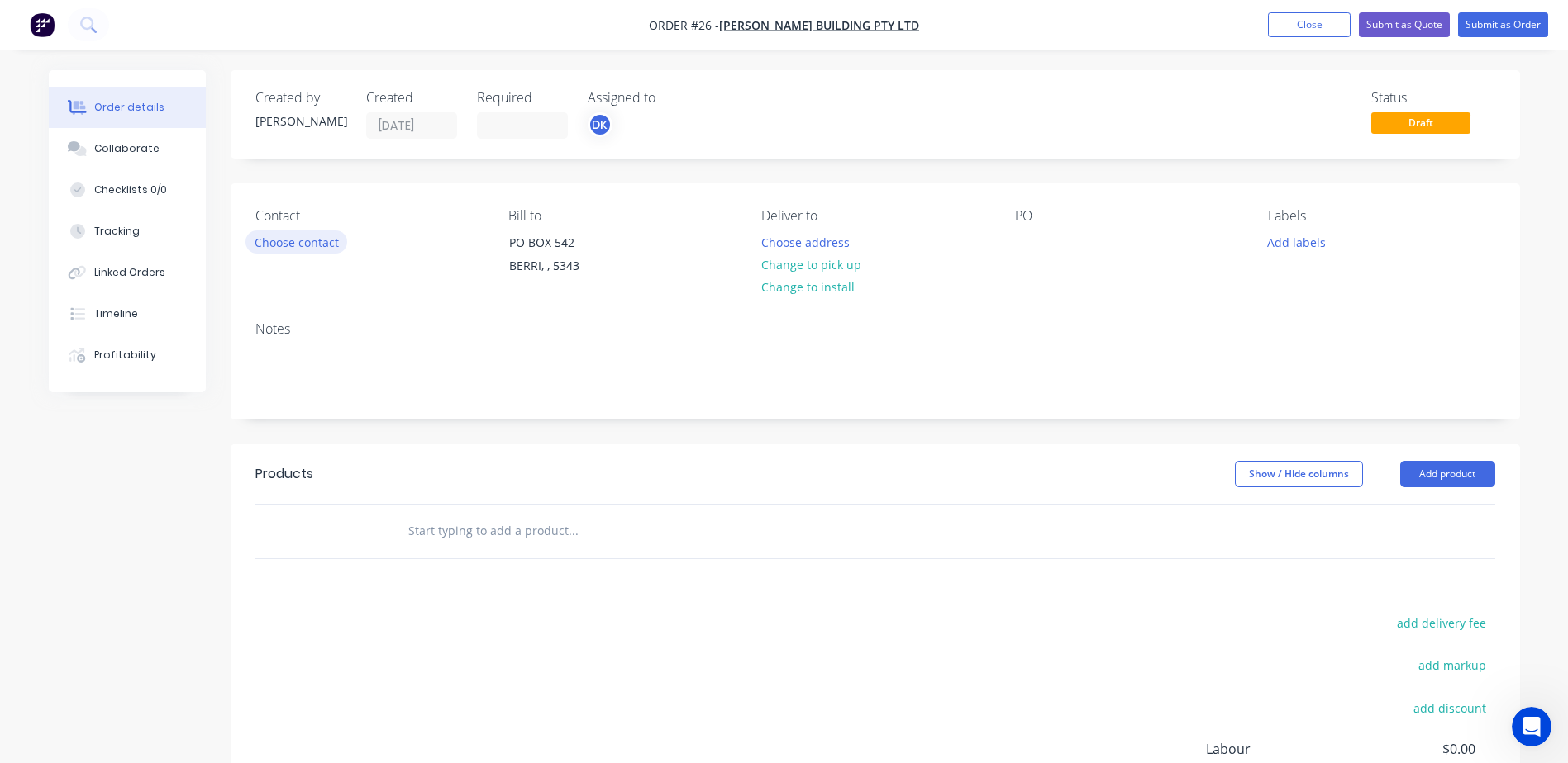
click at [300, 247] on button "Choose contact" at bounding box center [297, 242] width 102 height 22
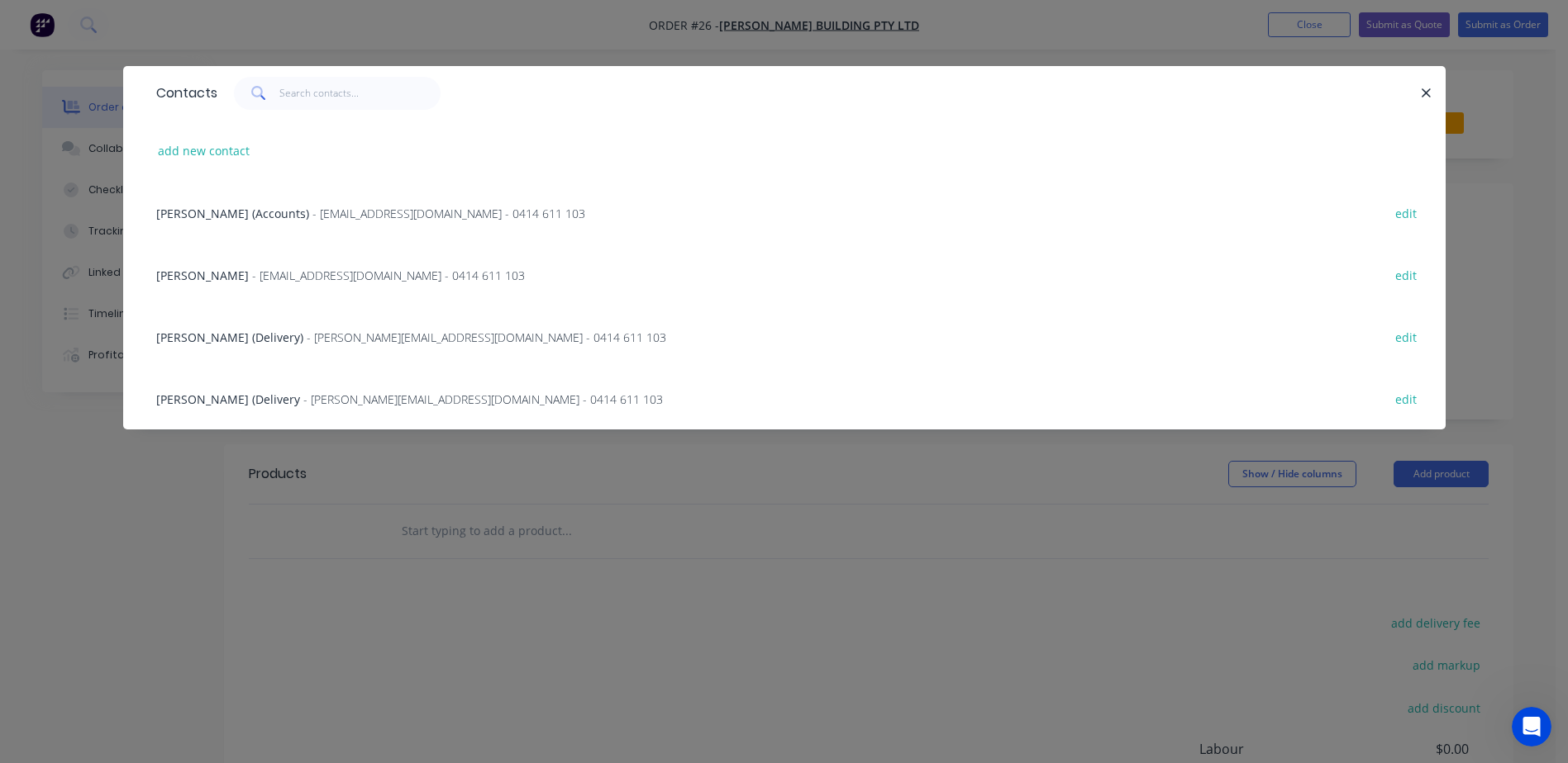
click at [272, 333] on span "[PERSON_NAME] (Delivery)" at bounding box center [230, 337] width 147 height 16
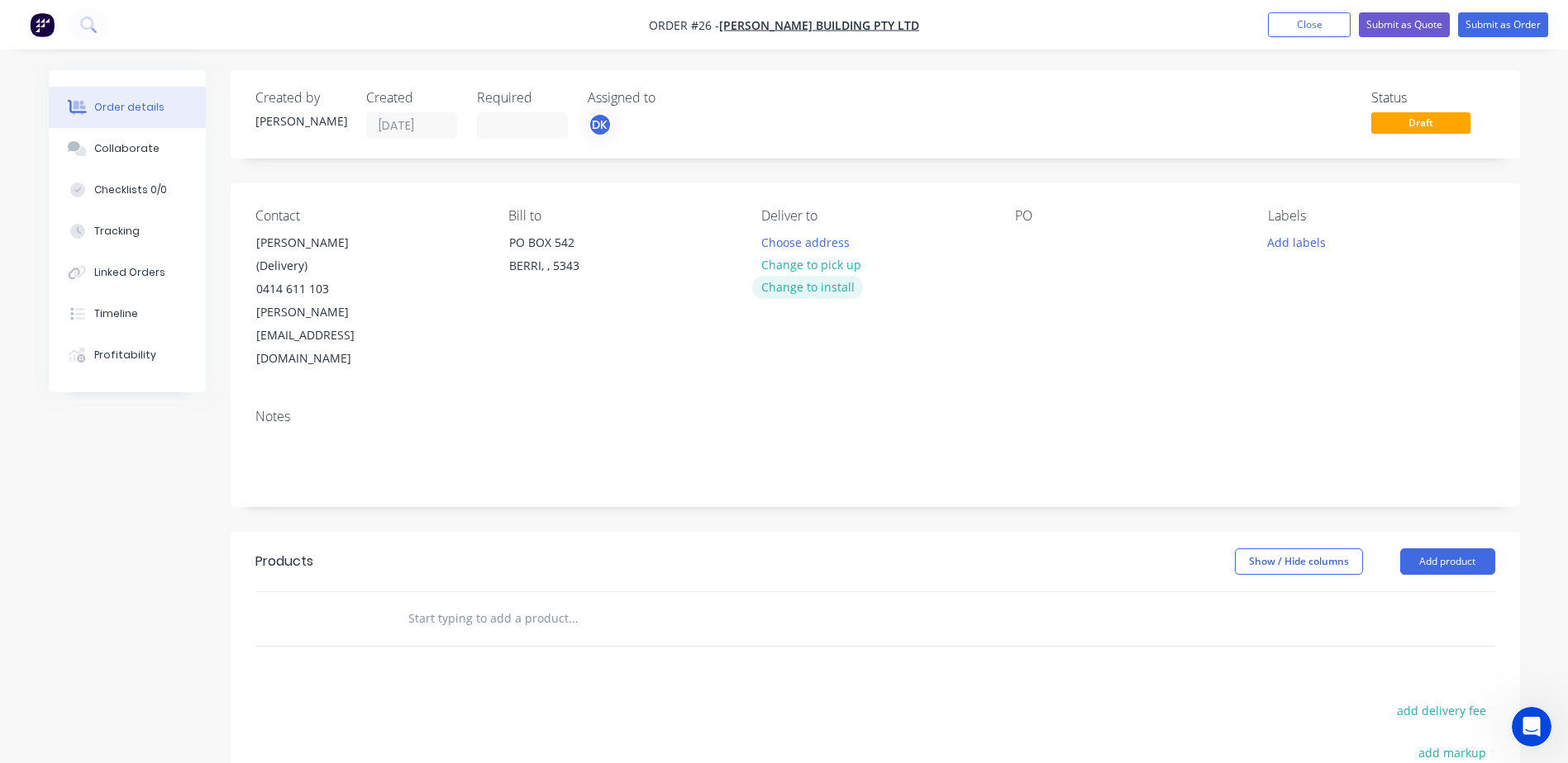
click at [806, 291] on button "Change to install" at bounding box center [807, 287] width 111 height 22
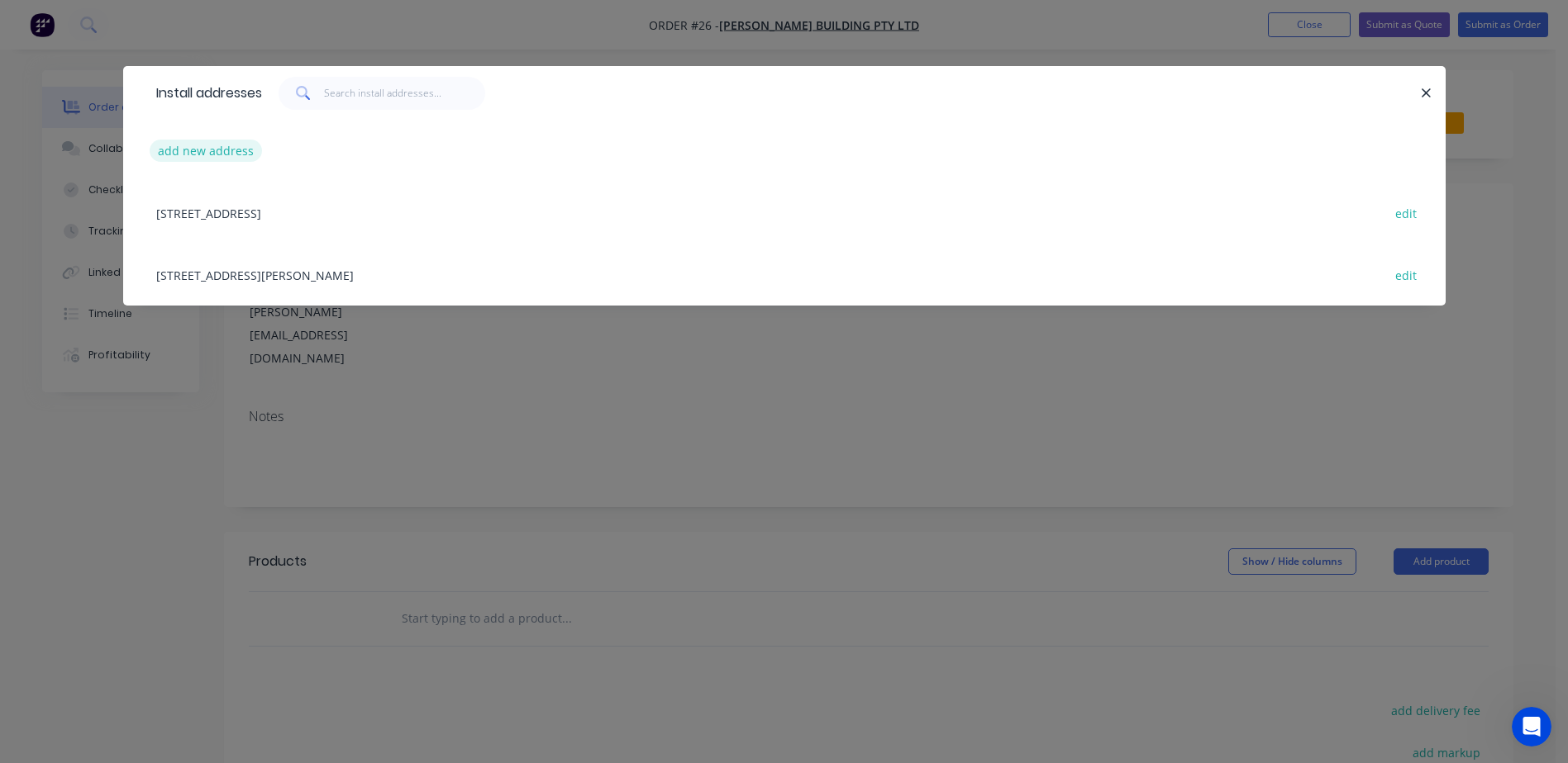
click at [225, 156] on button "add new address" at bounding box center [207, 151] width 114 height 22
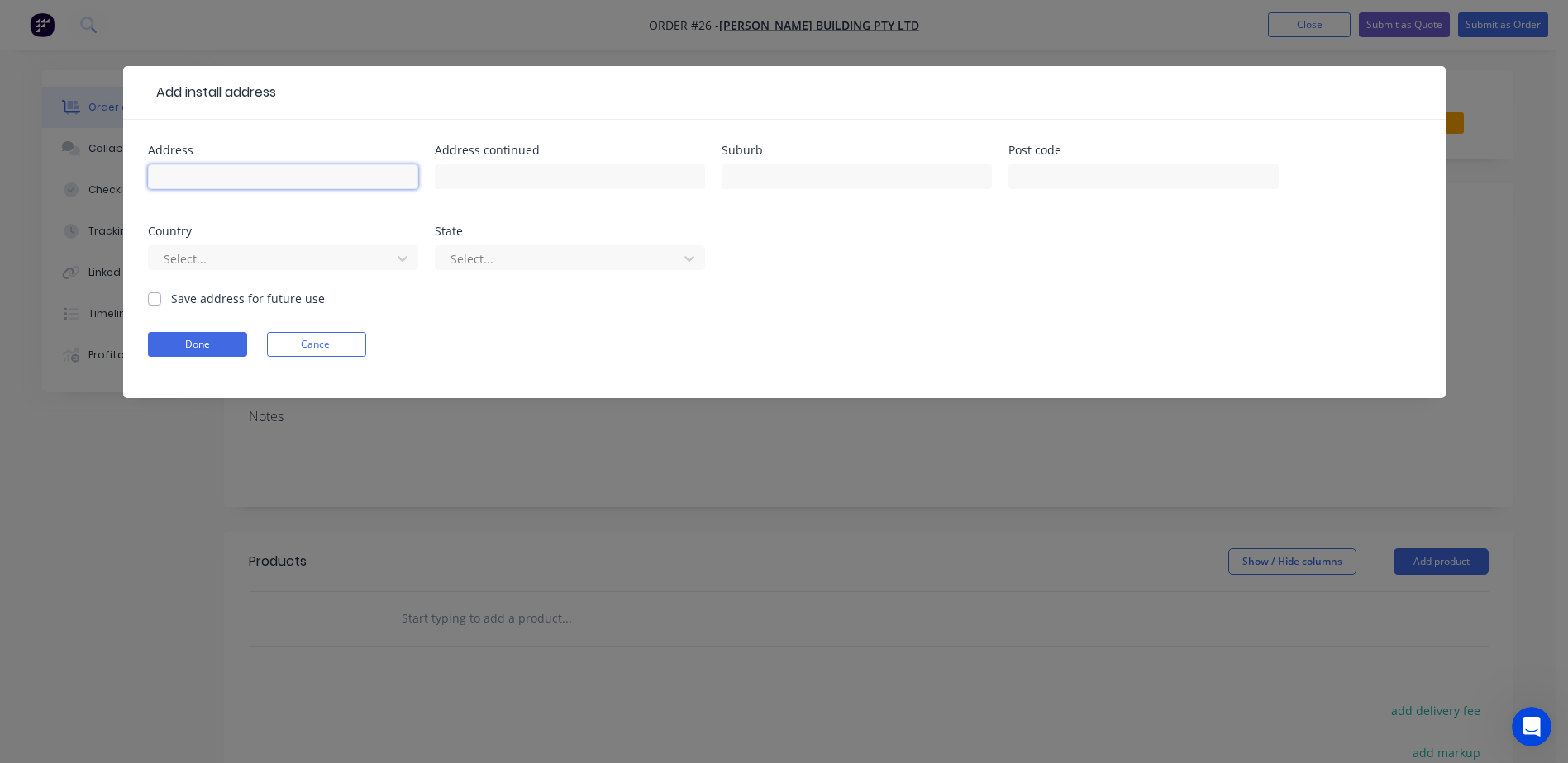
click at [322, 185] on input "text" at bounding box center [283, 176] width 270 height 24
type input "CNR CORAL STREET & KOKODA TERRACE"
click at [852, 184] on input "text" at bounding box center [856, 176] width 270 height 24
type input "LOXTON"
click at [1125, 178] on input "text" at bounding box center [1143, 176] width 270 height 24
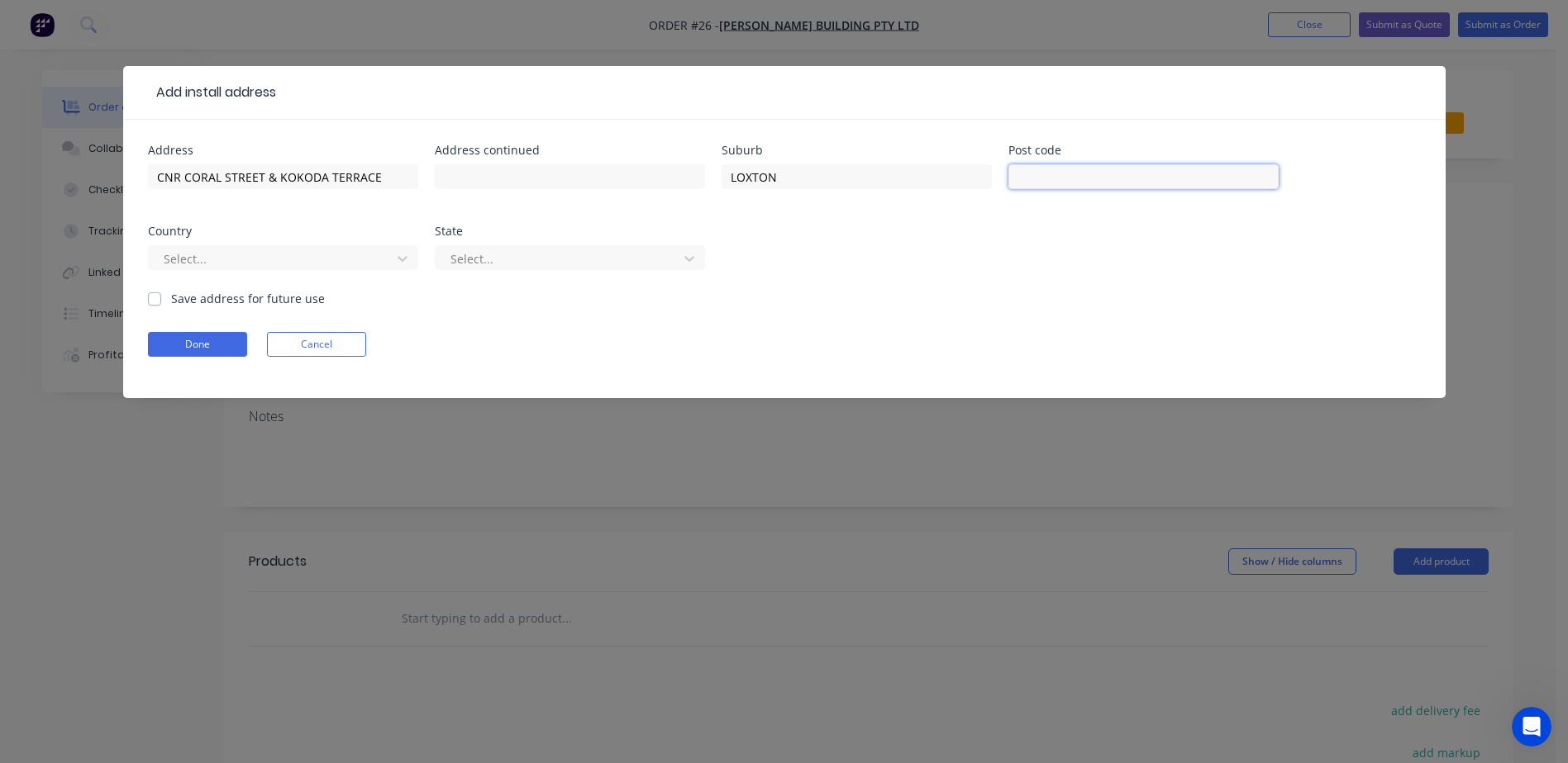
type input "5"
type input "5333"
click at [208, 260] on div at bounding box center [272, 258] width 220 height 21
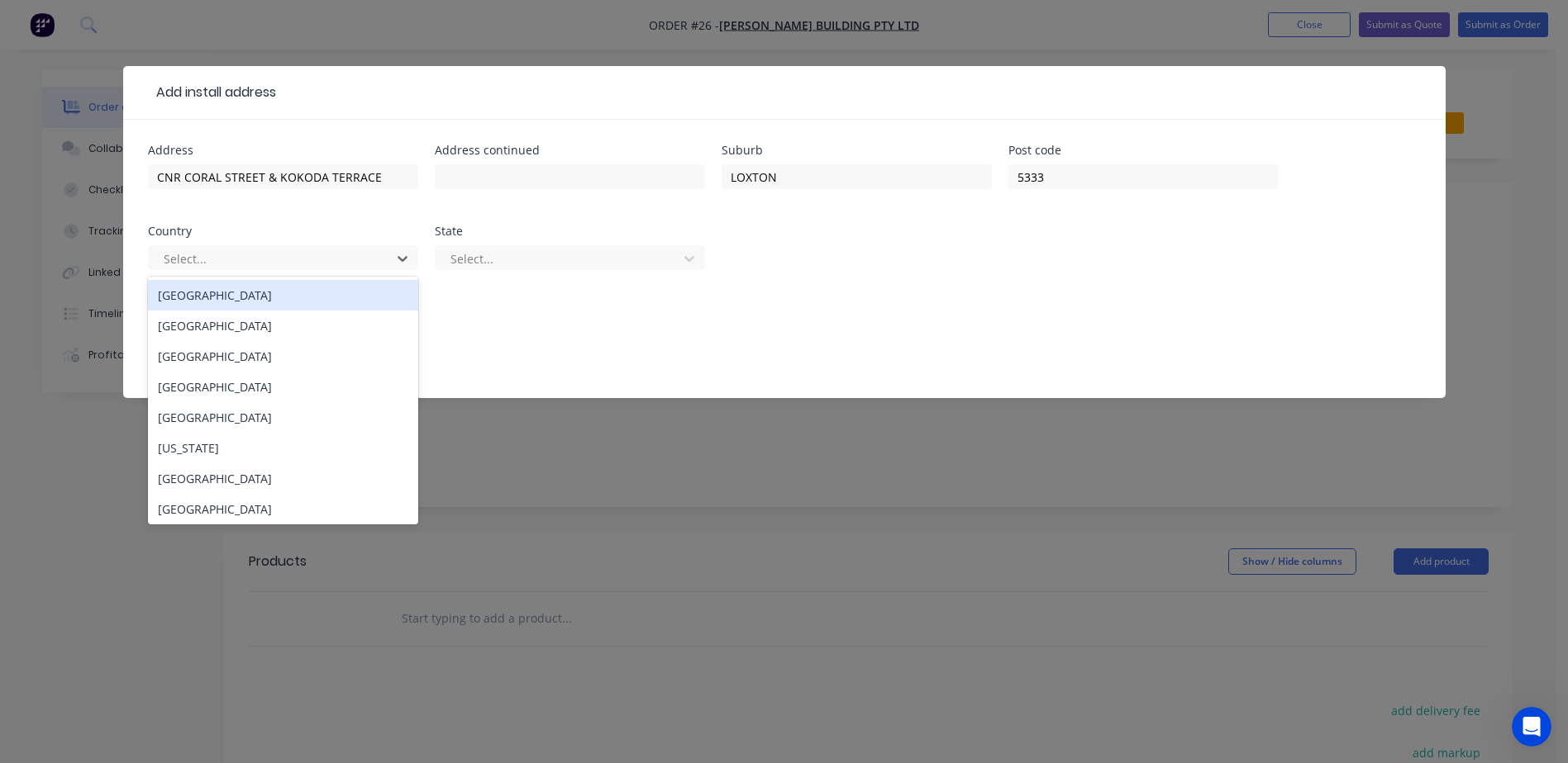
click at [209, 294] on div "[GEOGRAPHIC_DATA]" at bounding box center [283, 294] width 270 height 30
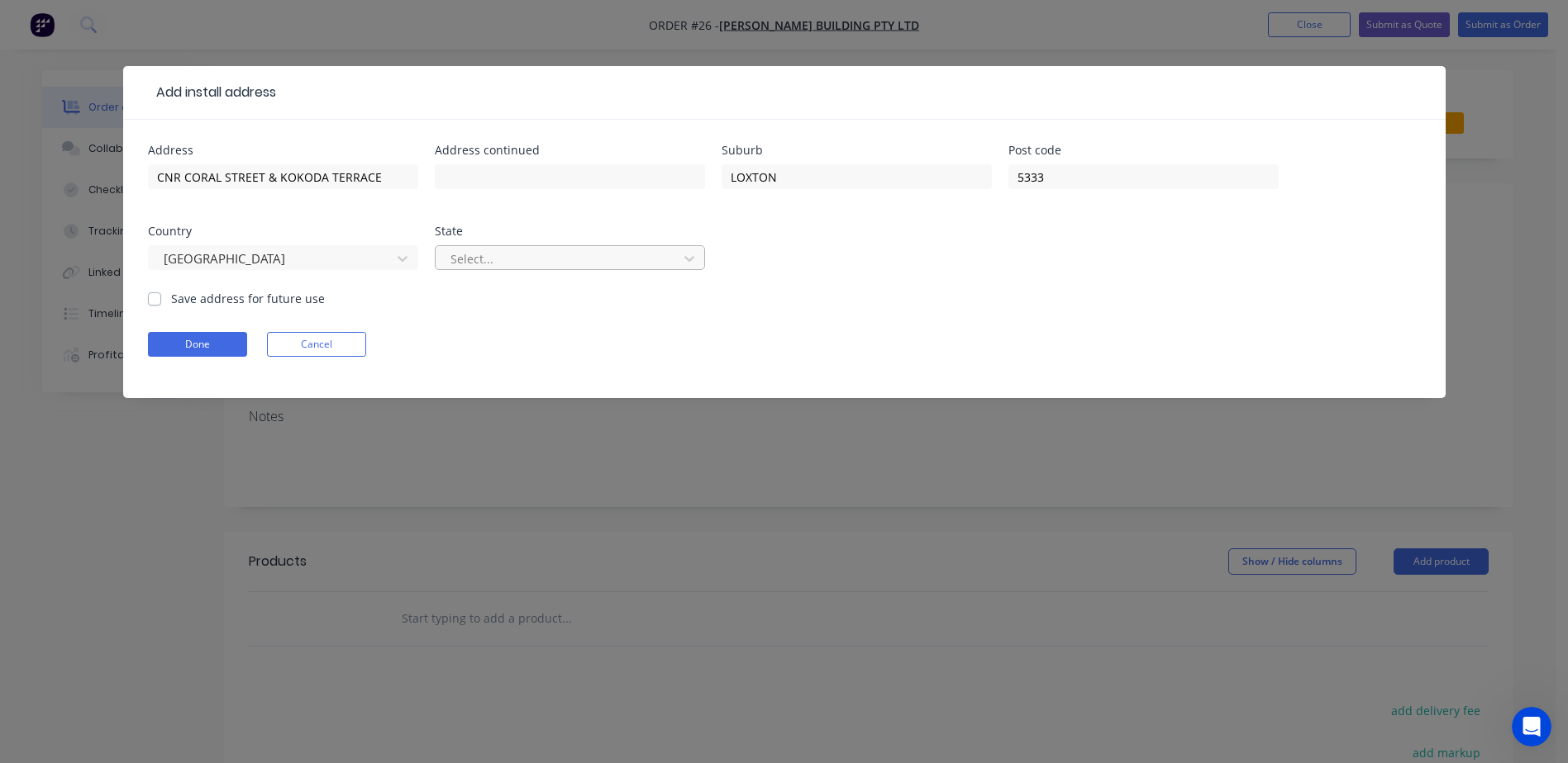
click at [603, 268] on div at bounding box center [559, 258] width 220 height 21
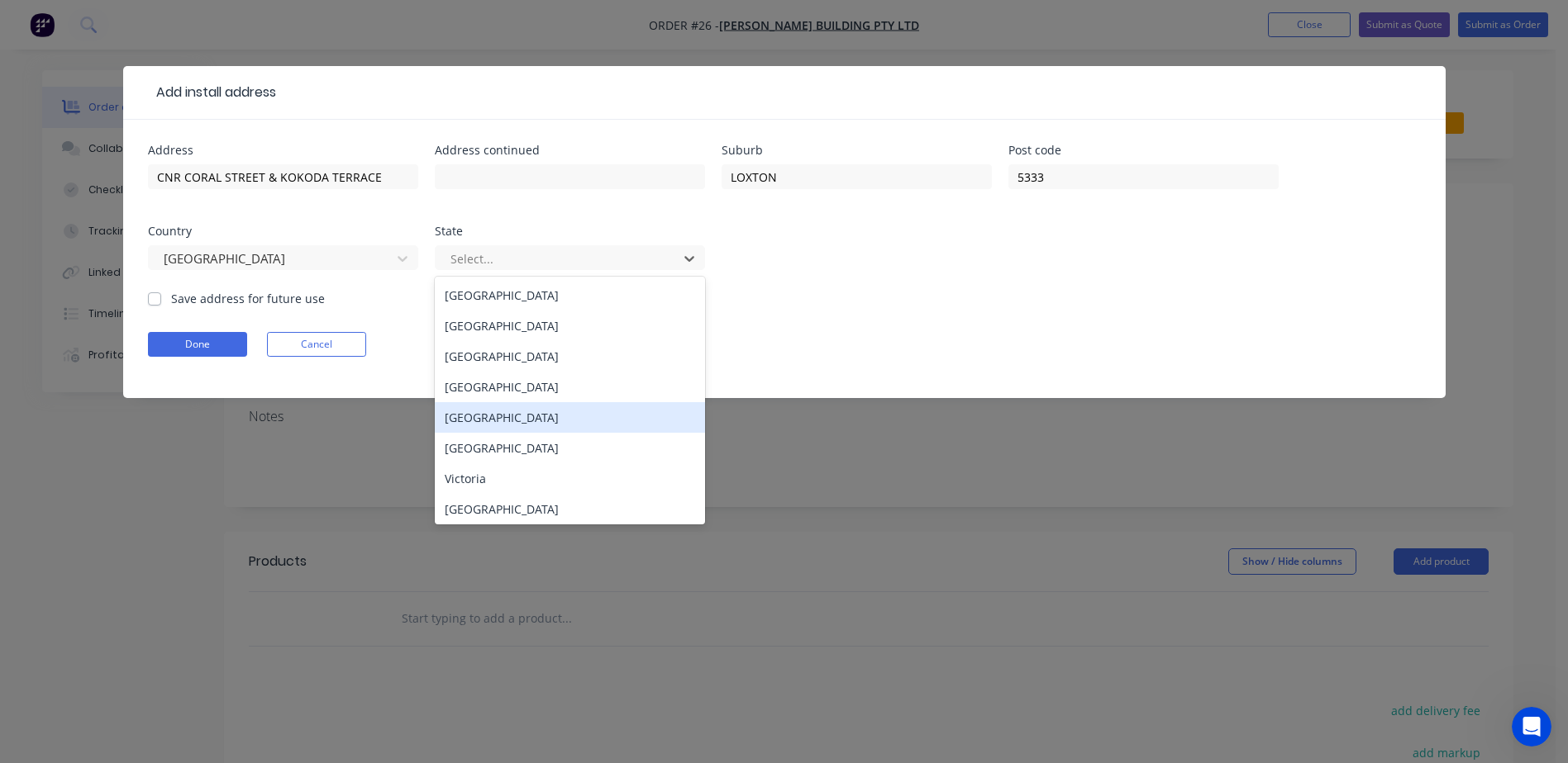
click at [482, 419] on div "[GEOGRAPHIC_DATA]" at bounding box center [570, 417] width 270 height 30
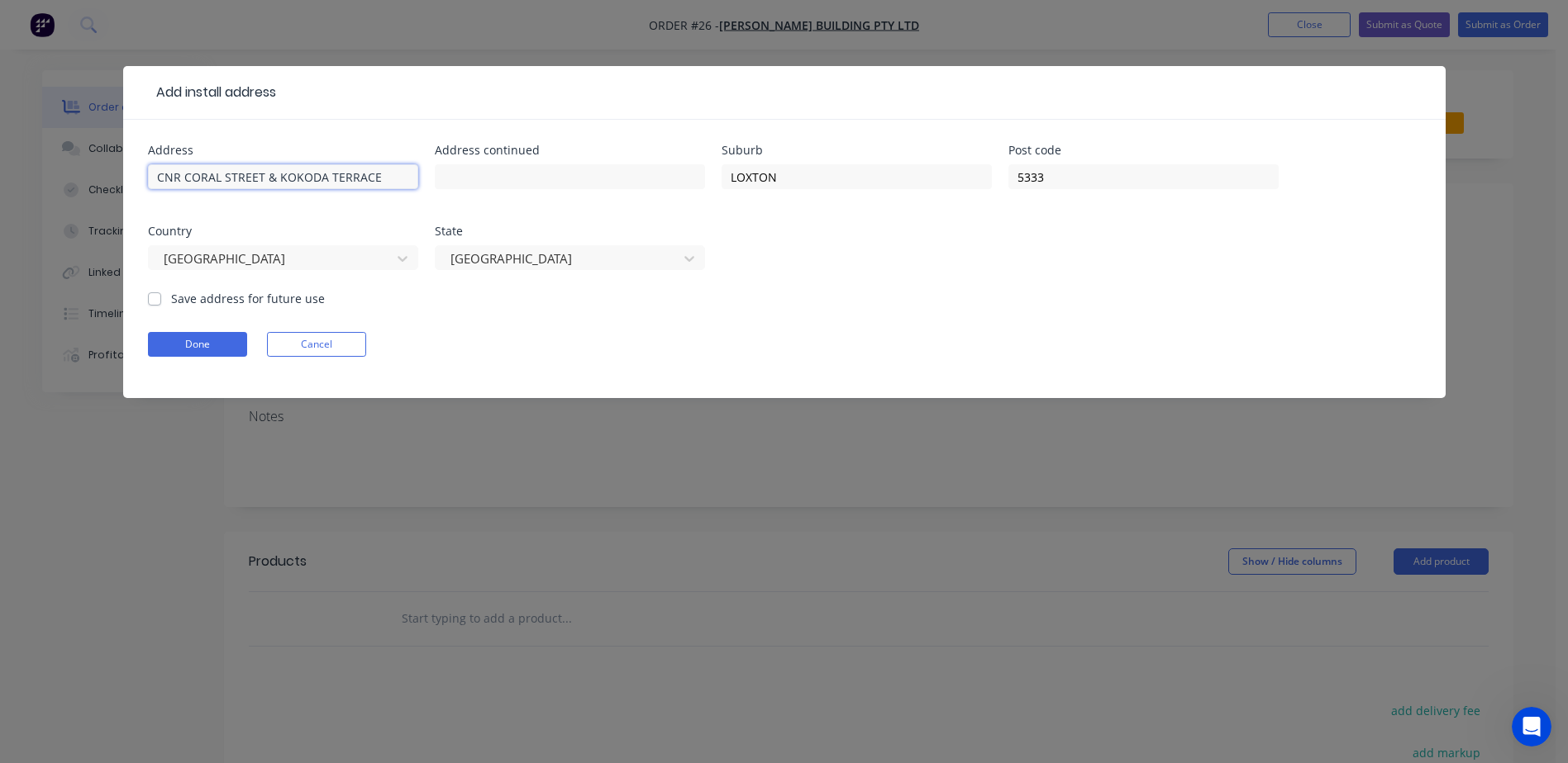
drag, startPoint x: 384, startPoint y: 177, endPoint x: 115, endPoint y: 197, distance: 269.7
click at [115, 197] on div "Add install address Address [GEOGRAPHIC_DATA] Address continued Suburb LOXTON P…" at bounding box center [784, 382] width 1568 height 763
click at [468, 173] on input "text" at bounding box center [570, 176] width 270 height 24
paste input "CNR CORAL STREET & KOKODA TERRACE"
type input "CNR CORAL STREET & KOKODA TERRACE"
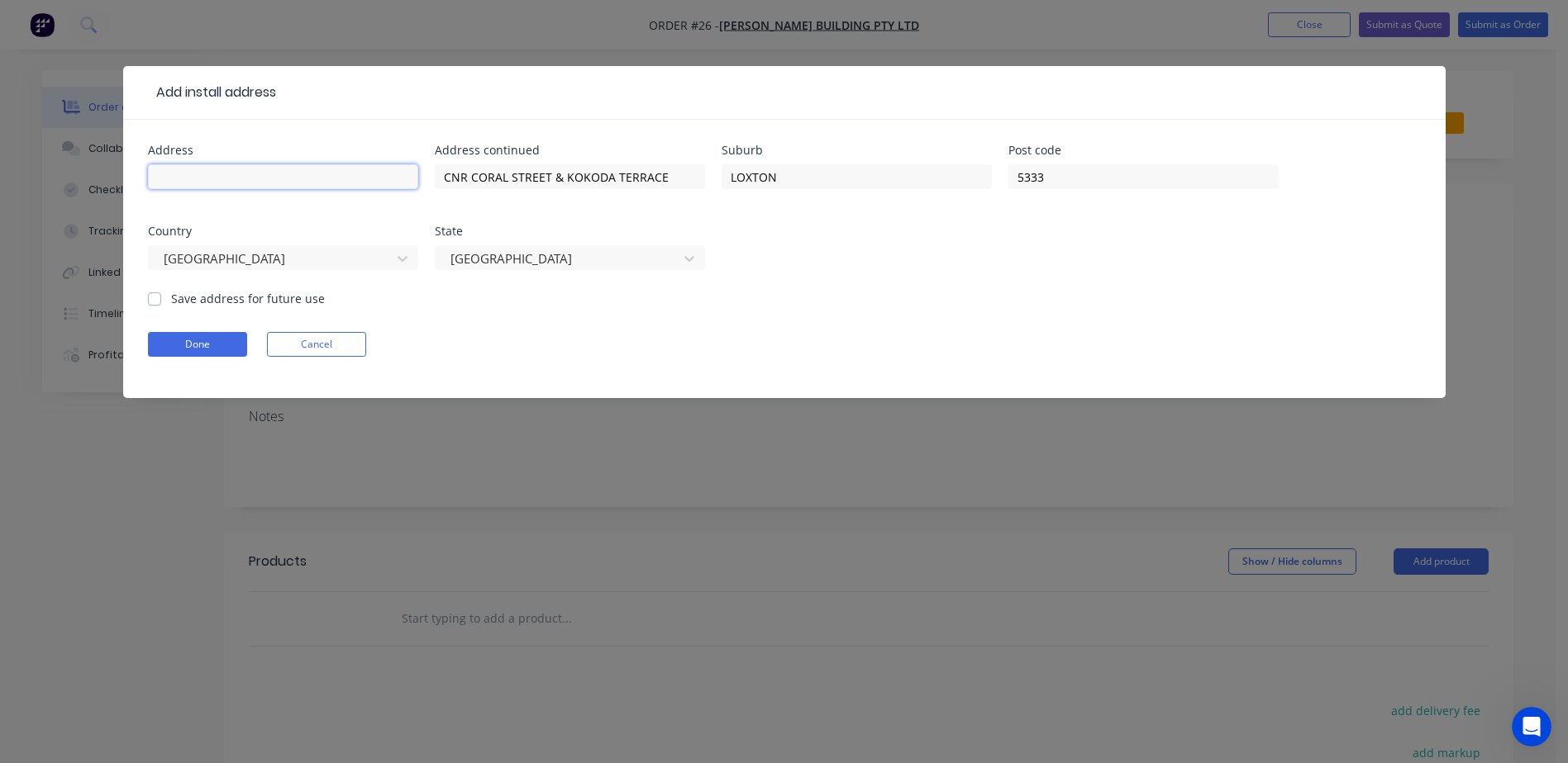
click at [293, 177] on input "text" at bounding box center [283, 176] width 270 height 24
type input "[GEOGRAPHIC_DATA] (WCCC)"
click at [226, 340] on button "Done" at bounding box center [197, 343] width 99 height 24
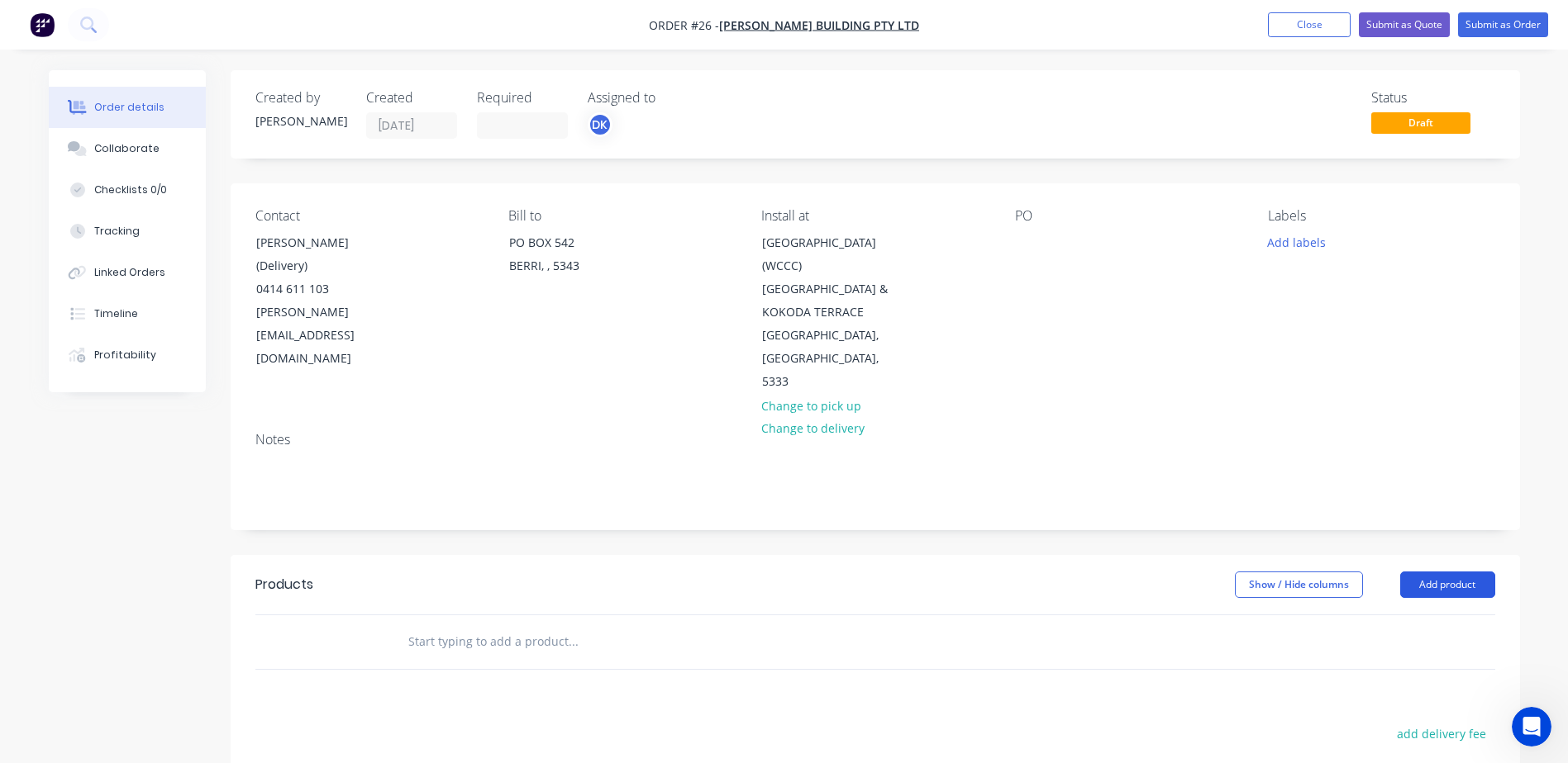
click at [1454, 571] on button "Add product" at bounding box center [1448, 584] width 95 height 26
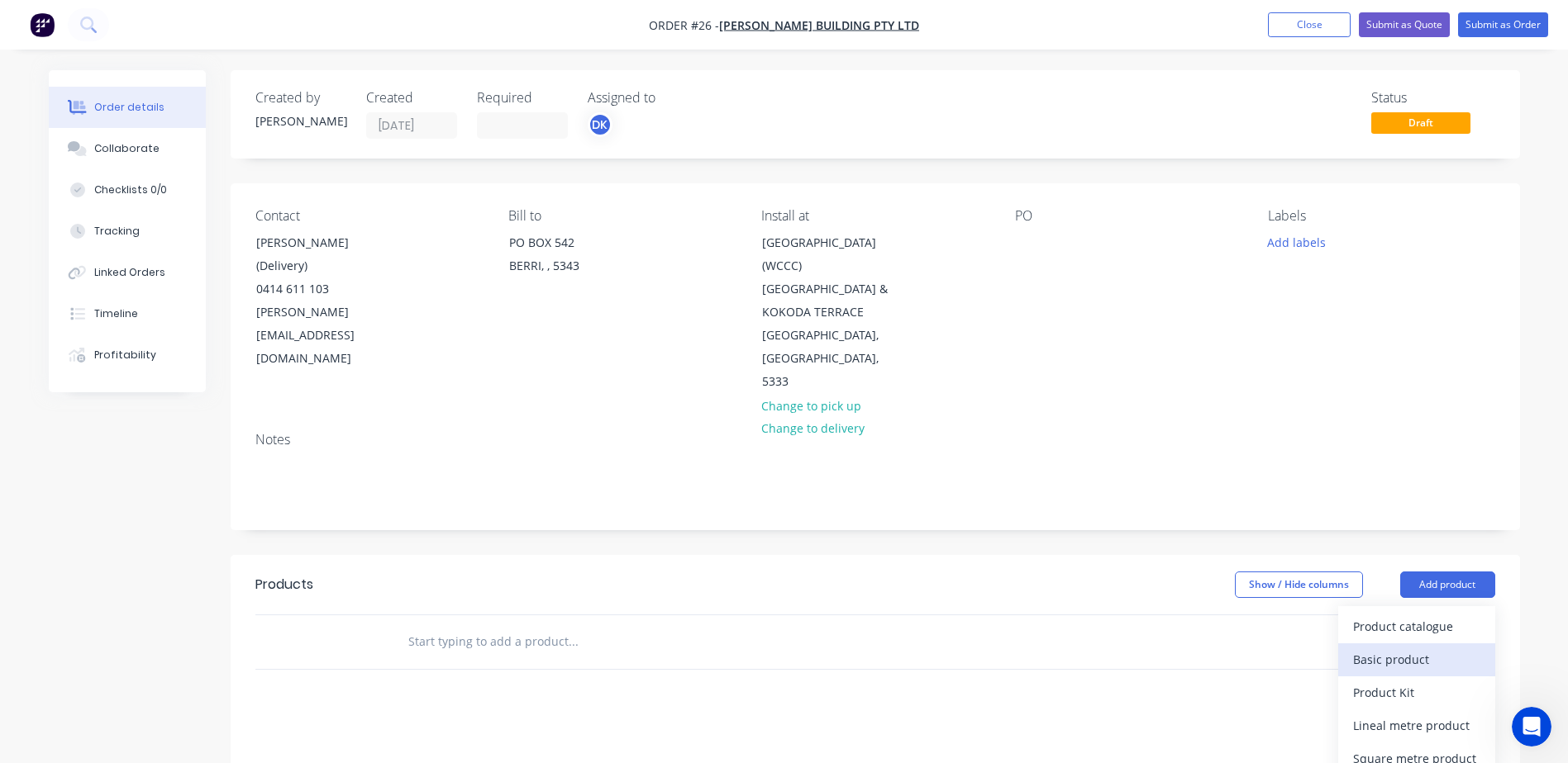
click at [1402, 648] on div "Basic product" at bounding box center [1416, 659] width 127 height 23
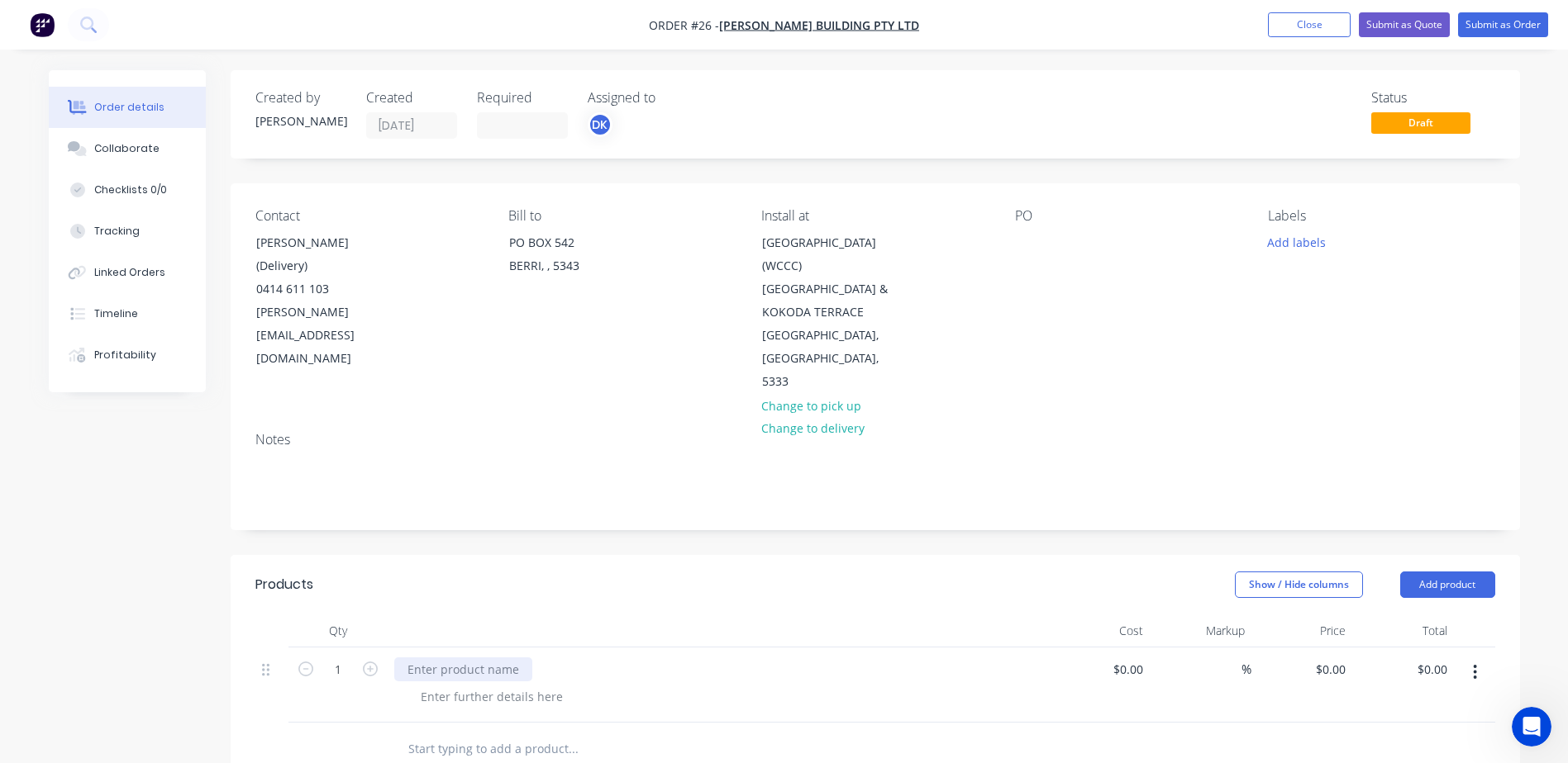
click at [476, 657] on div at bounding box center [463, 669] width 138 height 23
click at [491, 685] on div at bounding box center [491, 696] width 168 height 23
click at [488, 685] on div at bounding box center [491, 696] width 168 height 23
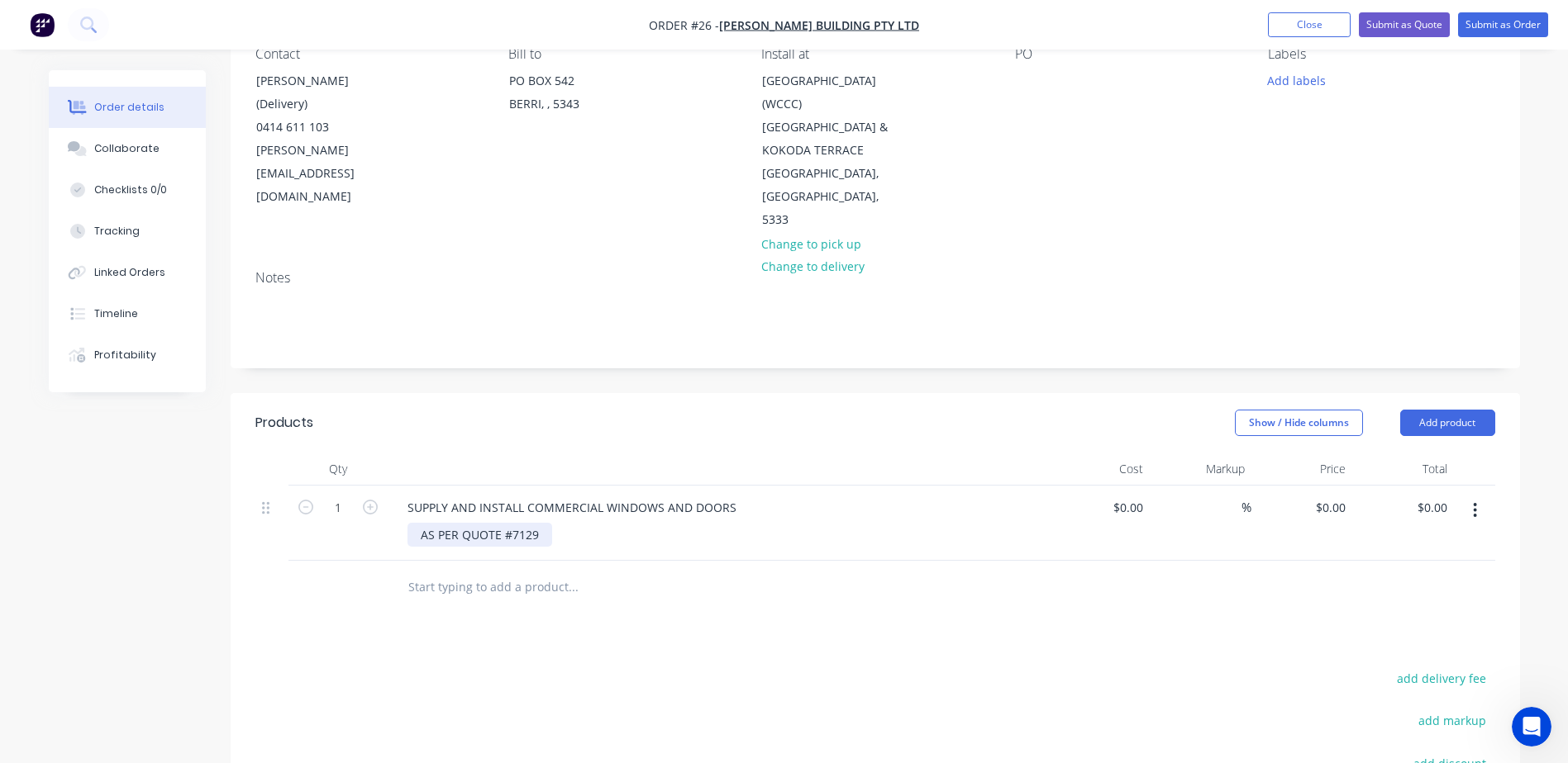
scroll to position [165, 0]
click at [1447, 406] on button "Add product" at bounding box center [1448, 419] width 95 height 26
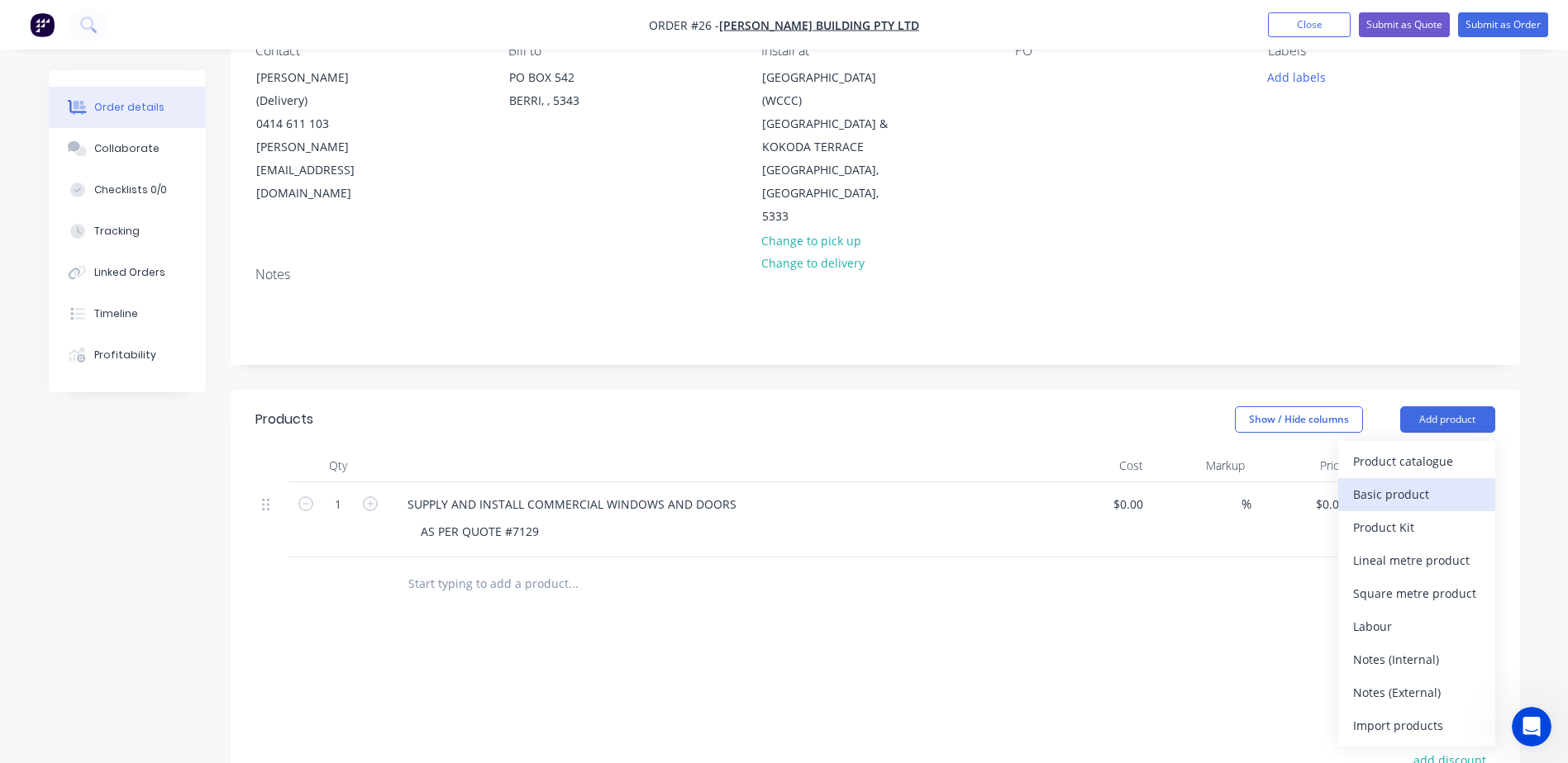
click at [1395, 482] on div "Basic product" at bounding box center [1416, 494] width 127 height 23
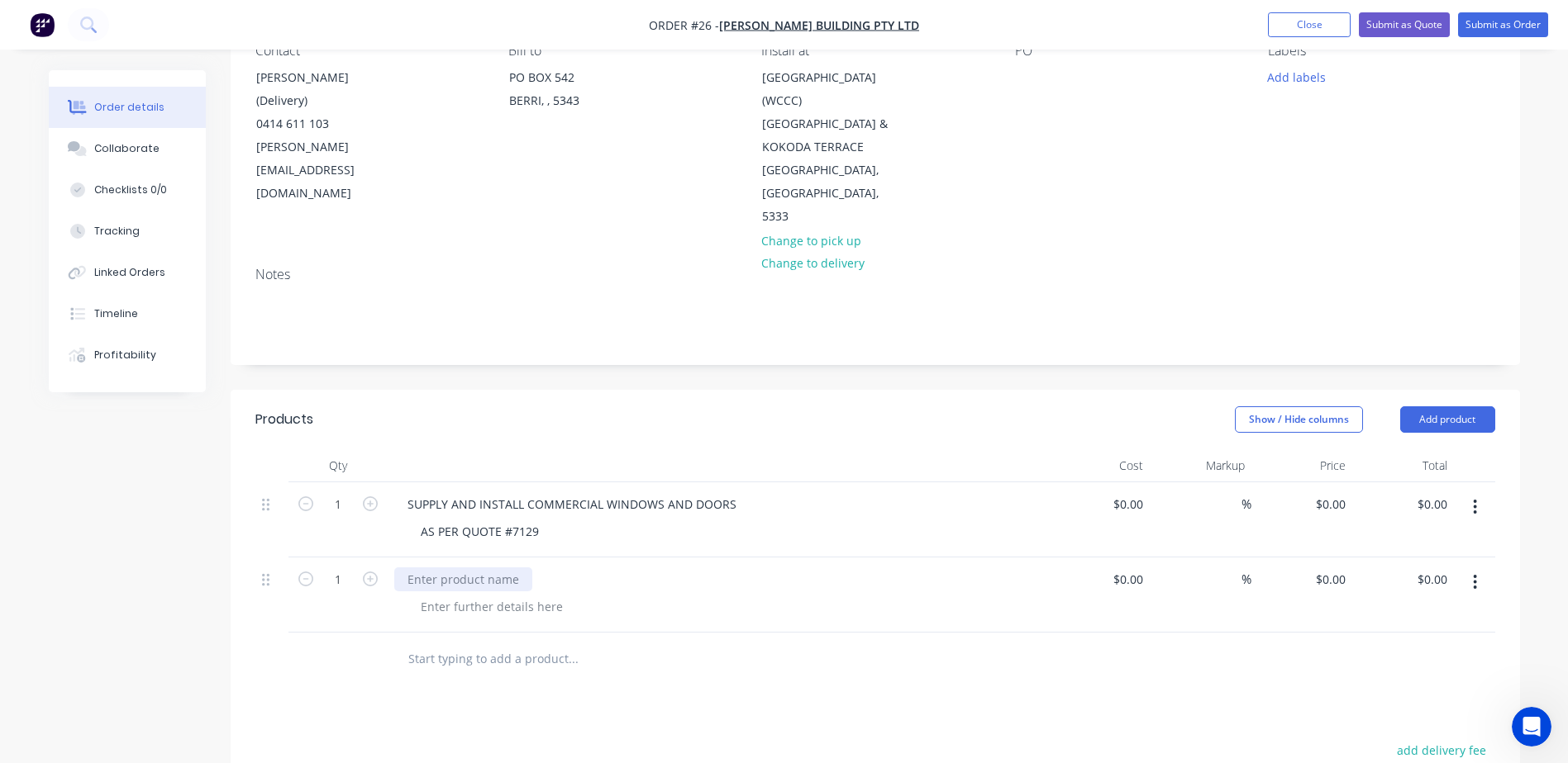
click at [442, 567] on div at bounding box center [463, 579] width 138 height 23
click at [514, 595] on div at bounding box center [491, 606] width 168 height 23
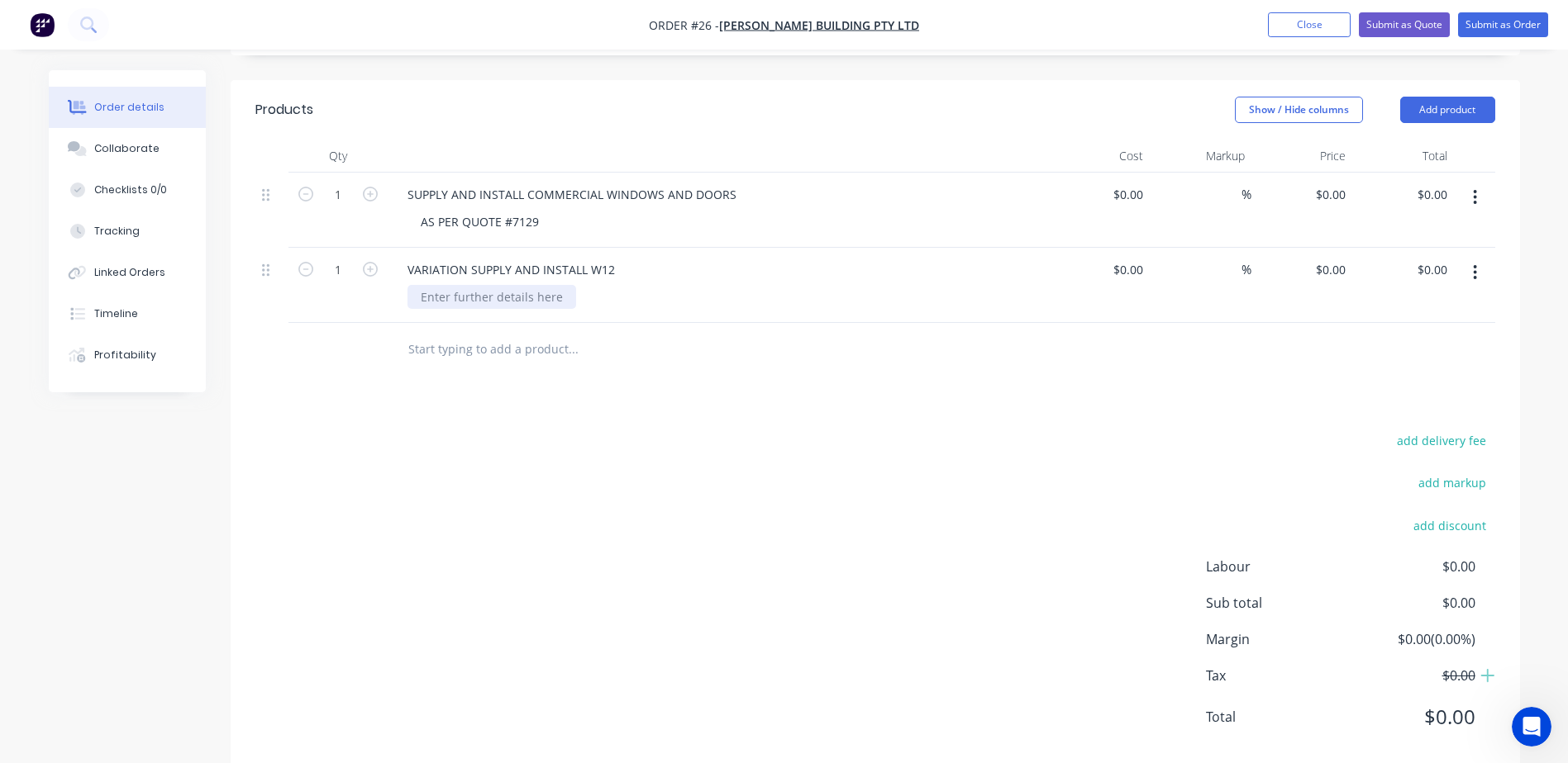
scroll to position [486, 0]
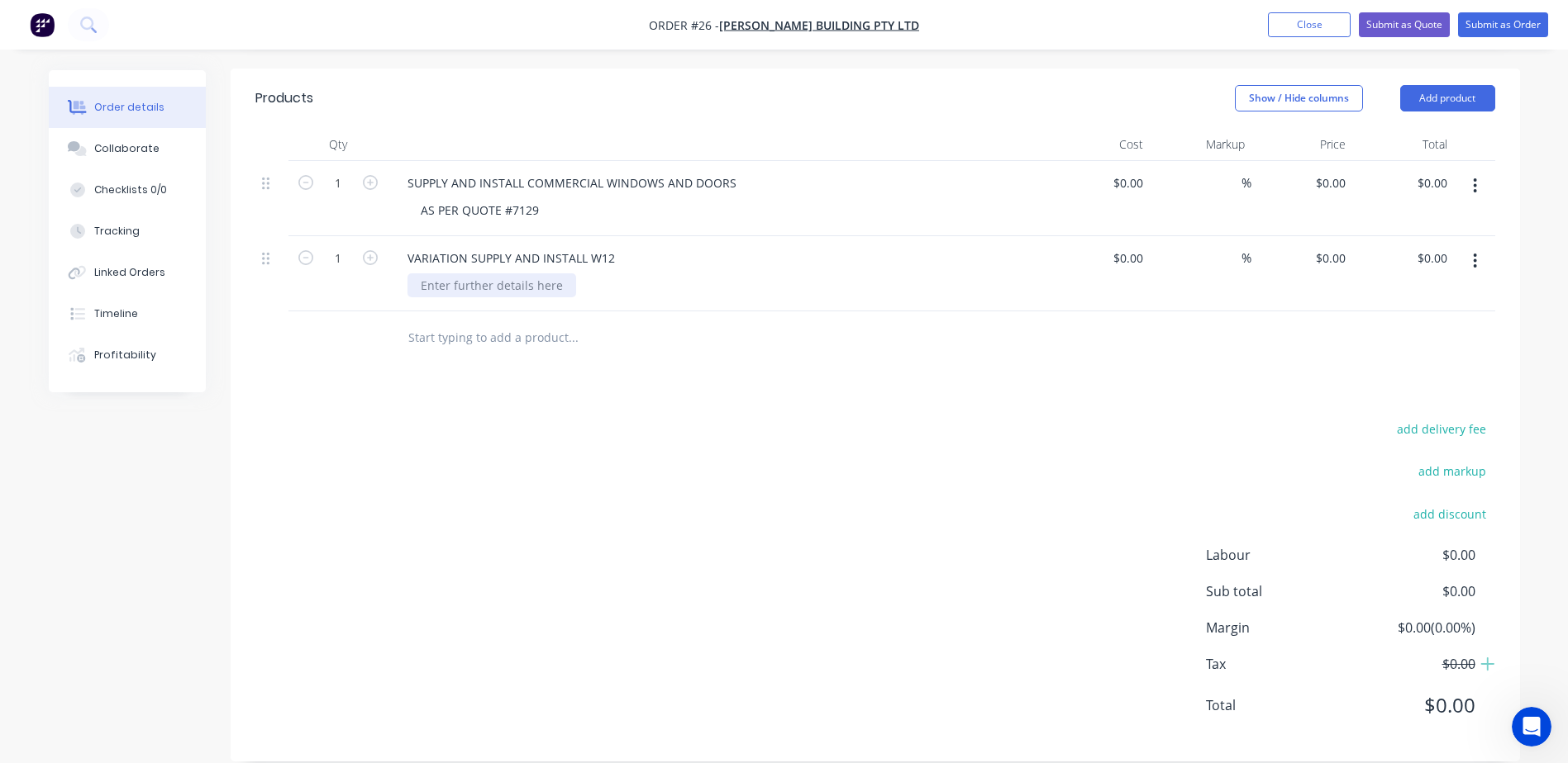
click at [445, 274] on div at bounding box center [491, 286] width 168 height 23
click at [469, 247] on div "VARIATION SUPPLY AND INSTALL W12" at bounding box center [511, 258] width 234 height 23
drag, startPoint x: 469, startPoint y: 235, endPoint x: 405, endPoint y: 237, distance: 64.0
click at [405, 247] on div "VARIATION SUPPLY AND INSTALL W12" at bounding box center [511, 258] width 234 height 23
click at [469, 247] on div "VARIATION SUPPLY AND INSTALL W12" at bounding box center [511, 258] width 234 height 23
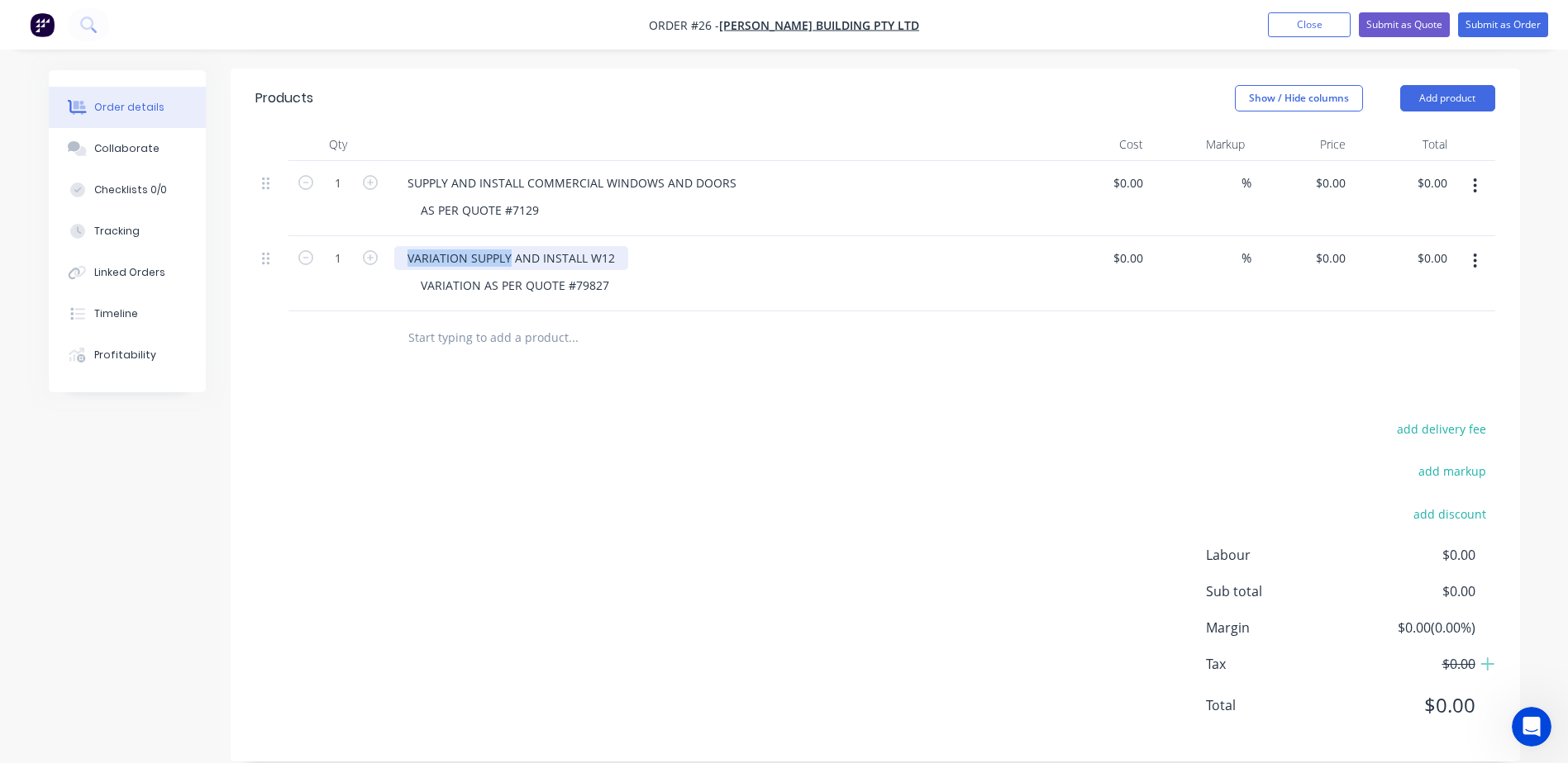
click at [472, 247] on div "VARIATION SUPPLY AND INSTALL W12" at bounding box center [511, 258] width 234 height 23
click at [466, 247] on div "VARIATION SUPPLY AND INSTALL W12" at bounding box center [511, 258] width 234 height 23
click at [1128, 171] on div at bounding box center [1136, 183] width 25 height 23
type input "$452,757.11"
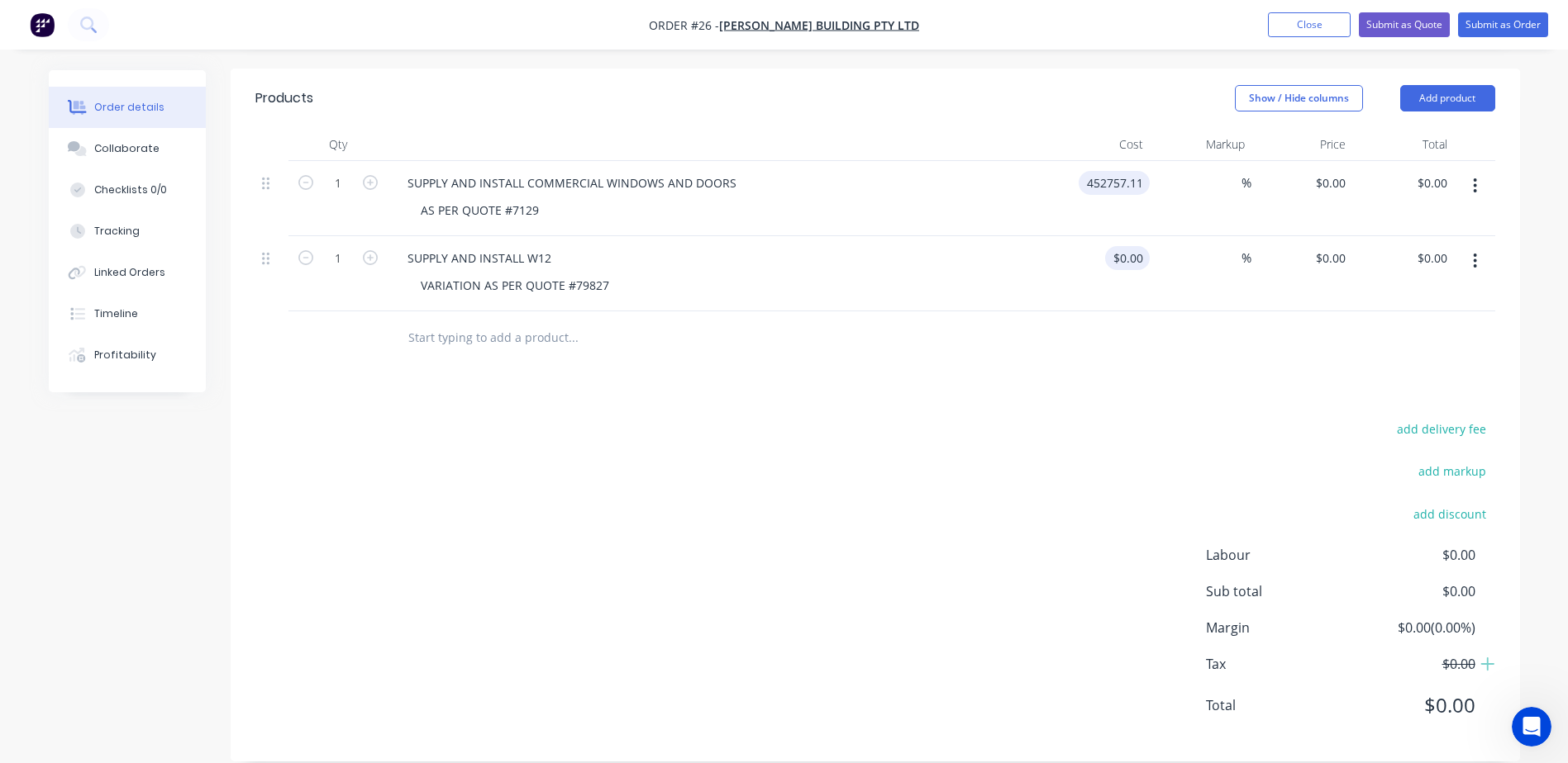
type input "$452,757.11"
click at [1131, 247] on input at bounding box center [1130, 258] width 38 height 23
type input "$385.35"
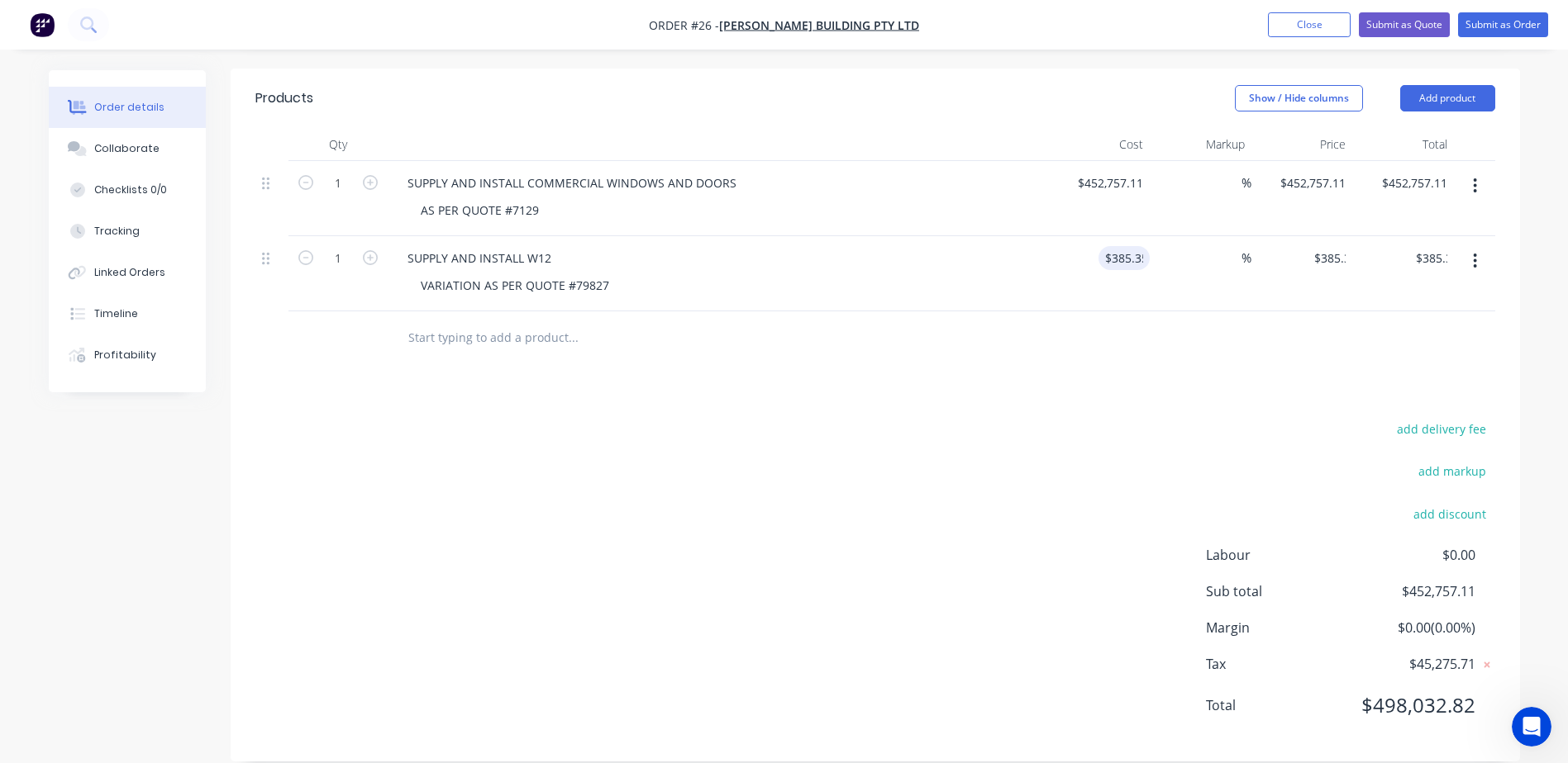
click at [1113, 358] on div "Products Show / Hide columns Add product Qty Cost Markup Price Total 1 SUPPLY A…" at bounding box center [875, 415] width 1289 height 694
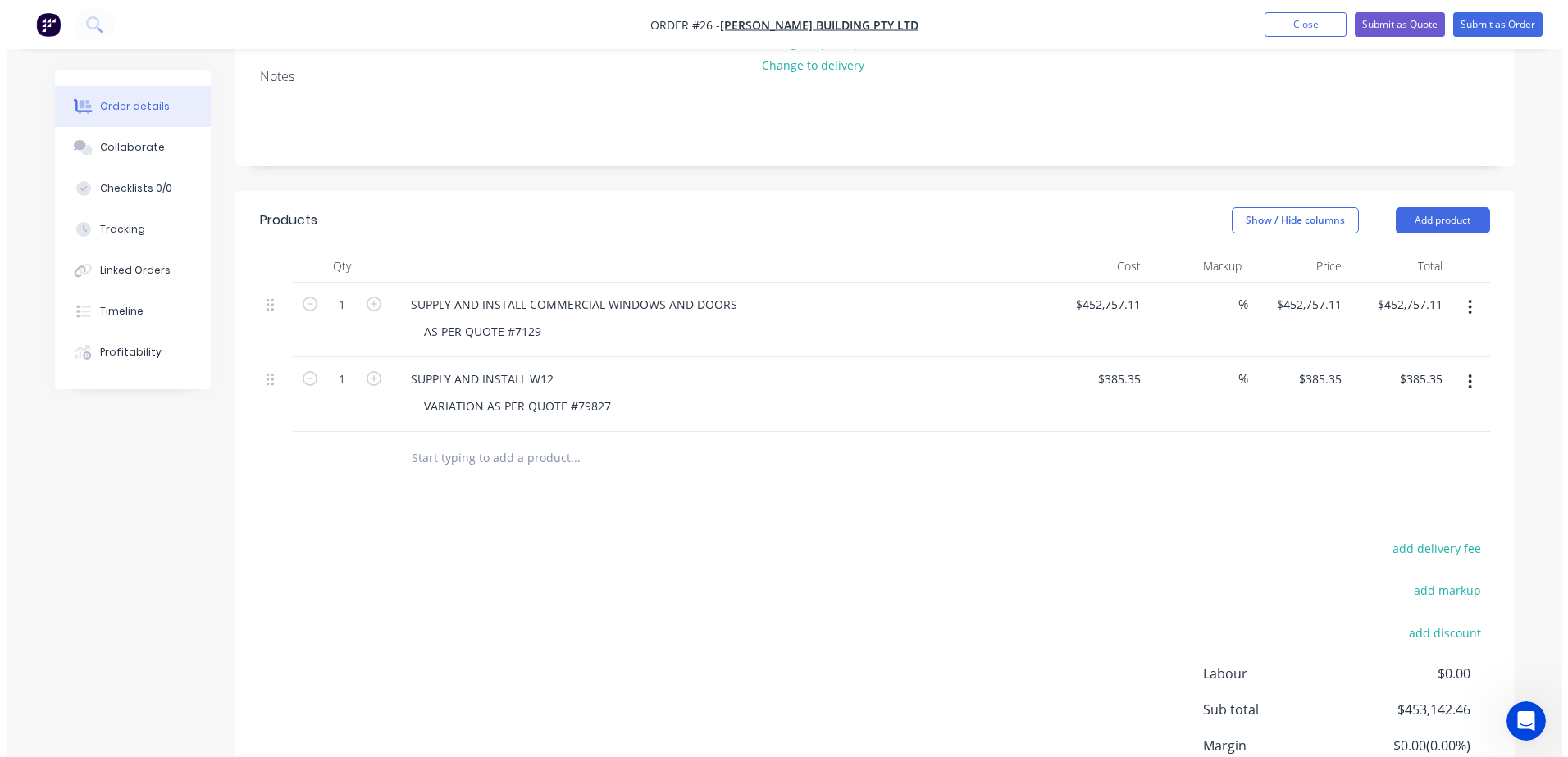
scroll to position [0, 0]
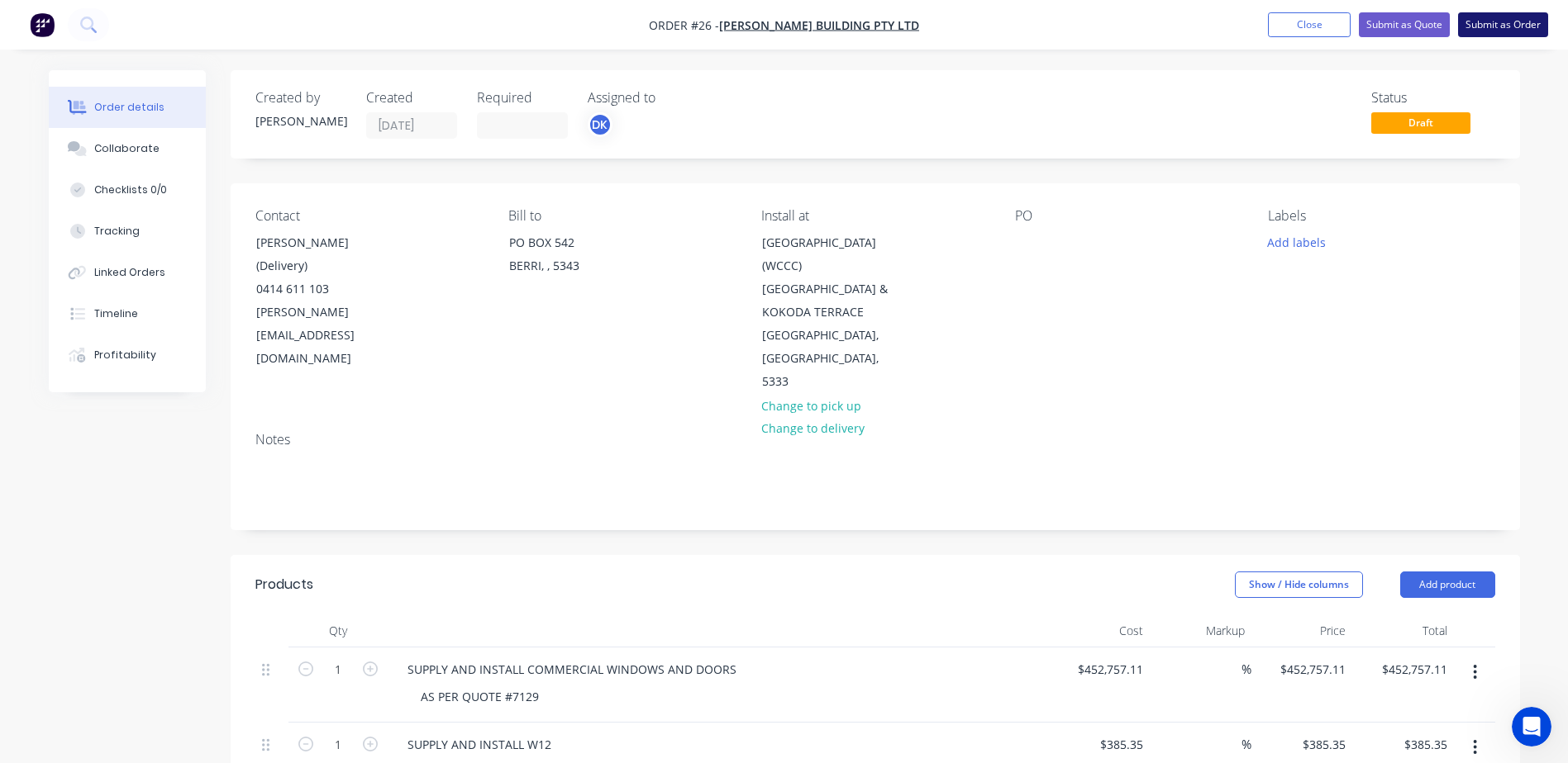
click at [1510, 20] on button "Submit as Order" at bounding box center [1503, 24] width 90 height 24
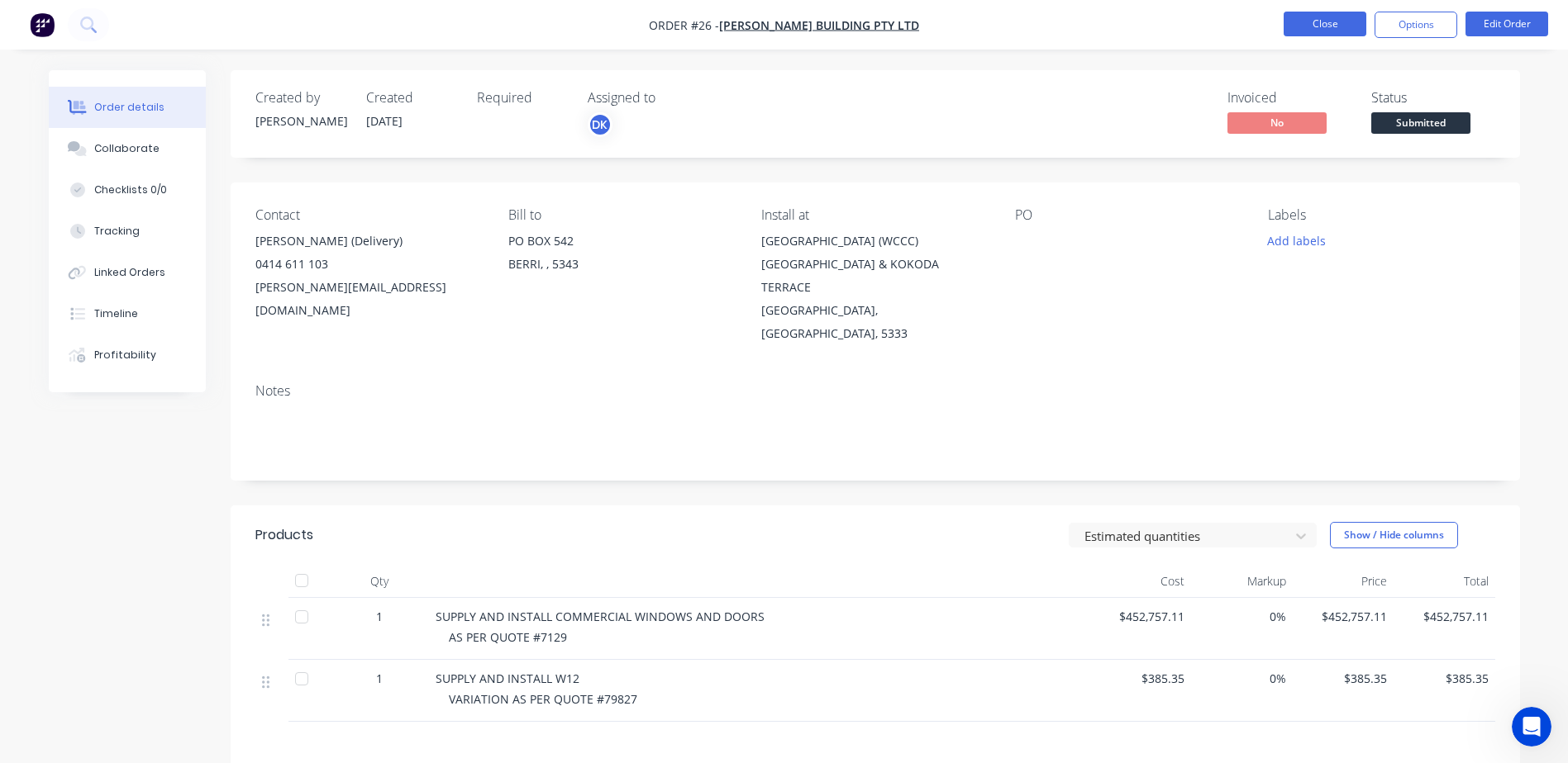
click at [1312, 21] on button "Close" at bounding box center [1324, 23] width 82 height 24
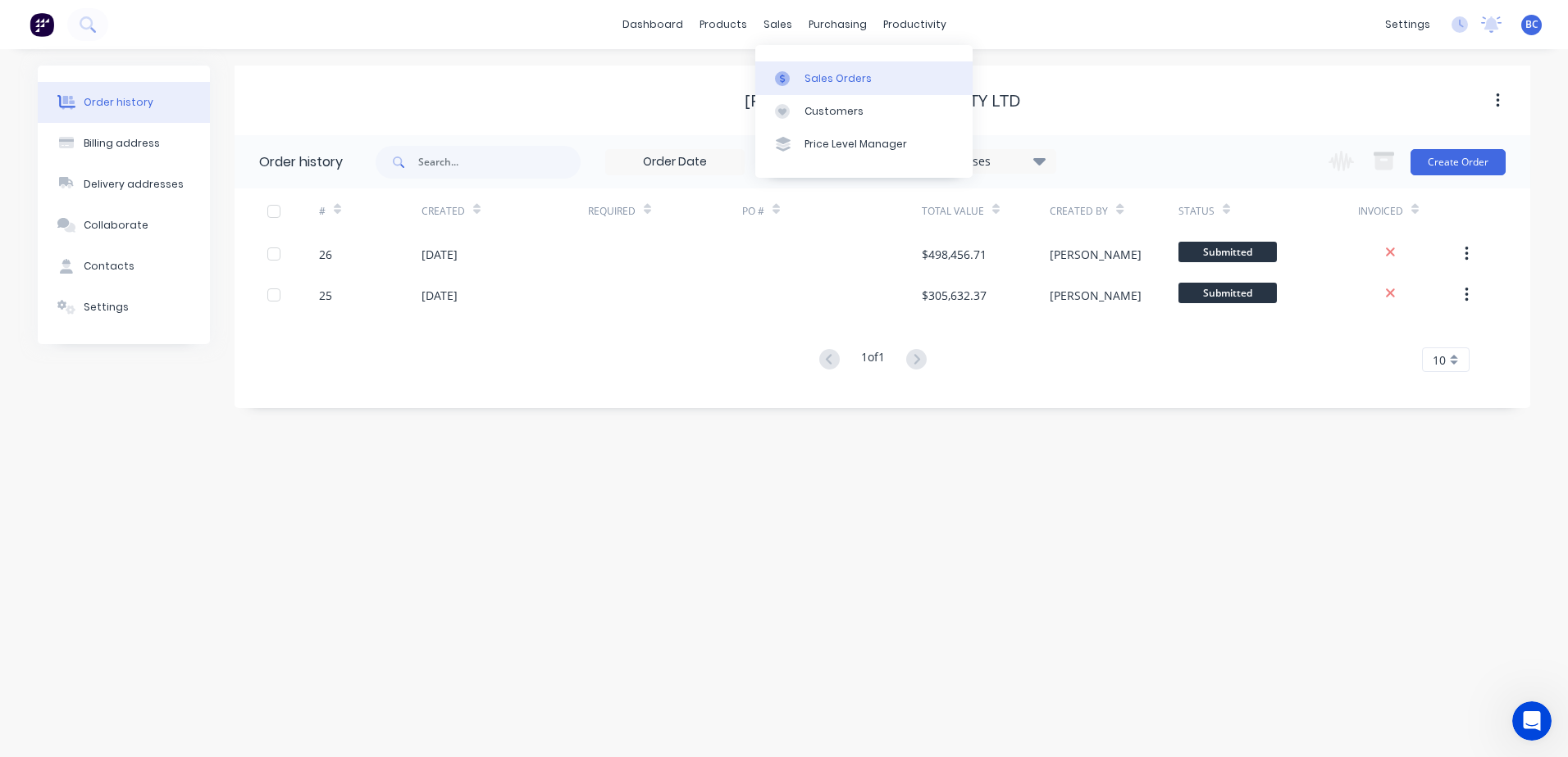
click at [799, 63] on link "Sales Orders" at bounding box center [864, 78] width 217 height 33
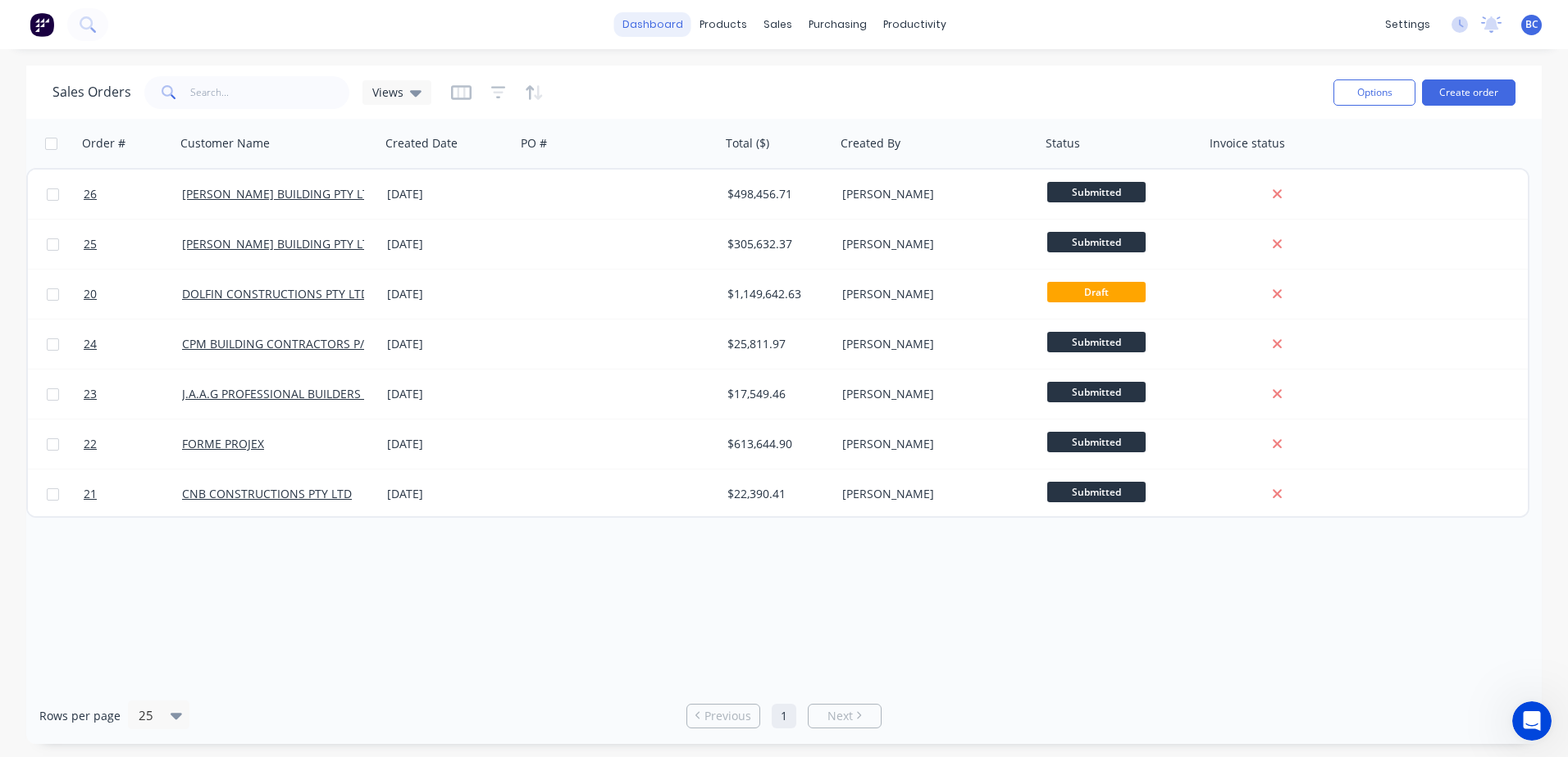
click at [651, 28] on link "dashboard" at bounding box center [652, 24] width 77 height 24
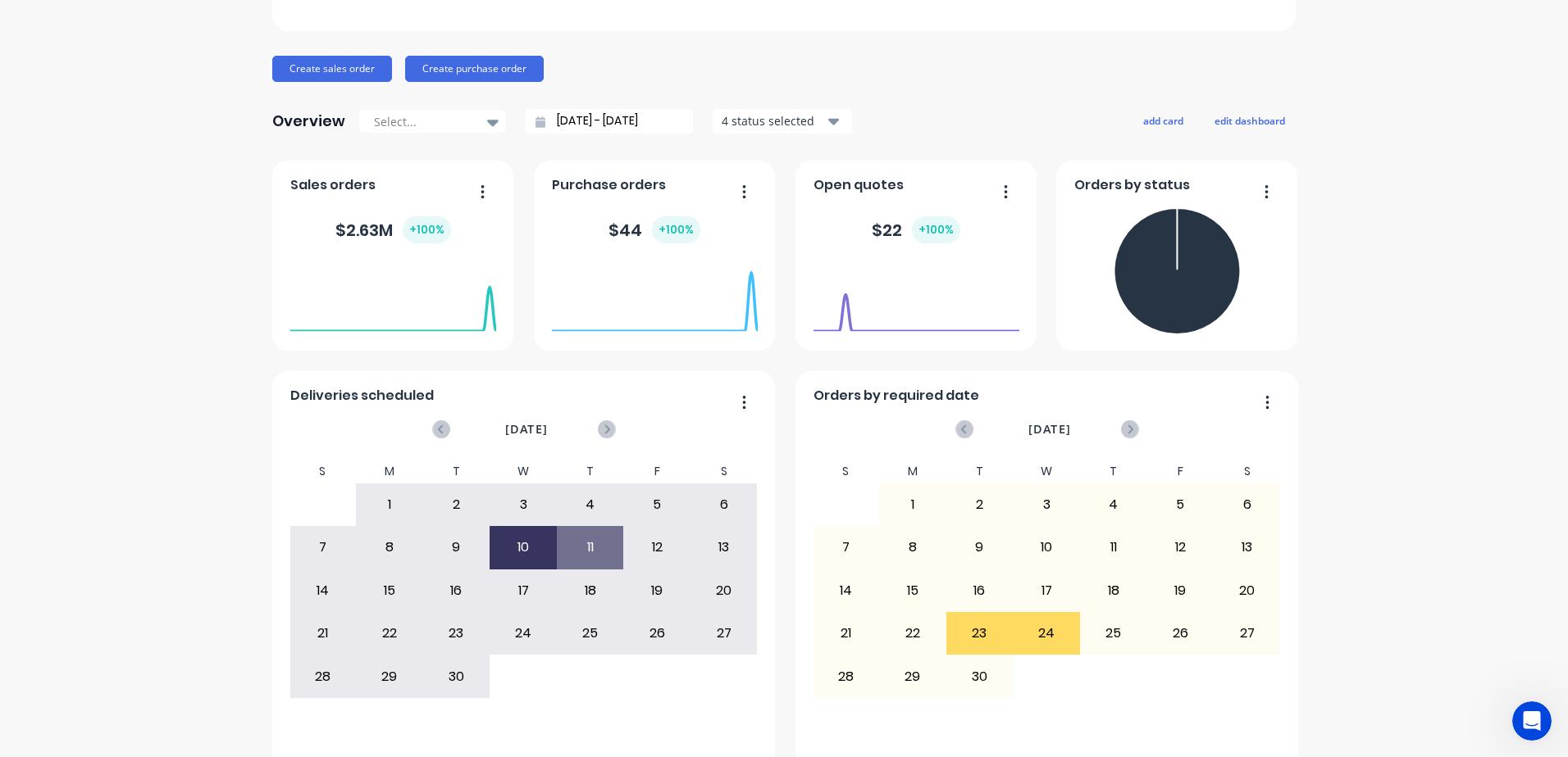
scroll to position [181, 0]
